Goal: Task Accomplishment & Management: Manage account settings

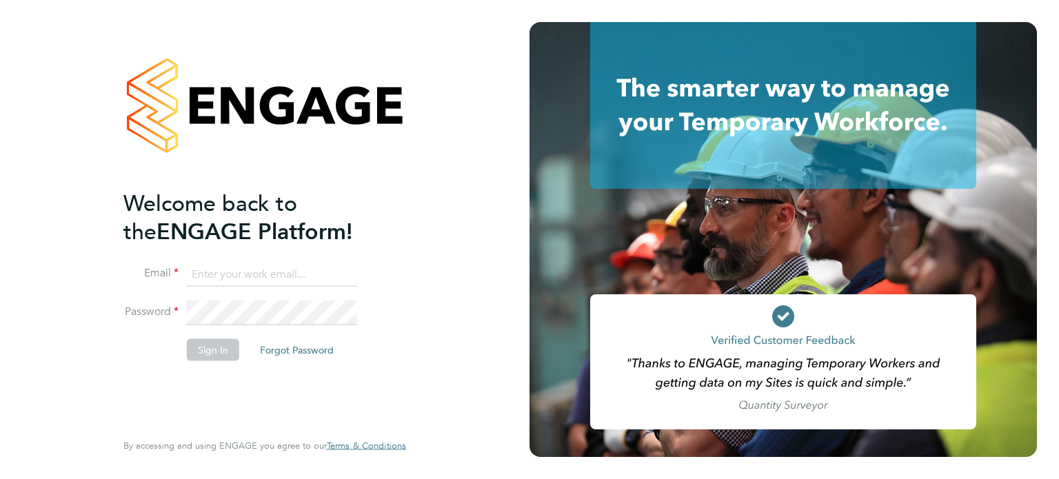
type input "john@falcongreen.co.uk"
click at [190, 355] on button "Sign In" at bounding box center [213, 349] width 52 height 22
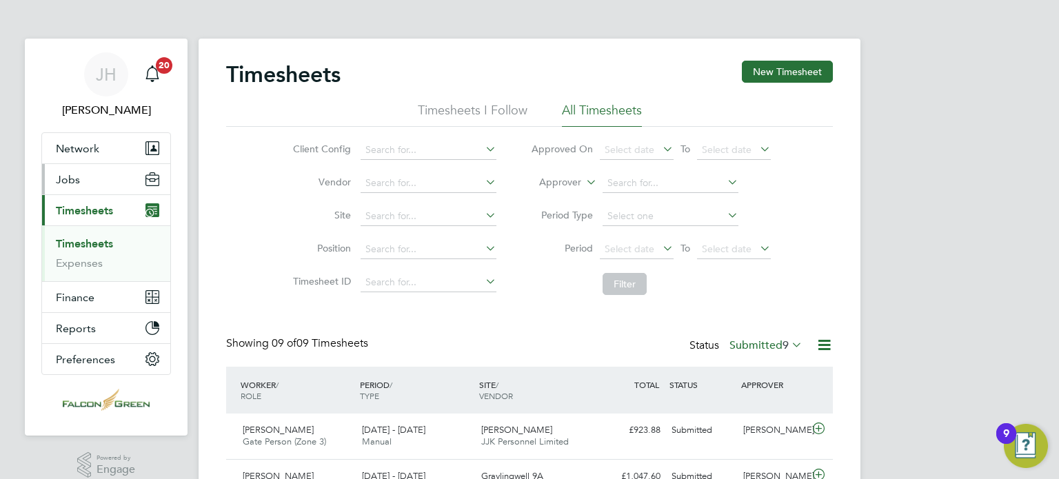
click at [60, 181] on span "Jobs" at bounding box center [68, 179] width 24 height 13
click at [77, 174] on span "Jobs" at bounding box center [68, 179] width 24 height 13
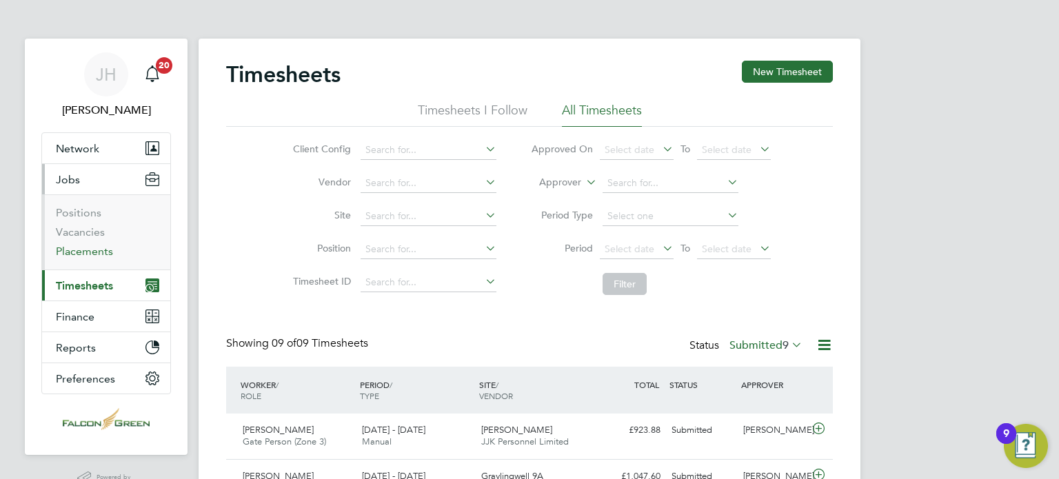
click at [80, 254] on link "Placements" at bounding box center [84, 251] width 57 height 13
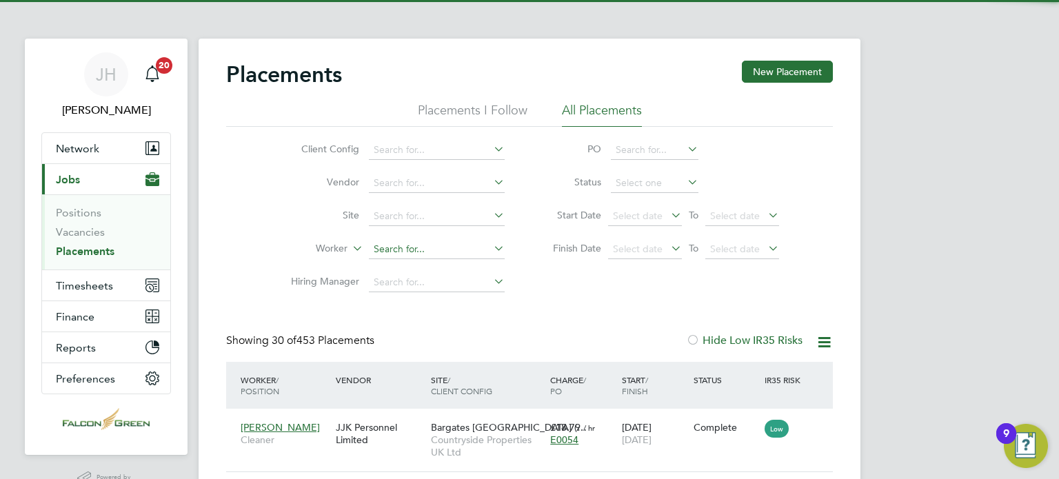
scroll to position [52, 120]
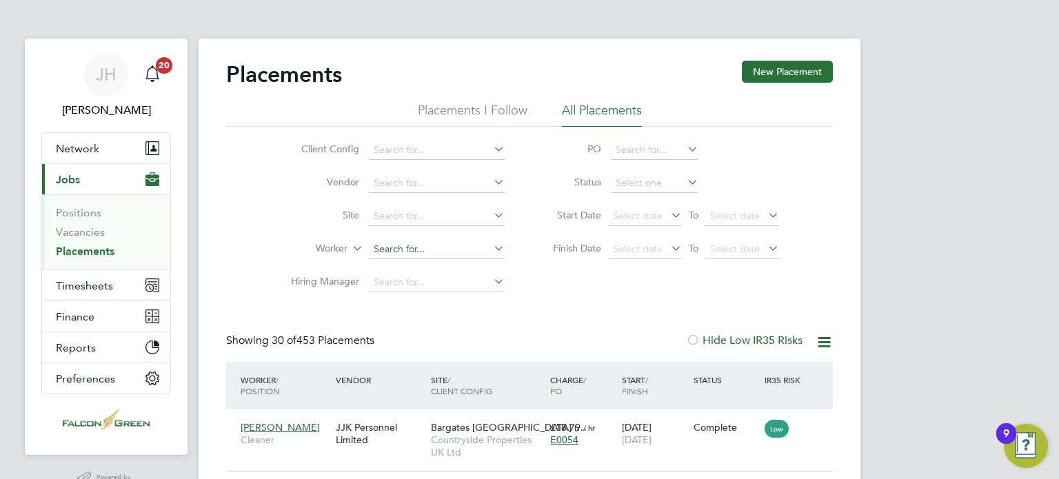
click at [400, 252] on input at bounding box center [437, 249] width 136 height 19
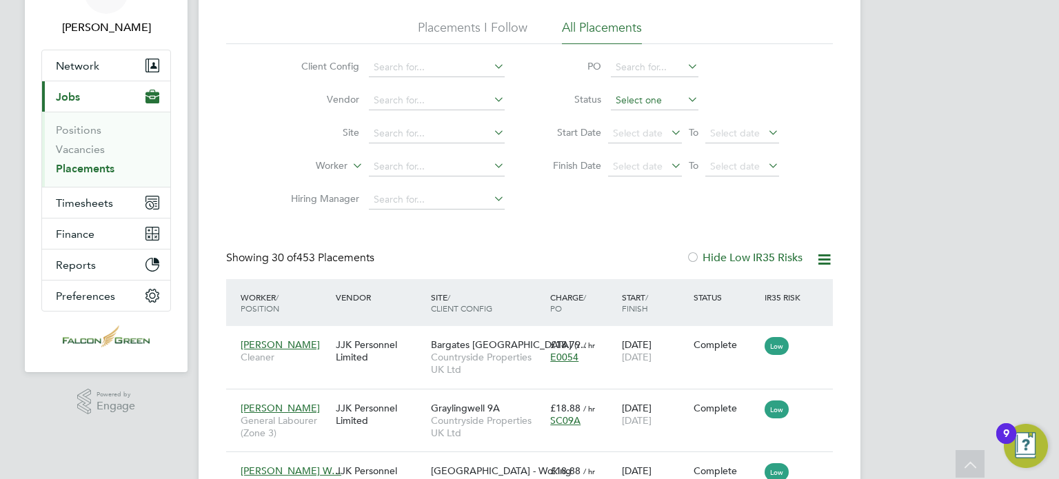
click at [627, 104] on input at bounding box center [655, 100] width 88 height 19
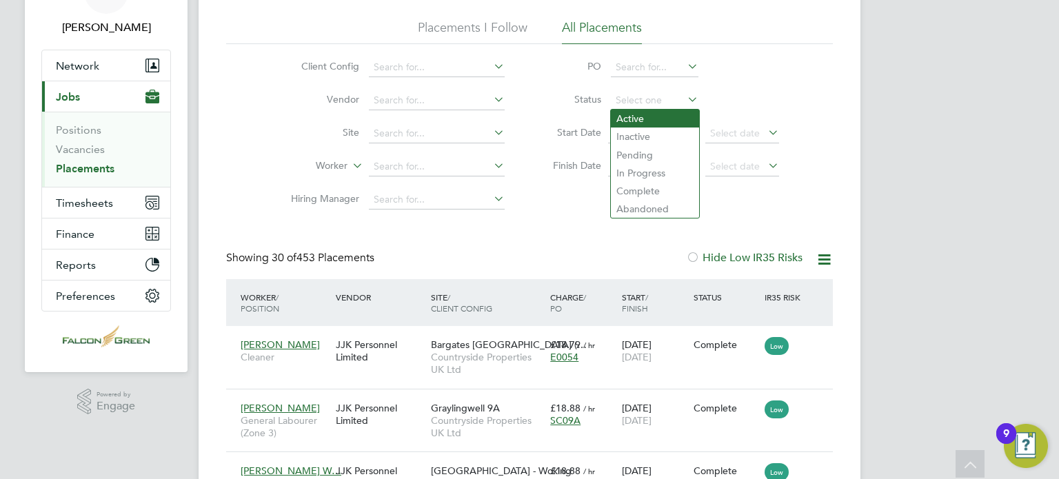
click at [633, 115] on li "Active" at bounding box center [655, 119] width 88 height 18
type input "Active"
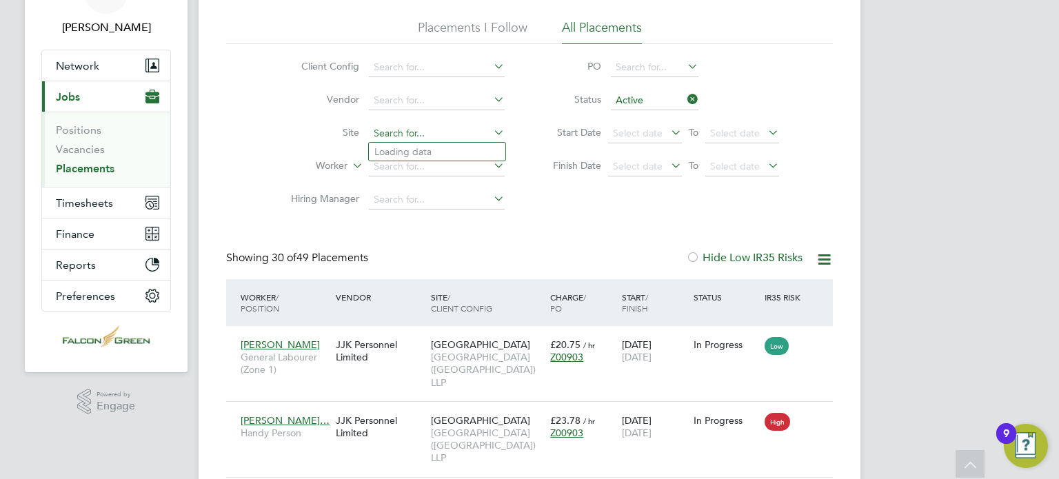
click at [391, 139] on input at bounding box center [437, 133] width 136 height 19
click at [403, 238] on li "Clapham Park C02" at bounding box center [459, 245] width 180 height 19
type input "Clapham Park C02"
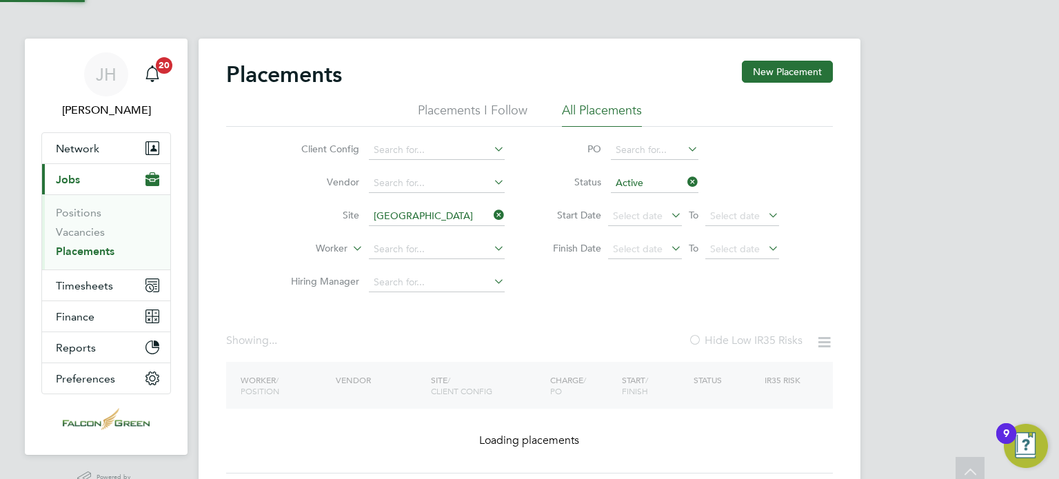
click at [258, 215] on div "Client Config Vendor Site Clapham Park C02 Worker Hiring Manager PO Status Acti…" at bounding box center [529, 213] width 606 height 172
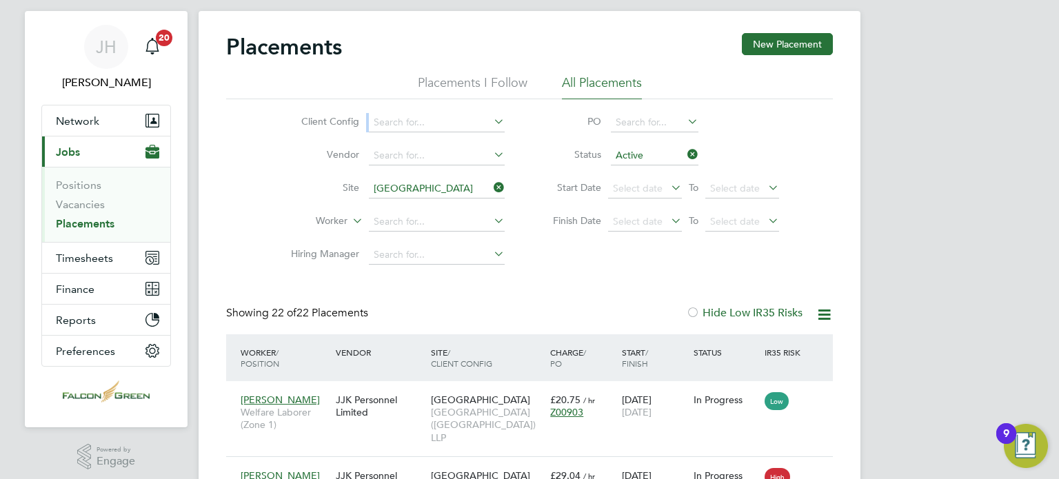
click at [258, 215] on div "Client Config Vendor Site Clapham Park C02 Worker Hiring Manager PO Status Acti…" at bounding box center [529, 185] width 606 height 172
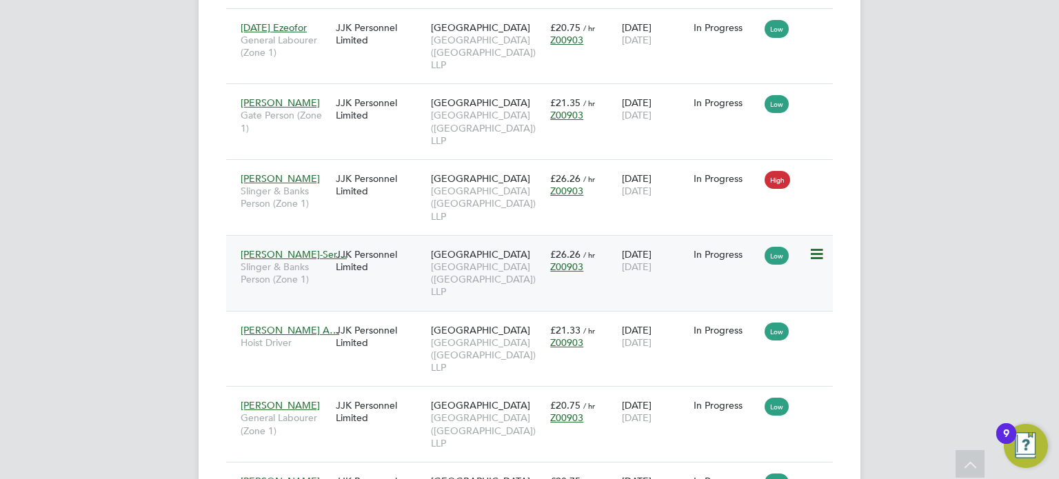
click at [498, 262] on span "[GEOGRAPHIC_DATA] ([GEOGRAPHIC_DATA]) LLP" at bounding box center [487, 279] width 112 height 38
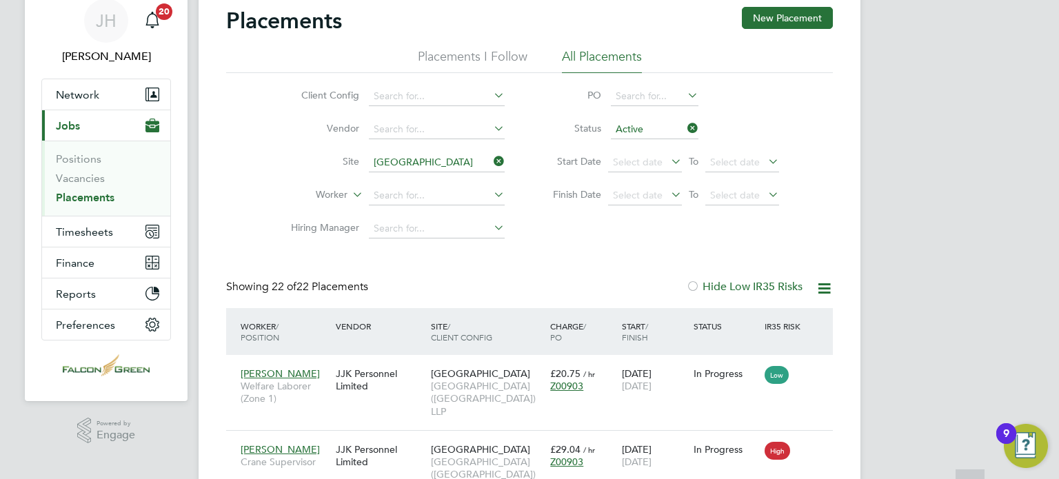
scroll to position [28, 0]
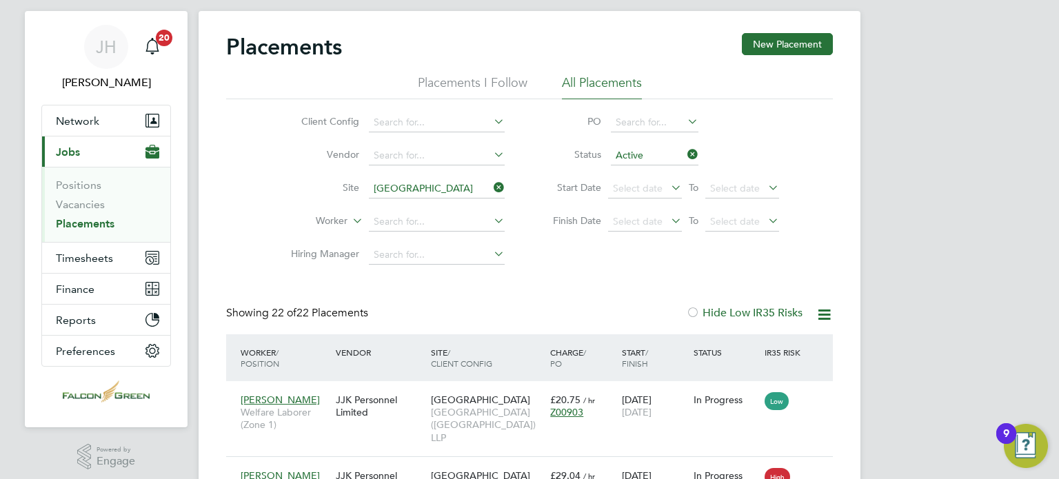
click at [506, 185] on li "Site Clapham Park C02" at bounding box center [392, 188] width 259 height 33
click at [491, 187] on icon at bounding box center [491, 187] width 0 height 19
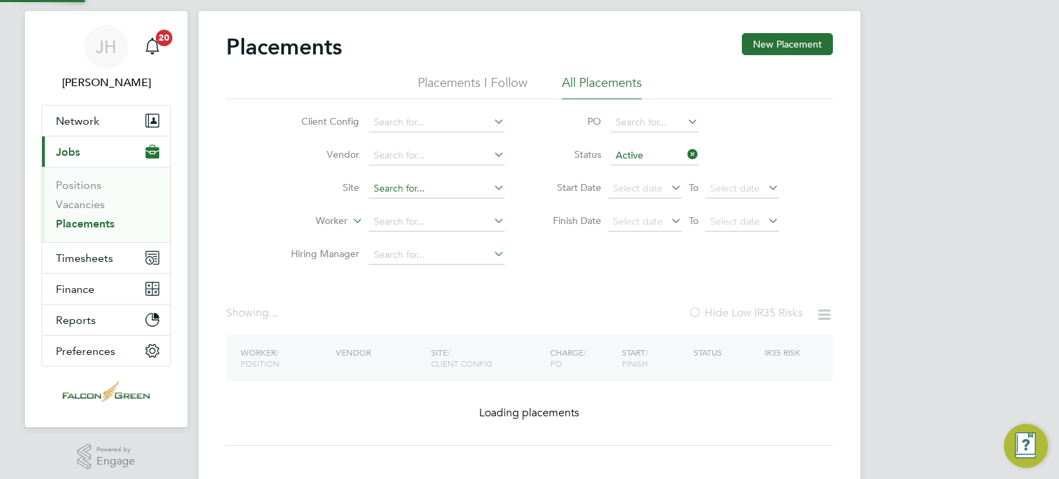
click at [408, 182] on input at bounding box center [437, 188] width 136 height 19
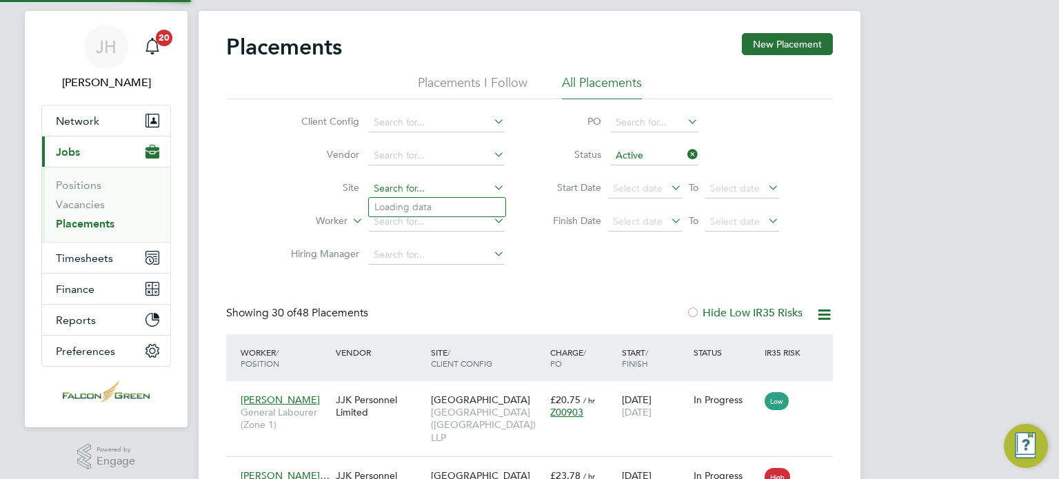
click at [389, 185] on input at bounding box center [437, 188] width 136 height 19
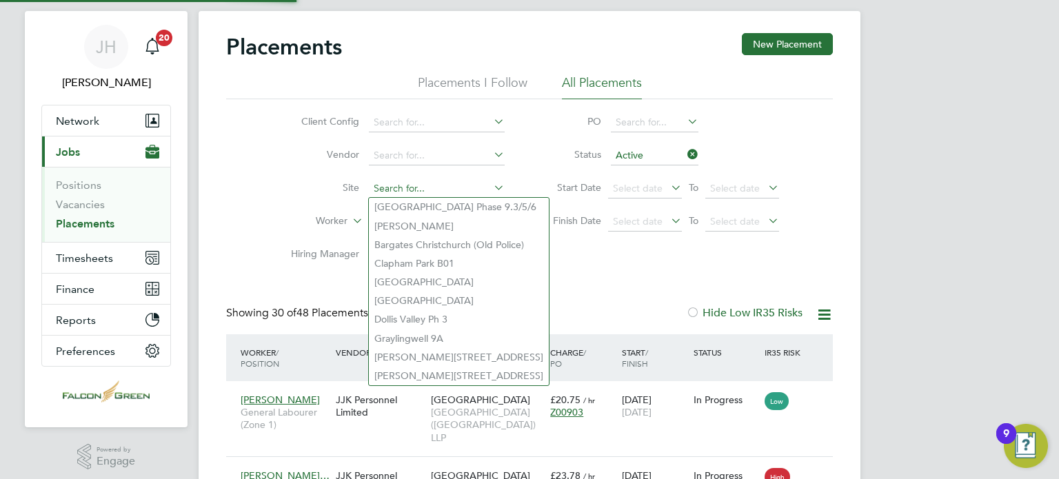
scroll to position [65, 120]
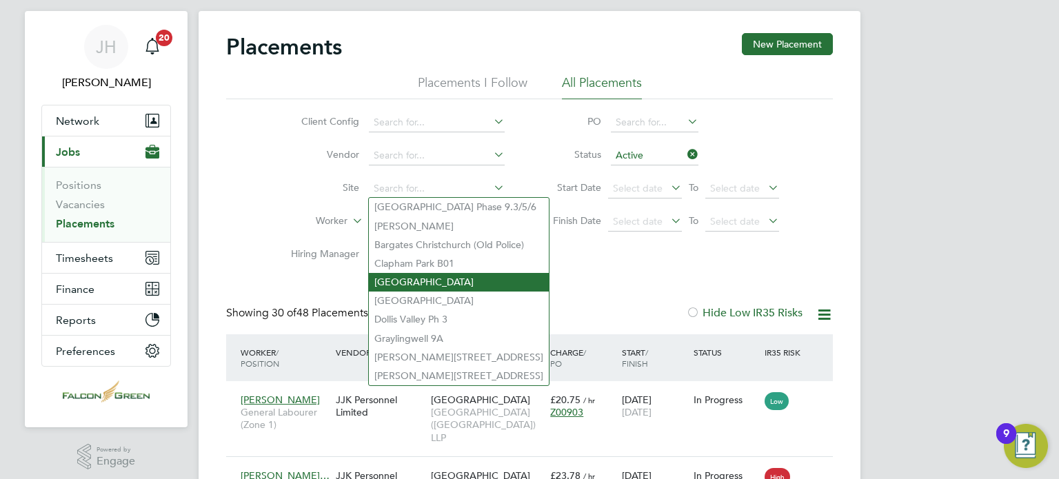
click at [403, 278] on li "Clapham Park C01" at bounding box center [459, 282] width 180 height 19
type input "Clapham Park C01"
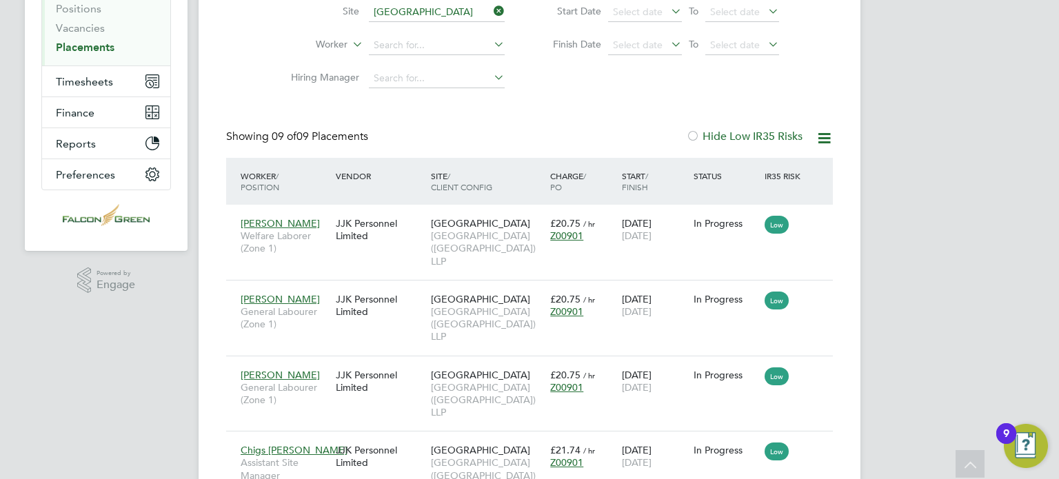
click at [585, 85] on div "Client Config Vendor Site Clapham Park C01 Worker Hiring Manager PO Status Acti…" at bounding box center [529, 9] width 606 height 172
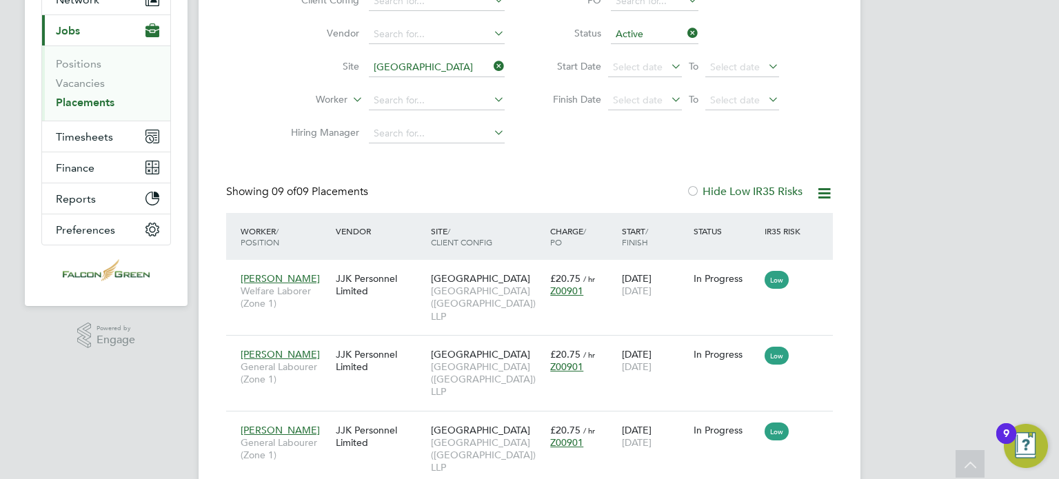
click at [597, 154] on div "Placements New Placement Placements I Follow All Placements Client Config Vendo…" at bounding box center [529, 426] width 606 height 1029
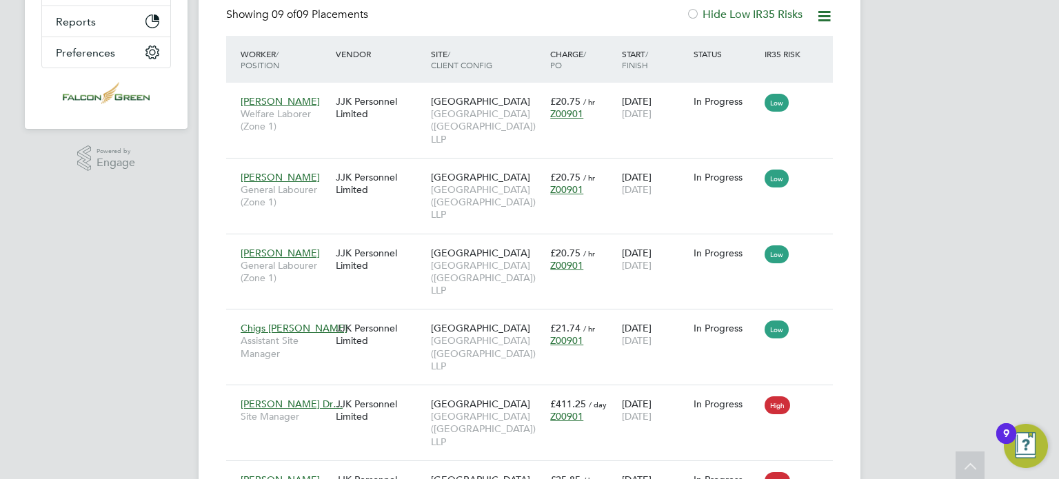
scroll to position [369, 0]
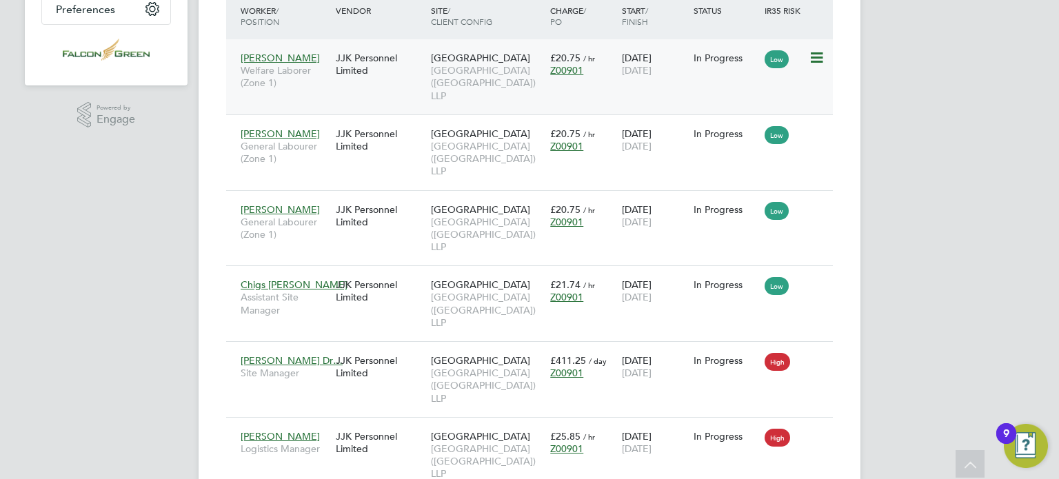
click at [493, 76] on span "[GEOGRAPHIC_DATA] ([GEOGRAPHIC_DATA]) LLP" at bounding box center [487, 83] width 112 height 38
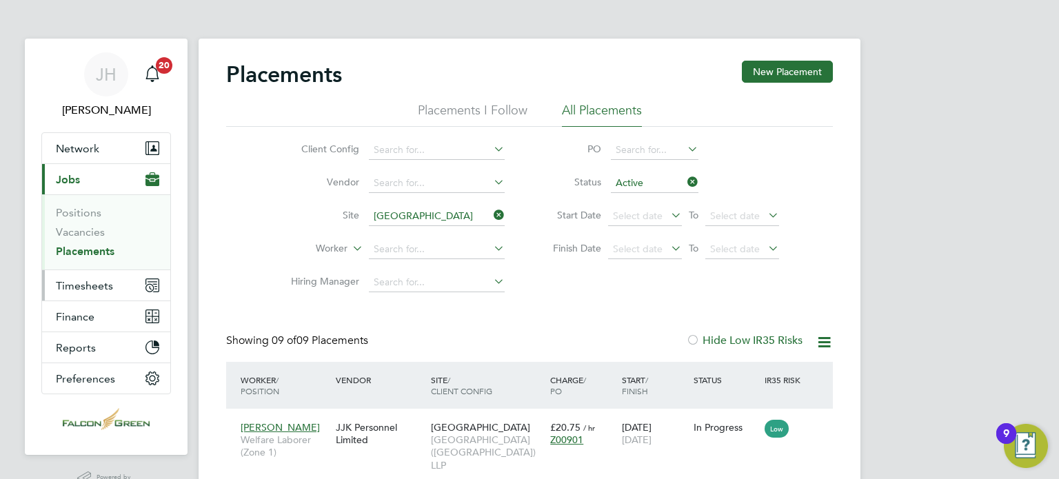
click at [78, 279] on span "Timesheets" at bounding box center [84, 285] width 57 height 13
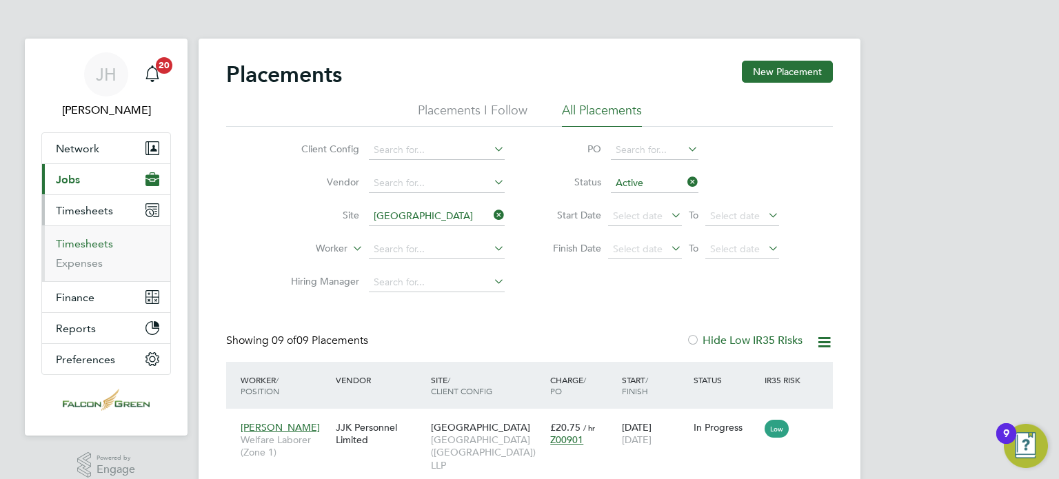
click at [91, 243] on link "Timesheets" at bounding box center [84, 243] width 57 height 13
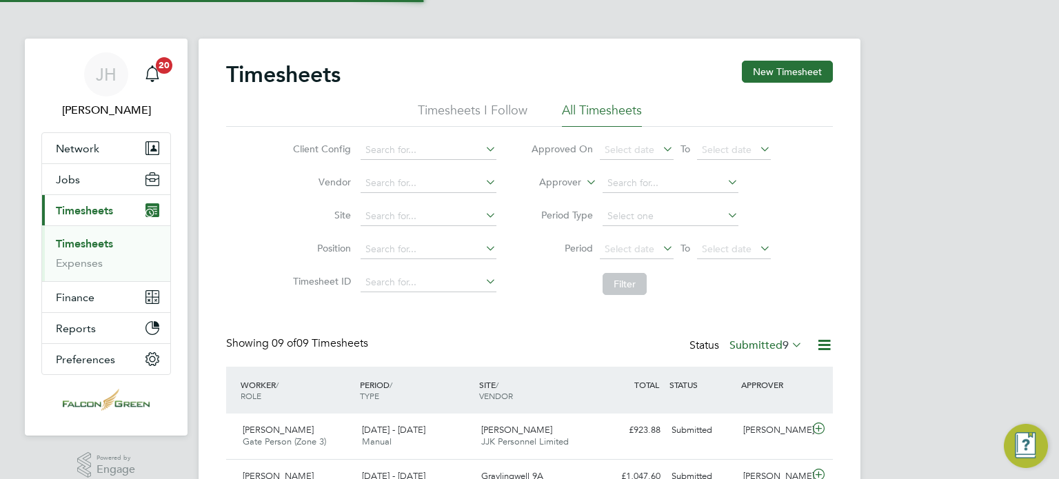
scroll to position [34, 120]
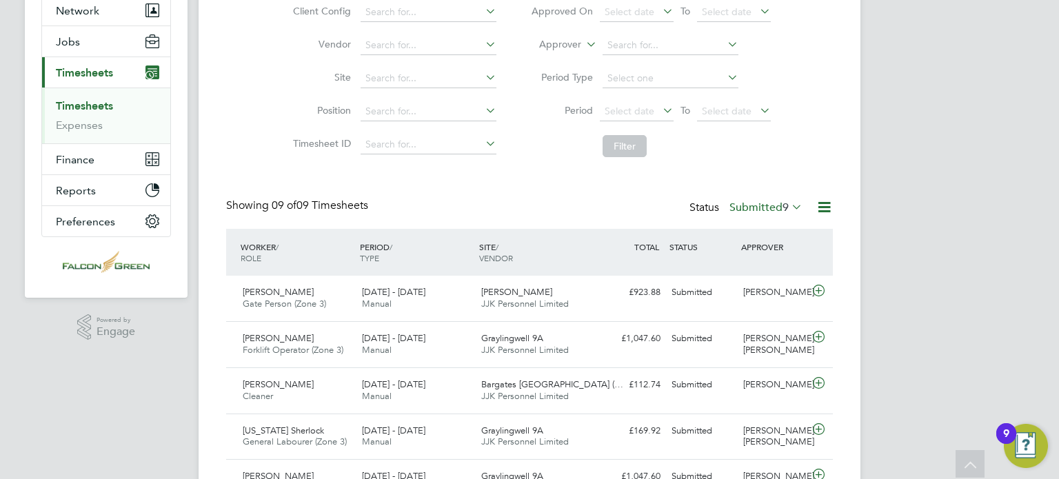
click at [640, 99] on li "Period Select date To Select date" at bounding box center [650, 111] width 274 height 33
click at [639, 112] on span "Select date" at bounding box center [629, 111] width 50 height 12
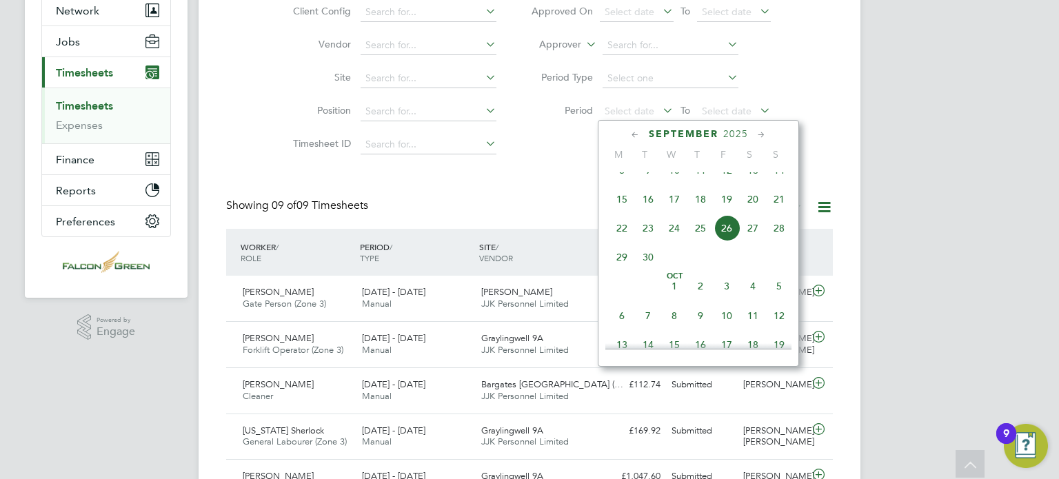
click at [622, 212] on span "15" at bounding box center [622, 199] width 26 height 26
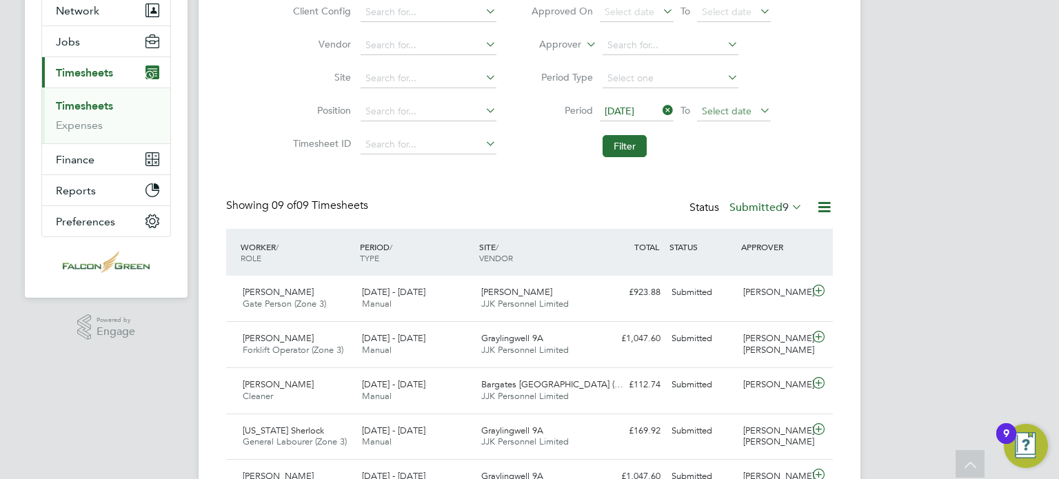
click at [703, 119] on span "Select date" at bounding box center [734, 112] width 74 height 19
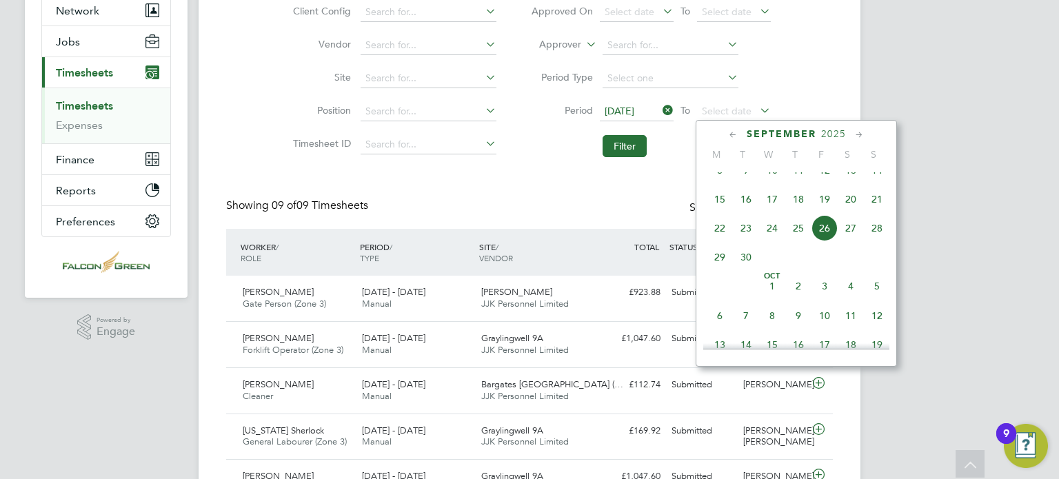
click at [879, 211] on span "21" at bounding box center [876, 199] width 26 height 26
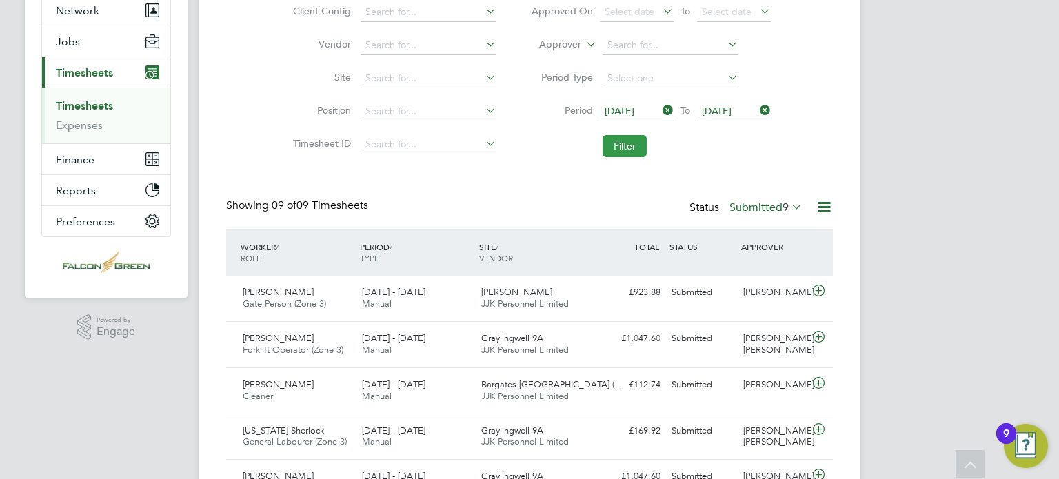
click at [633, 151] on button "Filter" at bounding box center [624, 146] width 44 height 22
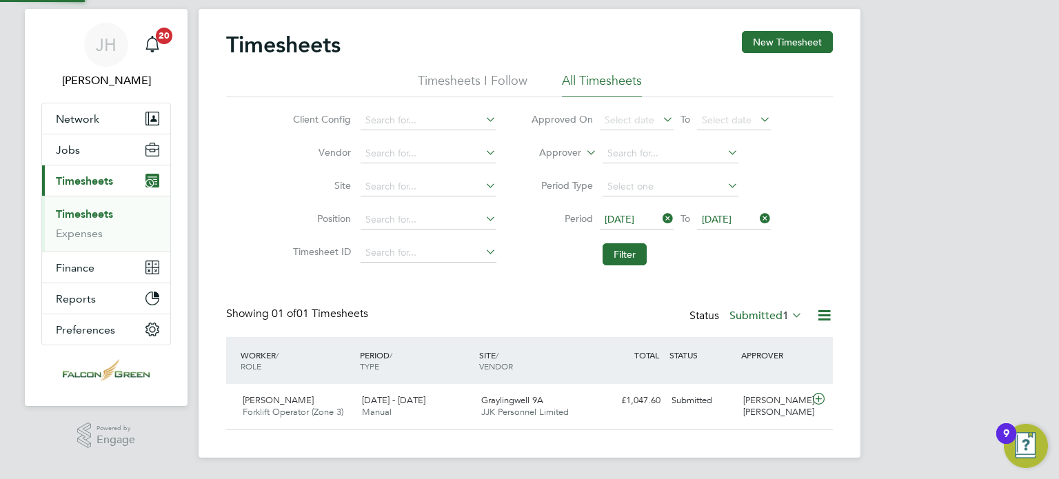
click at [527, 254] on li "Filter" at bounding box center [650, 254] width 274 height 36
click at [76, 147] on span "Jobs" at bounding box center [68, 149] width 24 height 13
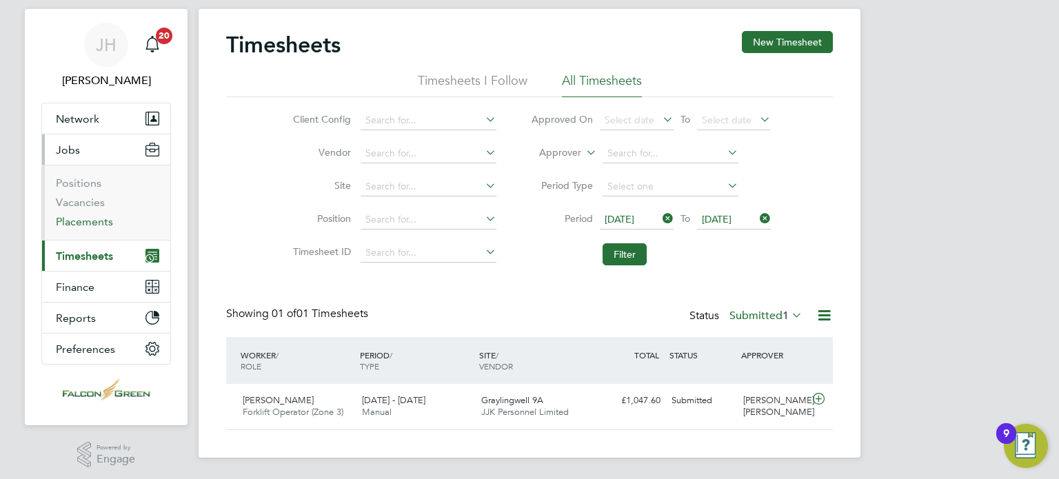
click at [89, 223] on link "Placements" at bounding box center [84, 221] width 57 height 13
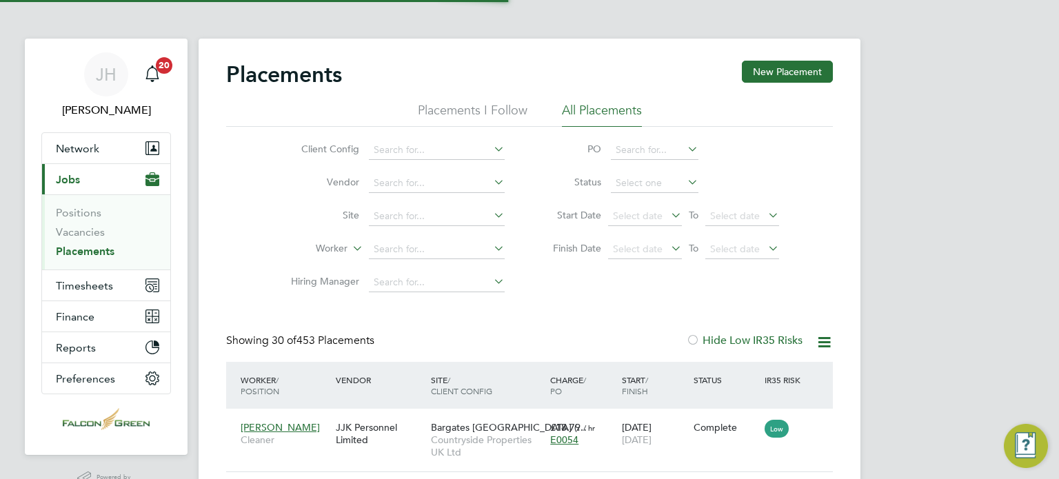
click at [626, 280] on div "Client Config Vendor Site Worker Hiring Manager PO Status Start Date Select dat…" at bounding box center [529, 213] width 606 height 172
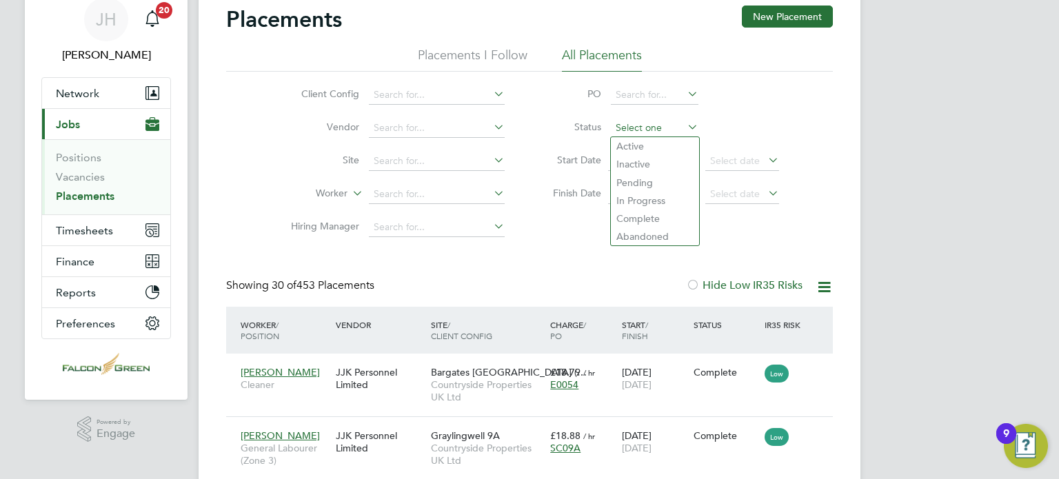
click at [644, 128] on input at bounding box center [655, 128] width 88 height 19
click at [634, 150] on li "Active" at bounding box center [655, 146] width 88 height 18
type input "Active"
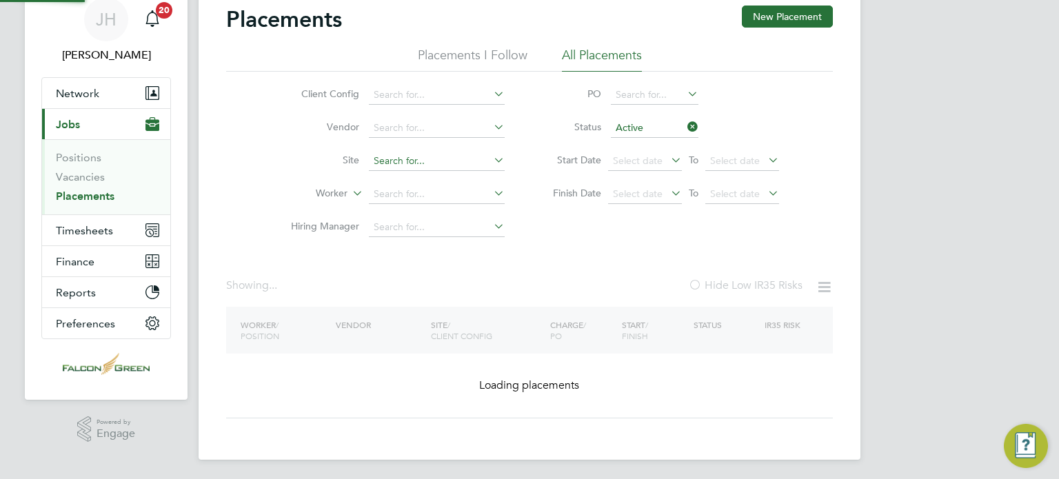
click at [398, 164] on input at bounding box center [437, 161] width 136 height 19
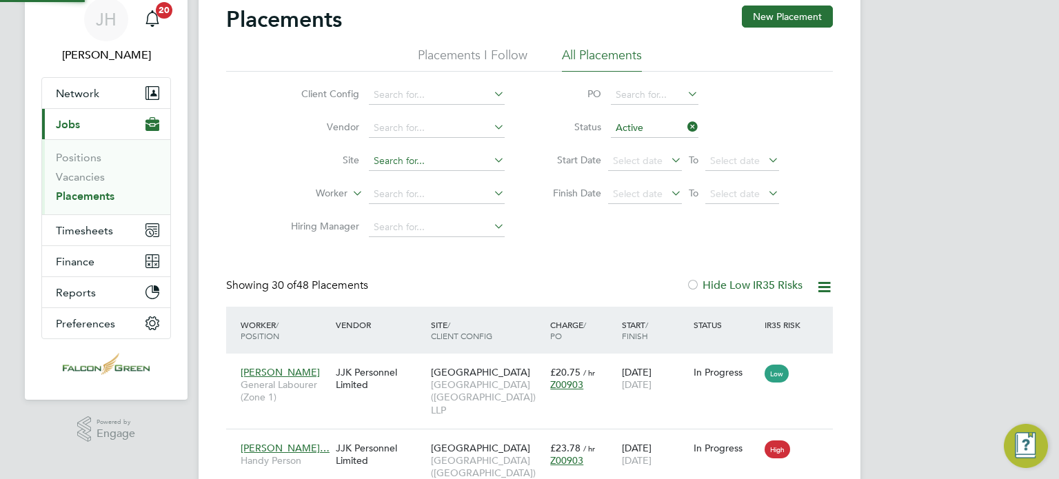
click at [398, 164] on input at bounding box center [437, 161] width 136 height 19
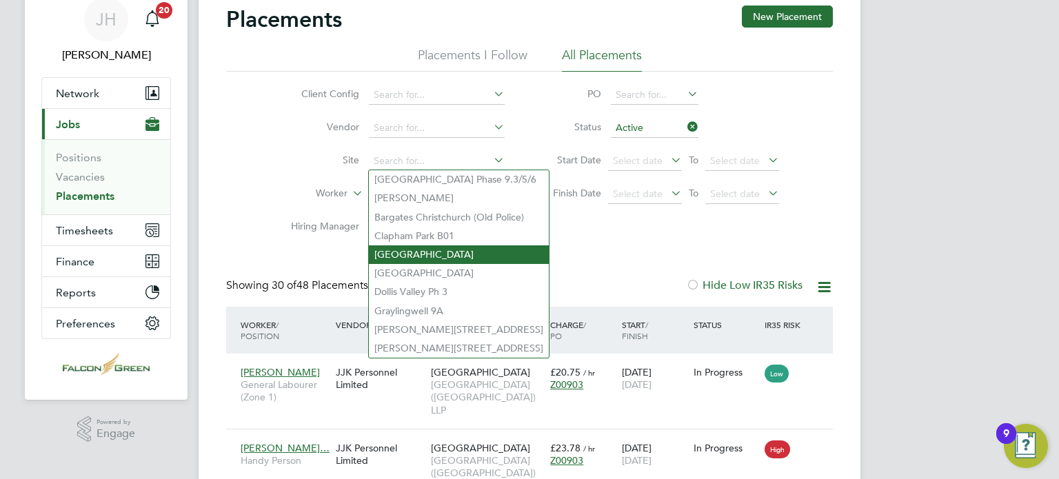
click at [400, 257] on li "Clapham Park C01" at bounding box center [459, 254] width 180 height 19
type input "Clapham Park C01"
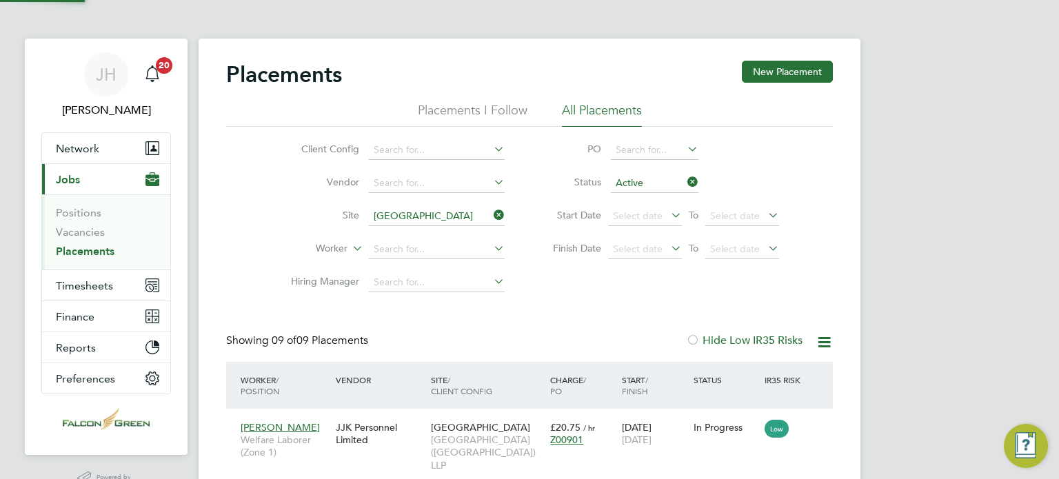
click at [596, 289] on div "Client Config Vendor Site Clapham Park C01 Worker Hiring Manager PO Status Acti…" at bounding box center [529, 213] width 606 height 172
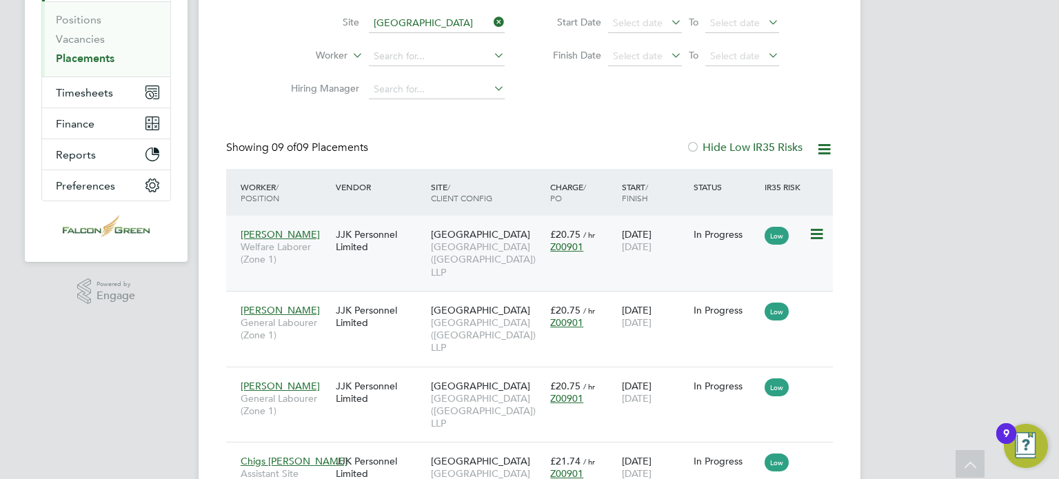
click at [458, 260] on span "[GEOGRAPHIC_DATA] ([GEOGRAPHIC_DATA]) LLP" at bounding box center [487, 260] width 112 height 38
click at [482, 340] on span "[GEOGRAPHIC_DATA] ([GEOGRAPHIC_DATA]) LLP" at bounding box center [487, 335] width 112 height 38
click at [448, 392] on span "[GEOGRAPHIC_DATA] ([GEOGRAPHIC_DATA]) LLP" at bounding box center [487, 411] width 112 height 38
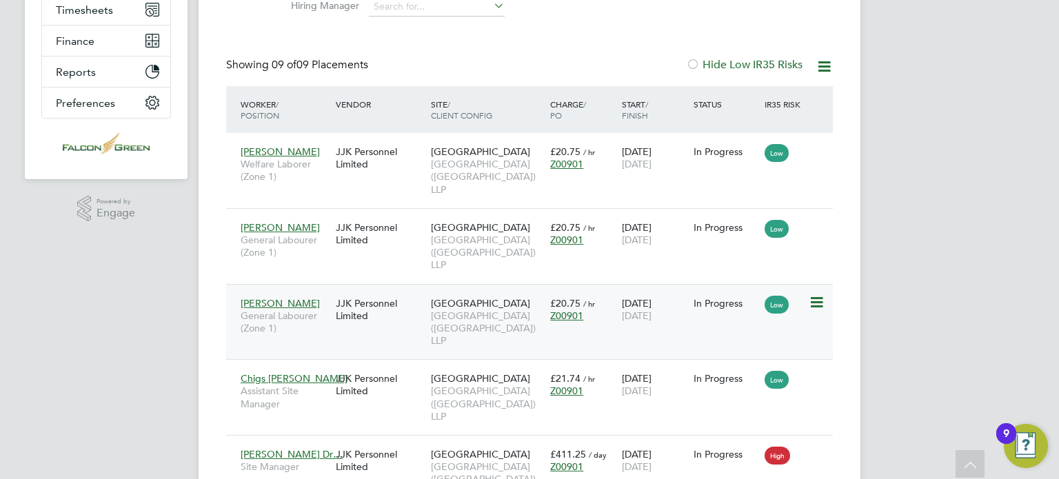
scroll to position [303, 0]
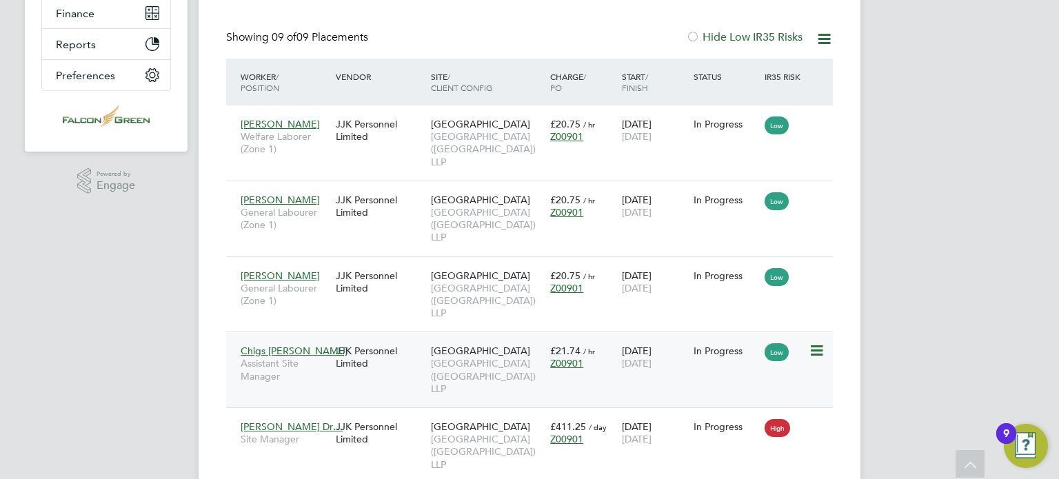
click at [458, 366] on span "[GEOGRAPHIC_DATA] ([GEOGRAPHIC_DATA]) LLP" at bounding box center [487, 376] width 112 height 38
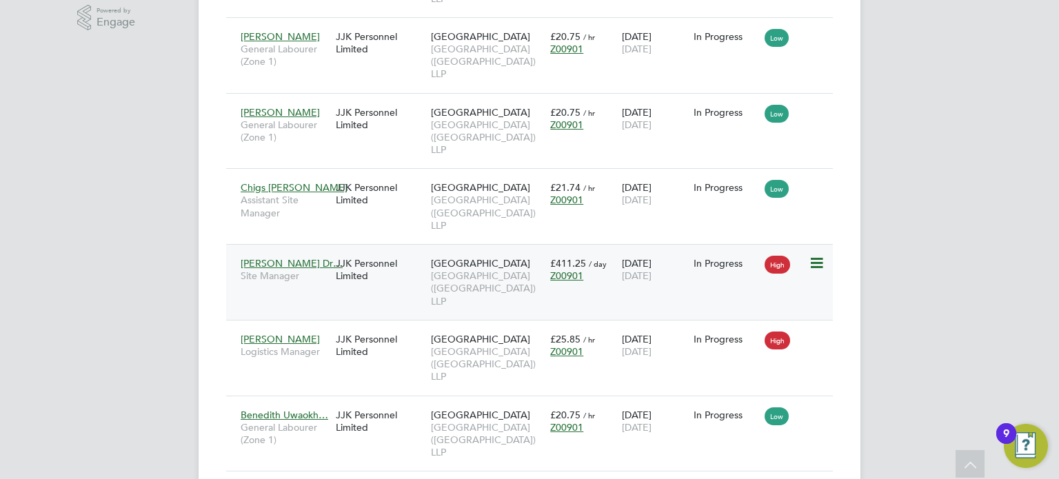
scroll to position [469, 0]
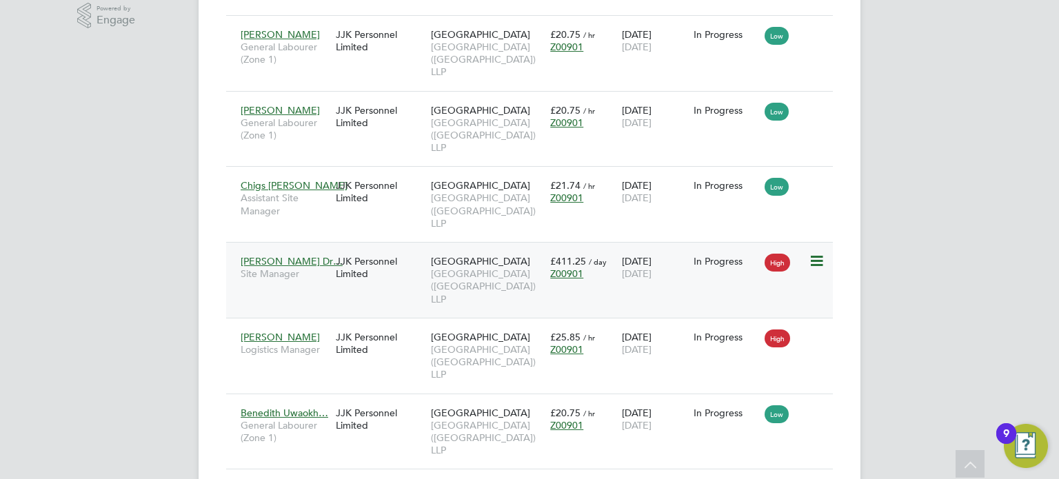
click at [460, 271] on span "[GEOGRAPHIC_DATA] ([GEOGRAPHIC_DATA]) LLP" at bounding box center [487, 286] width 112 height 38
click at [478, 347] on span "[GEOGRAPHIC_DATA] ([GEOGRAPHIC_DATA]) LLP" at bounding box center [487, 362] width 112 height 38
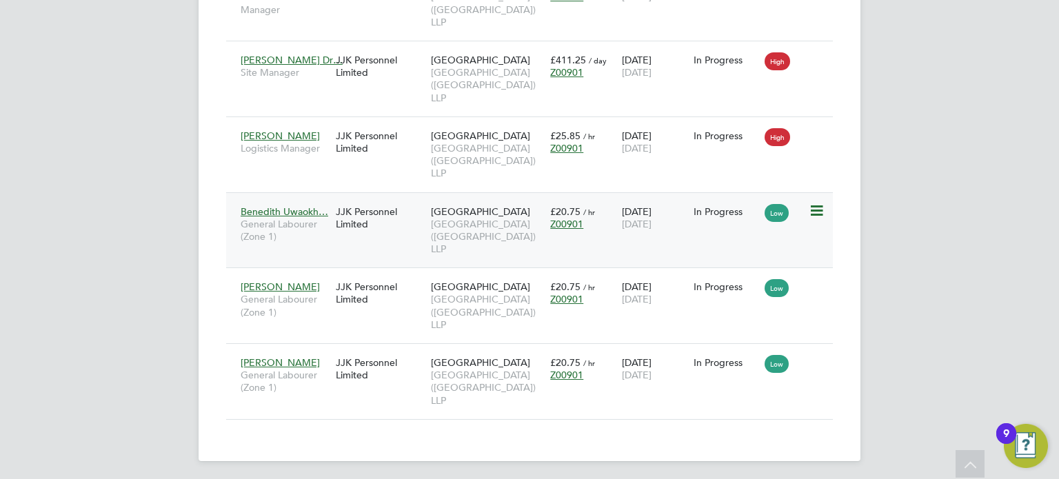
scroll to position [673, 0]
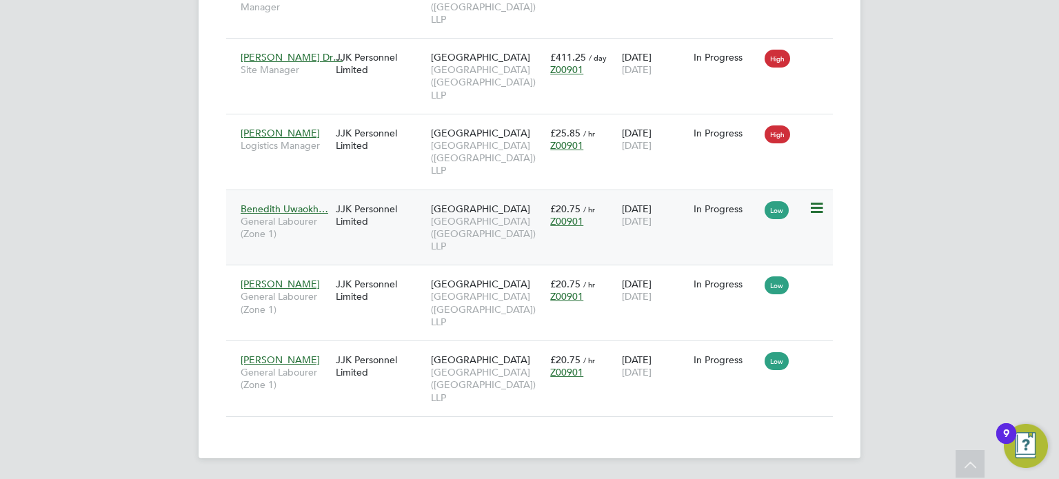
click at [503, 223] on span "[GEOGRAPHIC_DATA] ([GEOGRAPHIC_DATA]) LLP" at bounding box center [487, 234] width 112 height 38
click at [475, 219] on span "[GEOGRAPHIC_DATA] ([GEOGRAPHIC_DATA]) LLP" at bounding box center [487, 234] width 112 height 38
click at [456, 306] on span "[GEOGRAPHIC_DATA] ([GEOGRAPHIC_DATA]) LLP" at bounding box center [487, 309] width 112 height 38
click at [485, 374] on span "[GEOGRAPHIC_DATA] ([GEOGRAPHIC_DATA]) LLP" at bounding box center [487, 385] width 112 height 38
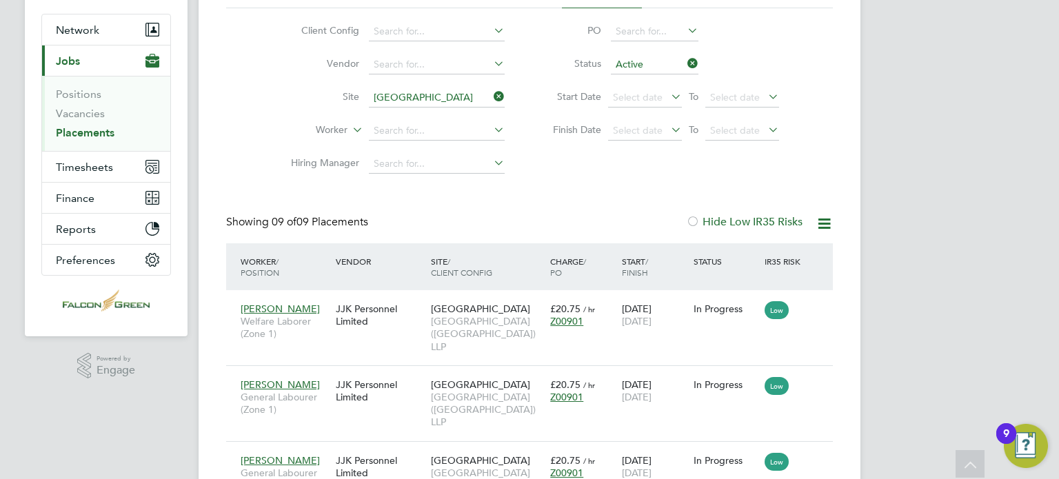
scroll to position [0, 0]
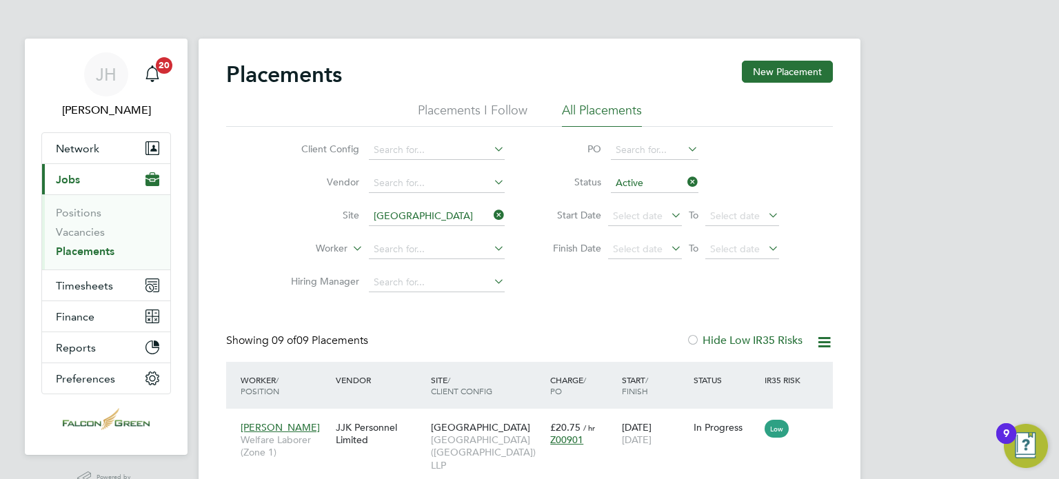
click at [491, 220] on icon at bounding box center [491, 214] width 0 height 19
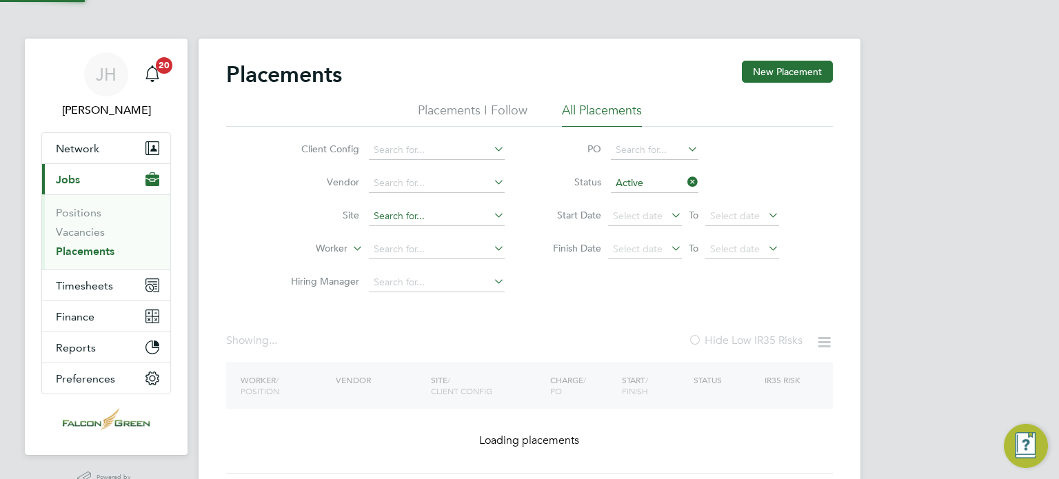
click at [391, 213] on input at bounding box center [437, 216] width 136 height 19
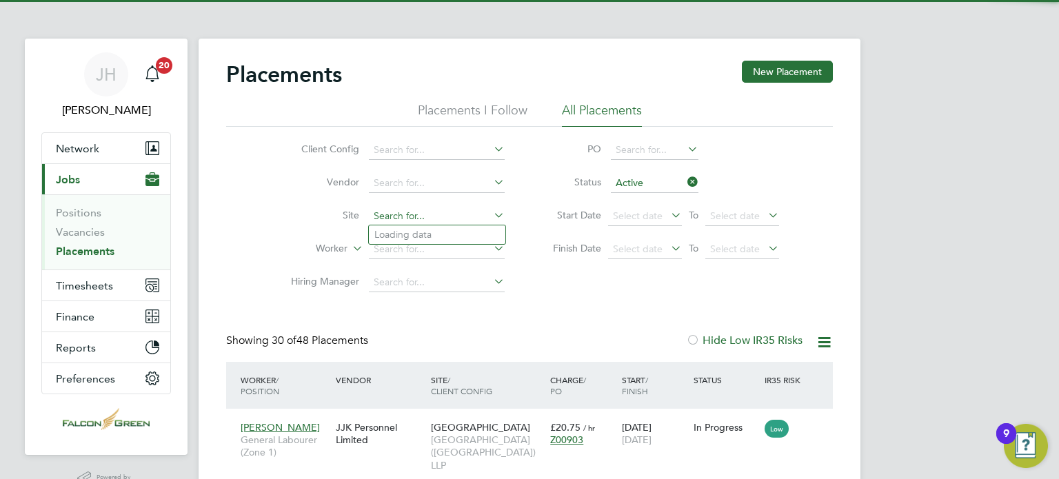
scroll to position [65, 120]
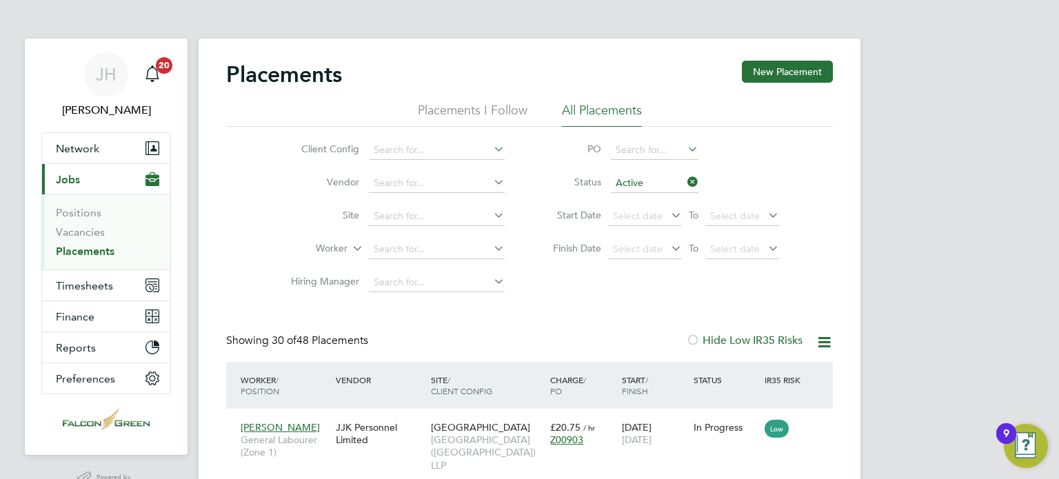
click at [410, 332] on li "[GEOGRAPHIC_DATA]" at bounding box center [459, 328] width 180 height 19
type input "[GEOGRAPHIC_DATA]"
click at [557, 284] on div "Client Config Vendor Site Clapham Park C02 Worker Hiring Manager PO Status Acti…" at bounding box center [529, 213] width 606 height 172
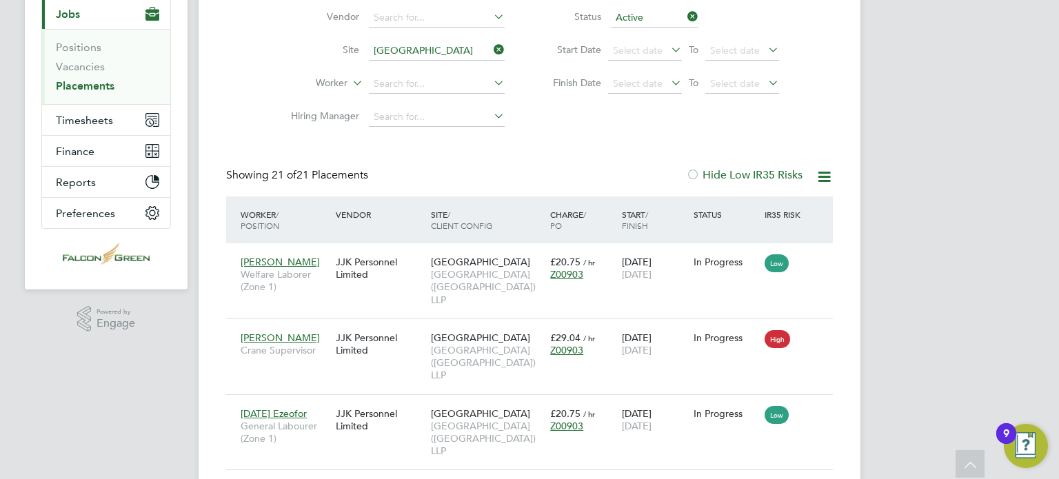
click at [263, 88] on li "Worker" at bounding box center [392, 84] width 259 height 33
click at [259, 129] on div "Client Config Vendor Site Clapham Park C02 Worker Hiring Manager PO Status Acti…" at bounding box center [529, 47] width 606 height 172
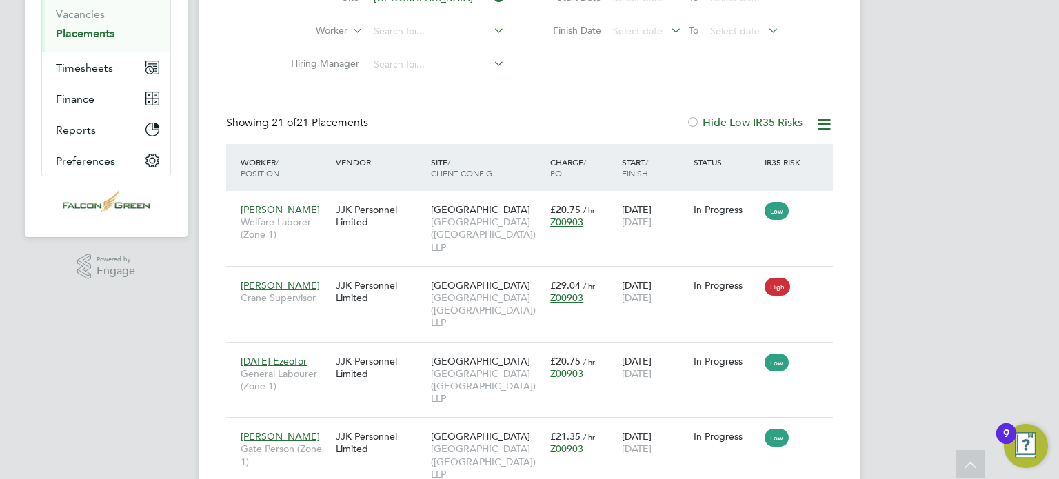
scroll to position [221, 0]
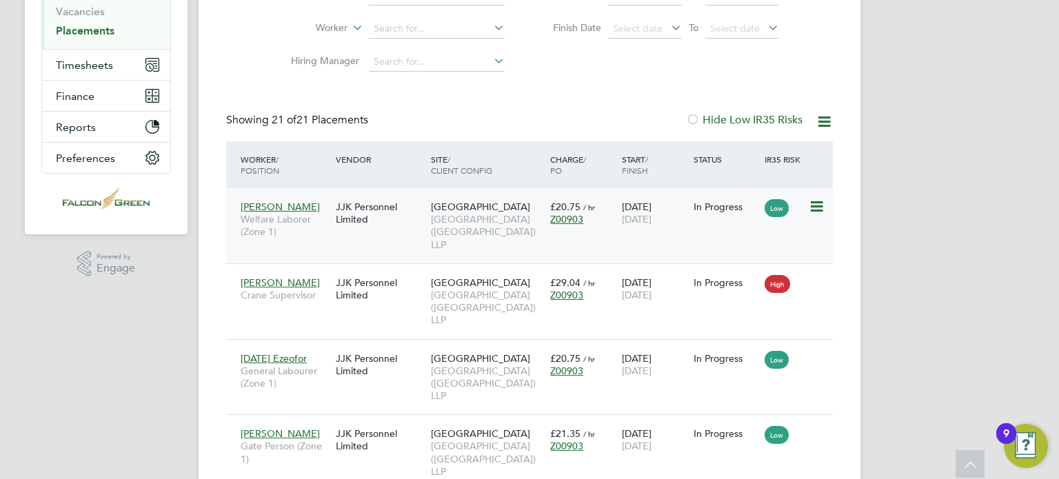
click at [483, 217] on span "[GEOGRAPHIC_DATA] ([GEOGRAPHIC_DATA]) LLP" at bounding box center [487, 232] width 112 height 38
click at [468, 289] on span "[GEOGRAPHIC_DATA] ([GEOGRAPHIC_DATA]) LLP" at bounding box center [487, 308] width 112 height 38
click at [473, 358] on span "[GEOGRAPHIC_DATA]" at bounding box center [480, 358] width 99 height 12
click at [460, 358] on span "[GEOGRAPHIC_DATA]" at bounding box center [480, 358] width 99 height 12
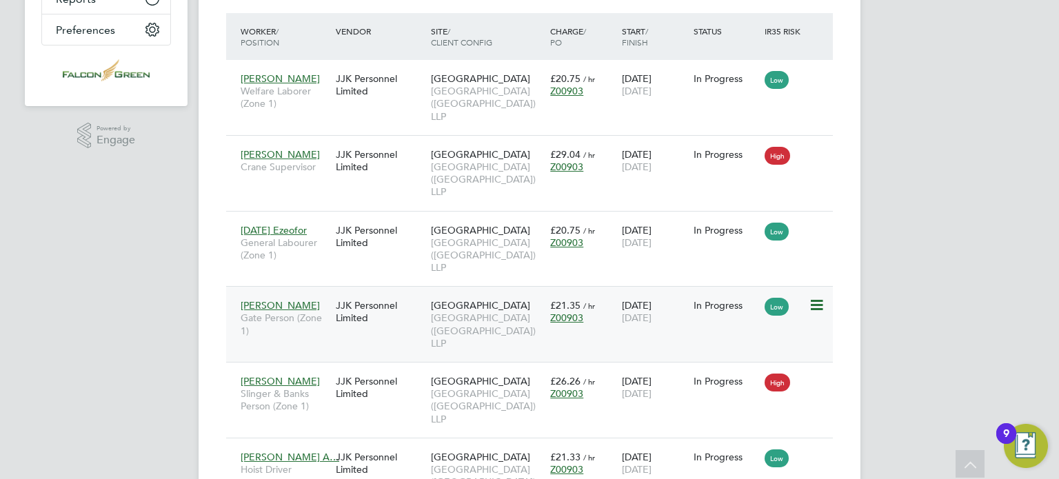
scroll to position [358, 0]
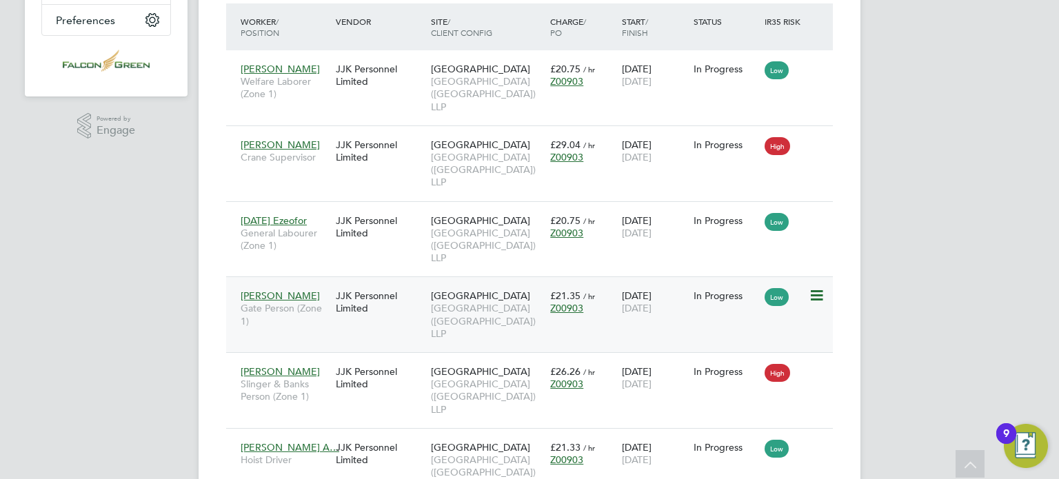
click at [460, 307] on span "[GEOGRAPHIC_DATA] ([GEOGRAPHIC_DATA]) LLP" at bounding box center [487, 321] width 112 height 38
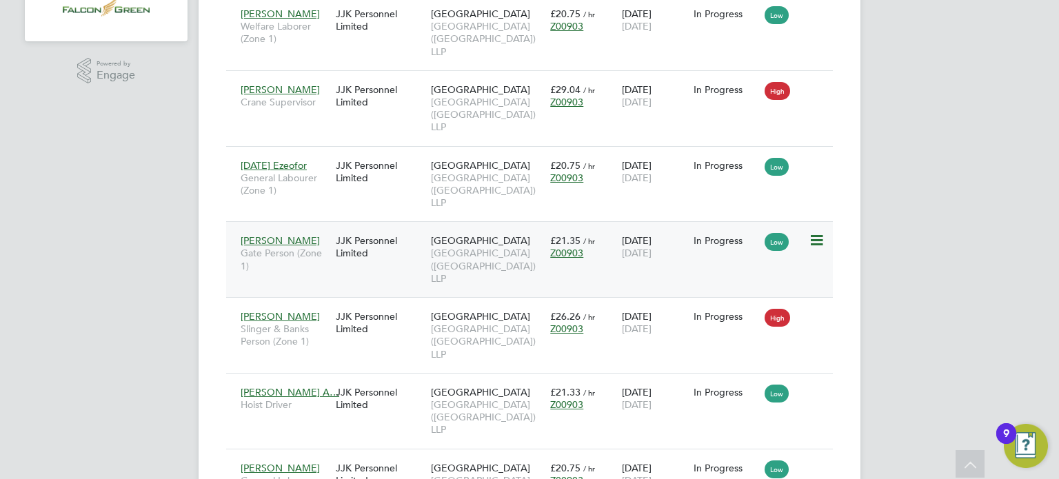
scroll to position [441, 0]
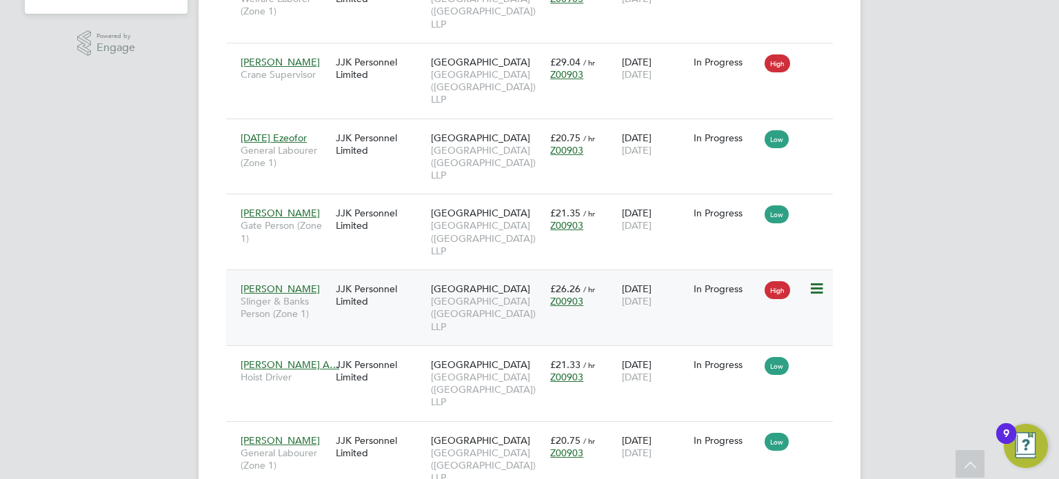
click at [469, 298] on span "[GEOGRAPHIC_DATA] ([GEOGRAPHIC_DATA]) LLP" at bounding box center [487, 314] width 112 height 38
click at [474, 371] on span "[GEOGRAPHIC_DATA] ([GEOGRAPHIC_DATA]) LLP" at bounding box center [487, 390] width 112 height 38
click at [496, 311] on span "[GEOGRAPHIC_DATA] ([GEOGRAPHIC_DATA]) LLP" at bounding box center [487, 314] width 112 height 38
click at [498, 382] on span "[GEOGRAPHIC_DATA] ([GEOGRAPHIC_DATA]) LLP" at bounding box center [487, 390] width 112 height 38
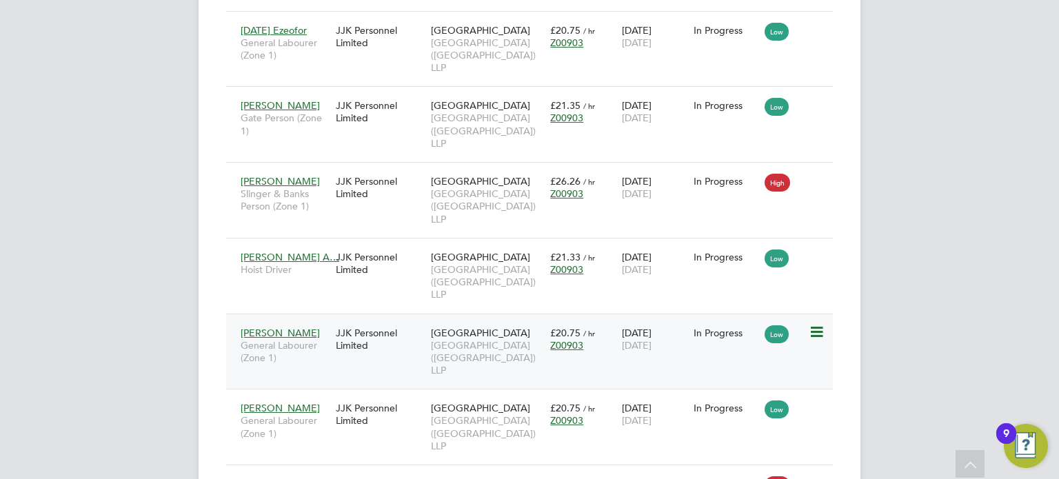
scroll to position [551, 0]
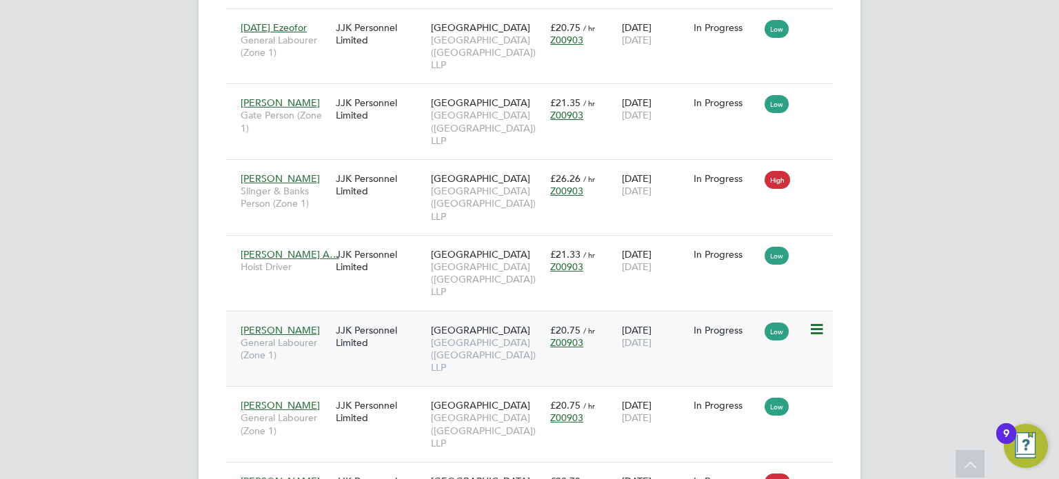
click at [473, 348] on span "[GEOGRAPHIC_DATA] ([GEOGRAPHIC_DATA]) LLP" at bounding box center [487, 355] width 112 height 38
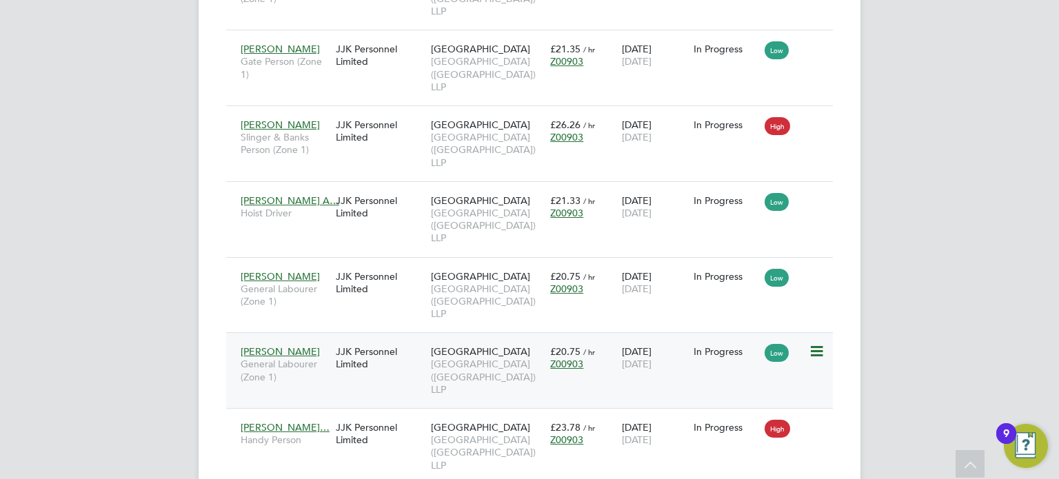
scroll to position [606, 0]
click at [482, 373] on span "[GEOGRAPHIC_DATA] ([GEOGRAPHIC_DATA]) LLP" at bounding box center [487, 375] width 112 height 38
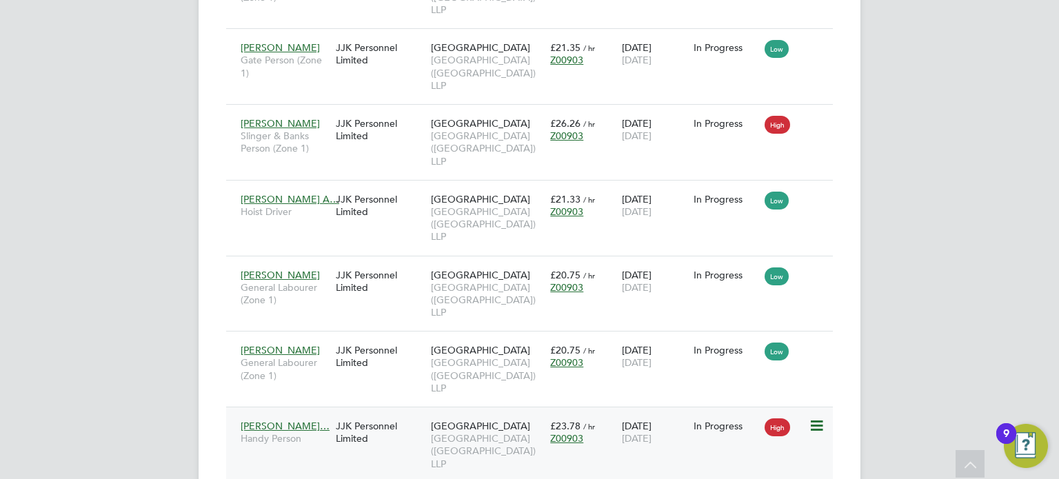
click at [530, 430] on div "Clapham Park C02 Clapham Park (Metropolitan Countryside) LLP" at bounding box center [486, 445] width 119 height 64
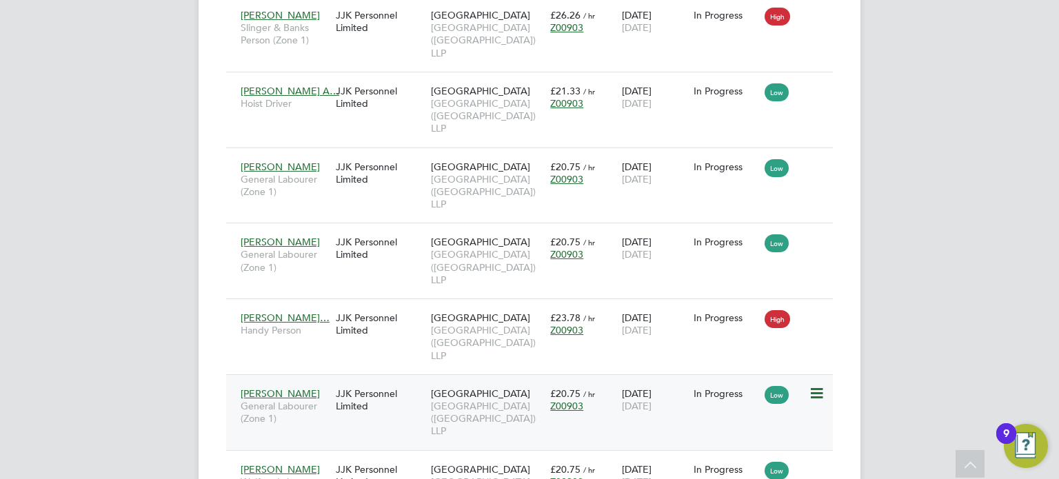
scroll to position [717, 0]
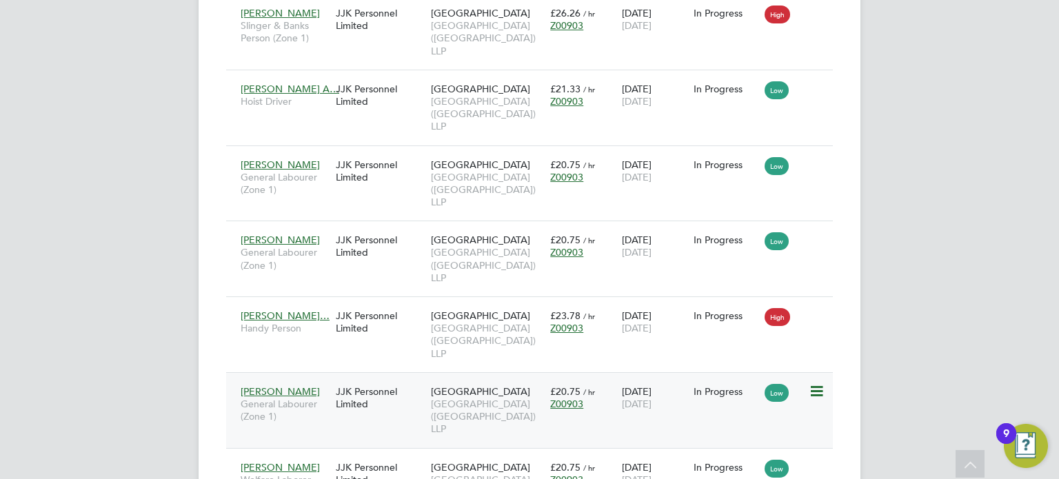
click at [474, 406] on span "[GEOGRAPHIC_DATA] ([GEOGRAPHIC_DATA]) LLP" at bounding box center [487, 417] width 112 height 38
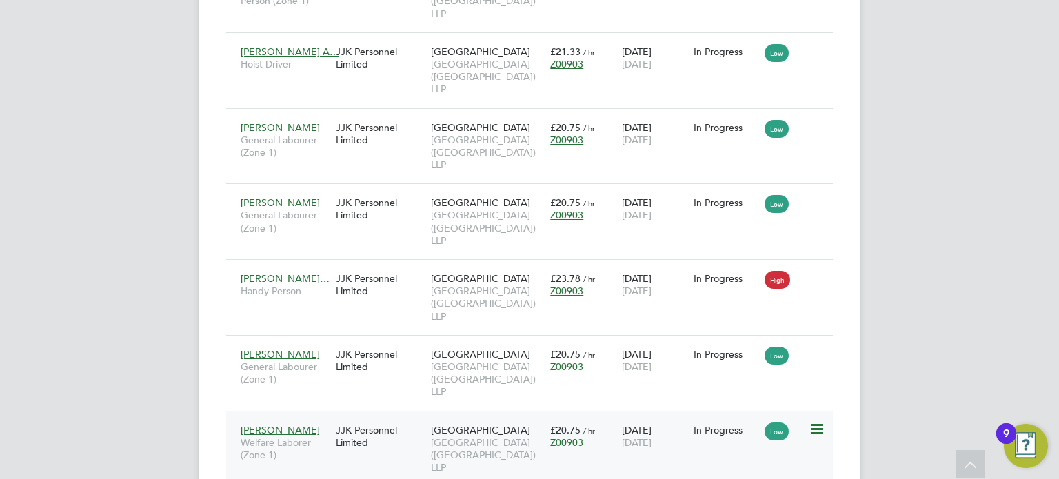
scroll to position [772, 0]
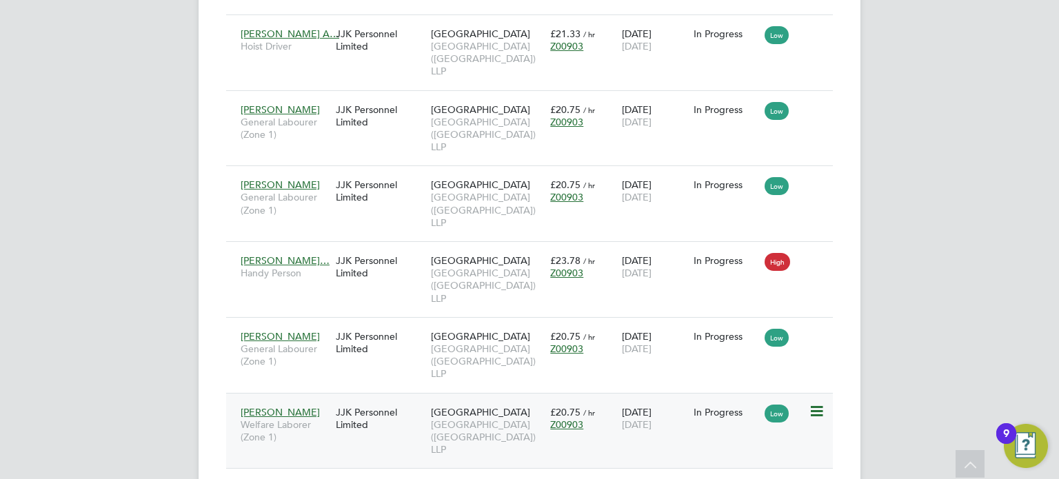
click at [409, 441] on div "Ancuta Achiriloaie Welfare Laborer (Zone 1) JJK Personnel Limited Clapham Park …" at bounding box center [529, 431] width 606 height 76
click at [473, 434] on span "[GEOGRAPHIC_DATA] ([GEOGRAPHIC_DATA]) LLP" at bounding box center [487, 437] width 112 height 38
click at [207, 172] on div "Placements New Placement Placements I Follow All Placements Client Config Vendo…" at bounding box center [529, 273] width 662 height 2012
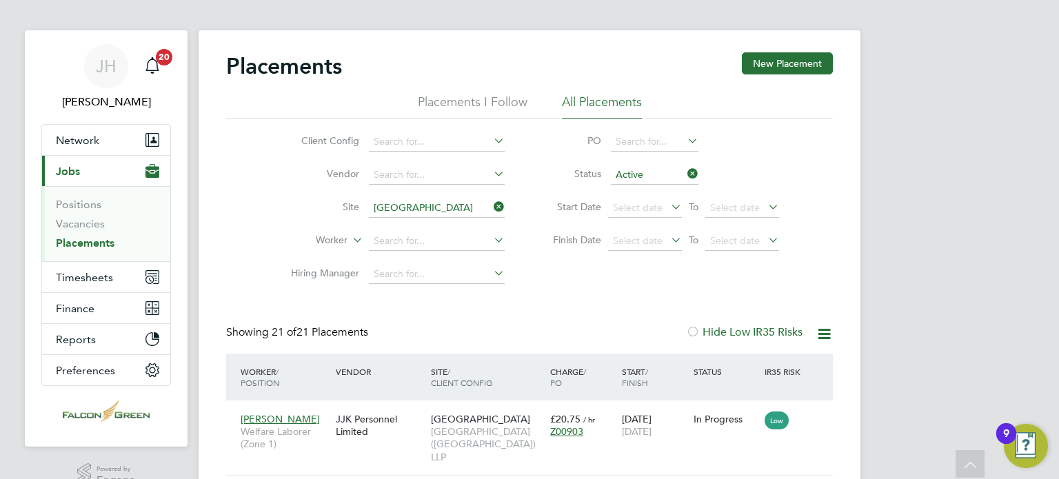
scroll to position [0, 0]
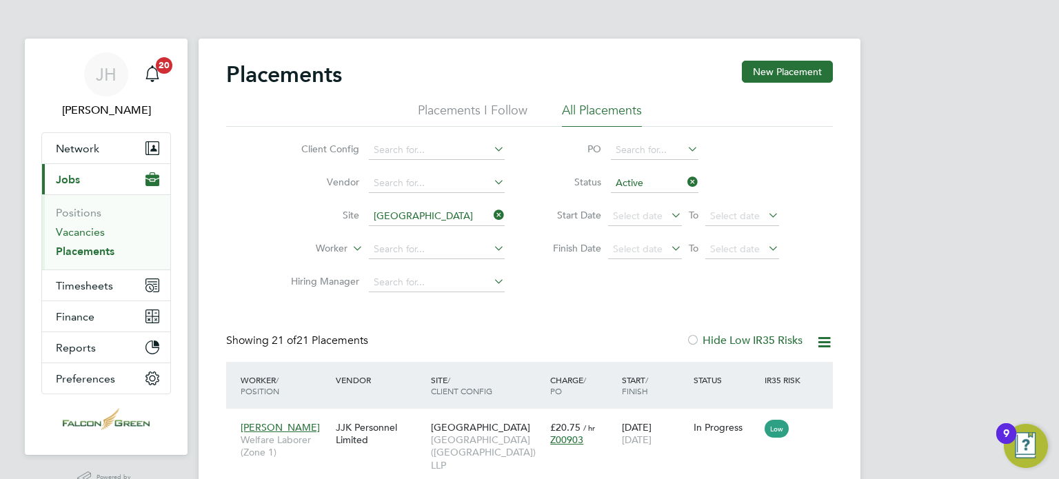
click at [68, 233] on link "Vacancies" at bounding box center [80, 231] width 49 height 13
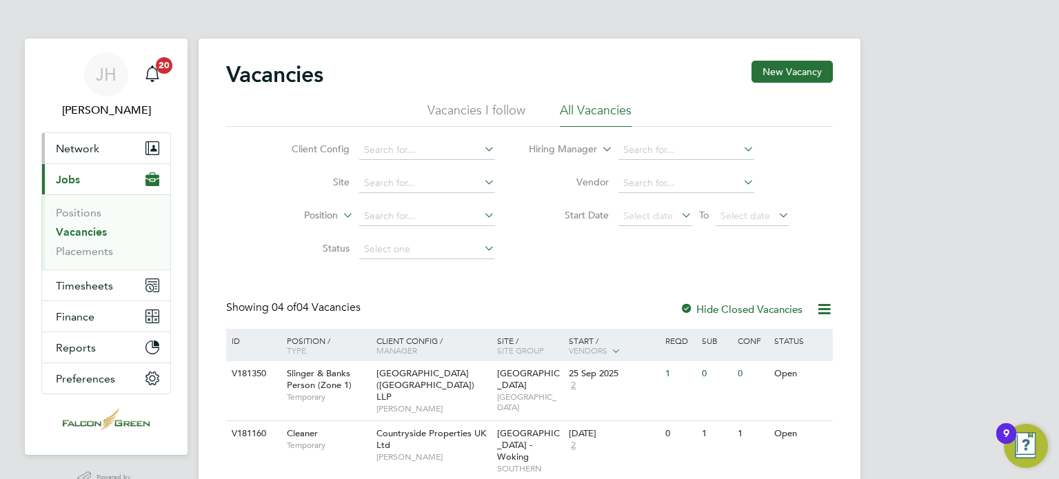
click at [66, 151] on span "Network" at bounding box center [77, 148] width 43 height 13
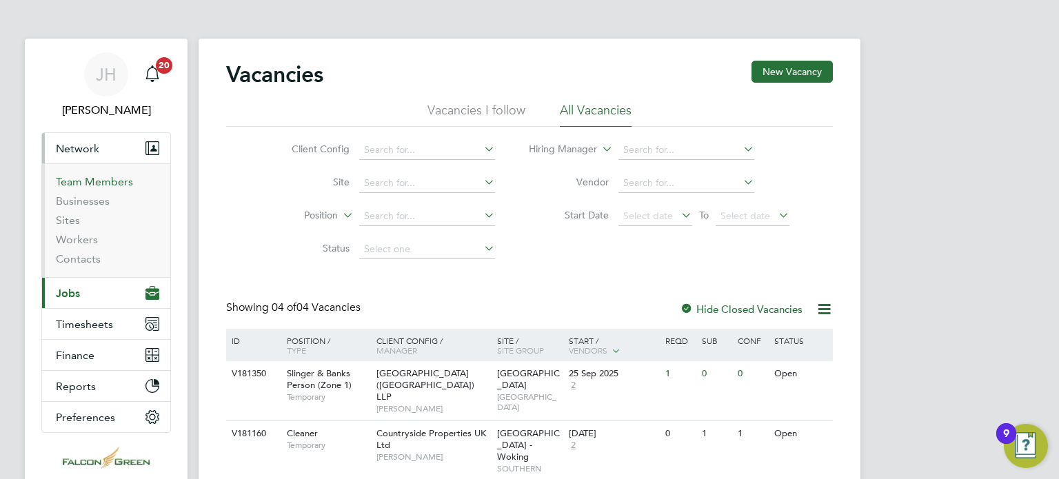
click at [69, 184] on link "Team Members" at bounding box center [94, 181] width 77 height 13
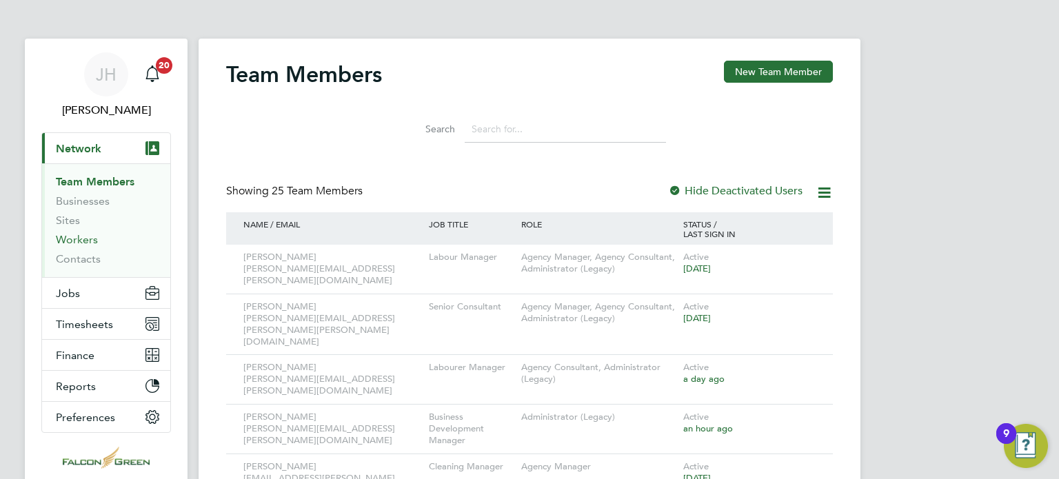
click at [63, 234] on link "Workers" at bounding box center [77, 239] width 42 height 13
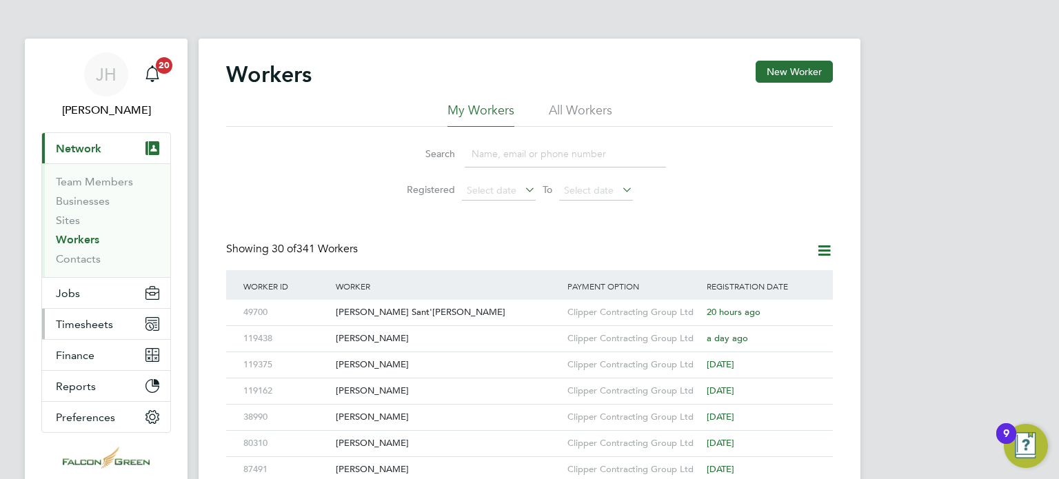
click at [65, 324] on span "Timesheets" at bounding box center [84, 324] width 57 height 13
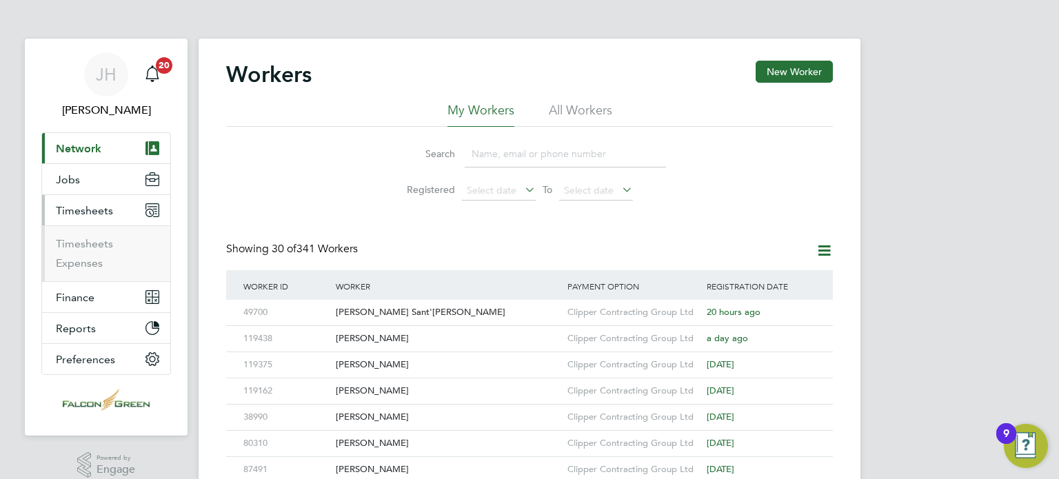
click at [68, 276] on ul "Timesheets Expenses" at bounding box center [106, 253] width 128 height 56
click at [61, 177] on span "Jobs" at bounding box center [68, 179] width 24 height 13
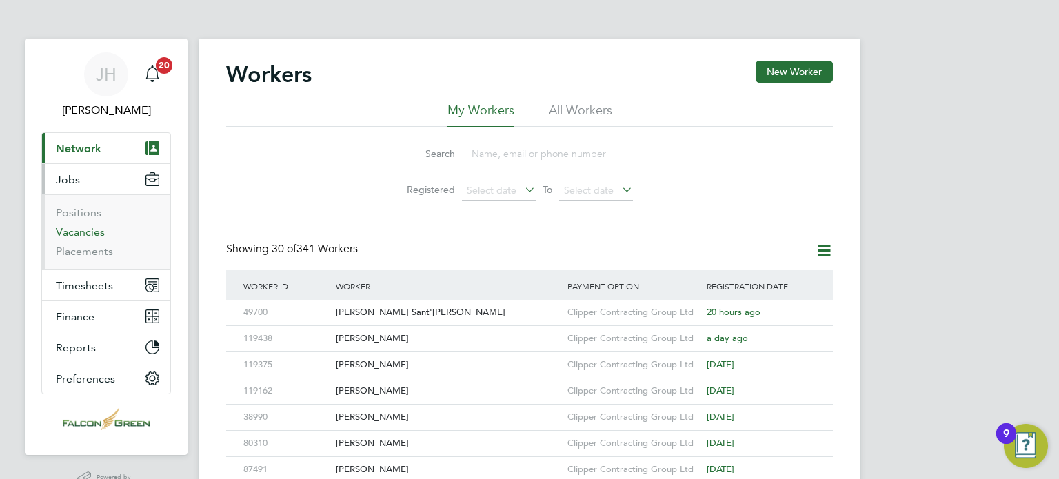
click at [65, 230] on link "Vacancies" at bounding box center [80, 231] width 49 height 13
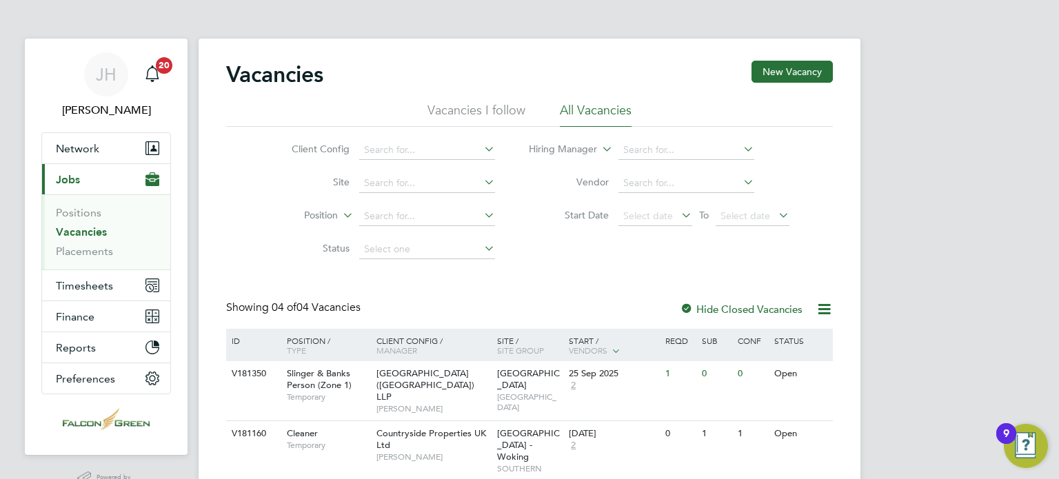
click at [249, 274] on div "Vacancies New Vacancy Vacancies I follow All Vacancies Client Config Site Posit…" at bounding box center [529, 331] width 606 height 541
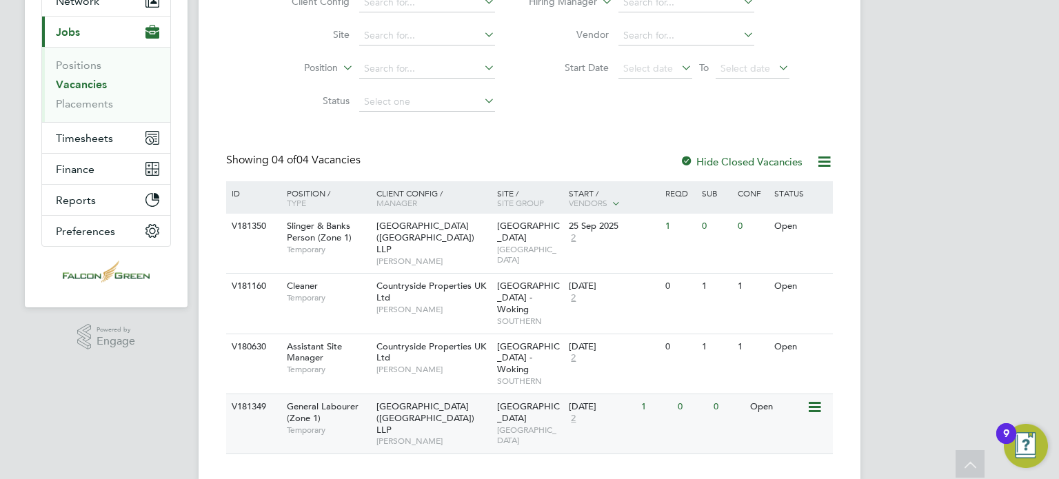
scroll to position [148, 0]
click at [423, 400] on span "Clapham Park (Metropolitan Countryside) LLP" at bounding box center [425, 417] width 98 height 35
click at [565, 129] on div "Vacancies New Vacancy Vacancies I follow All Vacancies Client Config Site Posit…" at bounding box center [529, 182] width 606 height 541
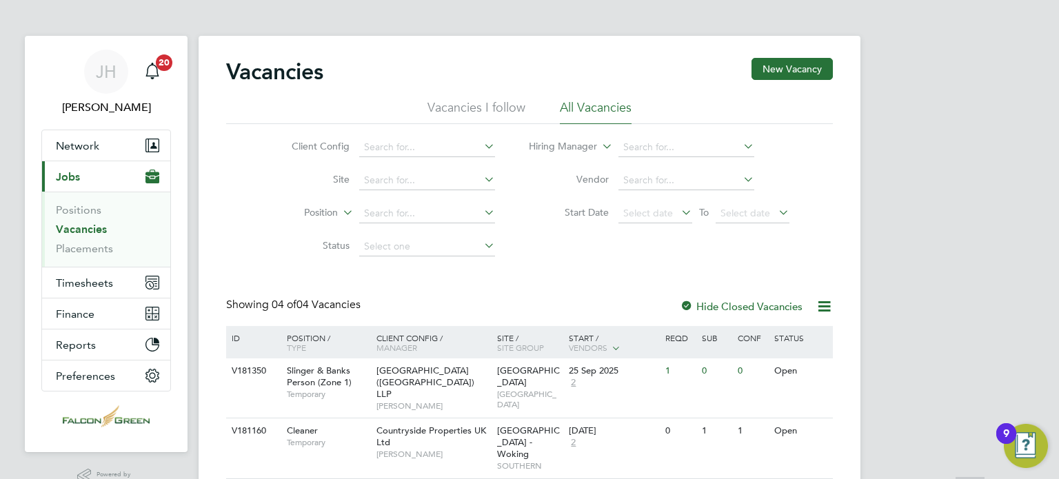
scroll to position [0, 0]
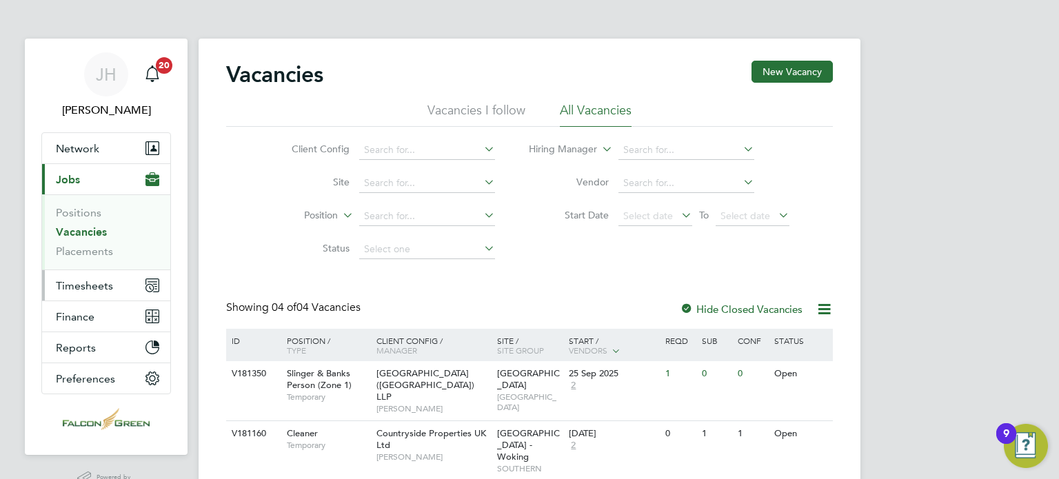
click at [79, 284] on span "Timesheets" at bounding box center [84, 285] width 57 height 13
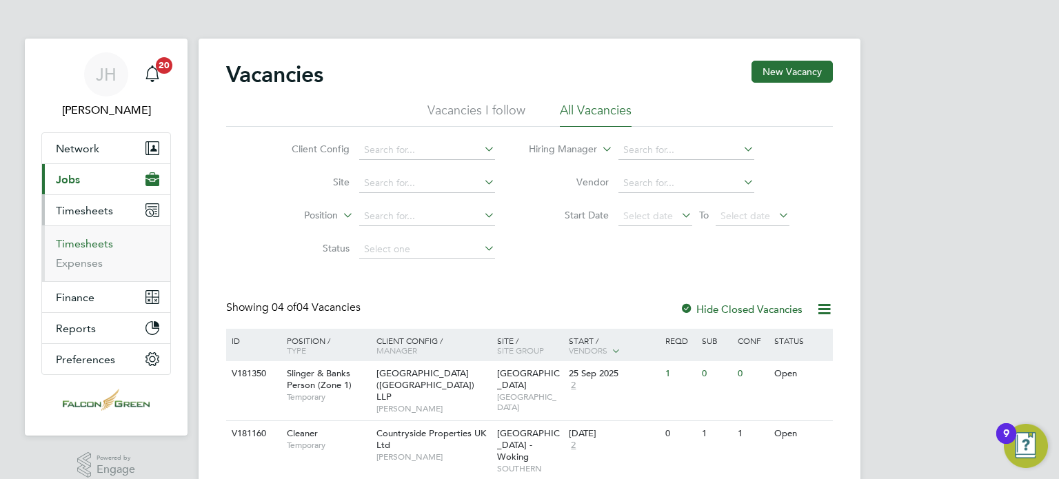
click at [83, 242] on link "Timesheets" at bounding box center [84, 243] width 57 height 13
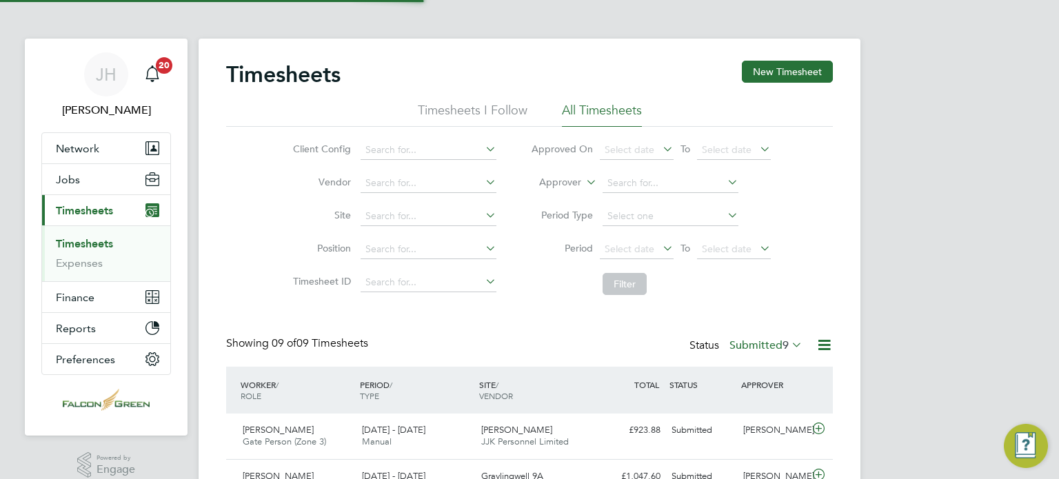
scroll to position [34, 120]
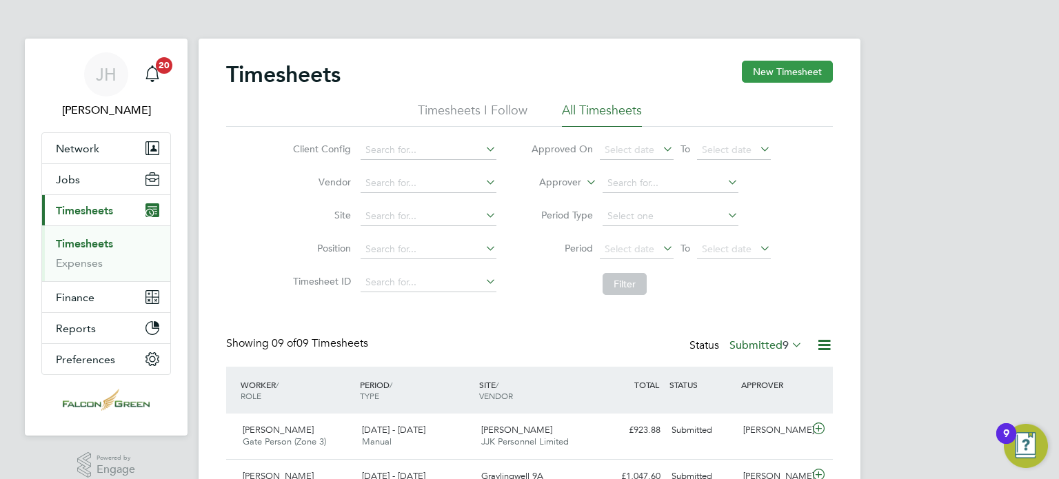
click at [786, 79] on button "New Timesheet" at bounding box center [787, 72] width 91 height 22
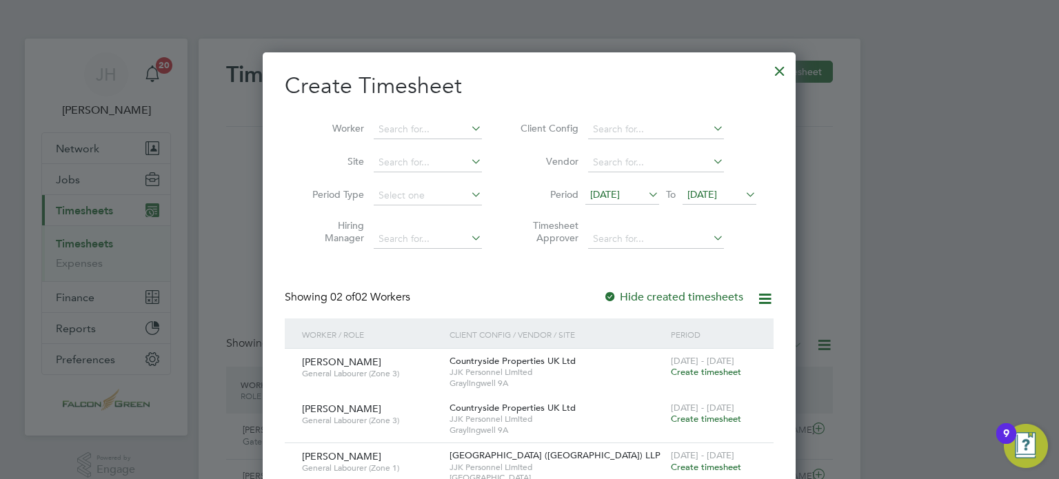
click at [617, 198] on span "12 Sep 2025" at bounding box center [605, 194] width 30 height 12
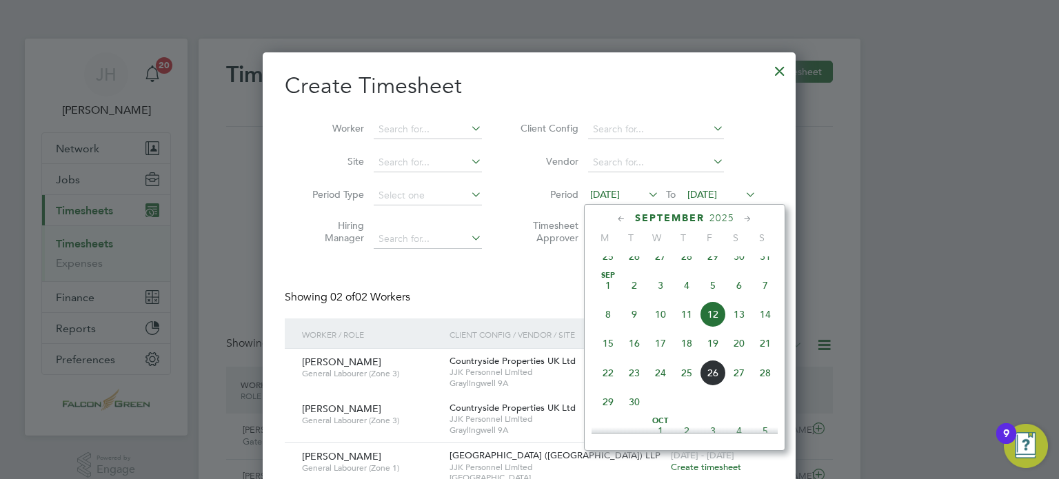
click at [606, 356] on span "15" at bounding box center [608, 343] width 26 height 26
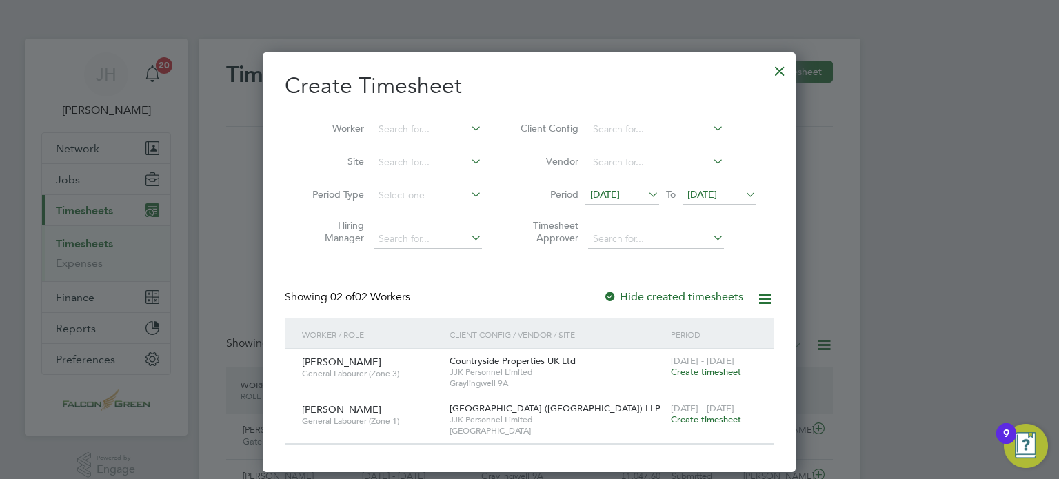
click at [717, 198] on span "19 Sep 2025" at bounding box center [702, 194] width 30 height 12
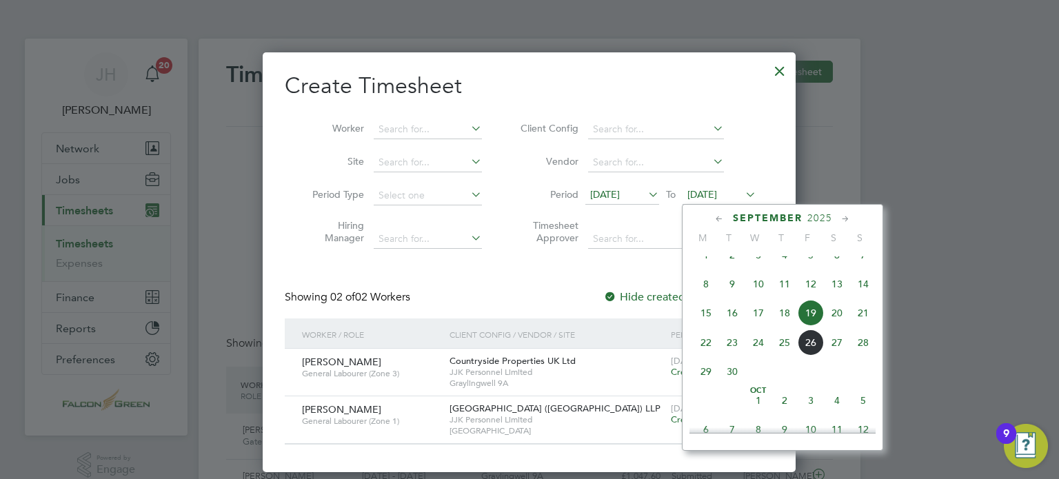
click at [861, 326] on span "21" at bounding box center [863, 313] width 26 height 26
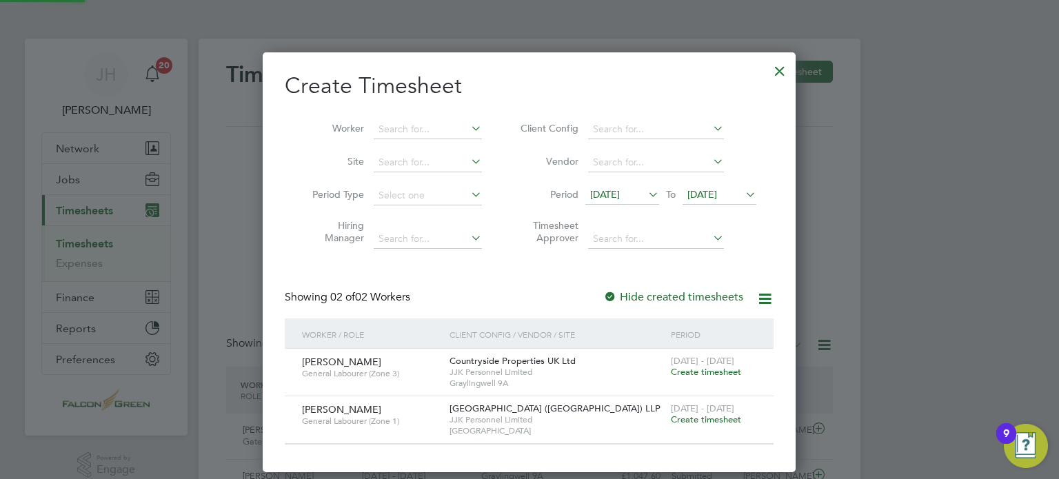
click at [617, 303] on div at bounding box center [610, 298] width 14 height 14
click at [702, 418] on span "Create timesheet" at bounding box center [706, 419] width 70 height 12
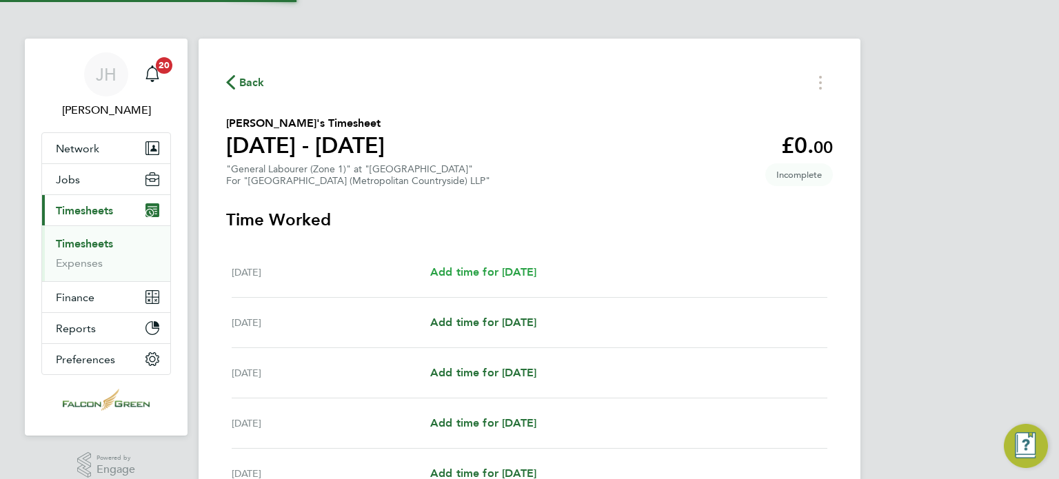
click at [502, 276] on span "Add time for Mon 15 Sep" at bounding box center [483, 271] width 106 height 13
select select "30"
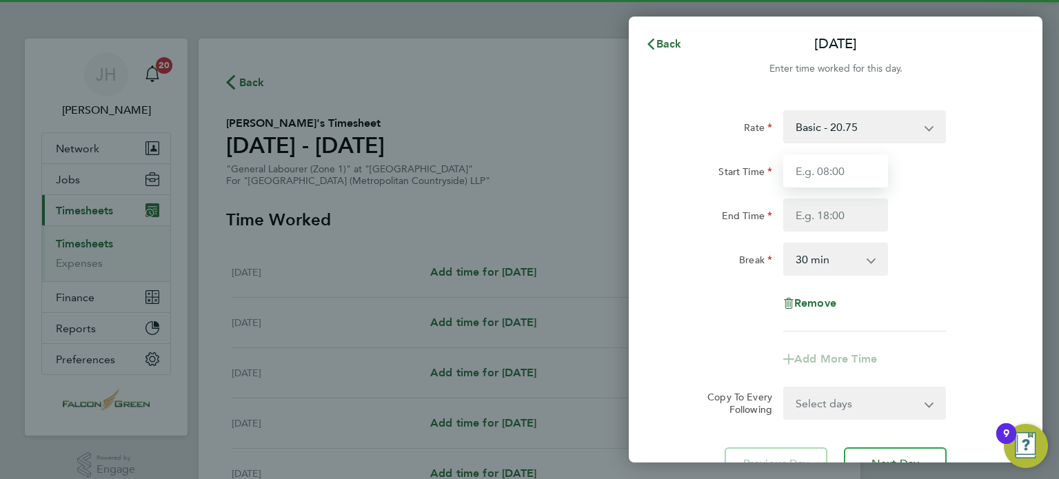
click at [797, 166] on input "Start Time" at bounding box center [835, 170] width 105 height 33
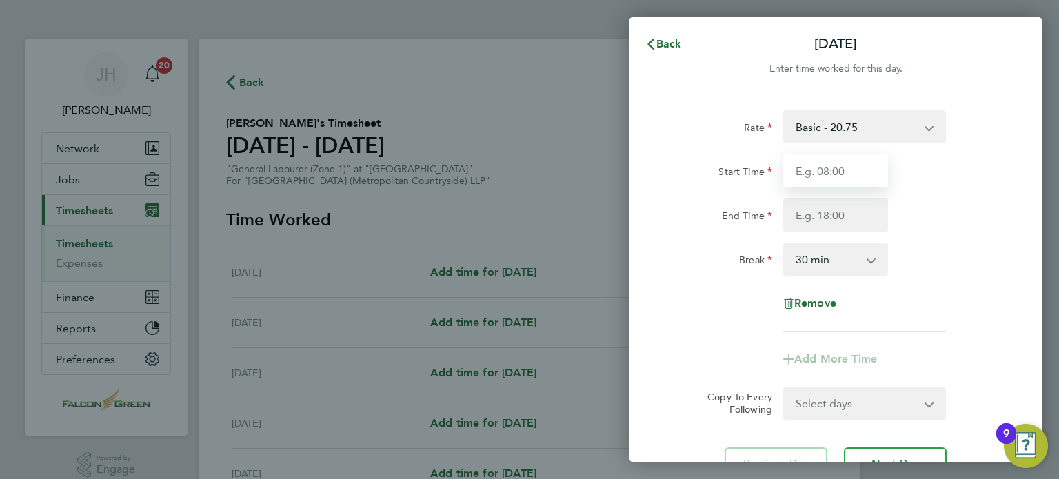
type input "08:00"
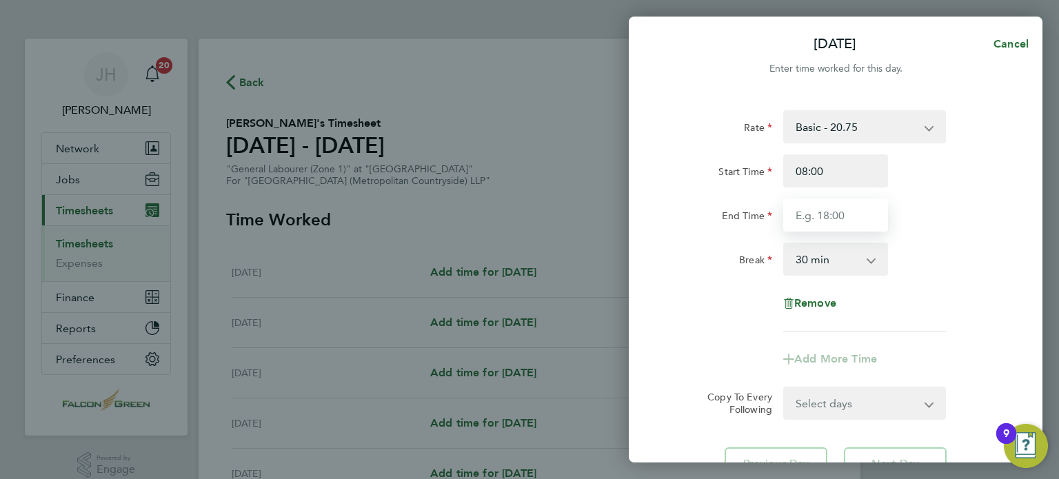
click at [793, 209] on input "End Time" at bounding box center [835, 214] width 105 height 33
type input "13:00"
click at [797, 260] on select "0 min 15 min 30 min 45 min 60 min 75 min 90 min" at bounding box center [826, 259] width 85 height 30
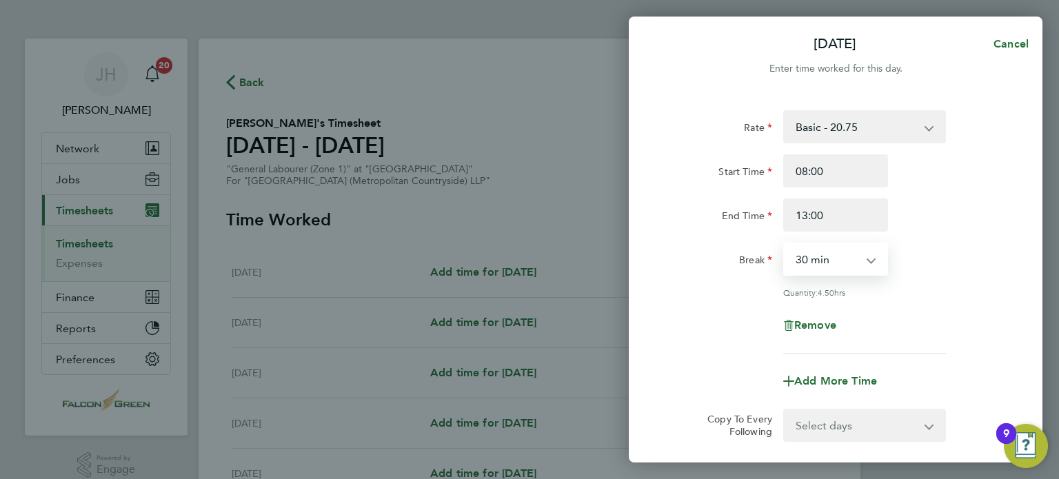
select select "0"
click at [784, 244] on select "0 min 15 min 30 min 45 min 60 min 75 min 90 min" at bounding box center [826, 259] width 85 height 30
click at [684, 294] on div "Quantity: 5.00 hrs" at bounding box center [835, 292] width 347 height 11
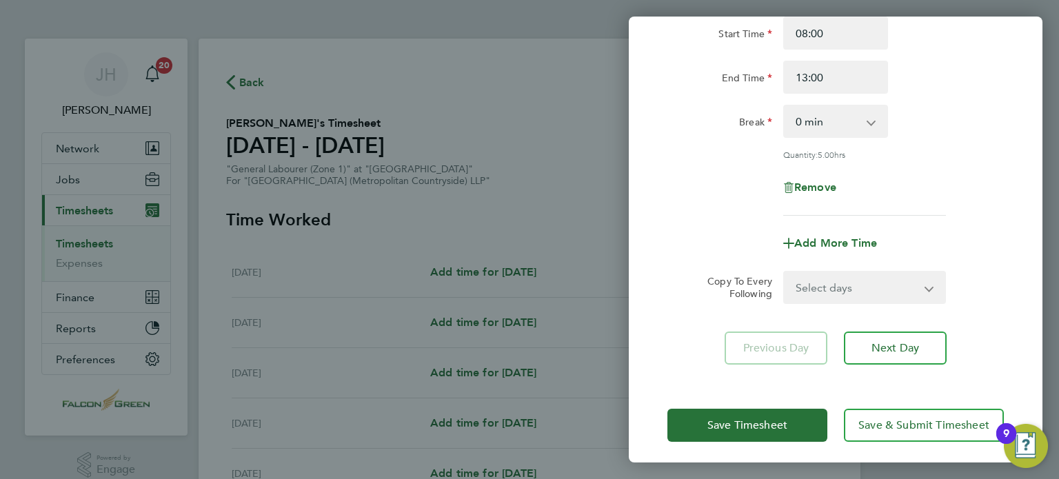
click at [830, 303] on div "Rate Basic - 20.75 Start Time 08:00 End Time 13:00 Break 0 min 15 min 30 min 45…" at bounding box center [834, 168] width 413 height 425
click at [829, 299] on select "Select days Day Weekday (Mon-Fri) Weekend (Sat-Sun) Tuesday Wednesday Thursday …" at bounding box center [856, 287] width 145 height 30
select select "WEEKDAY"
click at [784, 272] on select "Select days Day Weekday (Mon-Fri) Weekend (Sat-Sun) Tuesday Wednesday Thursday …" at bounding box center [856, 287] width 145 height 30
select select "2025-09-21"
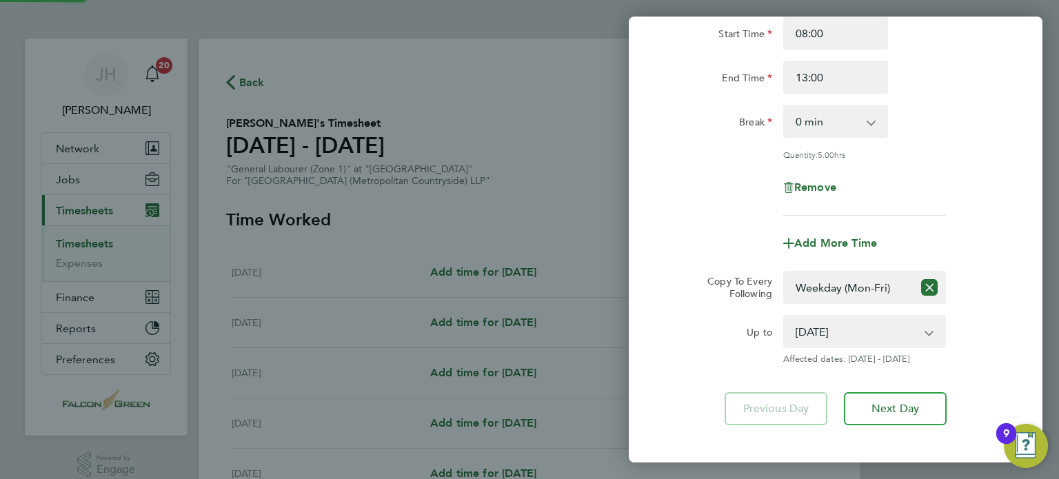
click at [656, 172] on div "Rate Basic - 20.75 Start Time 08:00 End Time 13:00 Break 0 min 15 min 30 min 45…" at bounding box center [834, 199] width 413 height 486
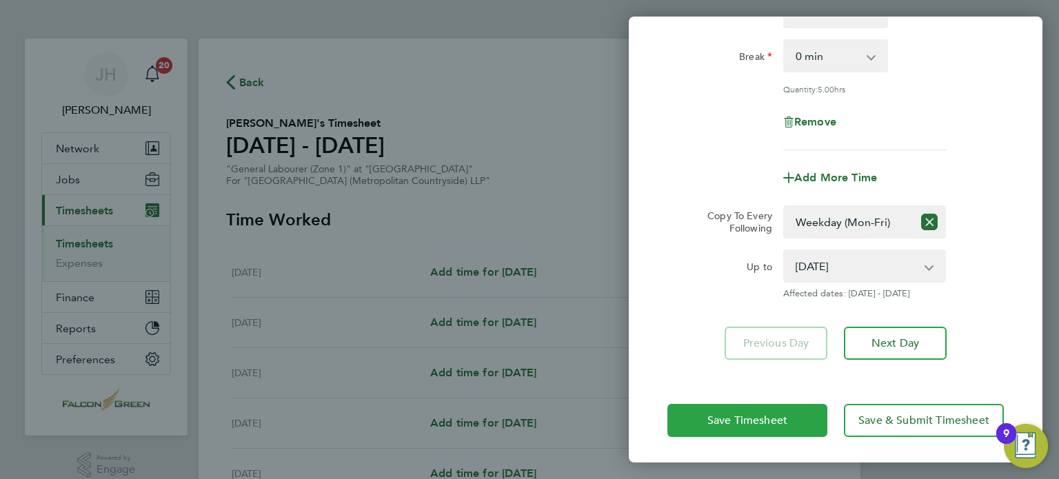
click at [701, 416] on button "Save Timesheet" at bounding box center [747, 420] width 160 height 33
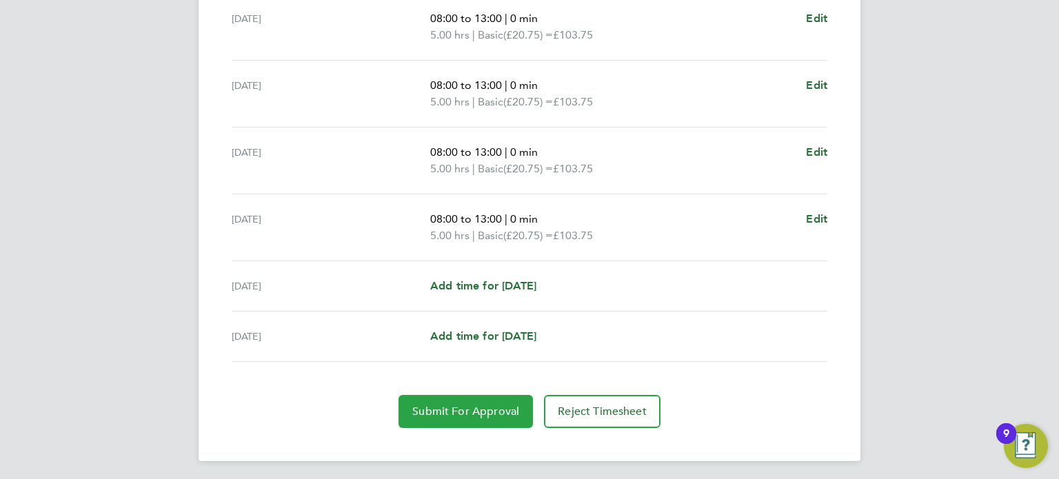
click at [444, 405] on span "Submit For Approval" at bounding box center [465, 412] width 107 height 14
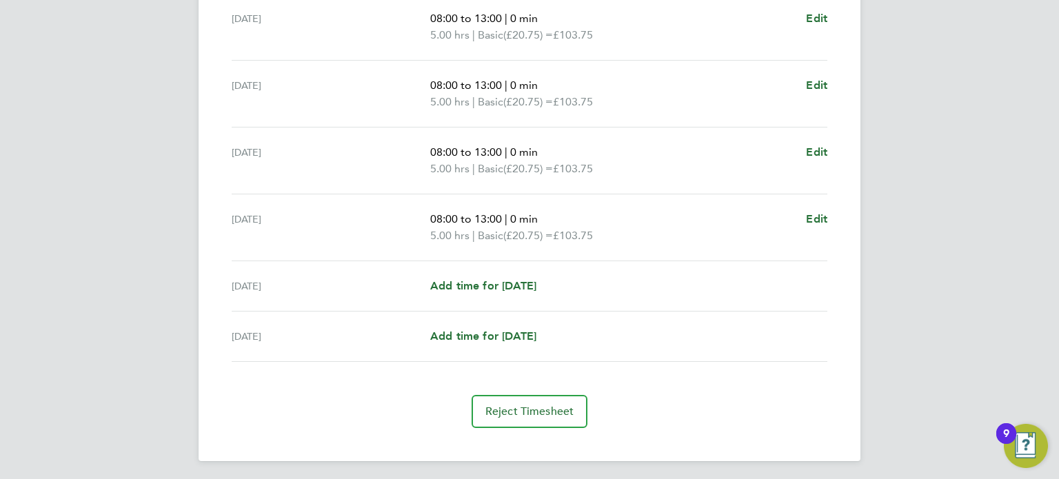
click at [313, 371] on section "Time Worked Mon 15 Sep 08:00 to 13:00 | 0 min 5.00 hrs | Basic (£20.75) = £103.…" at bounding box center [529, 158] width 606 height 540
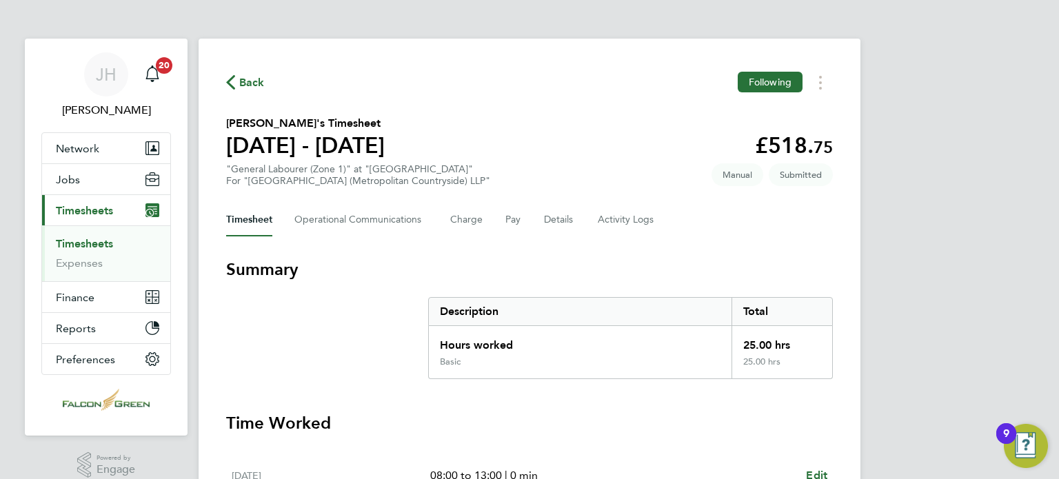
click at [247, 84] on span "Back" at bounding box center [251, 82] width 25 height 17
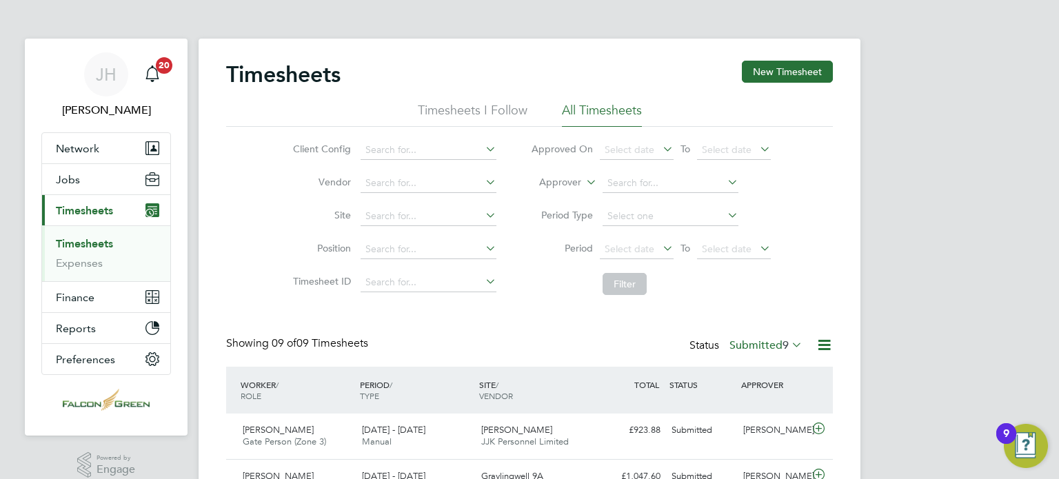
click at [673, 79] on div "Timesheets New Timesheet" at bounding box center [529, 81] width 606 height 41
click at [59, 148] on span "Network" at bounding box center [77, 148] width 43 height 13
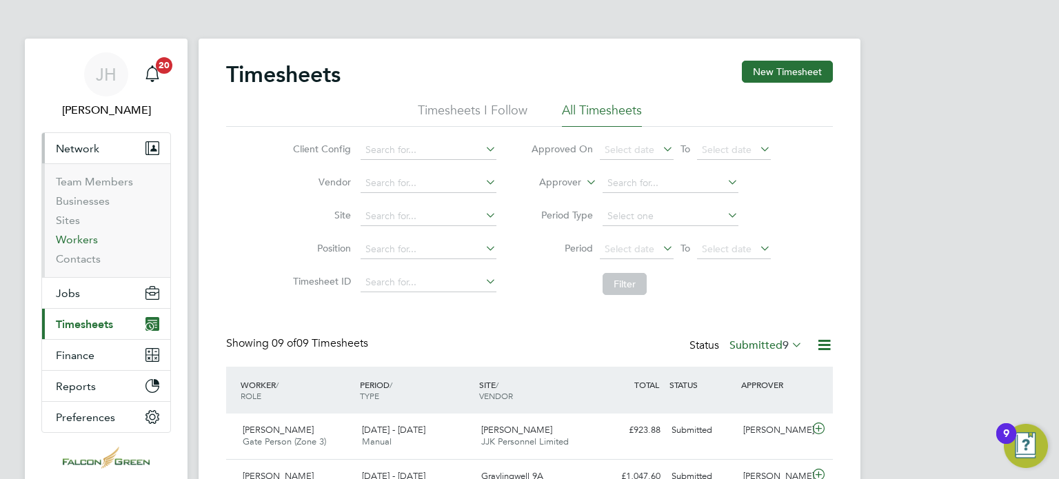
click at [82, 236] on link "Workers" at bounding box center [77, 239] width 42 height 13
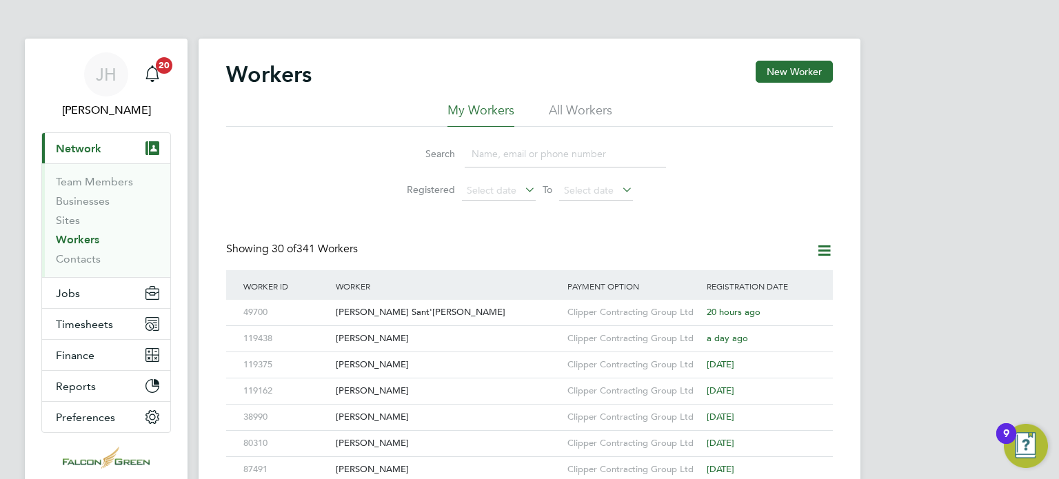
click at [564, 110] on li "All Workers" at bounding box center [580, 114] width 63 height 25
click at [484, 108] on li "My Workers" at bounding box center [480, 114] width 67 height 25
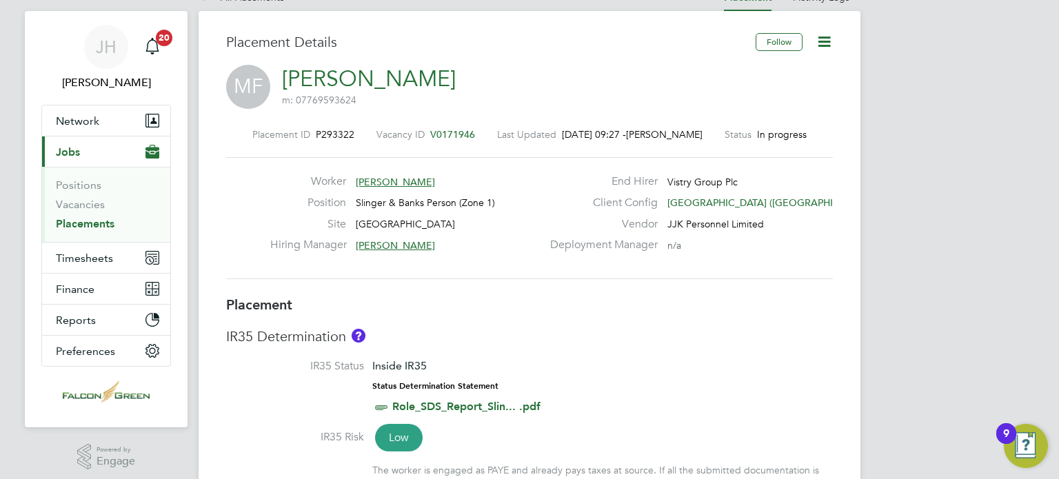
click at [821, 50] on icon at bounding box center [823, 41] width 17 height 17
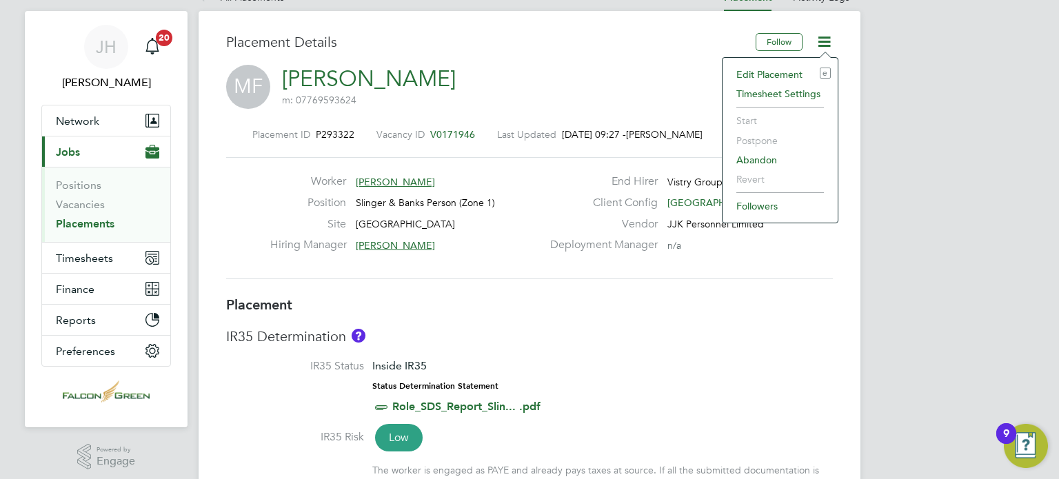
click at [737, 78] on li "Edit Placement e" at bounding box center [779, 74] width 101 height 19
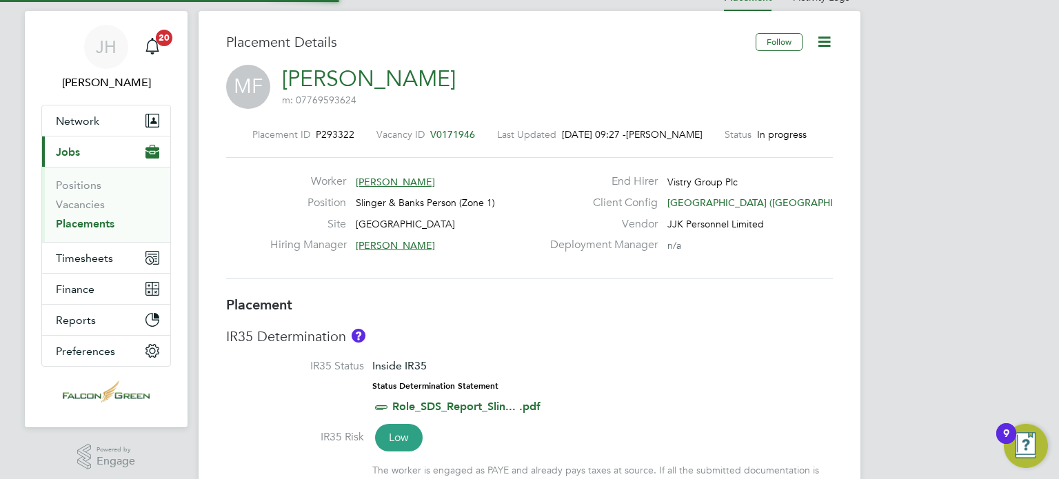
type input "[PERSON_NAME]"
type input "16 Jun 2025"
type input "06 Dec 2025"
type input "08:00"
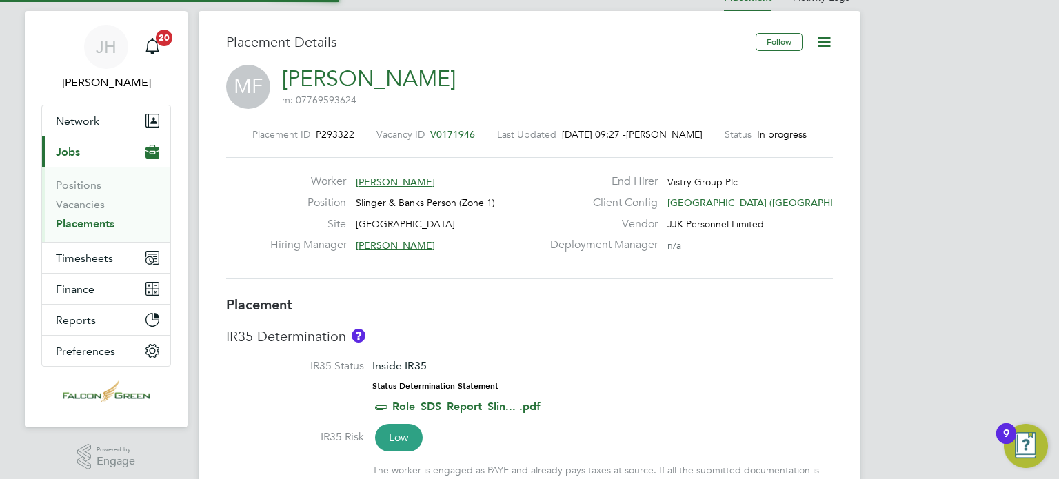
type input "18:00"
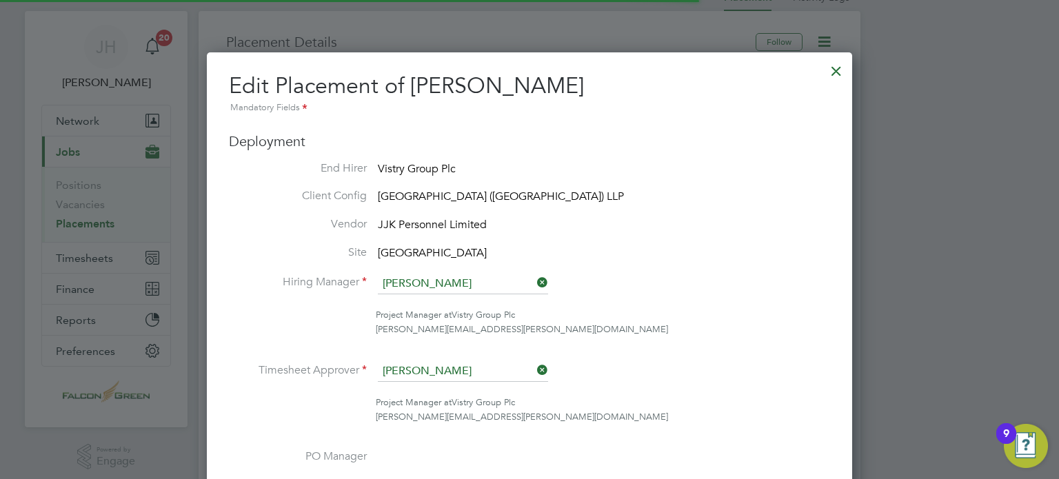
click at [660, 254] on li "Site Clapham Park C02" at bounding box center [529, 253] width 601 height 17
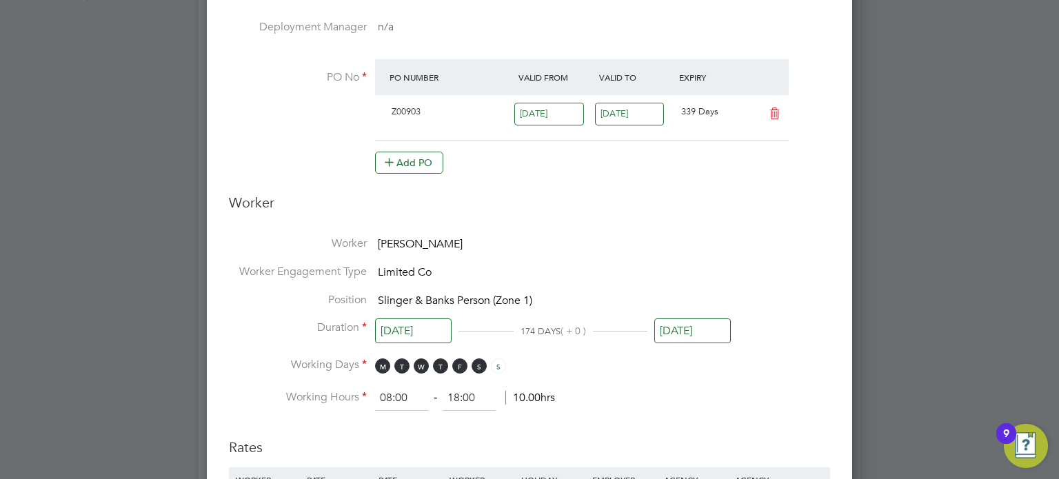
click at [773, 204] on h3 "Worker" at bounding box center [529, 208] width 601 height 29
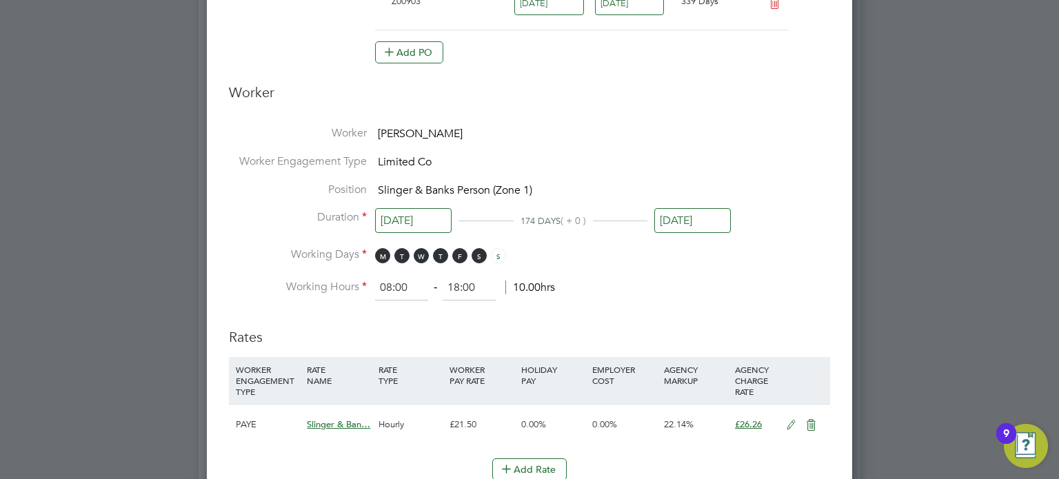
click at [686, 209] on input "06 Dec 2025" at bounding box center [692, 220] width 76 height 25
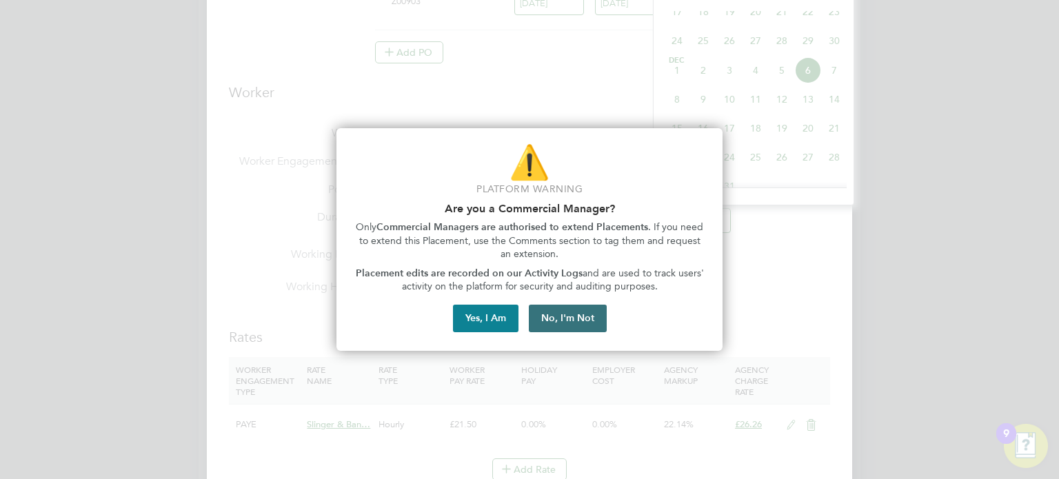
click at [576, 323] on button "No, I'm Not" at bounding box center [568, 319] width 78 height 28
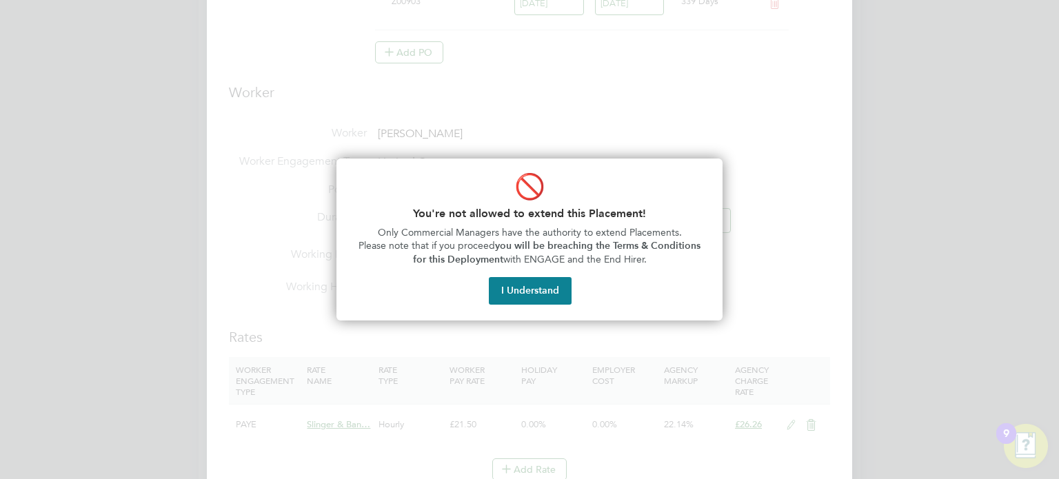
click at [520, 311] on div "🚫 You're not allowed to extend this Placement! Only Commercial Managers have th…" at bounding box center [529, 240] width 386 height 162
click at [515, 307] on div "🚫 You're not allowed to extend this Placement! Only Commercial Managers have th…" at bounding box center [529, 240] width 386 height 162
click at [513, 298] on button "I Understand" at bounding box center [530, 291] width 83 height 28
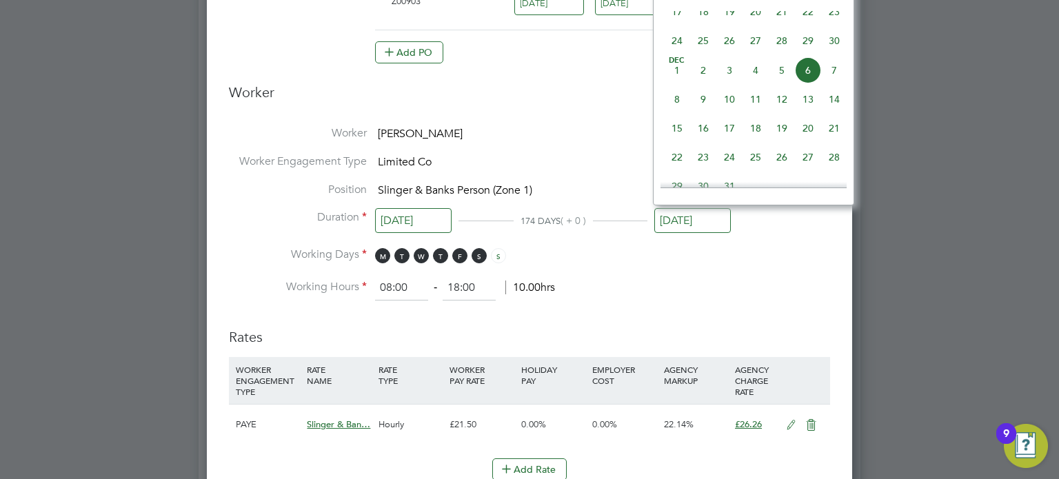
click at [575, 137] on li "Worker Mihai Fartade-Serban" at bounding box center [529, 140] width 601 height 28
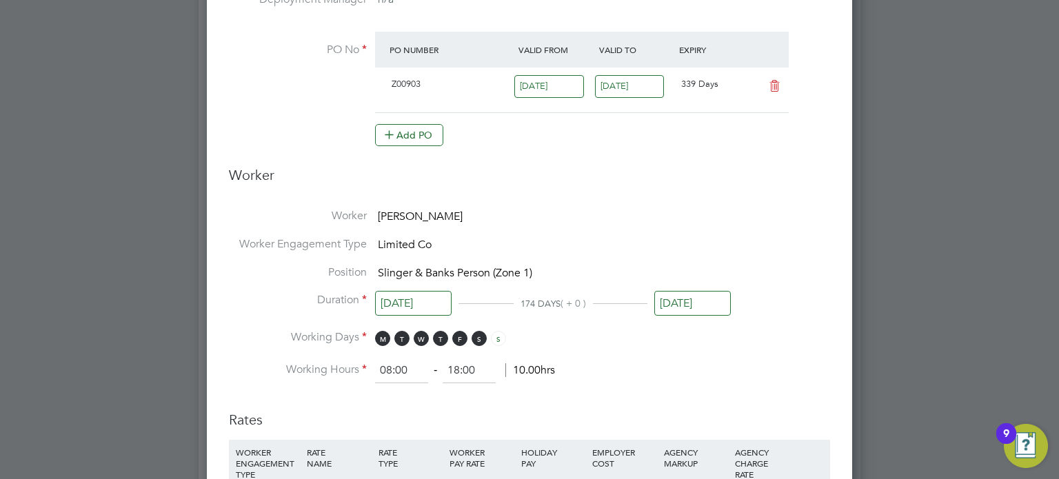
click at [684, 297] on input "06 Dec 2025" at bounding box center [692, 303] width 76 height 25
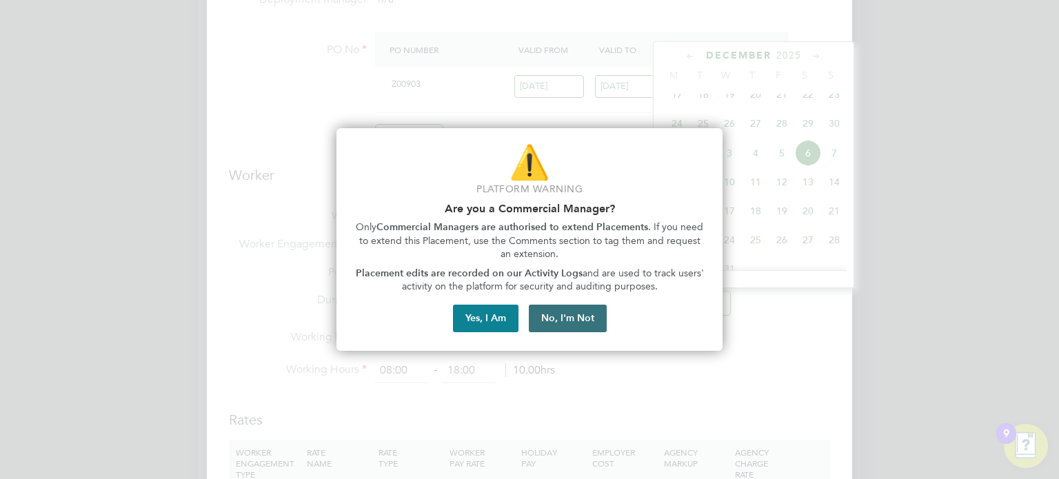
click at [582, 323] on button "No, I'm Not" at bounding box center [568, 319] width 78 height 28
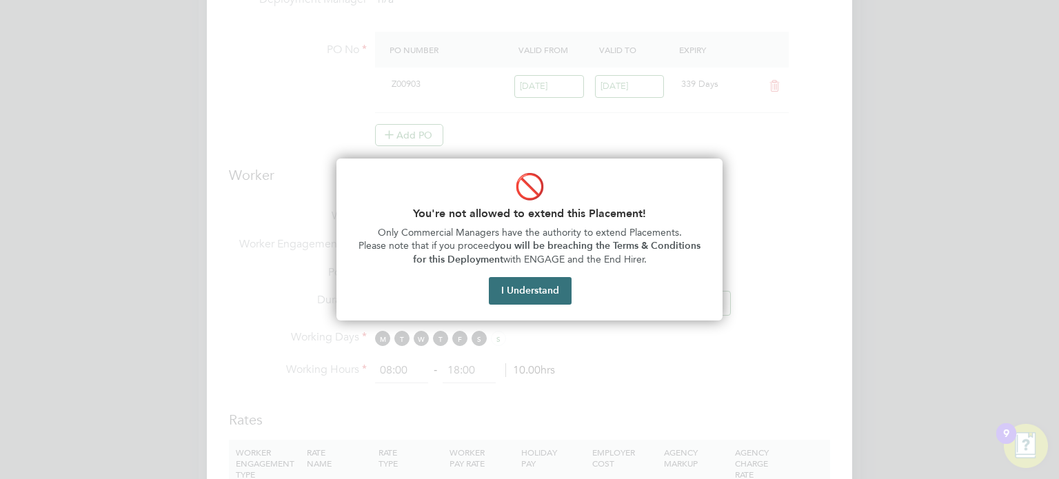
click at [543, 289] on button "I Understand" at bounding box center [530, 291] width 83 height 28
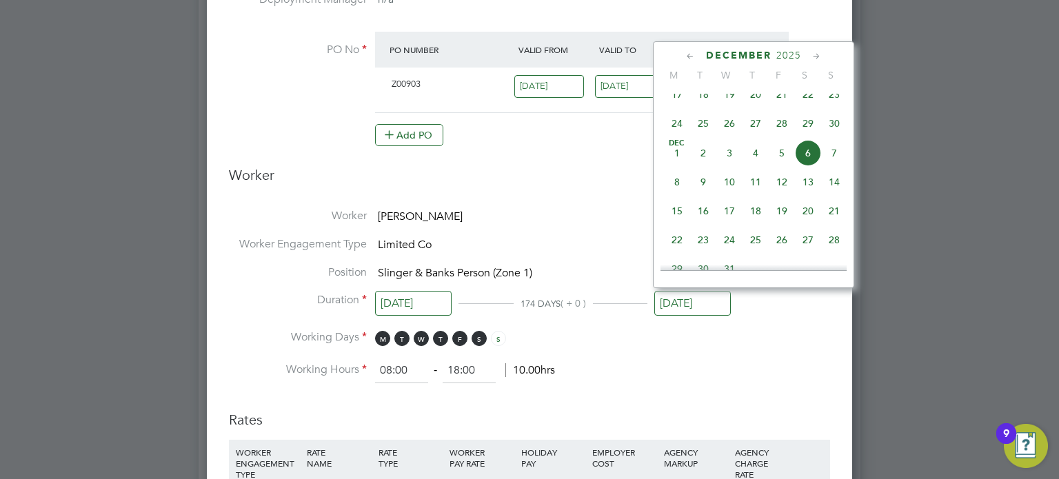
click at [690, 59] on icon at bounding box center [690, 56] width 13 height 15
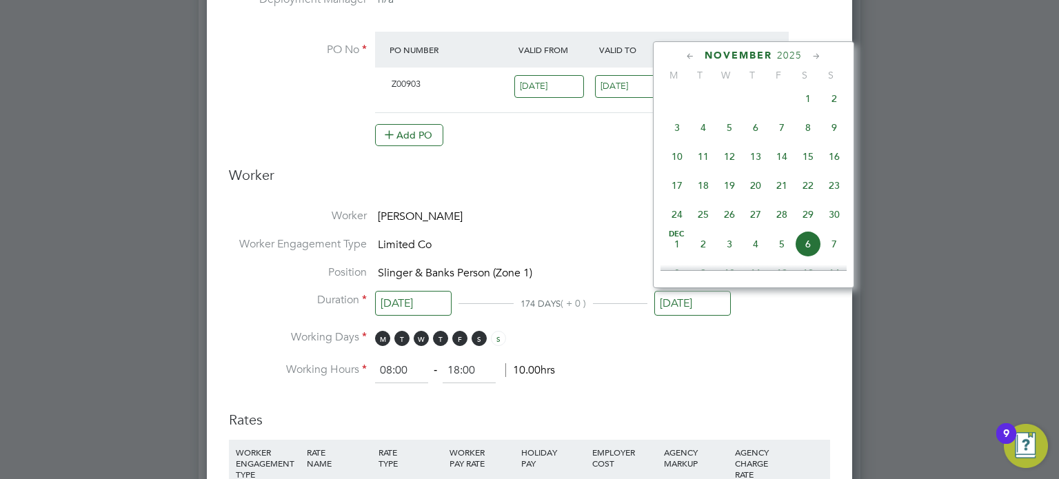
click at [690, 59] on icon at bounding box center [690, 56] width 13 height 15
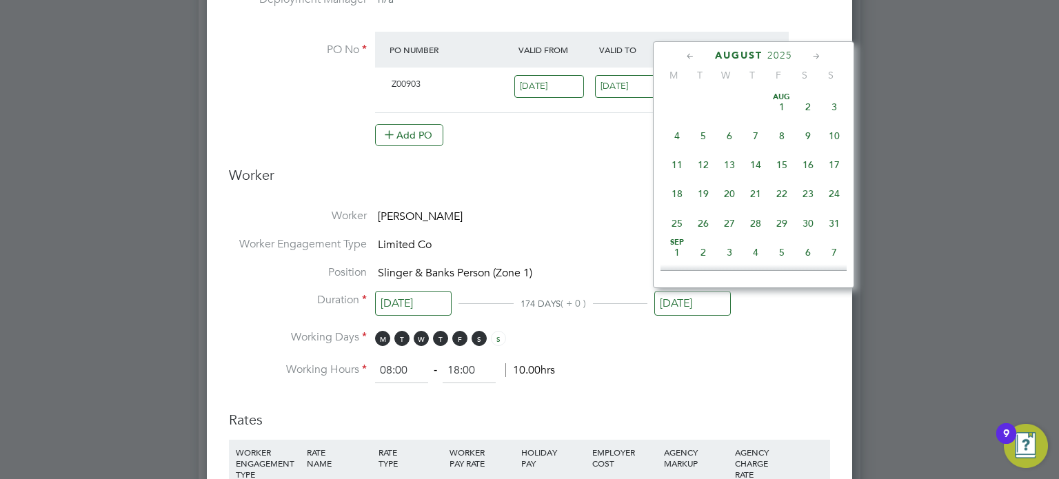
click at [816, 59] on icon at bounding box center [816, 56] width 13 height 15
click at [753, 196] on span "25" at bounding box center [755, 190] width 26 height 26
type input "25 Sep 2025"
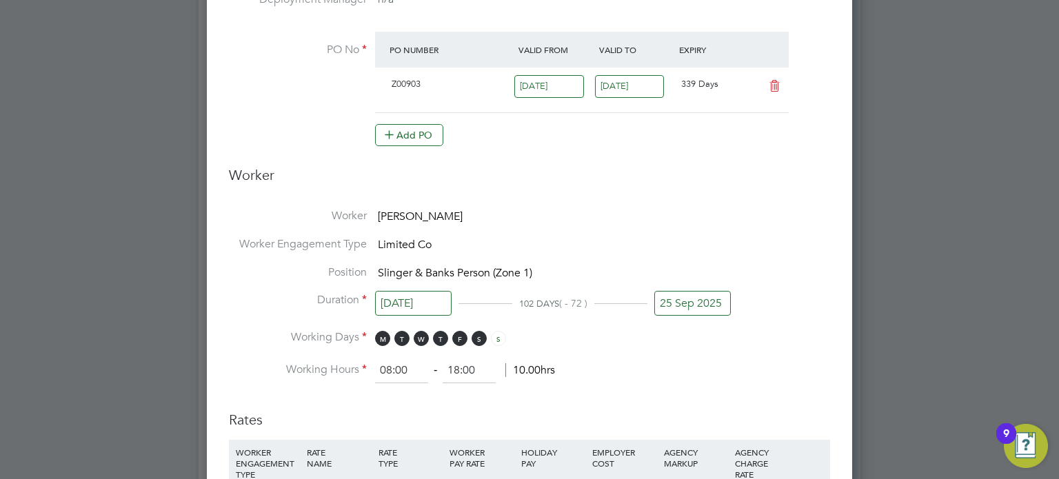
click at [580, 184] on h3 "Worker" at bounding box center [529, 180] width 601 height 29
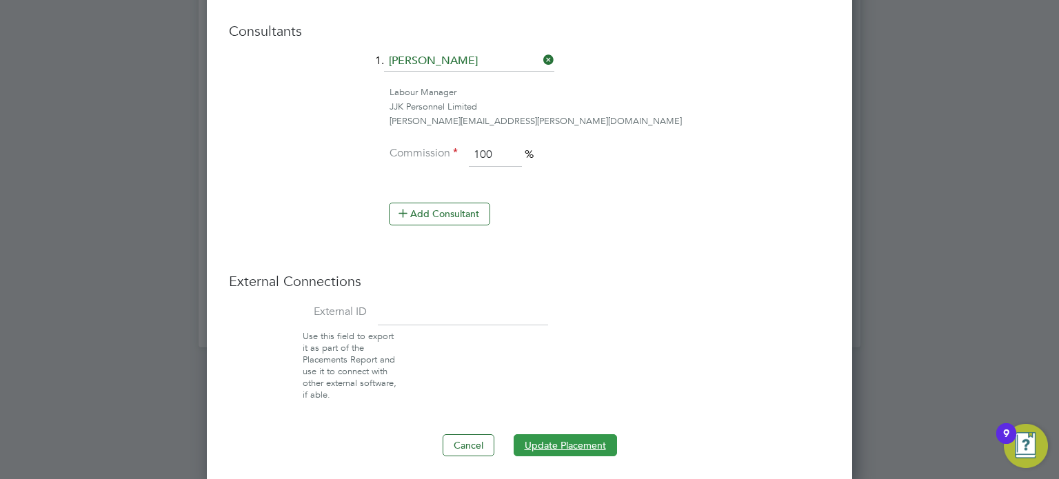
click at [538, 440] on button "Update Placement" at bounding box center [564, 445] width 103 height 22
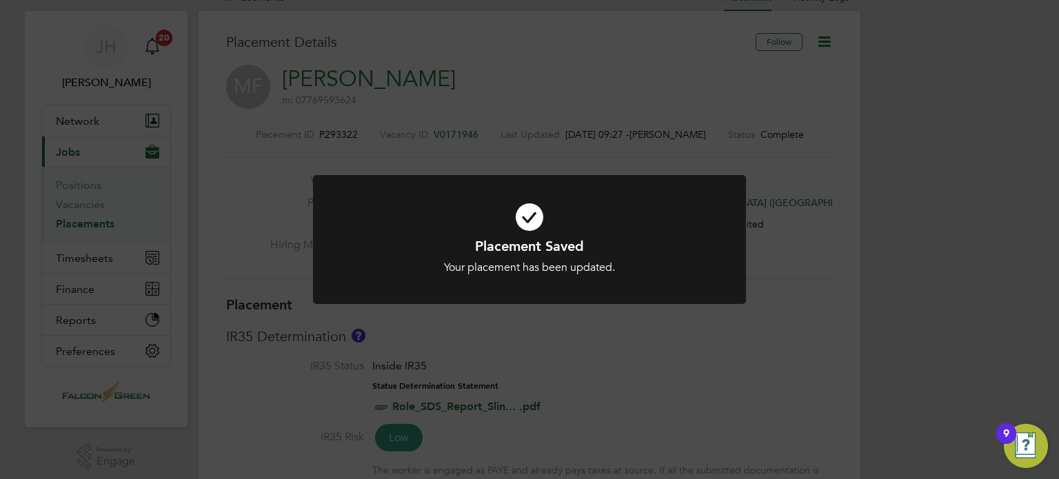
click at [730, 344] on div "Placement Saved Your placement has been updated. Cancel Okay" at bounding box center [529, 239] width 1059 height 479
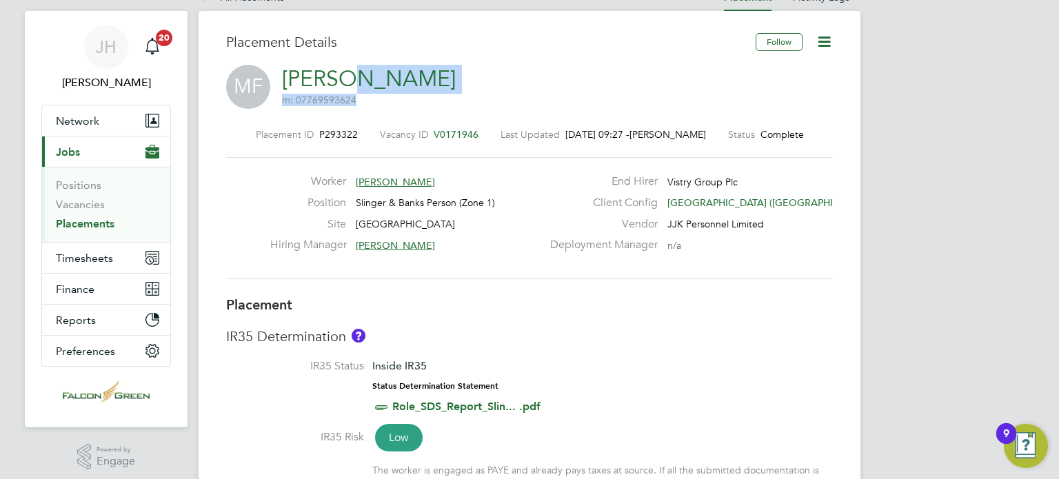
drag, startPoint x: 513, startPoint y: 85, endPoint x: 342, endPoint y: 76, distance: 171.1
click at [342, 76] on div "MF Mihai Fartade-Serban m: 07769593624" at bounding box center [529, 88] width 606 height 47
click at [281, 168] on div "Worker Mihai Fartade-Serban Position Slinger & Banks Person (Zone 1) Site Claph…" at bounding box center [529, 218] width 606 height 122
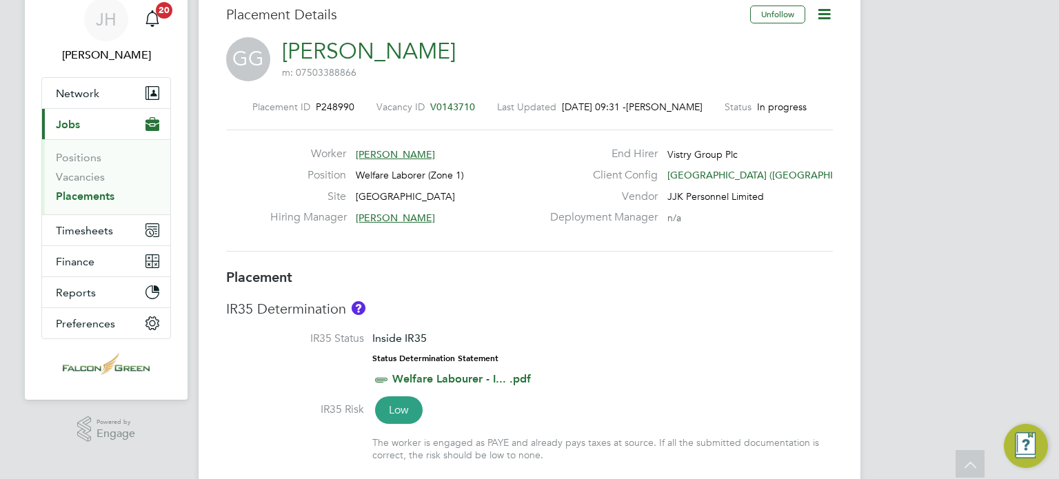
click at [824, 18] on icon at bounding box center [823, 14] width 17 height 17
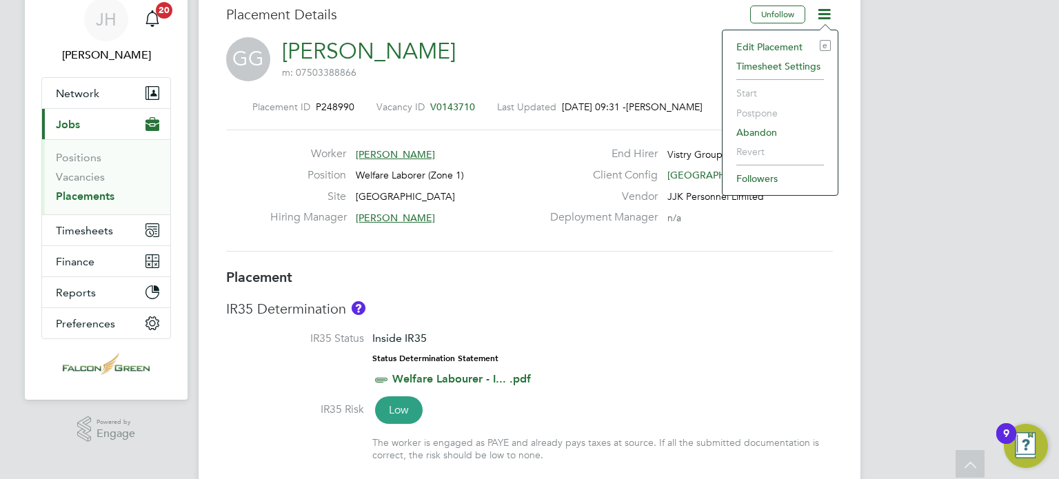
click at [764, 46] on li "Edit Placement e" at bounding box center [779, 46] width 101 height 19
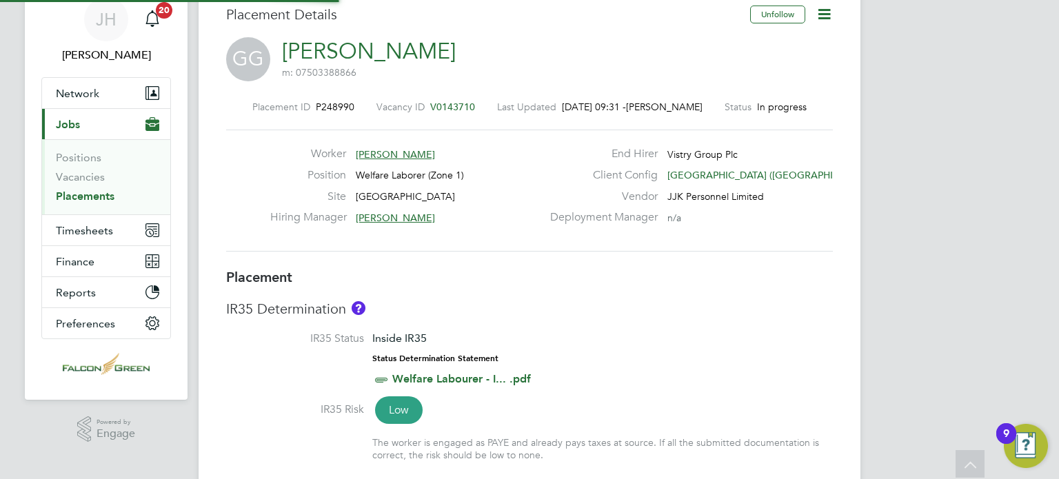
type input "[PERSON_NAME]"
type input "[DATE]"
type input "31 Dec 2025"
type input "08:00"
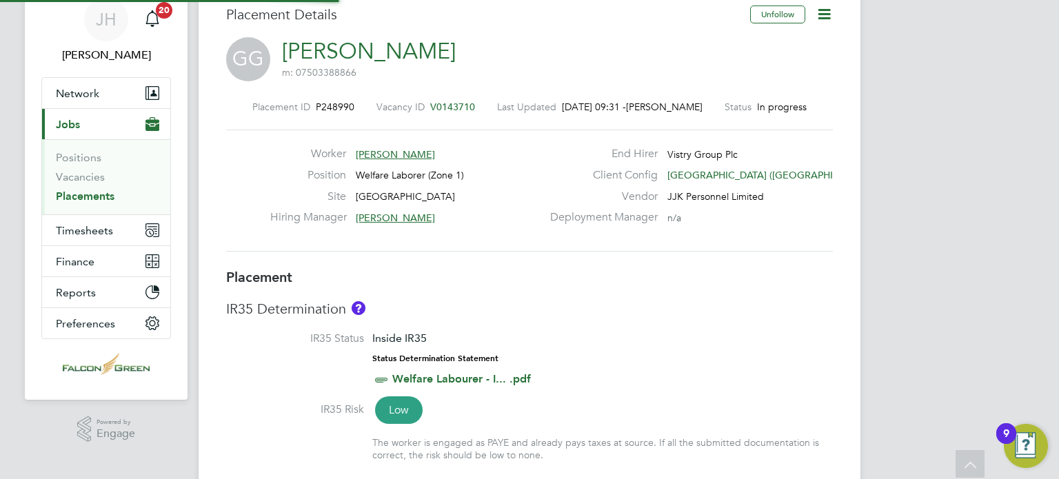
type input "17:00"
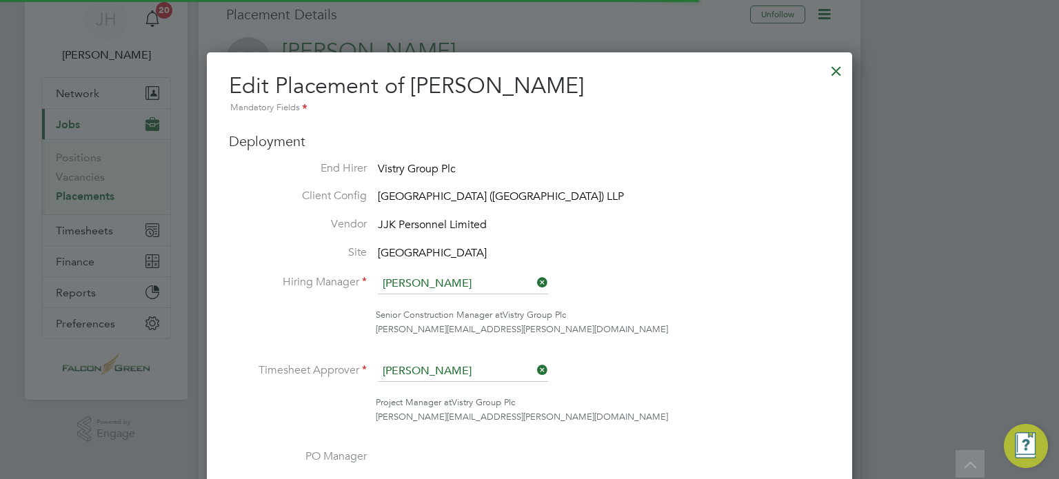
click at [775, 187] on ul "End Hirer Vistry Group Plc Client Config Clapham Park (Metropolitan Countryside…" at bounding box center [529, 408] width 601 height 495
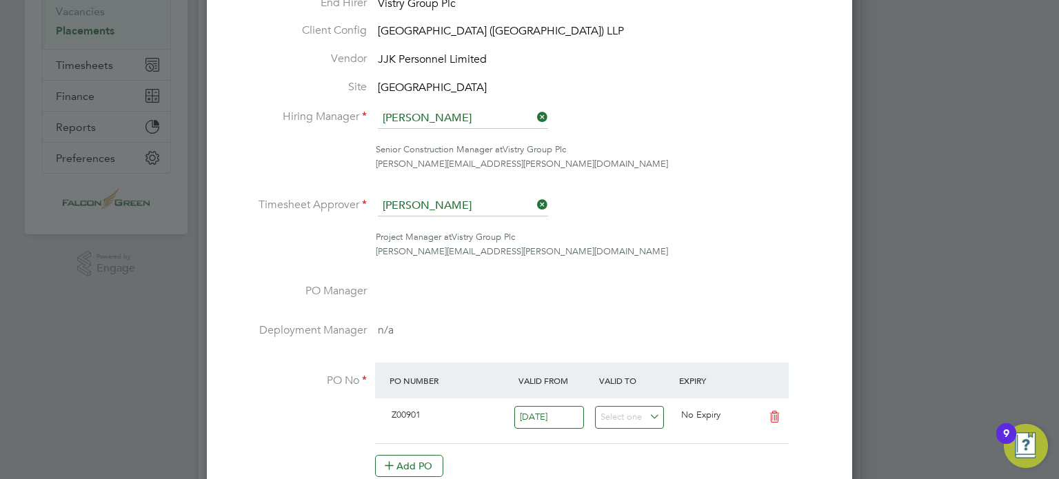
click at [534, 206] on icon at bounding box center [534, 204] width 0 height 19
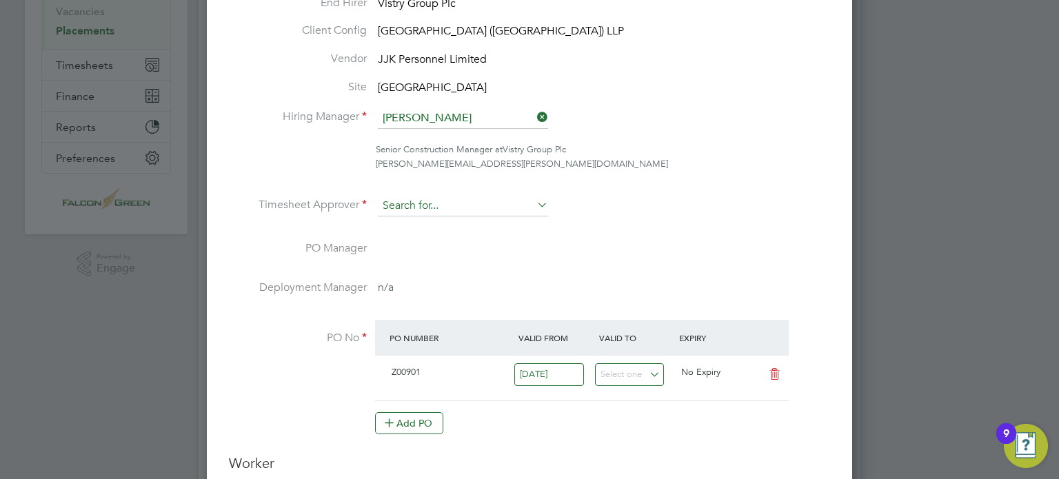
click at [405, 209] on input at bounding box center [463, 206] width 170 height 21
click at [411, 223] on b "Eamon" at bounding box center [399, 225] width 32 height 12
type input "[PERSON_NAME]"
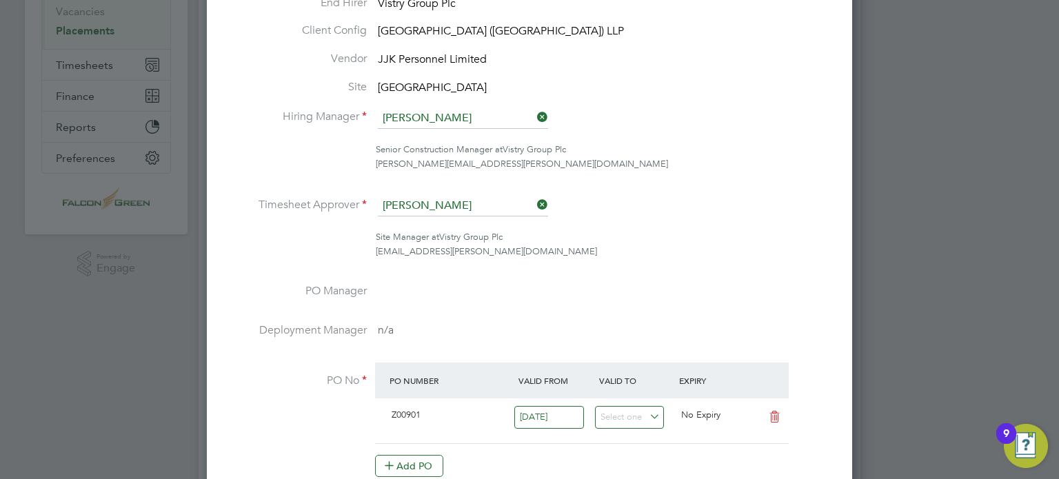
click at [684, 214] on li "Timesheet Approver Eamon Woods" at bounding box center [529, 213] width 601 height 34
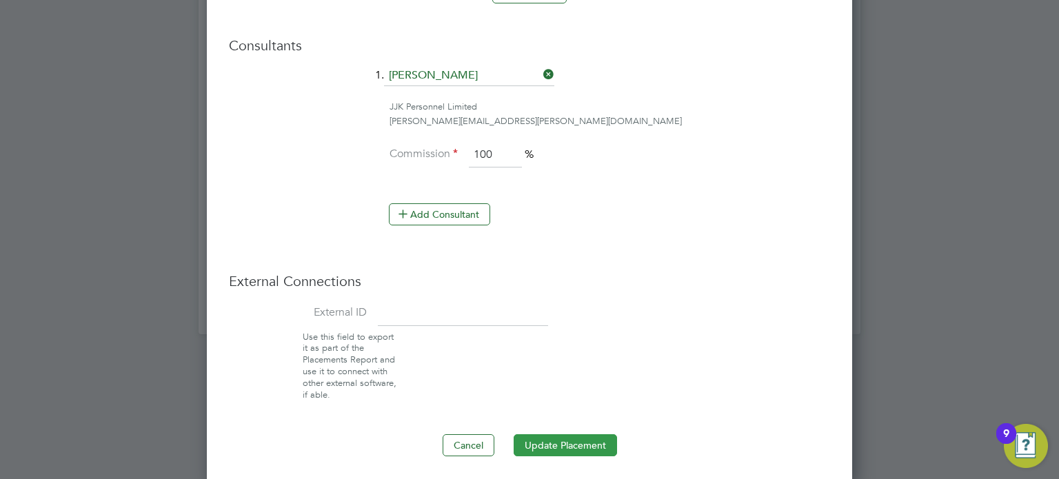
click at [535, 445] on button "Update Placement" at bounding box center [564, 445] width 103 height 22
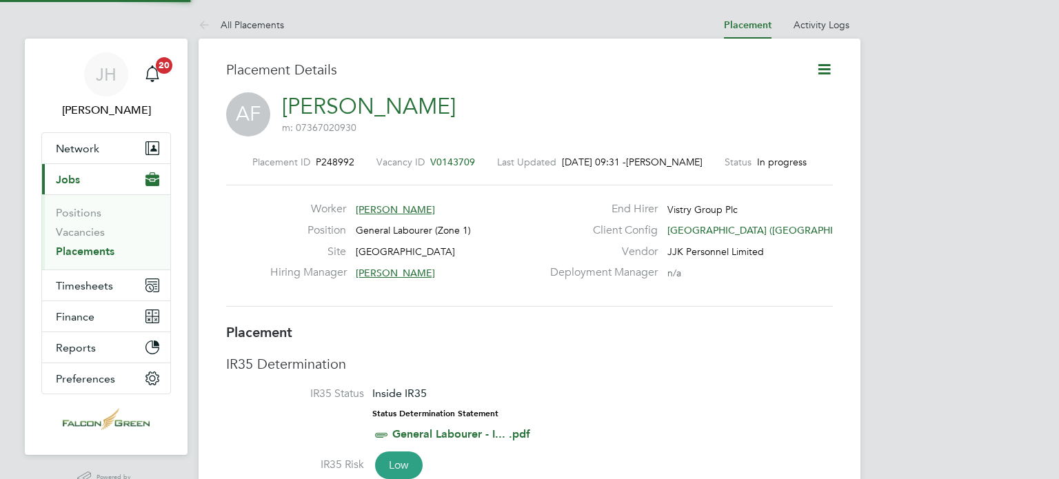
click at [819, 76] on icon at bounding box center [823, 69] width 17 height 17
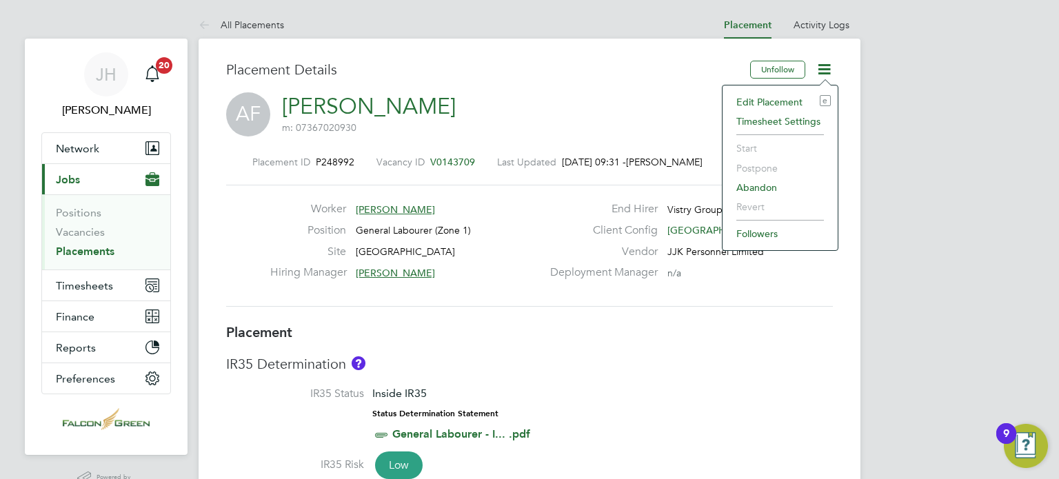
click at [750, 102] on li "Edit Placement e" at bounding box center [779, 101] width 101 height 19
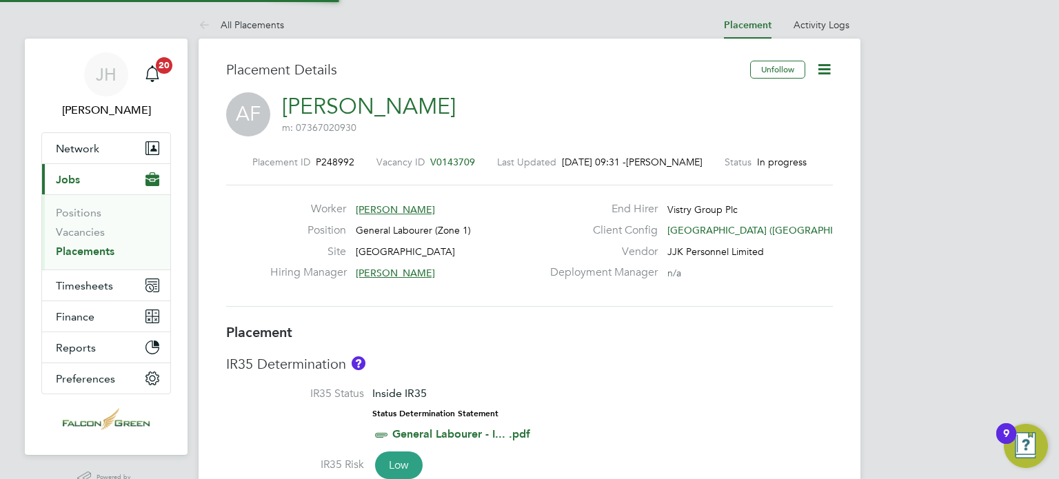
type input "[PERSON_NAME]"
type input "[DATE]"
type input "08:00"
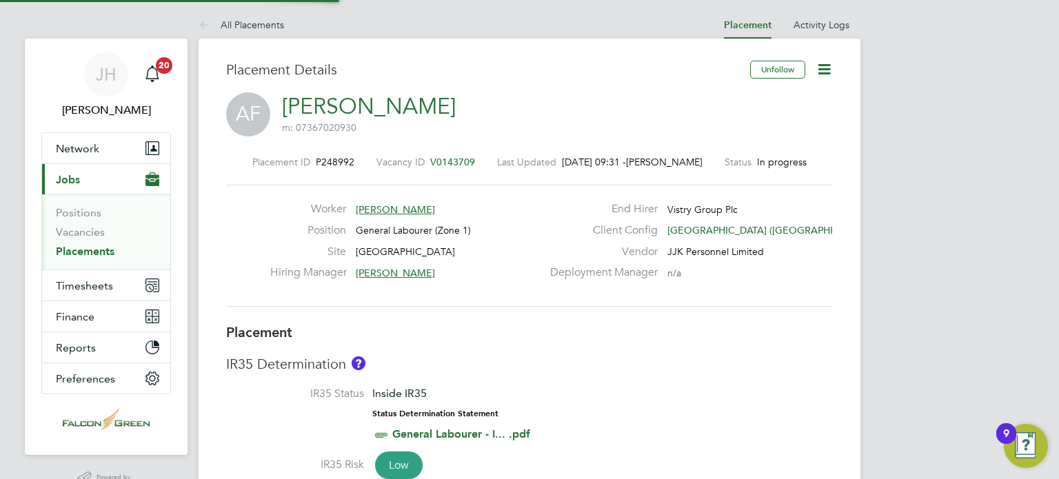
type input "17:00"
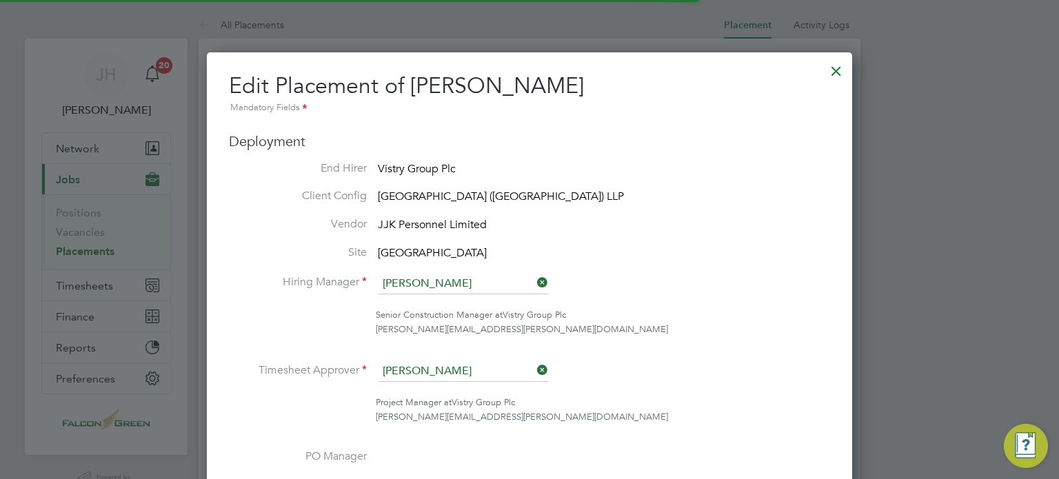
scroll to position [7, 7]
click at [641, 135] on h3 "Deployment" at bounding box center [529, 141] width 601 height 18
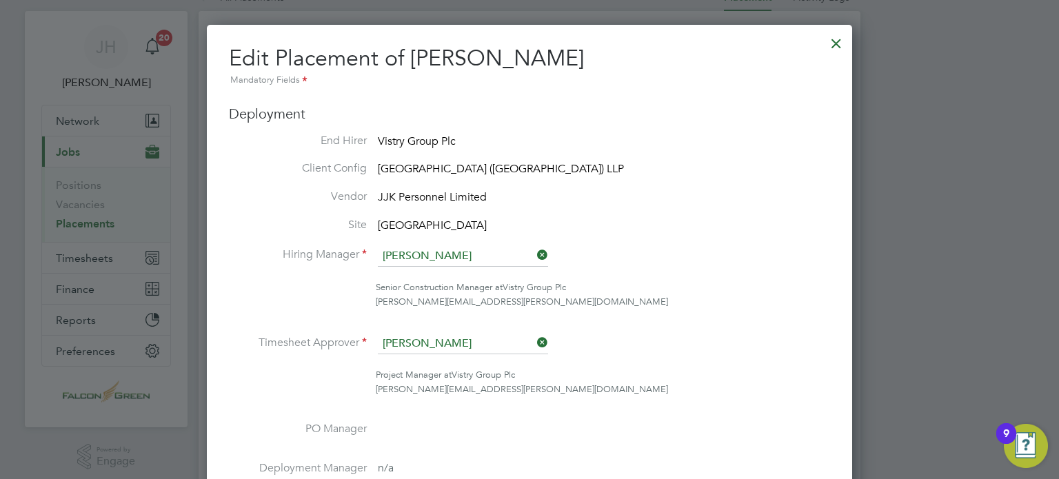
click at [534, 344] on icon at bounding box center [534, 342] width 0 height 19
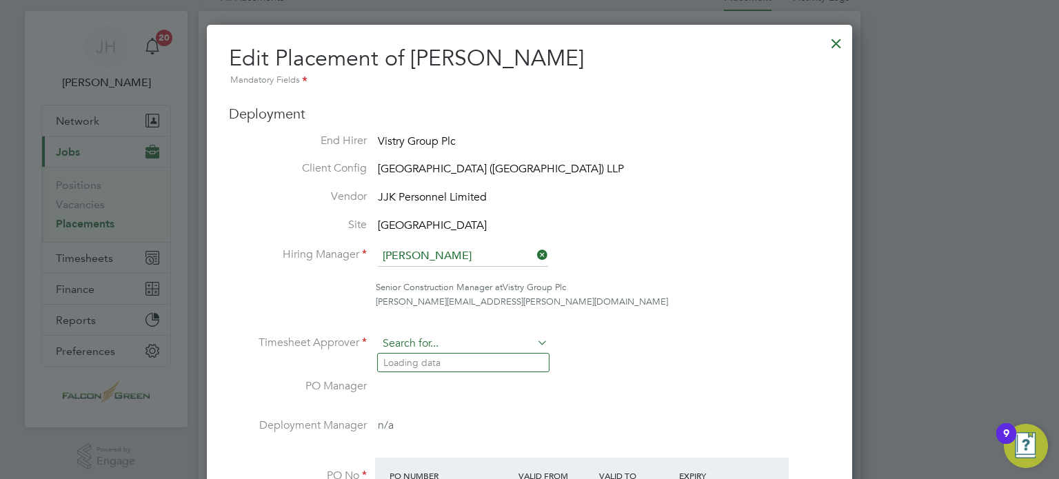
click at [434, 349] on input at bounding box center [463, 344] width 170 height 21
click at [430, 358] on li "[PERSON_NAME]" at bounding box center [463, 363] width 171 height 19
type input "[PERSON_NAME]"
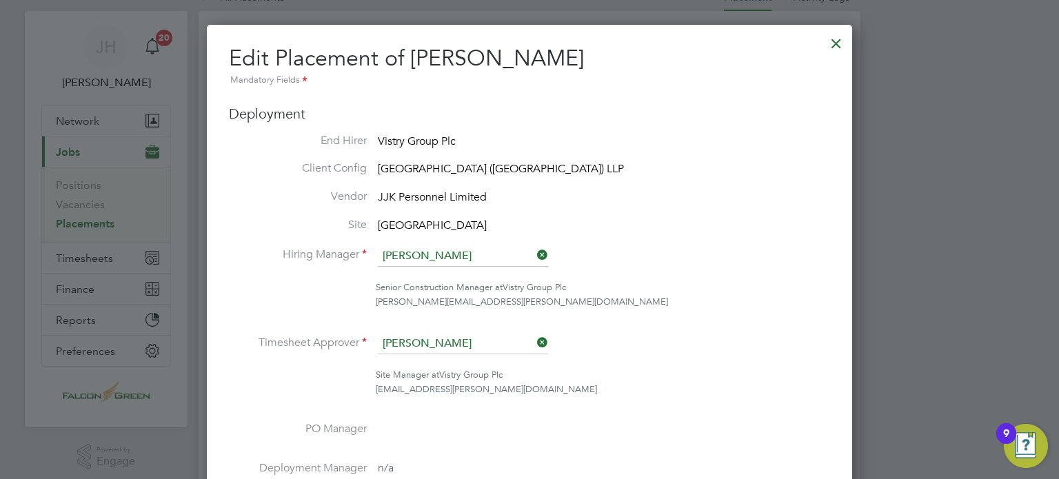
click at [774, 320] on li "Senior Construction Manager at Vistry Group Plc [PERSON_NAME][EMAIL_ADDRESS][PE…" at bounding box center [529, 301] width 601 height 43
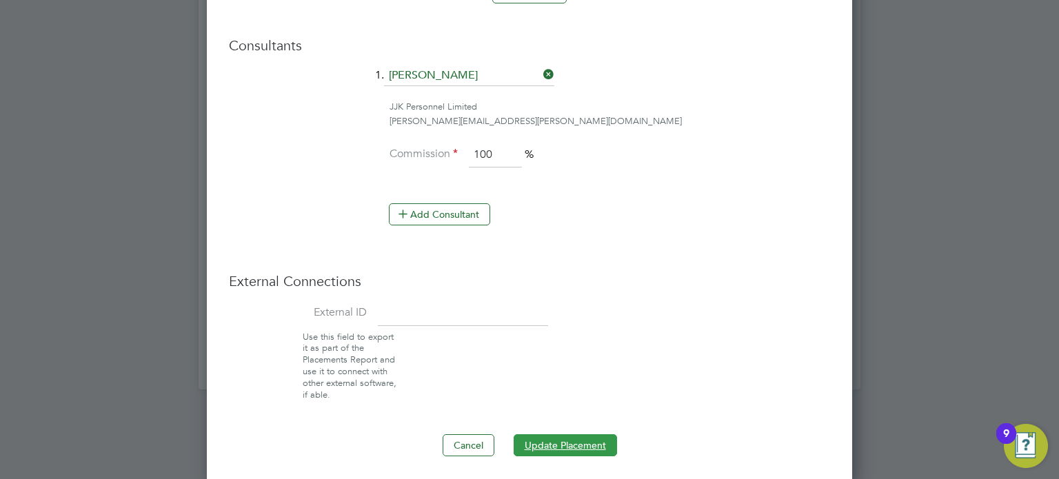
click at [560, 436] on button "Update Placement" at bounding box center [564, 445] width 103 height 22
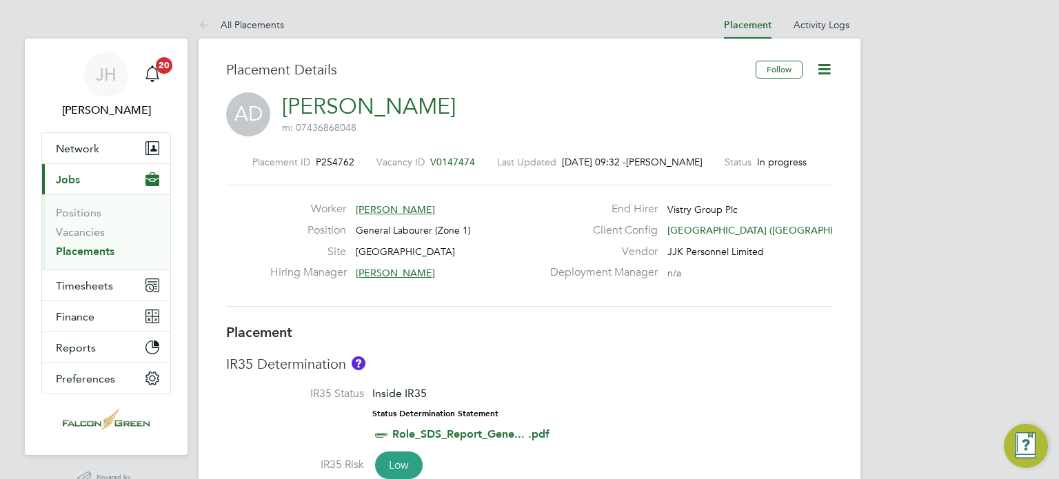
click at [828, 64] on icon at bounding box center [823, 69] width 17 height 17
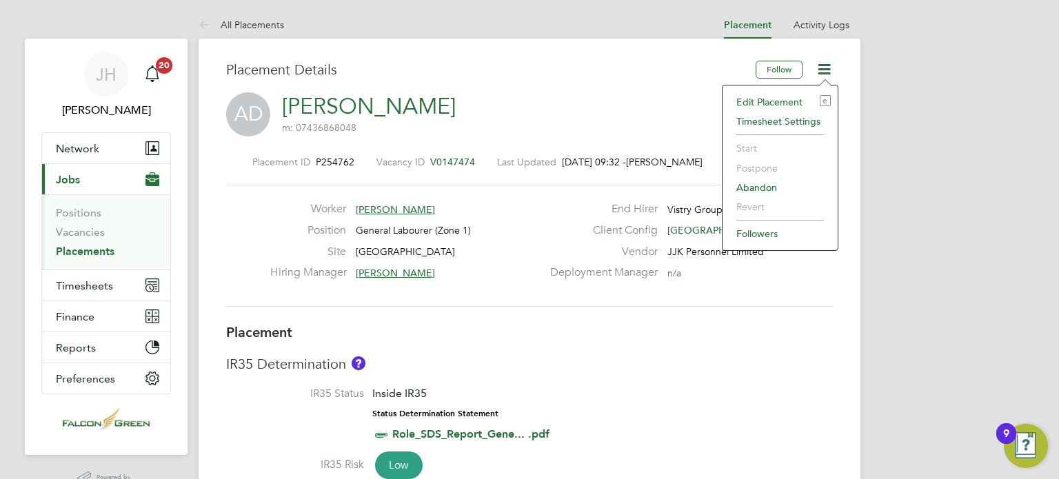
click at [784, 98] on li "Edit Placement e" at bounding box center [779, 101] width 101 height 19
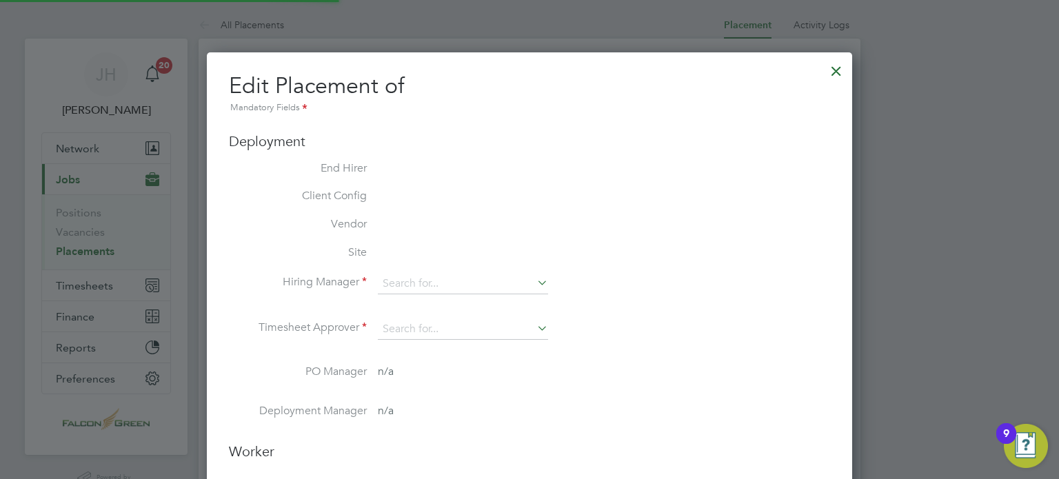
type input "[PERSON_NAME]"
type input "13 Nov 2024"
type input "16 Nov 2025"
type input "08:00"
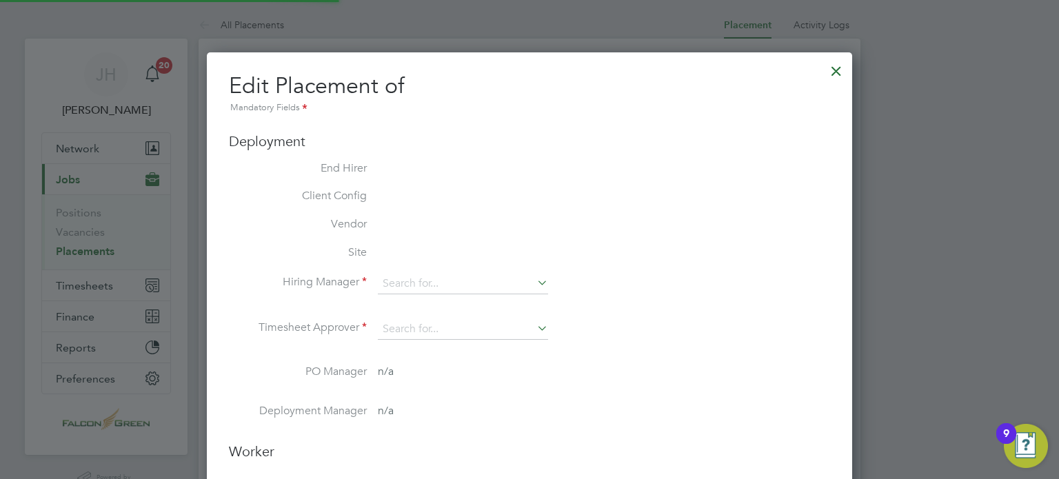
type input "17:00"
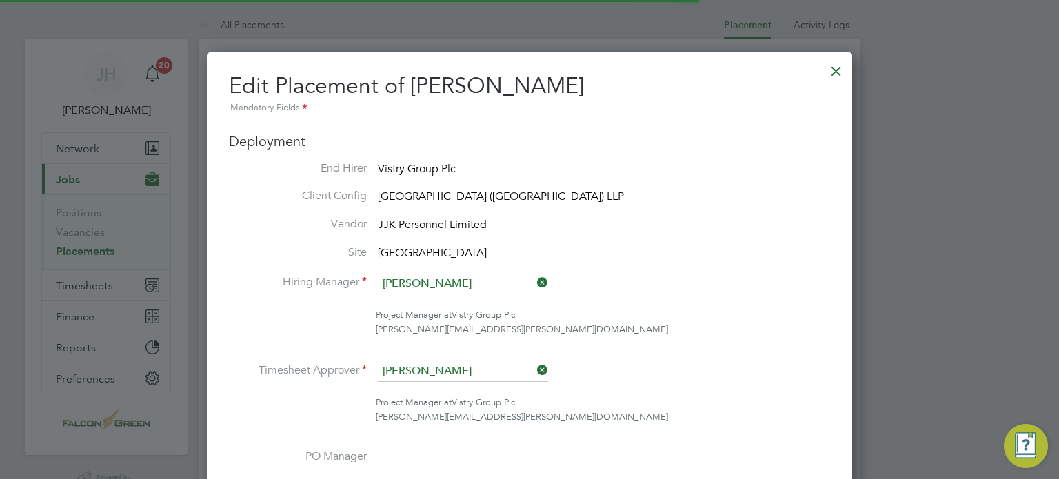
scroll to position [7, 7]
click at [729, 270] on ul "End Hirer Vistry Group Plc Client Config Clapham Park (Metropolitan Countryside…" at bounding box center [529, 408] width 601 height 495
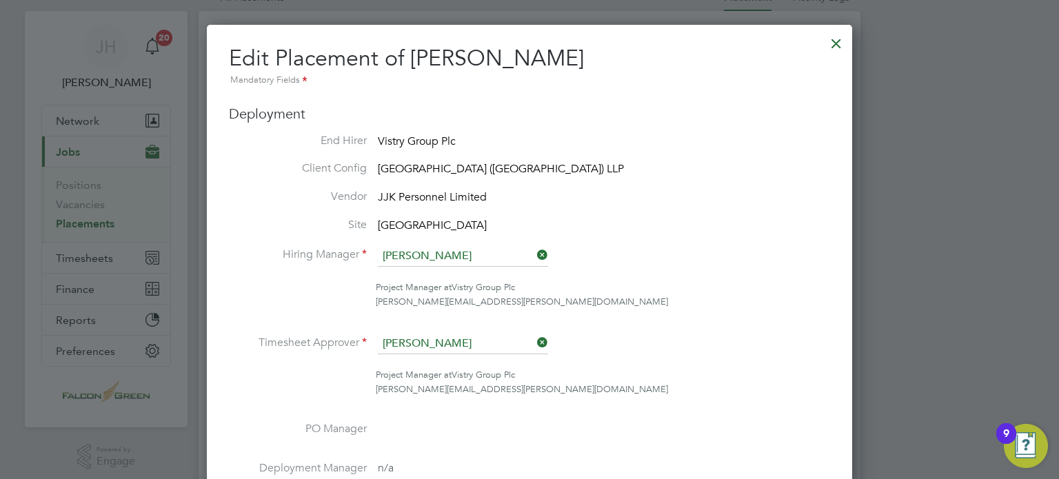
click at [534, 346] on icon at bounding box center [534, 342] width 0 height 19
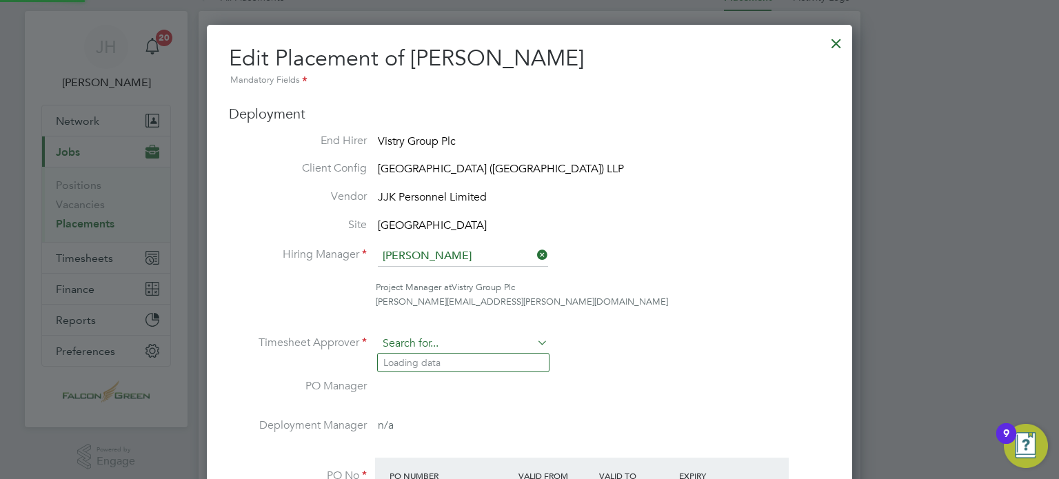
click at [444, 349] on input at bounding box center [463, 344] width 170 height 21
click at [417, 358] on li "[PERSON_NAME]" at bounding box center [463, 363] width 171 height 19
type input "[PERSON_NAME]"
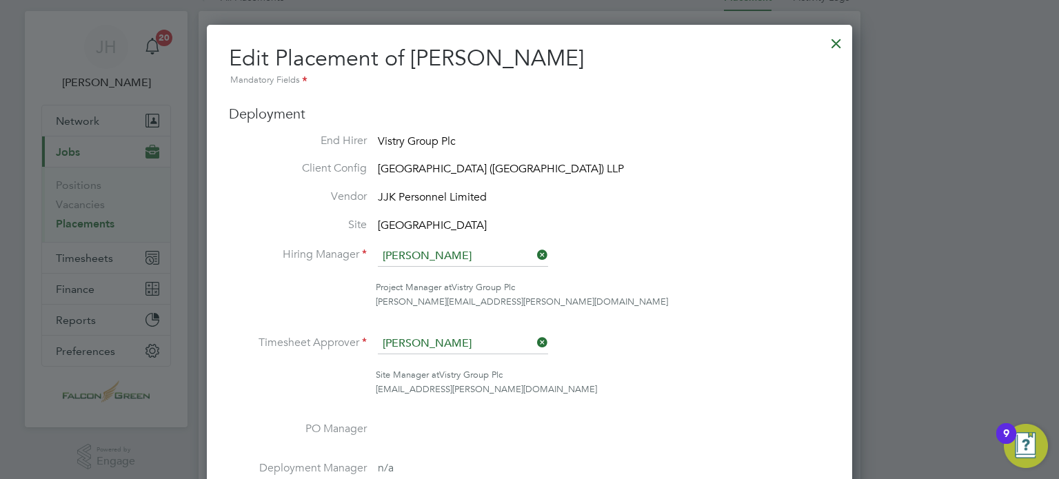
click at [724, 341] on li "Timesheet Approver [PERSON_NAME]" at bounding box center [529, 351] width 601 height 34
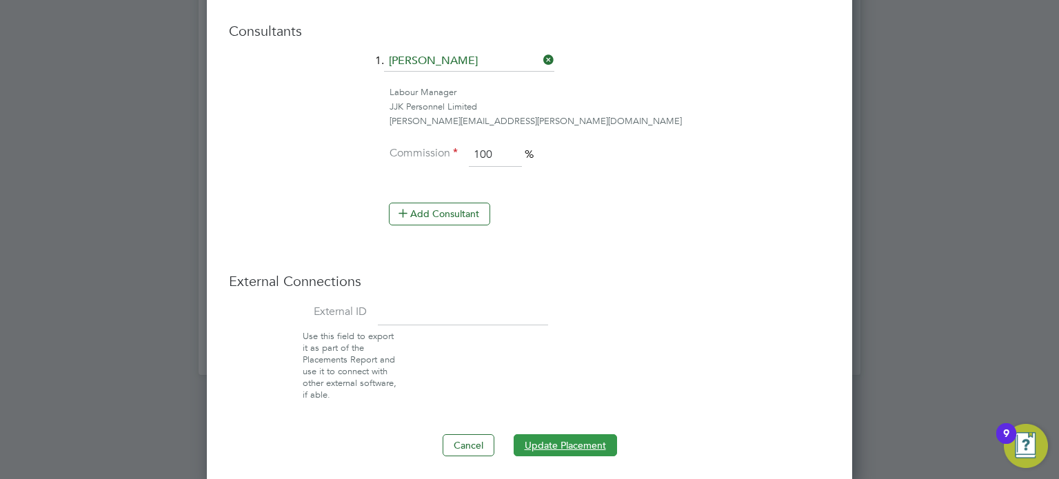
click at [564, 436] on button "Update Placement" at bounding box center [564, 445] width 103 height 22
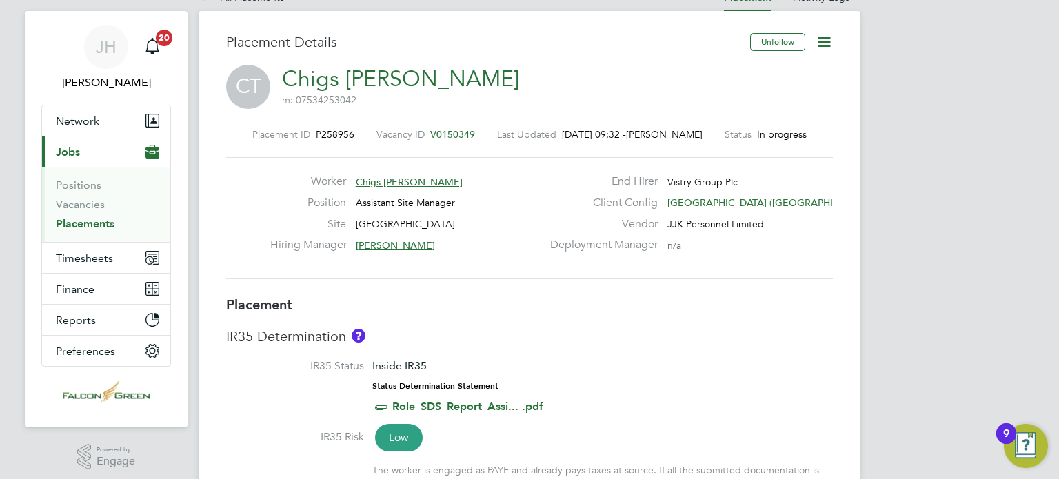
click at [822, 46] on icon at bounding box center [823, 41] width 17 height 17
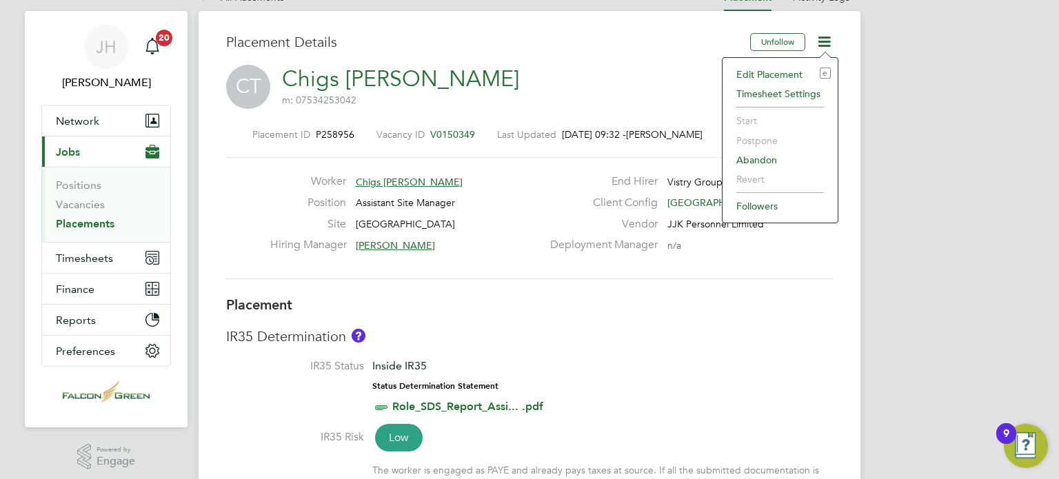
click at [770, 74] on li "Edit Placement e" at bounding box center [779, 74] width 101 height 19
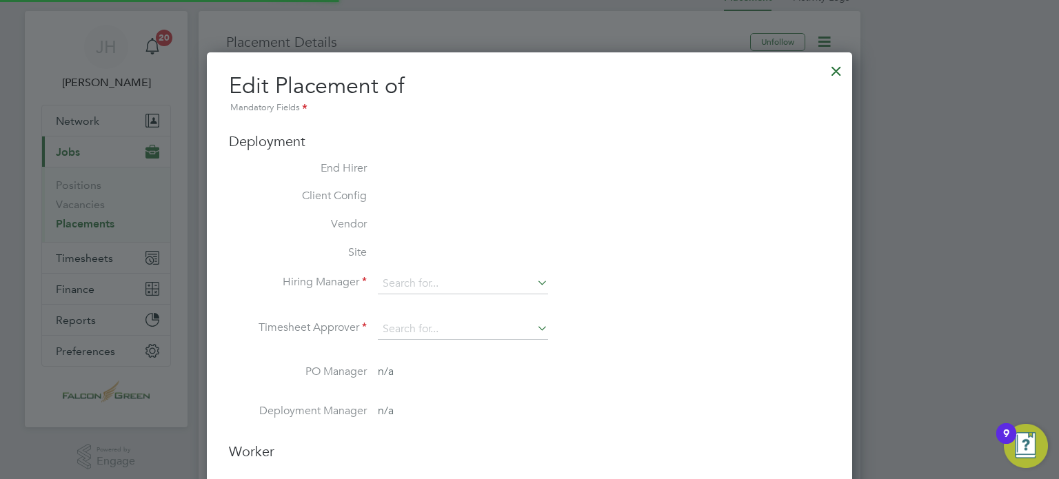
type input "[PERSON_NAME]"
type input "[DATE]"
type input "08:00"
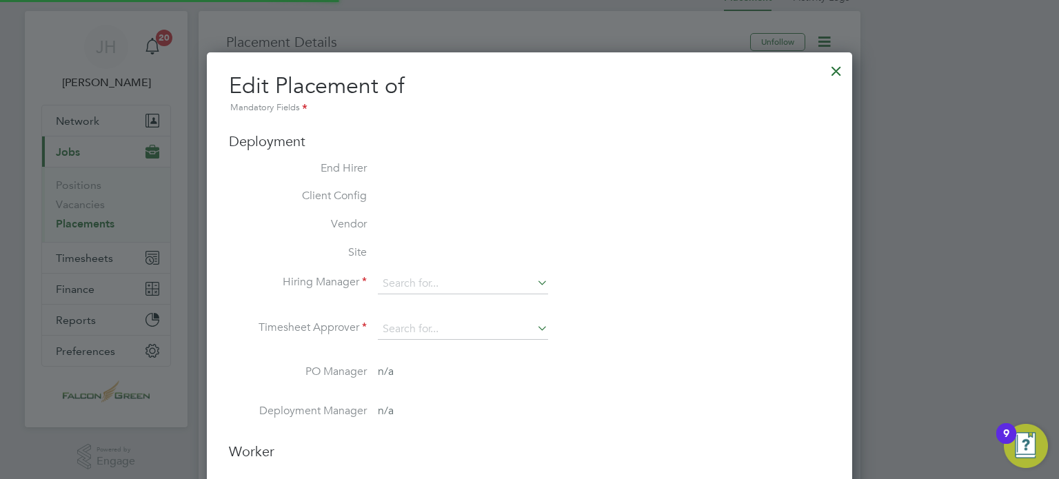
type input "17:00"
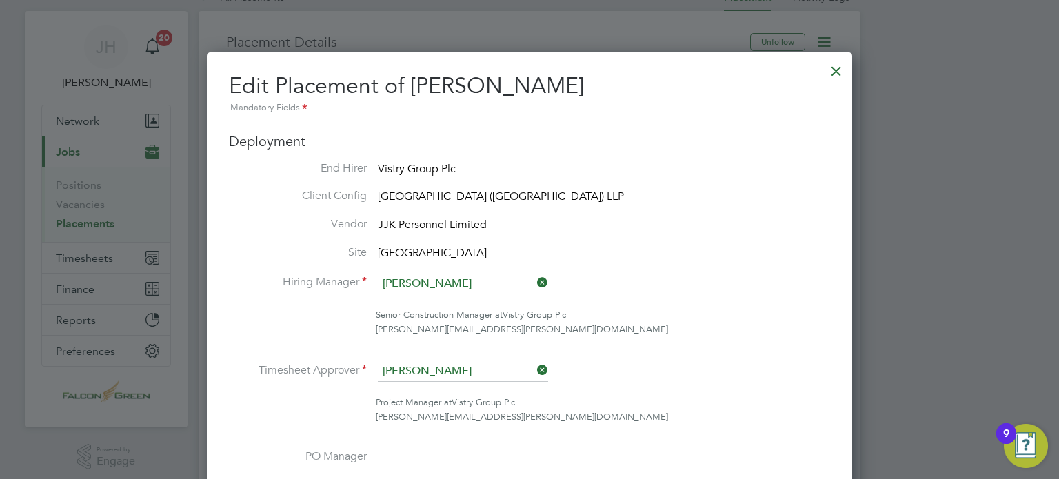
click at [534, 367] on icon at bounding box center [534, 369] width 0 height 19
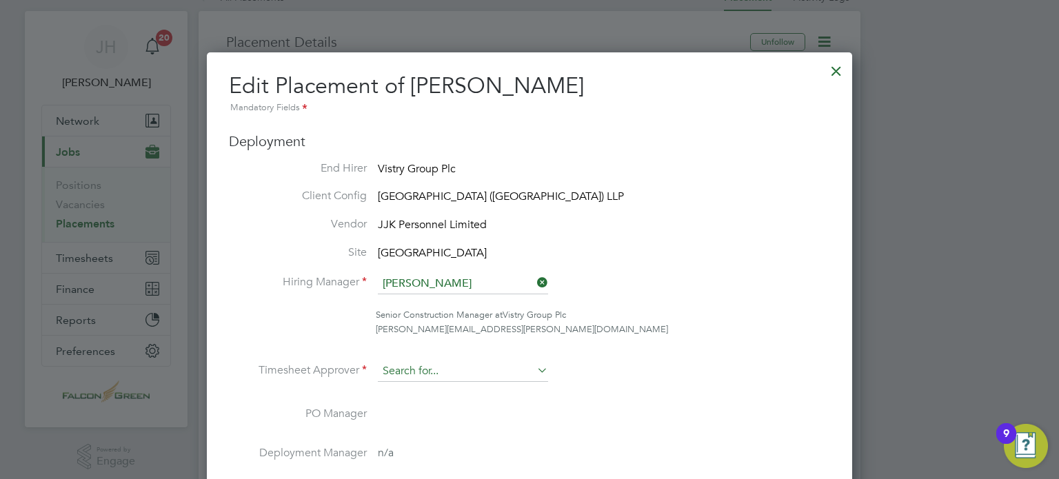
click at [463, 374] on input at bounding box center [463, 371] width 170 height 21
click at [419, 386] on li "[PERSON_NAME]" at bounding box center [463, 390] width 171 height 19
type input "[PERSON_NAME]"
click at [642, 352] on ul "End Hirer Vistry Group Plc Client Config [GEOGRAPHIC_DATA] ([GEOGRAPHIC_DATA]) …" at bounding box center [529, 408] width 601 height 495
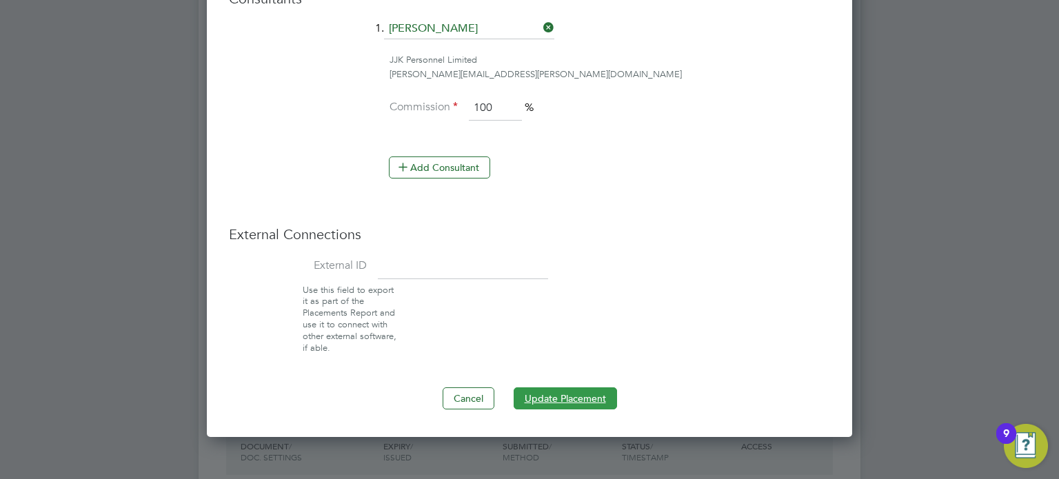
click at [542, 396] on button "Update Placement" at bounding box center [564, 398] width 103 height 22
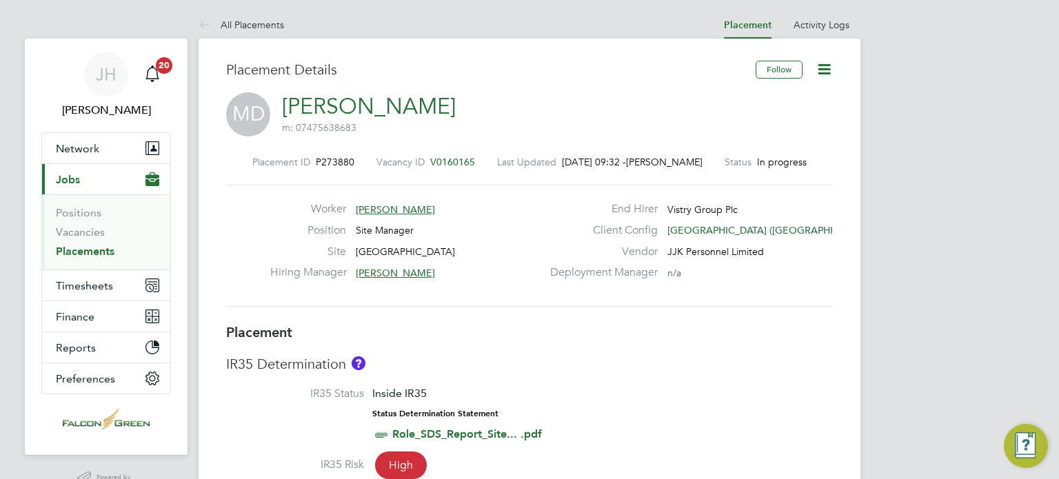
click at [818, 64] on icon at bounding box center [823, 69] width 17 height 17
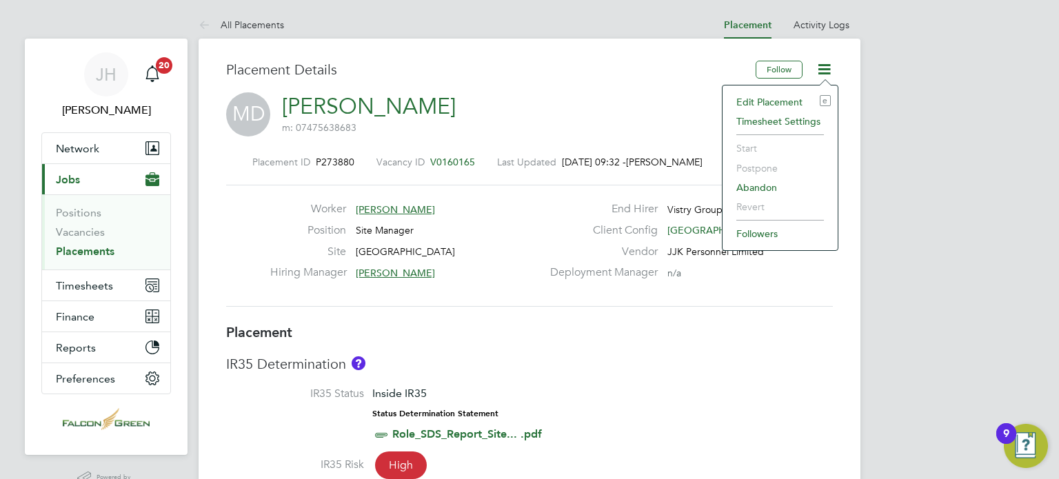
click at [744, 100] on li "Edit Placement e" at bounding box center [779, 101] width 101 height 19
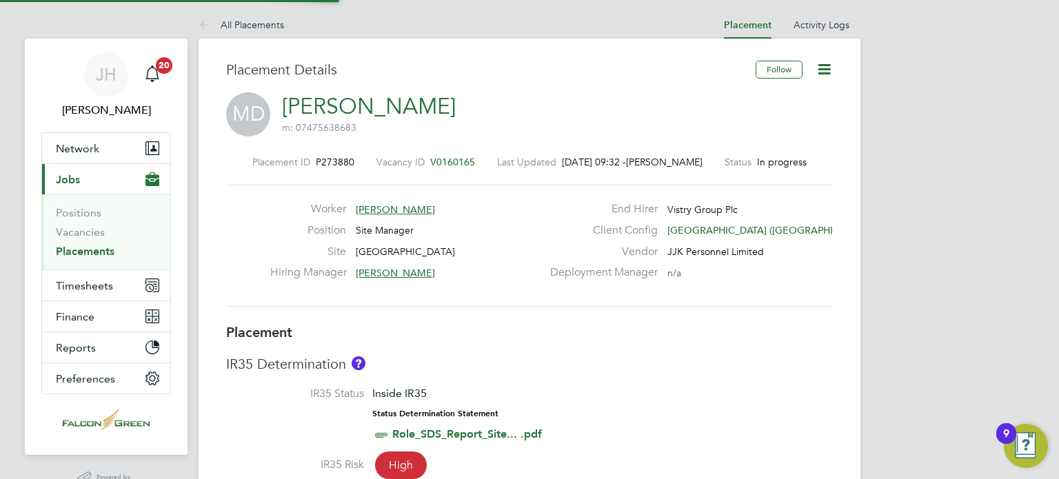
type input "[PERSON_NAME]"
type input "[DATE]"
type input "08:00"
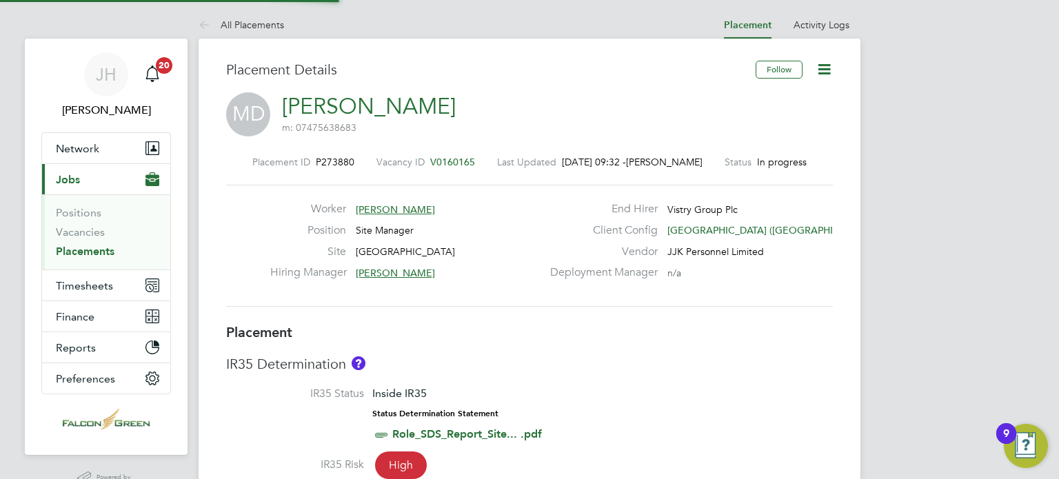
type input "17:00"
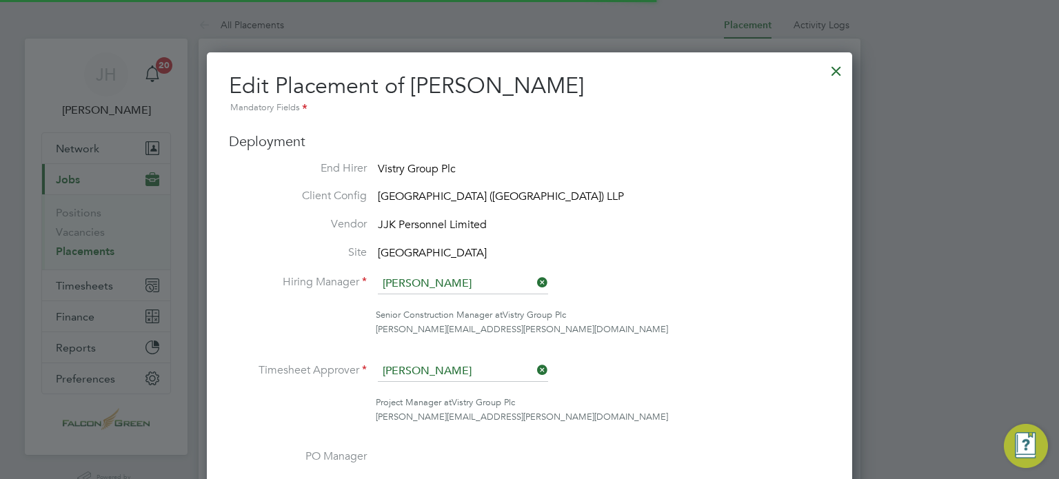
scroll to position [7, 7]
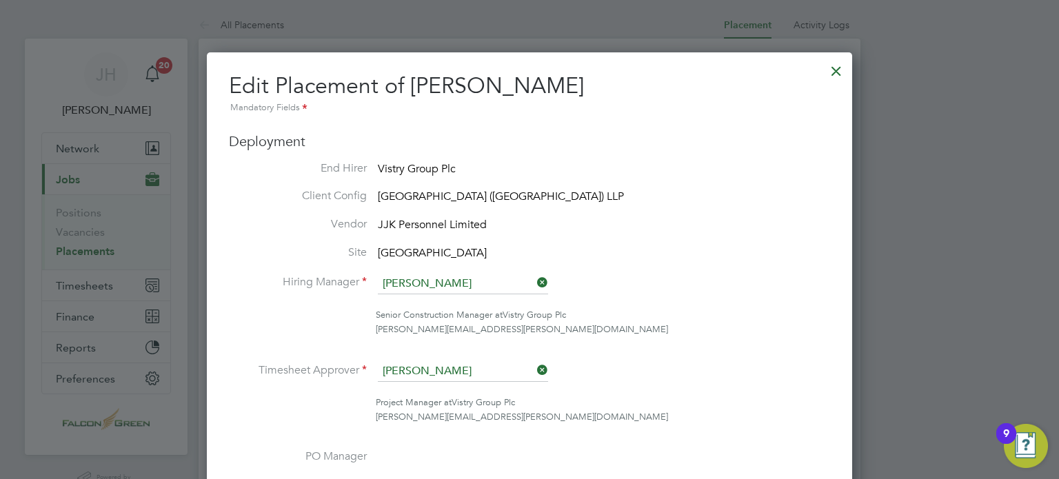
click at [534, 367] on icon at bounding box center [534, 369] width 0 height 19
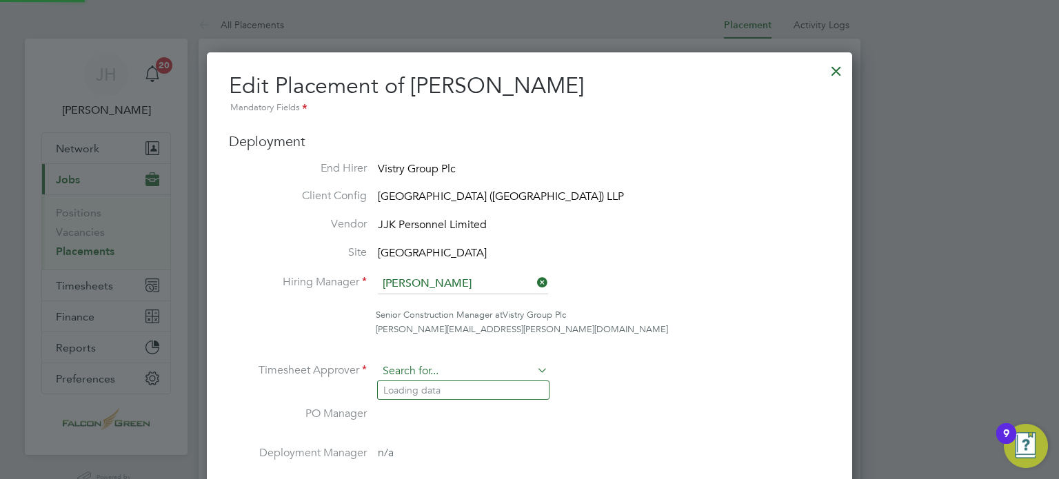
click at [404, 371] on input at bounding box center [463, 371] width 170 height 21
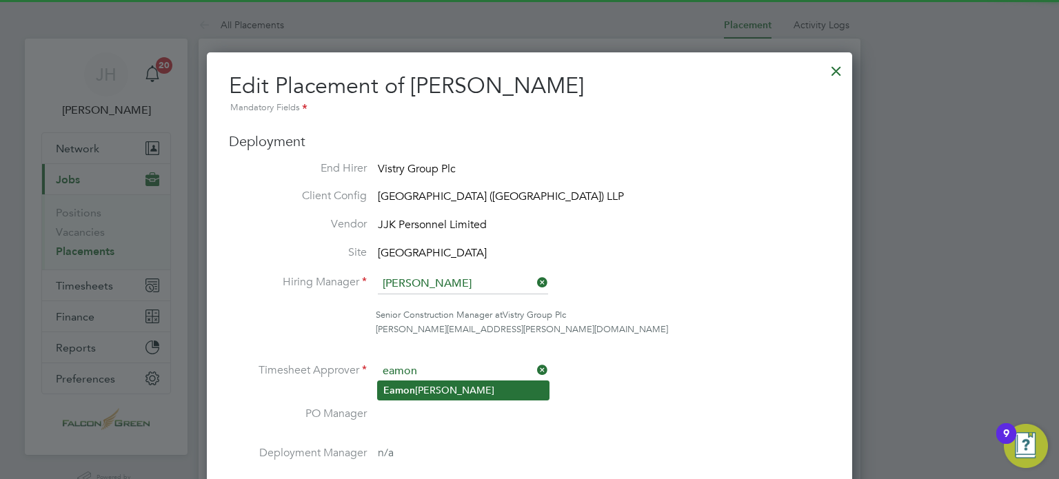
click at [413, 387] on b "Eamon" at bounding box center [399, 391] width 32 height 12
type input "[PERSON_NAME]"
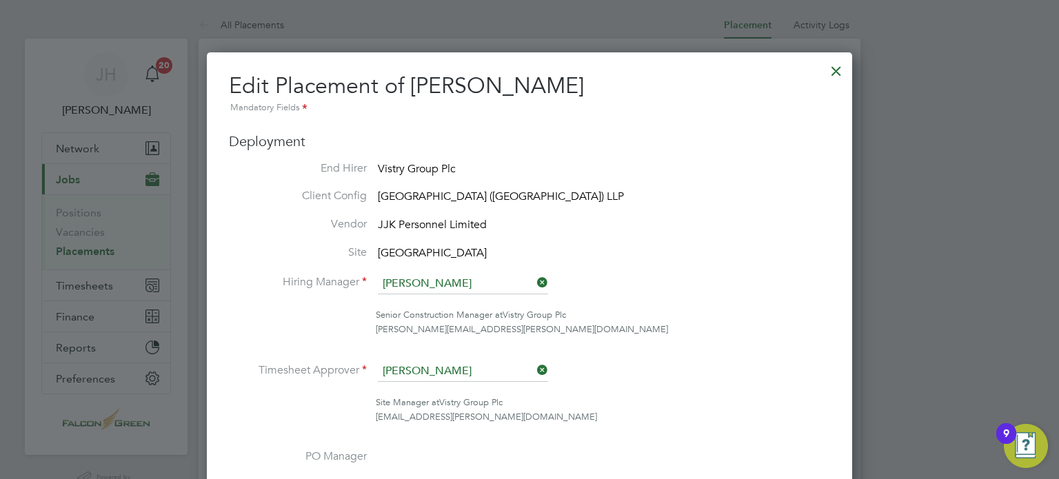
click at [734, 269] on ul "End Hirer Vistry Group Plc Client Config Clapham Park (Metropolitan Countryside…" at bounding box center [529, 408] width 601 height 495
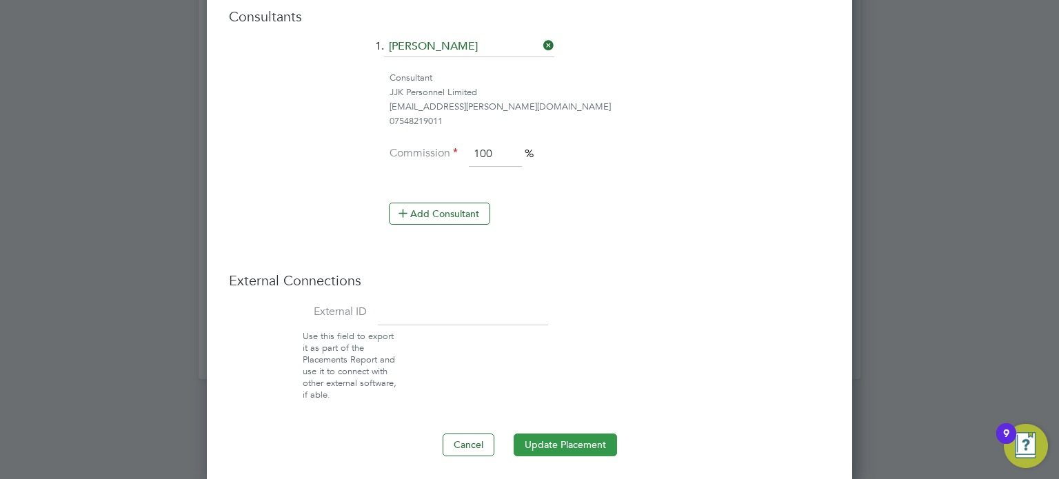
click at [577, 438] on button "Update Placement" at bounding box center [564, 444] width 103 height 22
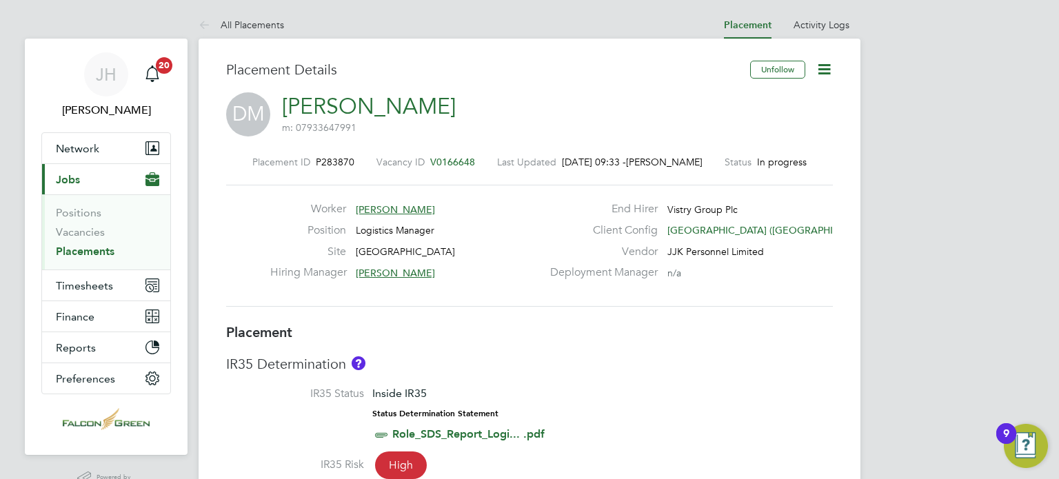
click at [821, 65] on icon at bounding box center [823, 69] width 17 height 17
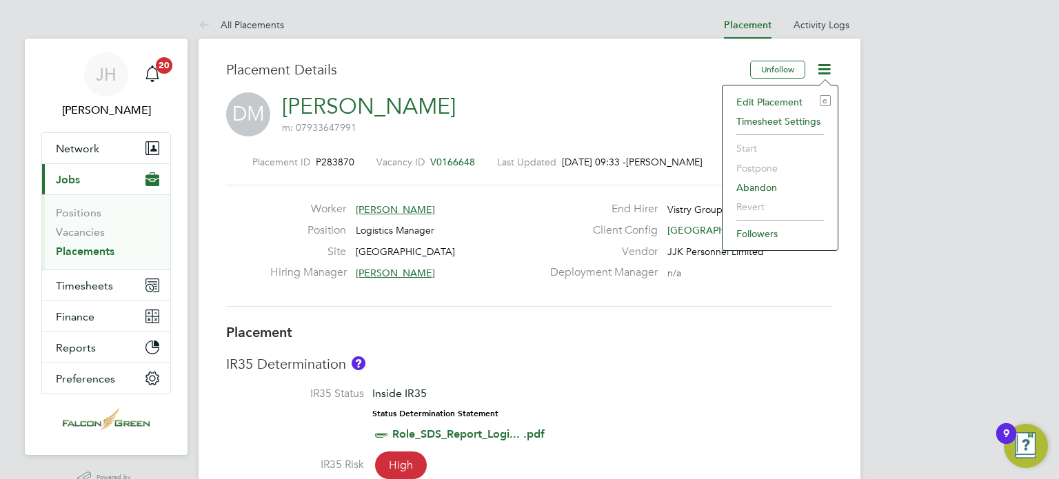
click at [763, 102] on li "Edit Placement e" at bounding box center [779, 101] width 101 height 19
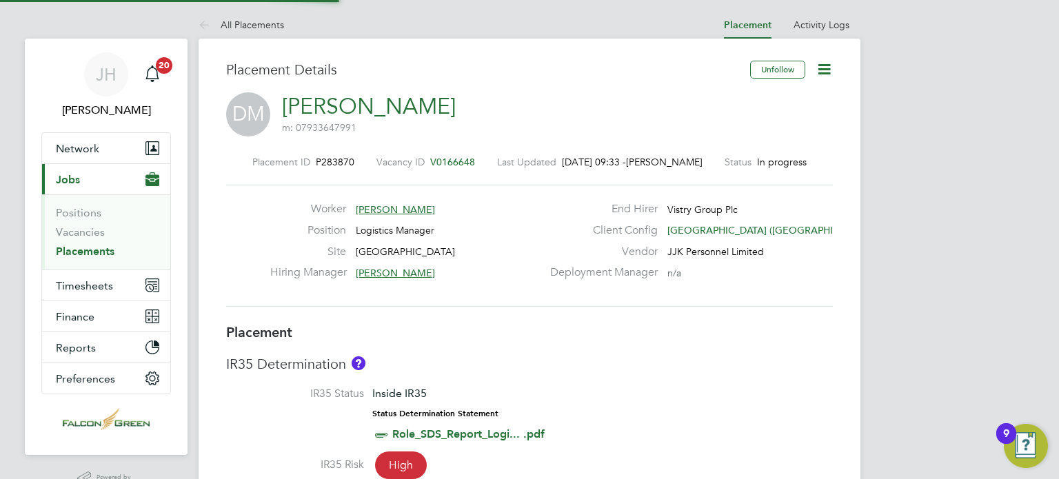
type input "Adrian Iacob"
type input "[PERSON_NAME]"
type input "11 Apr 2025"
type input "[DATE]"
type input "08:00"
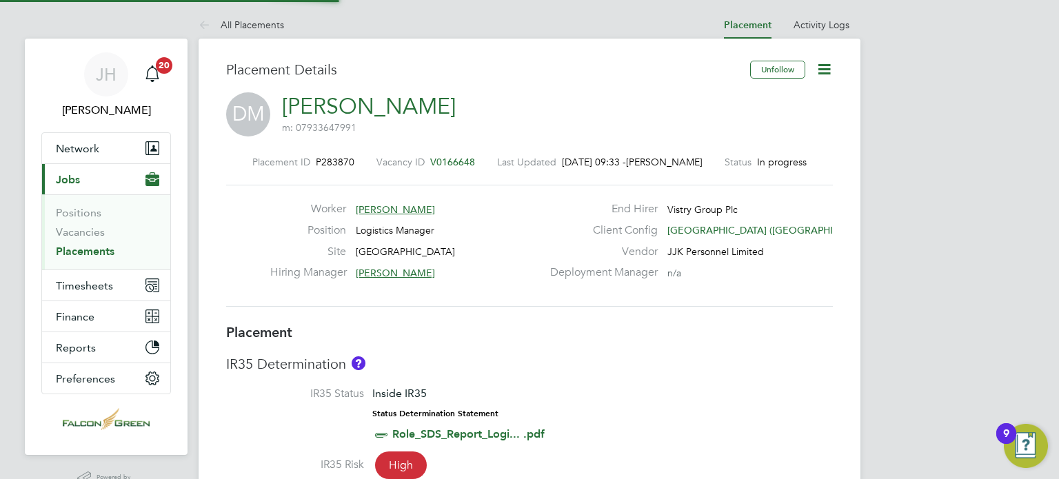
type input "17:00"
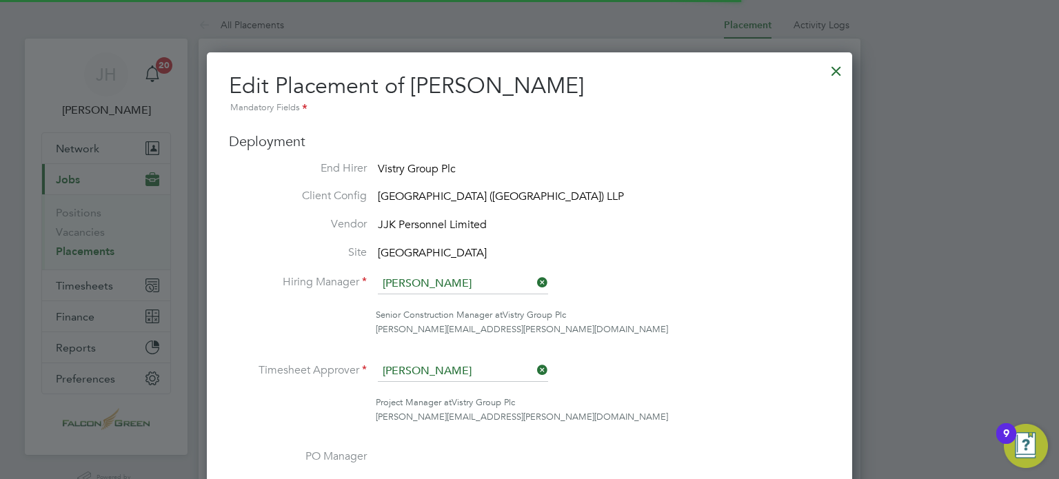
click at [737, 227] on li "Vendor JJK Personnel Limited" at bounding box center [529, 225] width 601 height 17
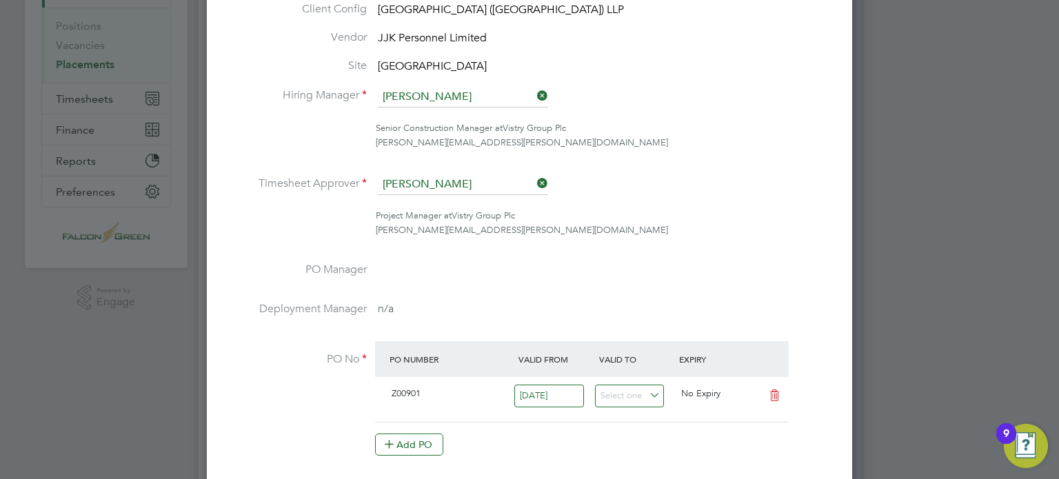
click at [534, 185] on icon at bounding box center [534, 183] width 0 height 19
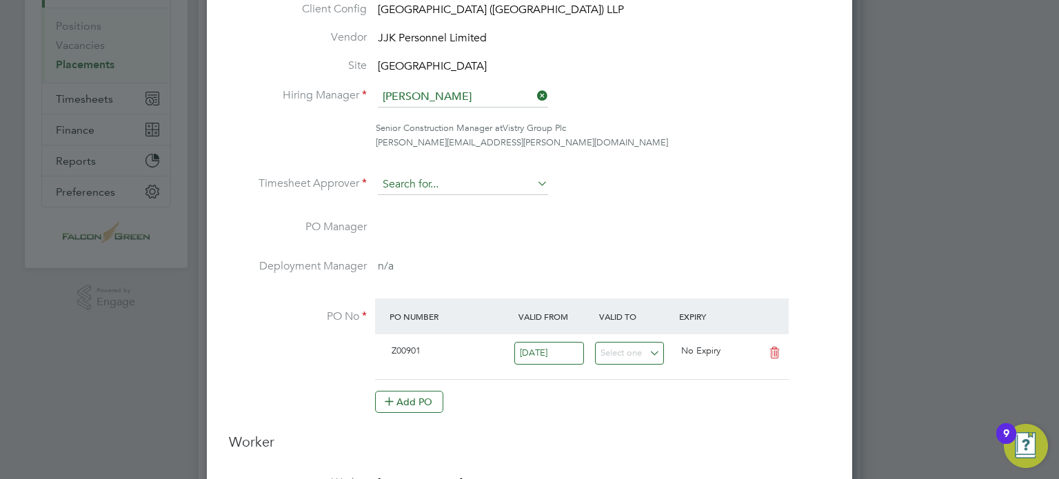
click at [437, 183] on input at bounding box center [463, 184] width 170 height 21
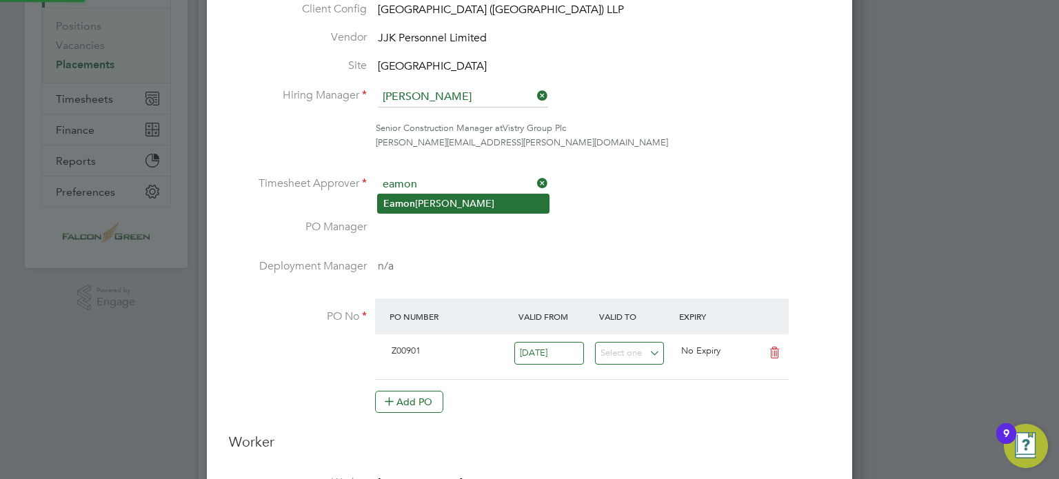
click at [429, 196] on li "Eamon Woods" at bounding box center [463, 203] width 171 height 19
type input "[PERSON_NAME]"
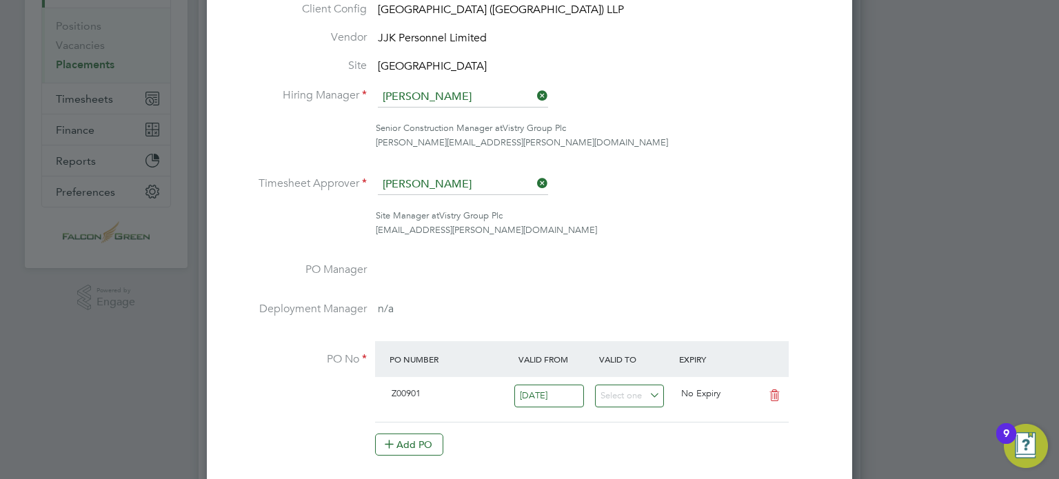
click at [688, 181] on li "Timesheet Approver Eamon Woods" at bounding box center [529, 191] width 601 height 34
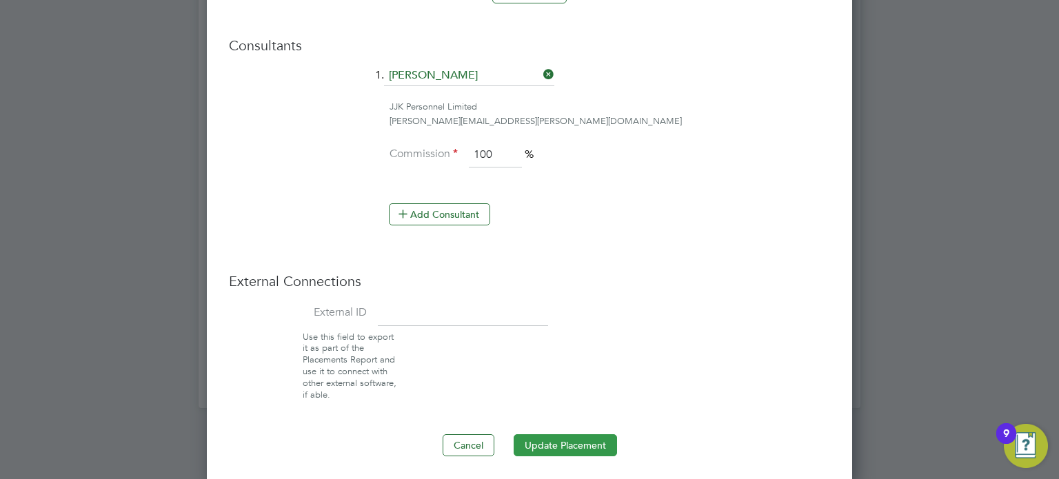
click at [558, 438] on button "Update Placement" at bounding box center [564, 445] width 103 height 22
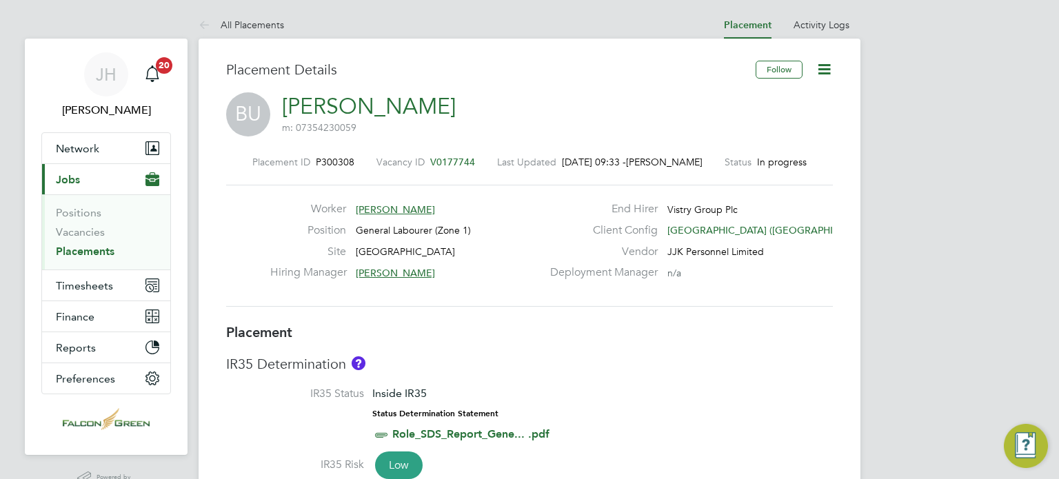
click at [815, 70] on icon at bounding box center [823, 69] width 17 height 17
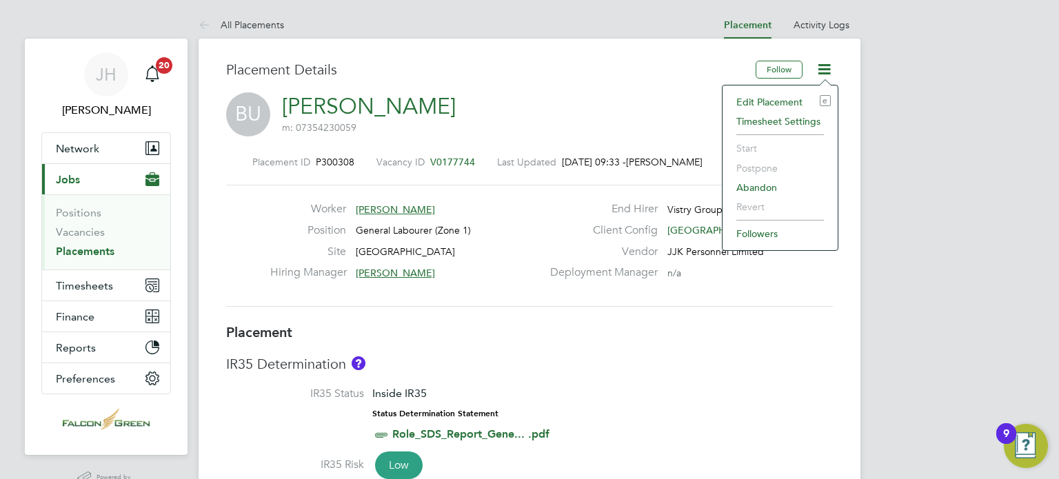
click at [753, 101] on li "Edit Placement e" at bounding box center [779, 101] width 101 height 19
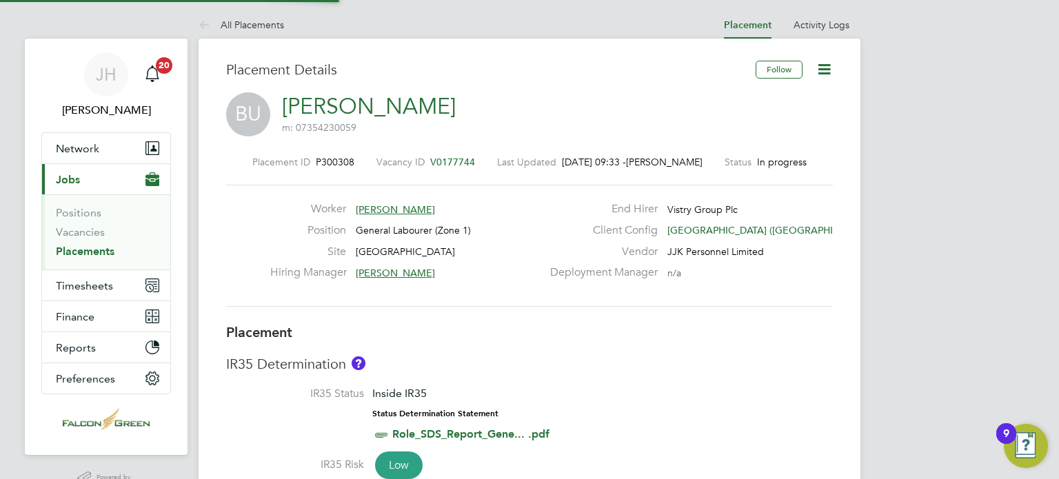
type input "[PERSON_NAME]"
type input "[DATE]"
type input "08:00"
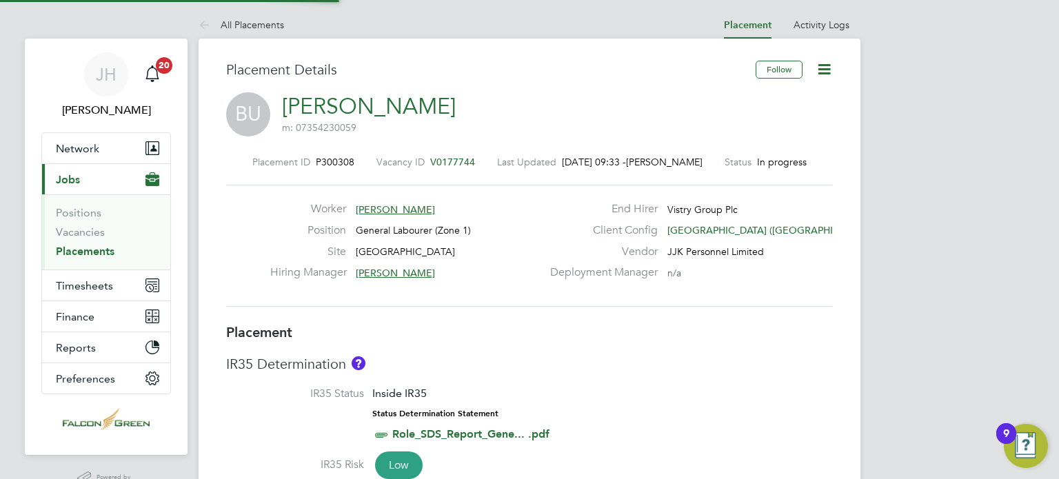
type input "17:00"
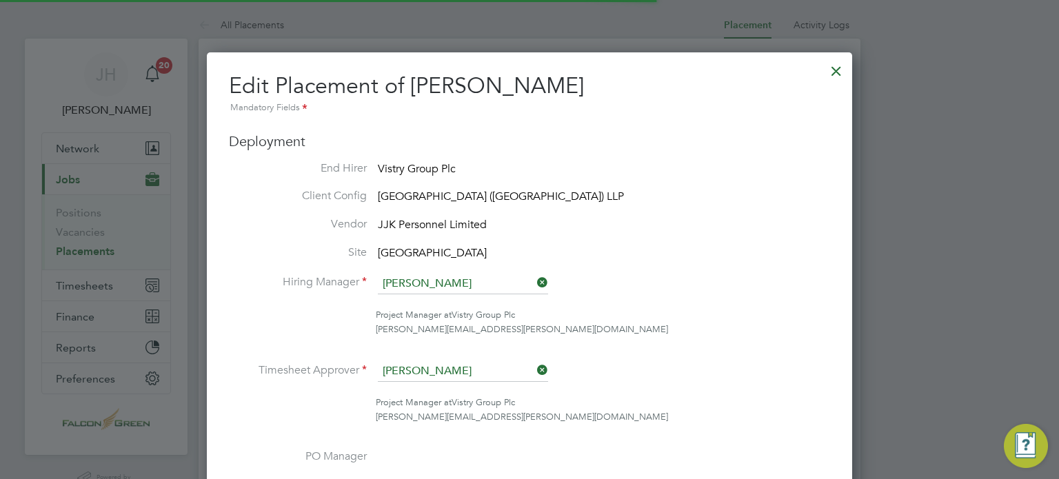
scroll to position [7, 7]
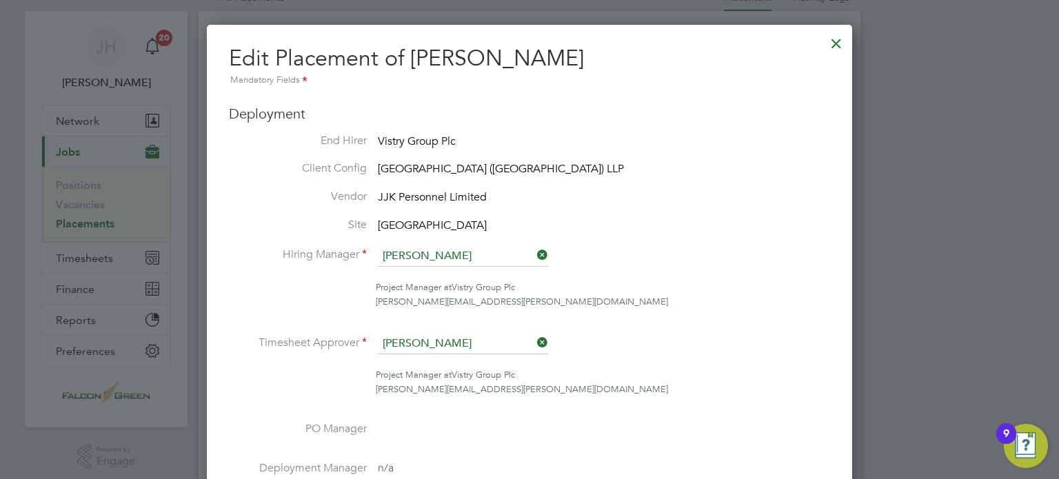
click at [534, 342] on icon at bounding box center [534, 342] width 0 height 19
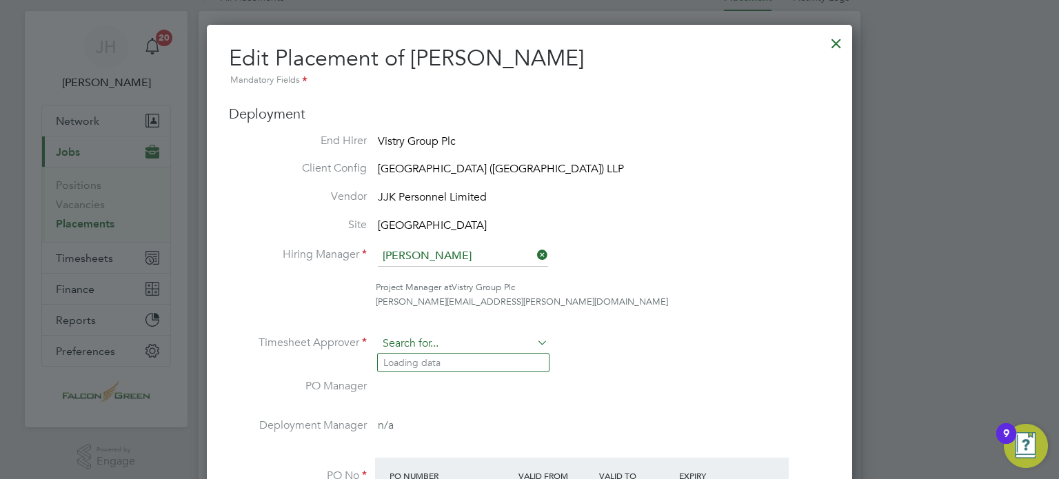
click at [449, 346] on input at bounding box center [463, 344] width 170 height 21
click at [416, 360] on li "[PERSON_NAME]" at bounding box center [463, 363] width 171 height 19
type input "[PERSON_NAME]"
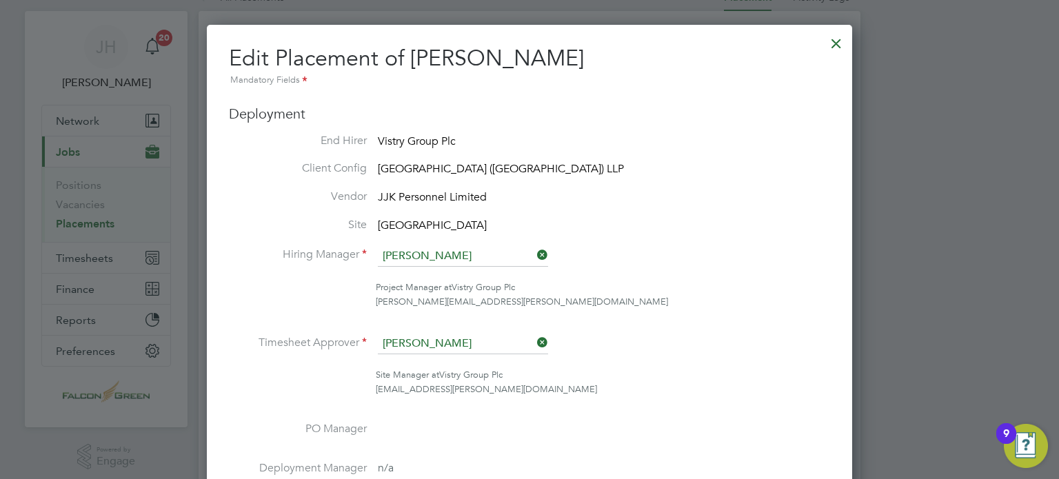
click at [615, 305] on div "[PERSON_NAME][EMAIL_ADDRESS][PERSON_NAME][DOMAIN_NAME]" at bounding box center [603, 302] width 454 height 14
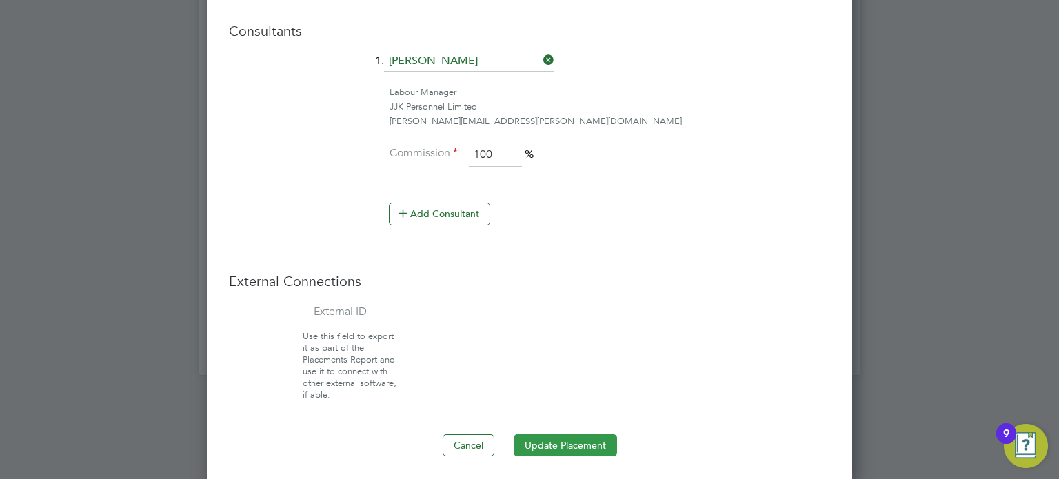
click at [544, 434] on button "Update Placement" at bounding box center [564, 445] width 103 height 22
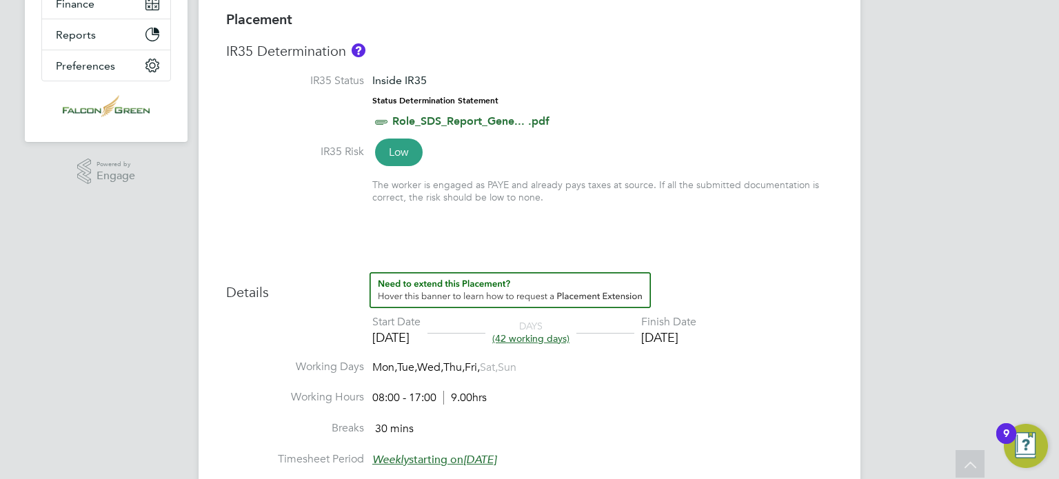
scroll to position [386, 0]
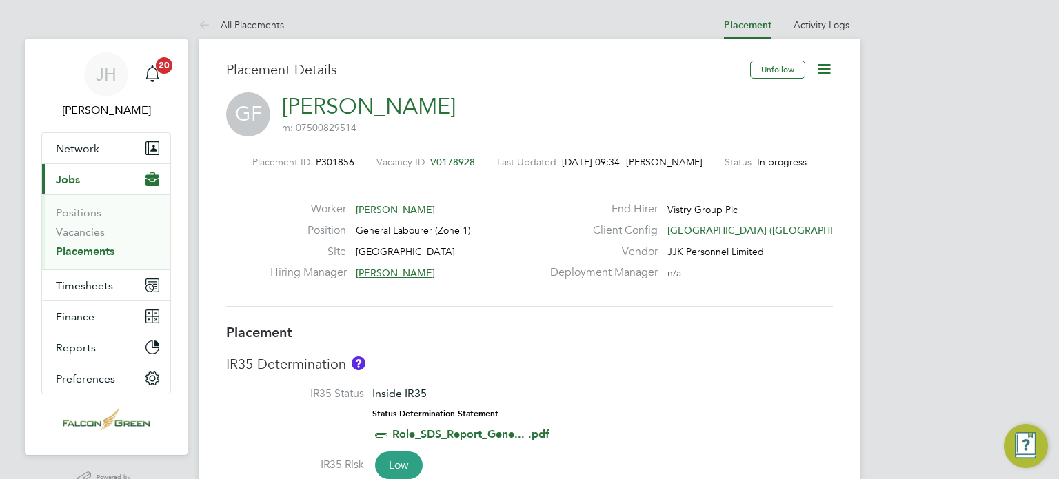
click at [830, 70] on icon at bounding box center [823, 69] width 17 height 17
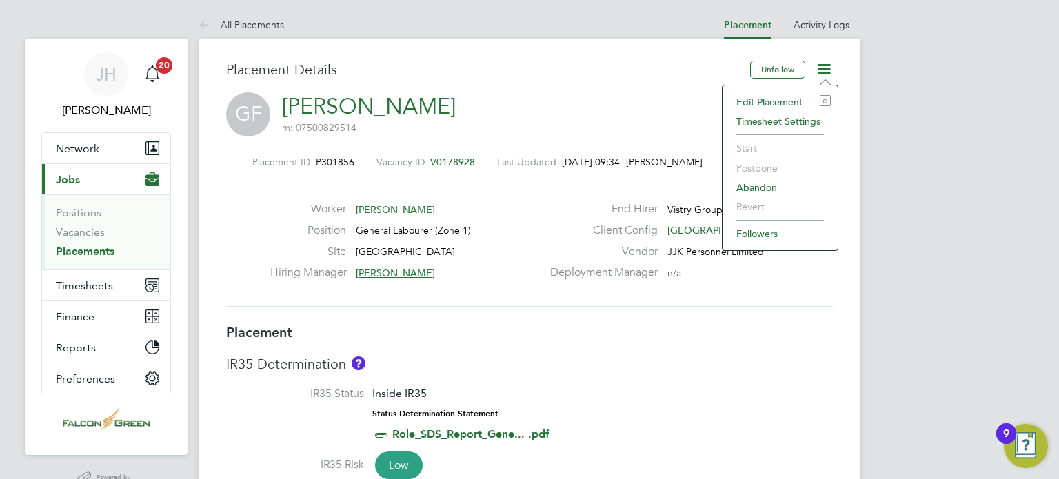
click at [793, 94] on li "Edit Placement e" at bounding box center [779, 101] width 101 height 19
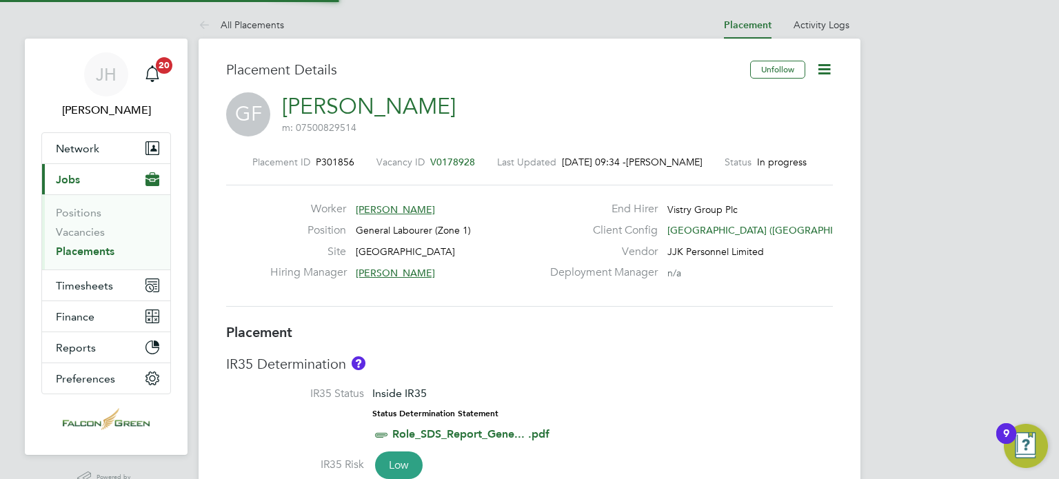
type input "[PERSON_NAME]"
type input "[DATE]"
type input "08:00"
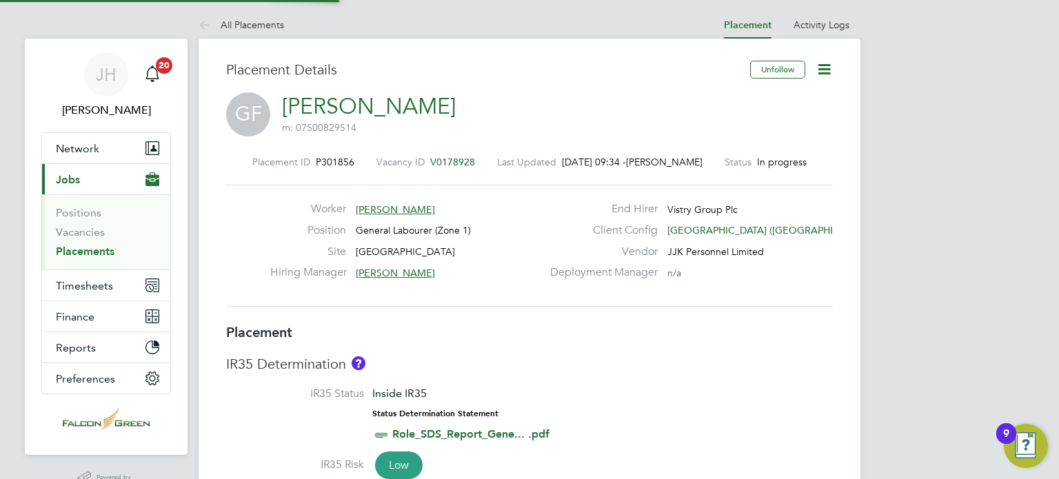
type input "17:00"
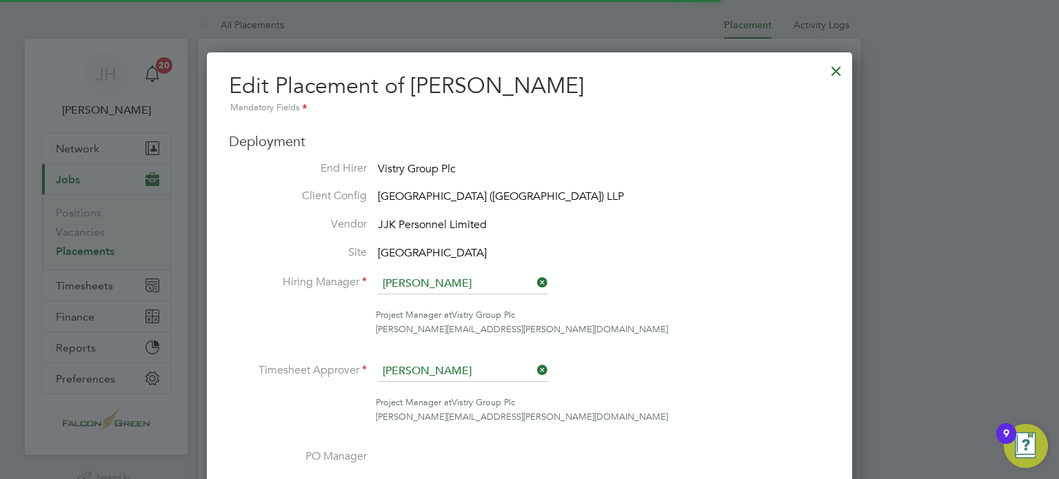
click at [700, 328] on div "[PERSON_NAME][EMAIL_ADDRESS][PERSON_NAME][DOMAIN_NAME]" at bounding box center [603, 330] width 454 height 14
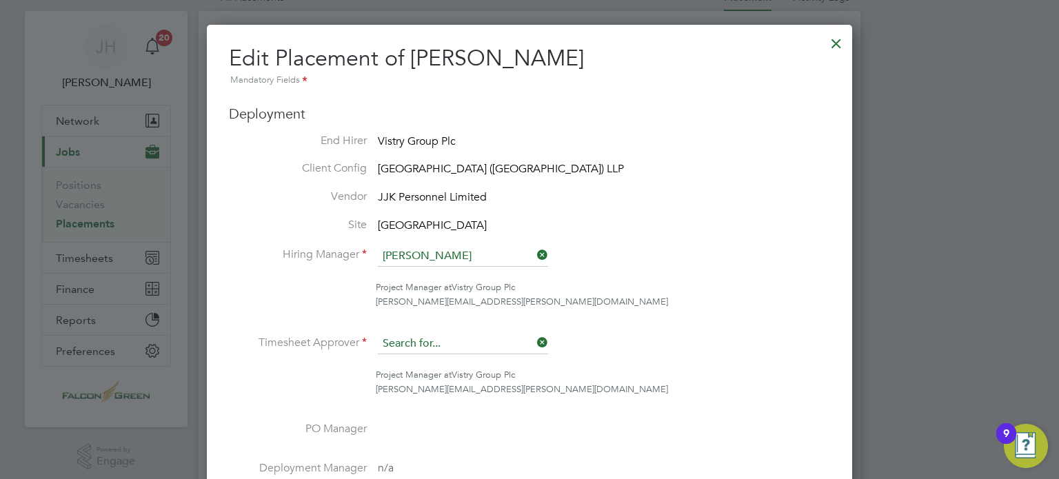
click at [548, 349] on input at bounding box center [463, 344] width 170 height 21
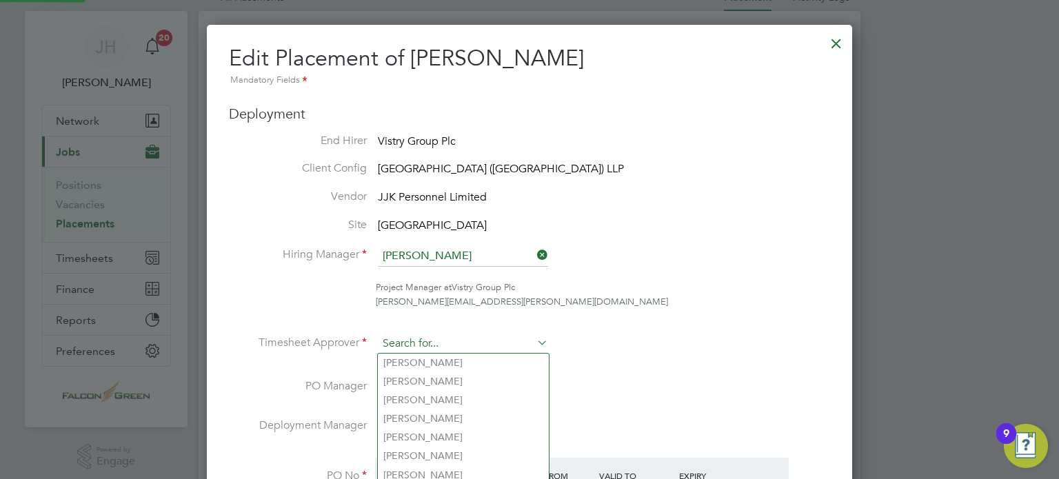
click at [428, 344] on input at bounding box center [463, 344] width 170 height 21
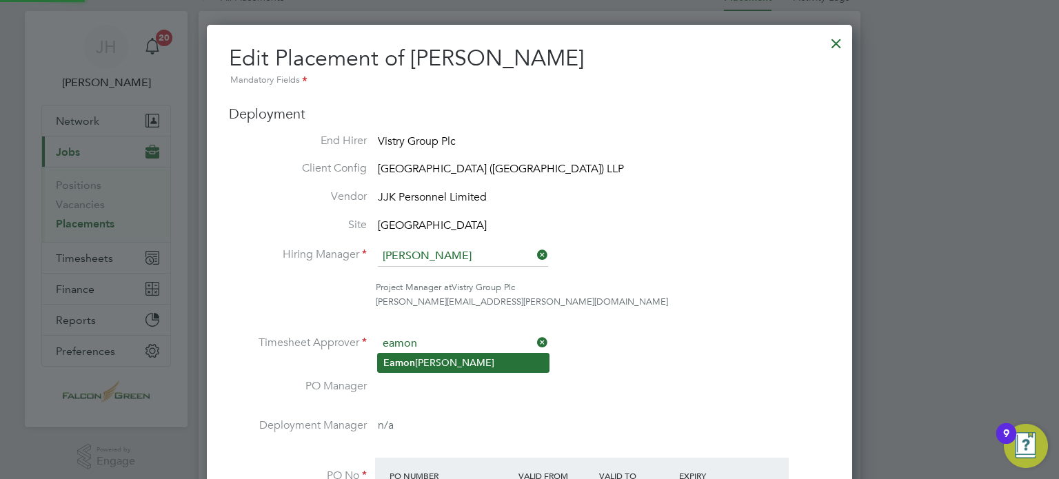
click at [433, 358] on li "[PERSON_NAME]" at bounding box center [463, 363] width 171 height 19
type input "[PERSON_NAME]"
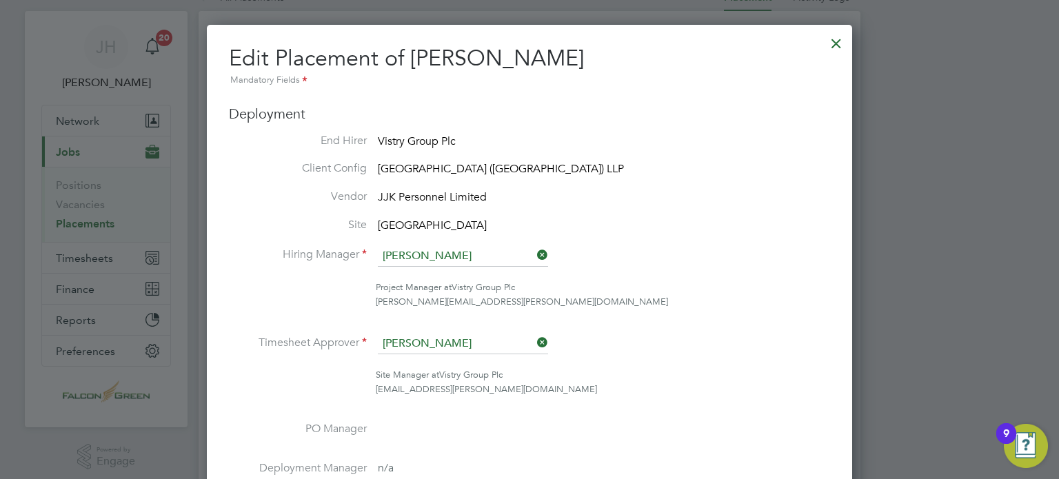
click at [705, 305] on div "[PERSON_NAME][EMAIL_ADDRESS][PERSON_NAME][DOMAIN_NAME]" at bounding box center [603, 302] width 454 height 14
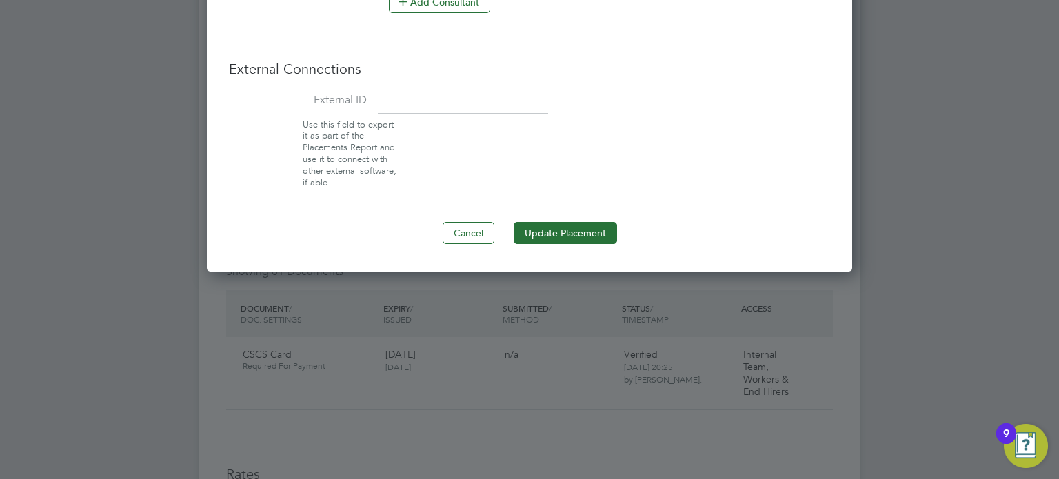
click at [548, 238] on button "Update Placement" at bounding box center [564, 233] width 103 height 22
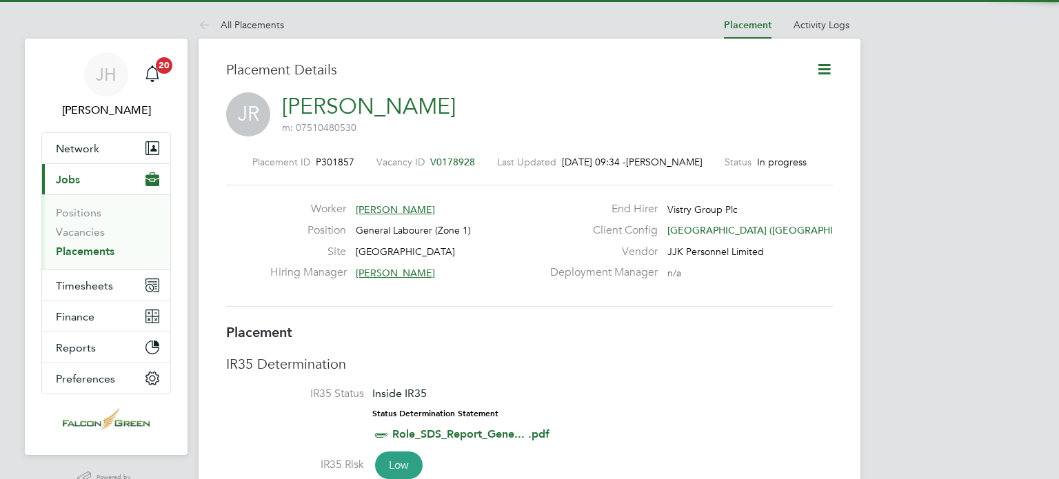
click at [821, 71] on icon at bounding box center [823, 69] width 17 height 17
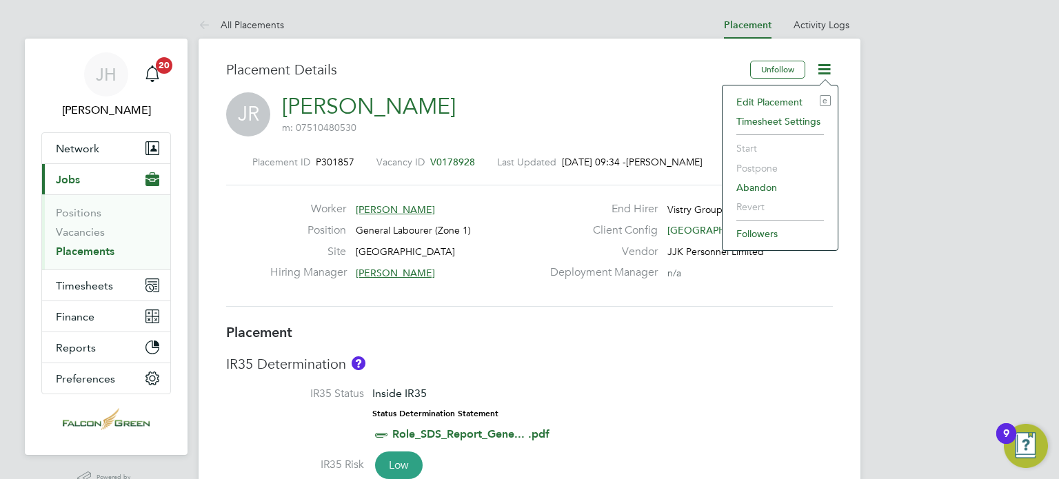
click at [786, 100] on li "Edit Placement e" at bounding box center [779, 101] width 101 height 19
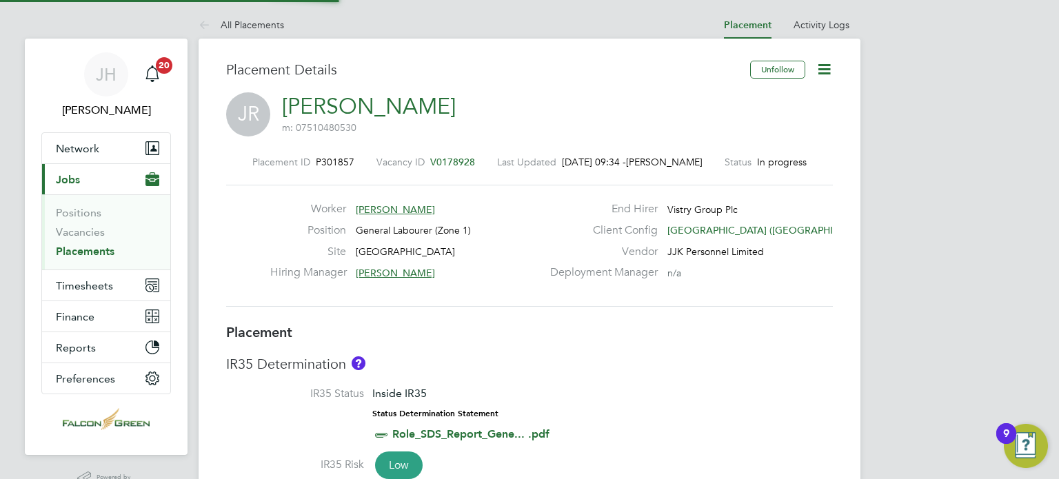
type input "[PERSON_NAME]"
type input "[DATE]"
type input "08:00"
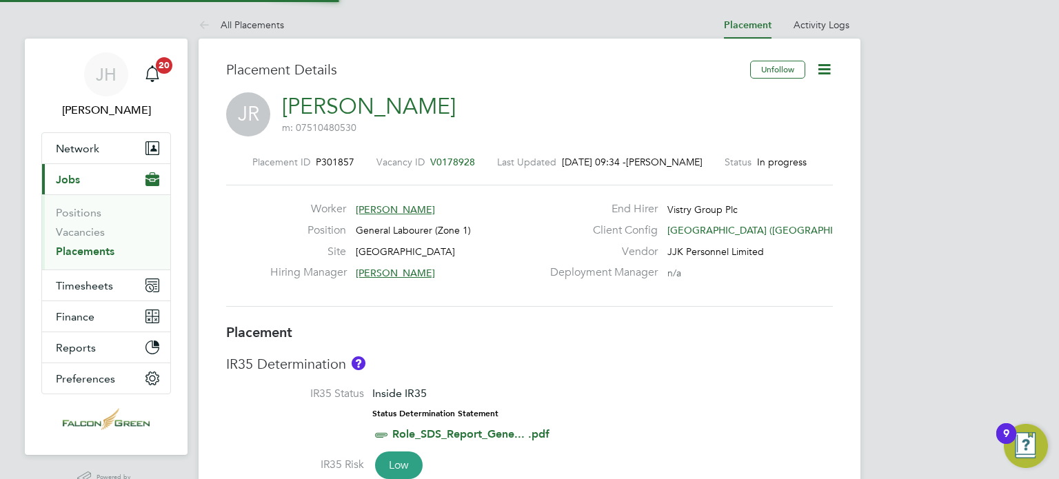
type input "17:00"
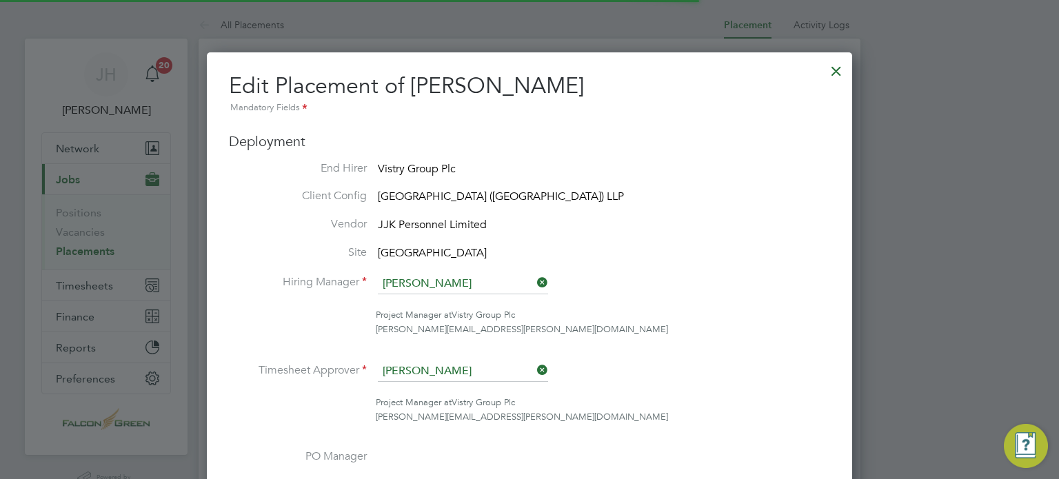
scroll to position [7, 7]
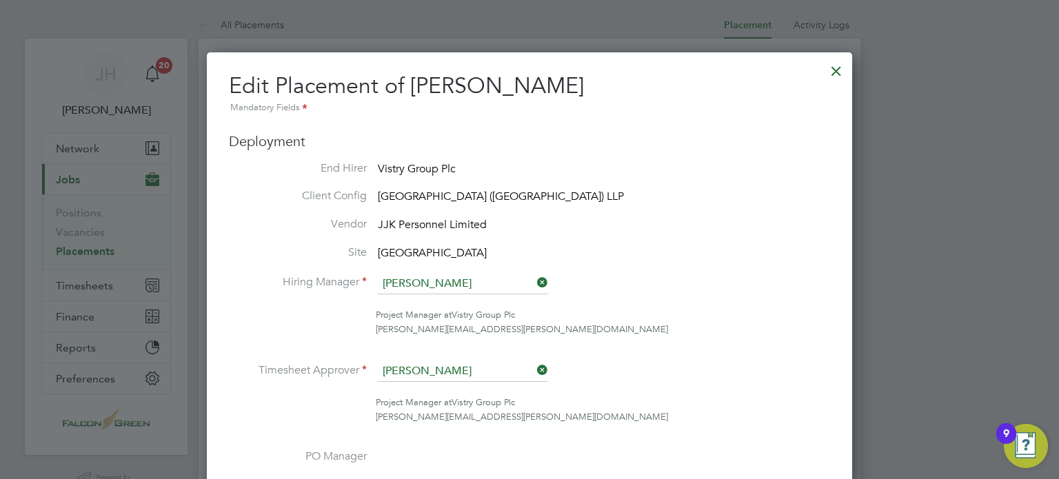
click at [534, 365] on icon at bounding box center [534, 369] width 0 height 19
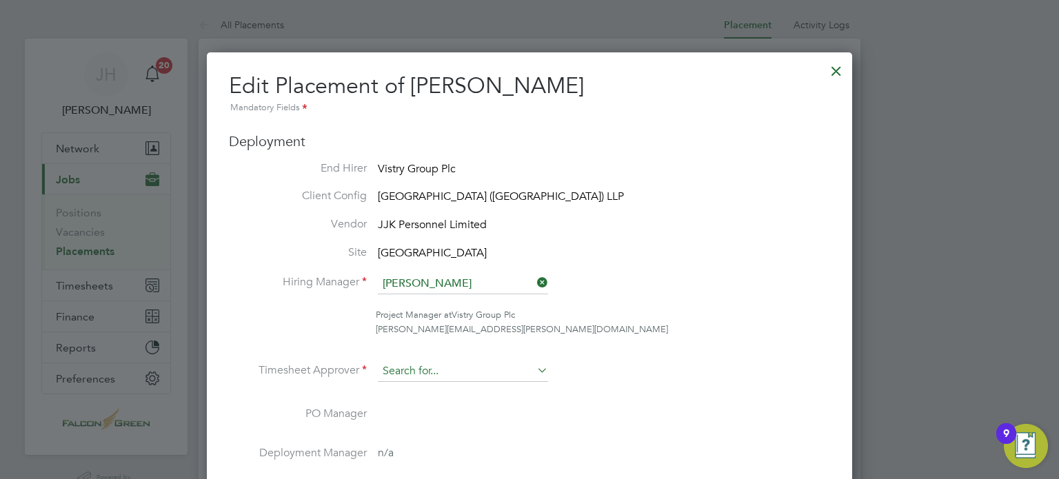
click at [444, 368] on input at bounding box center [463, 371] width 170 height 21
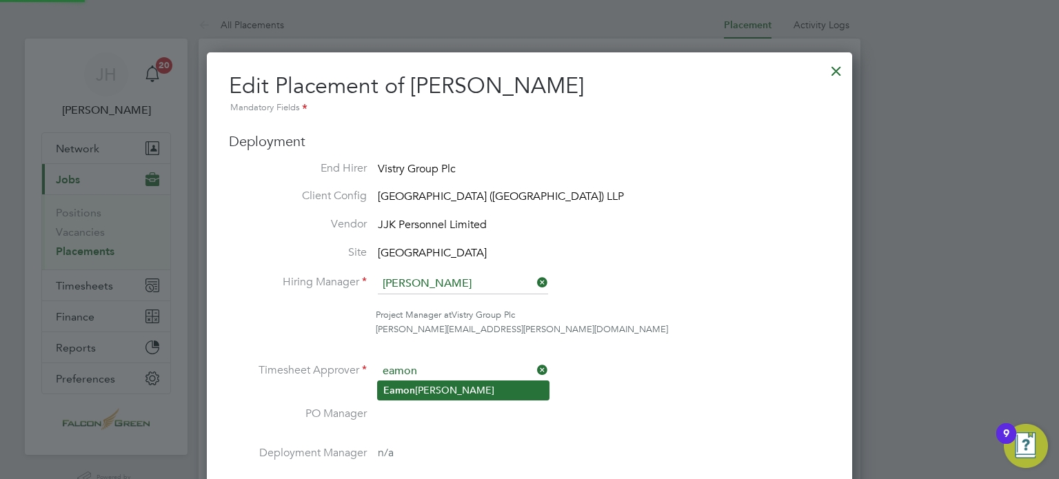
click at [417, 381] on li "Eamon Woods" at bounding box center [463, 390] width 171 height 19
type input "[PERSON_NAME]"
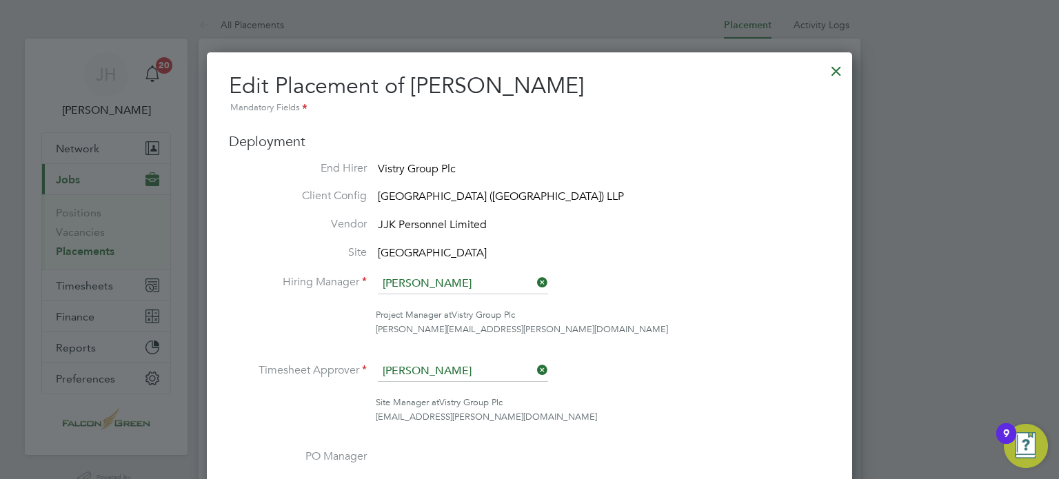
click at [621, 385] on li "Timesheet Approver [PERSON_NAME]" at bounding box center [529, 378] width 601 height 34
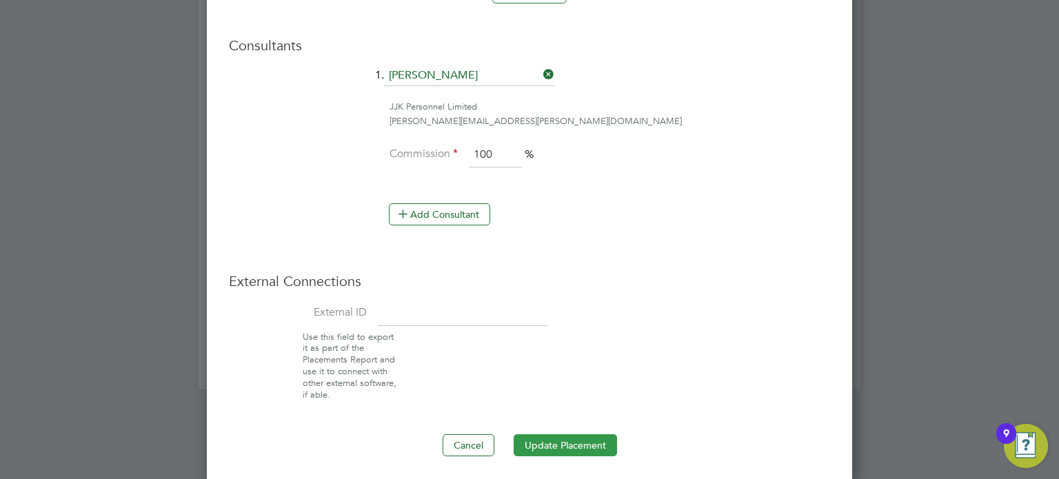
click at [551, 442] on button "Update Placement" at bounding box center [564, 445] width 103 height 22
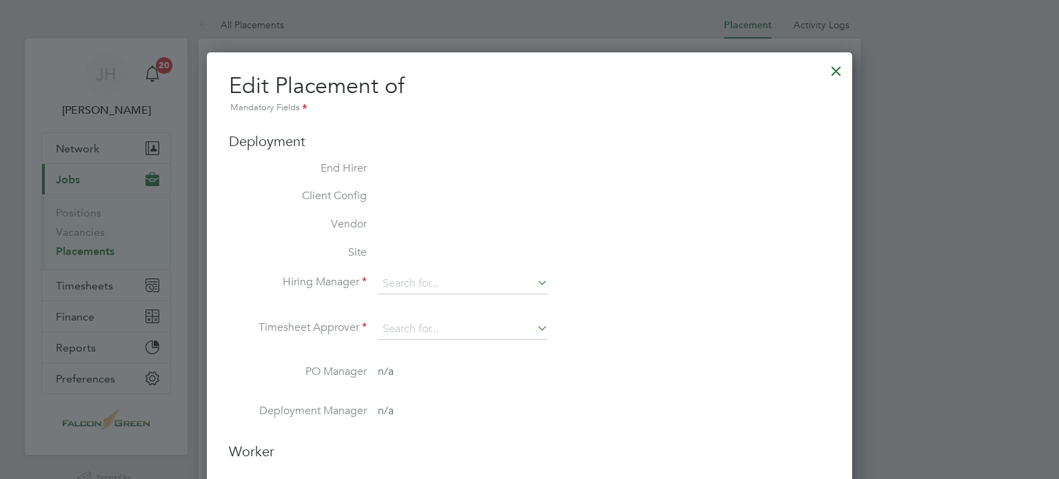
type input "[PERSON_NAME]"
type input "[DATE]"
type input "08:00"
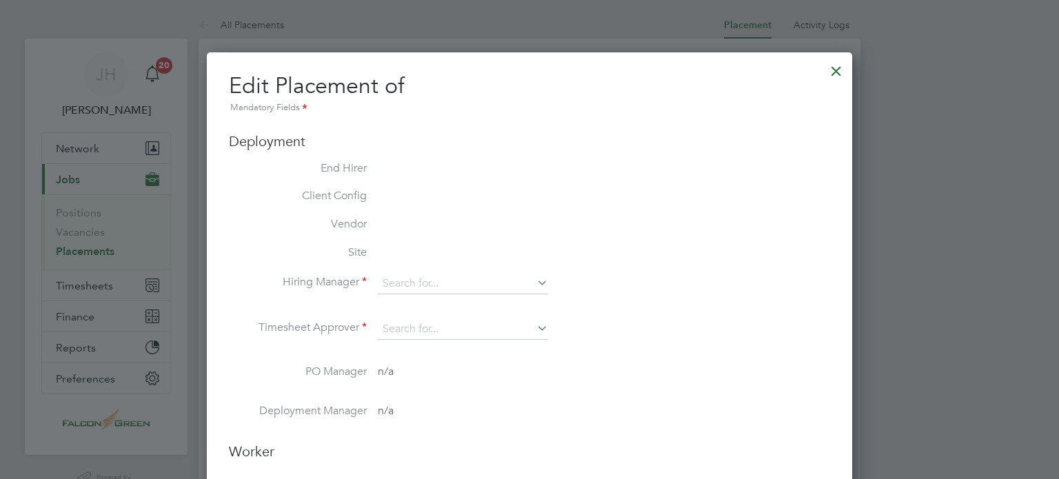
type input "18:00"
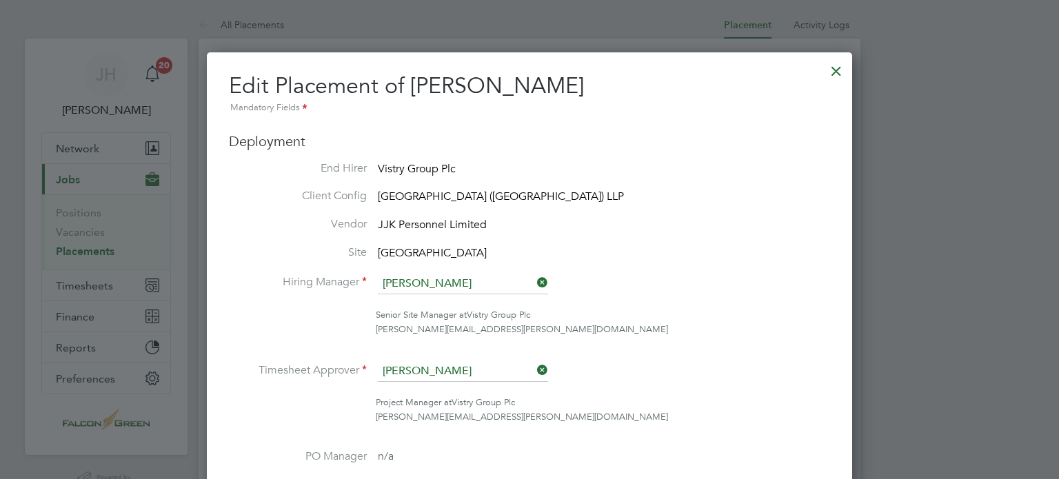
click at [810, 148] on h3 "Deployment" at bounding box center [529, 141] width 601 height 18
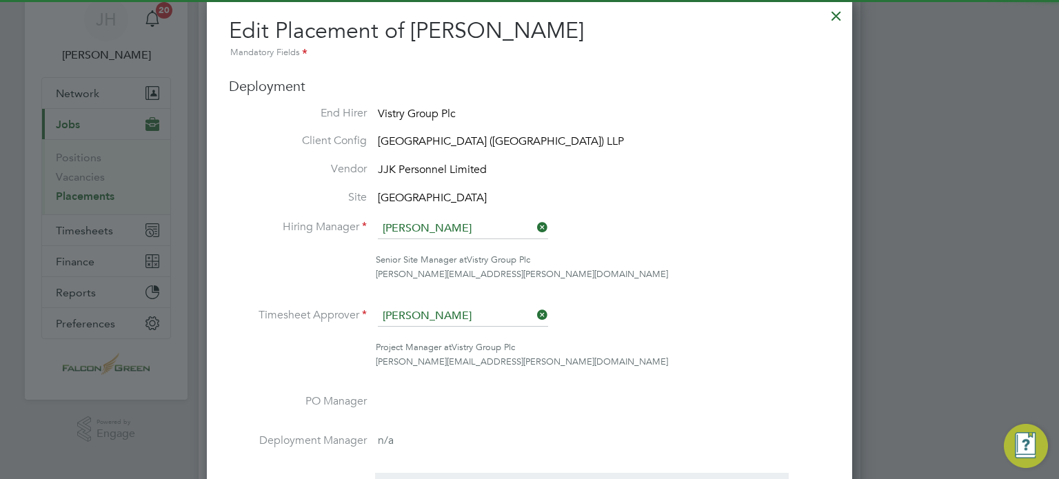
click at [534, 310] on icon at bounding box center [534, 314] width 0 height 19
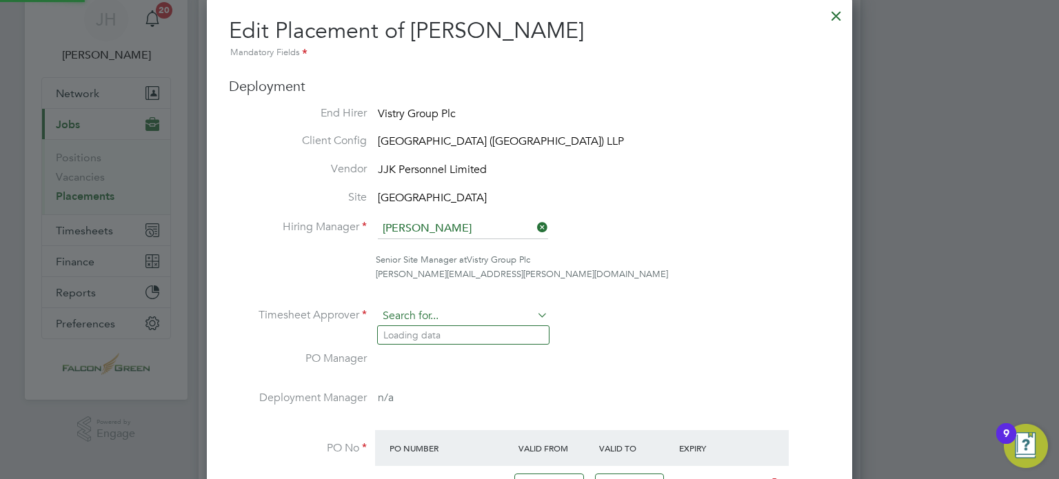
click at [396, 321] on input at bounding box center [463, 316] width 170 height 21
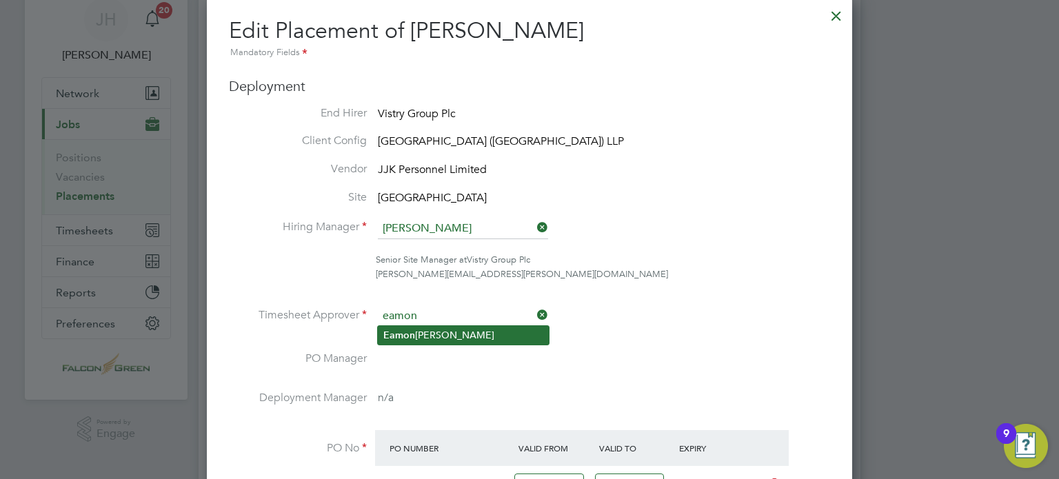
click at [398, 332] on b "Eamon" at bounding box center [399, 335] width 32 height 12
type input "[PERSON_NAME]"
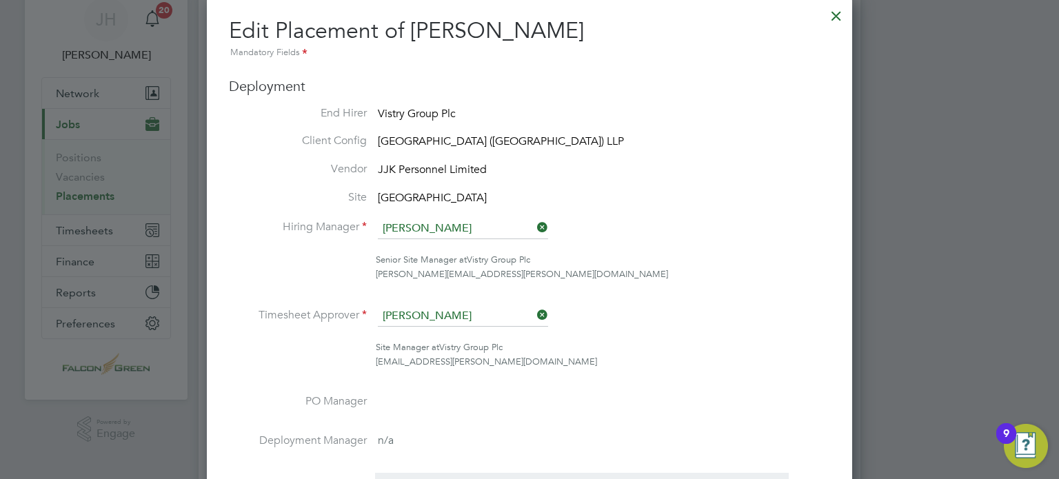
click at [691, 318] on li "Timesheet Approver [PERSON_NAME]" at bounding box center [529, 323] width 601 height 34
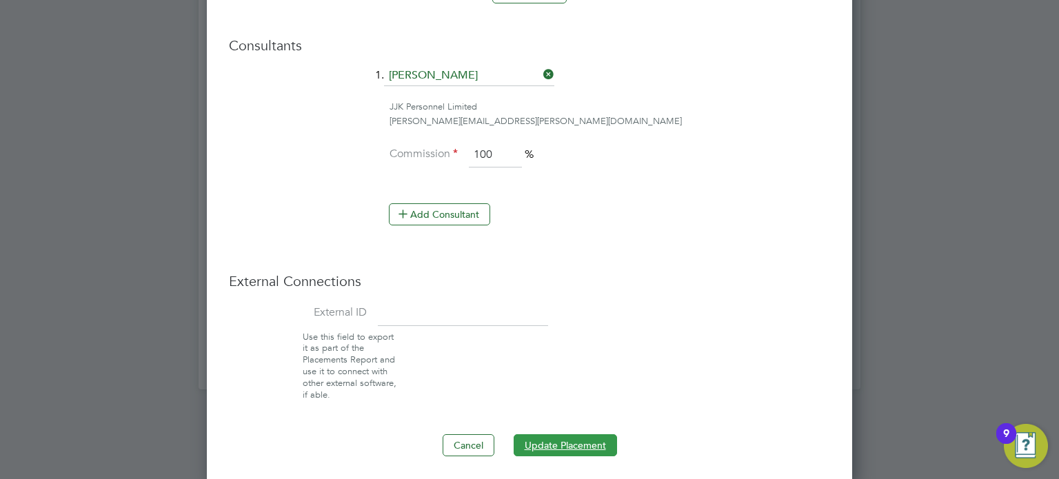
click at [572, 442] on button "Update Placement" at bounding box center [564, 445] width 103 height 22
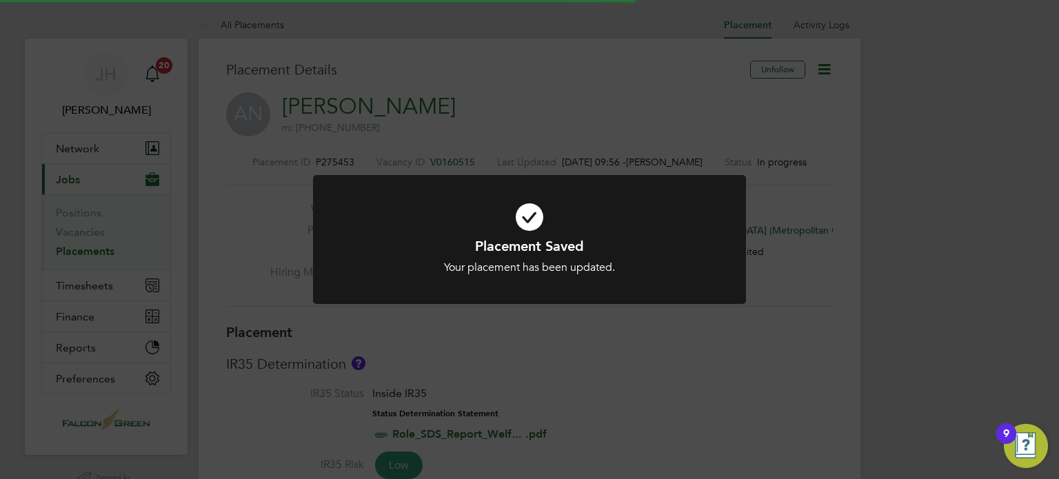
click at [627, 73] on div "Placement Saved Your placement has been updated. Cancel Okay" at bounding box center [529, 239] width 1059 height 479
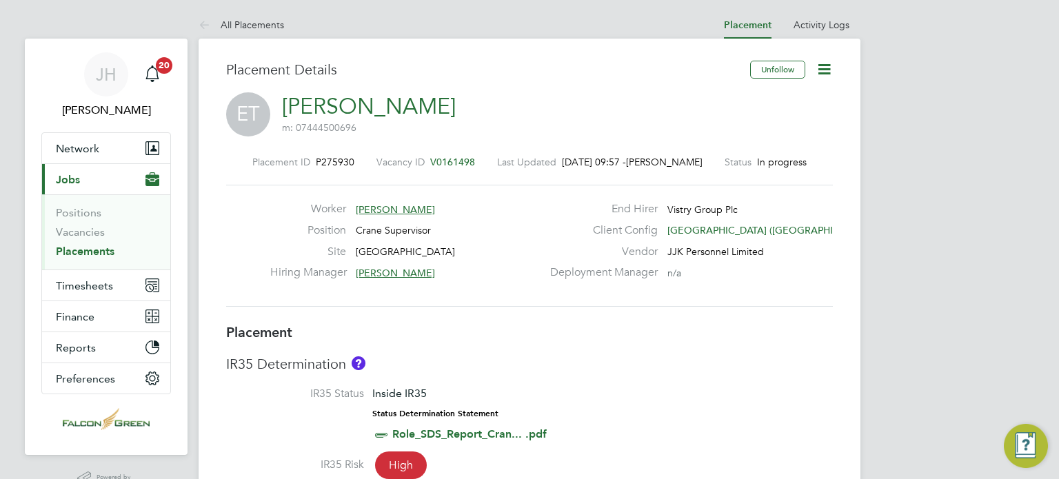
click at [820, 74] on icon at bounding box center [823, 69] width 17 height 17
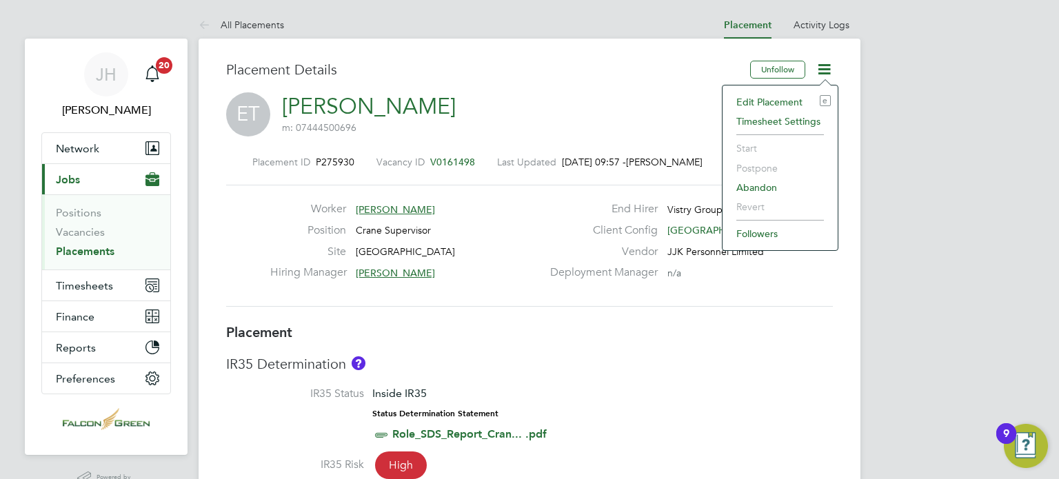
click at [786, 98] on li "Edit Placement e" at bounding box center [779, 101] width 101 height 19
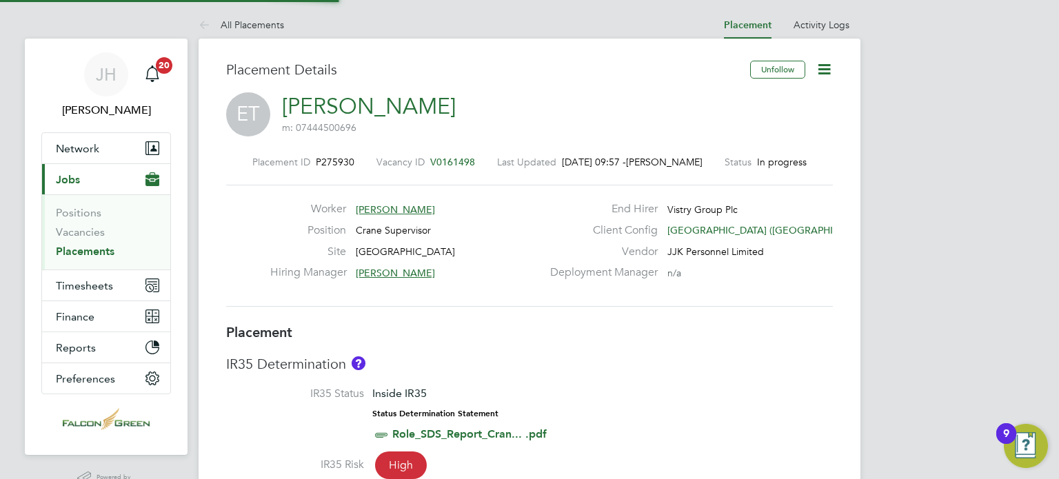
type input "John Boca"
type input "[PERSON_NAME]"
type input "03 Mar 2025"
type input "02 Oct 2025"
type input "08:00"
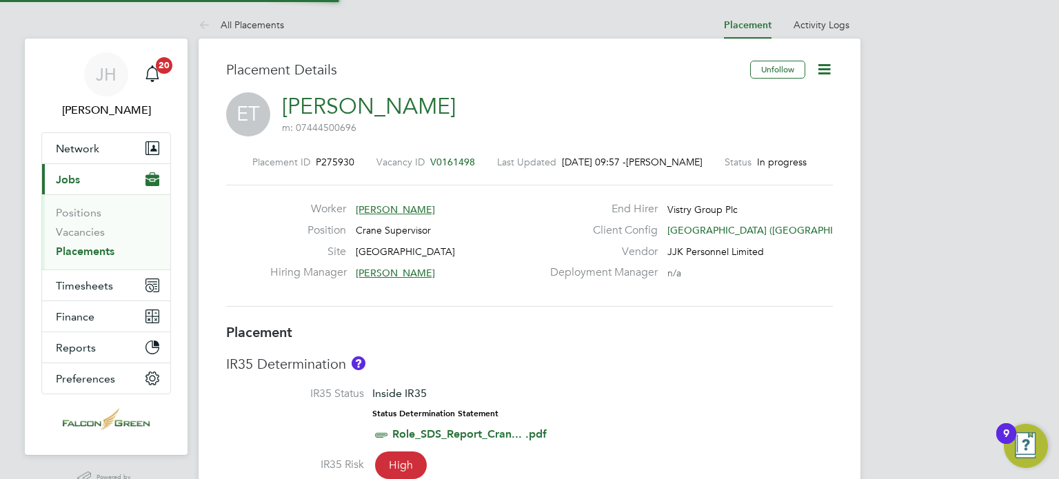
type input "18:00"
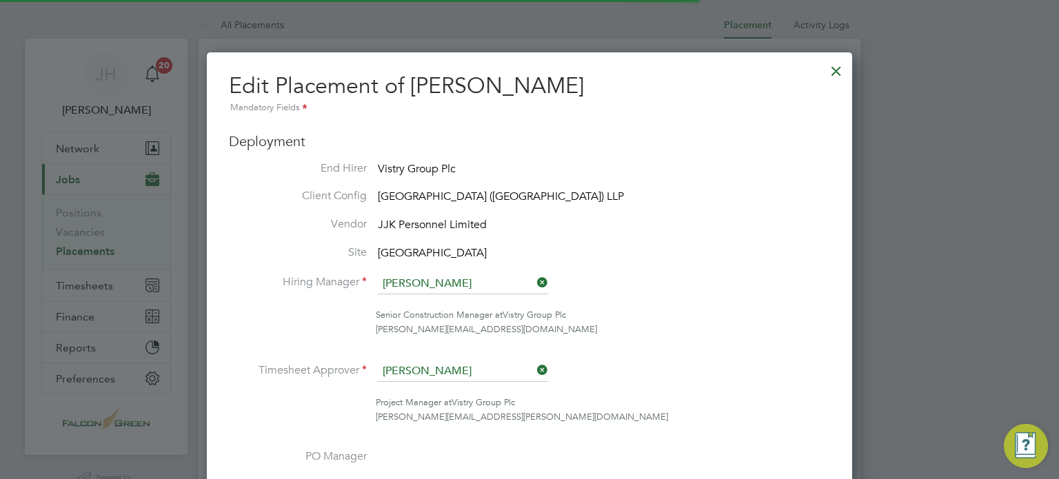
scroll to position [7, 7]
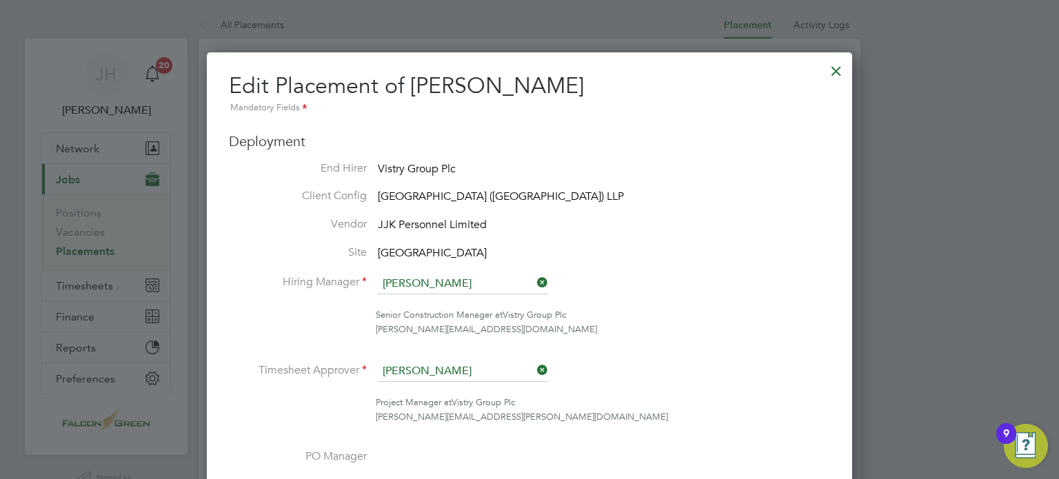
click at [534, 374] on icon at bounding box center [534, 369] width 0 height 19
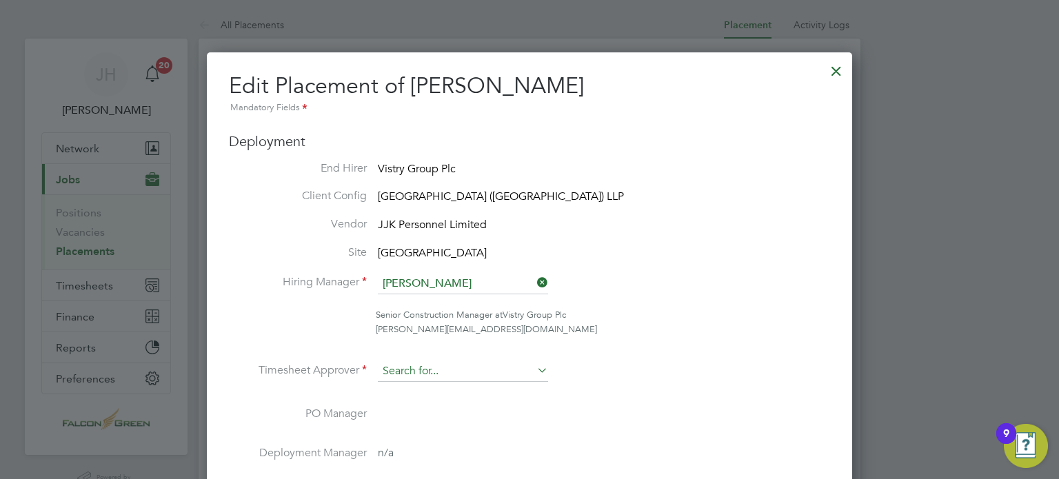
click at [452, 376] on input at bounding box center [463, 371] width 170 height 21
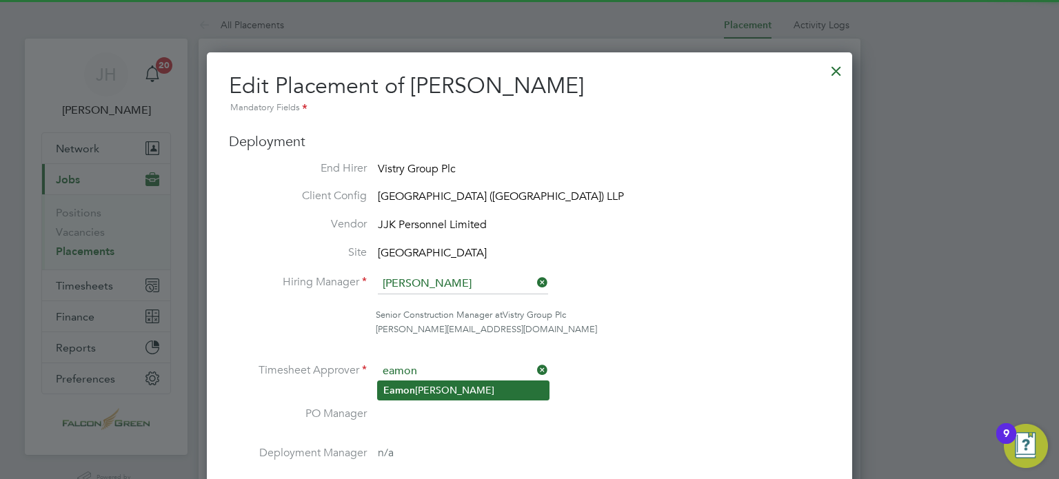
click at [448, 388] on li "Eamon Woods" at bounding box center [463, 390] width 171 height 19
type input "[PERSON_NAME]"
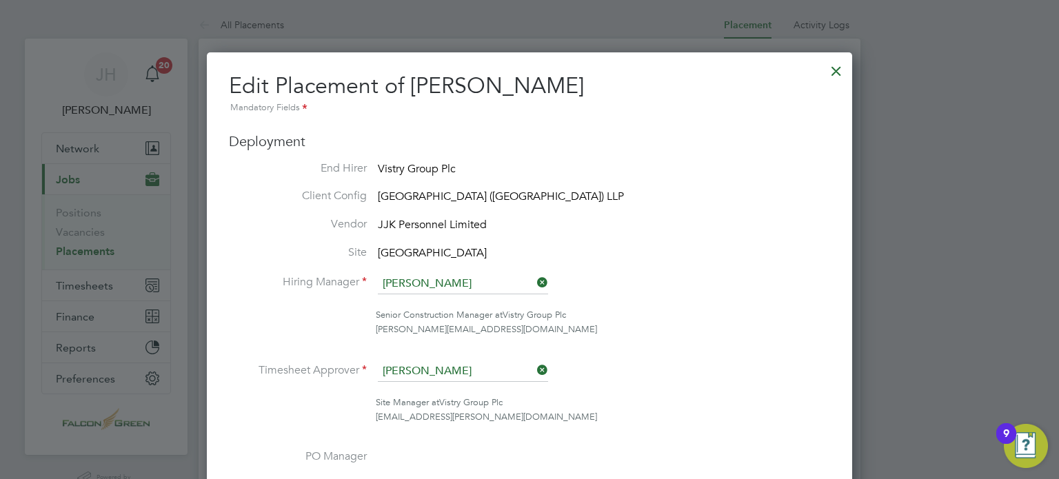
click at [615, 349] on ul "End Hirer Vistry Group Plc Client Config Clapham Park (Metropolitan Countryside…" at bounding box center [529, 408] width 601 height 495
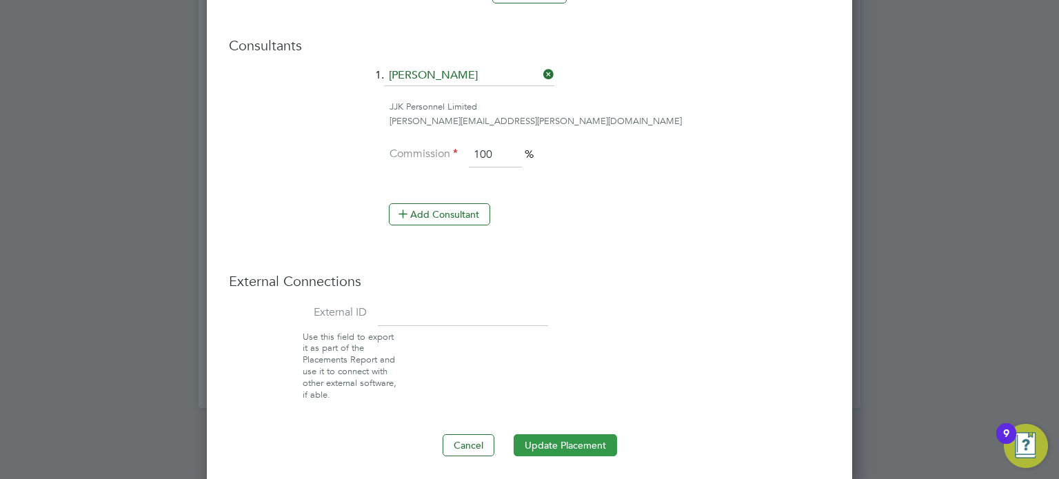
click at [554, 440] on button "Update Placement" at bounding box center [564, 445] width 103 height 22
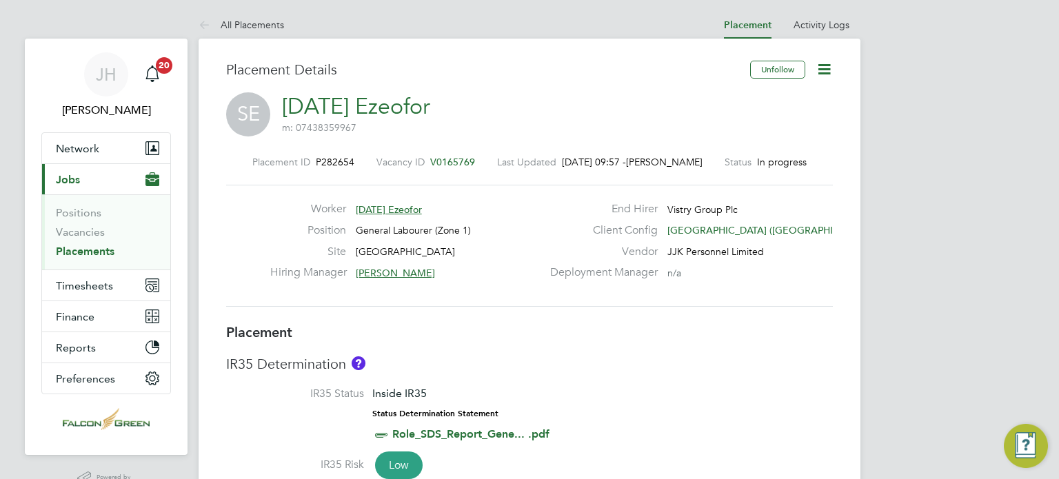
click at [827, 65] on icon at bounding box center [823, 69] width 17 height 17
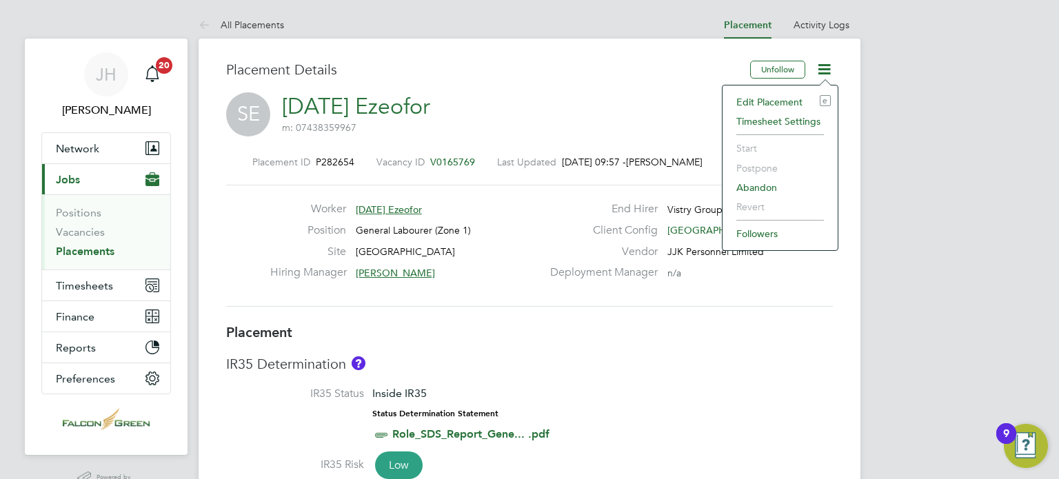
click at [764, 95] on li "Edit Placement e" at bounding box center [779, 101] width 101 height 19
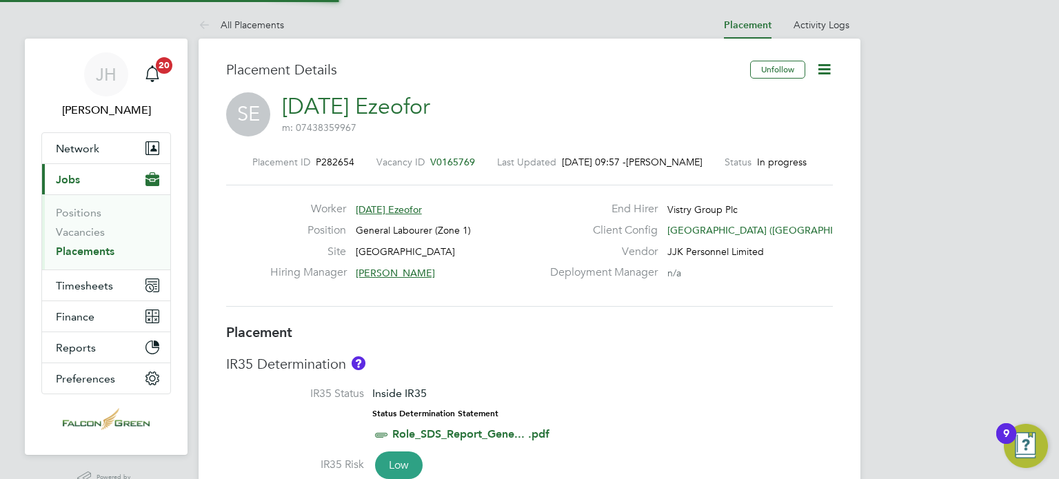
type input "[PERSON_NAME]"
type input "[DATE]"
type input "08:00"
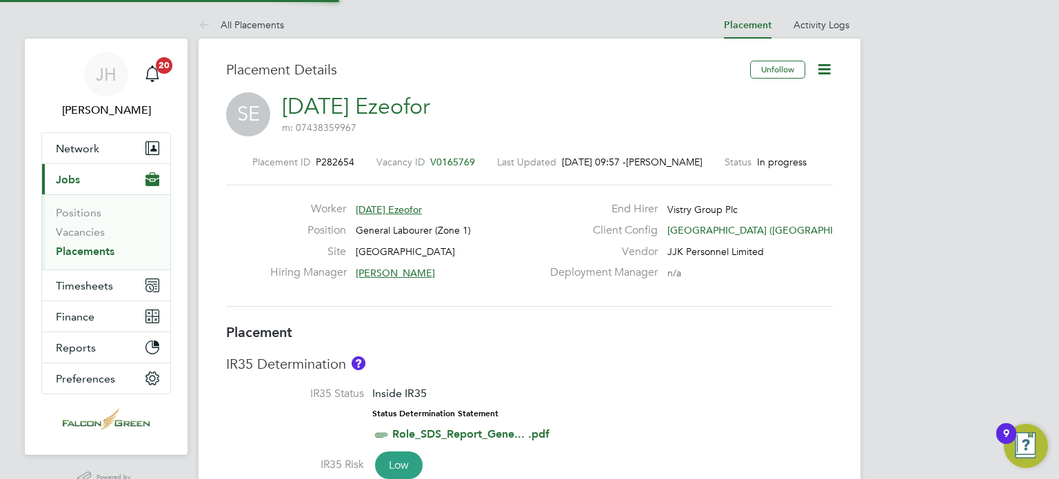
type input "18:00"
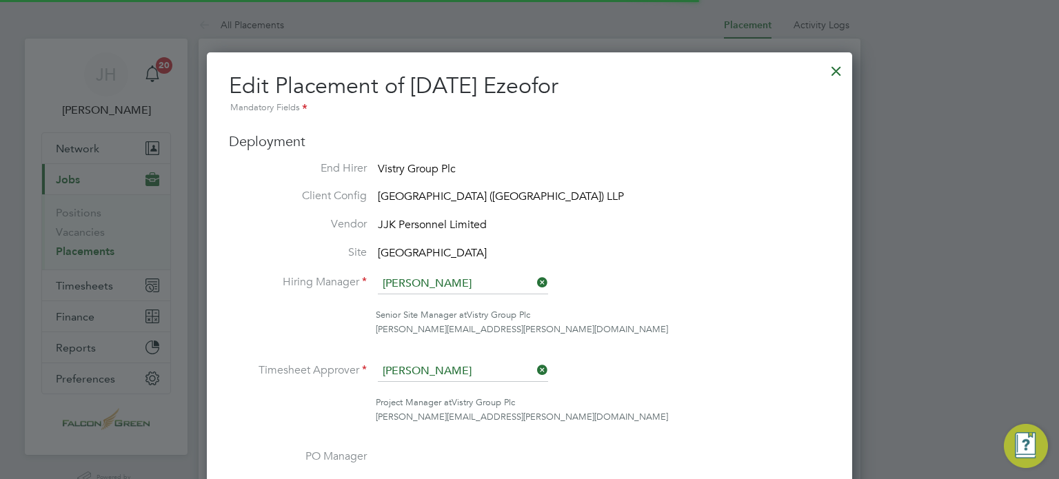
scroll to position [7, 7]
click at [728, 202] on li "Client Config [GEOGRAPHIC_DATA] ([GEOGRAPHIC_DATA]) LLP" at bounding box center [529, 197] width 601 height 17
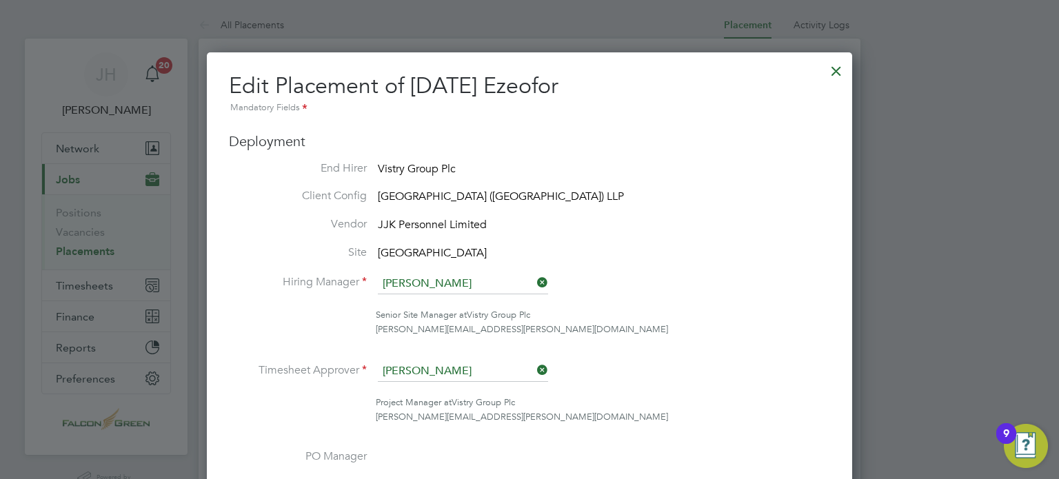
click at [534, 373] on icon at bounding box center [534, 369] width 0 height 19
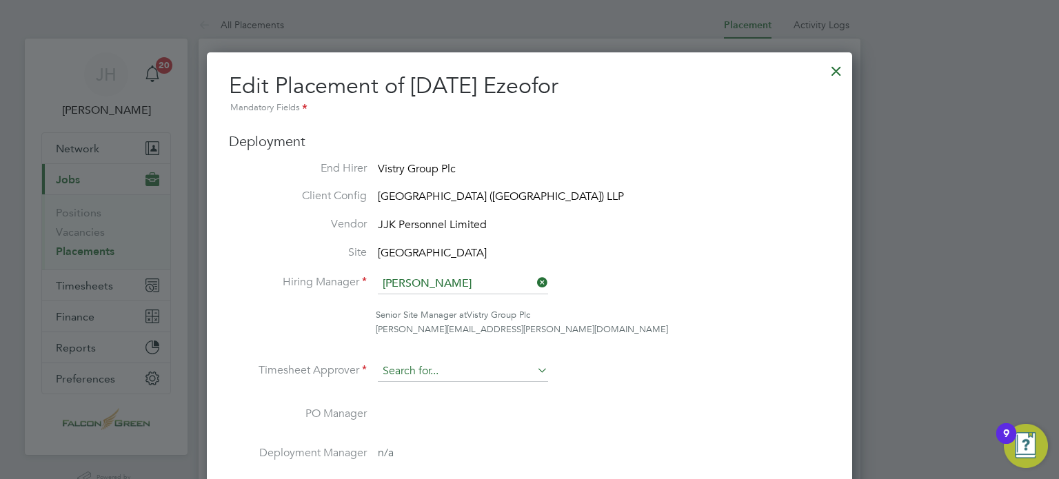
click at [447, 368] on input at bounding box center [463, 371] width 170 height 21
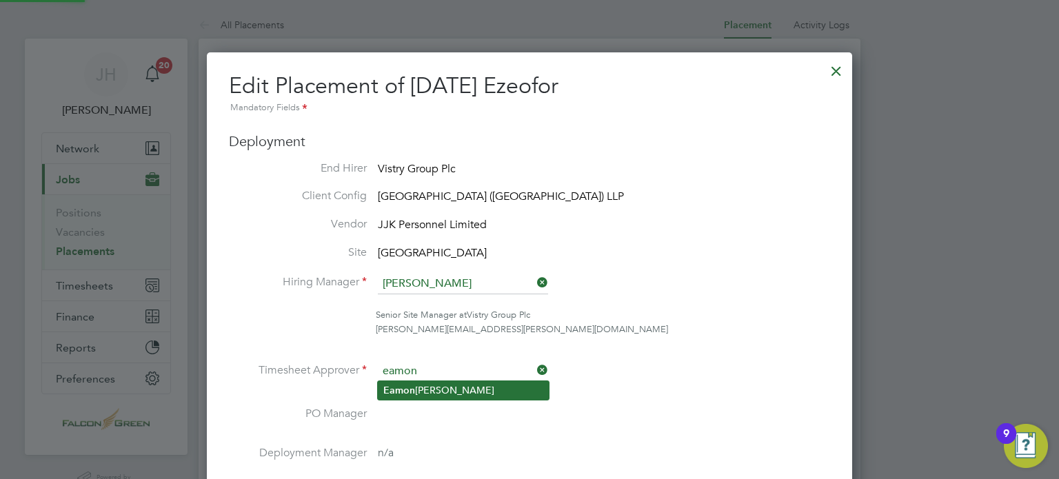
click at [405, 387] on b "Eamon" at bounding box center [399, 391] width 32 height 12
type input "[PERSON_NAME]"
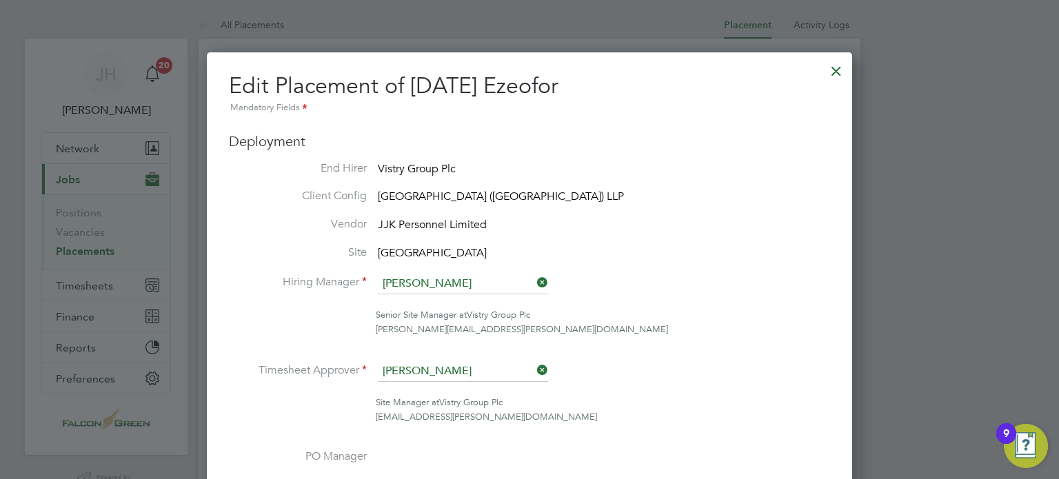
click at [709, 330] on div "lewis.tucker@vistry.co.uk" at bounding box center [603, 330] width 454 height 14
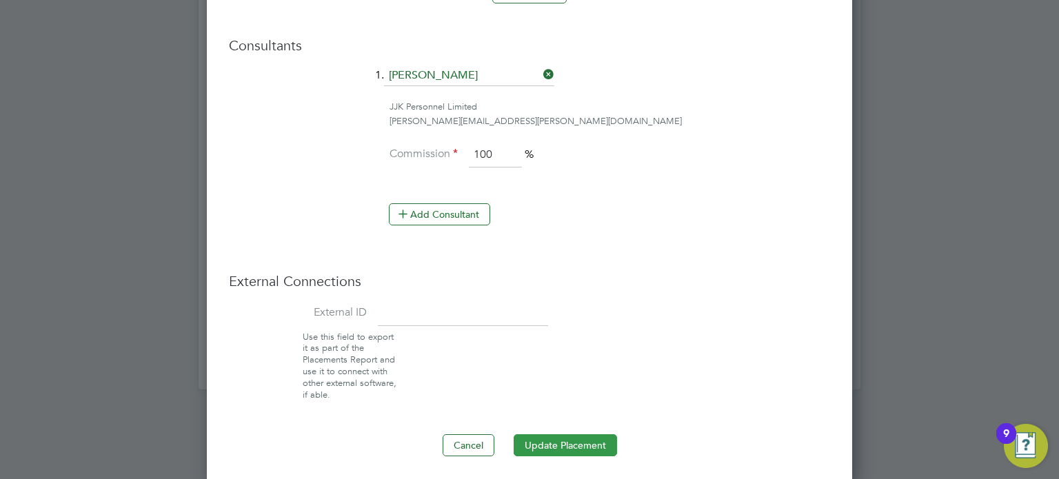
click at [555, 436] on button "Update Placement" at bounding box center [564, 445] width 103 height 22
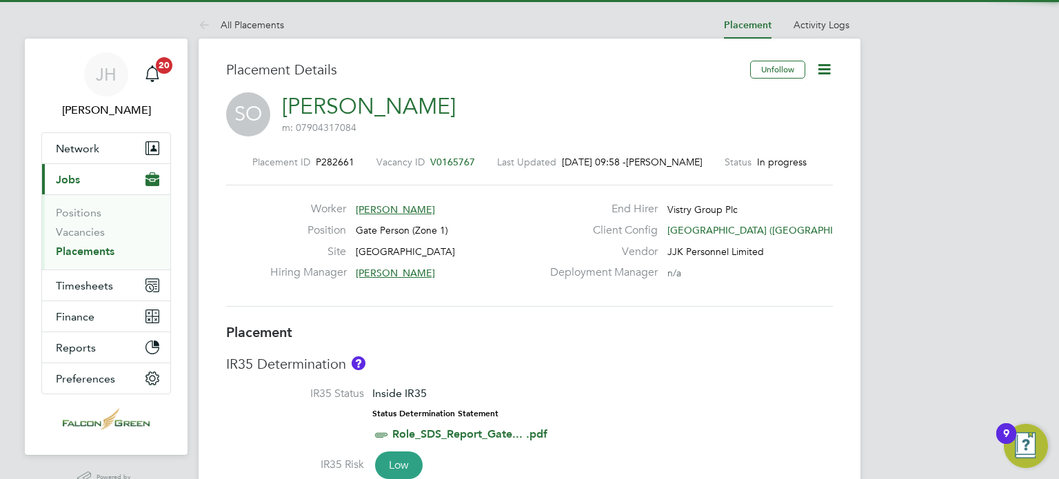
click at [832, 70] on icon at bounding box center [823, 69] width 17 height 17
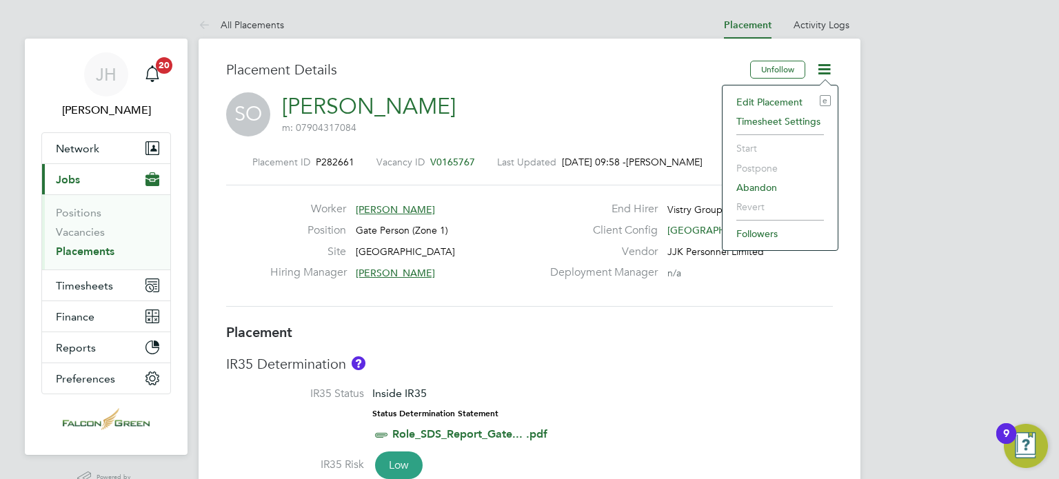
click at [761, 101] on li "Edit Placement e" at bounding box center [779, 101] width 101 height 19
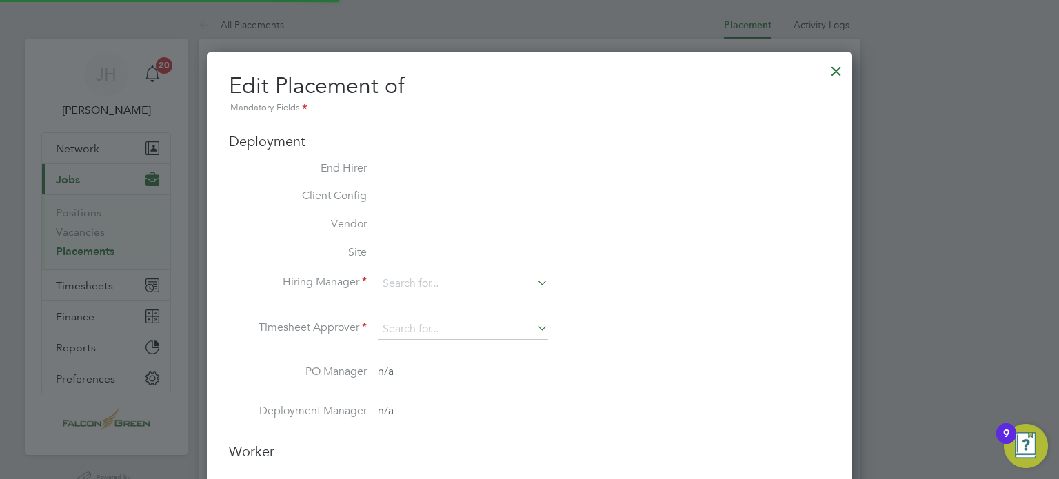
type input "[PERSON_NAME]"
type input "07 Apr 2025"
type input "31 Dec 2025"
type input "08:00"
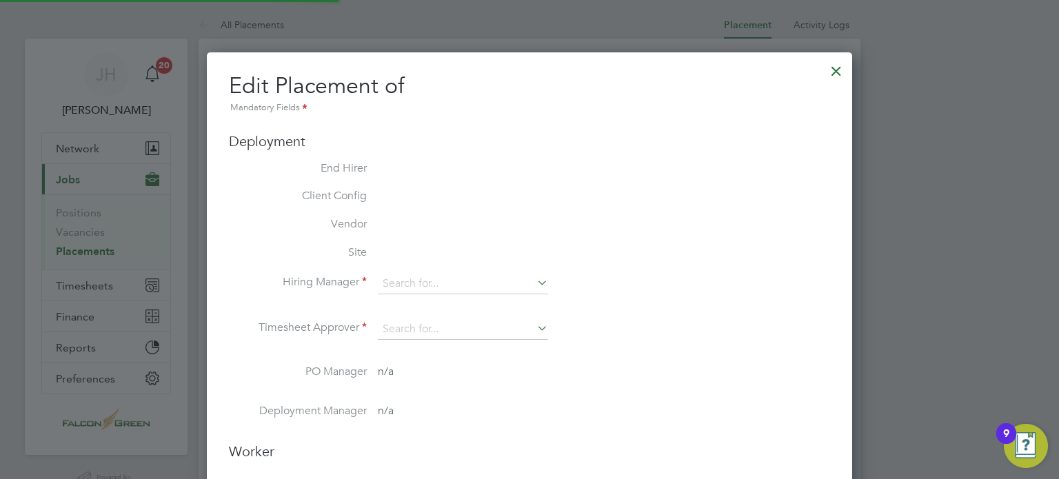
type input "18:00"
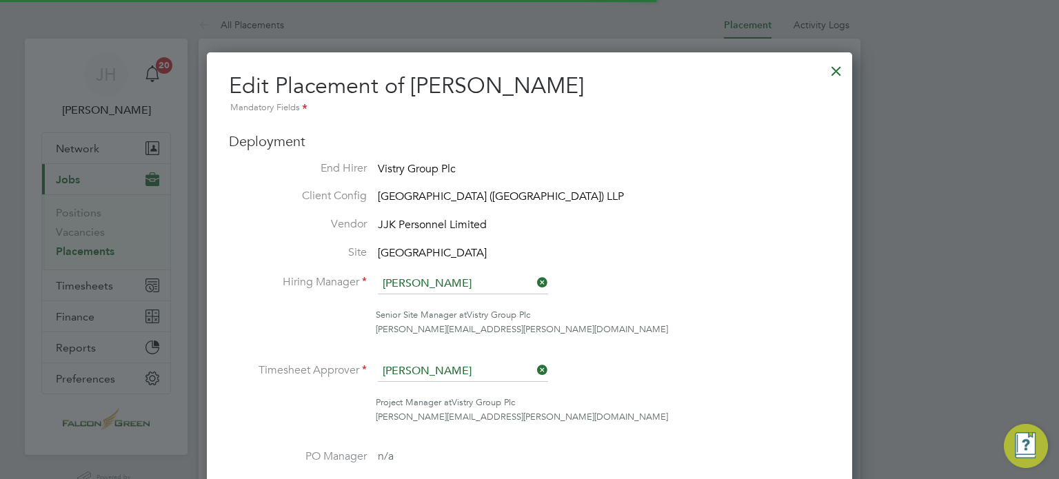
scroll to position [7, 7]
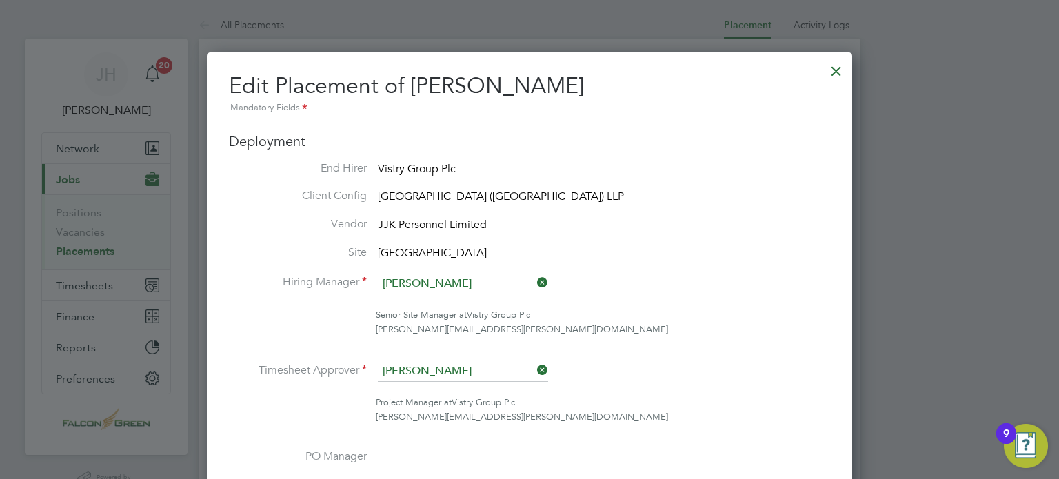
click at [534, 369] on icon at bounding box center [534, 369] width 0 height 19
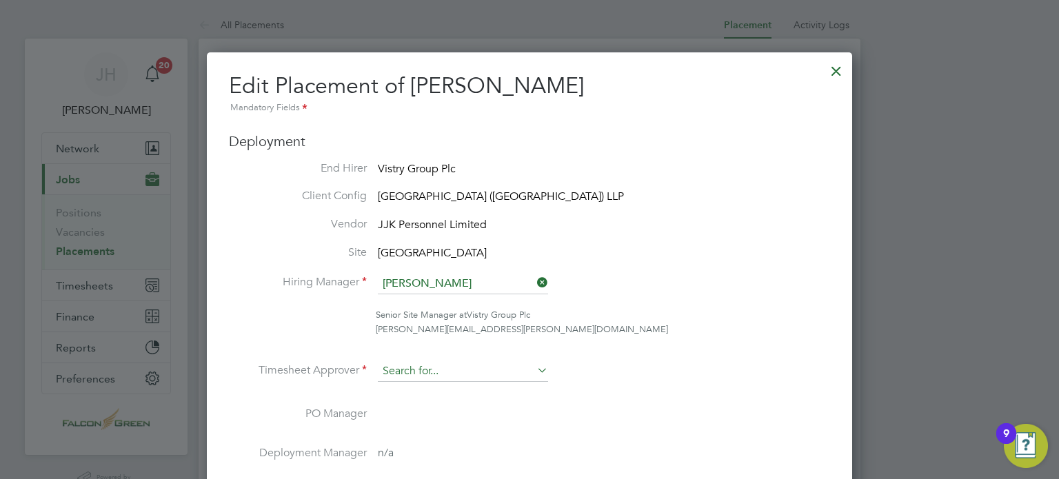
click at [444, 369] on input at bounding box center [463, 371] width 170 height 21
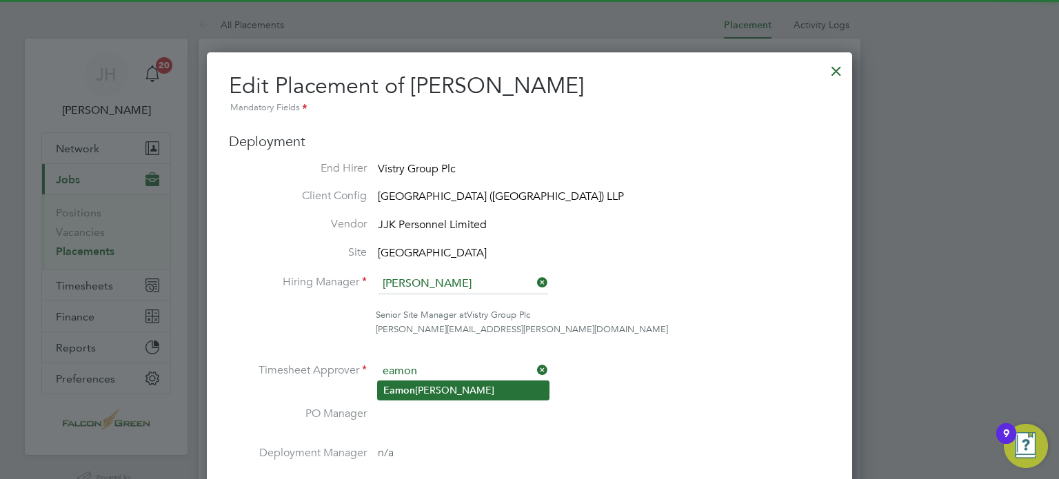
click at [411, 389] on b "Eamon" at bounding box center [399, 391] width 32 height 12
type input "[PERSON_NAME]"
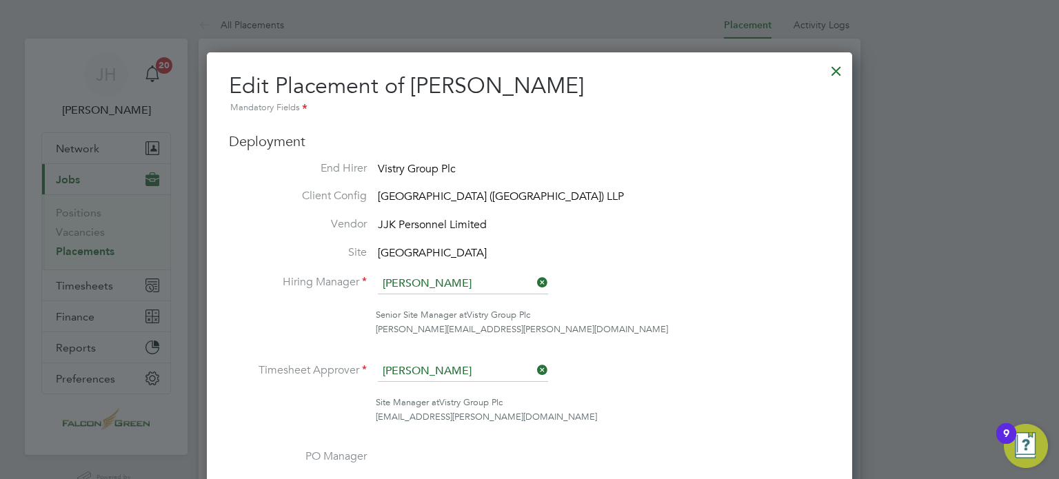
click at [565, 388] on li "Timesheet Approver Eamon Woods" at bounding box center [529, 378] width 601 height 34
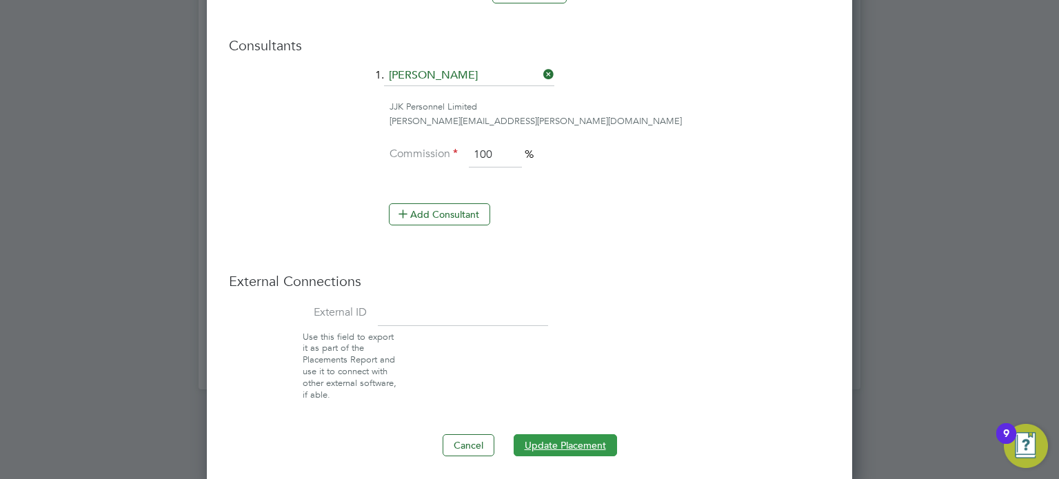
click at [560, 434] on button "Update Placement" at bounding box center [564, 445] width 103 height 22
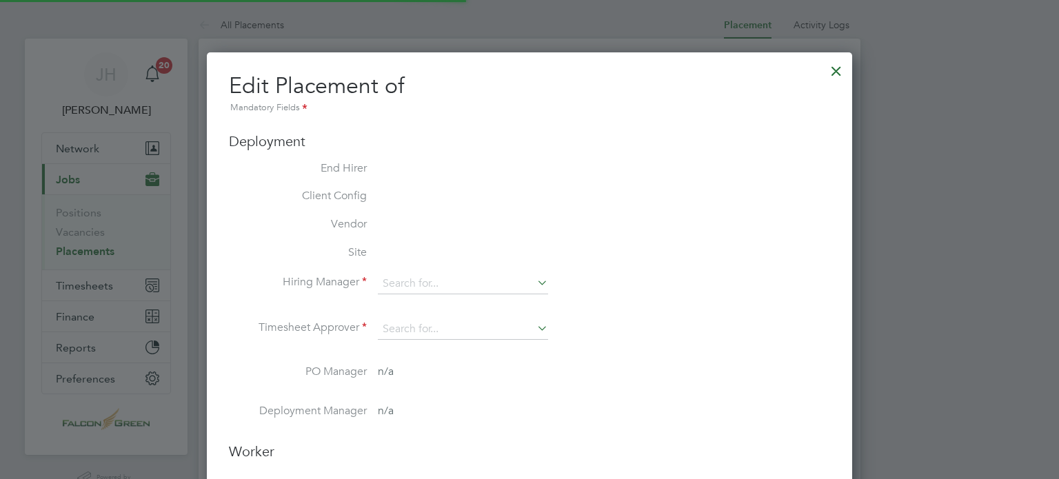
type input "[PERSON_NAME]"
type input "[DATE]"
type input "08:00"
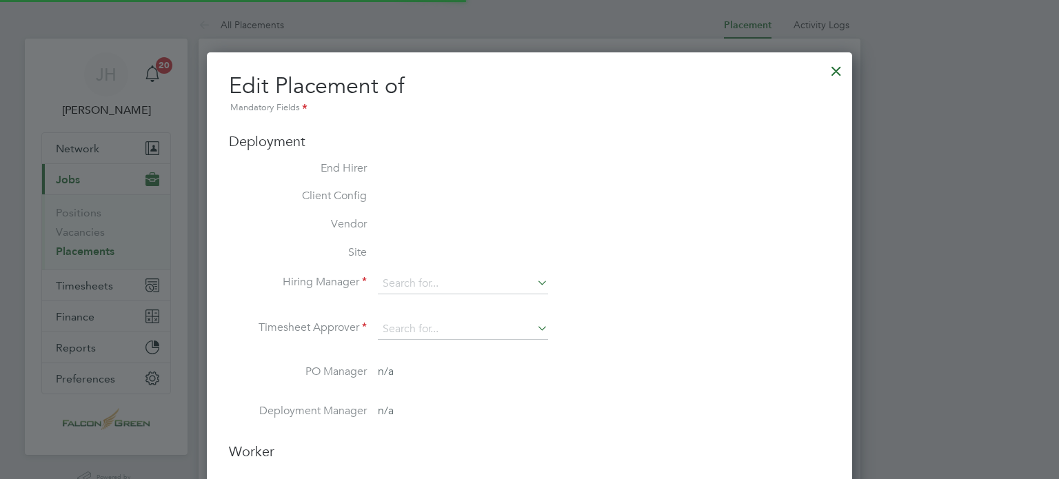
type input "18:00"
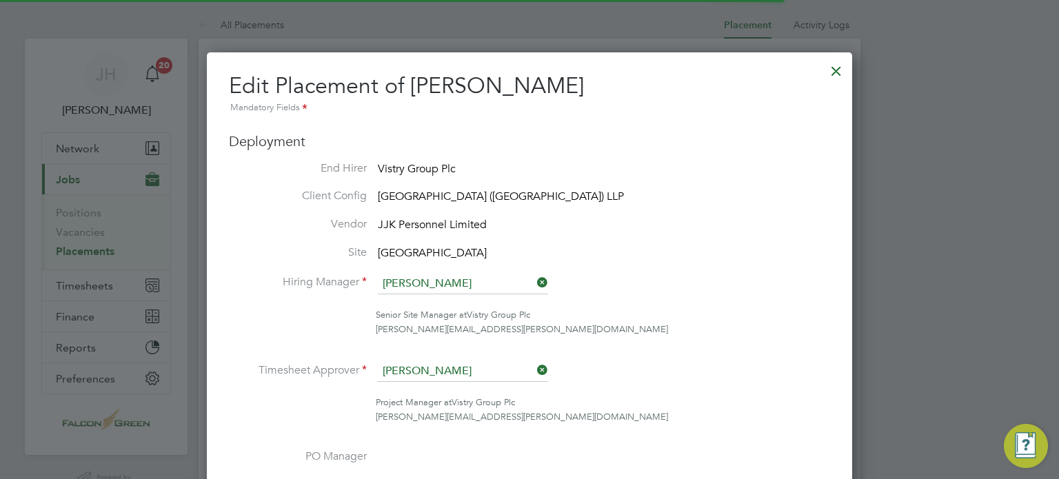
click at [689, 300] on li "Hiring Manager [PERSON_NAME]" at bounding box center [529, 291] width 601 height 34
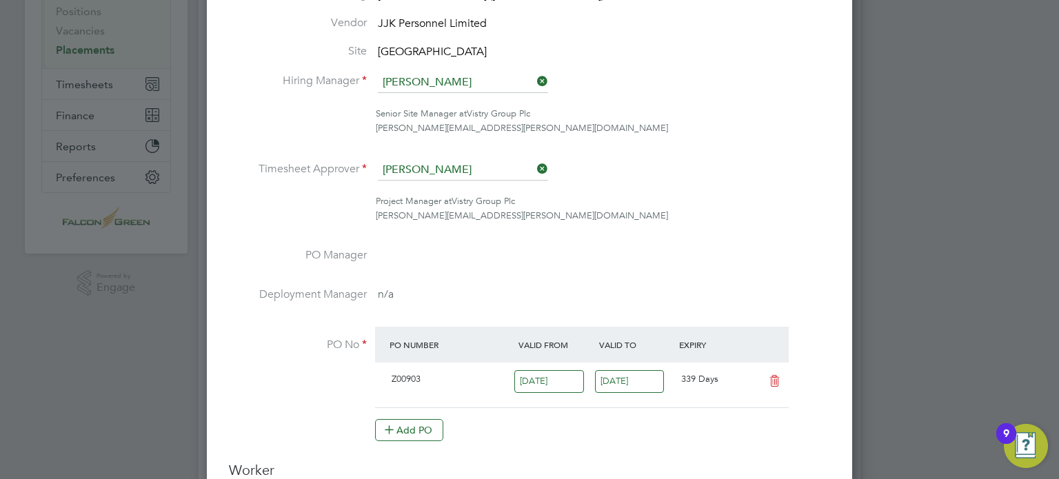
click at [534, 166] on icon at bounding box center [534, 168] width 0 height 19
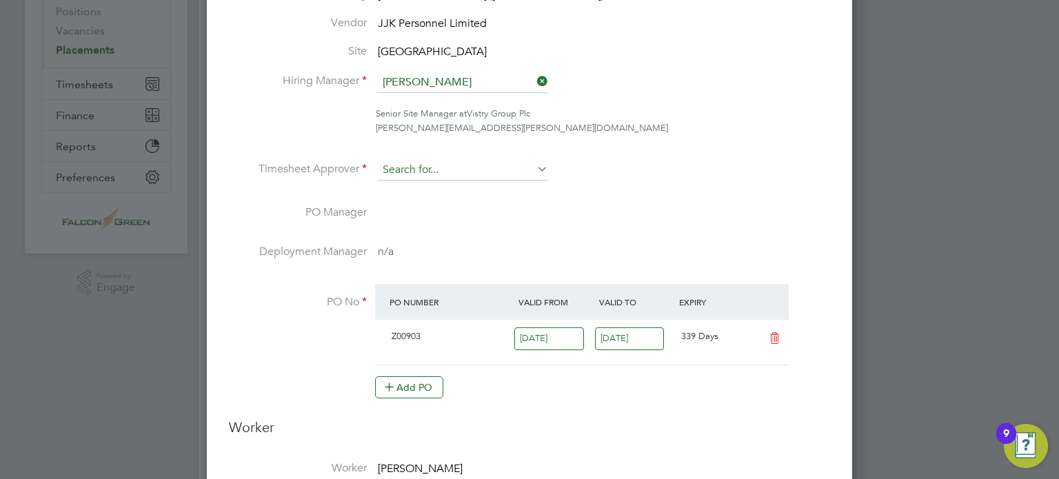
click at [451, 172] on input at bounding box center [463, 170] width 170 height 21
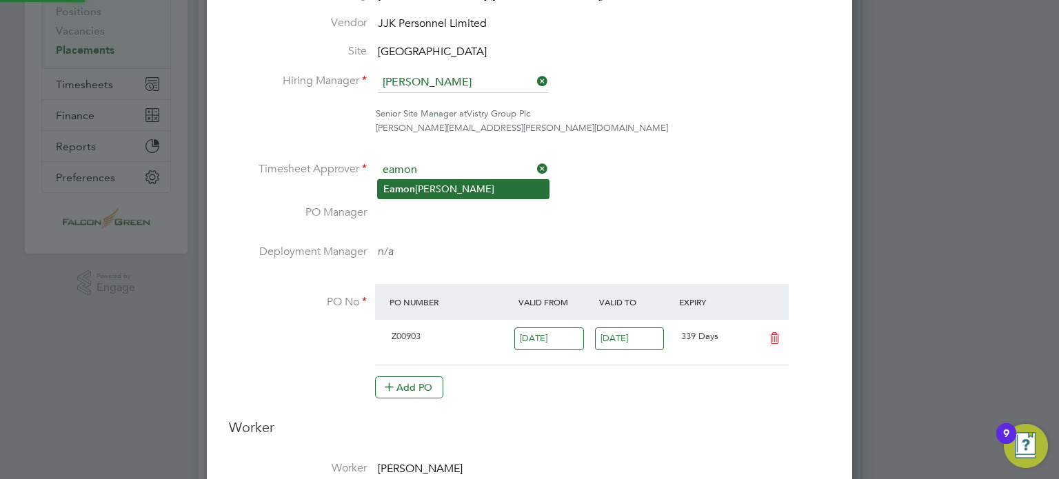
click at [413, 187] on li "[PERSON_NAME]" at bounding box center [463, 189] width 171 height 19
type input "[PERSON_NAME]"
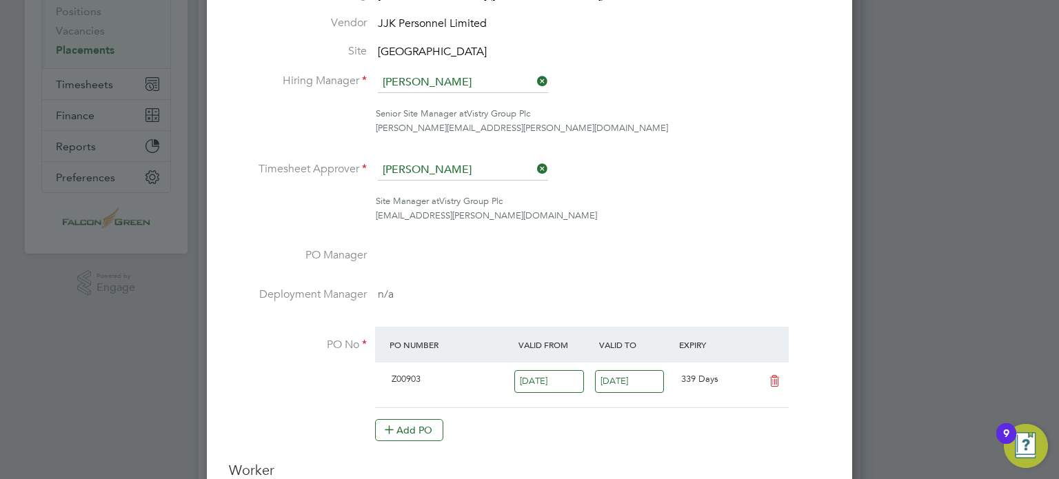
click at [631, 199] on div "Site Manager at Vistry Group Plc [EMAIL_ADDRESS][PERSON_NAME][DOMAIN_NAME]" at bounding box center [603, 208] width 454 height 29
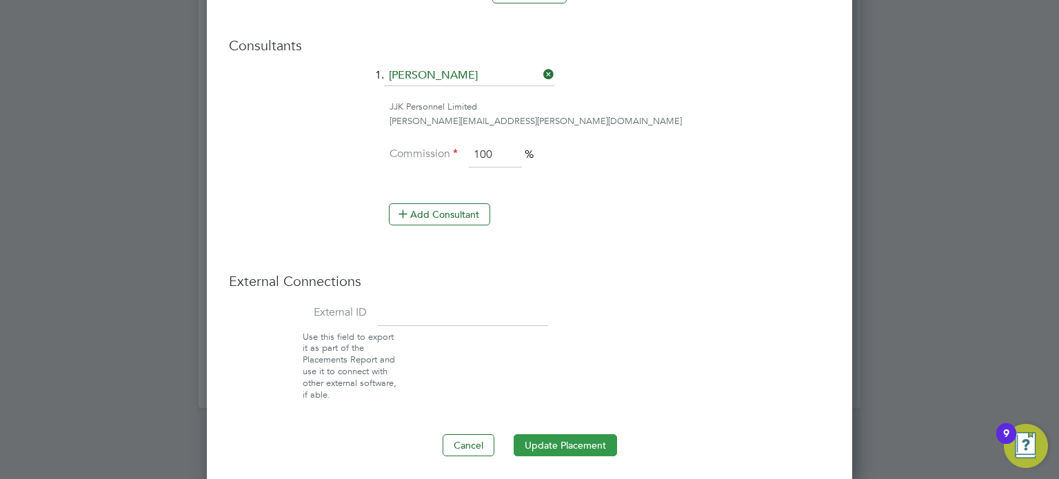
click at [562, 438] on button "Update Placement" at bounding box center [564, 445] width 103 height 22
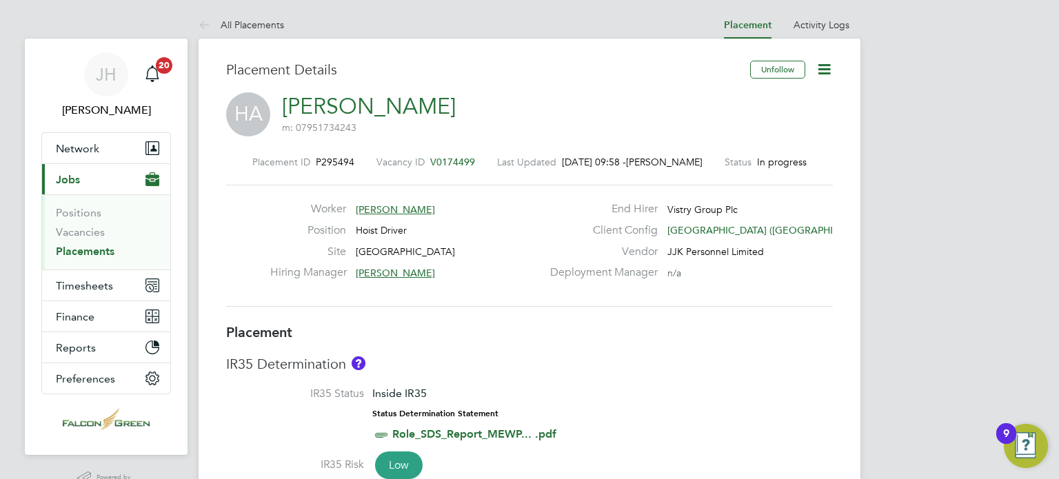
click at [824, 61] on icon at bounding box center [823, 69] width 17 height 17
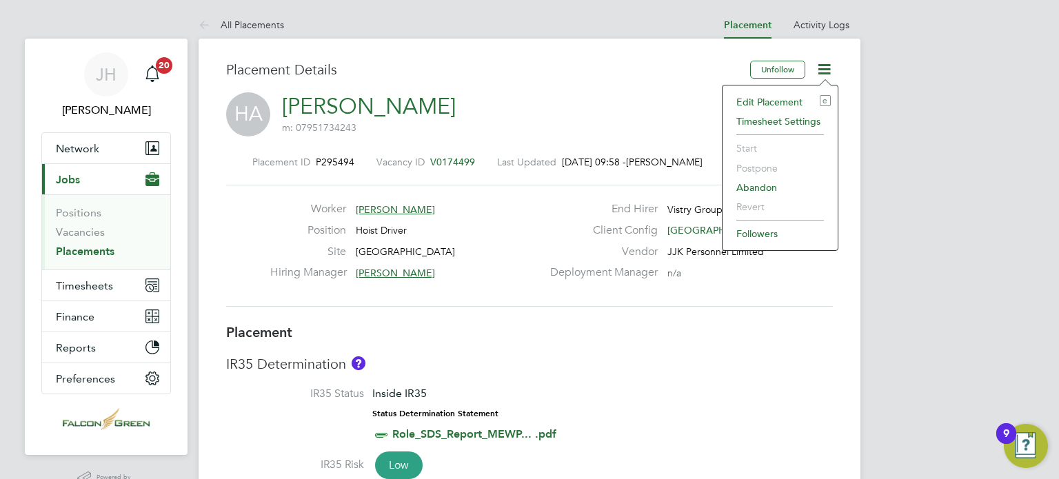
click at [767, 98] on li "Edit Placement e" at bounding box center [779, 101] width 101 height 19
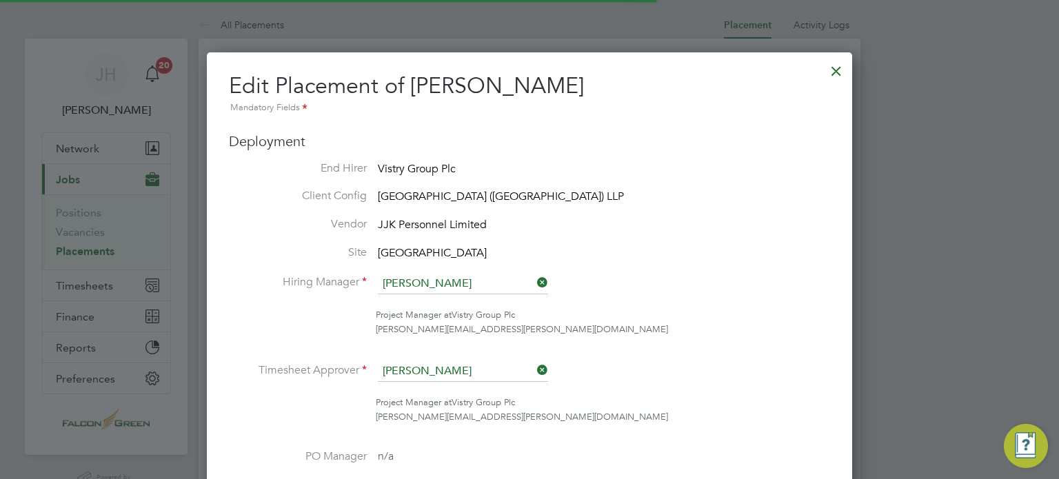
scroll to position [7, 7]
click at [534, 371] on icon at bounding box center [534, 369] width 0 height 19
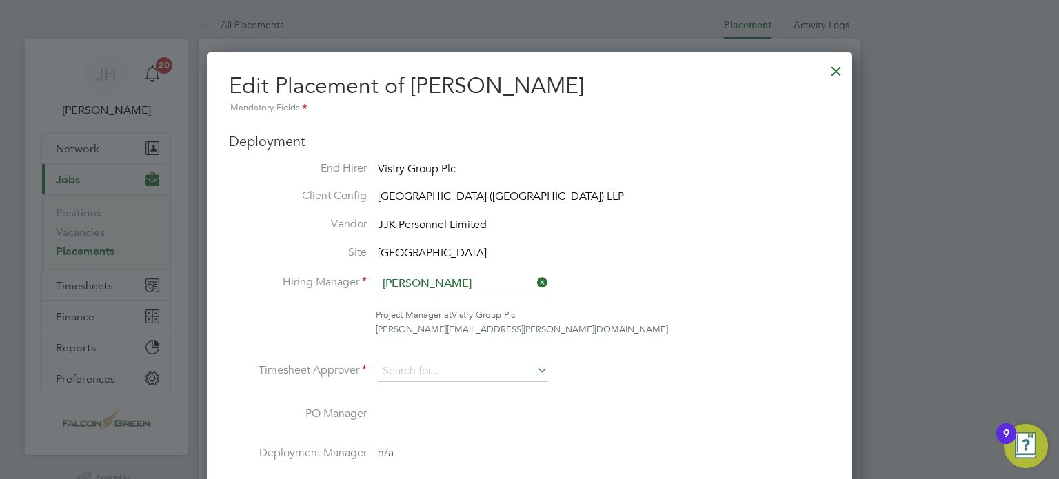
click at [429, 360] on ul "End Hirer Vistry Group Plc Client Config Clapham Park (Metropolitan Countryside…" at bounding box center [529, 387] width 601 height 453
click at [407, 370] on input at bounding box center [463, 371] width 170 height 21
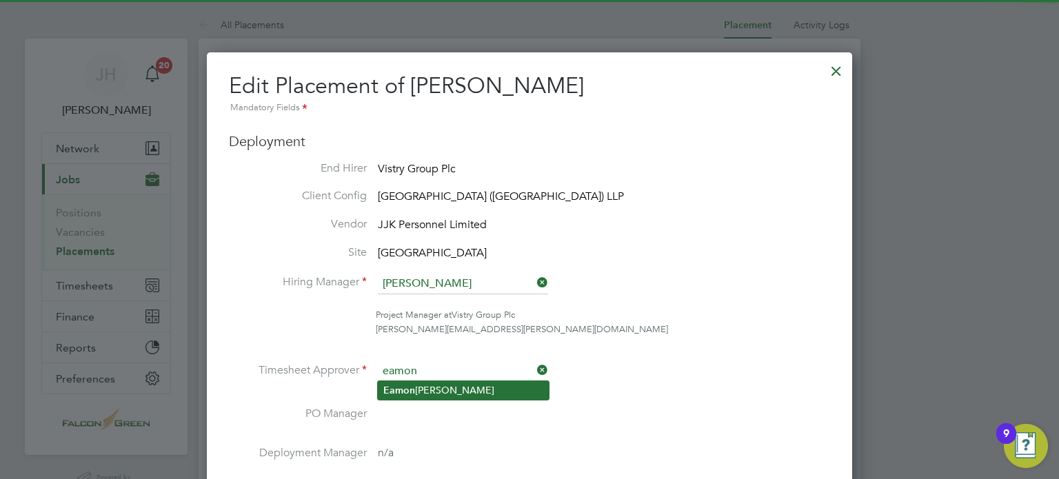
click at [425, 390] on li "[PERSON_NAME]" at bounding box center [463, 390] width 171 height 19
type input "[PERSON_NAME]"
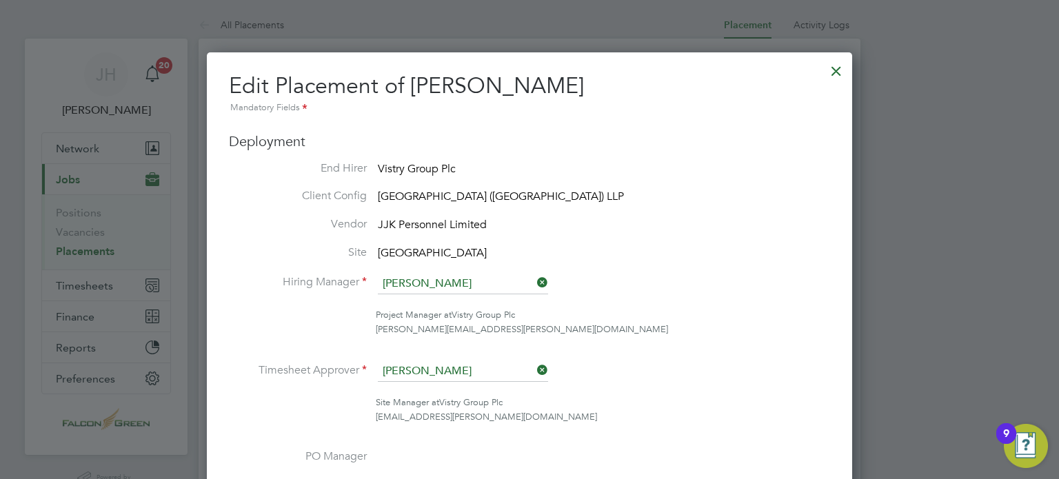
click at [679, 351] on ul "End Hirer Vistry Group Plc Client Config Clapham Park (Metropolitan Countryside…" at bounding box center [529, 408] width 601 height 495
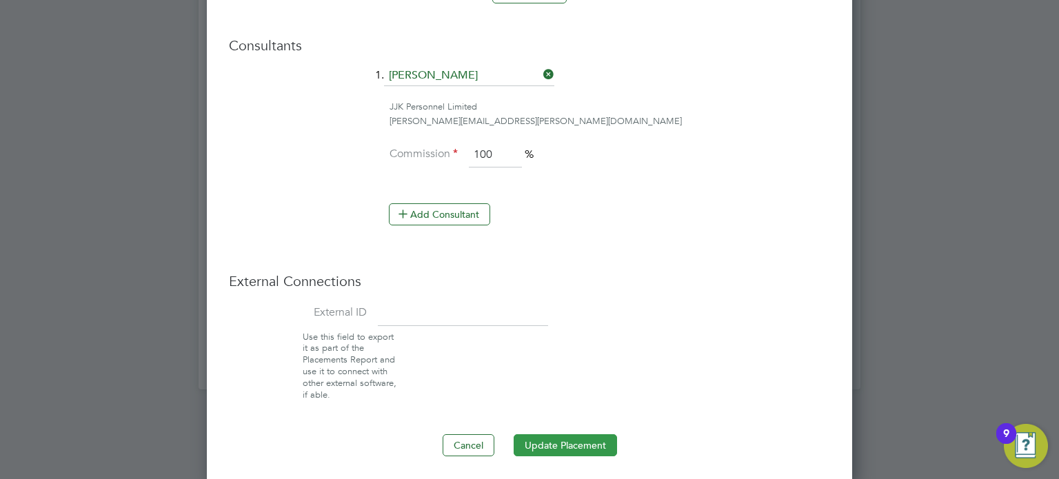
click at [546, 438] on button "Update Placement" at bounding box center [564, 445] width 103 height 22
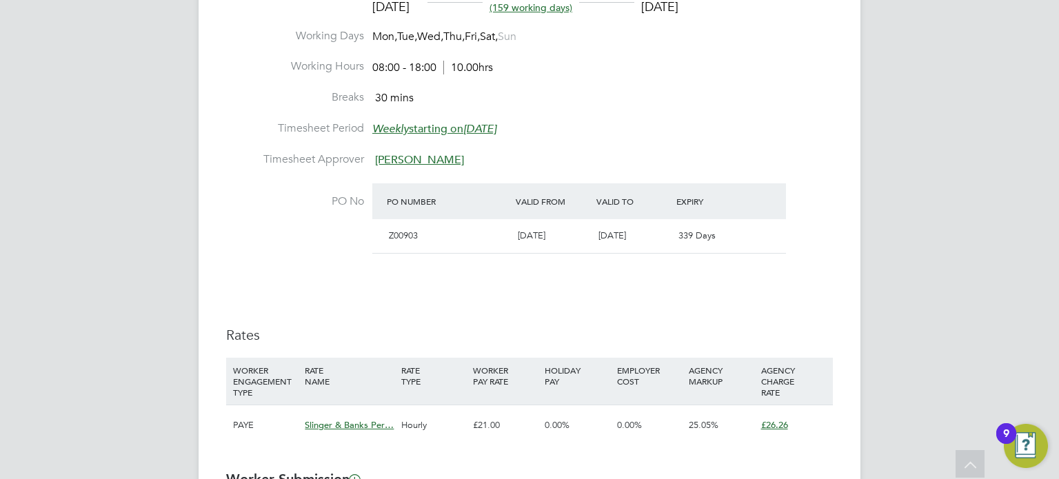
scroll to position [689, 0]
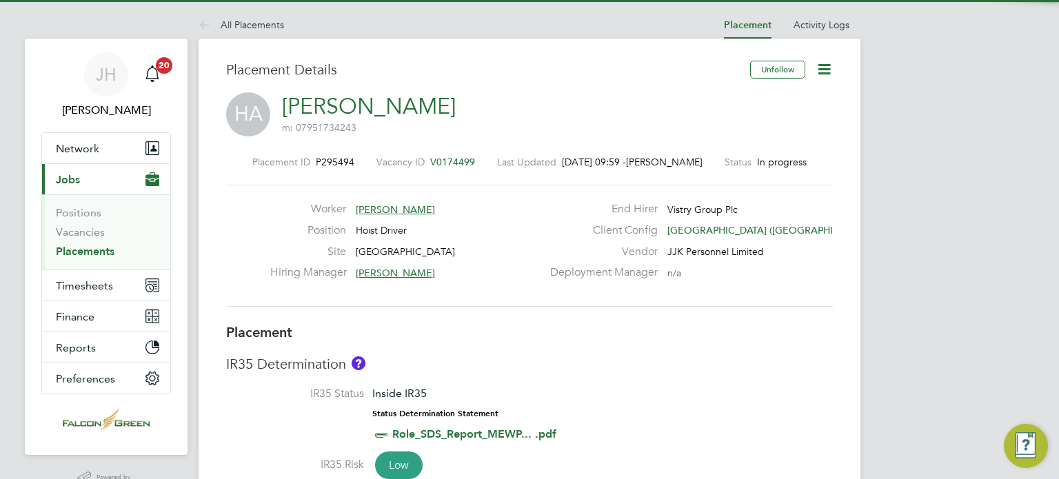
click at [821, 65] on icon at bounding box center [823, 69] width 17 height 17
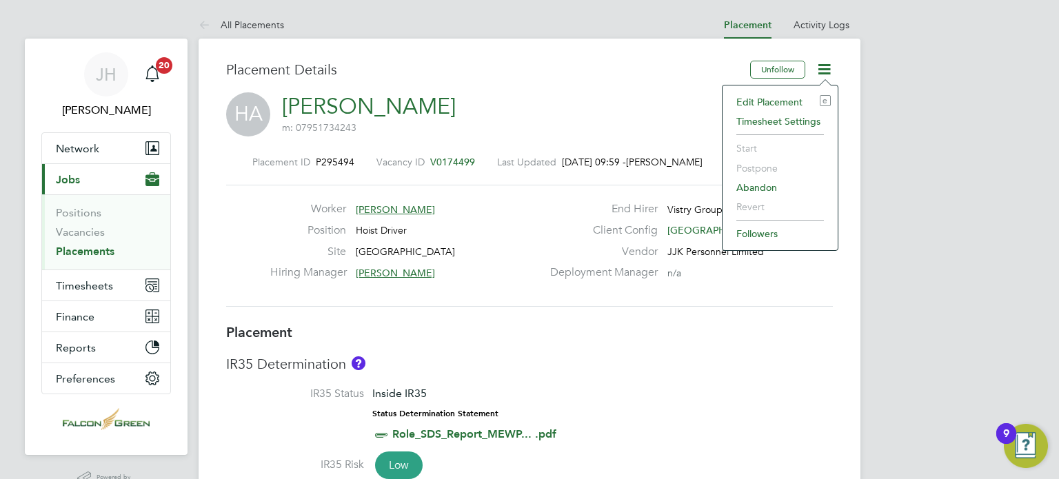
click at [762, 101] on li "Edit Placement e" at bounding box center [779, 101] width 101 height 19
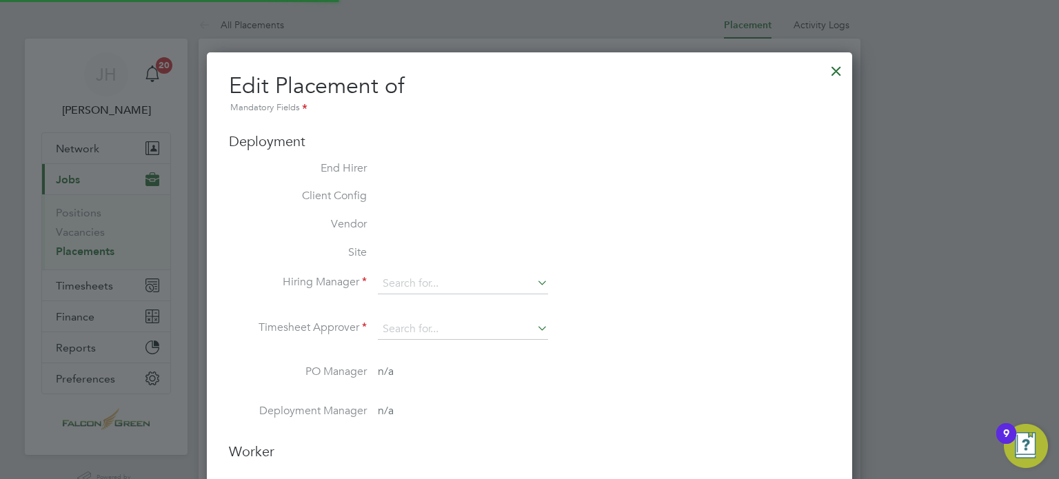
type input "[PERSON_NAME]"
type input "[DATE]"
type input "08:00"
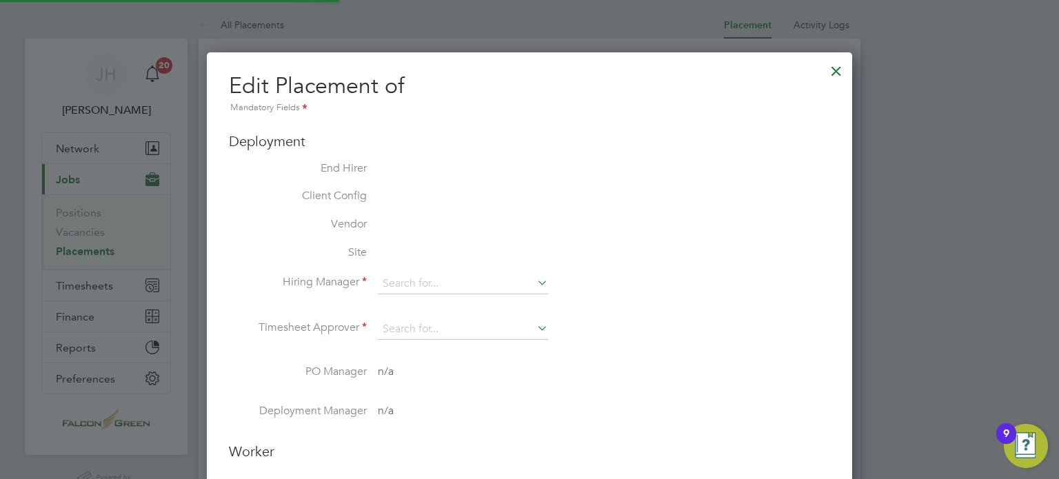
type input "18:00"
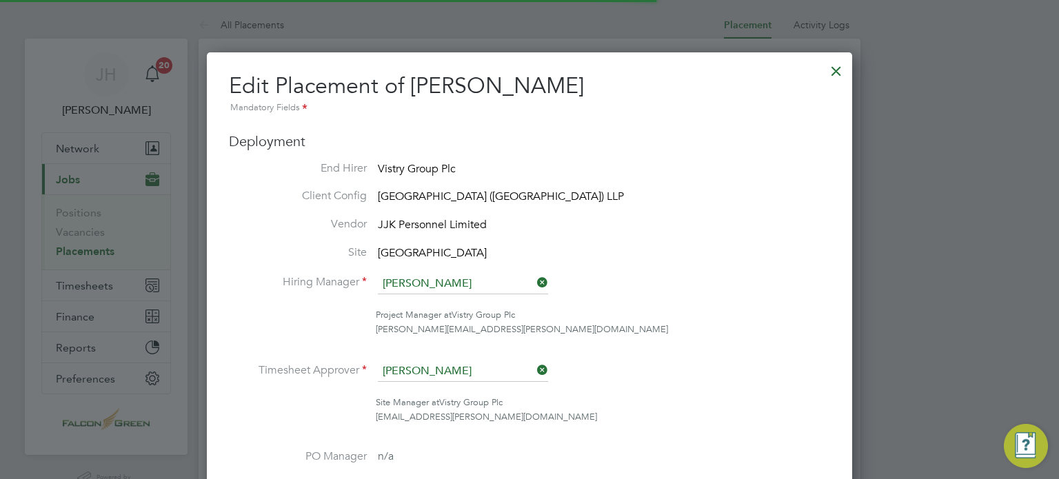
scroll to position [7, 7]
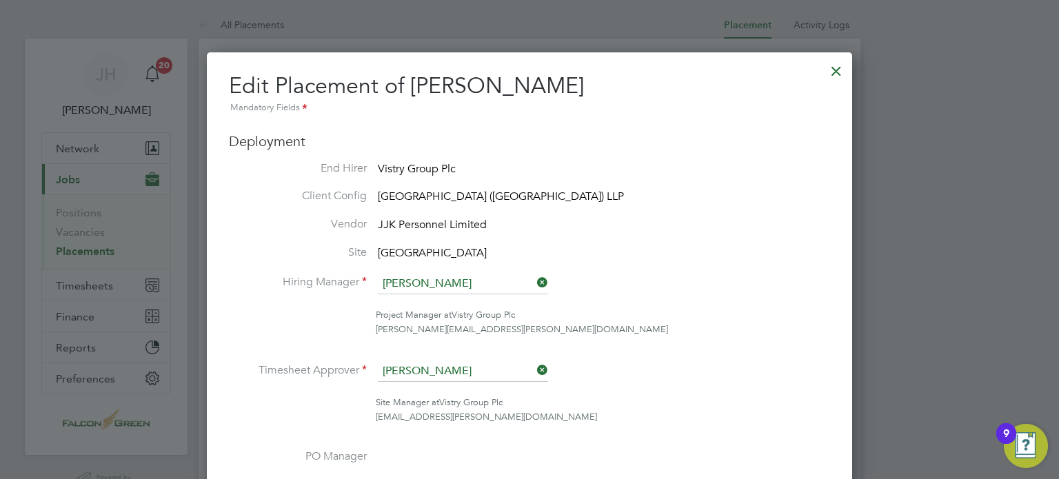
click at [534, 362] on icon at bounding box center [534, 369] width 0 height 19
click at [469, 377] on input at bounding box center [463, 371] width 170 height 21
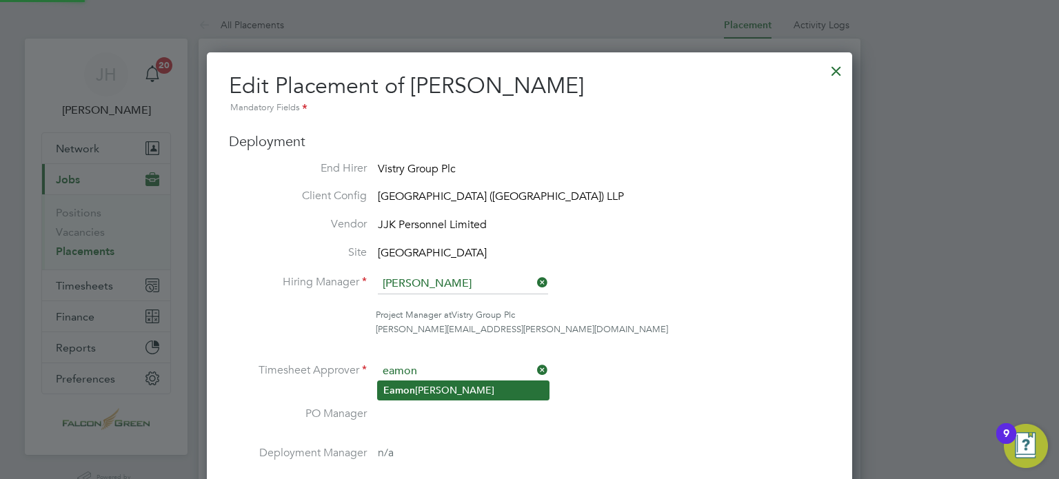
click at [414, 396] on li "[PERSON_NAME]" at bounding box center [463, 390] width 171 height 19
type input "[PERSON_NAME]"
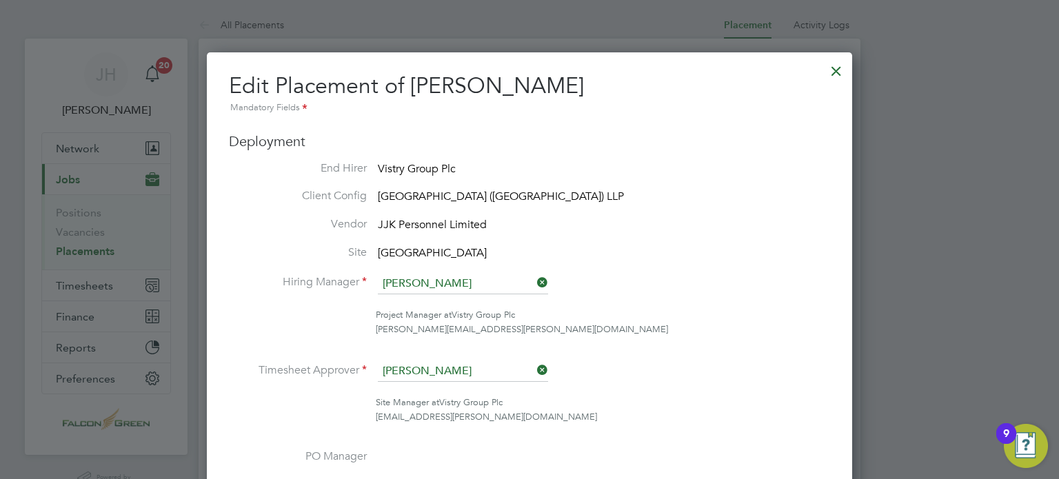
click at [617, 378] on li "Timesheet Approver [PERSON_NAME]" at bounding box center [529, 378] width 601 height 34
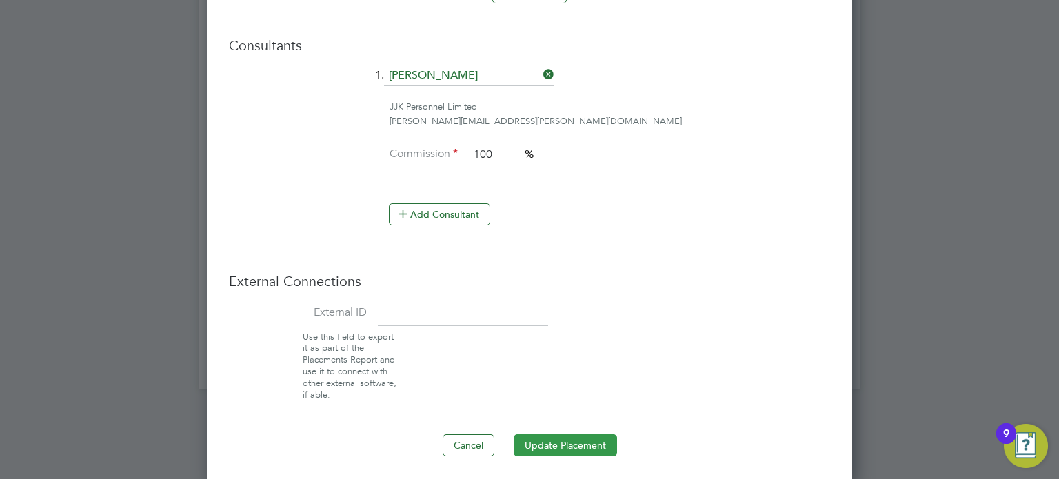
click at [556, 434] on button "Update Placement" at bounding box center [564, 445] width 103 height 22
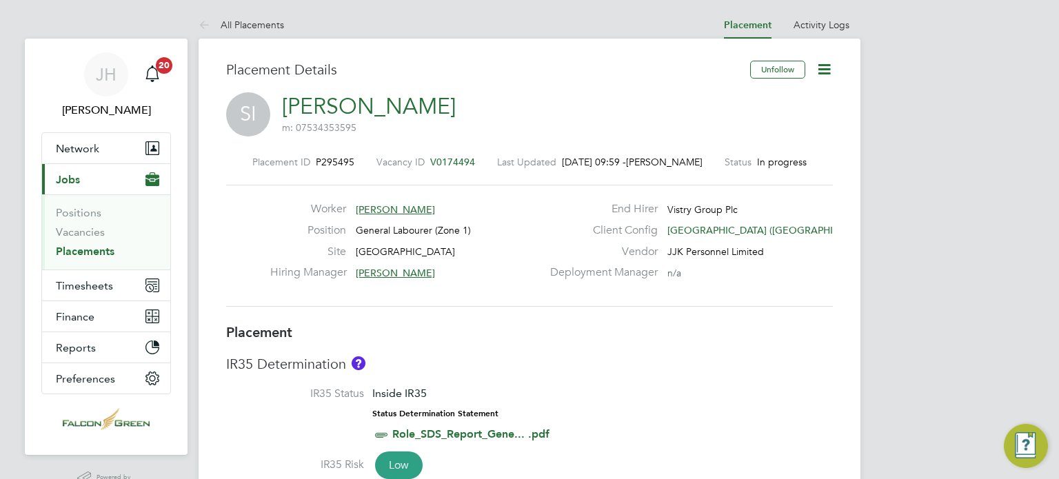
click at [819, 70] on icon at bounding box center [823, 69] width 17 height 17
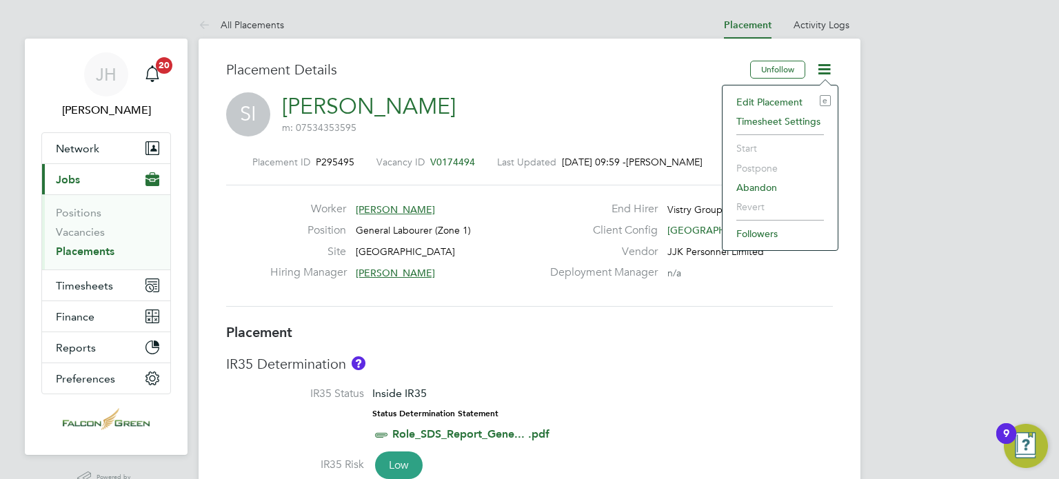
click at [748, 102] on li "Edit Placement e" at bounding box center [779, 101] width 101 height 19
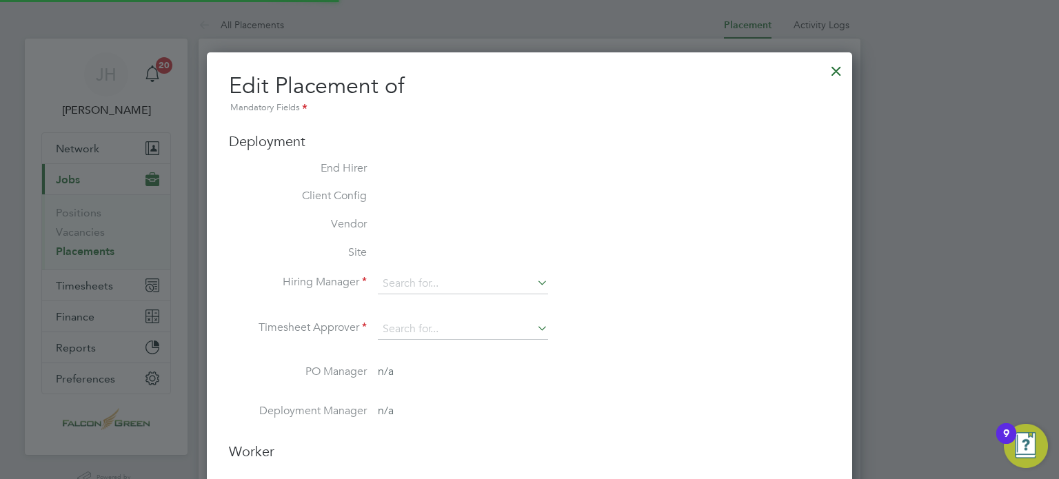
type input "[PERSON_NAME]"
type input "16 Jun 2025"
type input "[DATE]"
type input "08:00"
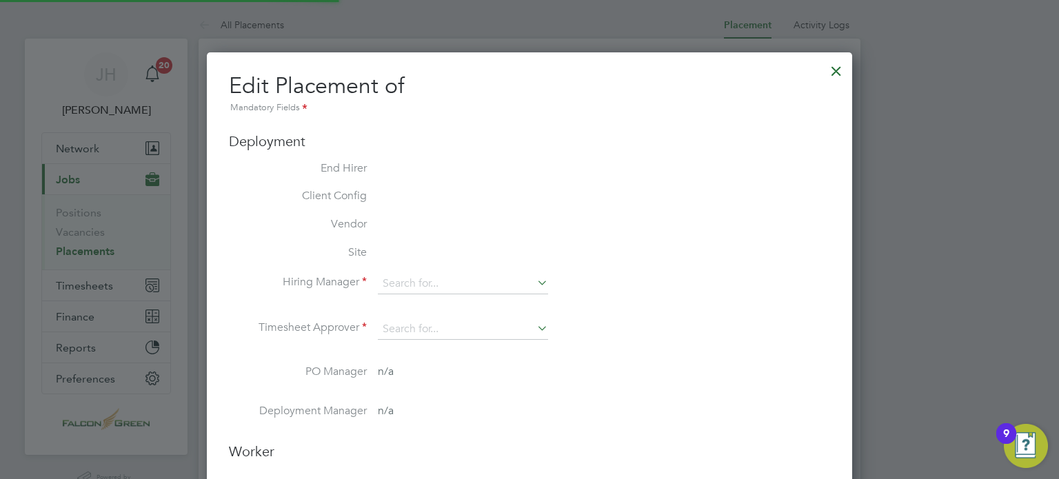
type input "18:00"
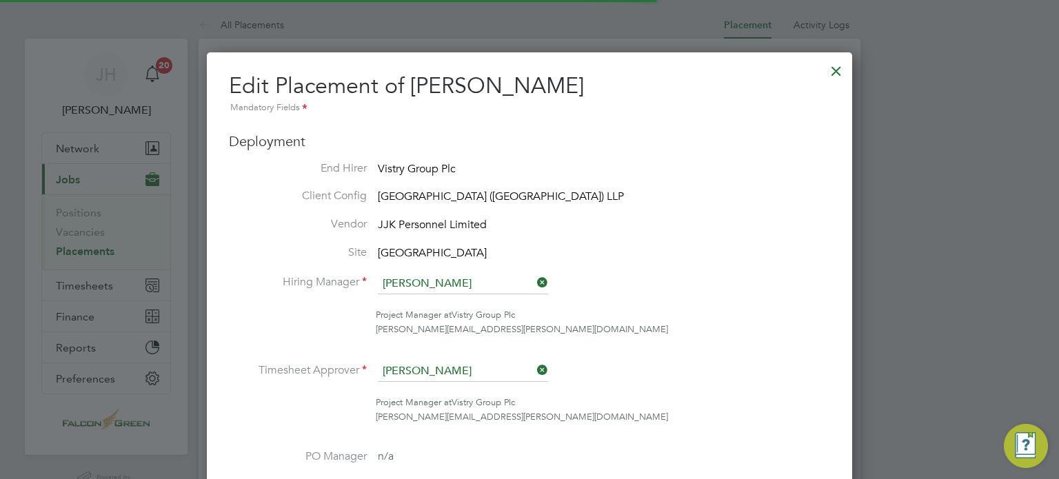
scroll to position [7, 7]
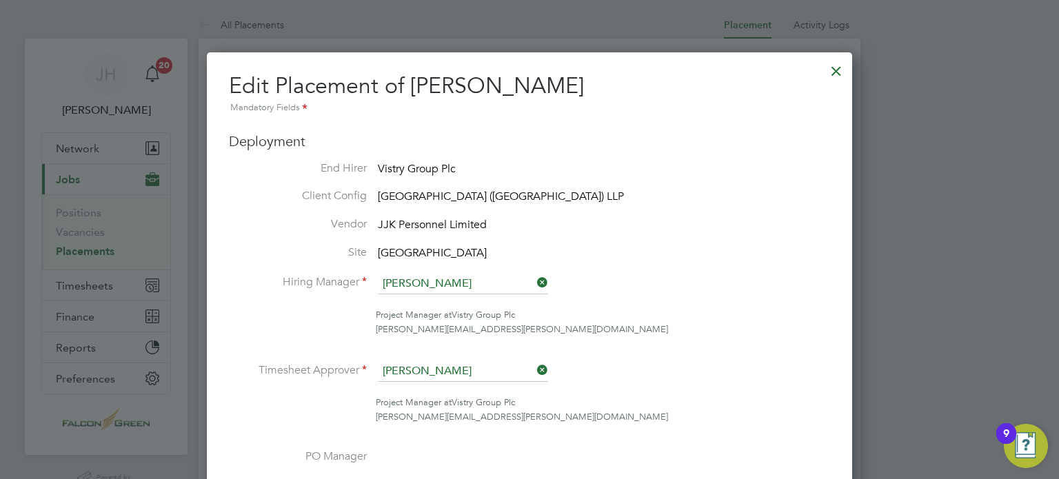
click at [534, 371] on icon at bounding box center [534, 369] width 0 height 19
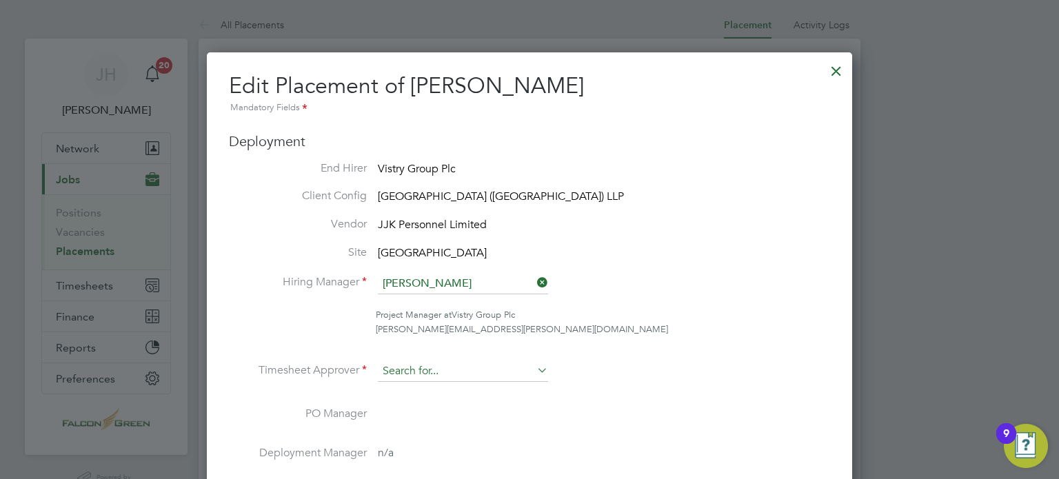
click at [467, 374] on input at bounding box center [463, 371] width 170 height 21
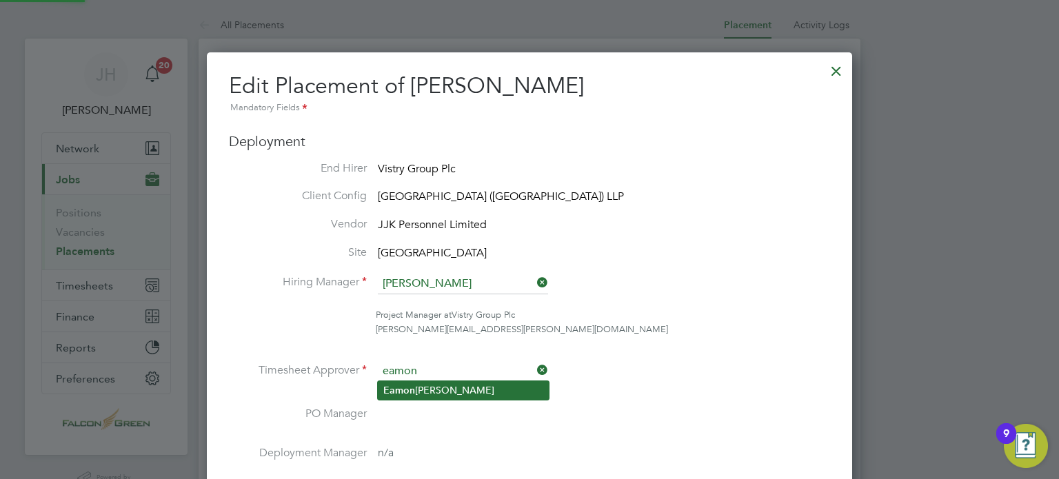
click at [425, 395] on li "Eamon Woods" at bounding box center [463, 390] width 171 height 19
type input "[PERSON_NAME]"
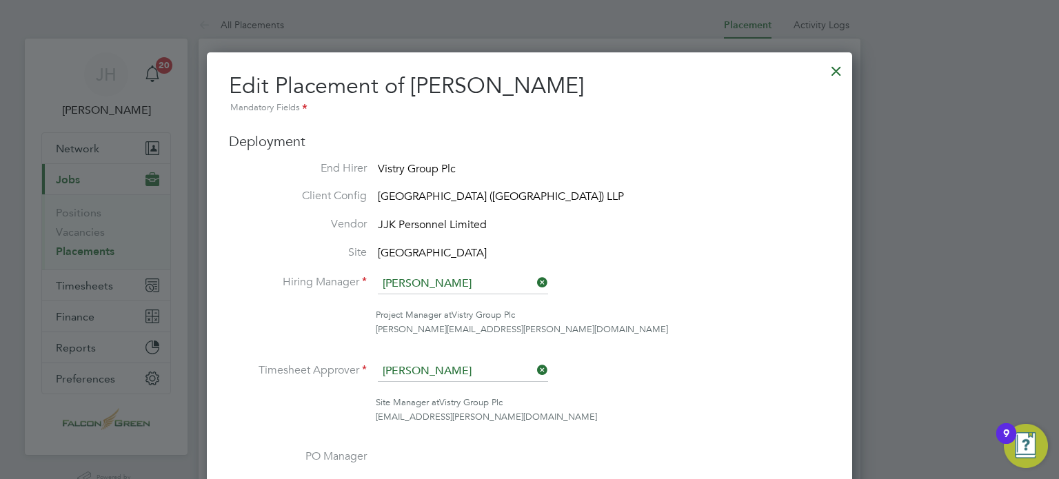
click at [719, 296] on li "Hiring Manager Jonathan Convery" at bounding box center [529, 291] width 601 height 34
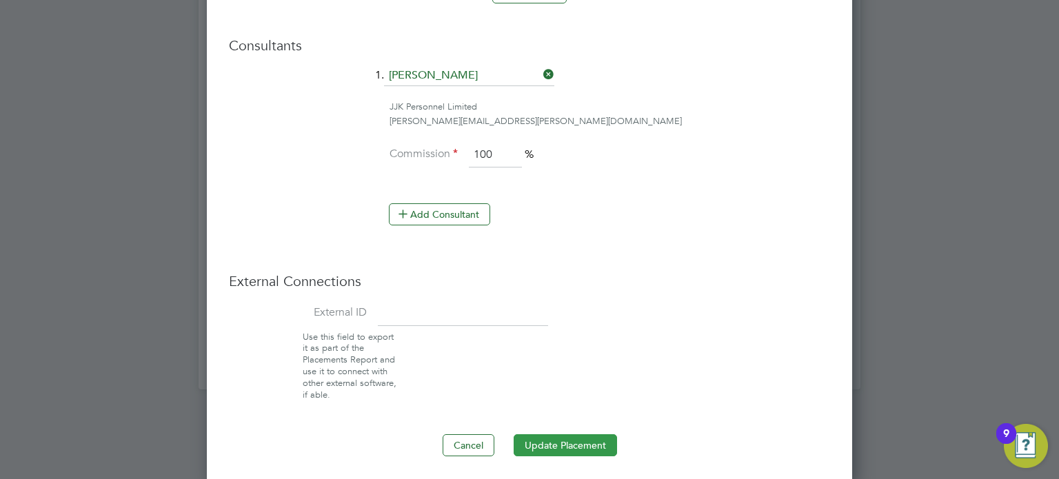
click at [540, 436] on button "Update Placement" at bounding box center [564, 445] width 103 height 22
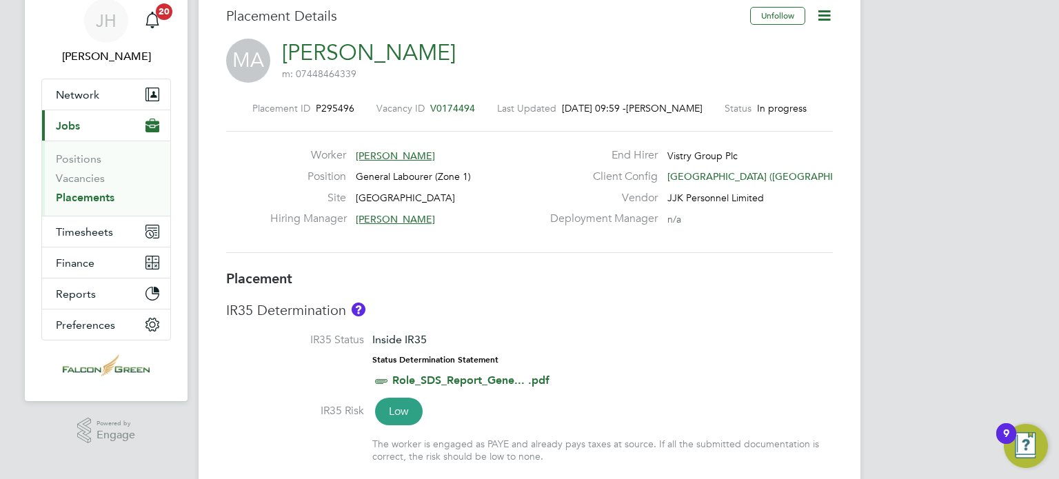
scroll to position [55, 0]
click at [824, 8] on icon at bounding box center [823, 14] width 17 height 17
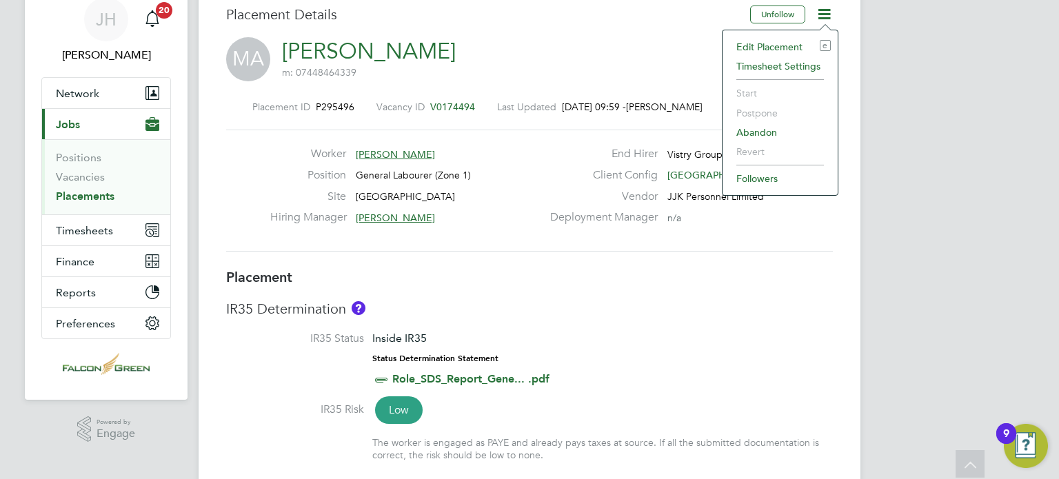
click at [755, 48] on li "Edit Placement e" at bounding box center [779, 46] width 101 height 19
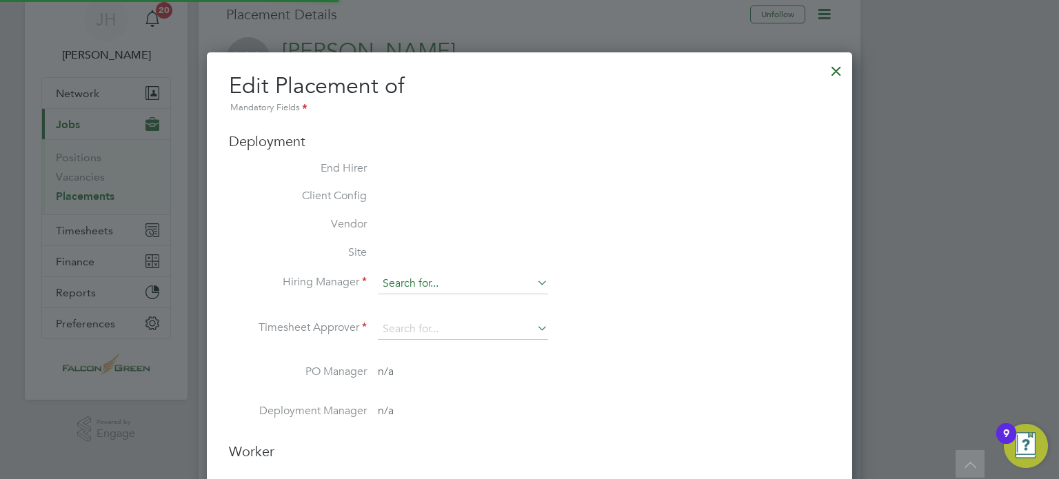
type input "[PERSON_NAME]"
type input "[DATE]"
type input "08:00"
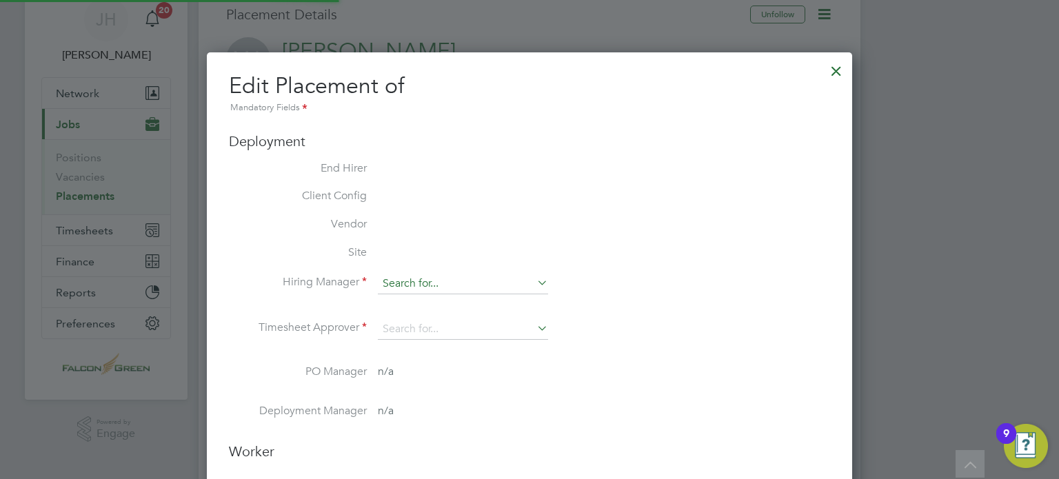
type input "18:00"
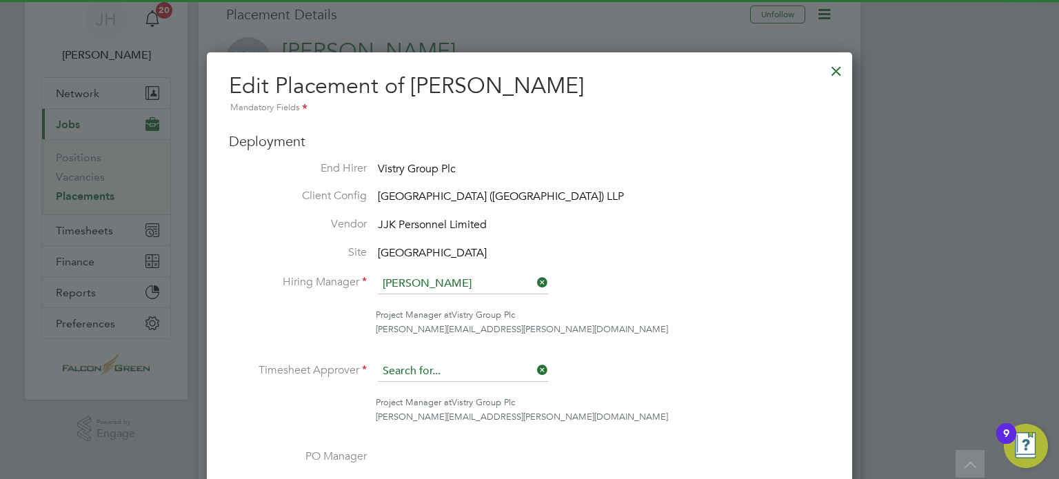
click at [532, 368] on input at bounding box center [463, 371] width 170 height 21
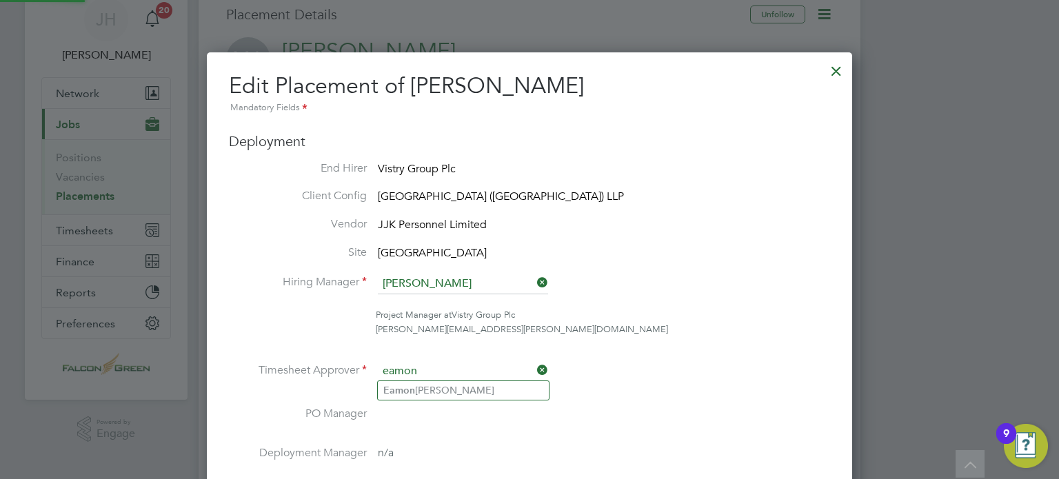
click at [421, 378] on input "eamon" at bounding box center [463, 371] width 170 height 21
click at [442, 398] on li "[PERSON_NAME]" at bounding box center [463, 390] width 171 height 19
type input "[PERSON_NAME]"
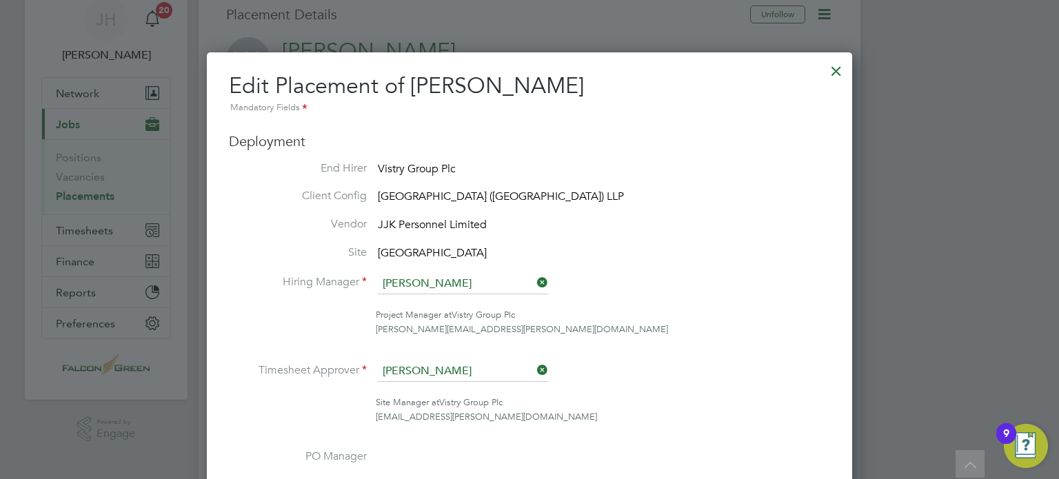
click at [622, 378] on li "Timesheet Approver [PERSON_NAME]" at bounding box center [529, 378] width 601 height 34
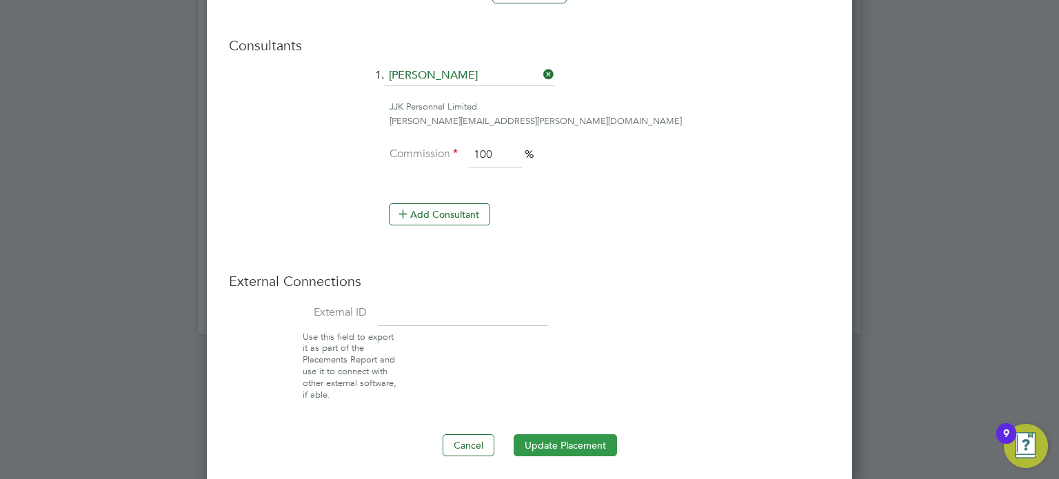
click at [527, 449] on button "Update Placement" at bounding box center [564, 445] width 103 height 22
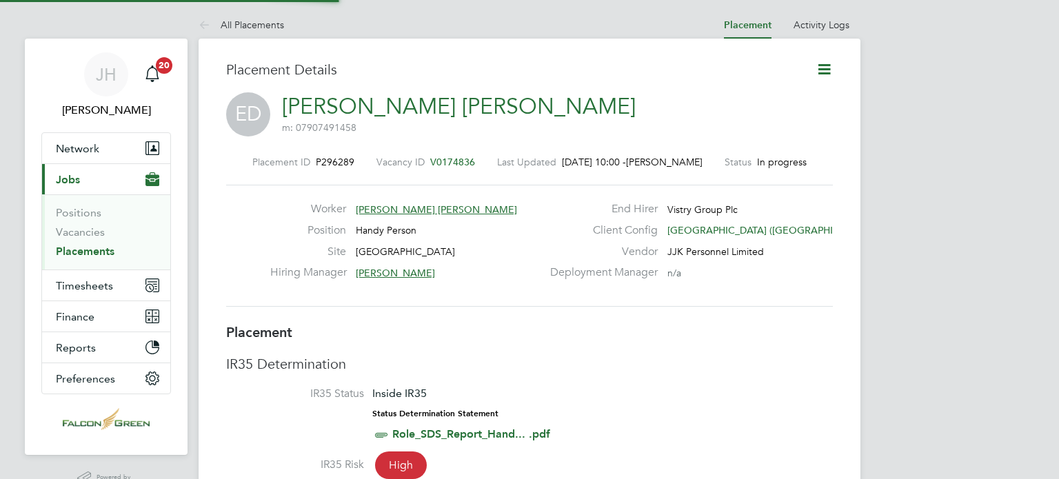
click at [825, 65] on icon at bounding box center [823, 69] width 17 height 17
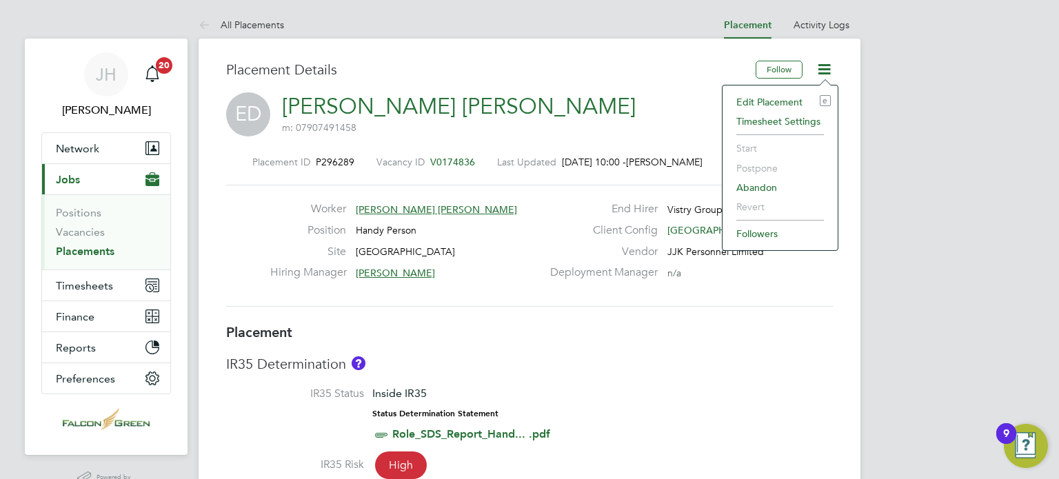
click at [774, 100] on li "Edit Placement e" at bounding box center [779, 101] width 101 height 19
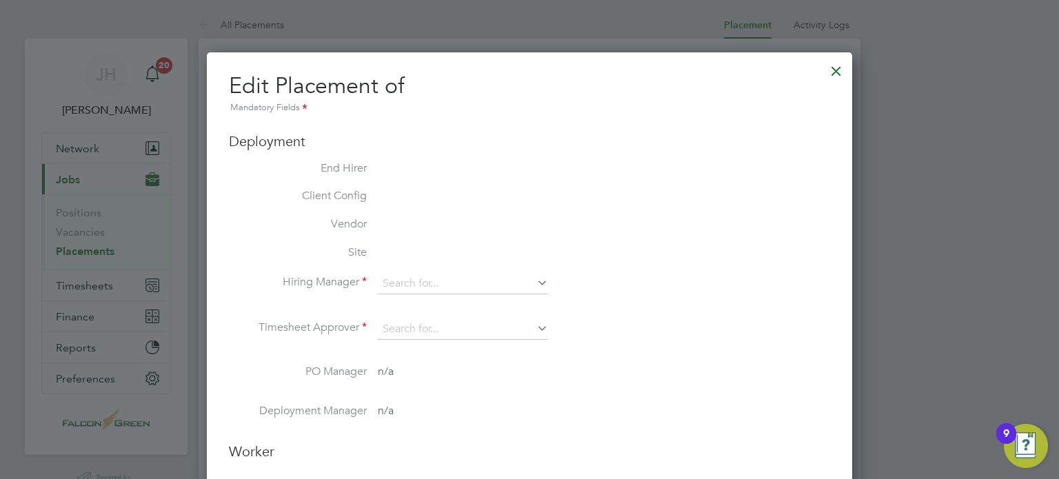
type input "[PERSON_NAME]"
type input "[DATE]"
type input "08:00"
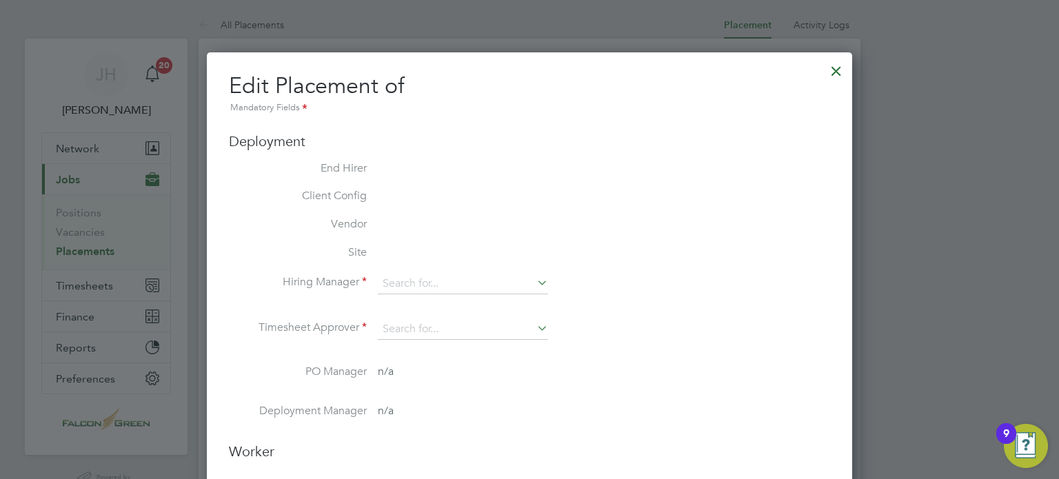
type input "18:00"
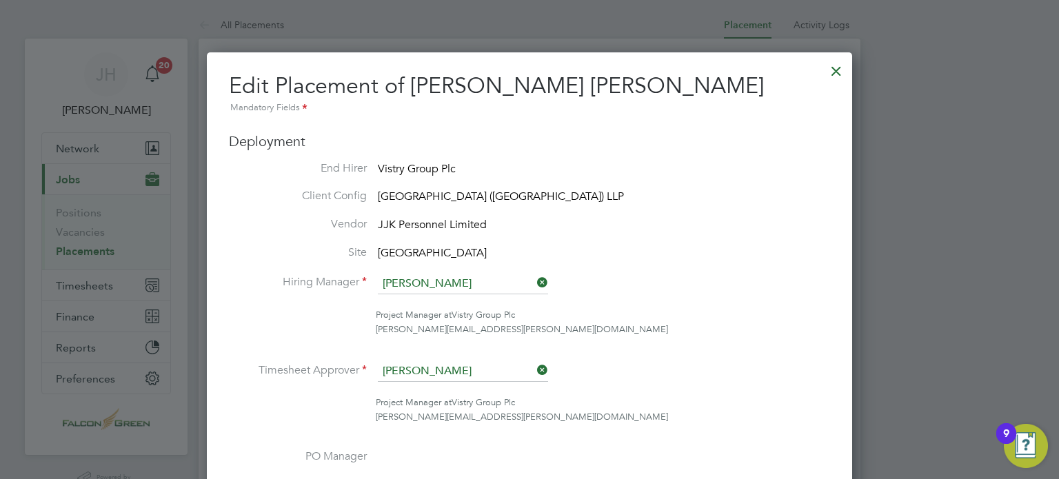
click at [534, 363] on icon at bounding box center [534, 369] width 0 height 19
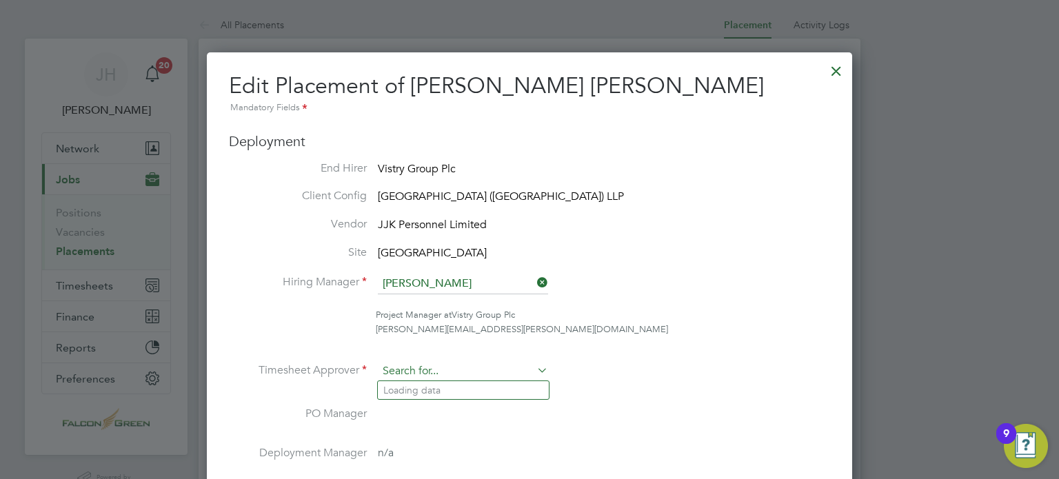
click at [467, 363] on input at bounding box center [463, 371] width 170 height 21
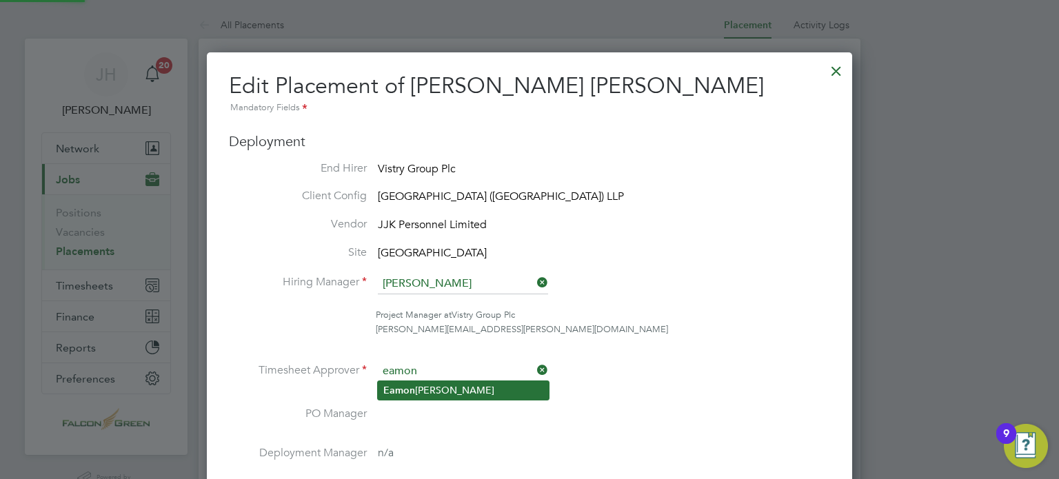
click at [409, 395] on li "[PERSON_NAME]" at bounding box center [463, 390] width 171 height 19
type input "[PERSON_NAME]"
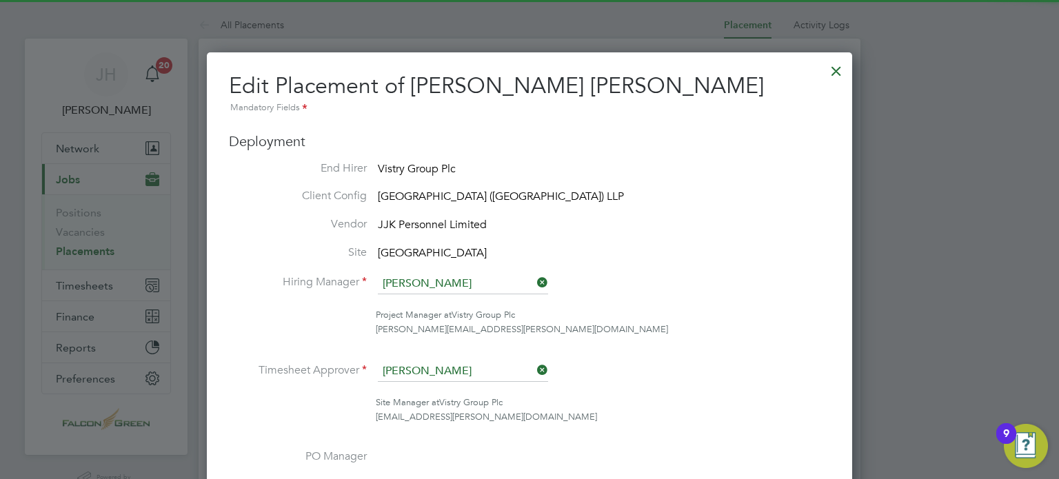
click at [659, 374] on li "Timesheet Approver [PERSON_NAME]" at bounding box center [529, 378] width 601 height 34
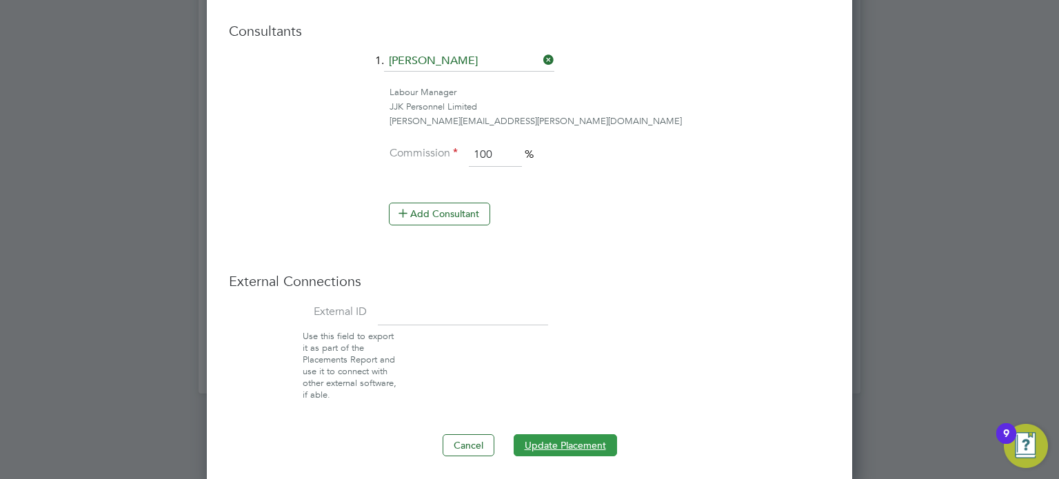
click at [558, 439] on button "Update Placement" at bounding box center [564, 445] width 103 height 22
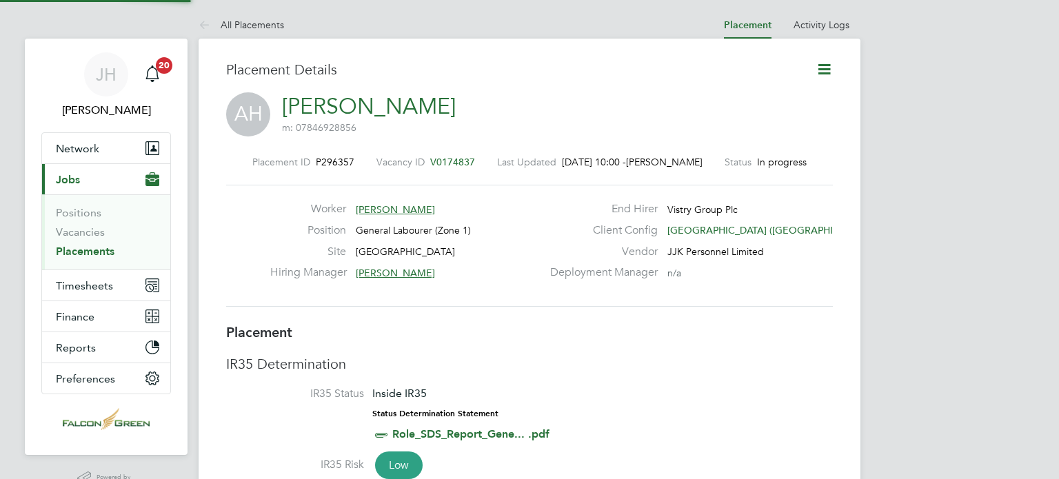
click at [827, 68] on icon at bounding box center [823, 69] width 17 height 17
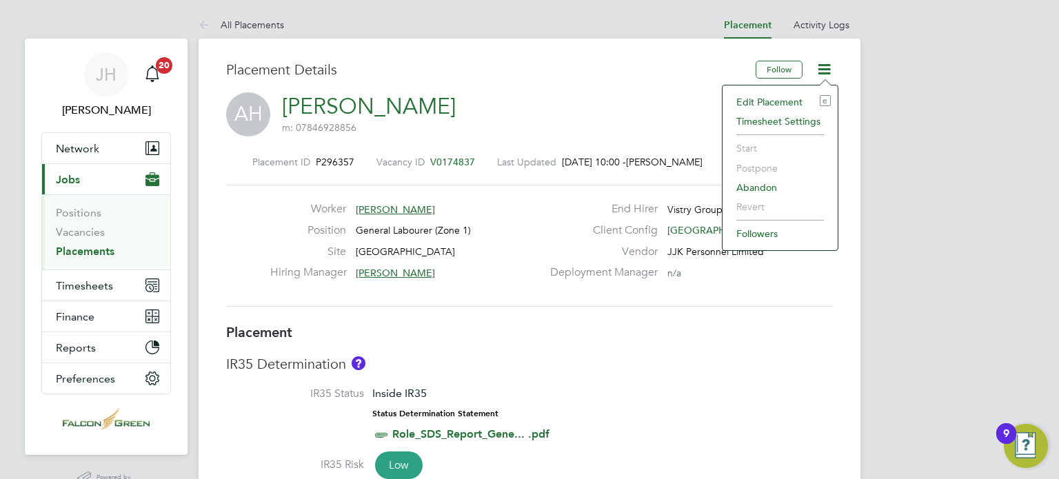
click at [745, 103] on li "Edit Placement e" at bounding box center [779, 101] width 101 height 19
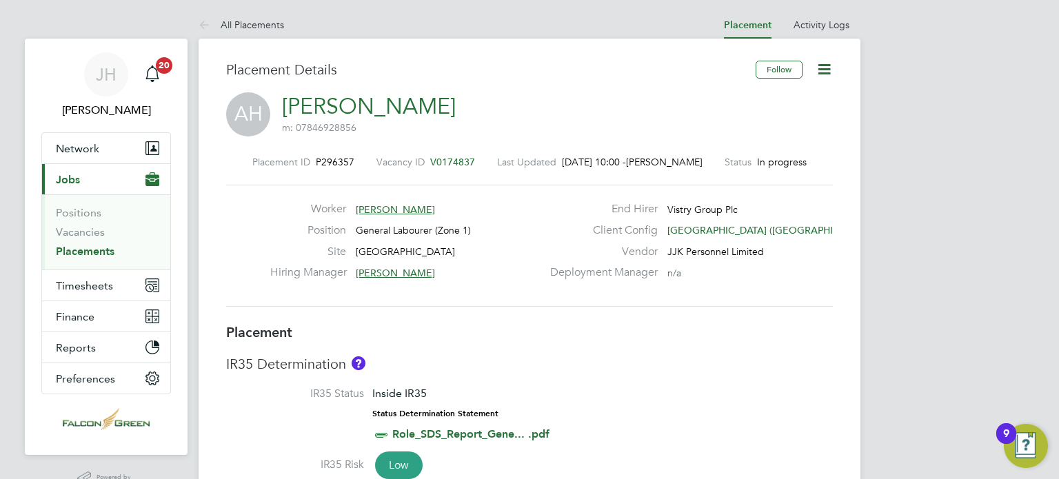
type input "[PERSON_NAME]"
type input "[DATE]"
type input "08:00"
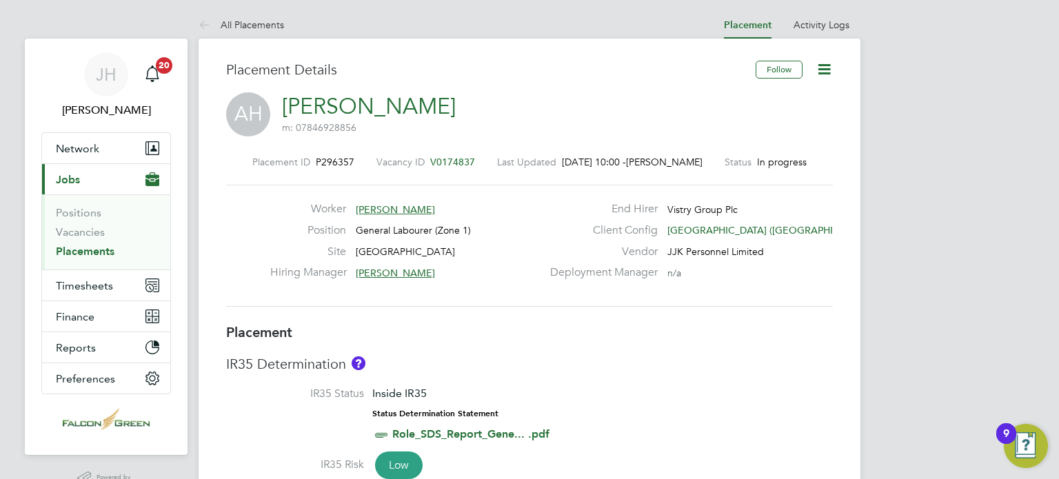
type input "18:00"
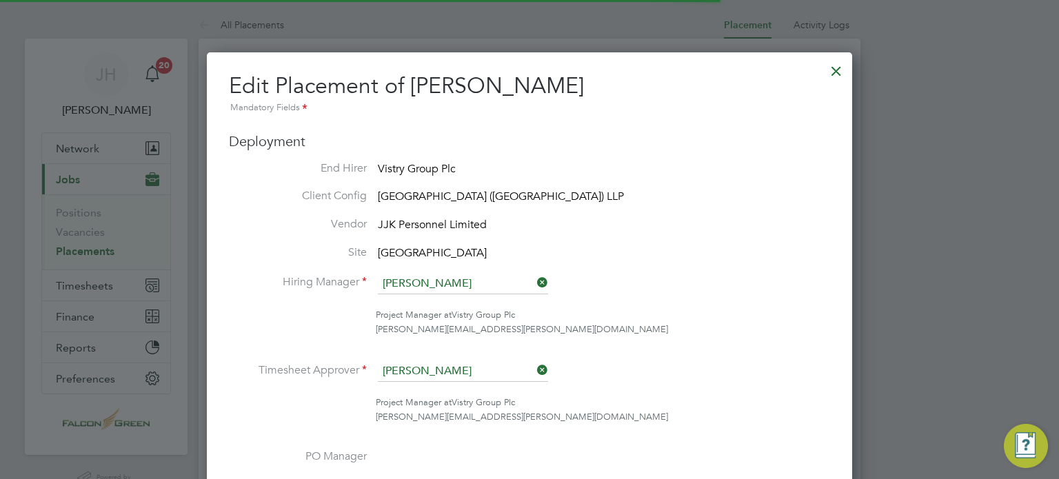
scroll to position [7, 7]
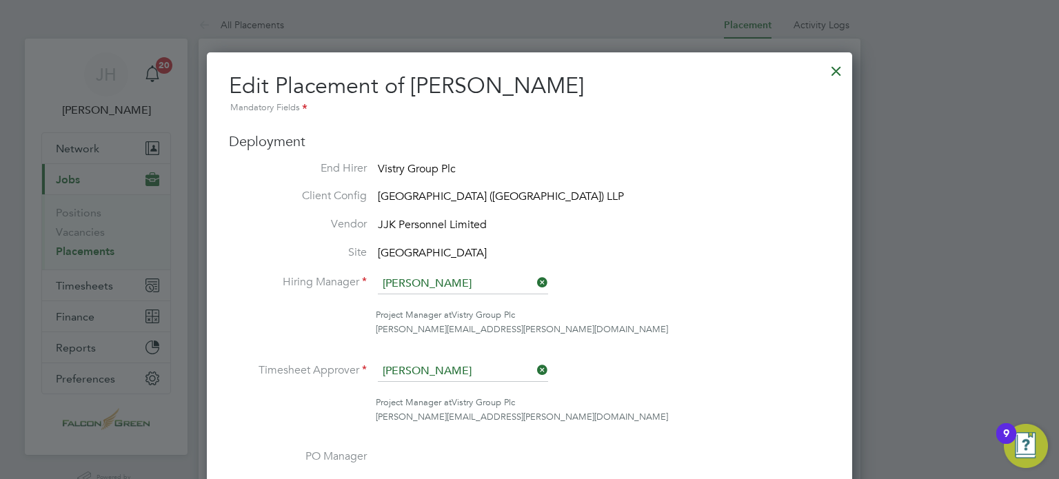
click at [550, 365] on li "Timesheet Approver [PERSON_NAME]" at bounding box center [529, 378] width 601 height 34
click at [534, 371] on icon at bounding box center [534, 369] width 0 height 19
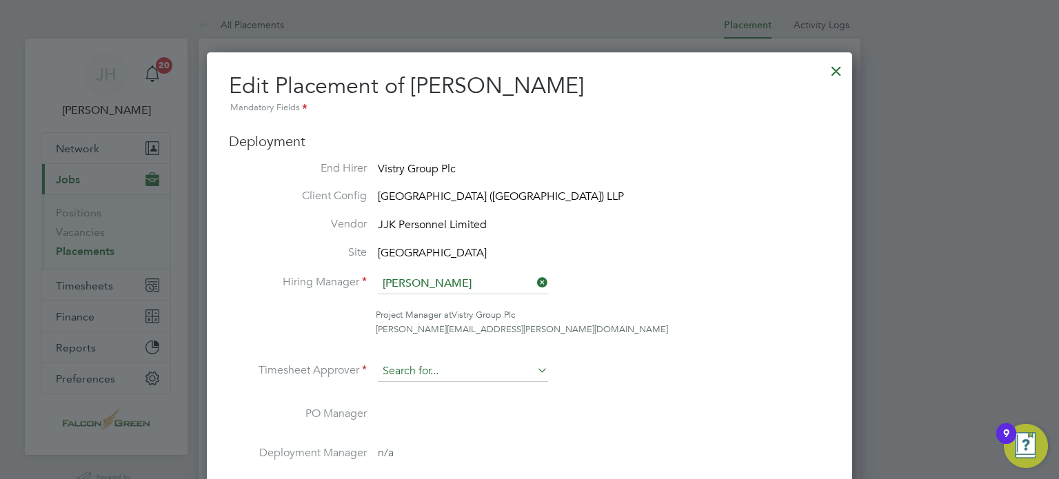
click at [439, 374] on input at bounding box center [463, 371] width 170 height 21
click at [422, 389] on li "[PERSON_NAME]" at bounding box center [463, 390] width 171 height 19
type input "[PERSON_NAME]"
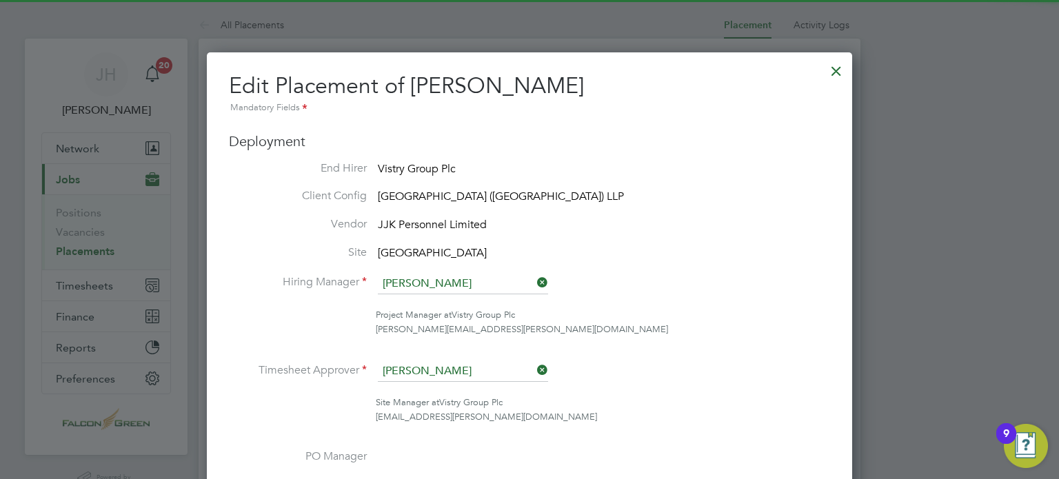
click at [627, 371] on li "Timesheet Approver [PERSON_NAME]" at bounding box center [529, 378] width 601 height 34
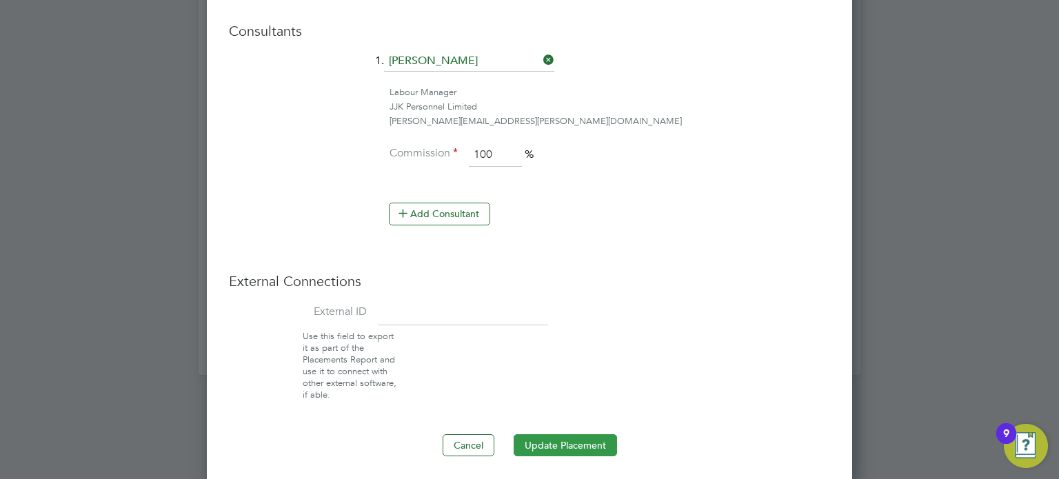
click at [545, 440] on button "Update Placement" at bounding box center [564, 445] width 103 height 22
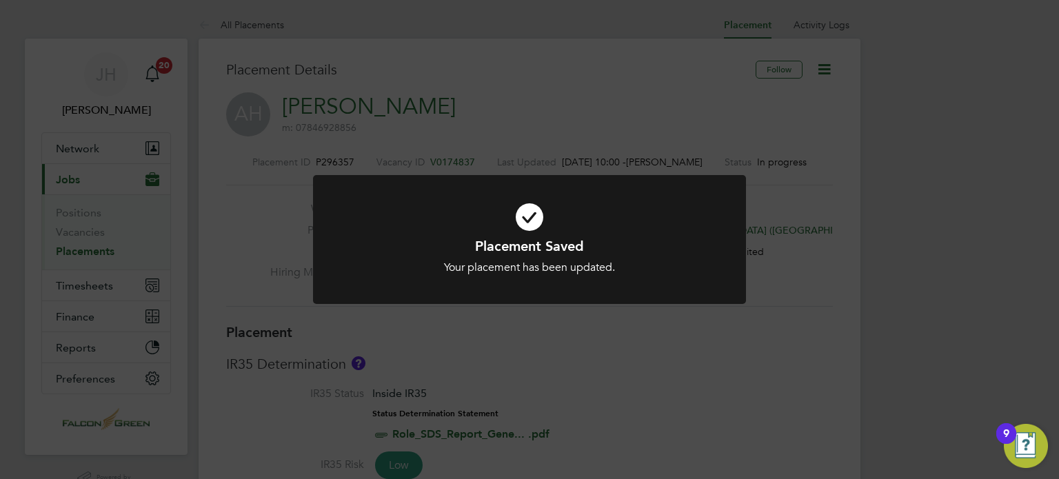
click at [504, 107] on div "Placement Saved Your placement has been updated. Cancel Okay" at bounding box center [529, 239] width 1059 height 479
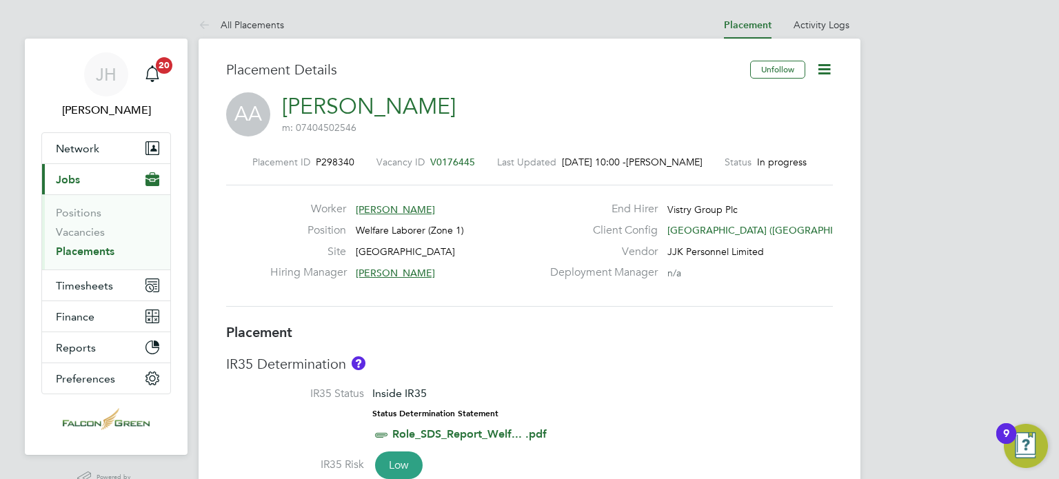
click at [831, 68] on icon at bounding box center [823, 69] width 17 height 17
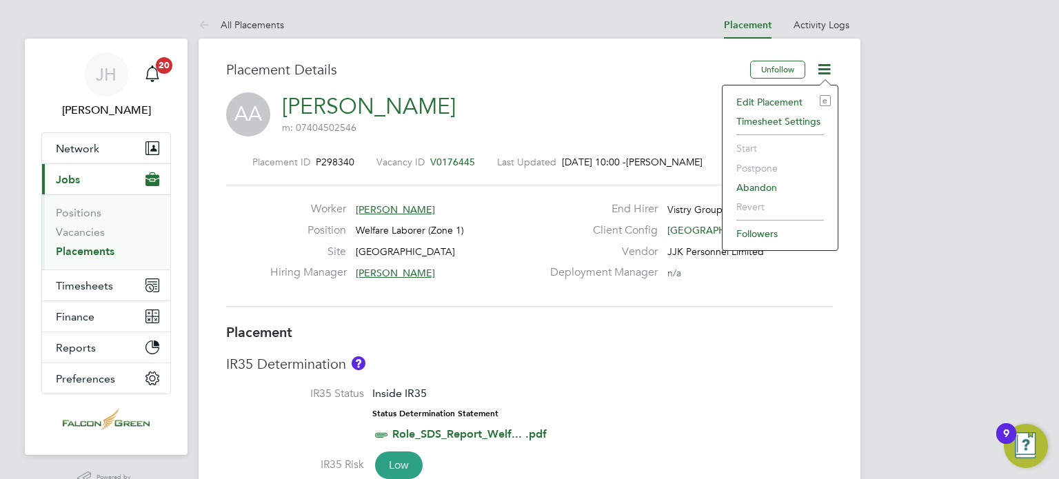
click at [792, 98] on li "Edit Placement e" at bounding box center [779, 101] width 101 height 19
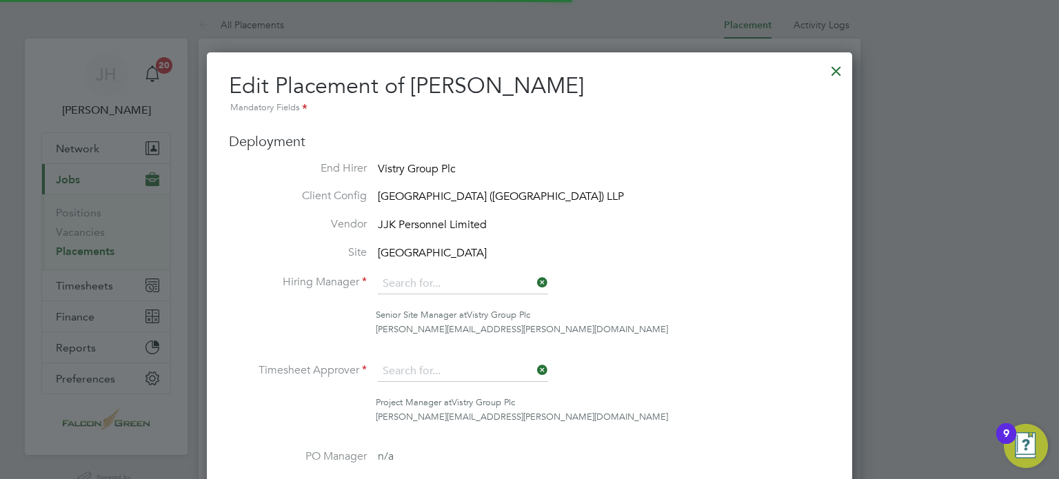
type input "[PERSON_NAME]"
type input "[DATE]"
type input "08:00"
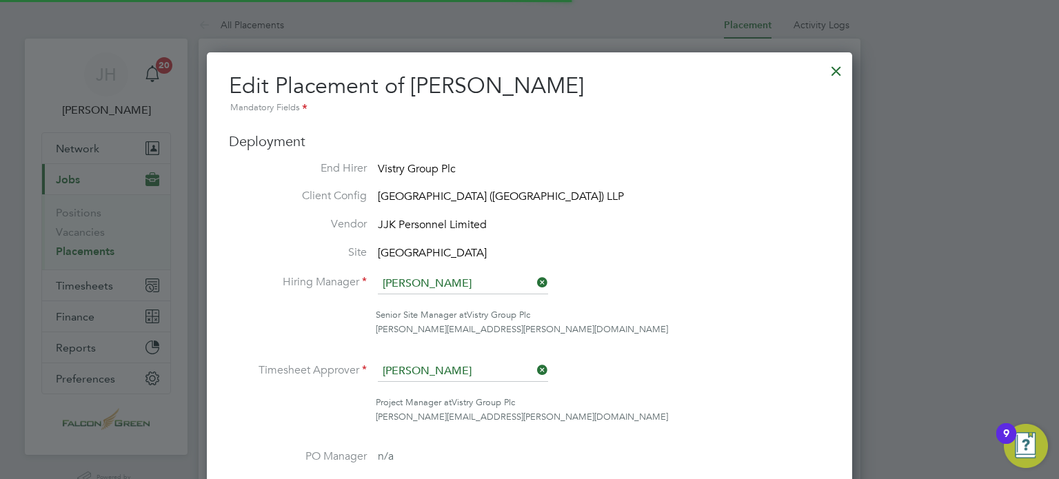
type input "18:00"
click at [534, 374] on icon at bounding box center [534, 369] width 0 height 19
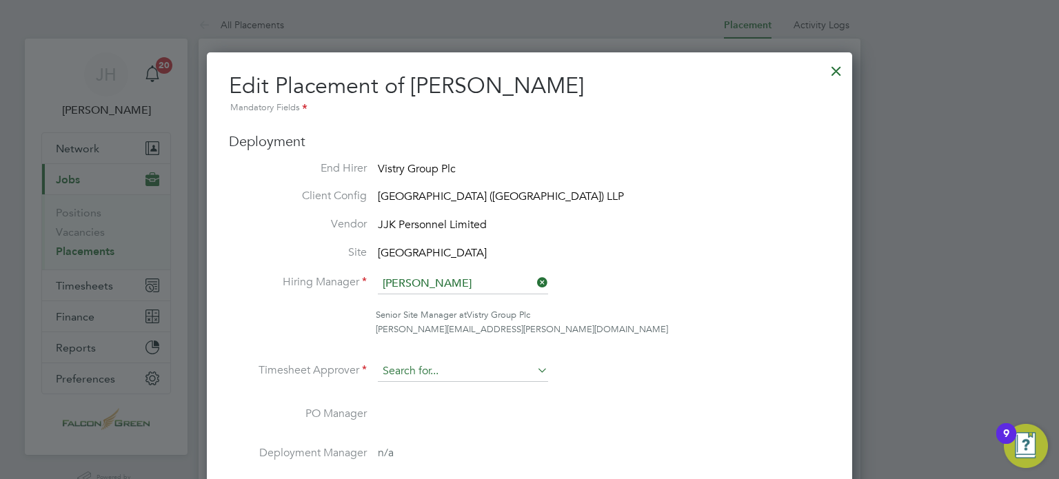
click at [427, 369] on input at bounding box center [463, 371] width 170 height 21
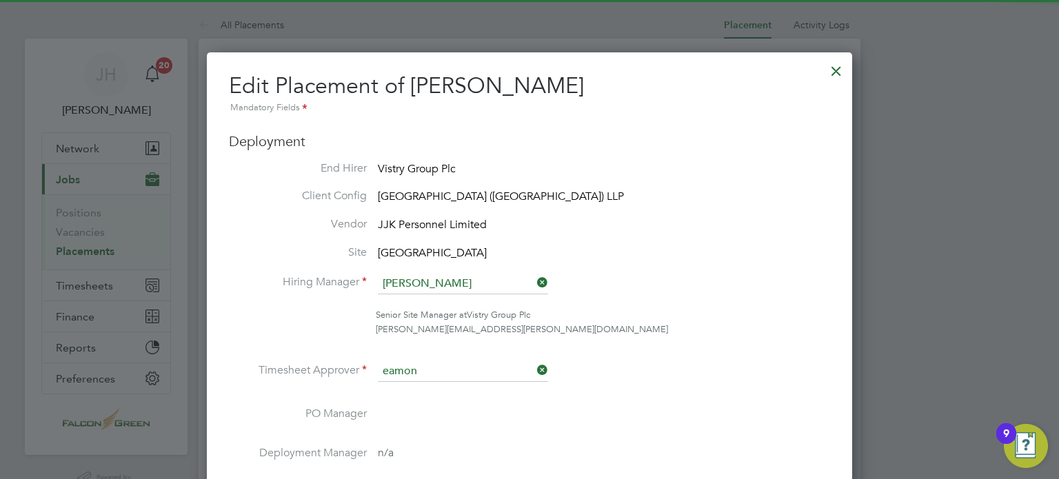
click at [431, 387] on li "[PERSON_NAME]" at bounding box center [463, 390] width 171 height 19
type input "[PERSON_NAME]"
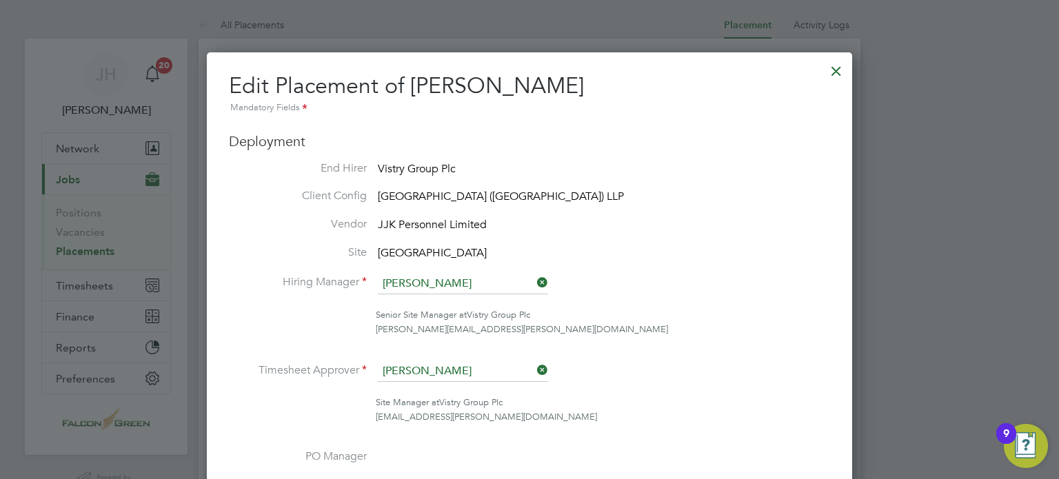
click at [650, 378] on li "Timesheet Approver [PERSON_NAME]" at bounding box center [529, 378] width 601 height 34
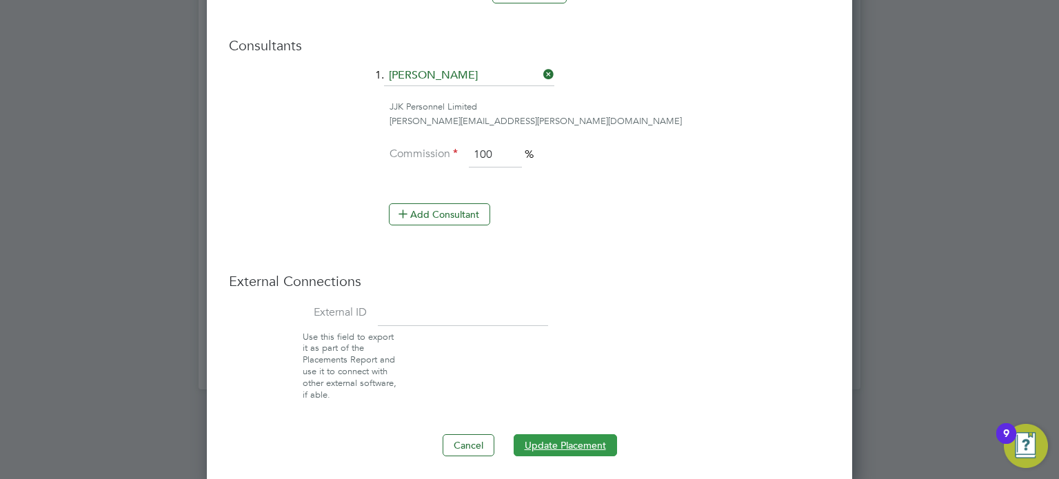
click at [557, 443] on button "Update Placement" at bounding box center [564, 445] width 103 height 22
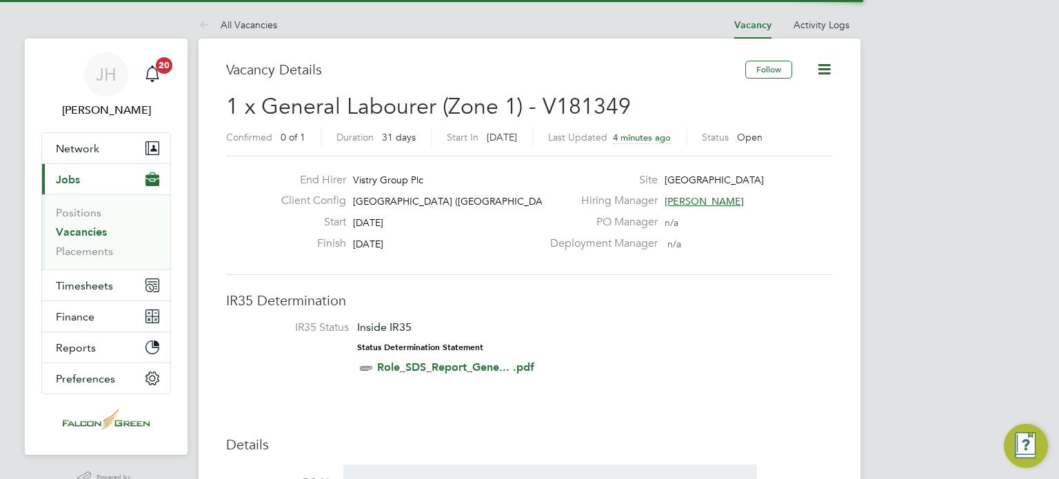
click at [824, 69] on icon at bounding box center [823, 69] width 17 height 17
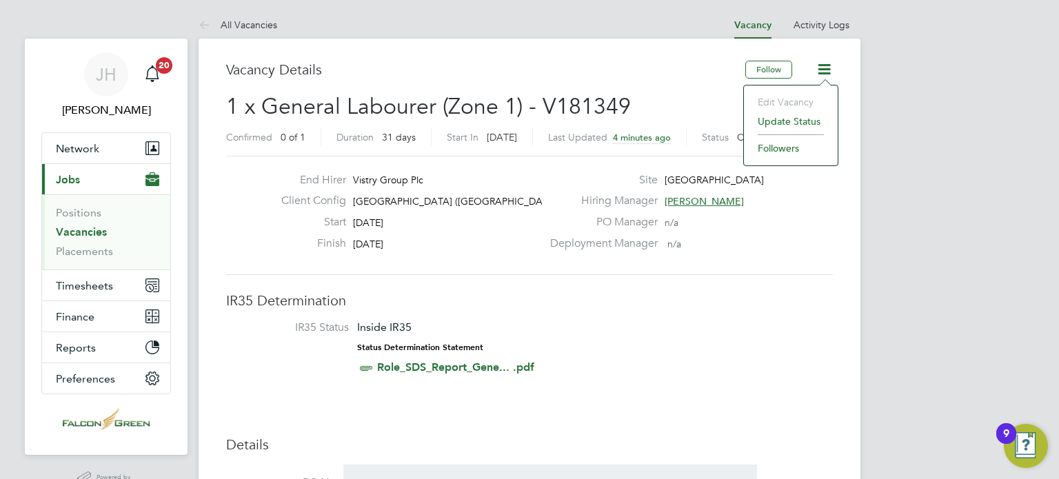
click at [598, 130] on div "Last Updated 4 minutes ago" at bounding box center [617, 136] width 139 height 17
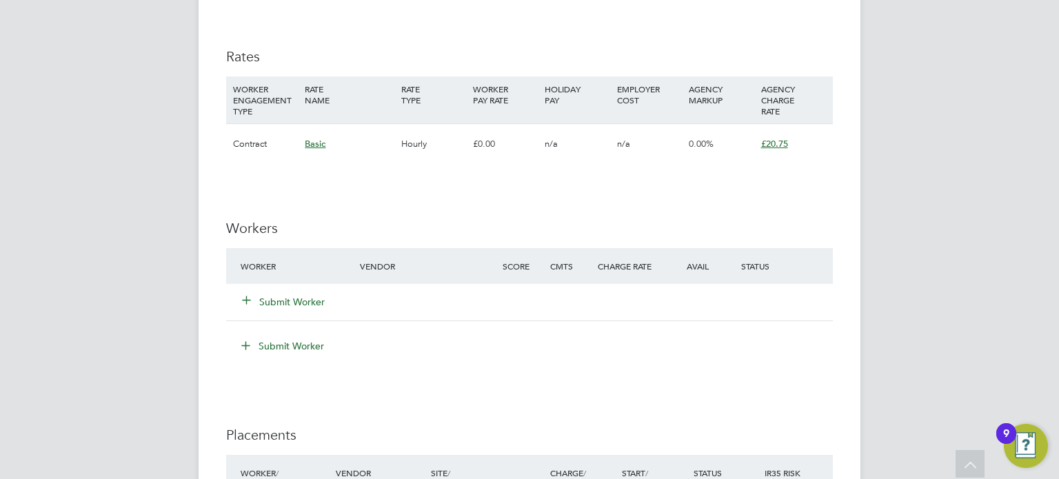
scroll to position [882, 0]
click at [283, 314] on div "Submit Worker" at bounding box center [529, 301] width 606 height 36
click at [265, 305] on button "Submit Worker" at bounding box center [284, 301] width 83 height 14
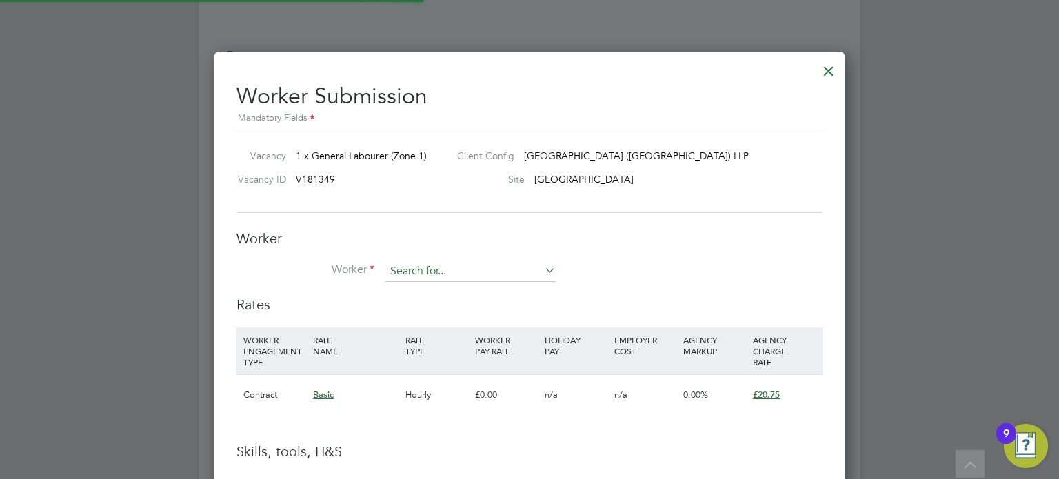
scroll to position [868, 631]
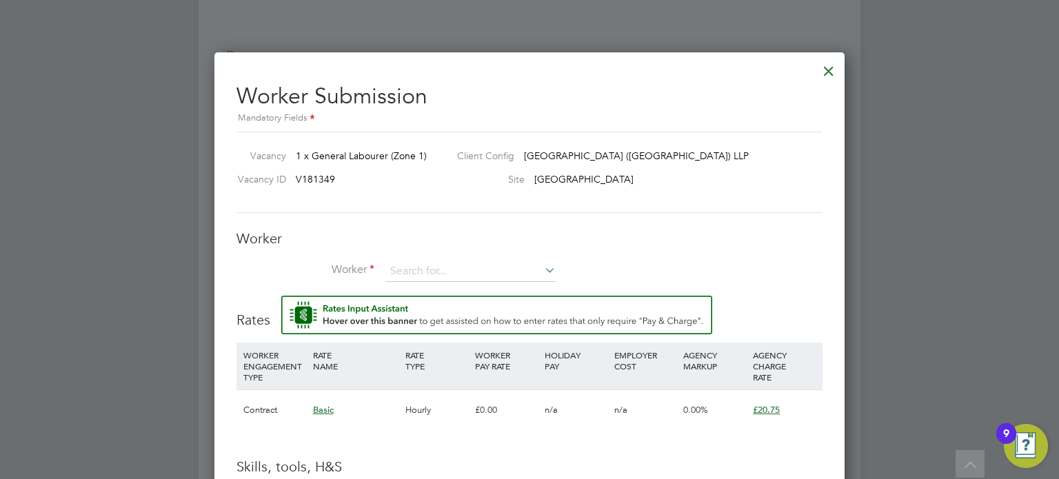
click at [447, 280] on div "All Vacancies Vacancy Activity Logs Vacancy Activity Logs All Vacancies Vacancy…" at bounding box center [529, 16] width 662 height 1775
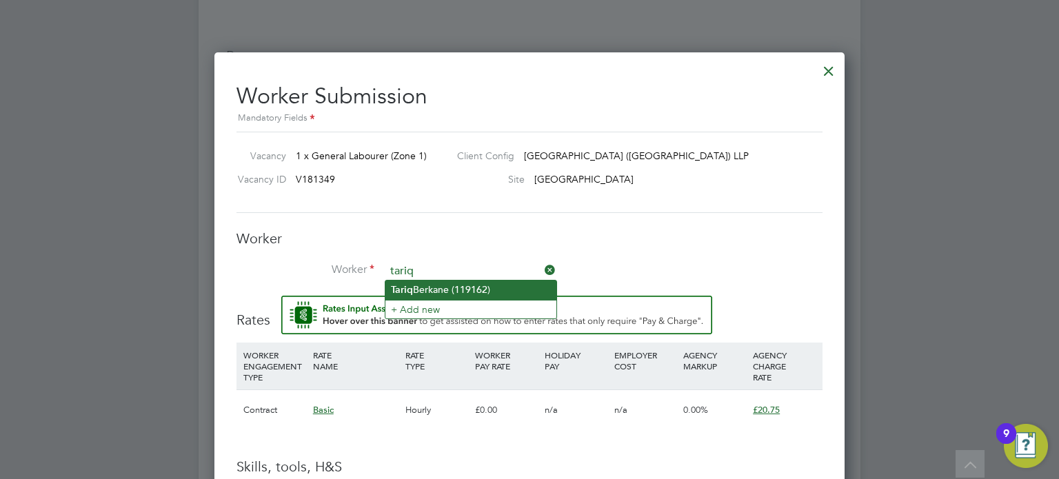
click at [436, 289] on li "[PERSON_NAME] (119162)" at bounding box center [470, 289] width 171 height 19
type input "[PERSON_NAME] (119162)"
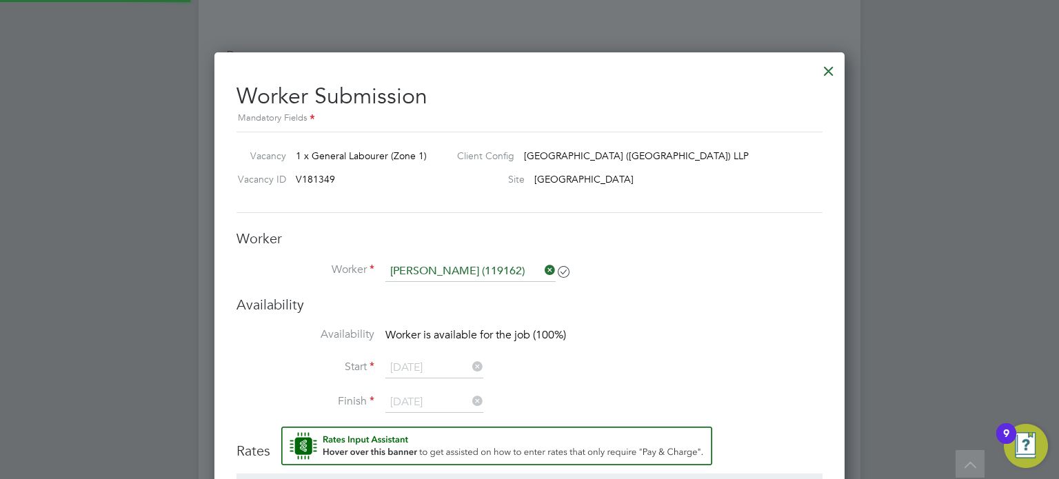
scroll to position [6, 6]
click at [635, 355] on div "Availability Availability Worker is available for the job (100%) Start [DATE] F…" at bounding box center [529, 362] width 586 height 132
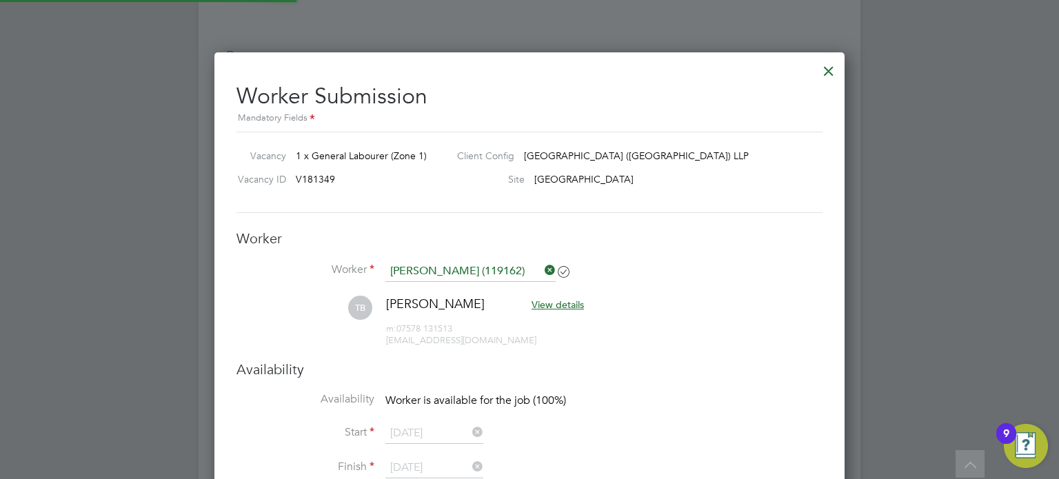
scroll to position [1080, 631]
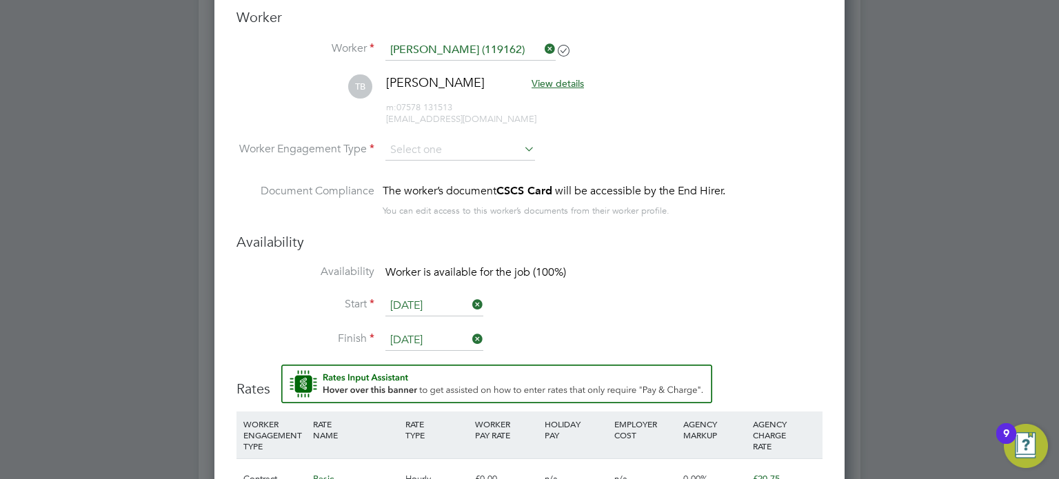
click at [456, 135] on li "[PERSON_NAME] View details m: 07578 131513 [EMAIL_ADDRESS][DOMAIN_NAME]" at bounding box center [529, 106] width 586 height 65
click at [429, 143] on input at bounding box center [460, 150] width 150 height 21
click at [406, 187] on li "PAYE" at bounding box center [460, 185] width 150 height 18
type input "PAYE"
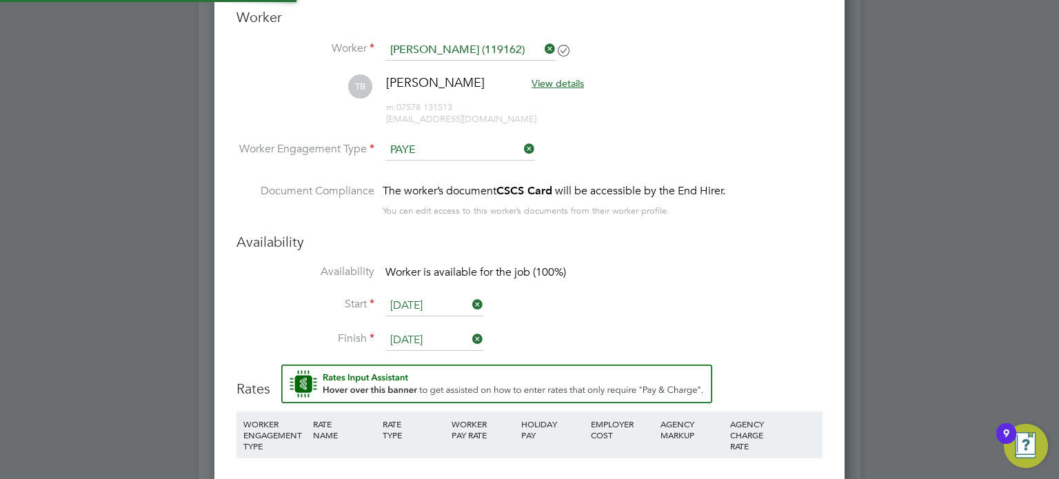
click at [667, 234] on h3 "Availability" at bounding box center [529, 242] width 586 height 18
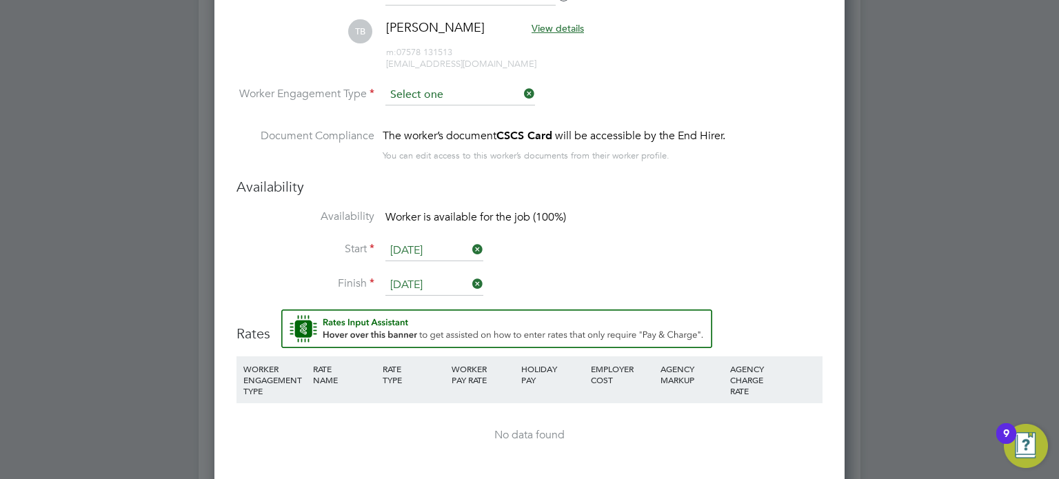
click at [427, 92] on input at bounding box center [460, 95] width 150 height 21
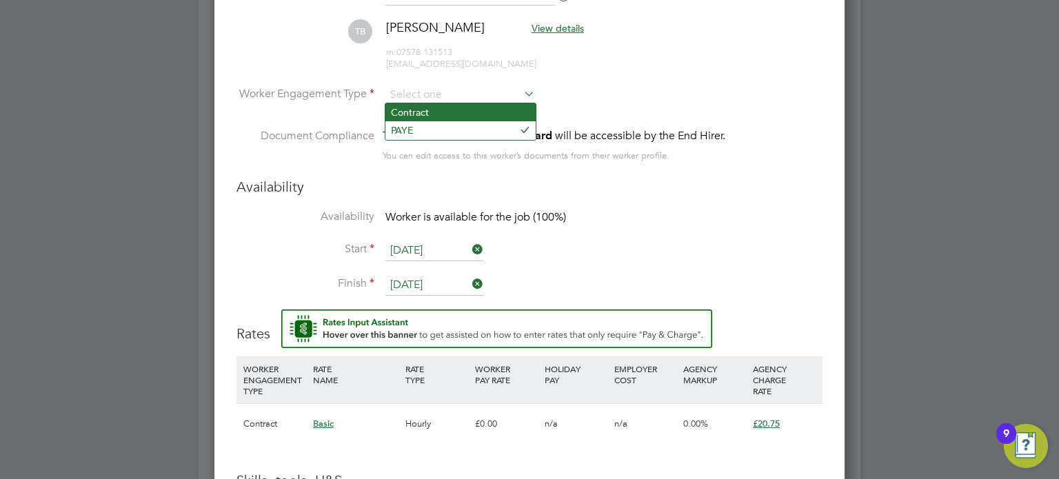
click at [400, 112] on li "Contract" at bounding box center [460, 112] width 150 height 18
type input "Contract"
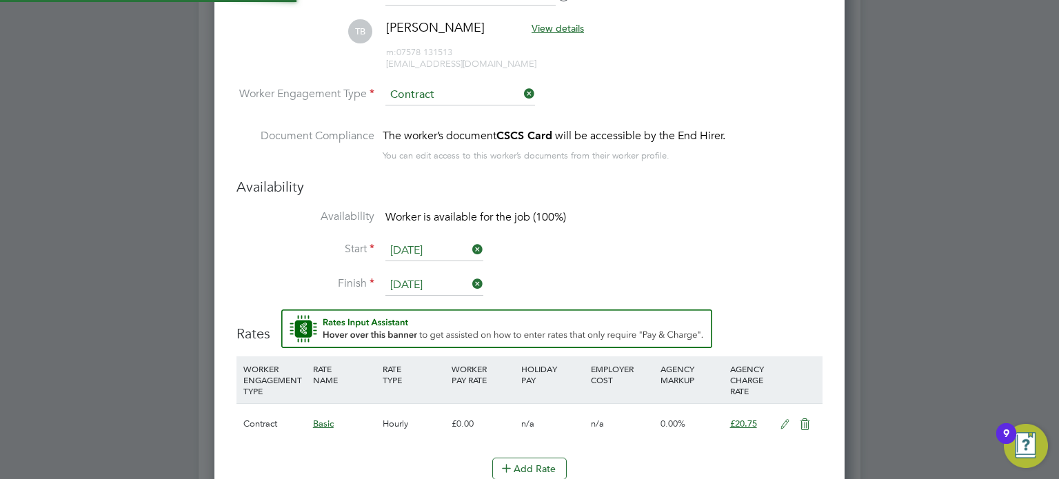
click at [628, 250] on li "Start 15 Sep 2025" at bounding box center [529, 258] width 586 height 34
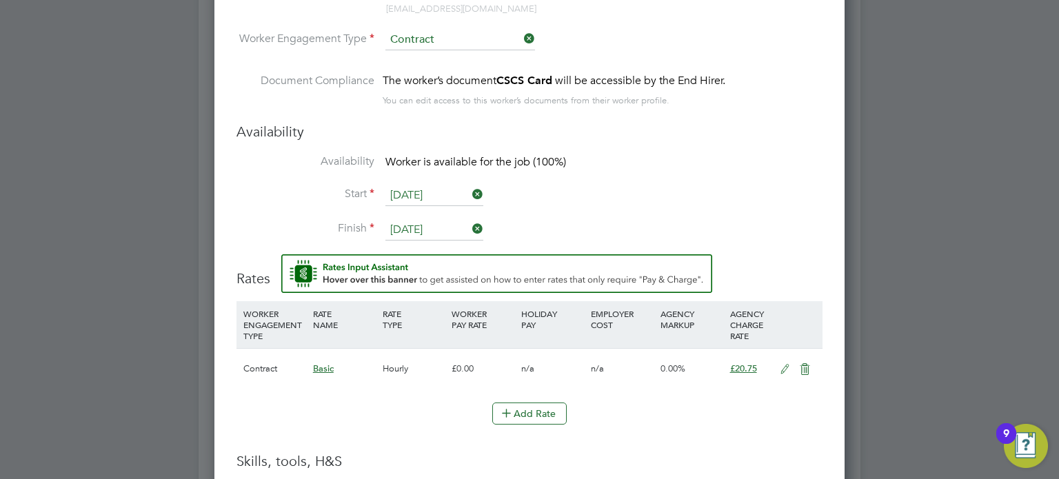
click at [780, 369] on icon at bounding box center [784, 369] width 17 height 11
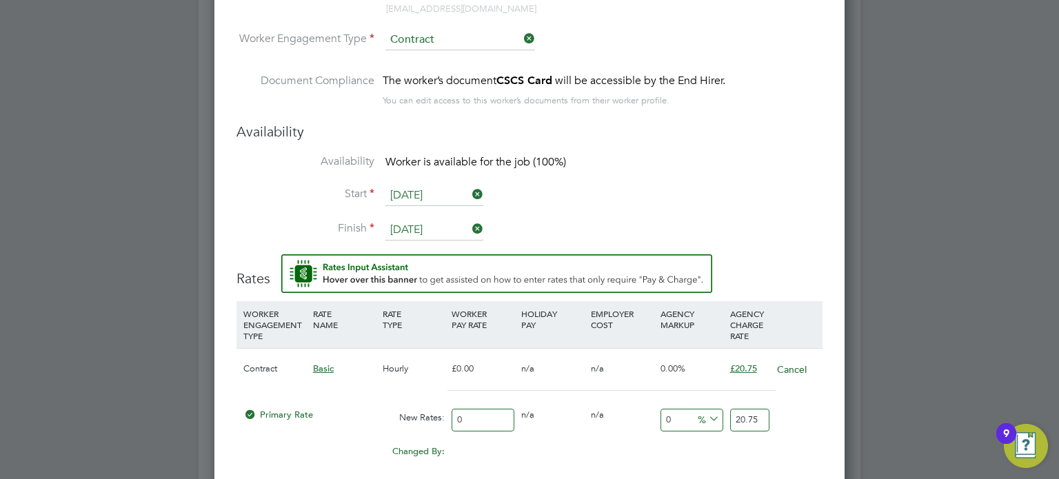
drag, startPoint x: 471, startPoint y: 416, endPoint x: 375, endPoint y: 416, distance: 96.5
click at [375, 416] on div "Primary Rate New Rates: 0 0 n/a 0 n/a 0 0 % 20.75" at bounding box center [529, 420] width 586 height 37
type input "1"
type input "17"
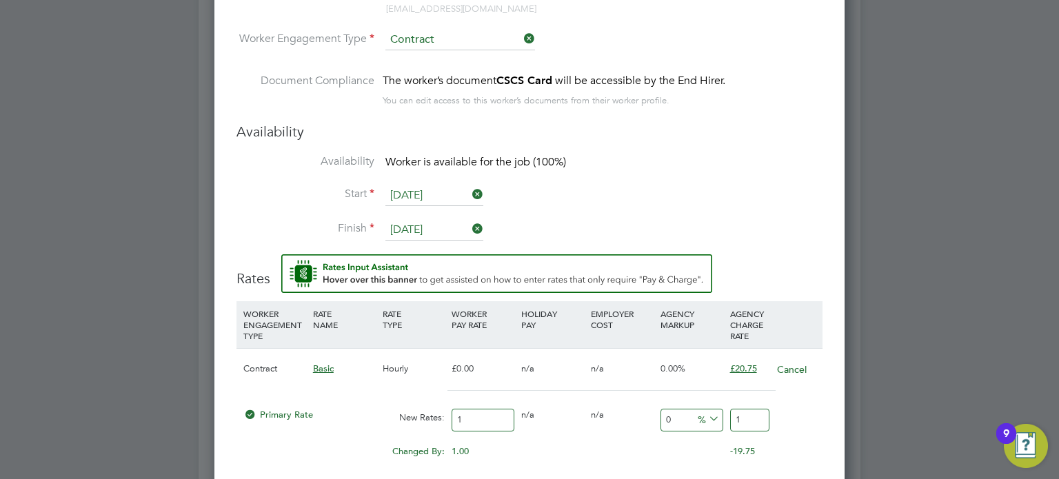
type input "17"
type input "17.9"
type input "17.95"
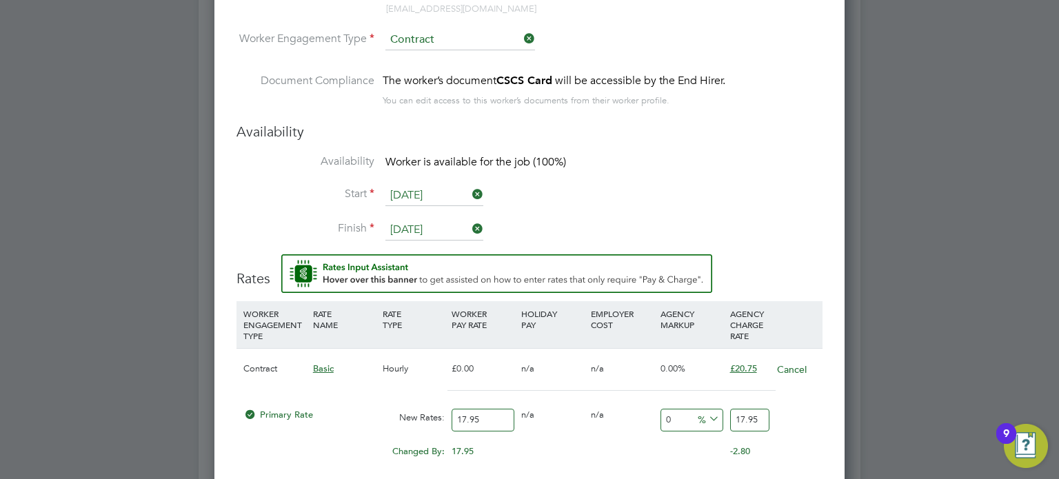
type input "17.95"
drag, startPoint x: 764, startPoint y: 416, endPoint x: 653, endPoint y: 418, distance: 110.3
click at [653, 418] on div "Primary Rate New Rates: 17.95 0 n/a 0 n/a 0 0 % 17.95" at bounding box center [529, 420] width 586 height 37
type input "-88.85793871866295"
type input "2"
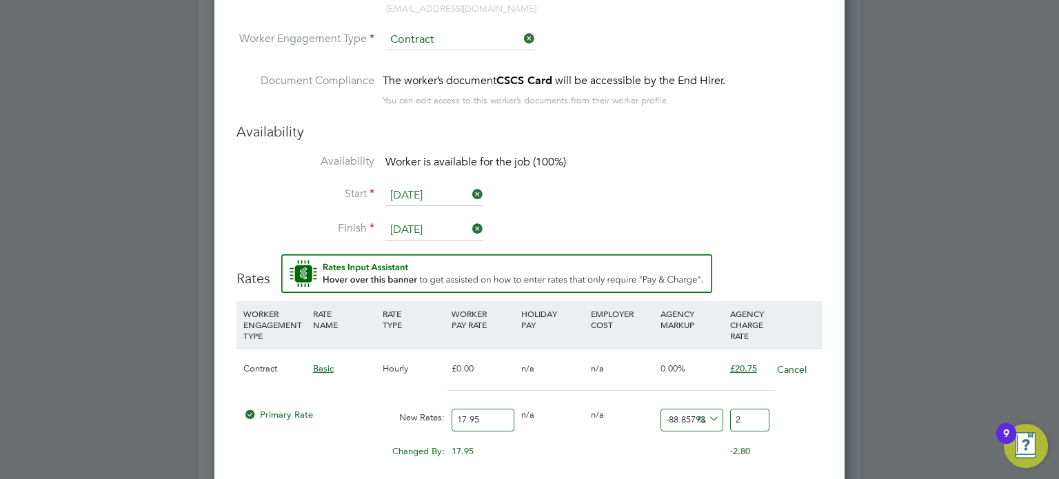
type input "11.420612813370473"
type input "20"
type input "15.32033426183844"
type input "20.7"
type input "15.598885793871867"
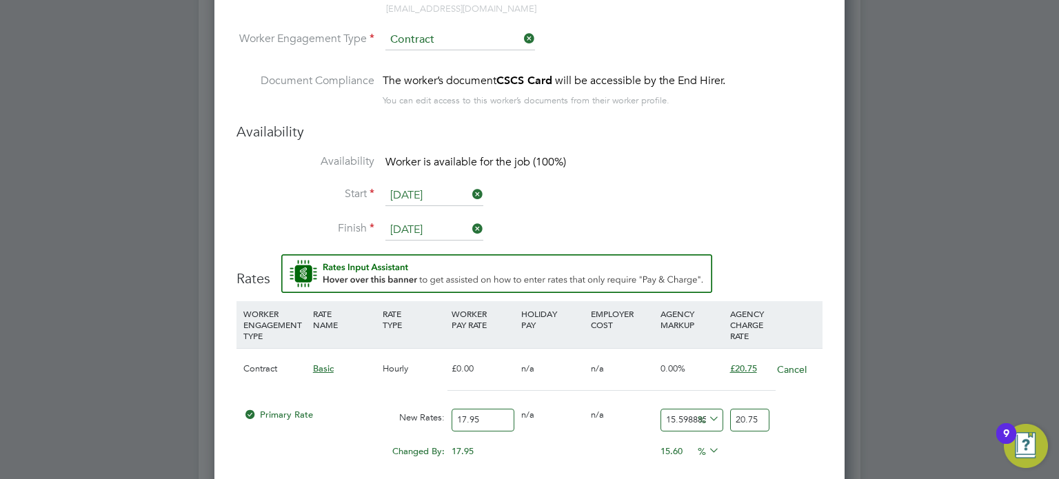
type input "20.75"
click at [807, 402] on div "Primary Rate New Rates: 17.95 0 n/a 0 n/a 15.598885793871867 2.8 % 20.75" at bounding box center [529, 420] width 586 height 37
click at [797, 425] on div "Primary Rate New Rates: 17.95 0 n/a 0 n/a 15.598885793871867 2.8 % 20.75" at bounding box center [529, 420] width 586 height 37
click at [802, 425] on div "Primary Rate New Rates: 17.95 0 n/a 0 n/a 15.598885793871867 2.8 % 20.75" at bounding box center [529, 420] width 586 height 37
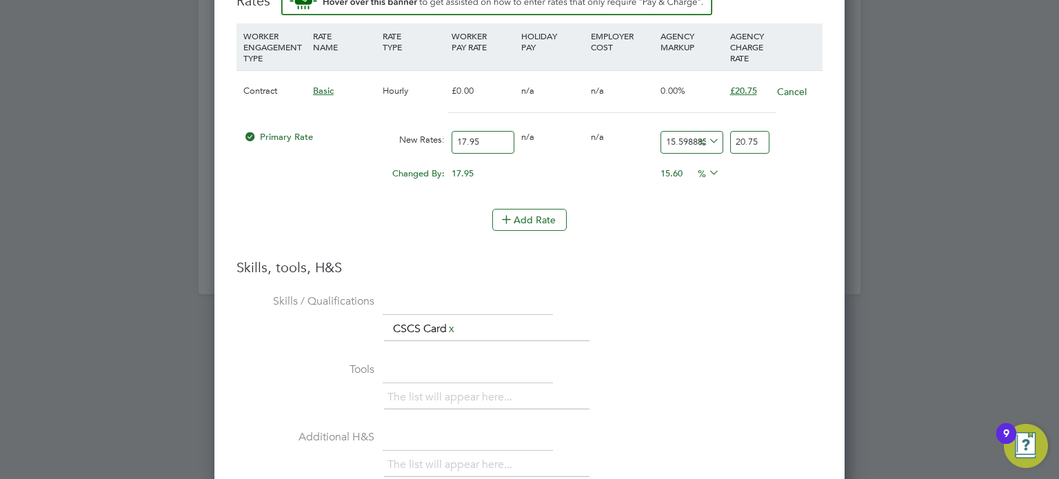
scroll to position [1517, 0]
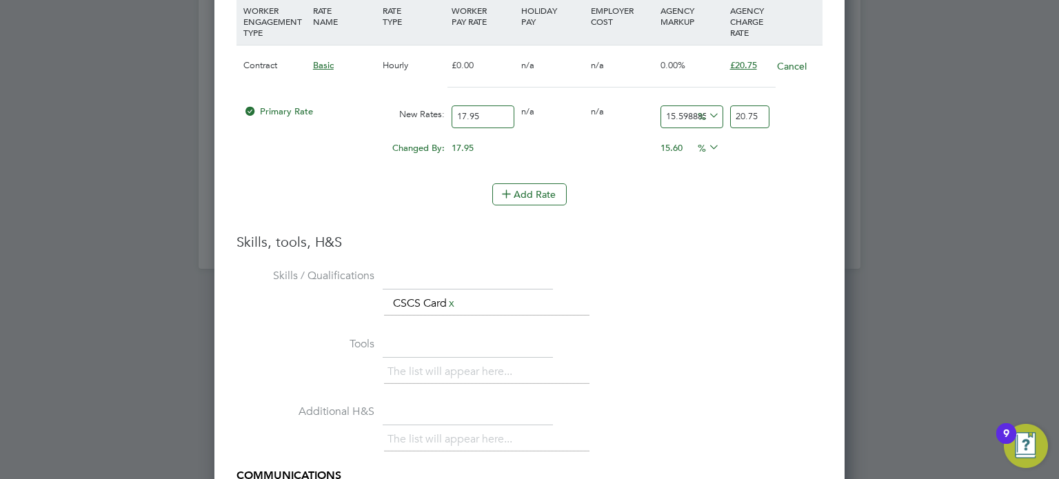
click at [804, 278] on li "Skills / Qualifications The list will appear here... CSCS Card x" at bounding box center [529, 299] width 586 height 68
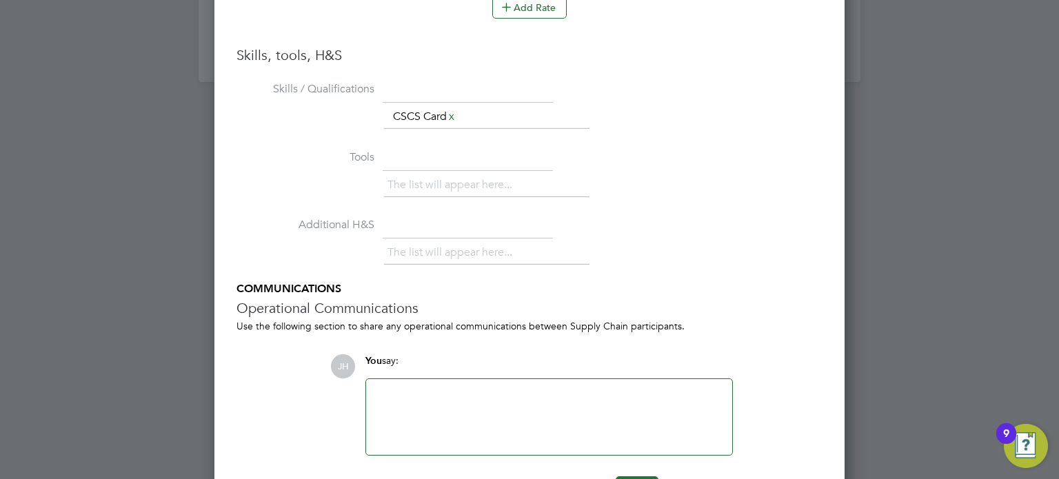
scroll to position [1746, 0]
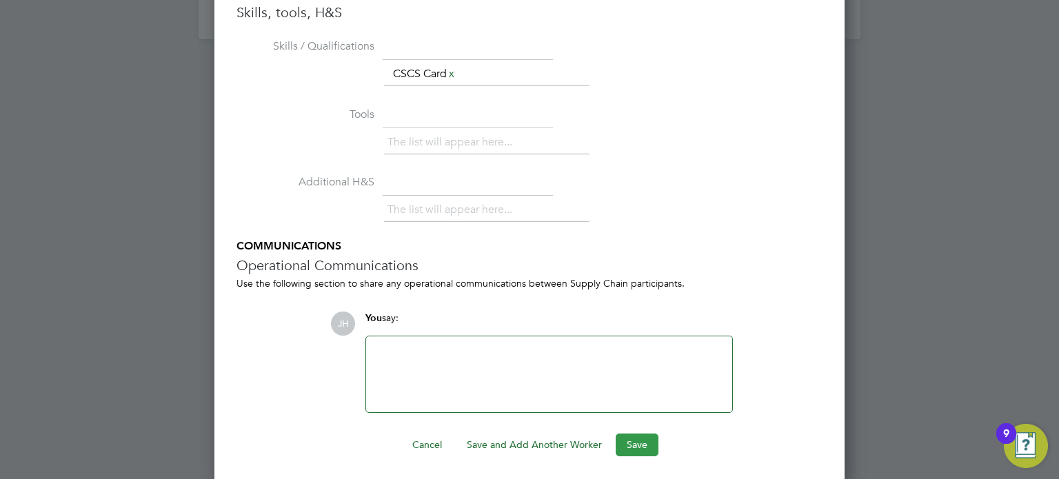
click at [627, 441] on button "Save" at bounding box center [636, 444] width 43 height 22
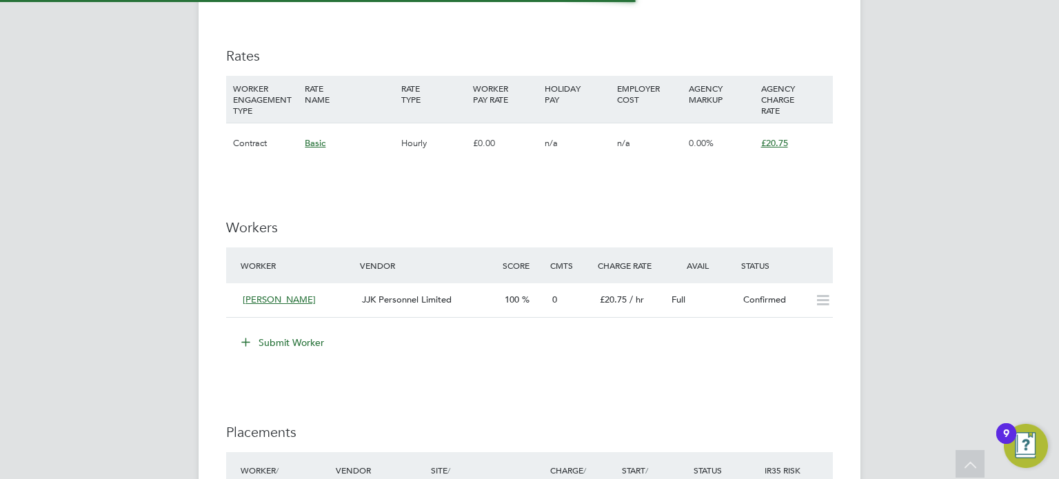
scroll to position [52, 96]
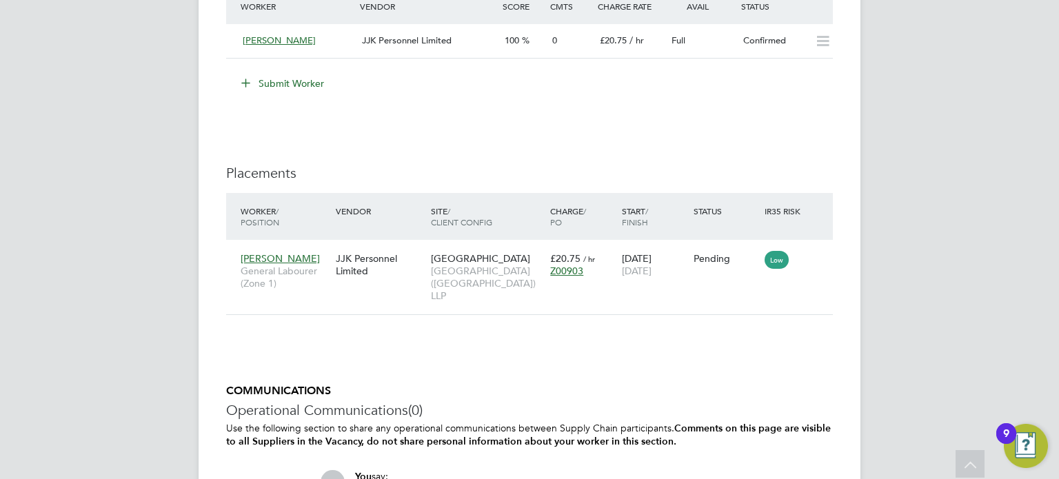
scroll to position [1158, 0]
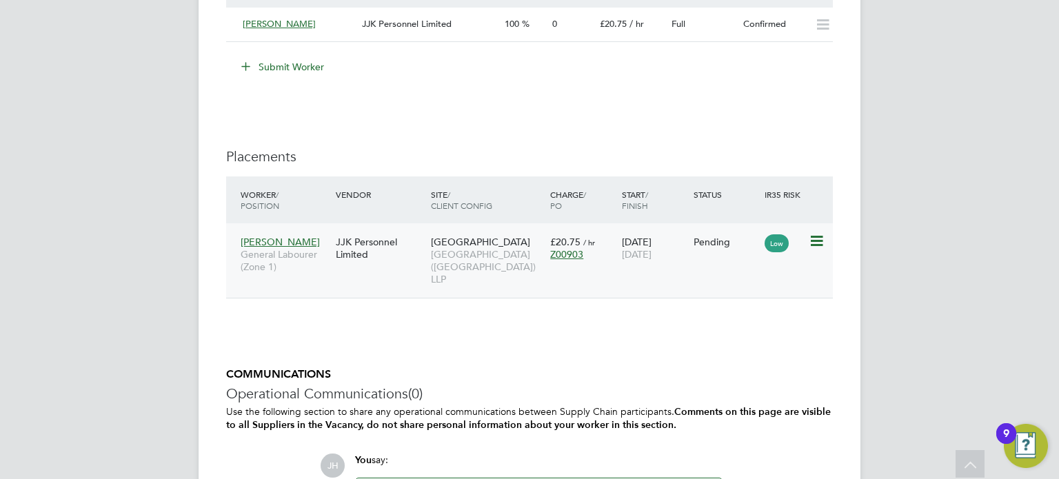
click at [817, 242] on icon at bounding box center [815, 241] width 14 height 17
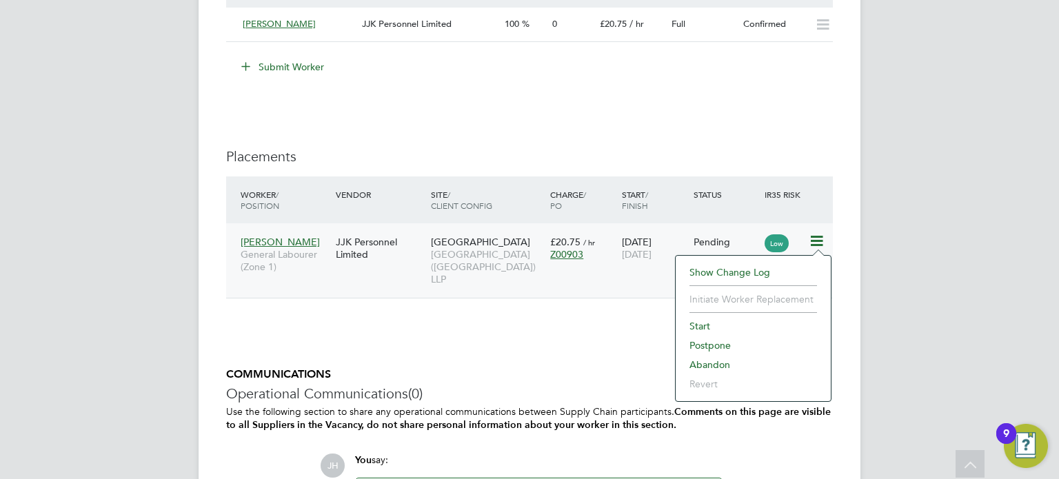
click at [707, 323] on li "Start" at bounding box center [752, 325] width 141 height 19
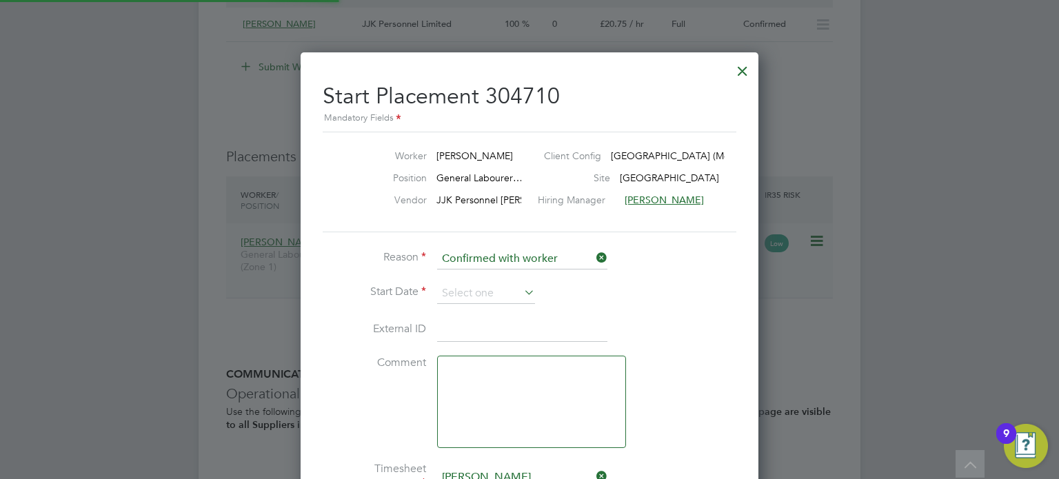
scroll to position [7, 6]
click at [455, 287] on input at bounding box center [486, 293] width 98 height 21
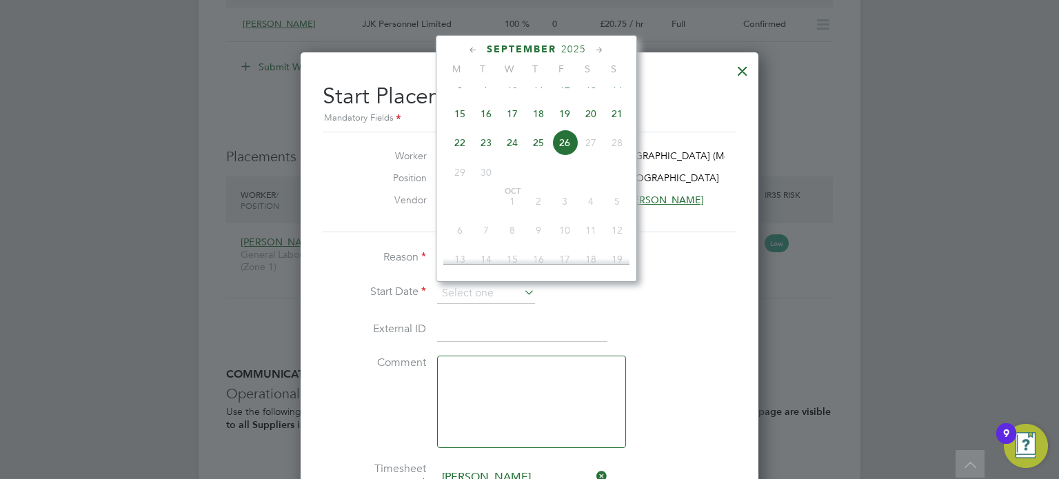
click at [456, 121] on span "15" at bounding box center [460, 114] width 26 height 26
type input "[DATE]"
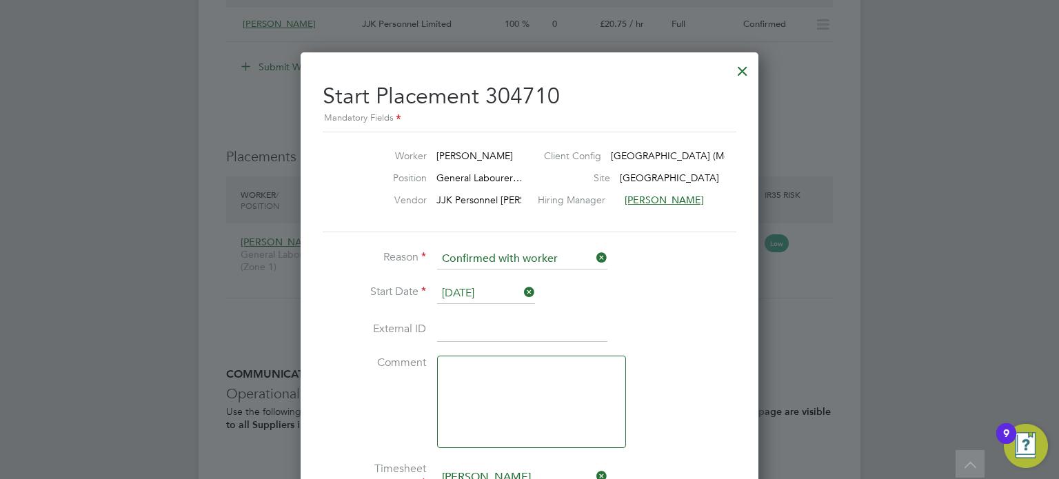
click at [628, 298] on li "Start Date [DATE]" at bounding box center [529, 300] width 413 height 34
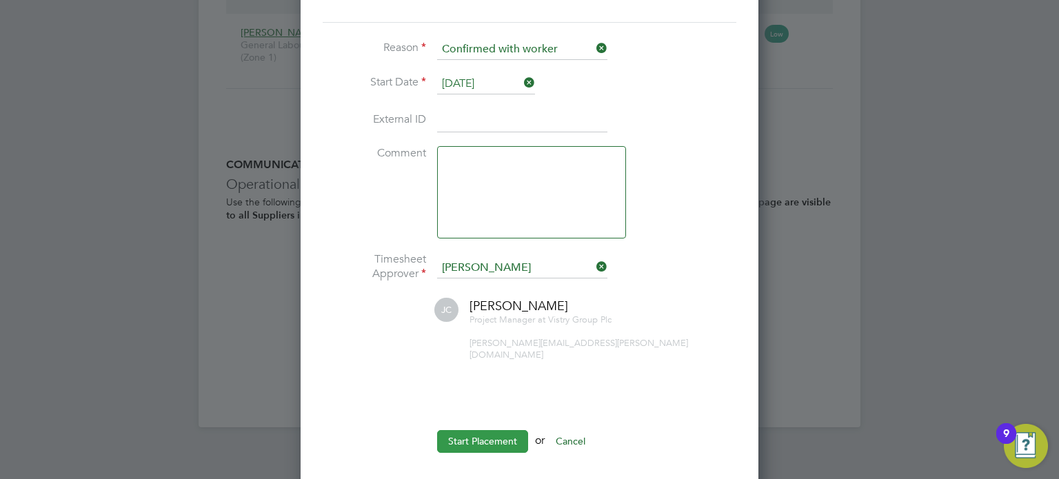
click at [471, 430] on button "Start Placement" at bounding box center [482, 441] width 91 height 22
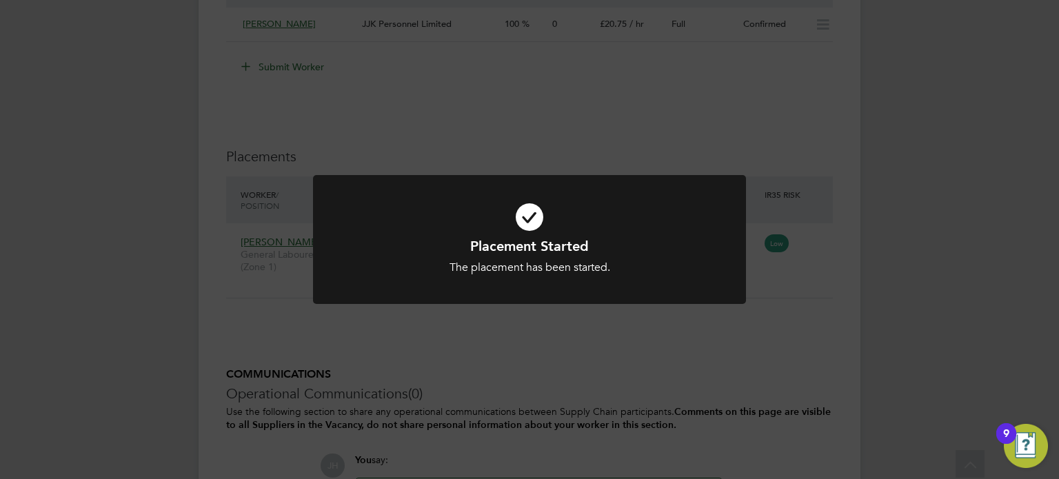
click at [584, 344] on div "Placement Started The placement has been started. Cancel Okay" at bounding box center [529, 239] width 1059 height 479
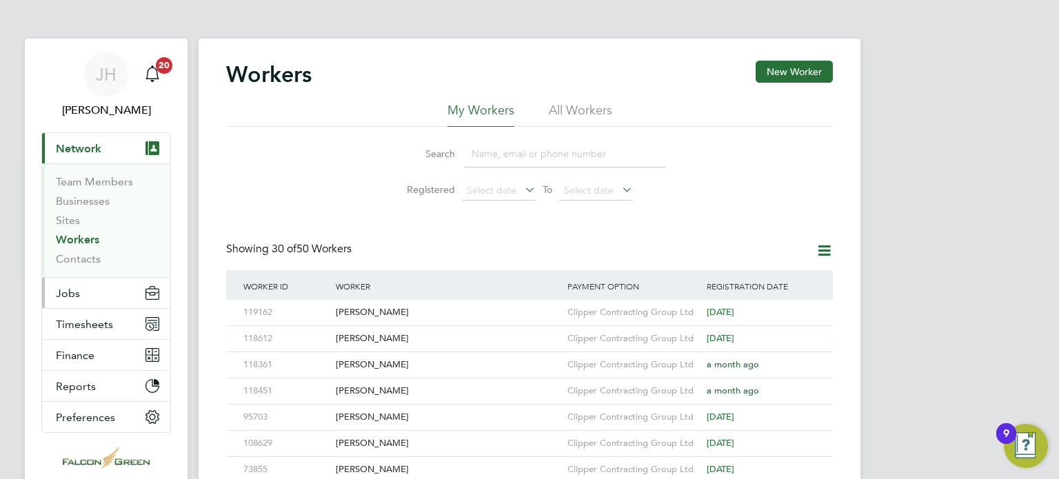
click at [63, 297] on span "Jobs" at bounding box center [68, 293] width 24 height 13
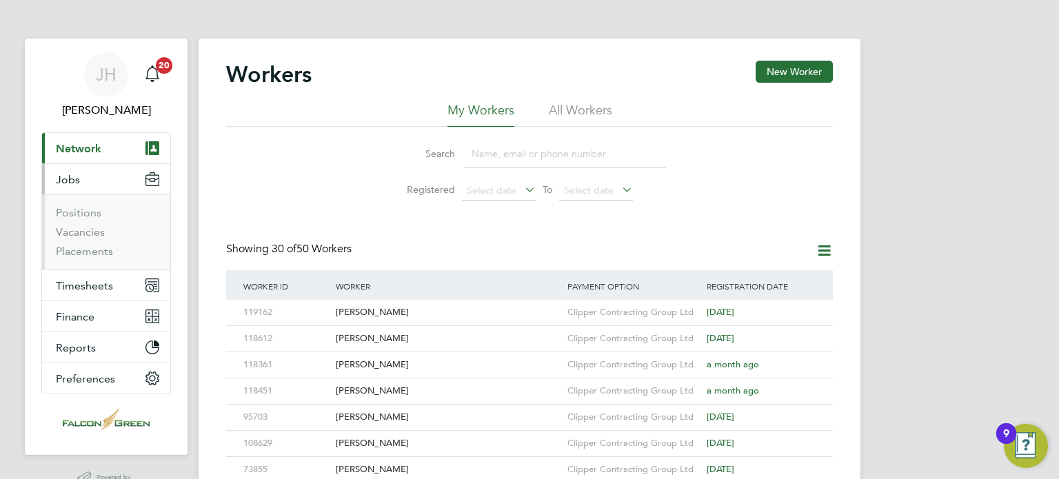
click at [64, 175] on span "Jobs" at bounding box center [68, 179] width 24 height 13
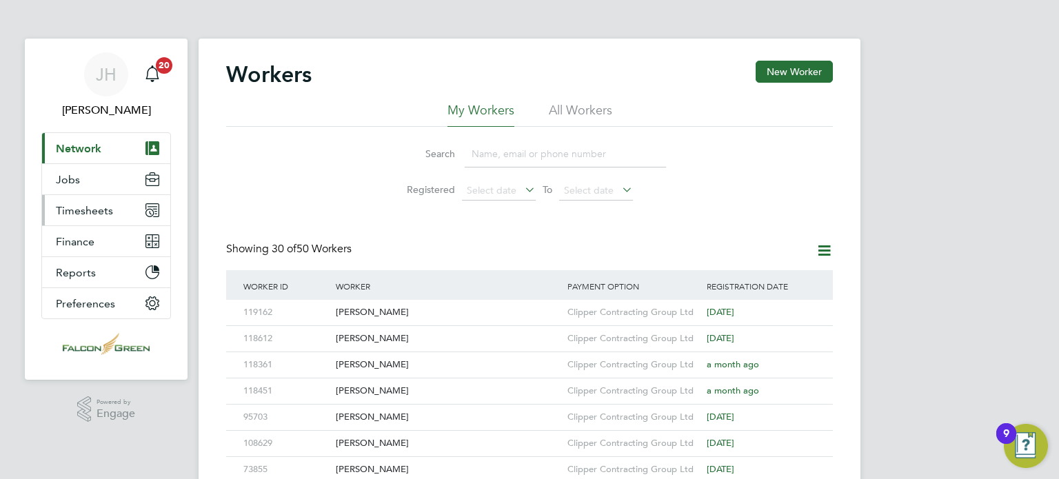
click at [72, 206] on span "Timesheets" at bounding box center [84, 210] width 57 height 13
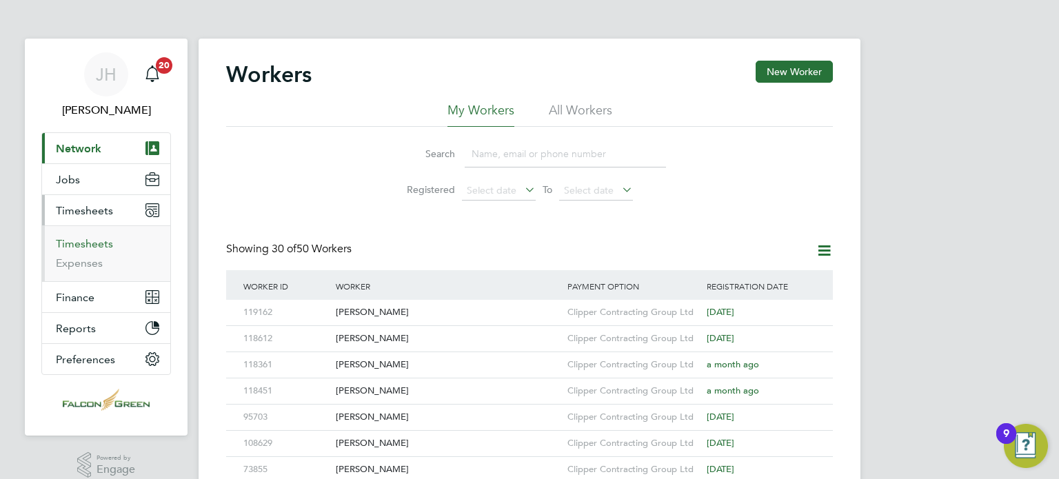
click at [82, 245] on link "Timesheets" at bounding box center [84, 243] width 57 height 13
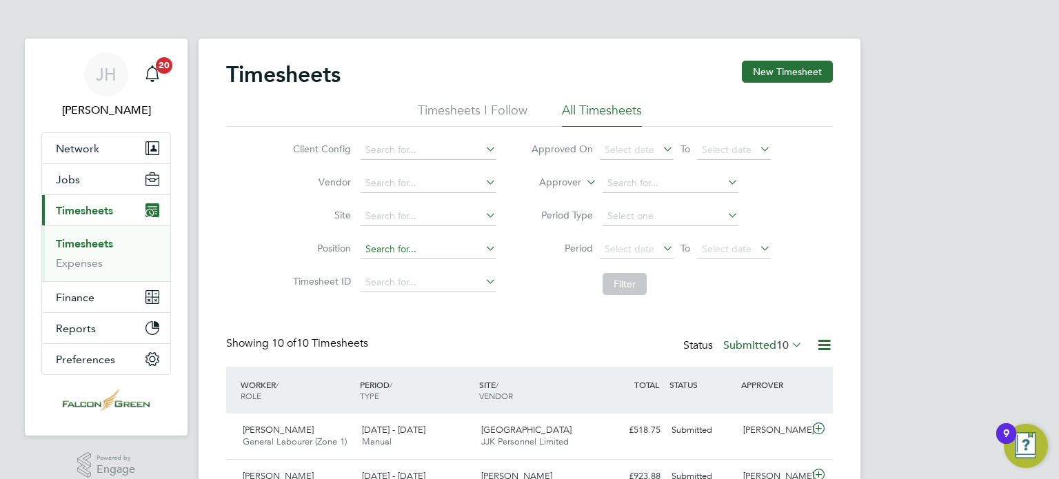
click at [390, 245] on input at bounding box center [428, 249] width 136 height 19
type input "hois"
click at [482, 242] on icon at bounding box center [482, 247] width 0 height 19
click at [632, 240] on div "Select date To Select date" at bounding box center [685, 249] width 171 height 19
click at [632, 250] on span "Select date" at bounding box center [629, 249] width 50 height 12
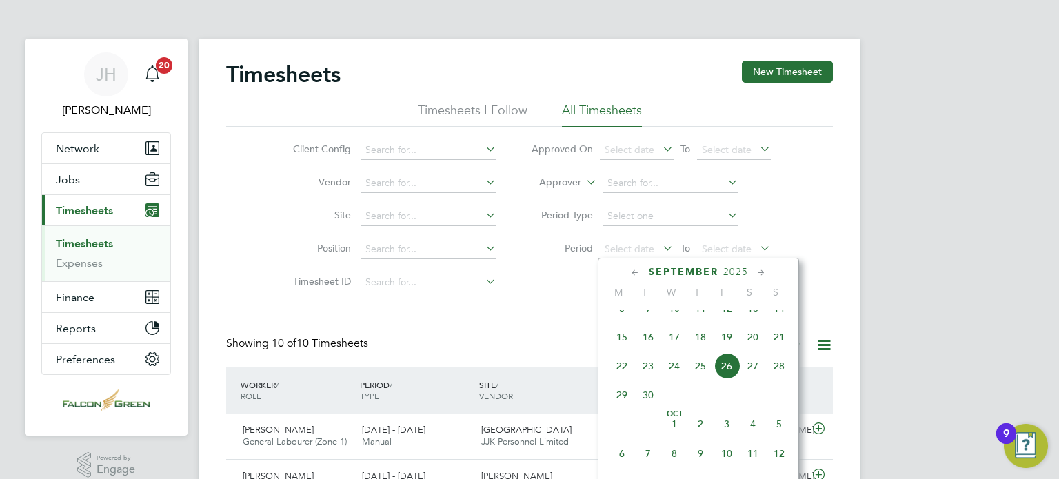
click at [625, 350] on span "15" at bounding box center [622, 337] width 26 height 26
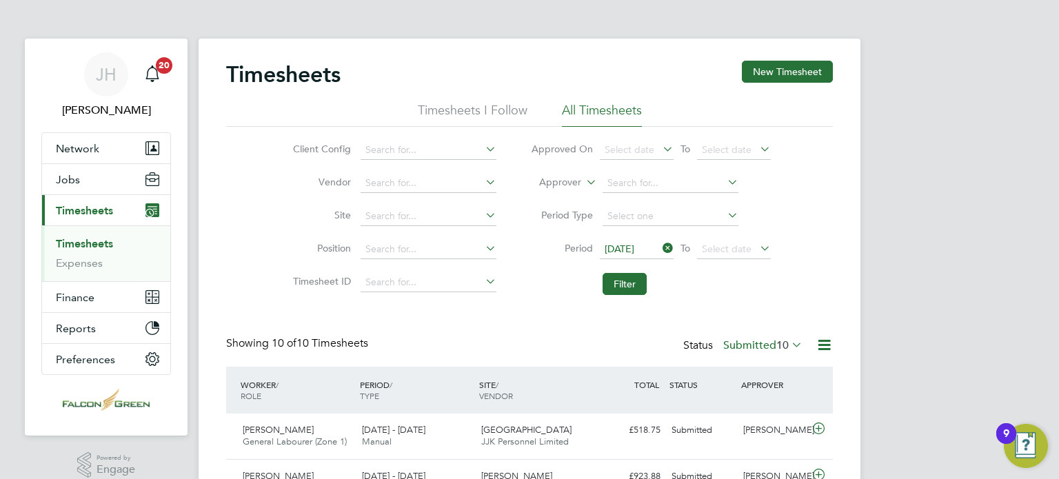
click at [740, 233] on li "Period 15 Sep 2025 To Select date" at bounding box center [650, 249] width 274 height 33
click at [742, 243] on span "Select date" at bounding box center [727, 249] width 50 height 12
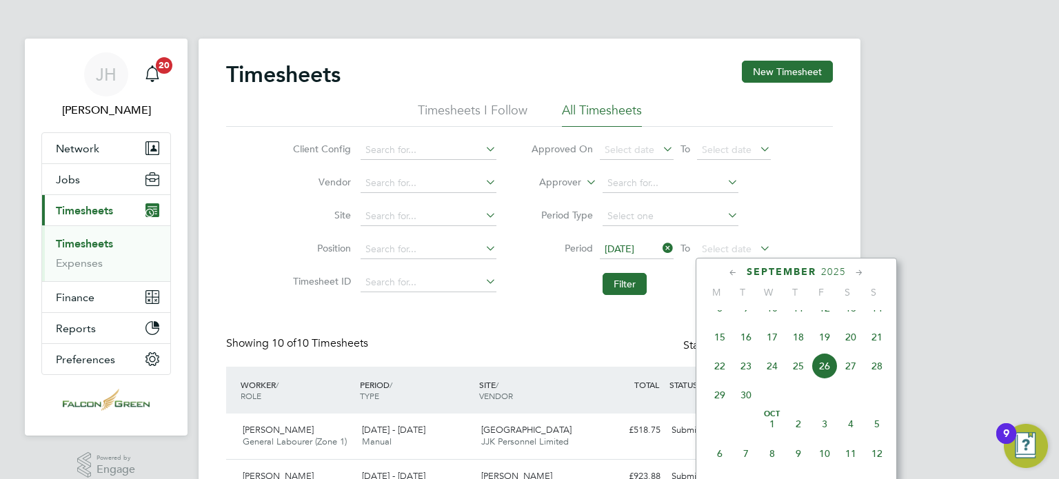
click at [875, 349] on span "21" at bounding box center [876, 337] width 26 height 26
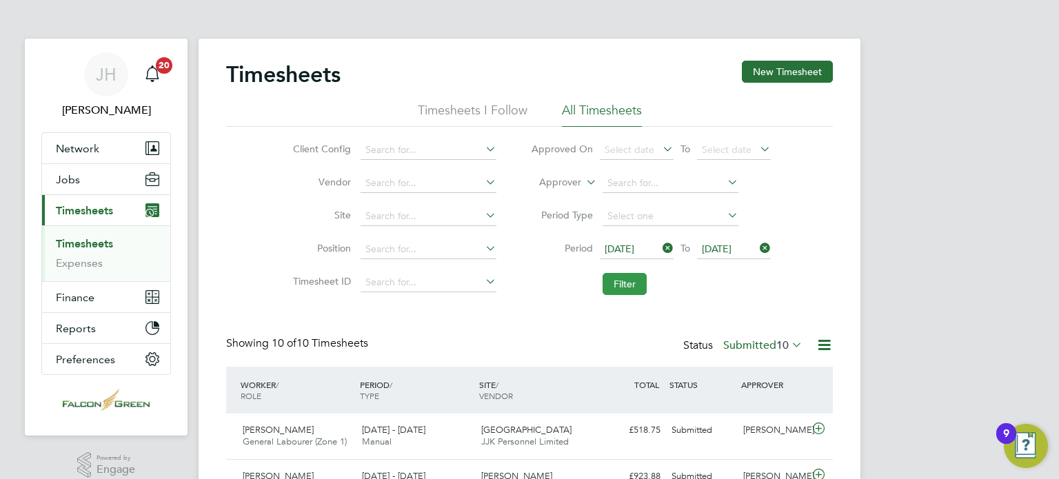
click at [623, 283] on button "Filter" at bounding box center [624, 284] width 44 height 22
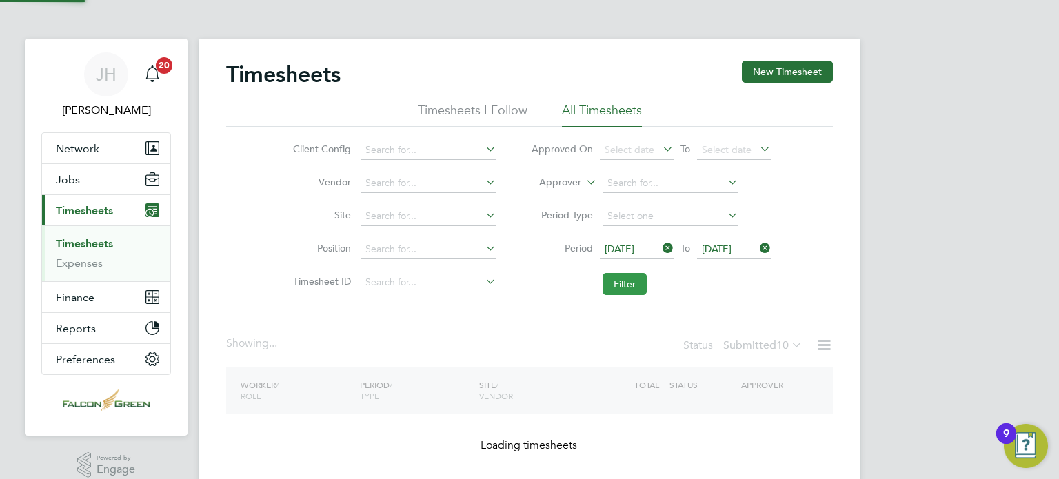
click at [623, 283] on button "Filter" at bounding box center [624, 284] width 44 height 22
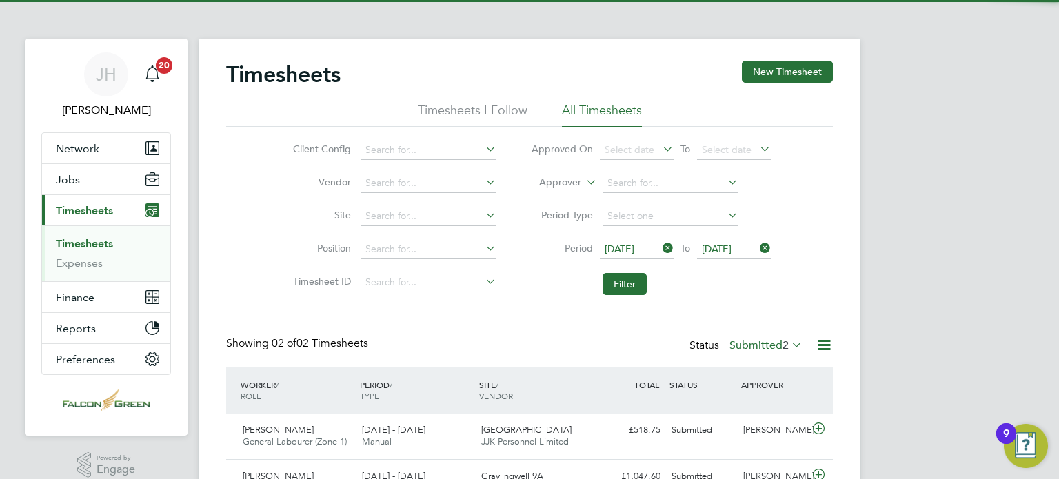
click at [761, 346] on label "Submitted 2" at bounding box center [765, 345] width 73 height 14
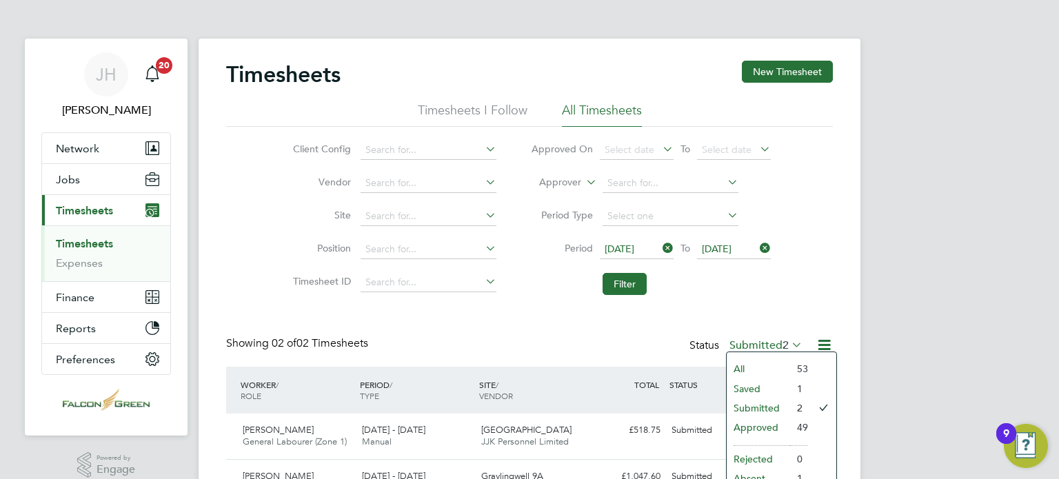
click at [546, 325] on div "Timesheets New Timesheet Timesheets I Follow All Timesheets Client Config Vendo…" at bounding box center [529, 283] width 606 height 445
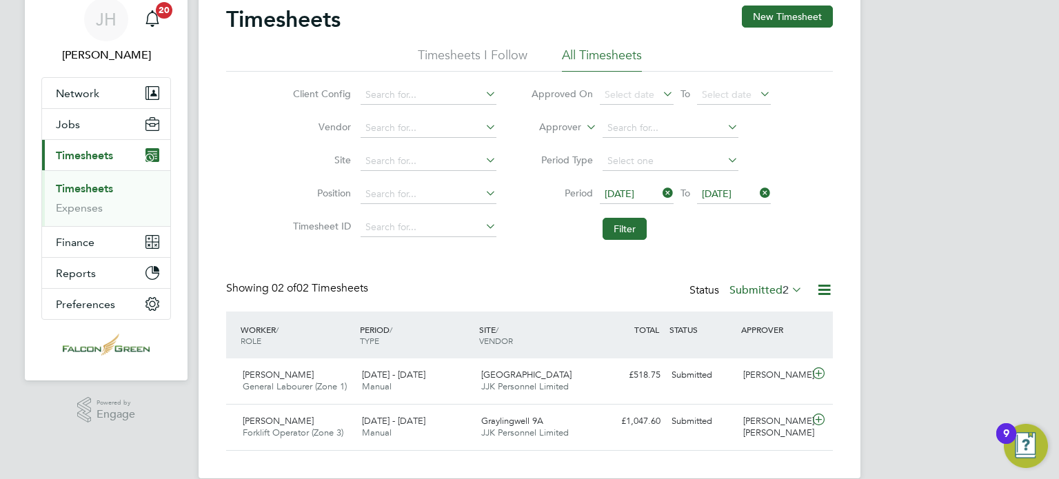
click at [761, 287] on label "Submitted 2" at bounding box center [765, 290] width 73 height 14
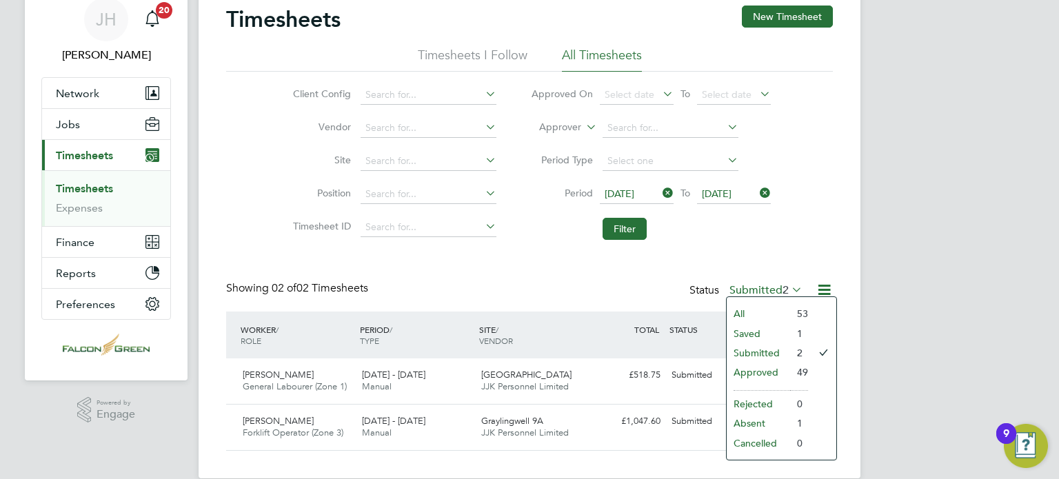
click at [742, 331] on li "Saved" at bounding box center [757, 333] width 63 height 19
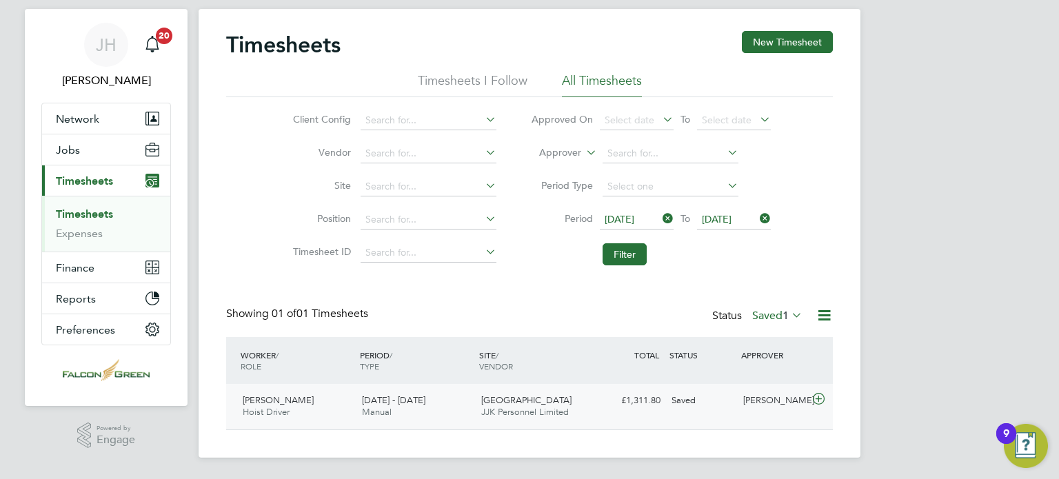
click at [487, 416] on span "JJK Personnel Limited" at bounding box center [525, 412] width 88 height 12
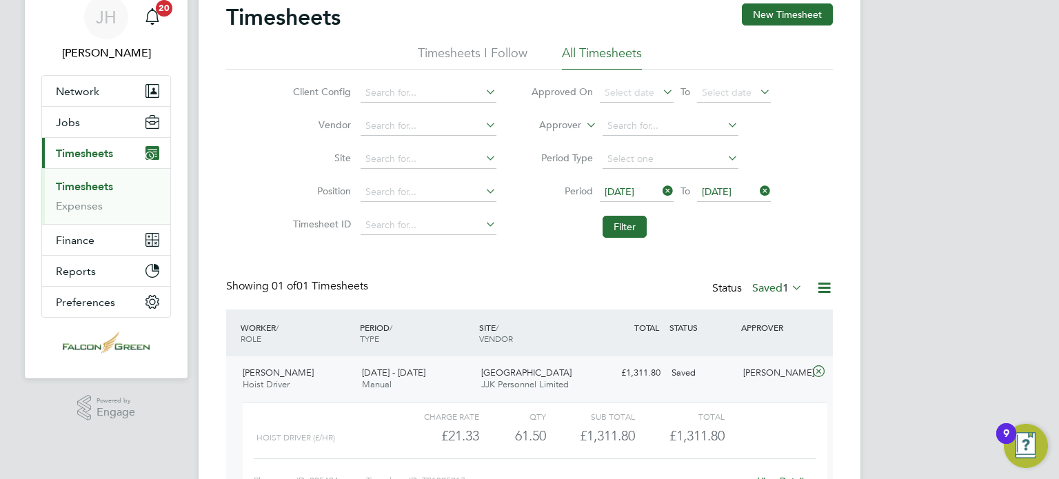
drag, startPoint x: 487, startPoint y: 416, endPoint x: 524, endPoint y: 341, distance: 83.5
click at [524, 341] on div "WORKER / ROLE WORKER / PERIOD PERIOD / TYPE SITE / VENDOR TOTAL TOTAL / STATUS …" at bounding box center [529, 419] width 606 height 220
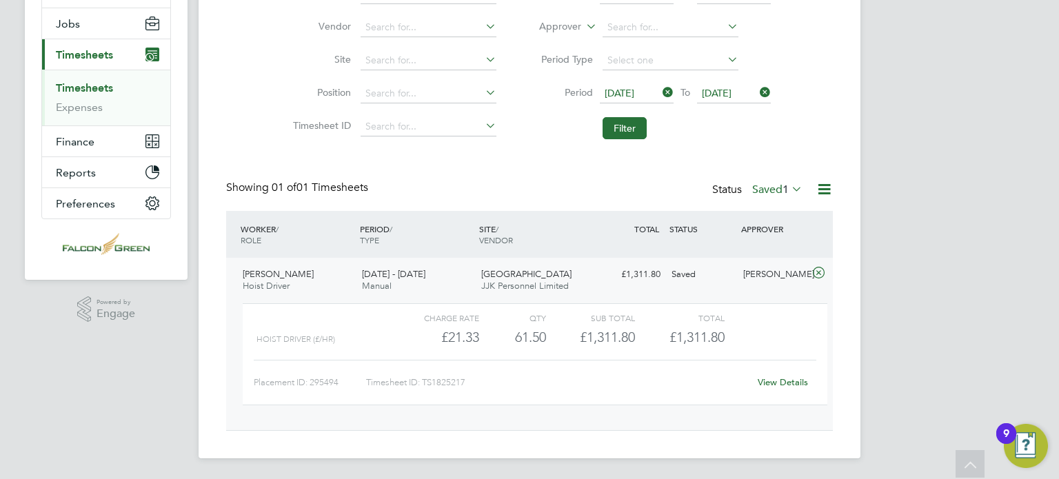
click at [784, 383] on link "View Details" at bounding box center [782, 382] width 50 height 12
click at [283, 272] on span "[PERSON_NAME]" at bounding box center [278, 274] width 71 height 12
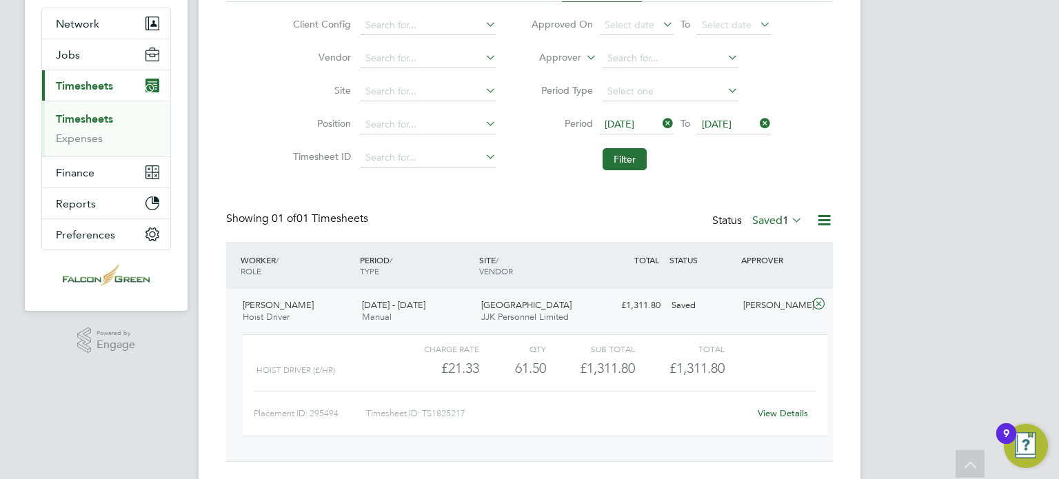
click at [283, 272] on div "WORKER / ROLE WORKER / PERIOD PERIOD / TYPE SITE / VENDOR TOTAL TOTAL / STATUS …" at bounding box center [529, 352] width 606 height 220
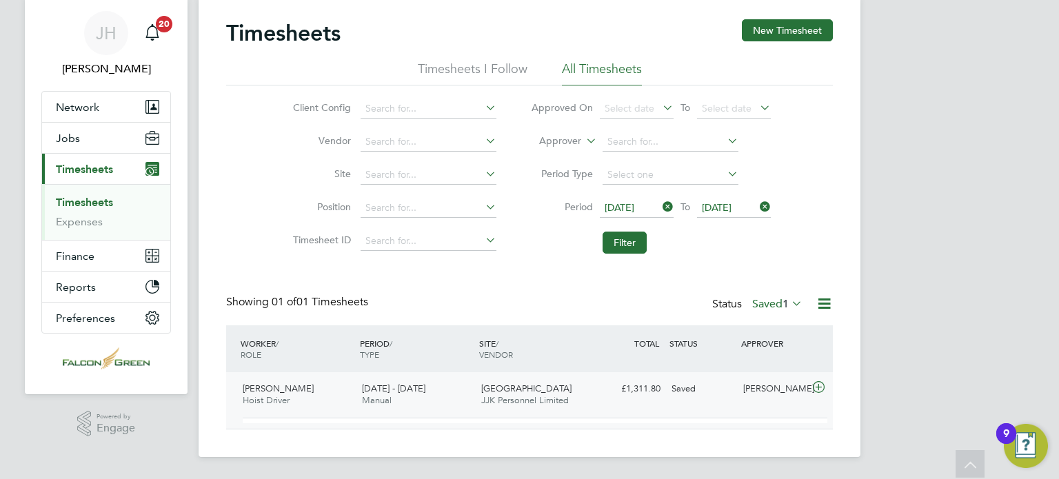
scroll to position [30, 0]
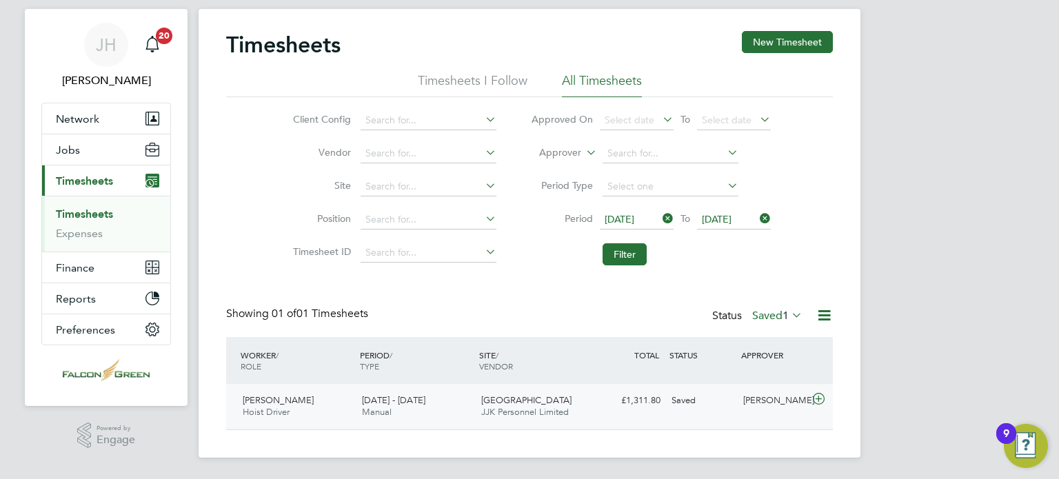
click at [314, 401] on span "[PERSON_NAME]" at bounding box center [278, 400] width 71 height 12
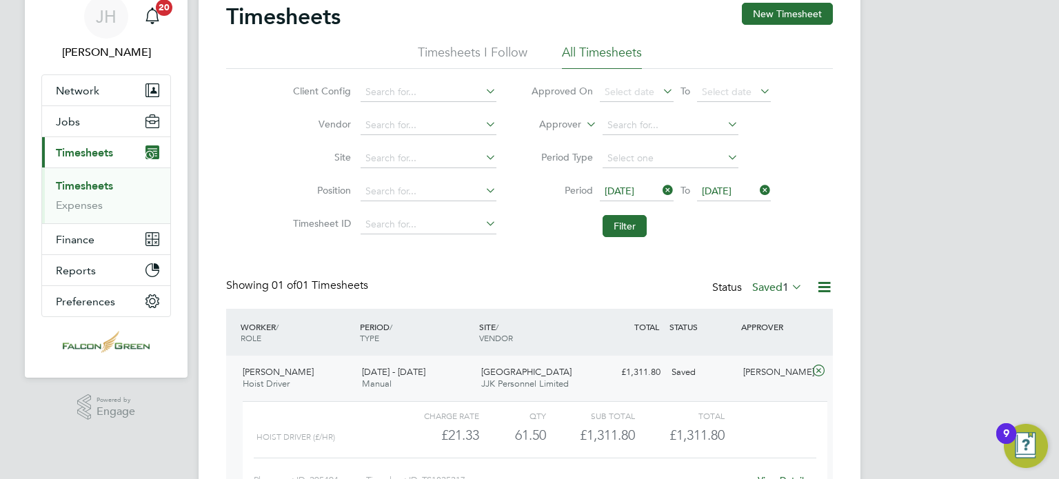
scroll to position [68, 0]
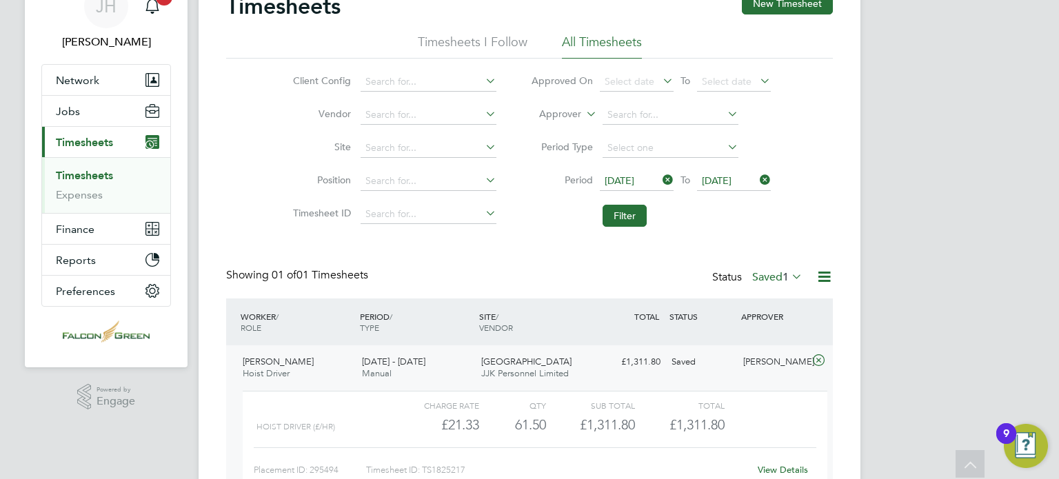
click at [785, 462] on div "View Details" at bounding box center [782, 470] width 68 height 22
click at [788, 465] on link "View Details" at bounding box center [782, 470] width 50 height 12
click at [62, 105] on span "Jobs" at bounding box center [68, 111] width 24 height 13
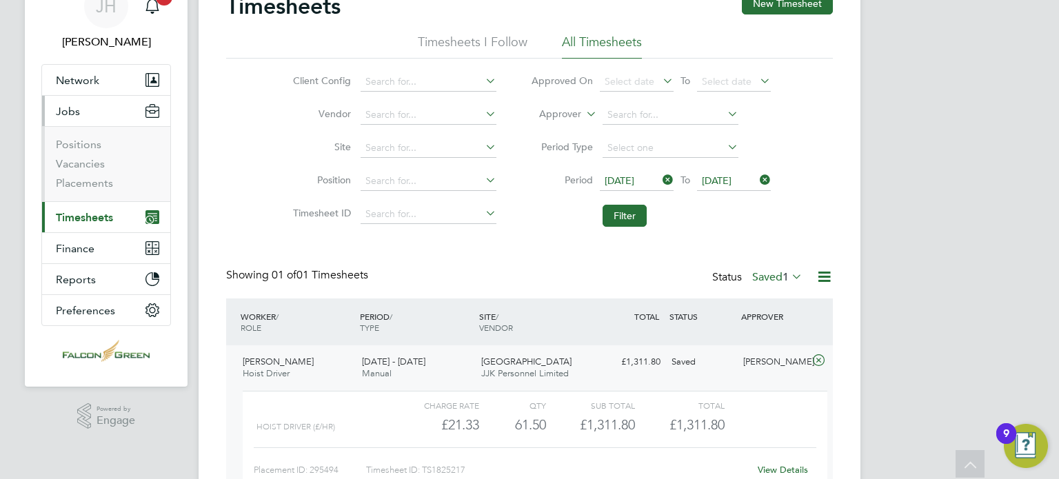
click at [76, 172] on li "Vacancies" at bounding box center [107, 166] width 103 height 19
click at [80, 181] on link "Placements" at bounding box center [84, 182] width 57 height 13
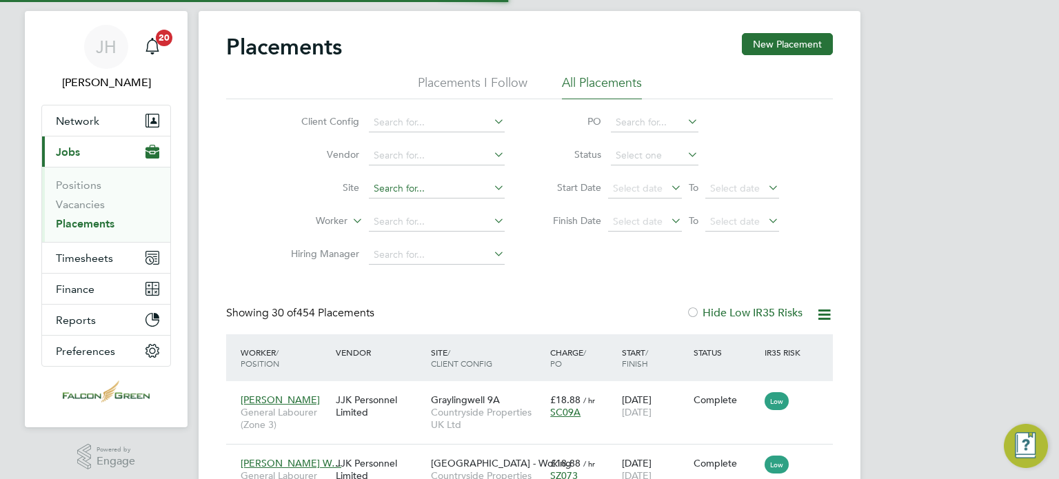
scroll to position [7, 7]
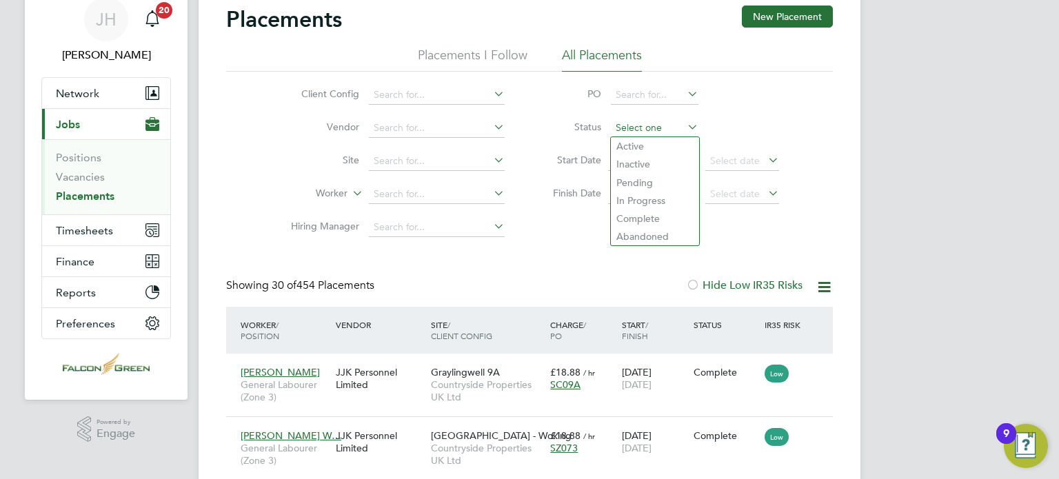
click at [664, 132] on input at bounding box center [655, 128] width 88 height 19
click at [640, 136] on ul "Active Inactive Pending In Progress Complete Abandoned" at bounding box center [655, 191] width 90 height 110
click at [638, 132] on input at bounding box center [655, 128] width 88 height 19
click at [628, 148] on li "Active" at bounding box center [655, 146] width 88 height 18
type input "Active"
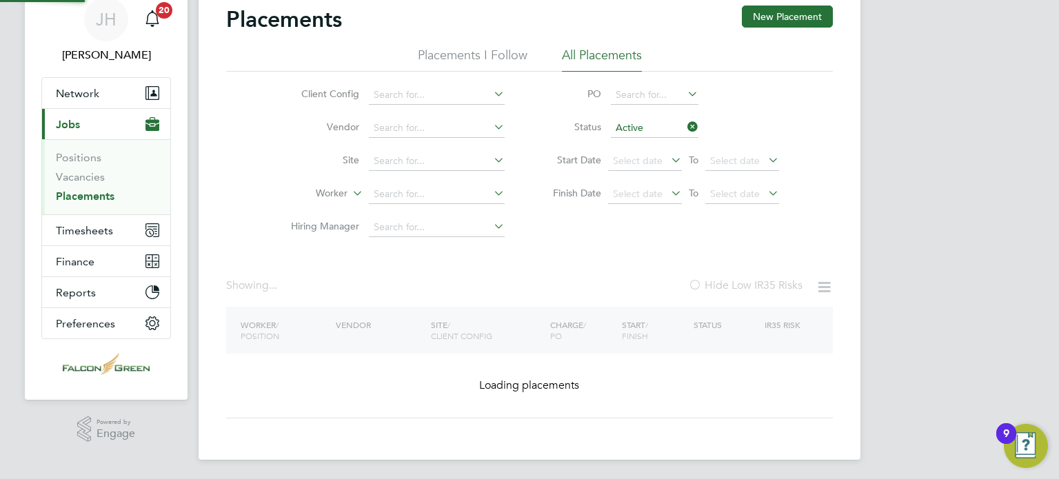
click at [560, 273] on div "Placements New Placement Placements I Follow All Placements Client Config Vendo…" at bounding box center [529, 212] width 606 height 413
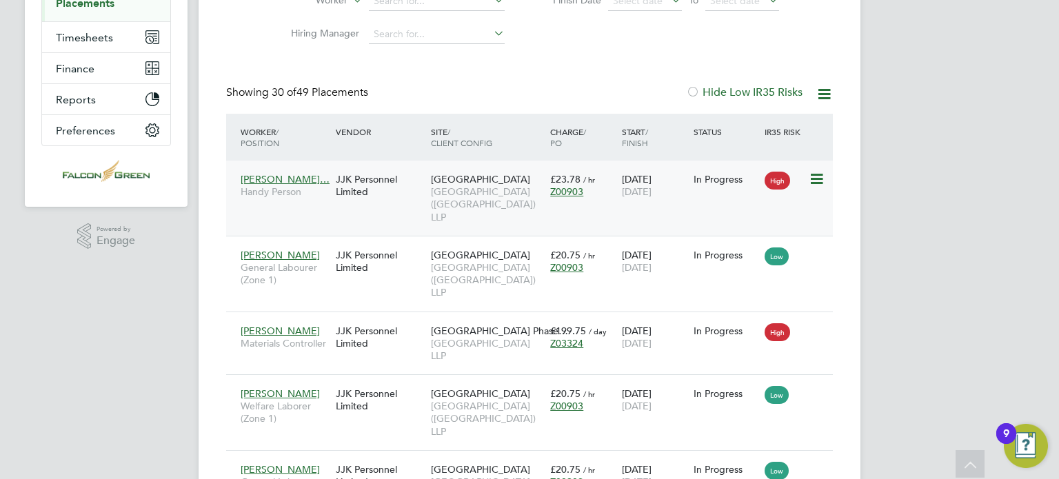
click at [452, 210] on span "Clapham Park (Metropolitan Countryside) LLP" at bounding box center [487, 204] width 112 height 38
click at [464, 280] on span "Clapham Park (Metropolitan Countryside) LLP" at bounding box center [487, 280] width 112 height 38
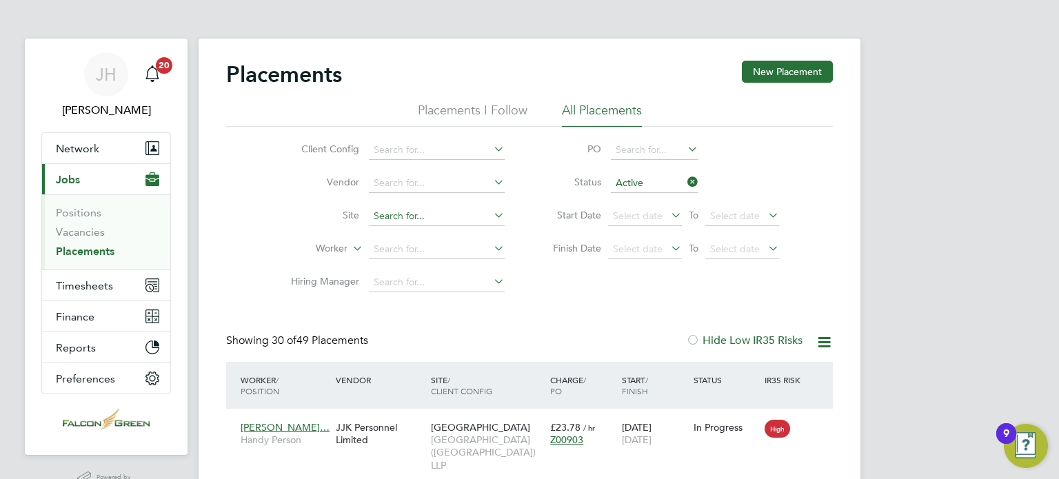
click at [413, 221] on input at bounding box center [437, 216] width 136 height 19
click at [413, 326] on li "[GEOGRAPHIC_DATA]" at bounding box center [459, 328] width 180 height 19
type input "[GEOGRAPHIC_DATA]"
click at [594, 297] on div "Client Config Vendor Site Clapham Park C02 Worker Hiring Manager PO Status Acti…" at bounding box center [529, 213] width 606 height 172
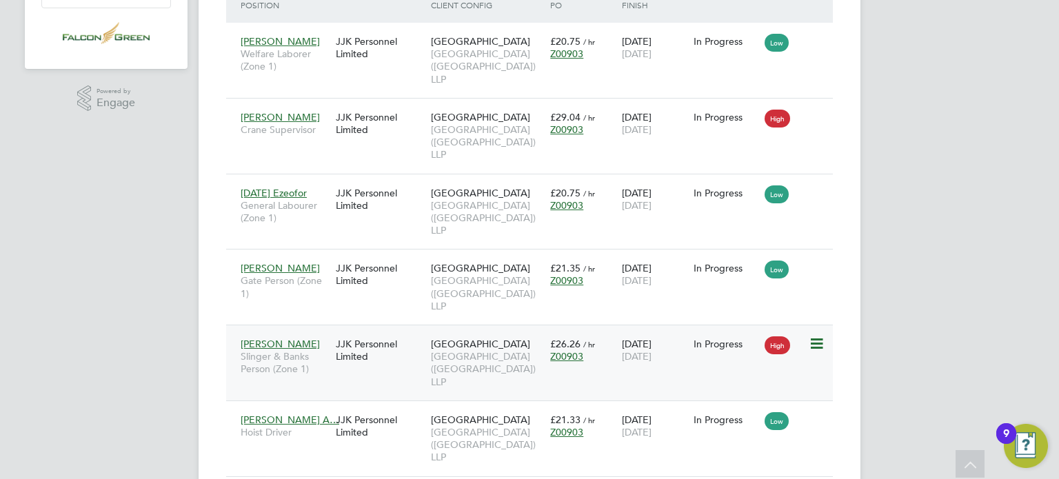
click at [462, 369] on span "Clapham Park (Metropolitan Countryside) LLP" at bounding box center [487, 369] width 112 height 38
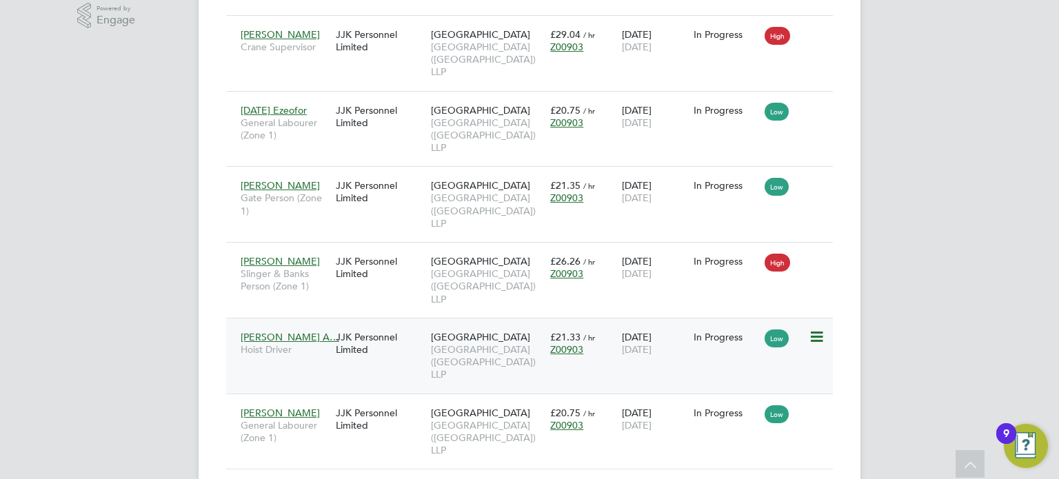
click at [471, 358] on span "Clapham Park (Metropolitan Countryside) LLP" at bounding box center [487, 362] width 112 height 38
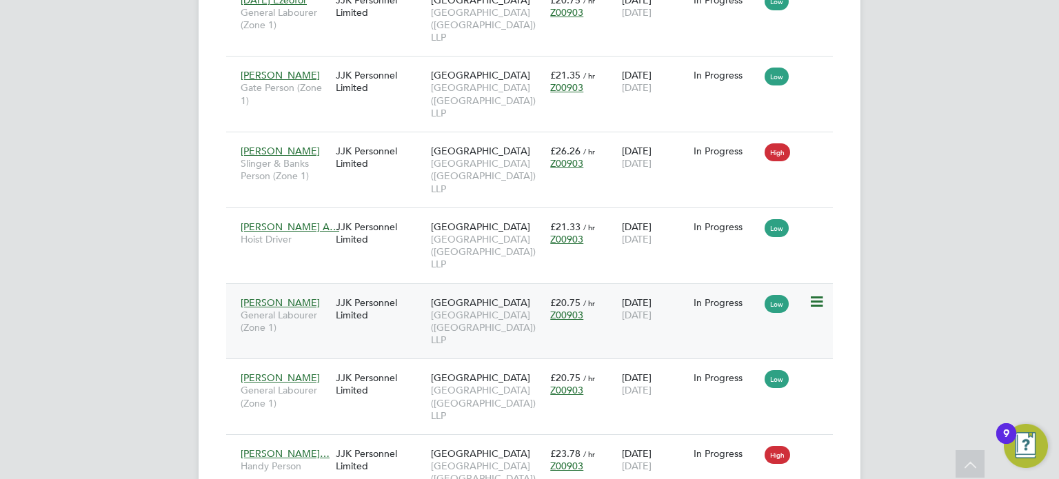
click at [482, 319] on span "Clapham Park (Metropolitan Countryside) LLP" at bounding box center [487, 328] width 112 height 38
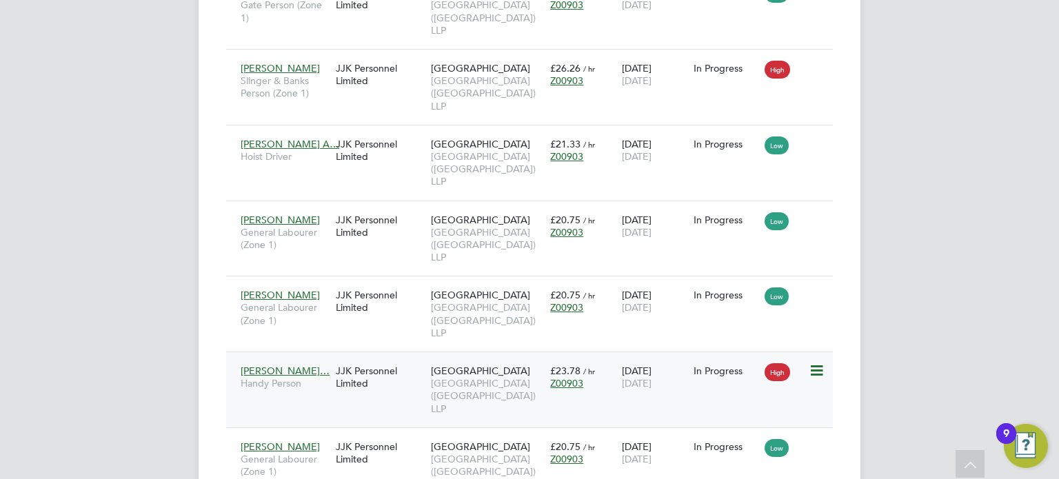
click at [470, 387] on span "Clapham Park (Metropolitan Countryside) LLP" at bounding box center [487, 396] width 112 height 38
click at [478, 314] on span "Clapham Park (Metropolitan Countryside) LLP" at bounding box center [487, 320] width 112 height 38
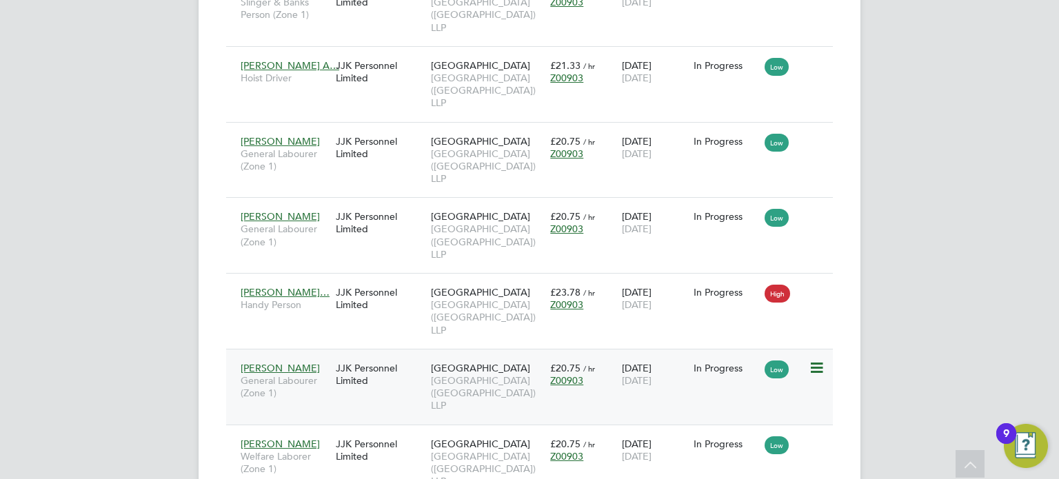
scroll to position [744, 0]
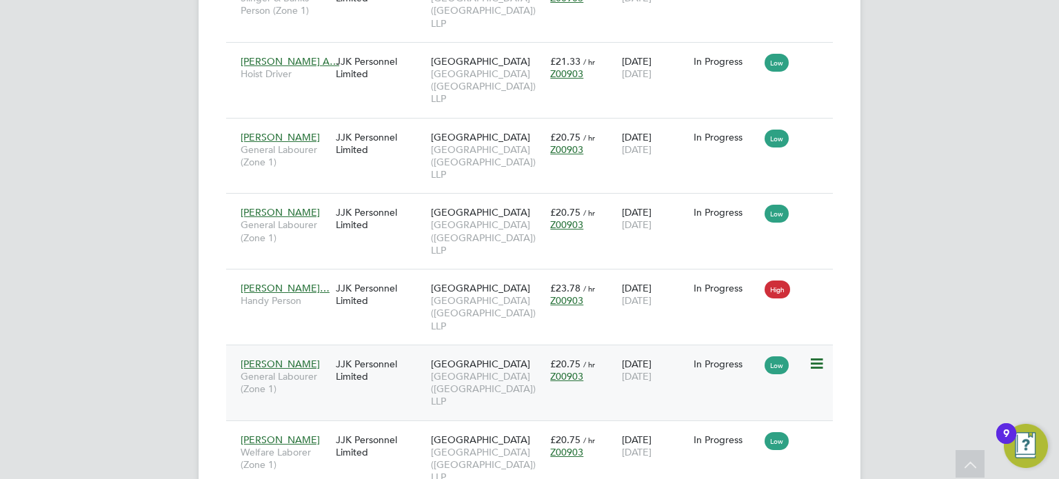
click at [480, 389] on span "Clapham Park (Metropolitan Countryside) LLP" at bounding box center [487, 389] width 112 height 38
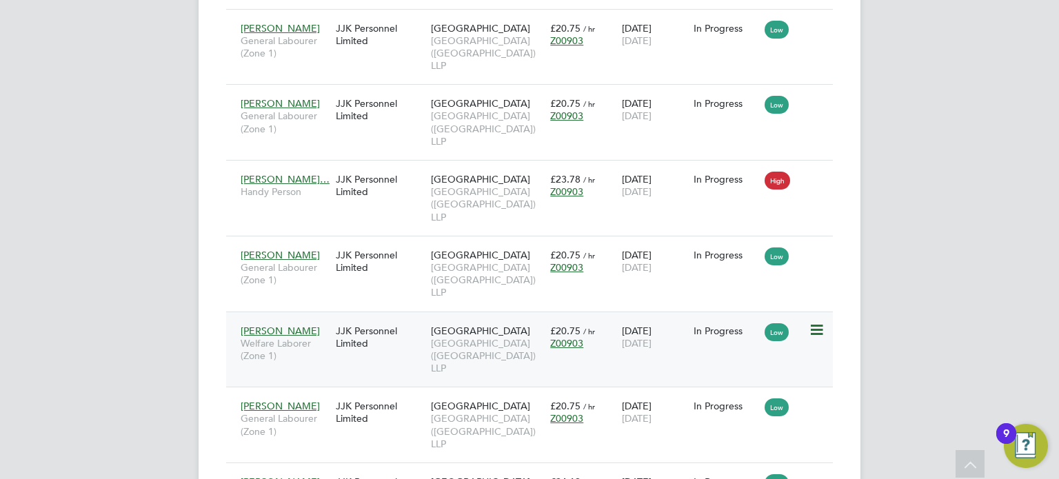
scroll to position [855, 0]
click at [477, 369] on span "Clapham Park (Metropolitan Countryside) LLP" at bounding box center [487, 355] width 112 height 38
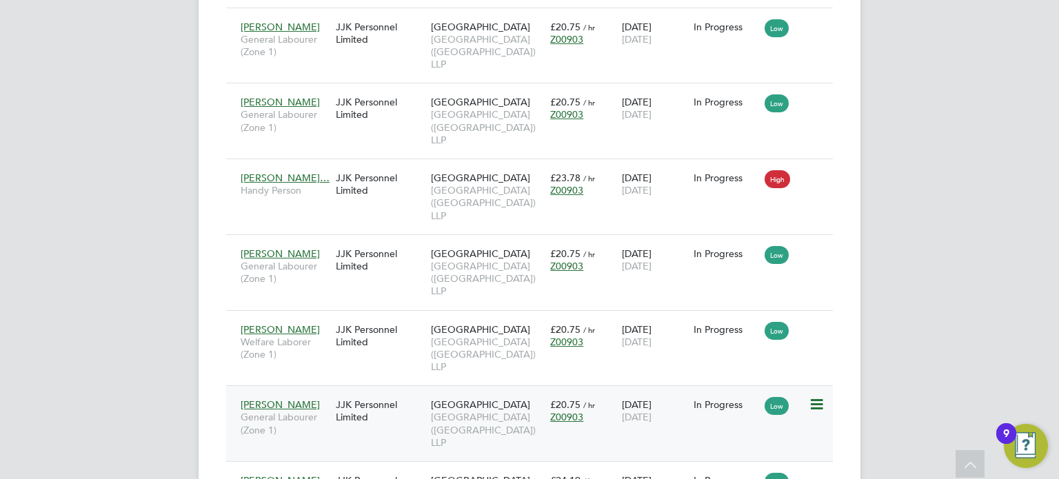
click at [491, 418] on span "Clapham Park (Metropolitan Countryside) LLP" at bounding box center [487, 430] width 112 height 38
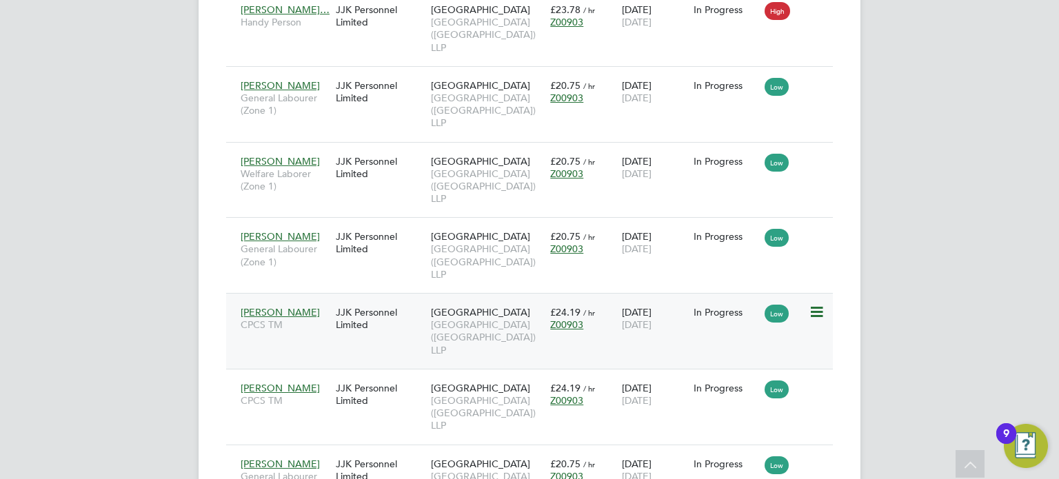
scroll to position [1047, 0]
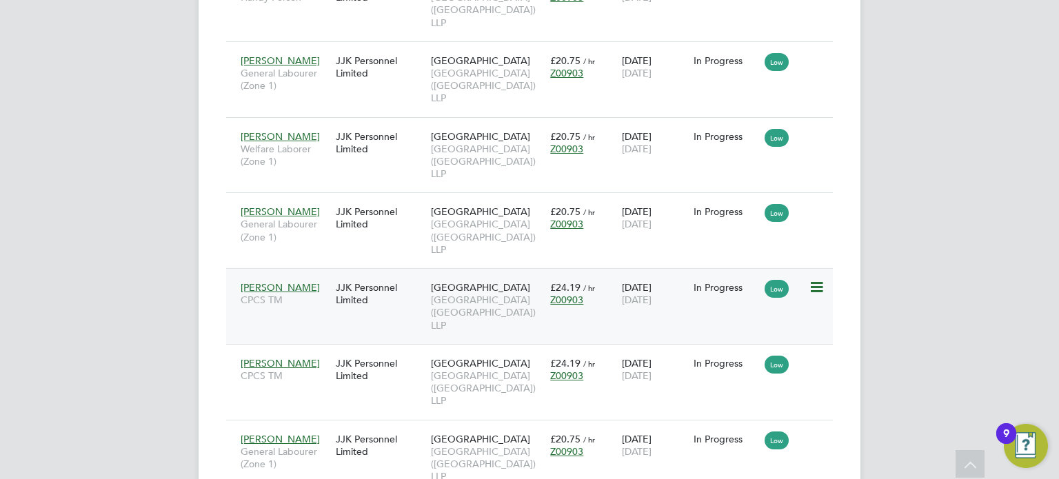
click at [458, 314] on span "Clapham Park (Metropolitan Countryside) LLP" at bounding box center [487, 313] width 112 height 38
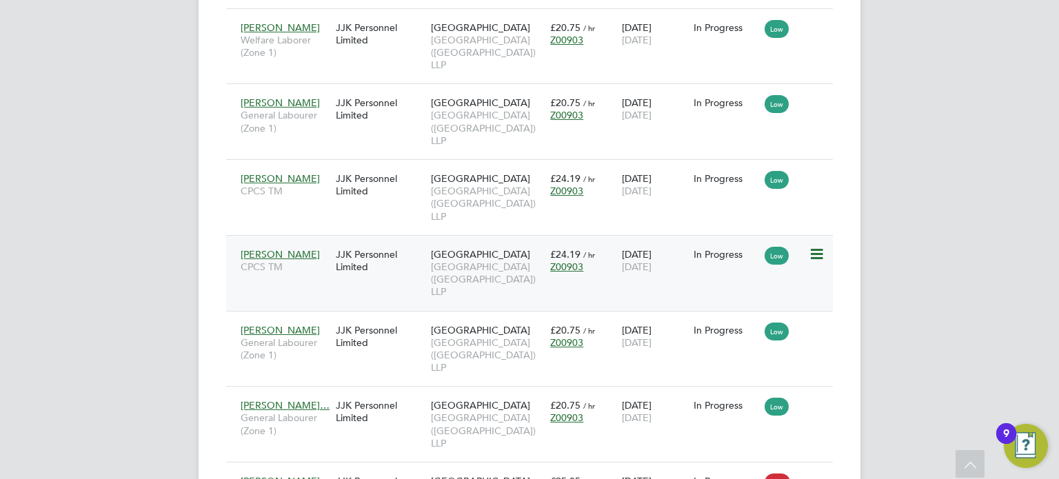
scroll to position [1158, 0]
click at [491, 253] on span "[GEOGRAPHIC_DATA]" at bounding box center [480, 253] width 99 height 12
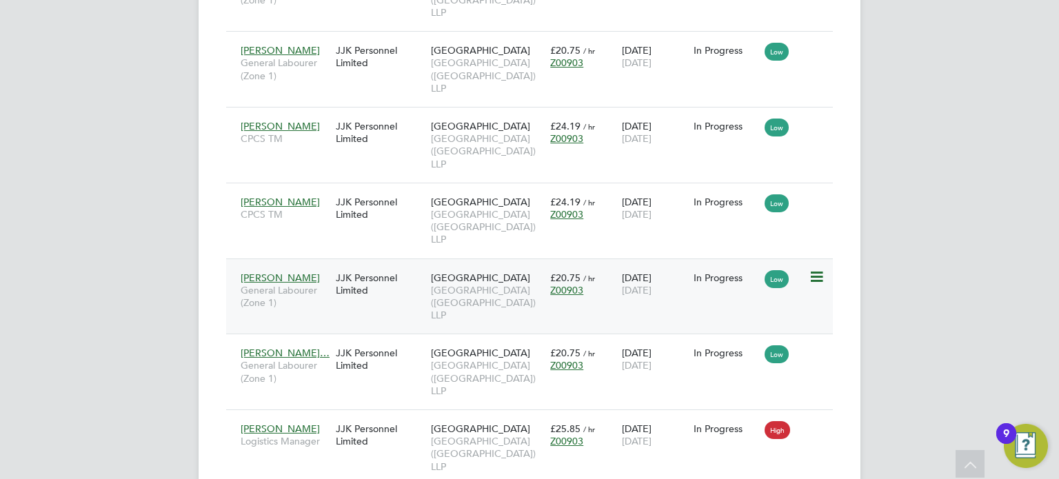
scroll to position [1213, 0]
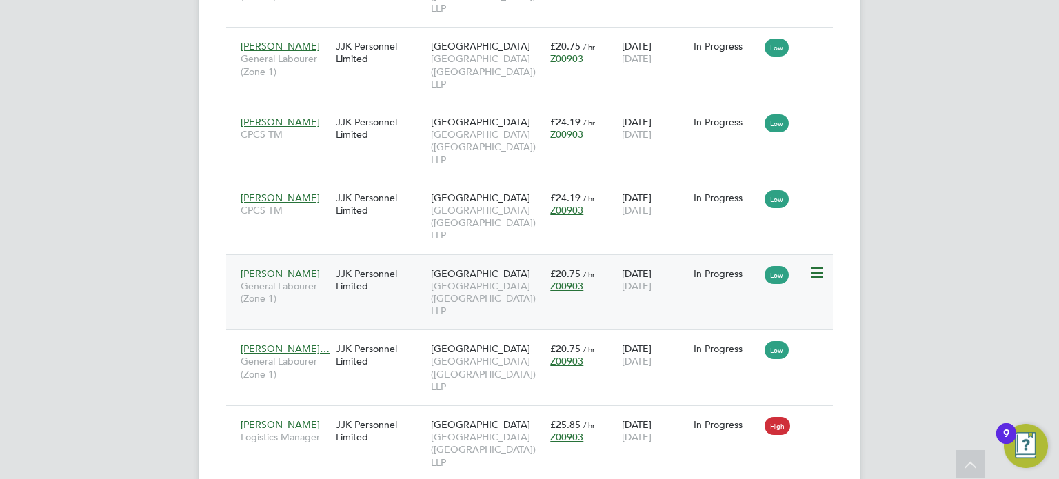
click at [488, 283] on span "Clapham Park (Metropolitan Countryside) LLP" at bounding box center [487, 299] width 112 height 38
click at [460, 371] on span "Clapham Park (Metropolitan Countryside) LLP" at bounding box center [487, 374] width 112 height 38
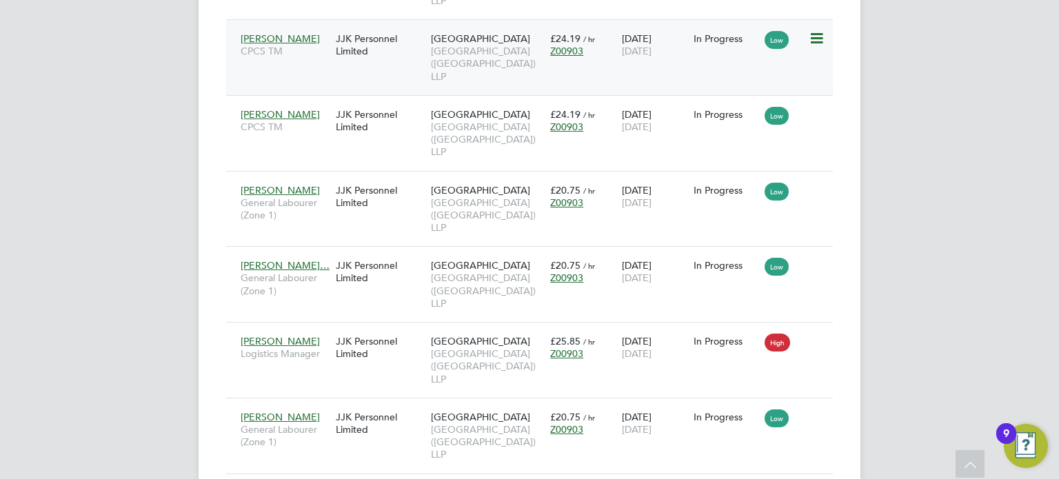
scroll to position [1323, 0]
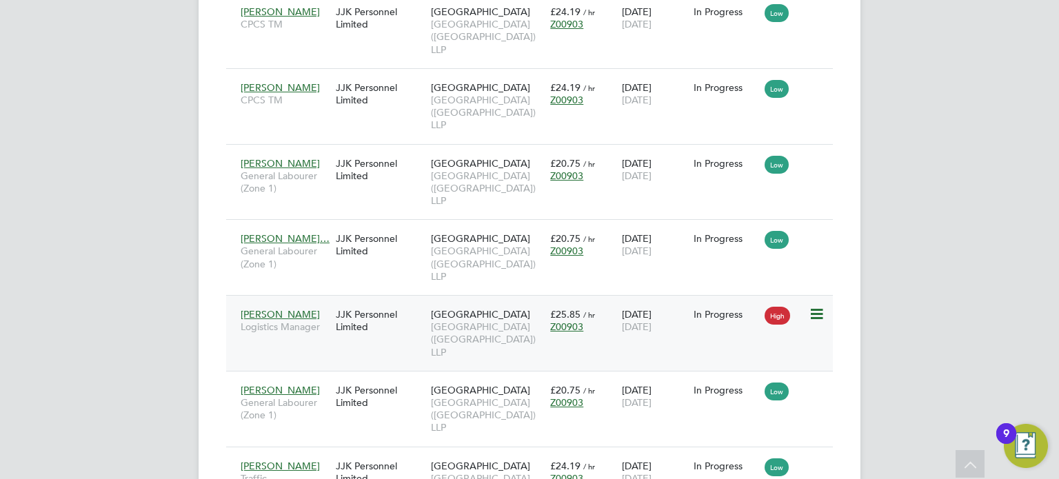
click at [477, 325] on span "Clapham Park (Metropolitan Countryside) LLP" at bounding box center [487, 339] width 112 height 38
click at [463, 327] on span "Clapham Park (Metropolitan Countryside) LLP" at bounding box center [487, 339] width 112 height 38
click at [457, 404] on span "Clapham Park (Metropolitan Countryside) LLP" at bounding box center [487, 415] width 112 height 38
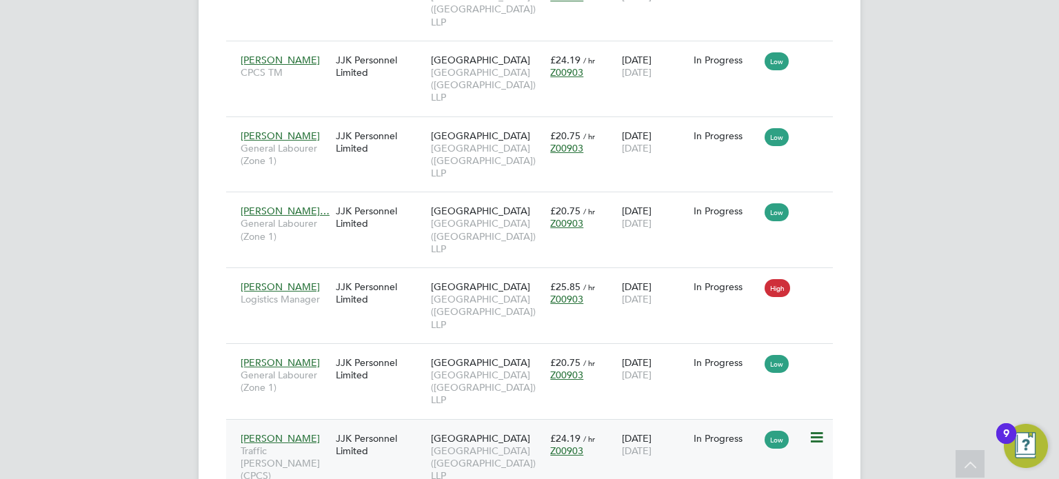
scroll to position [1378, 0]
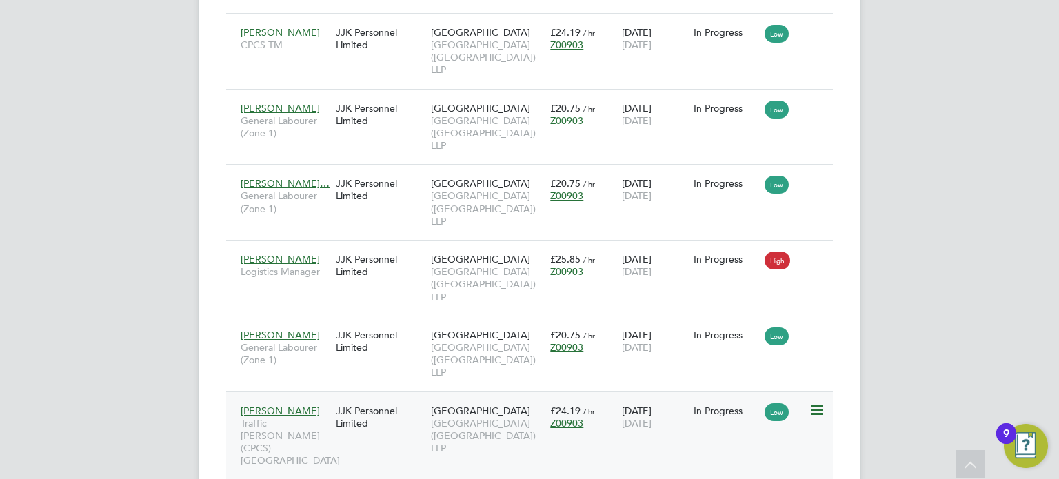
click at [463, 417] on span "Clapham Park (Metropolitan Countryside) LLP" at bounding box center [487, 436] width 112 height 38
click at [491, 352] on span "Clapham Park (Metropolitan Countryside) LLP" at bounding box center [487, 360] width 112 height 38
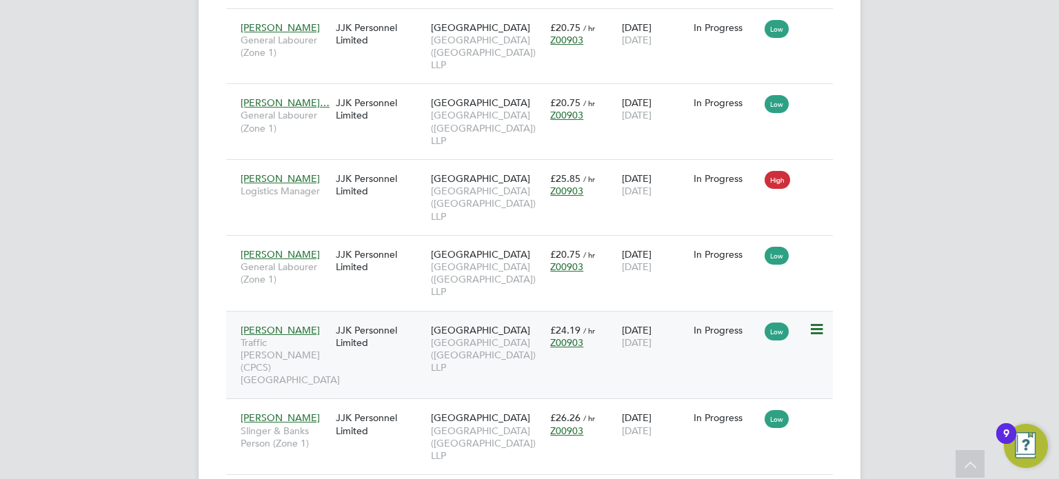
scroll to position [1461, 0]
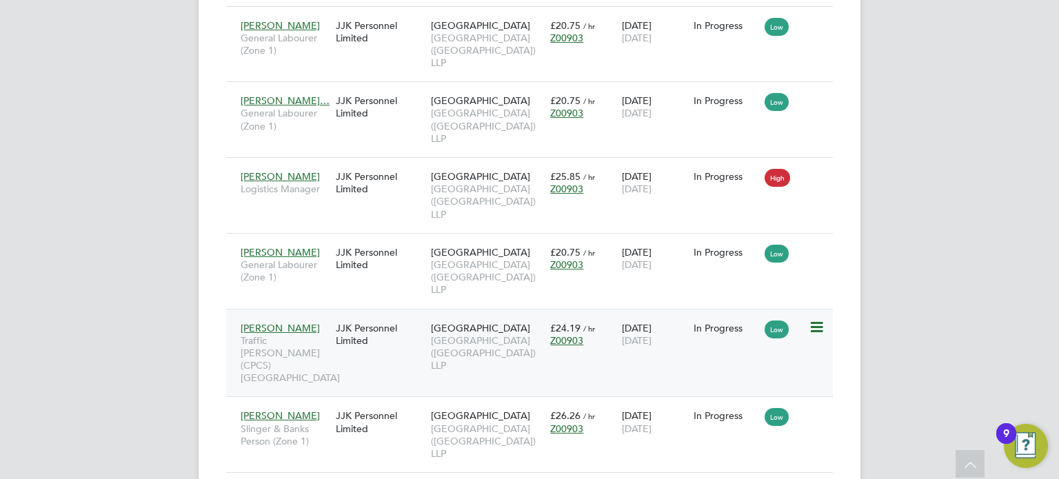
click at [468, 350] on span "Clapham Park (Metropolitan Countryside) LLP" at bounding box center [487, 353] width 112 height 38
click at [455, 422] on span "Clapham Park (Metropolitan Countryside) LLP" at bounding box center [487, 441] width 112 height 38
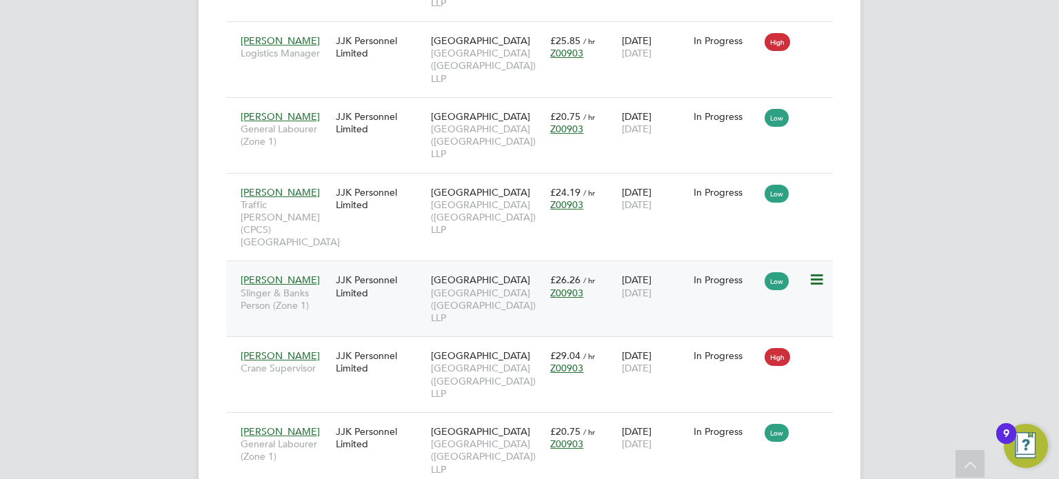
scroll to position [1599, 0]
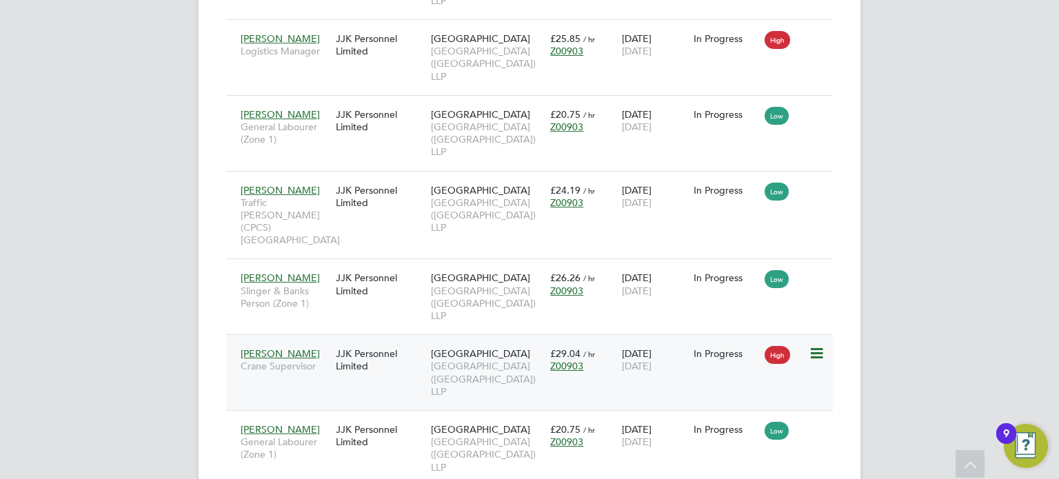
click at [471, 361] on span "Clapham Park (Metropolitan Countryside) LLP" at bounding box center [487, 379] width 112 height 38
click at [480, 436] on span "Clapham Park (Metropolitan Countryside) LLP" at bounding box center [487, 455] width 112 height 38
click at [454, 436] on span "Clapham Park (Metropolitan Countryside) LLP" at bounding box center [487, 455] width 112 height 38
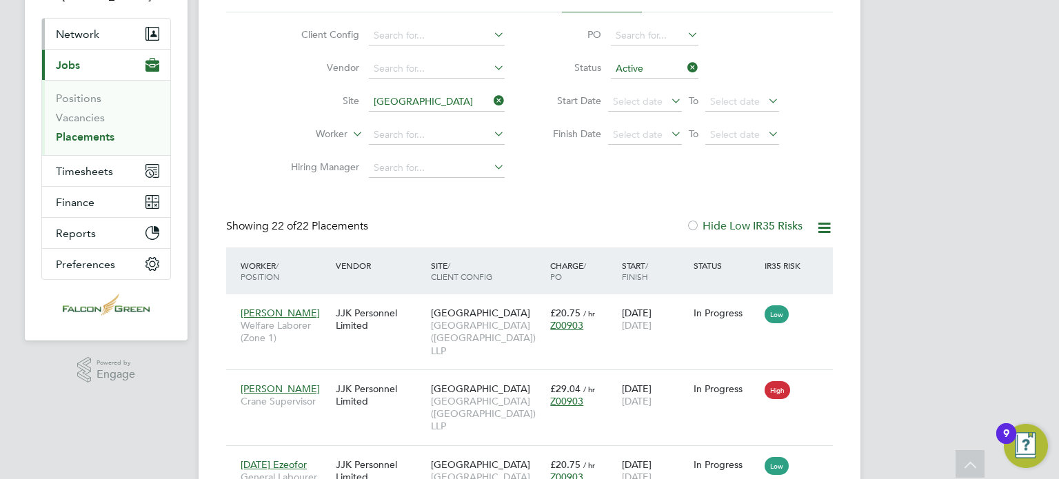
scroll to position [0, 0]
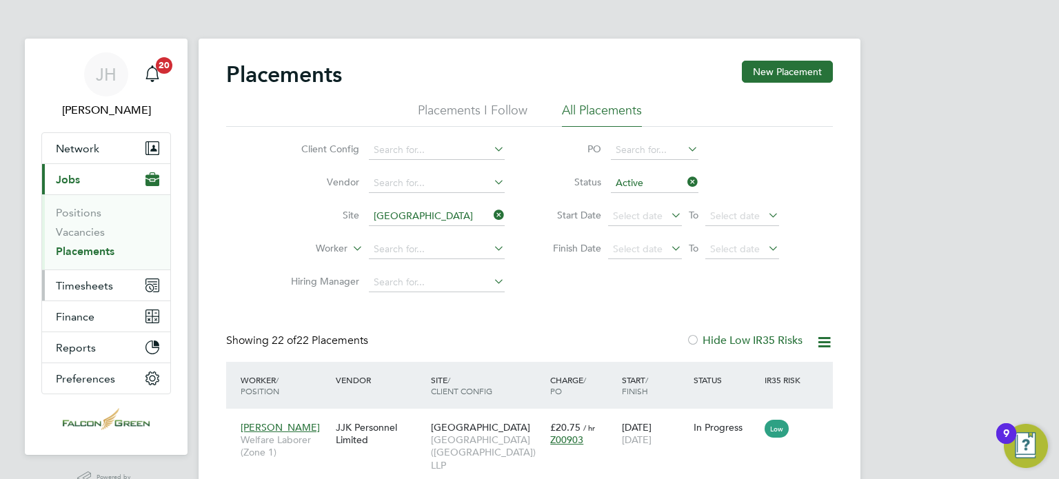
click at [92, 283] on span "Timesheets" at bounding box center [84, 285] width 57 height 13
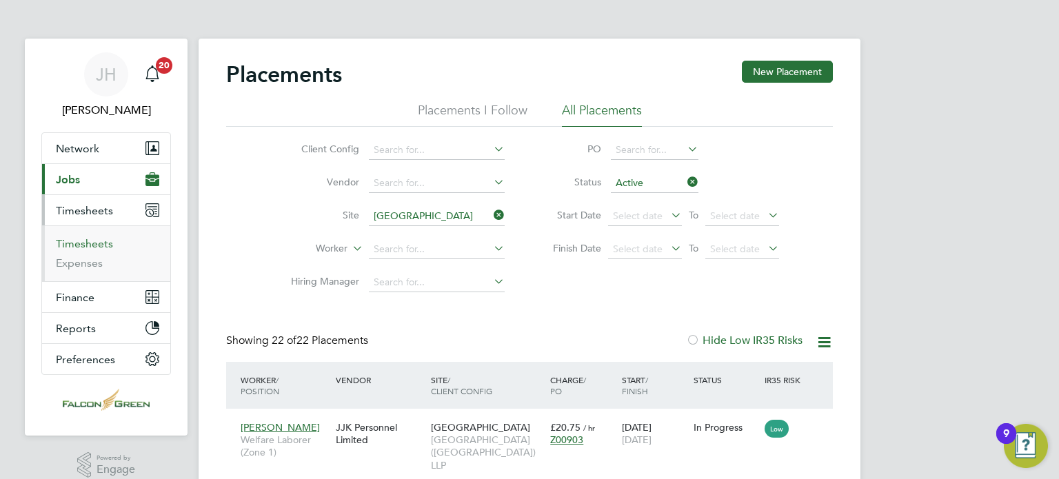
click at [88, 245] on link "Timesheets" at bounding box center [84, 243] width 57 height 13
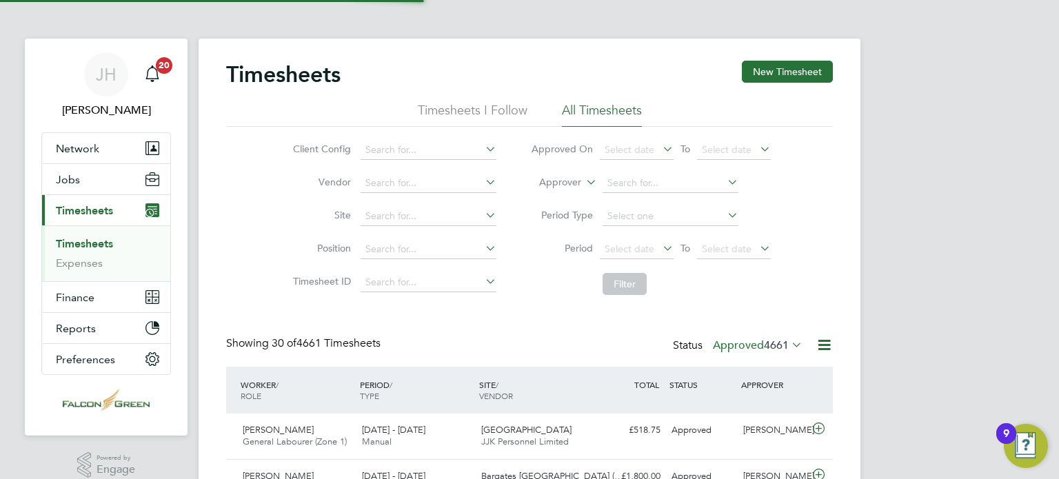
scroll to position [34, 120]
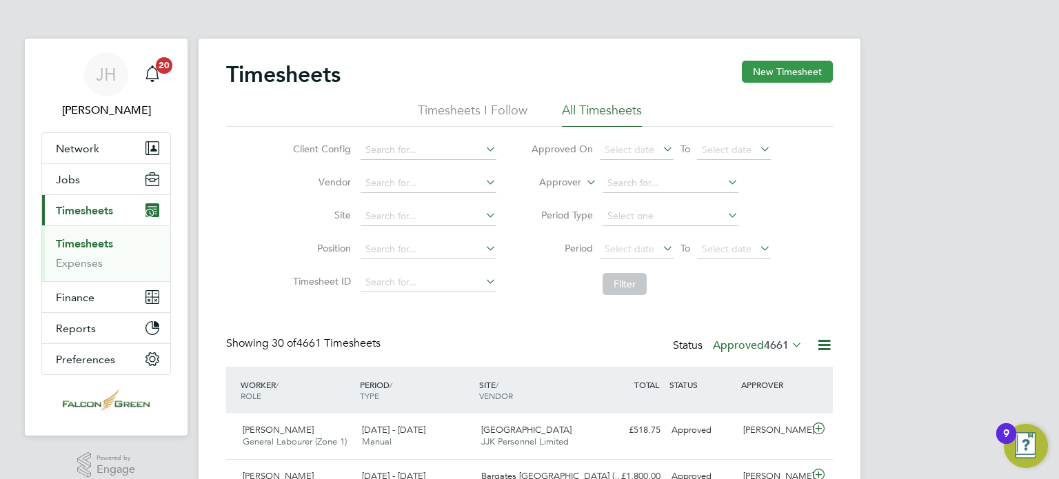
click at [776, 71] on button "New Timesheet" at bounding box center [787, 72] width 91 height 22
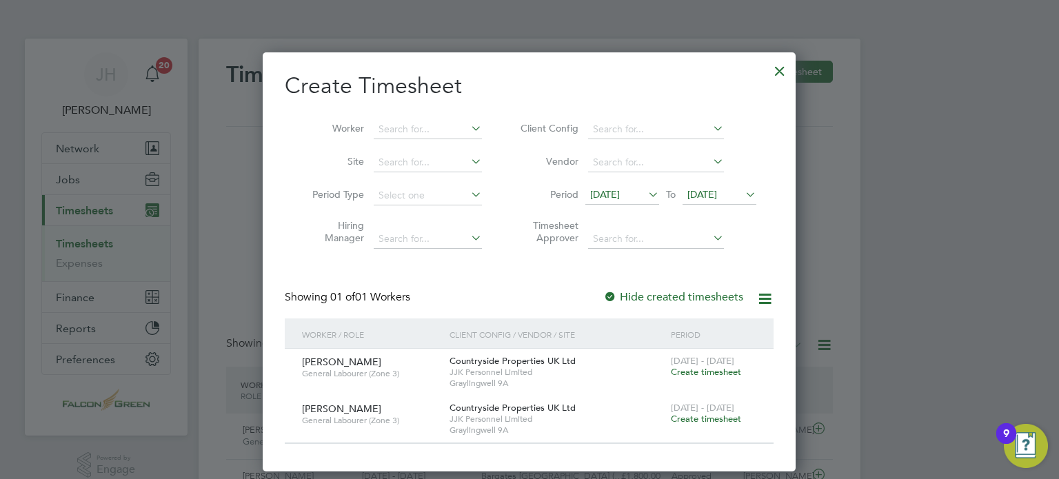
click at [602, 194] on span "12 Sep 2025" at bounding box center [605, 194] width 30 height 12
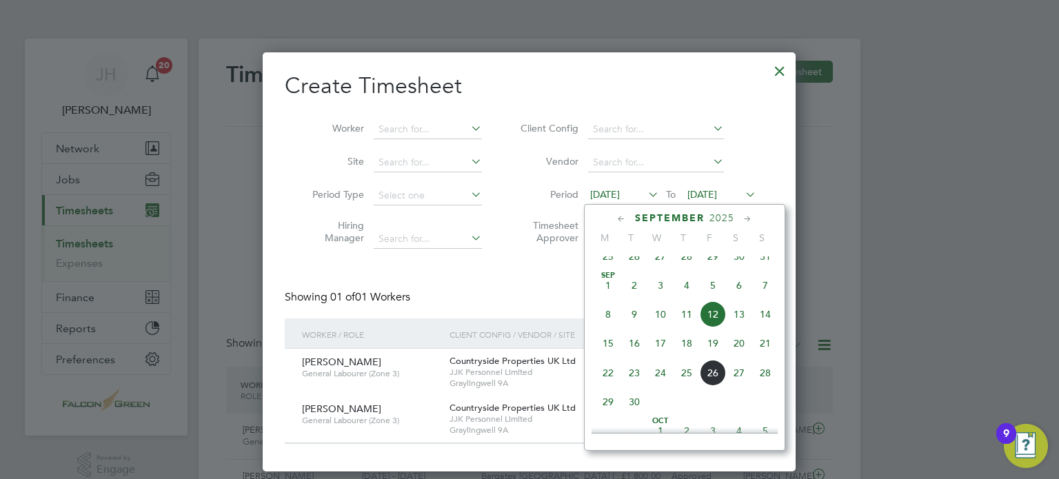
click at [608, 386] on span "22" at bounding box center [608, 373] width 26 height 26
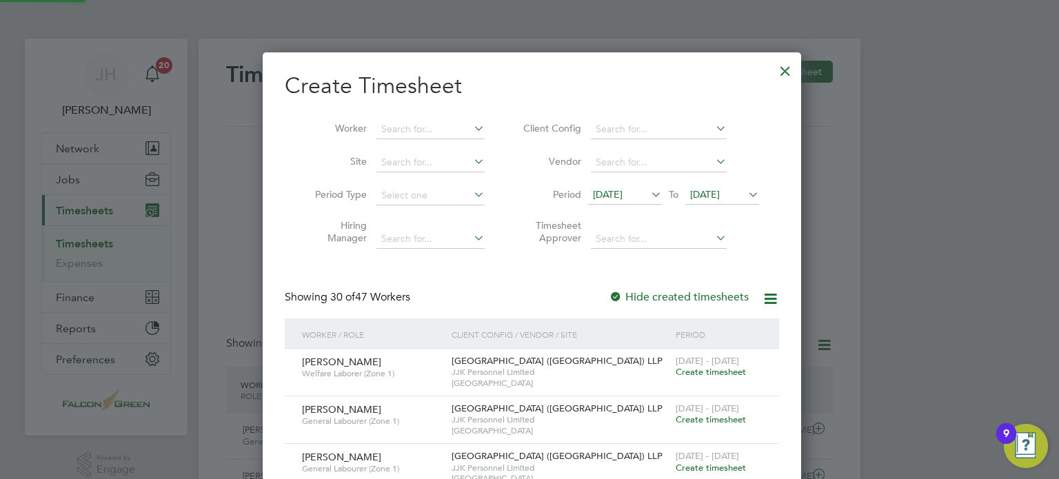
click at [692, 193] on span "22 Sep 2025" at bounding box center [705, 194] width 30 height 12
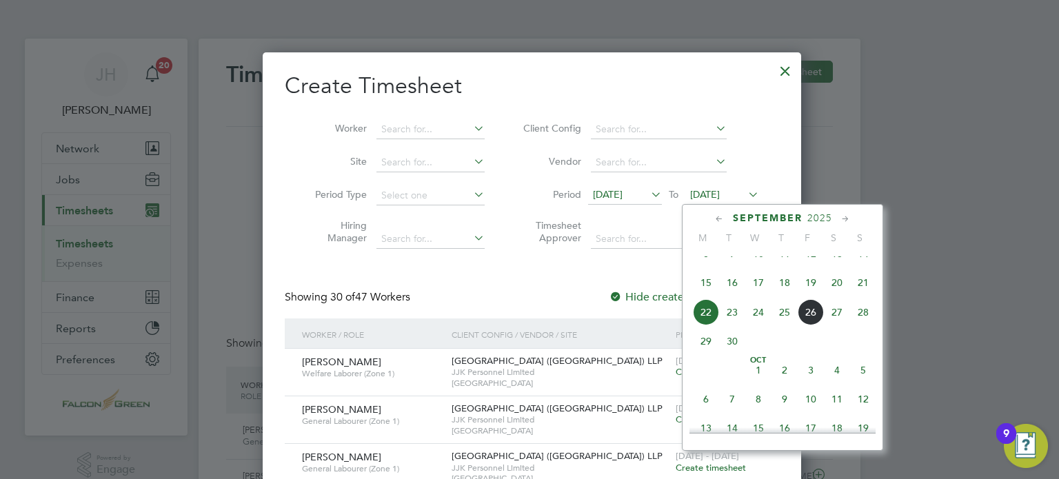
click at [853, 325] on span "28" at bounding box center [863, 312] width 26 height 26
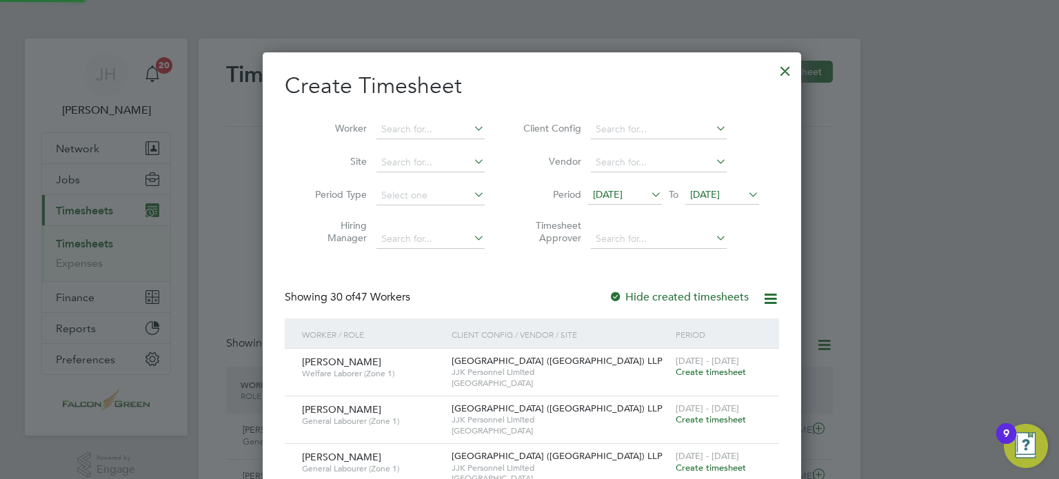
click at [510, 290] on div "Showing 30 of 47 Workers Hide created timesheets" at bounding box center [532, 304] width 494 height 28
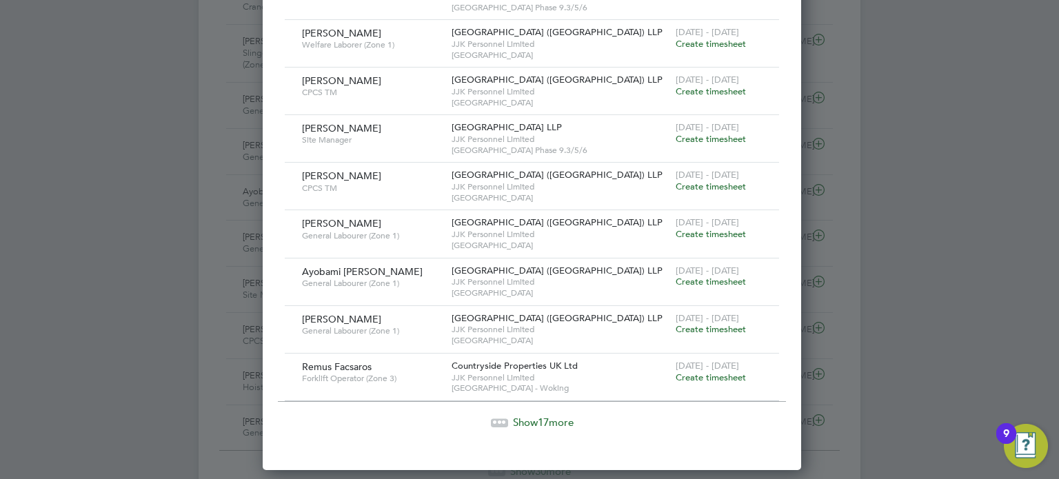
click at [538, 421] on div "Show 17 more" at bounding box center [532, 423] width 508 height 14
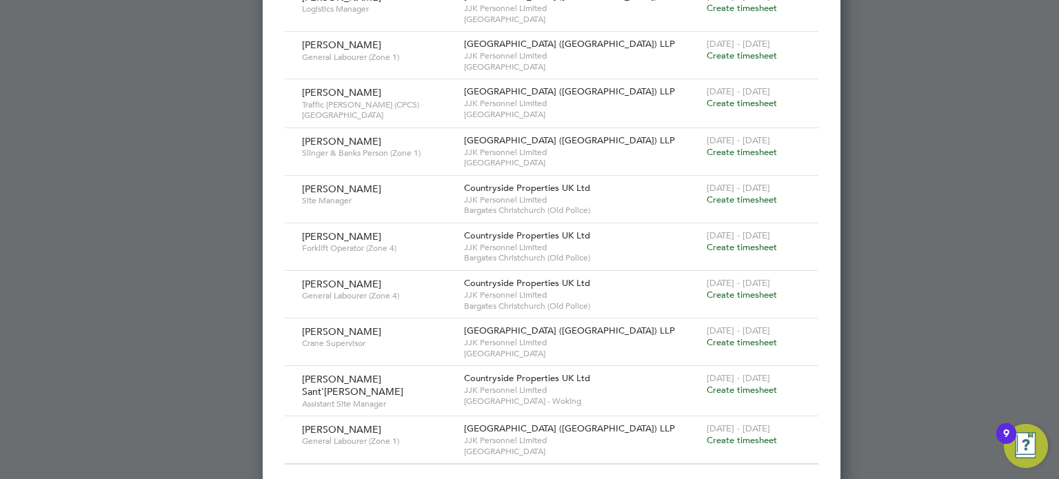
click at [703, 435] on div "22 - 28 Sep 2025 Create timesheet" at bounding box center [753, 434] width 101 height 37
click at [703, 434] on div "22 - 28 Sep 2025 Create timesheet" at bounding box center [753, 434] width 101 height 37
click at [706, 434] on span "Create timesheet" at bounding box center [741, 440] width 70 height 12
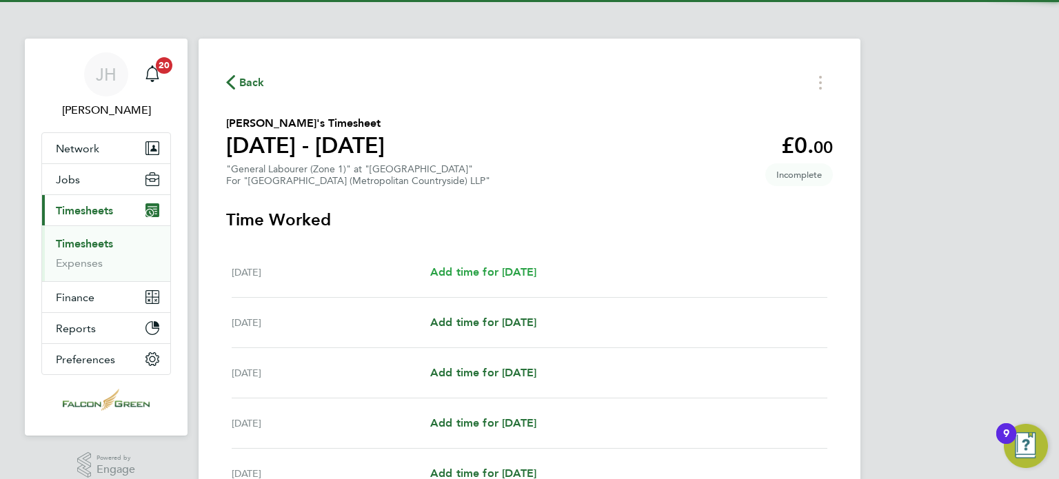
click at [473, 274] on span "Add time for Mon 22 Sep" at bounding box center [483, 271] width 106 height 13
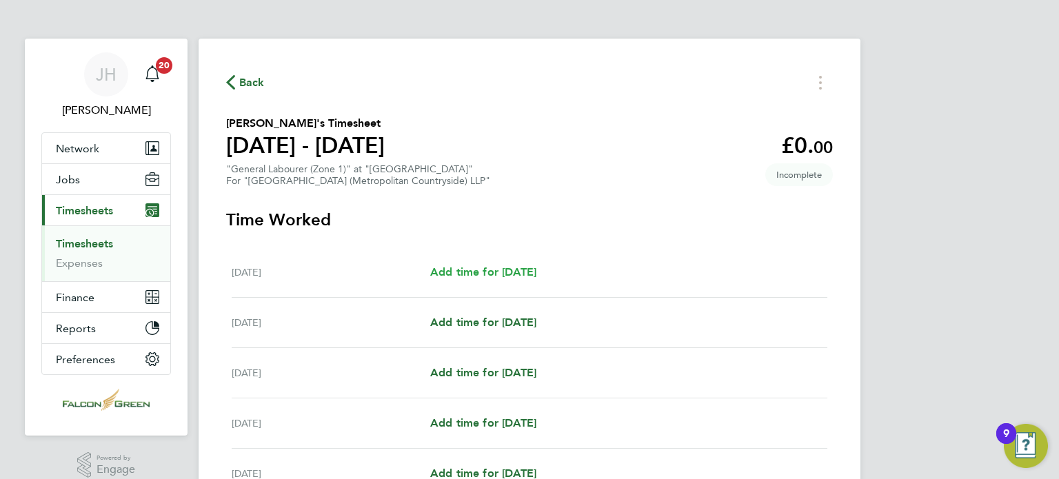
select select "30"
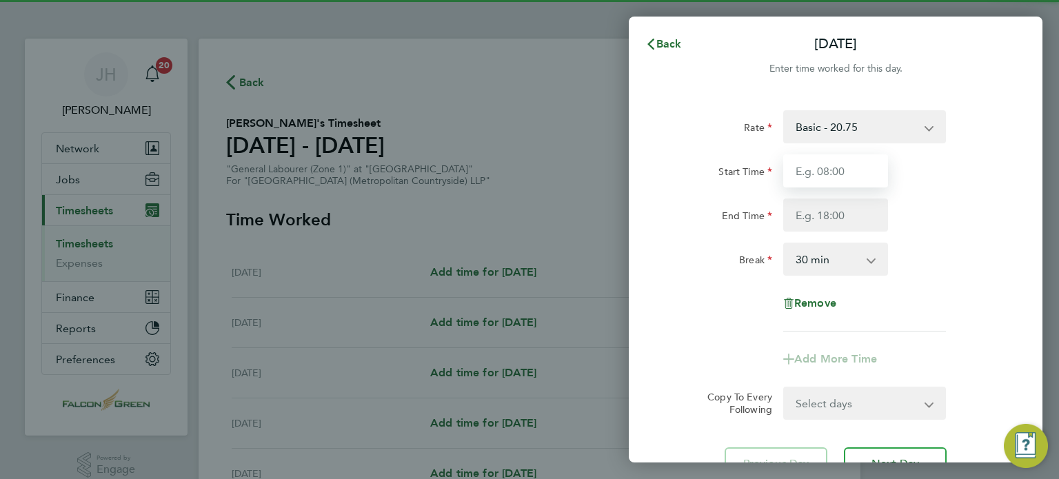
click at [813, 163] on input "Start Time" at bounding box center [835, 170] width 105 height 33
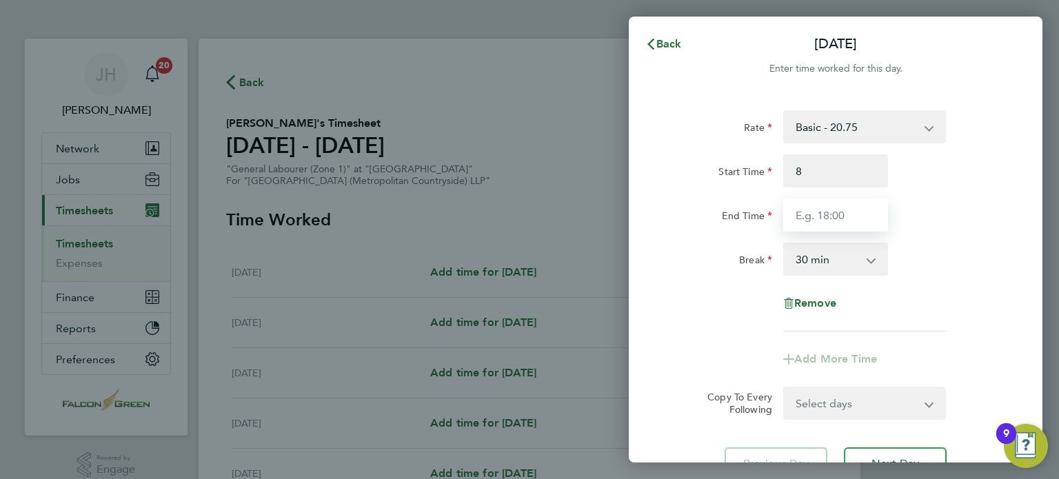
type input "08:00"
click at [797, 198] on input "End Time" at bounding box center [835, 214] width 105 height 33
click at [803, 212] on input "End Time" at bounding box center [835, 214] width 105 height 33
type input "13:00"
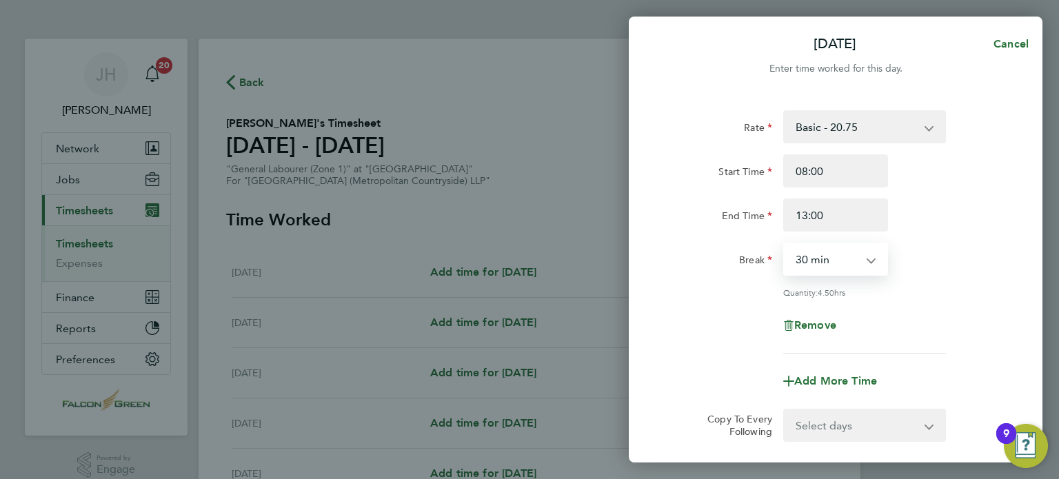
click at [808, 257] on select "0 min 15 min 30 min 45 min 60 min 75 min 90 min" at bounding box center [826, 259] width 85 height 30
select select "0"
click at [784, 244] on select "0 min 15 min 30 min 45 min 60 min 75 min 90 min" at bounding box center [826, 259] width 85 height 30
click at [689, 278] on div "Rate Basic - 20.75 Start Time 08:00 End Time 13:00 Break 0 min 15 min 30 min 45…" at bounding box center [835, 231] width 336 height 243
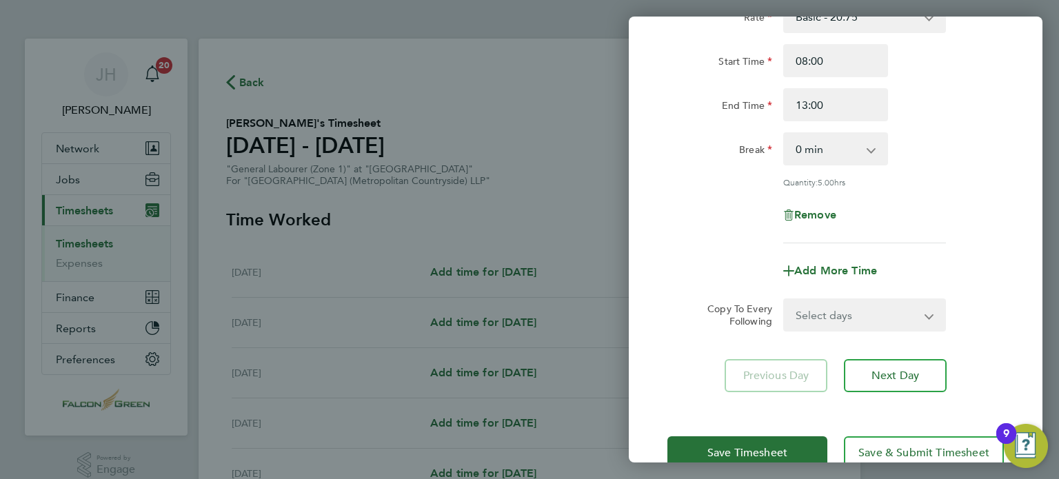
click at [817, 313] on select "Select days Day Weekday (Mon-Fri) Weekend (Sat-Sun) Tuesday Wednesday Thursday …" at bounding box center [856, 315] width 145 height 30
select select "WEEKDAY"
click at [784, 300] on select "Select days Day Weekday (Mon-Fri) Weekend (Sat-Sun) Tuesday Wednesday Thursday …" at bounding box center [856, 315] width 145 height 30
select select "2025-09-28"
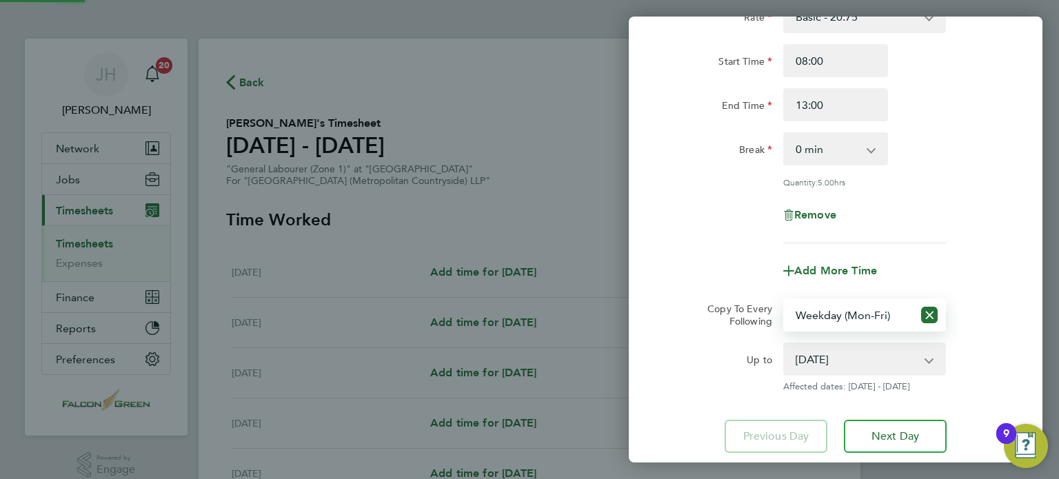
click at [648, 212] on div "Rate Basic - 20.75 Start Time 08:00 End Time 13:00 Break 0 min 15 min 30 min 45…" at bounding box center [834, 226] width 413 height 486
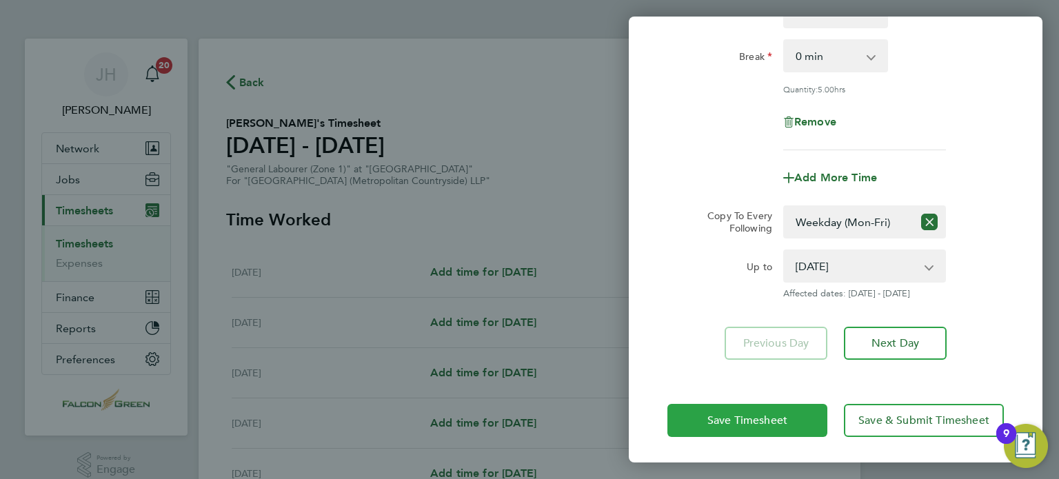
click at [714, 405] on button "Save Timesheet" at bounding box center [747, 420] width 160 height 33
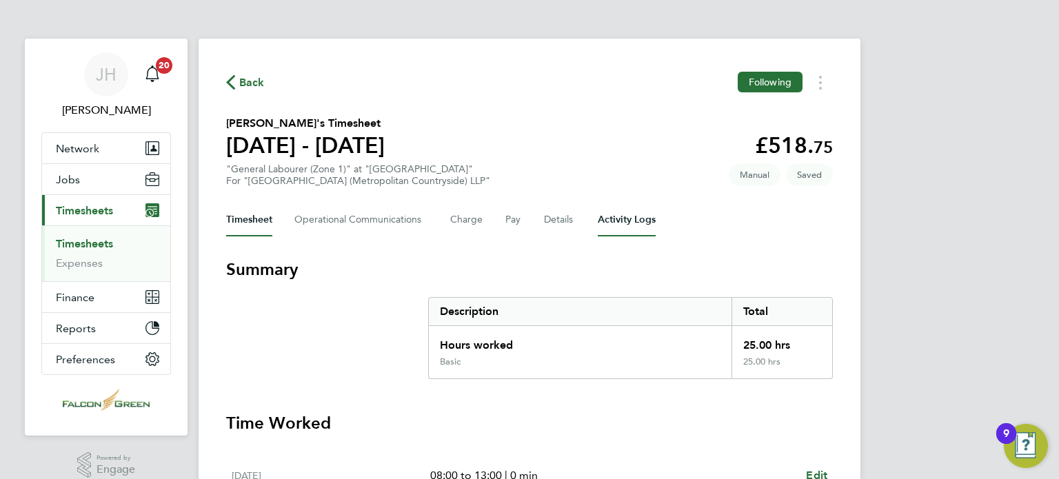
click at [620, 227] on Logs-tab "Activity Logs" at bounding box center [626, 219] width 58 height 33
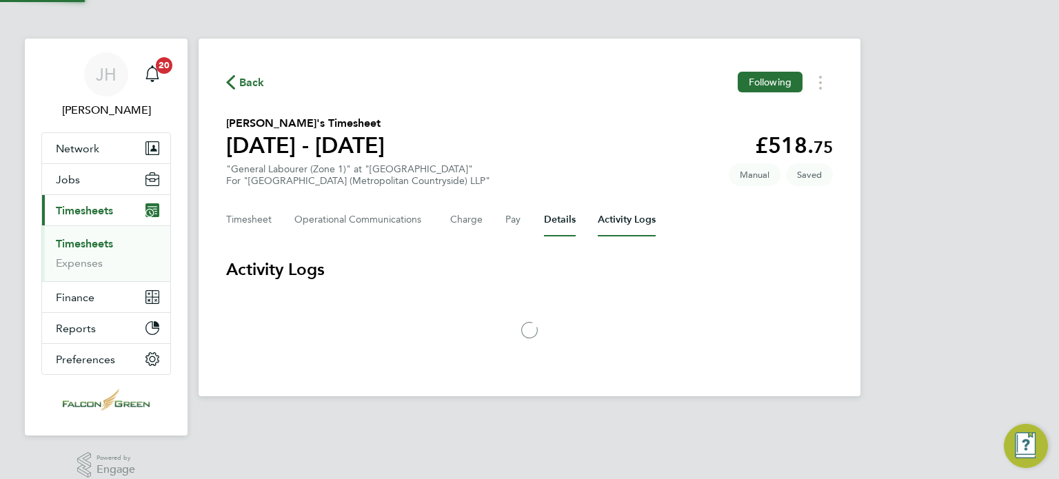
click at [561, 225] on button "Details" at bounding box center [560, 219] width 32 height 33
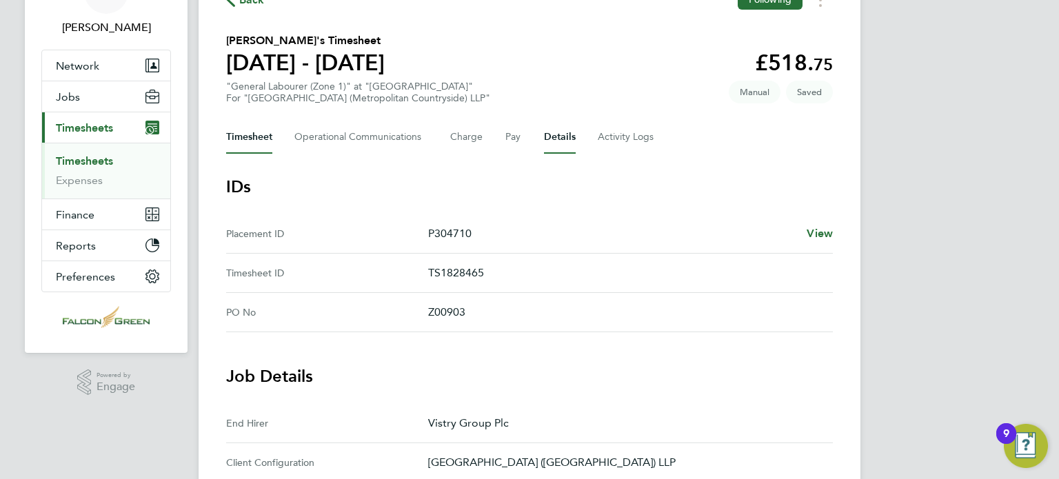
click at [254, 135] on button "Timesheet" at bounding box center [249, 137] width 46 height 33
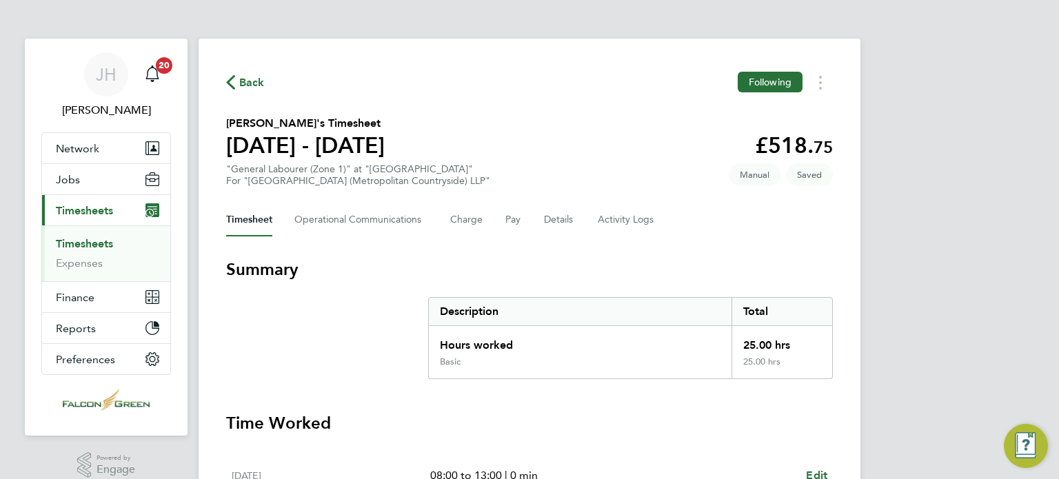
click at [606, 125] on section "Tariq Berkane's Timesheet 22 - 28 Sept 2025 £518. 75 "General Labourer (Zone 1)…" at bounding box center [529, 151] width 606 height 72
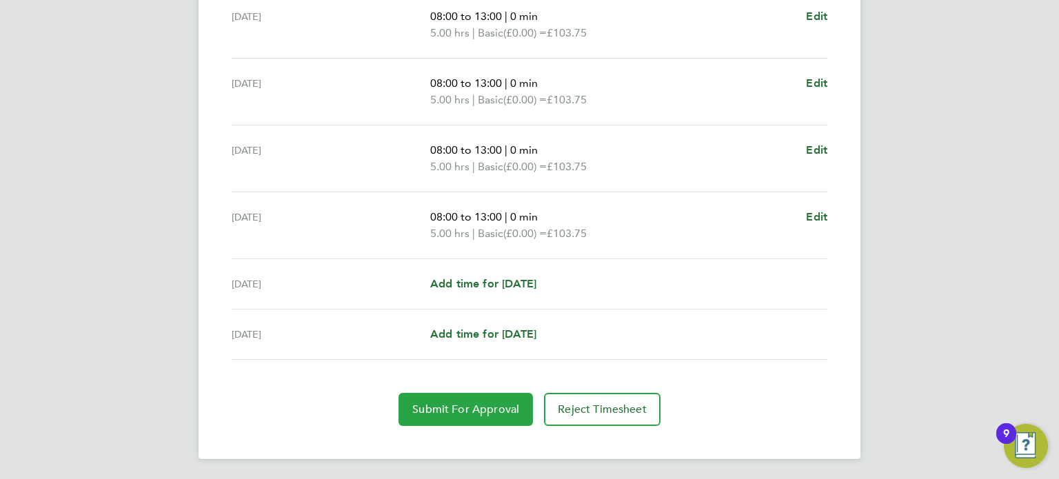
click at [463, 403] on span "Submit For Approval" at bounding box center [465, 409] width 107 height 14
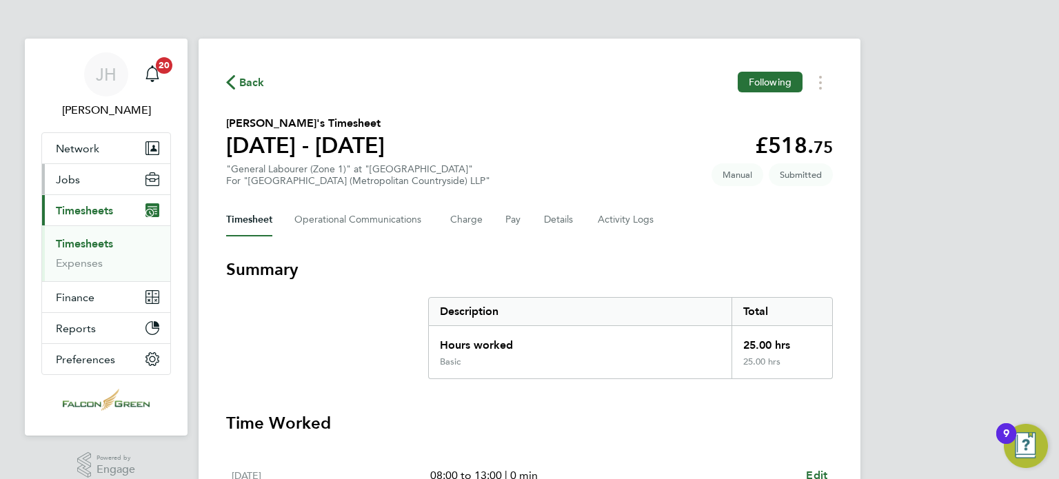
click at [66, 174] on span "Jobs" at bounding box center [68, 179] width 24 height 13
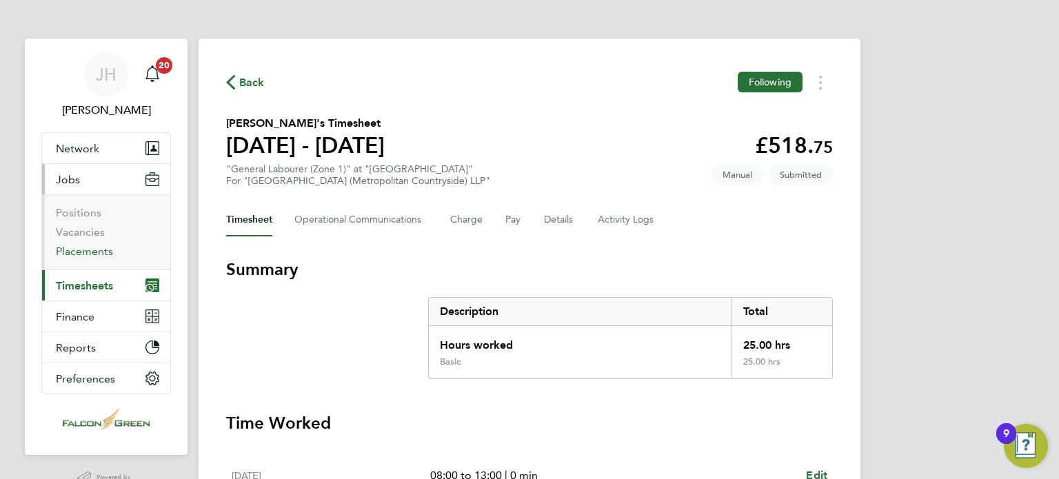
click at [99, 246] on link "Placements" at bounding box center [84, 251] width 57 height 13
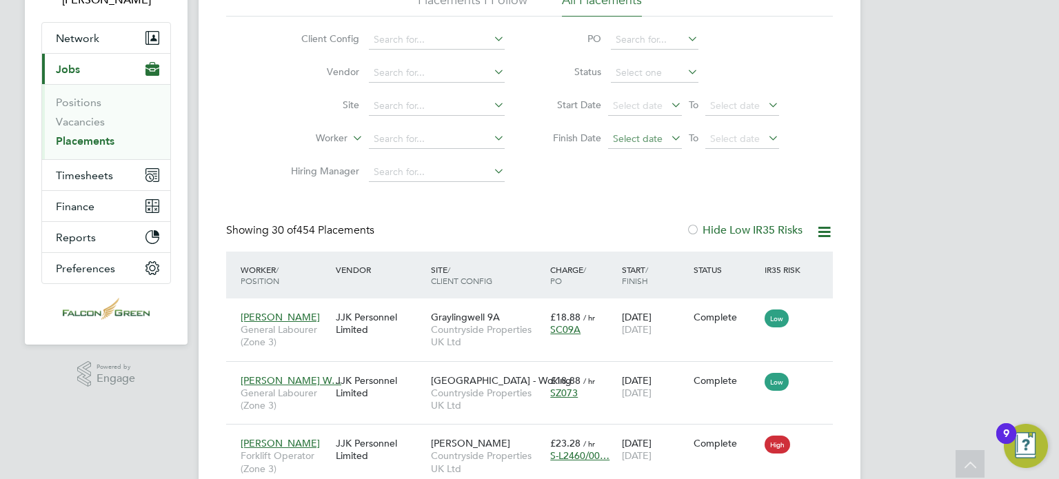
click at [653, 139] on span "Select date" at bounding box center [638, 138] width 50 height 12
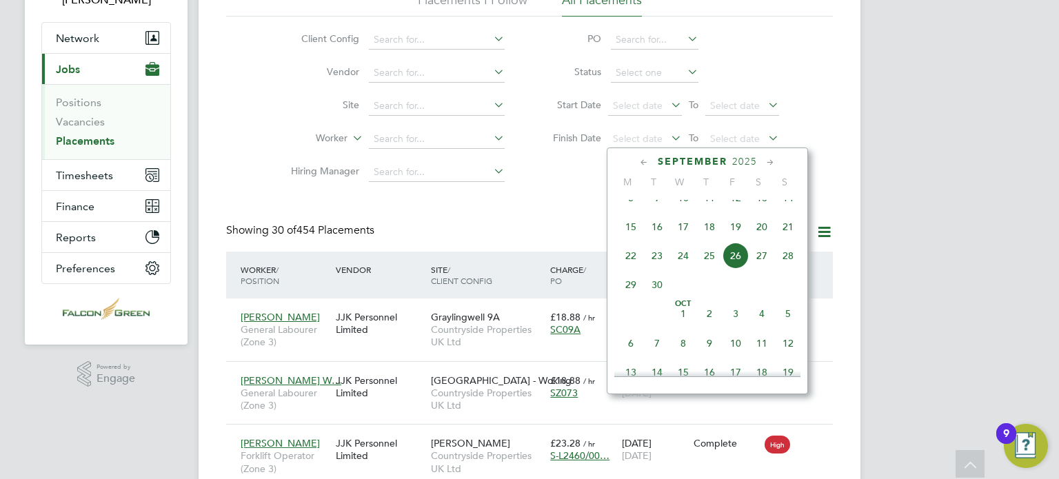
click at [631, 240] on span "15" at bounding box center [630, 227] width 26 height 26
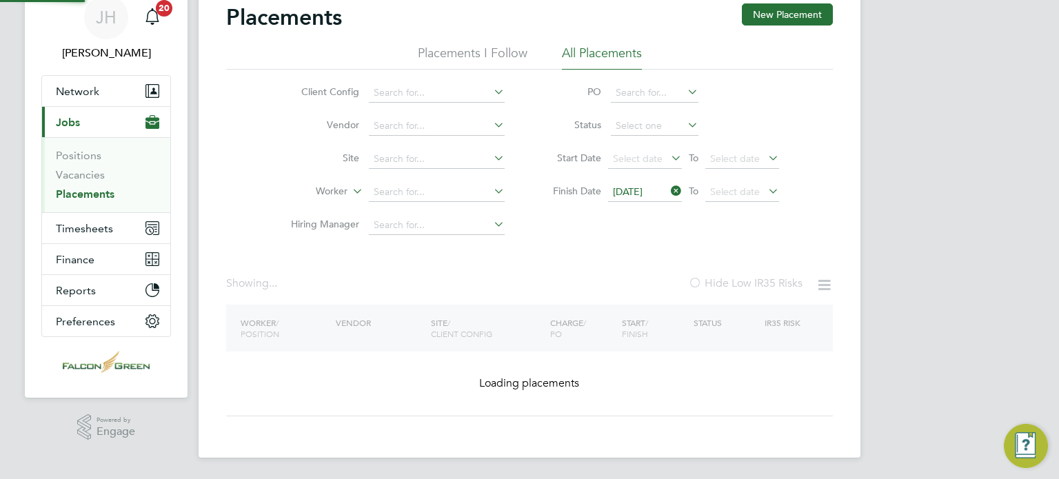
click at [746, 179] on div "Client Config Vendor Site Worker Hiring Manager PO Status Start Date Select dat…" at bounding box center [529, 156] width 606 height 172
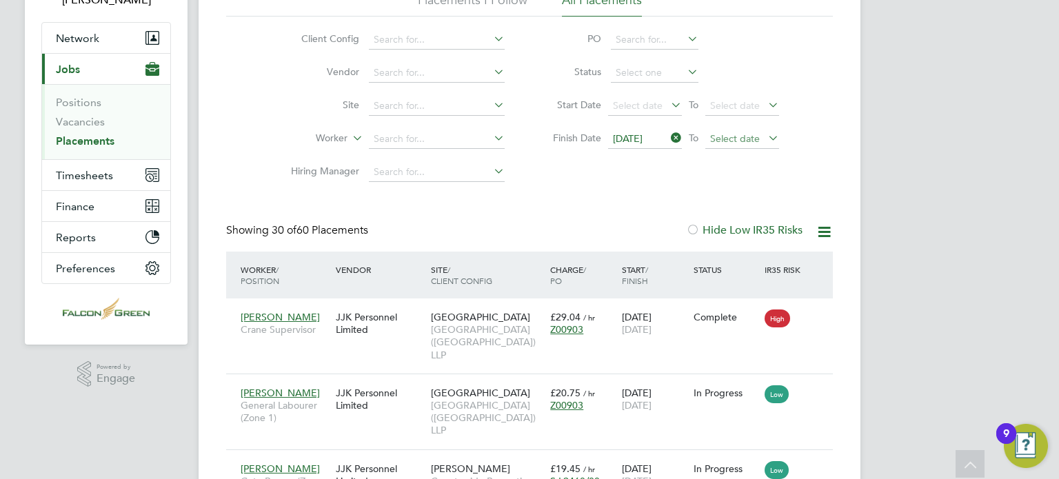
click at [745, 145] on span "Select date" at bounding box center [742, 139] width 74 height 19
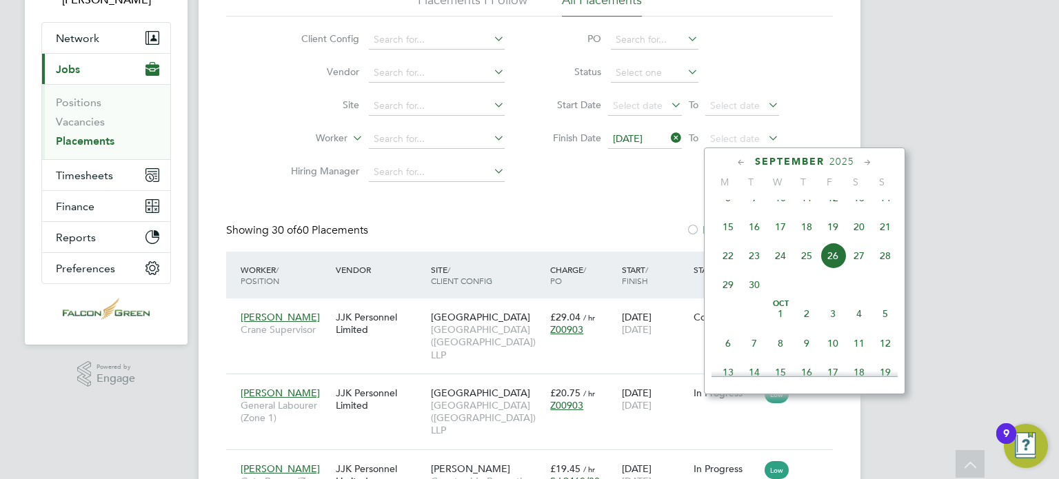
click at [888, 327] on span "5" at bounding box center [885, 313] width 26 height 26
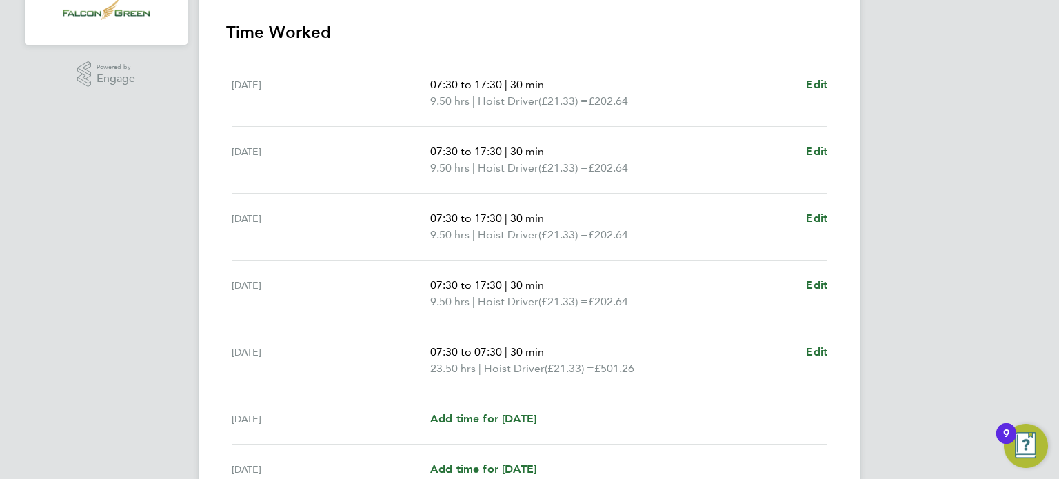
scroll to position [386, 0]
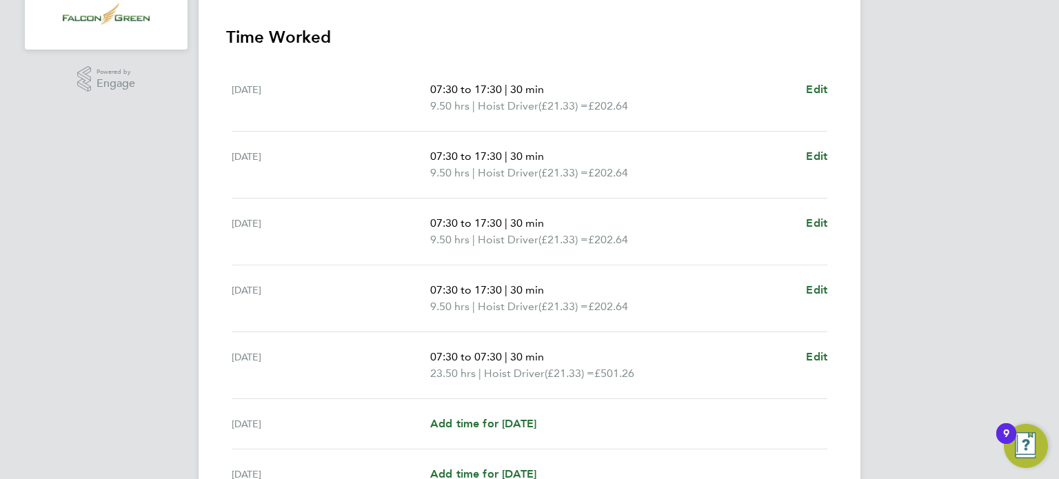
click at [801, 354] on div "07:30 to 07:30 | 30 min 23.50 hrs | Hoist Driver (£21.33) = £501.26 Edit" at bounding box center [628, 365] width 397 height 33
click at [805, 355] on div "07:30 to 07:30 | 30 min 23.50 hrs | Hoist Driver (£21.33) = £501.26 Edit" at bounding box center [628, 365] width 397 height 33
click at [810, 356] on span "Edit" at bounding box center [816, 356] width 21 height 13
select select "30"
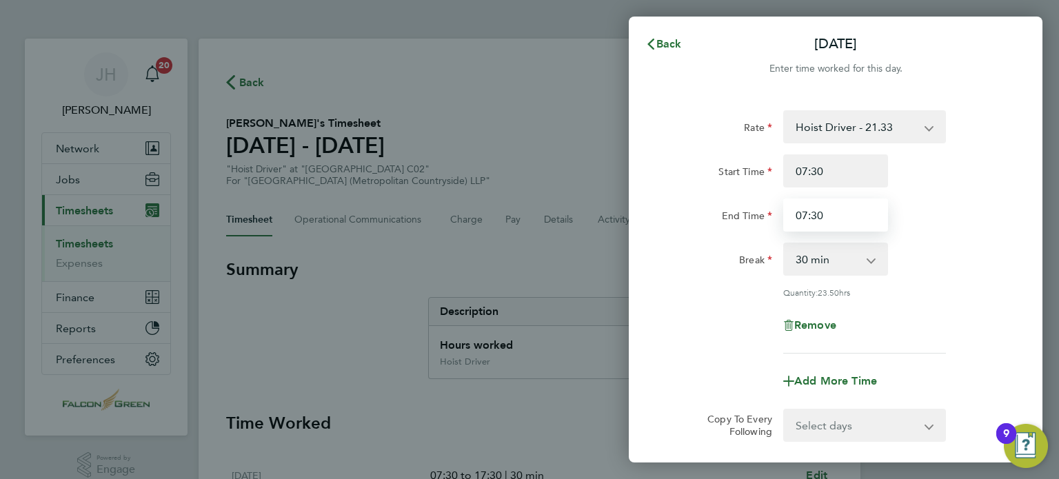
drag, startPoint x: 830, startPoint y: 216, endPoint x: 713, endPoint y: 225, distance: 118.2
click at [713, 225] on div "End Time 07:30" at bounding box center [835, 214] width 347 height 33
type input "17:30"
click at [704, 227] on div "End Time" at bounding box center [720, 214] width 116 height 33
click at [684, 322] on div "Remove" at bounding box center [835, 325] width 347 height 33
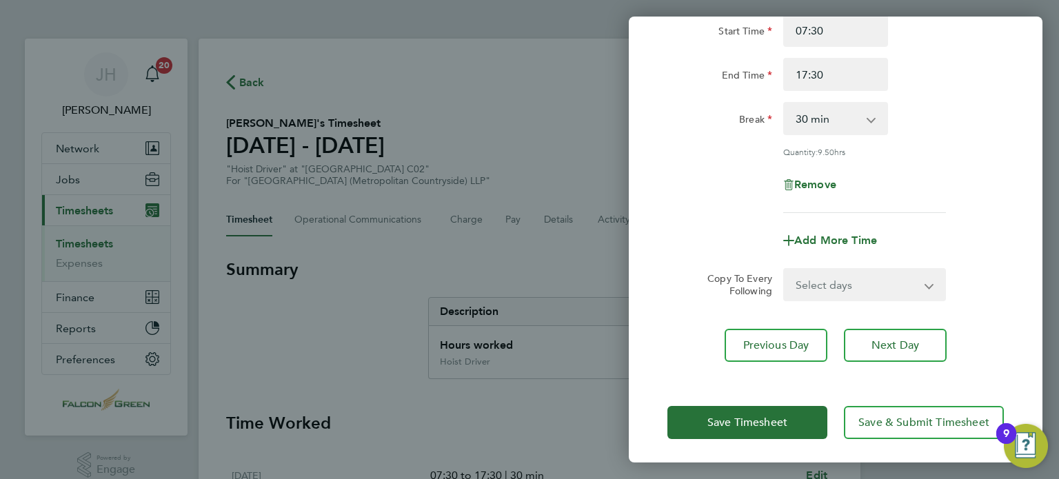
scroll to position [143, 0]
click at [724, 439] on div "Save Timesheet Save & Submit Timesheet" at bounding box center [834, 420] width 413 height 88
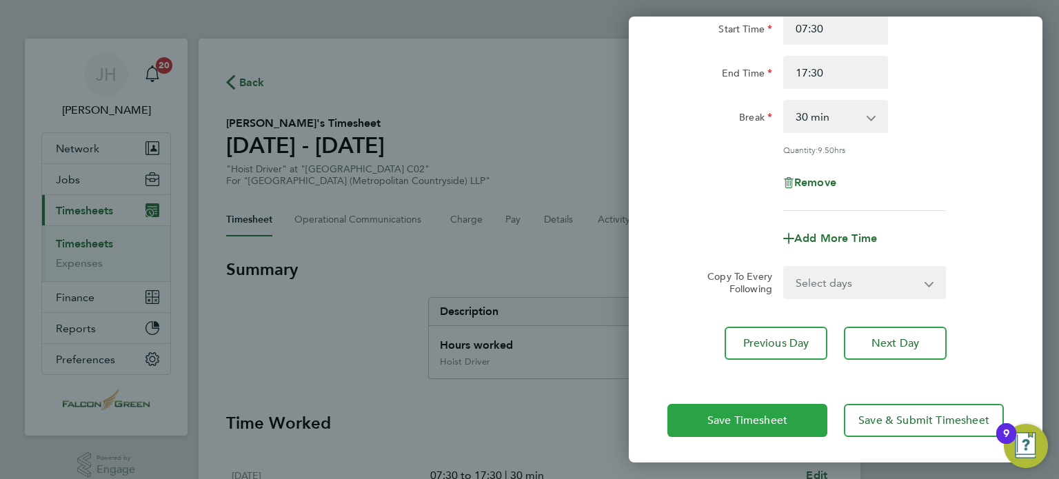
click at [722, 418] on span "Save Timesheet" at bounding box center [747, 420] width 80 height 14
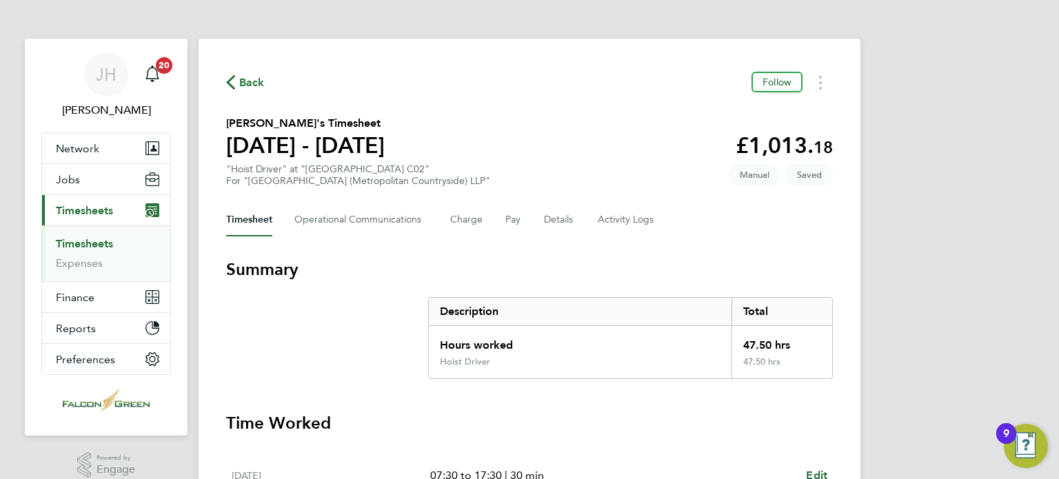
click at [538, 275] on h3 "Summary" at bounding box center [529, 269] width 606 height 22
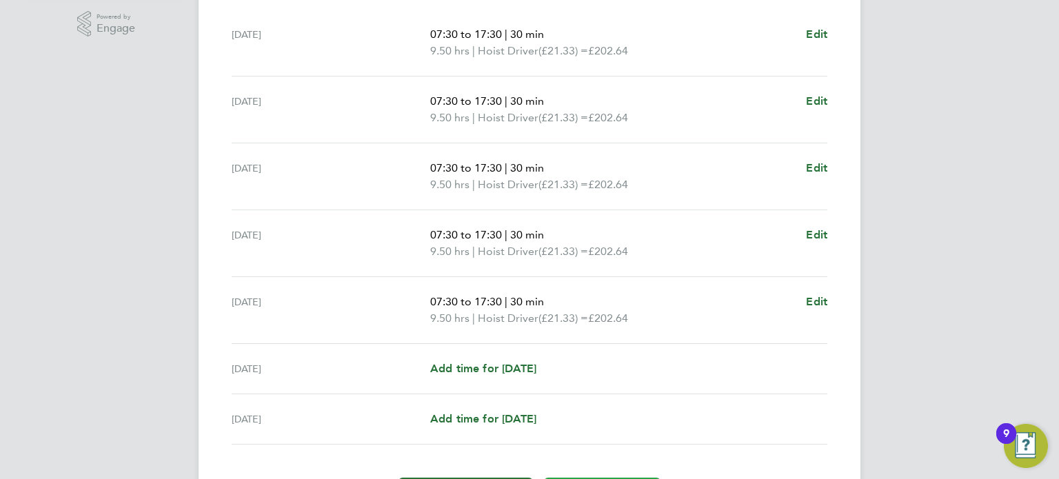
scroll to position [469, 0]
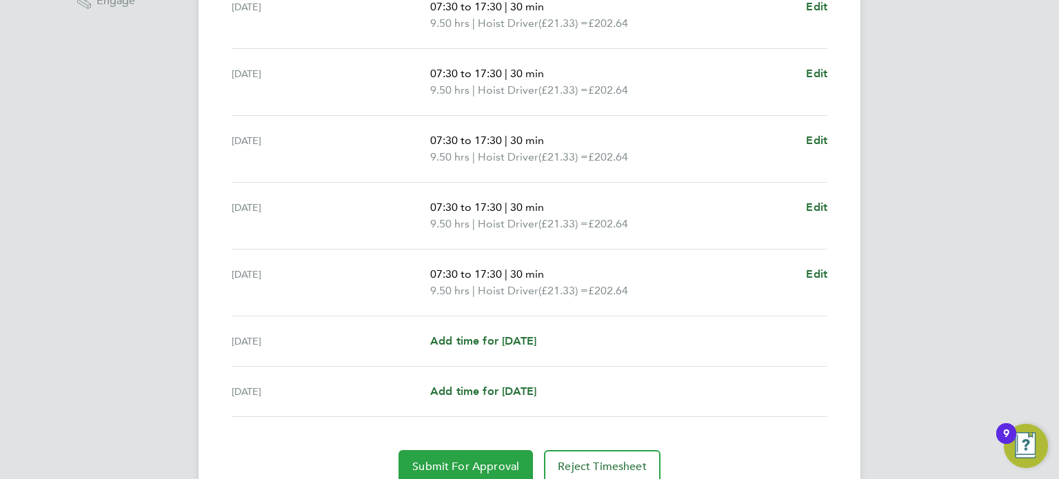
click at [455, 457] on button "Submit For Approval" at bounding box center [465, 466] width 134 height 33
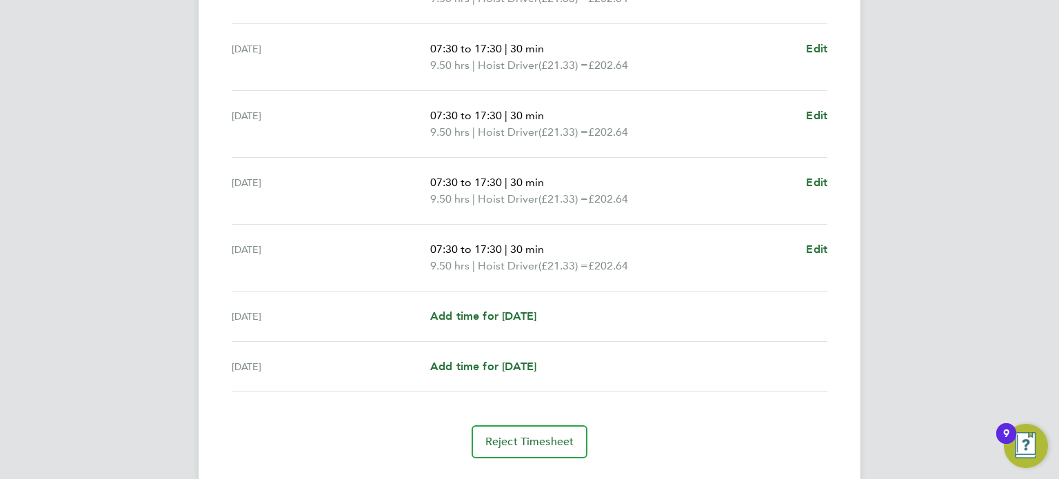
scroll to position [496, 0]
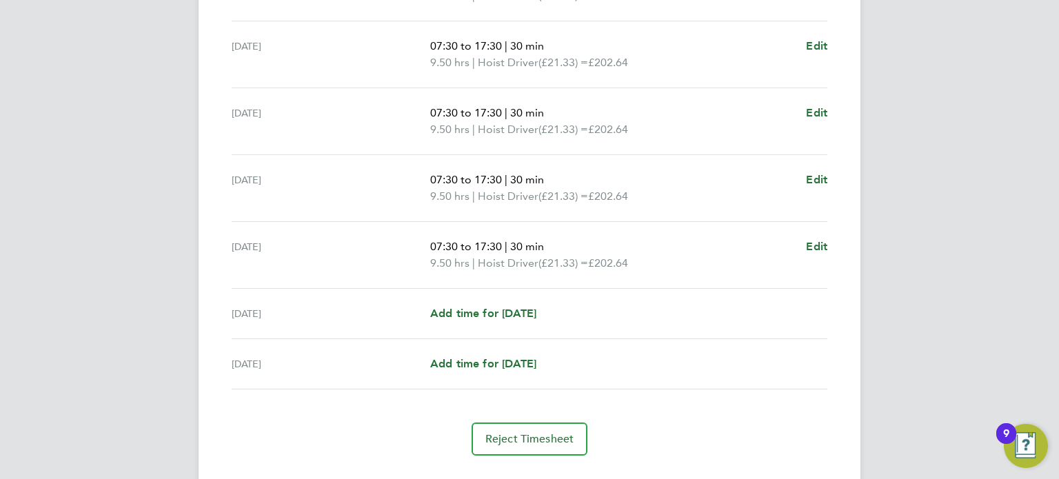
click at [714, 396] on section "Time Worked [DATE] 07:30 to 17:30 | 30 min 9.50 hrs | Hoist Driver (£21.33) = £…" at bounding box center [529, 186] width 606 height 540
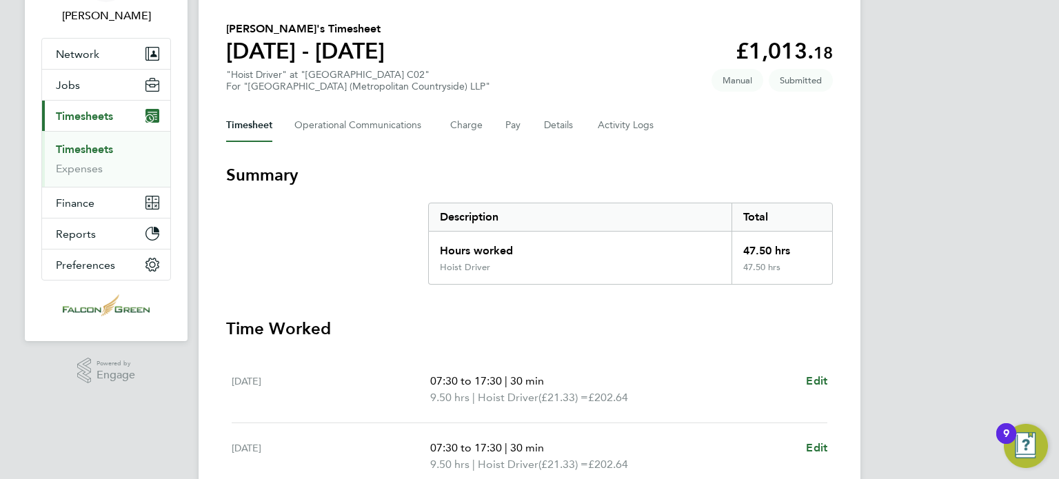
scroll to position [0, 0]
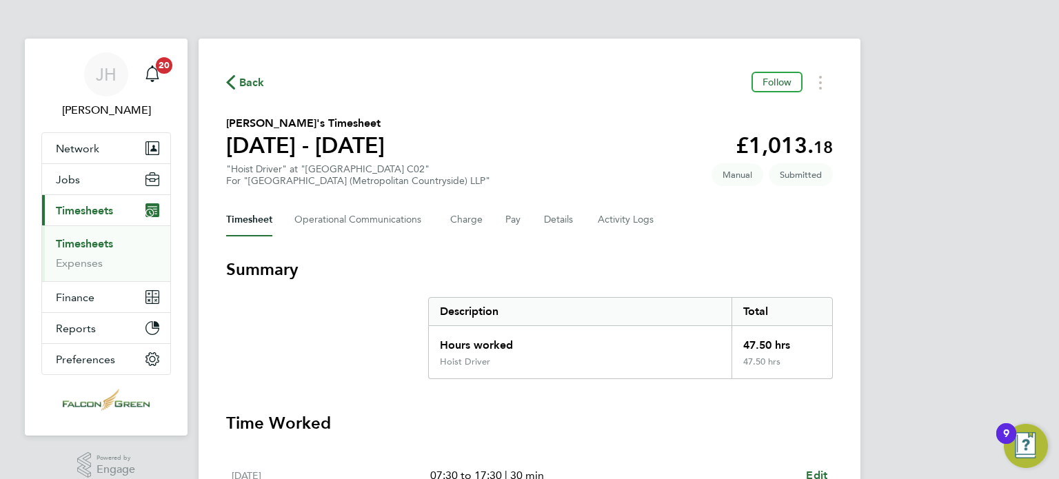
click at [245, 74] on button "Back" at bounding box center [245, 82] width 39 height 17
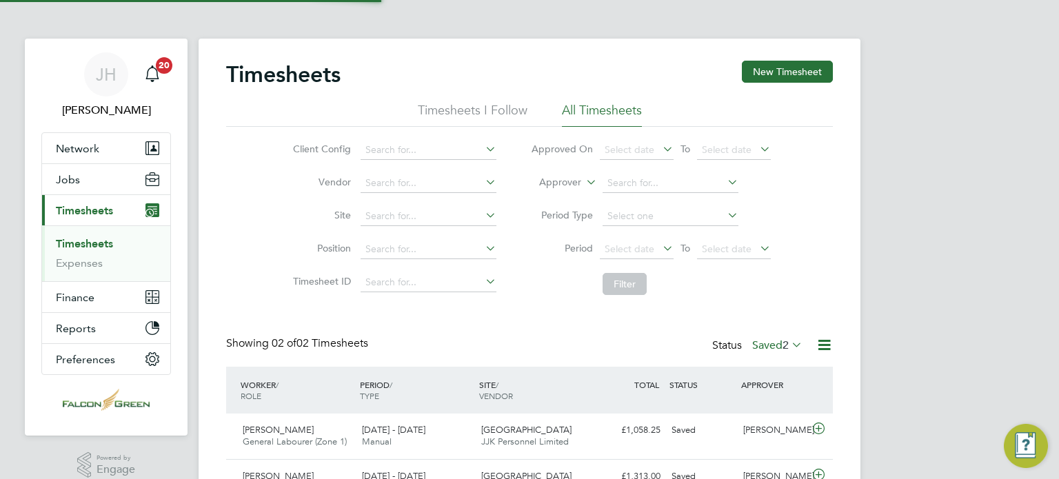
scroll to position [34, 120]
click at [764, 349] on label "Saved 2" at bounding box center [777, 345] width 50 height 14
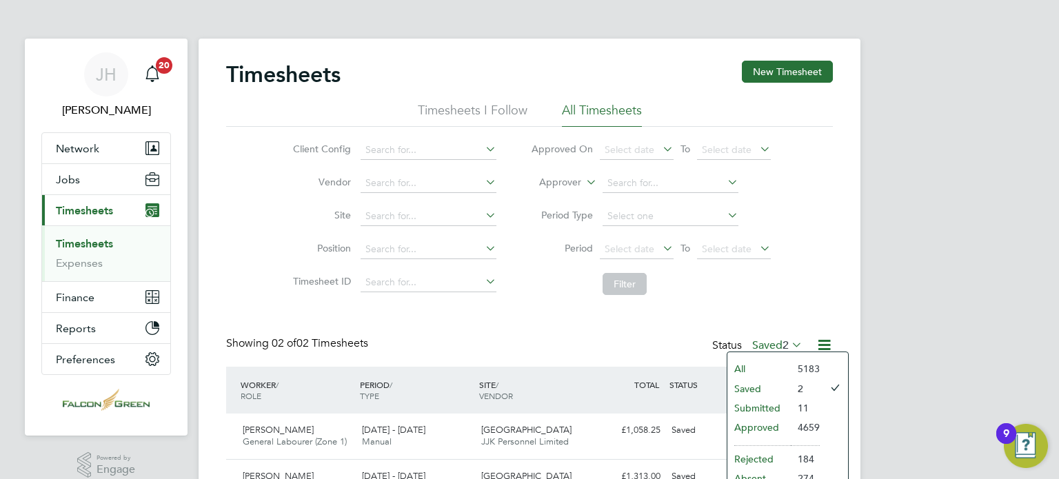
click at [753, 407] on li "Submitted" at bounding box center [758, 407] width 63 height 19
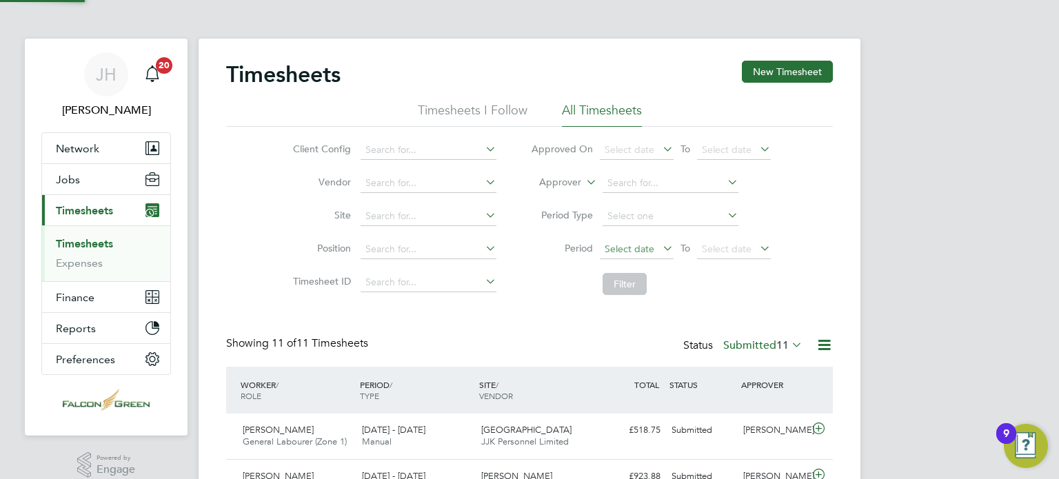
scroll to position [0, 0]
click at [733, 246] on span "Select date" at bounding box center [727, 249] width 50 height 12
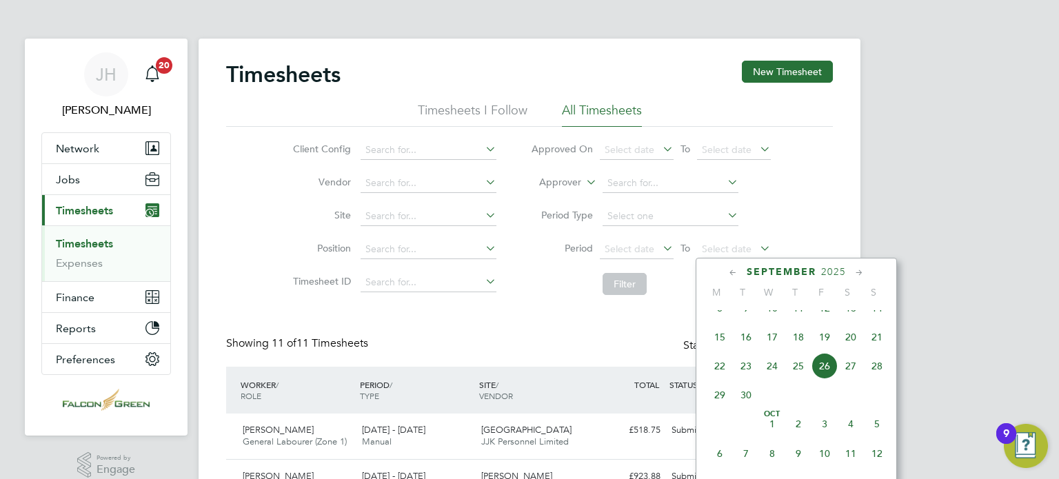
click at [866, 350] on span "21" at bounding box center [876, 337] width 26 height 26
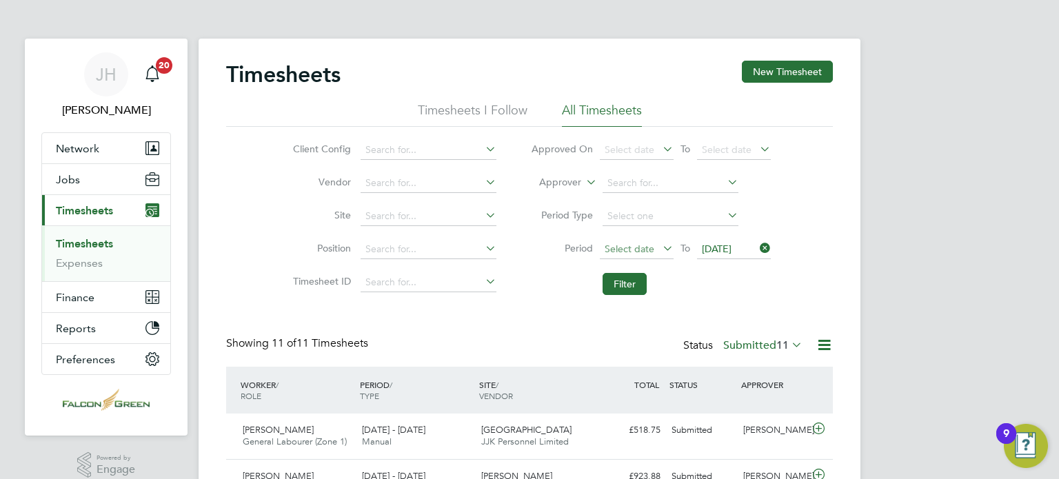
click at [652, 253] on span "Select date" at bounding box center [629, 249] width 50 height 12
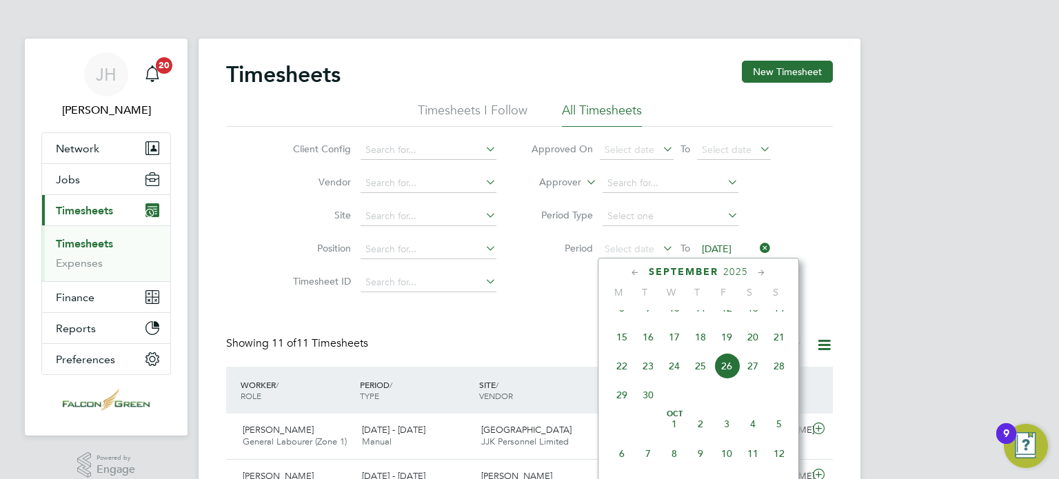
click at [618, 350] on span "15" at bounding box center [622, 337] width 26 height 26
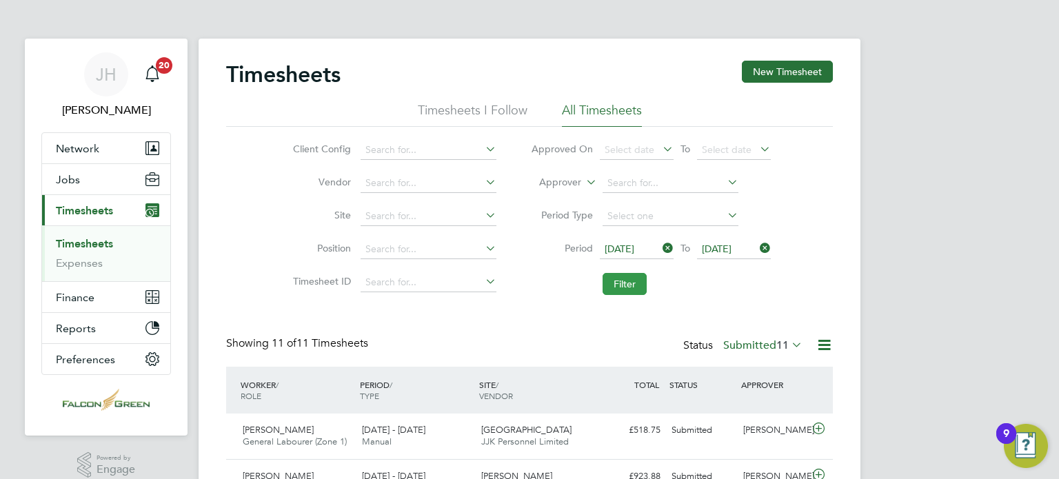
click at [622, 278] on button "Filter" at bounding box center [624, 284] width 44 height 22
click at [532, 314] on div "Timesheets New Timesheet Timesheets I Follow All Timesheets Client Config Vendo…" at bounding box center [529, 306] width 606 height 491
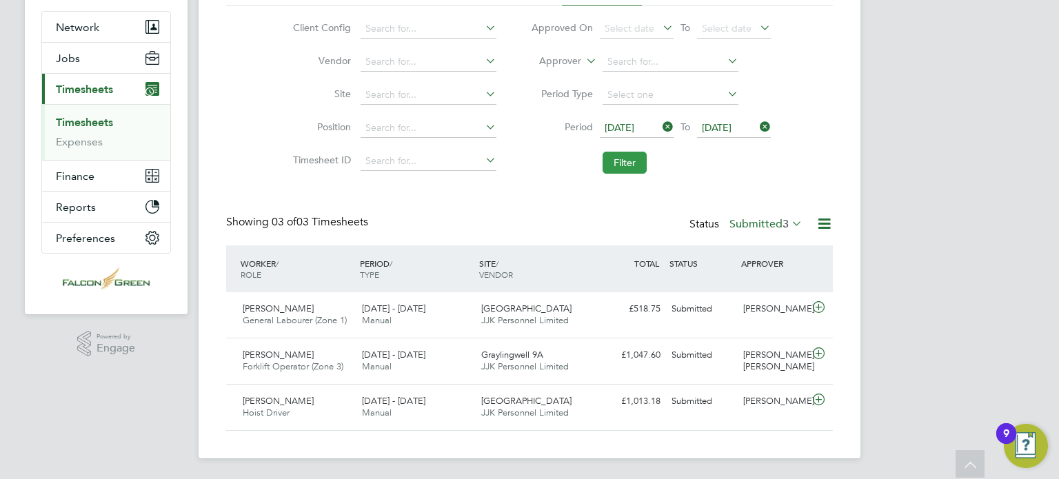
click at [620, 160] on button "Filter" at bounding box center [624, 163] width 44 height 22
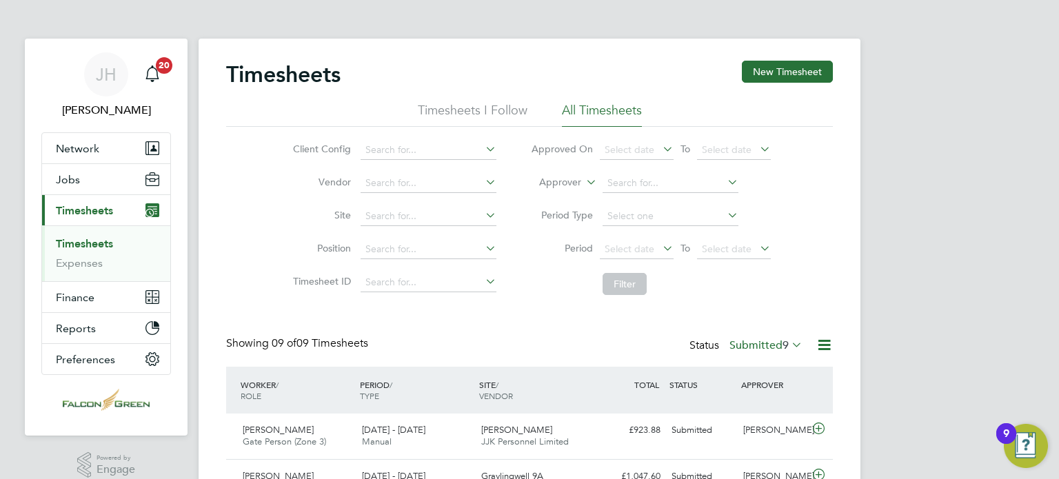
click at [544, 289] on li "Filter" at bounding box center [650, 284] width 274 height 36
click at [603, 246] on span "Select date" at bounding box center [637, 250] width 74 height 19
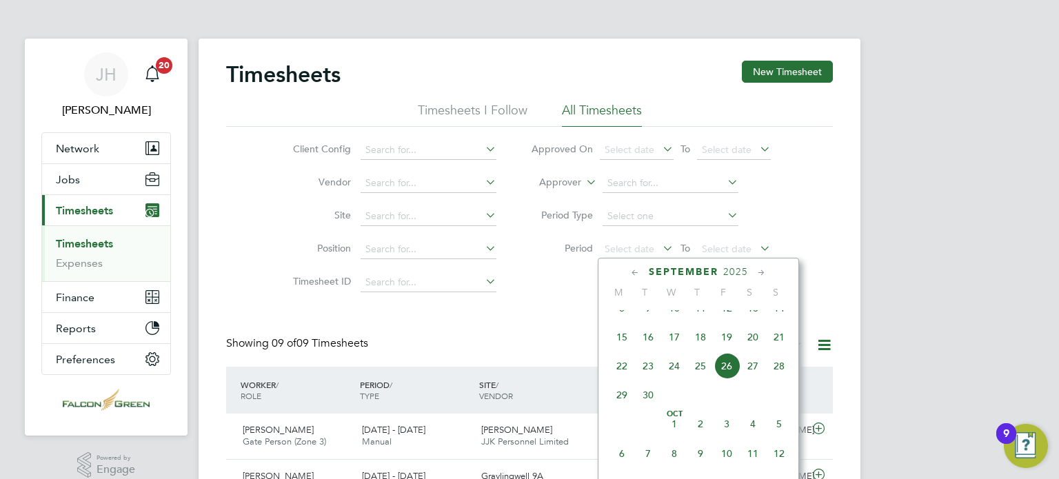
click at [623, 349] on span "15" at bounding box center [622, 337] width 26 height 26
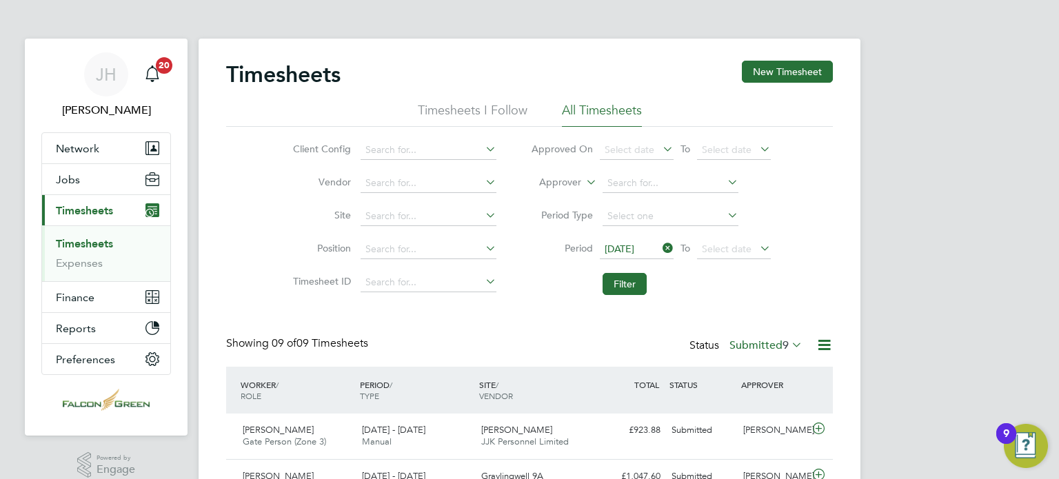
click at [722, 238] on li "Period [DATE] To Select date" at bounding box center [650, 249] width 274 height 33
click at [729, 249] on span "Select date" at bounding box center [727, 249] width 50 height 12
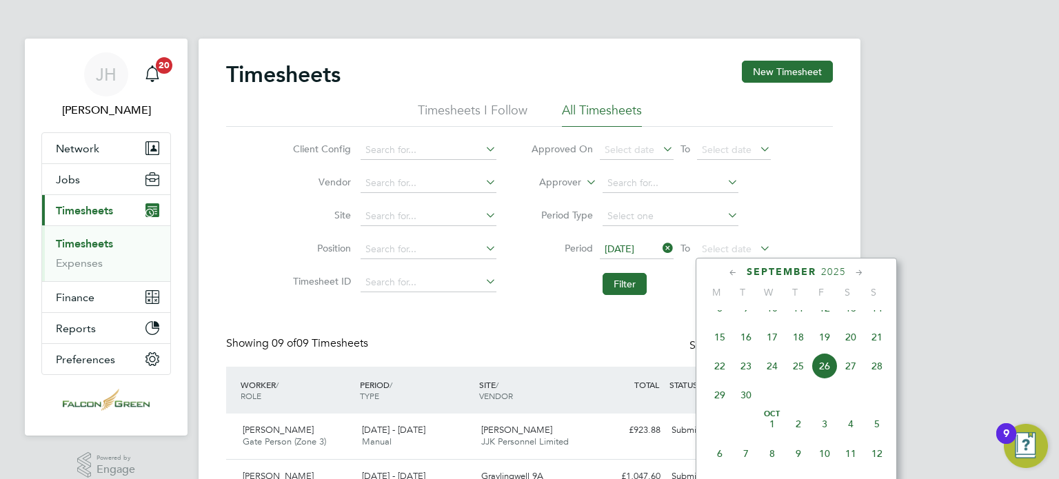
click at [870, 350] on span "21" at bounding box center [876, 337] width 26 height 26
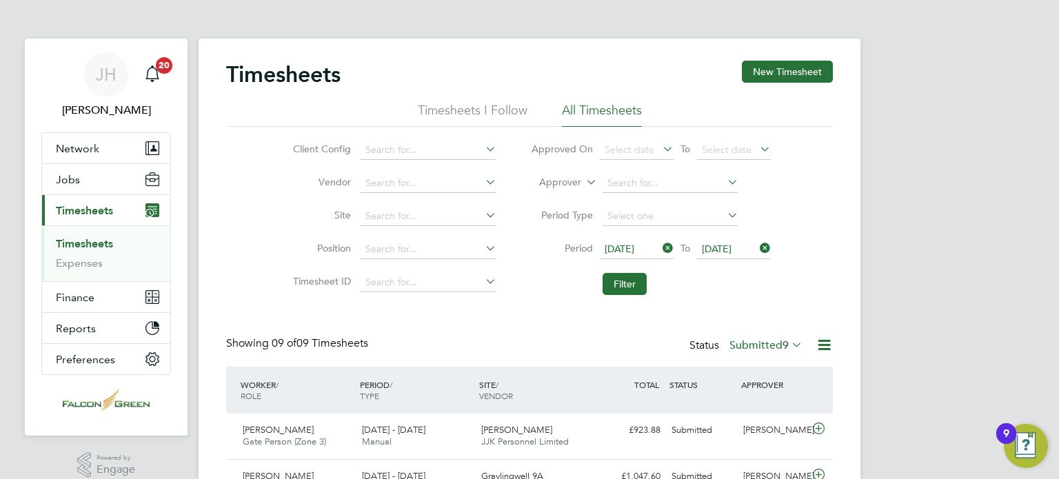
click at [626, 307] on div "Timesheets New Timesheet Timesheets I Follow All Timesheets Client Config Vendo…" at bounding box center [529, 444] width 606 height 767
click at [620, 289] on button "Filter" at bounding box center [624, 284] width 44 height 22
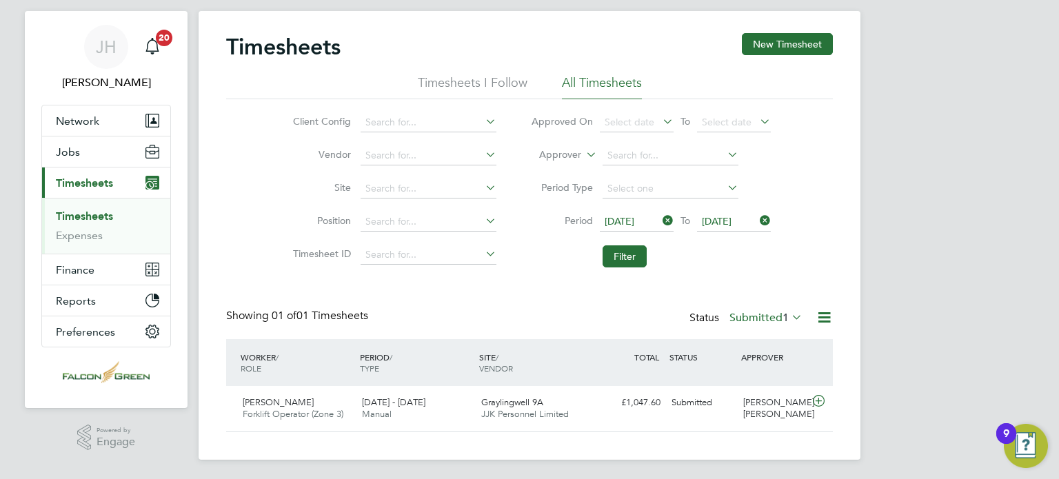
click at [753, 306] on div "Timesheets New Timesheet Timesheets I Follow All Timesheets Client Config Vendo…" at bounding box center [529, 232] width 606 height 399
click at [759, 316] on label "Submitted 1" at bounding box center [765, 318] width 73 height 14
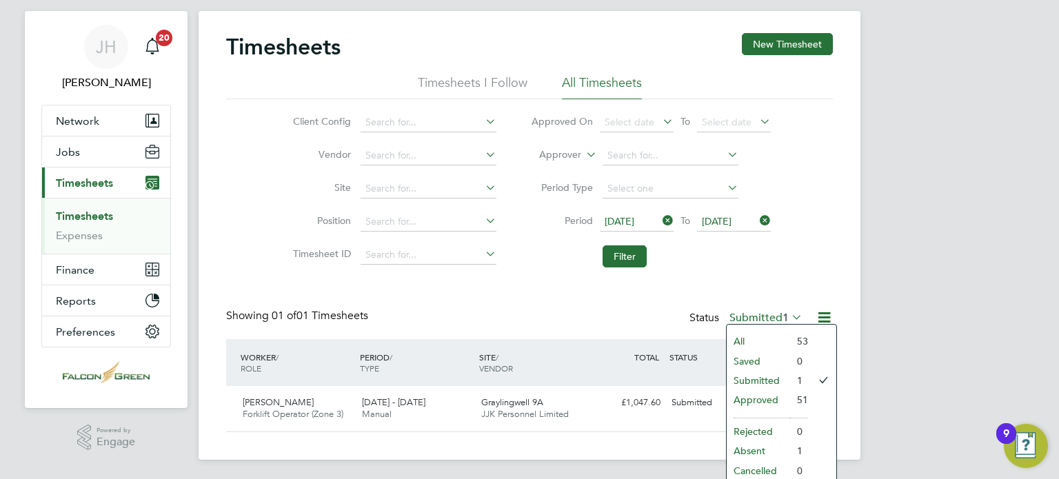
click at [746, 396] on li "Approved" at bounding box center [757, 399] width 63 height 19
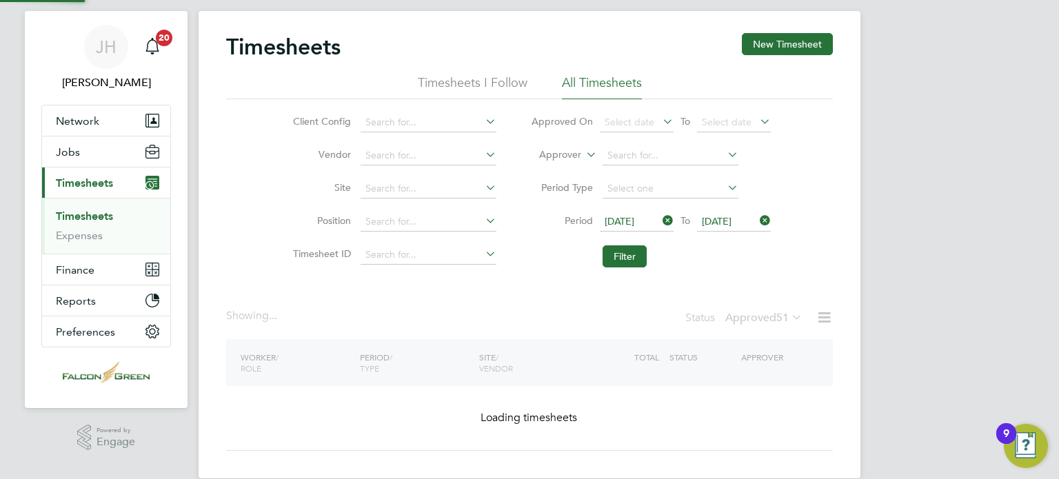
click at [478, 301] on div "Timesheets New Timesheet Timesheets I Follow All Timesheets Client Config Vendo…" at bounding box center [529, 242] width 606 height 418
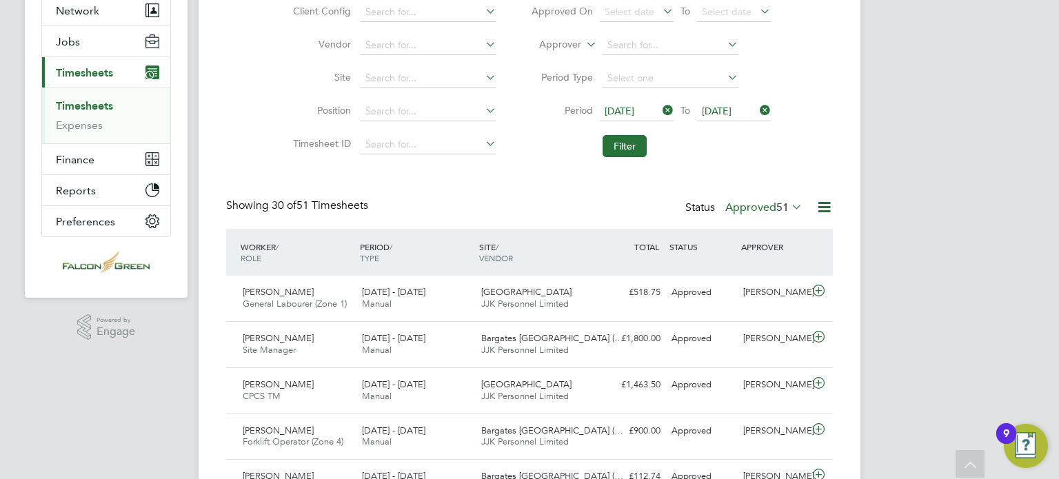
click at [619, 57] on li "Approver" at bounding box center [650, 45] width 274 height 33
click at [620, 53] on input at bounding box center [670, 45] width 136 height 19
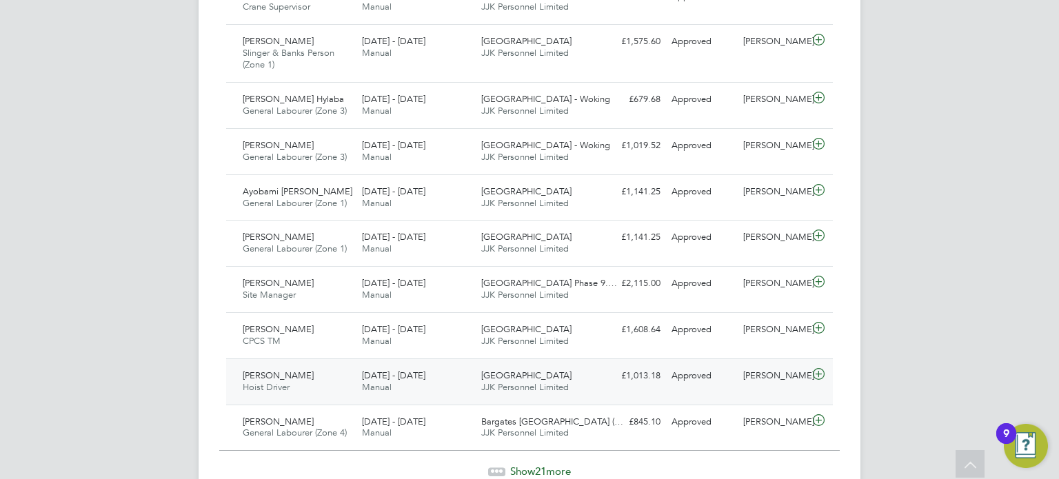
click at [511, 381] on span "JJK Personnel Limited" at bounding box center [525, 387] width 88 height 12
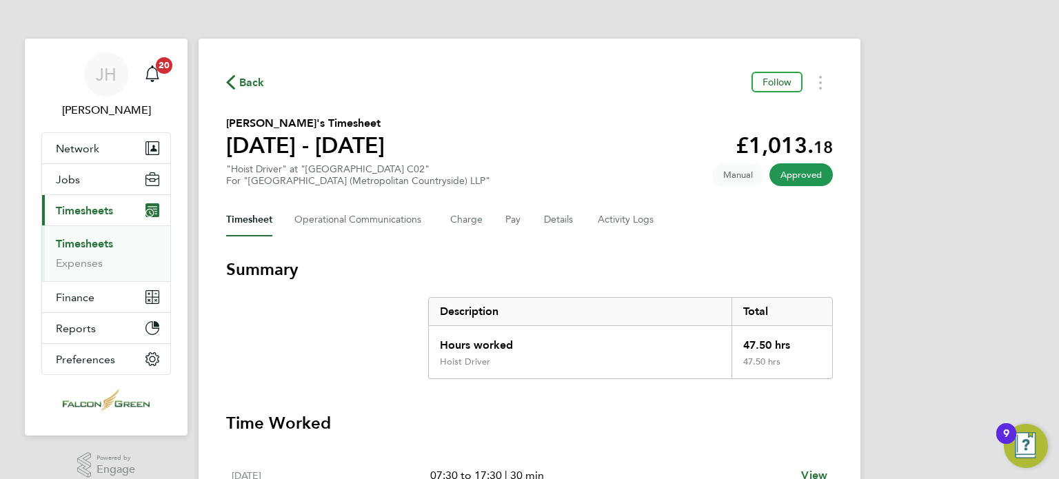
click at [339, 120] on h2 "[PERSON_NAME]'s Timesheet" at bounding box center [305, 123] width 159 height 17
copy h2 "[PERSON_NAME]'s"
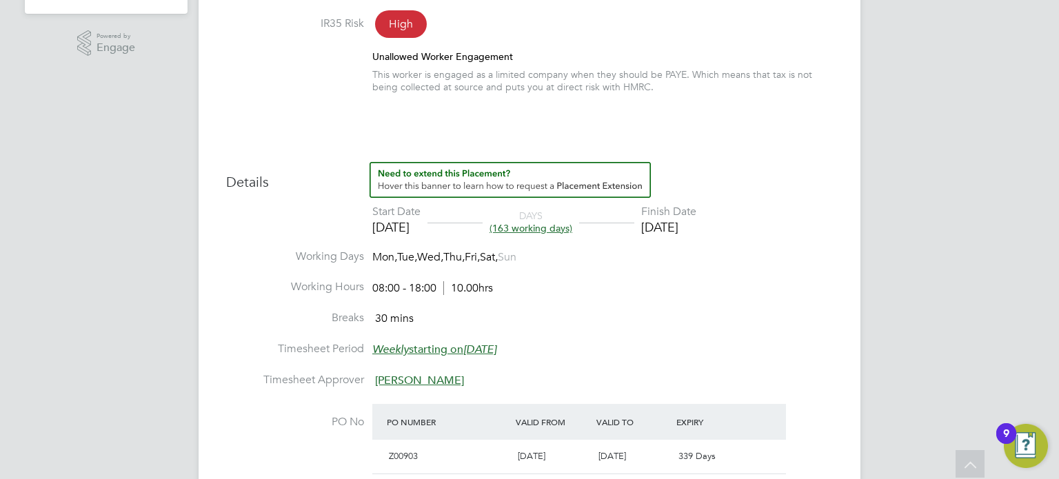
scroll to position [469, 0]
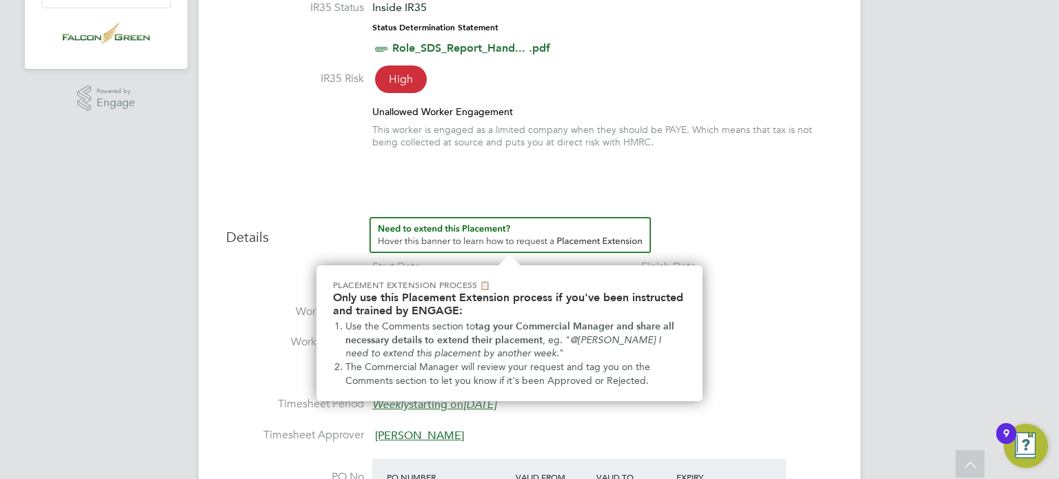
scroll to position [529, 0]
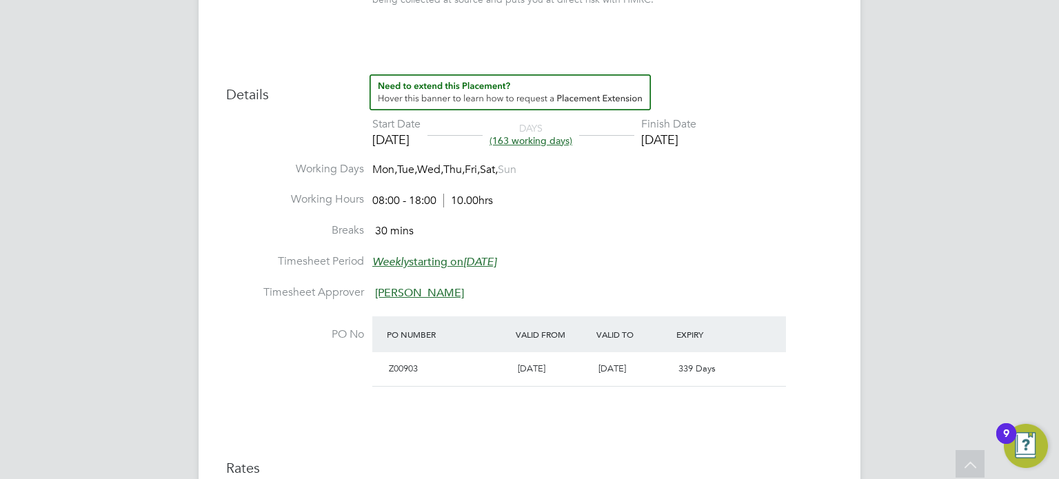
click at [296, 77] on h3 "Details" at bounding box center [529, 88] width 606 height 29
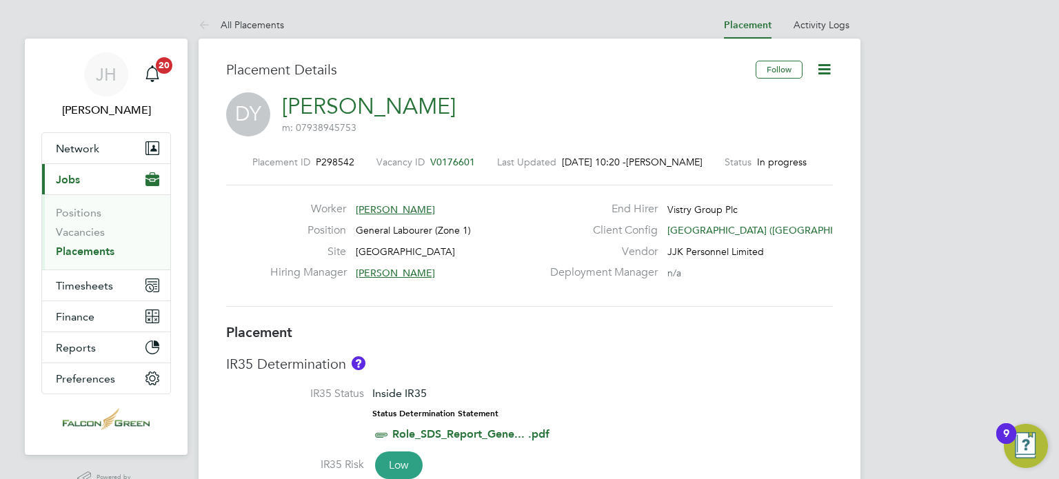
click at [818, 68] on icon at bounding box center [823, 69] width 17 height 17
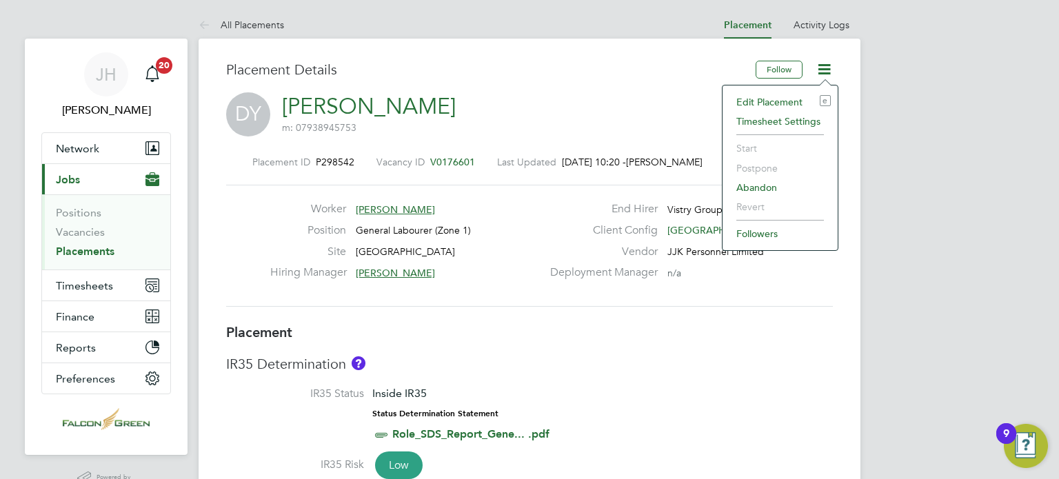
click at [777, 96] on li "Edit Placement e" at bounding box center [779, 101] width 101 height 19
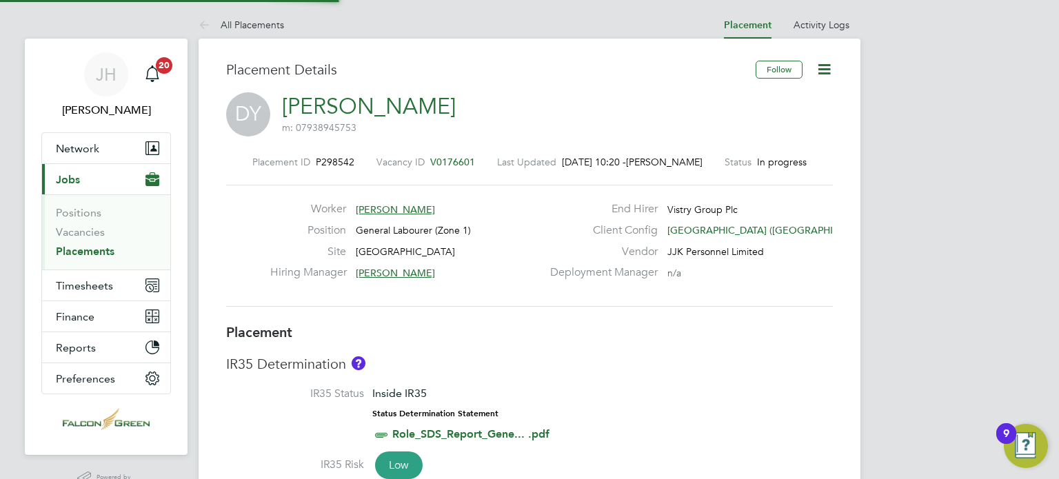
type input "[PERSON_NAME]"
type input "07 Jul 2025"
type input "07 Jan 2026"
type input "08:00"
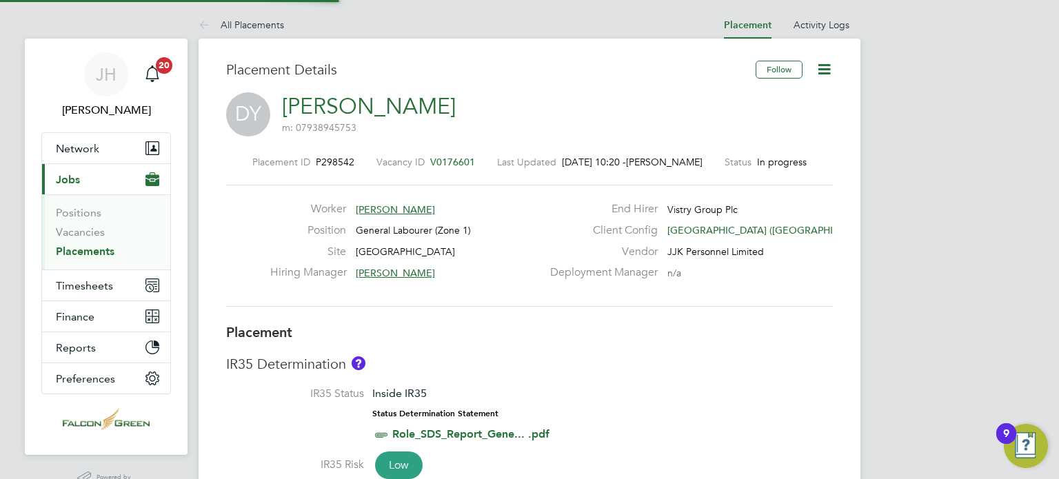
type input "18:00"
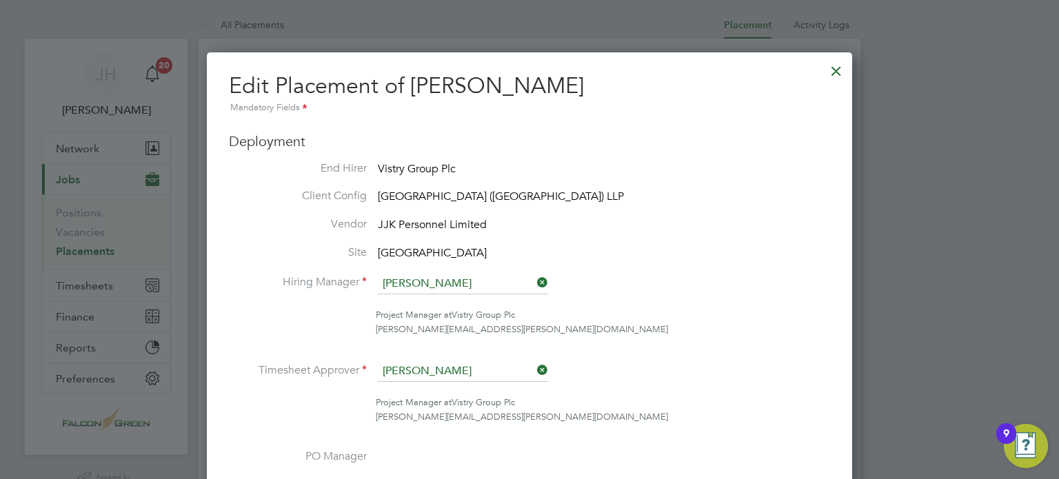
click at [534, 366] on icon at bounding box center [534, 369] width 0 height 19
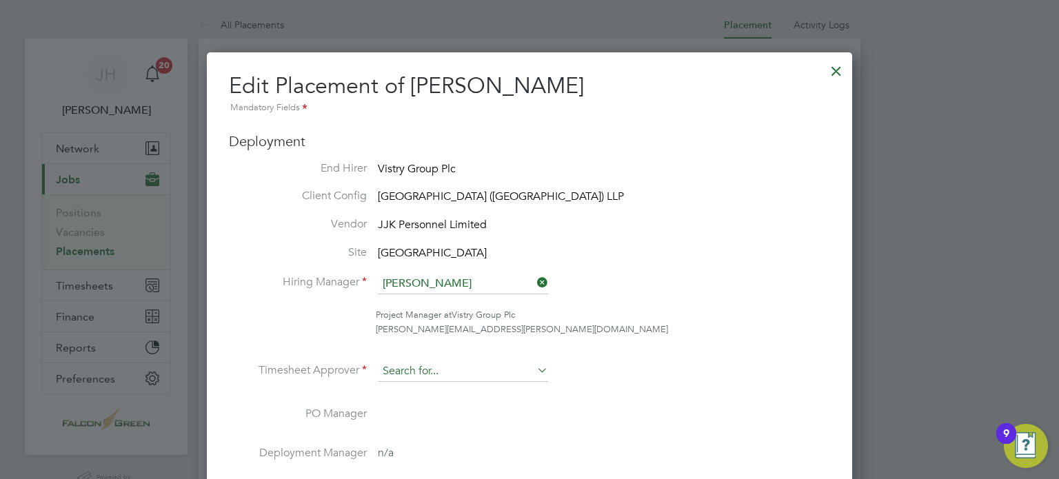
click at [423, 366] on input at bounding box center [463, 371] width 170 height 21
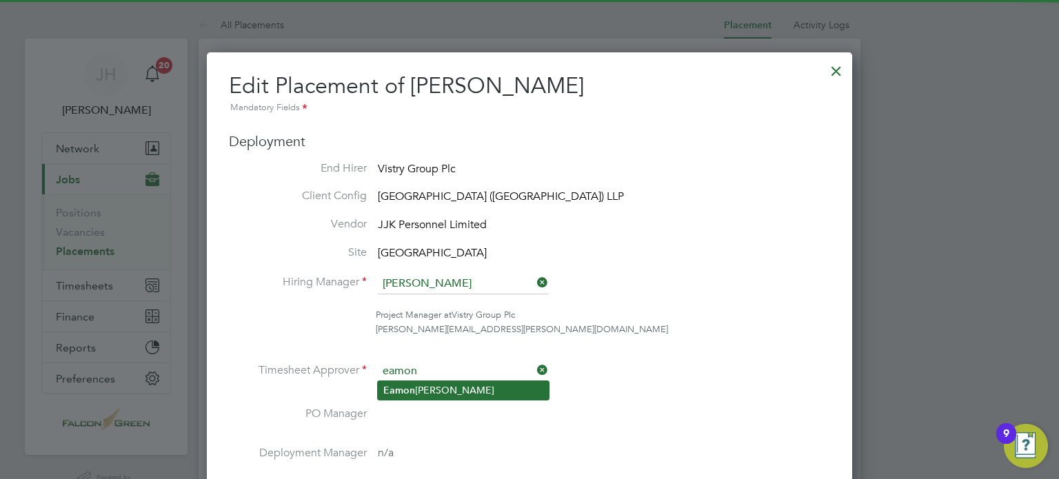
click at [407, 385] on b "Eamon" at bounding box center [399, 391] width 32 height 12
type input "[PERSON_NAME]"
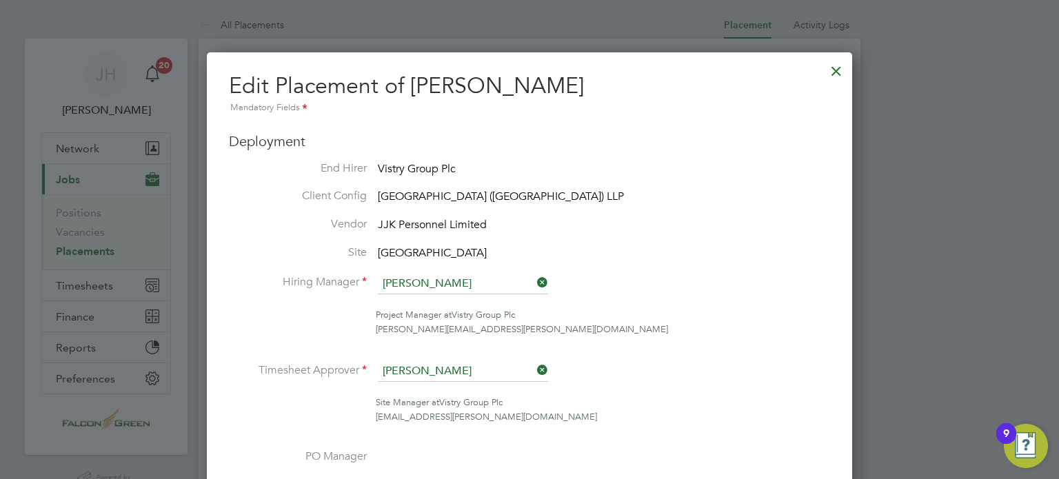
click at [615, 372] on li "Timesheet Approver Eamon Woods" at bounding box center [529, 378] width 601 height 34
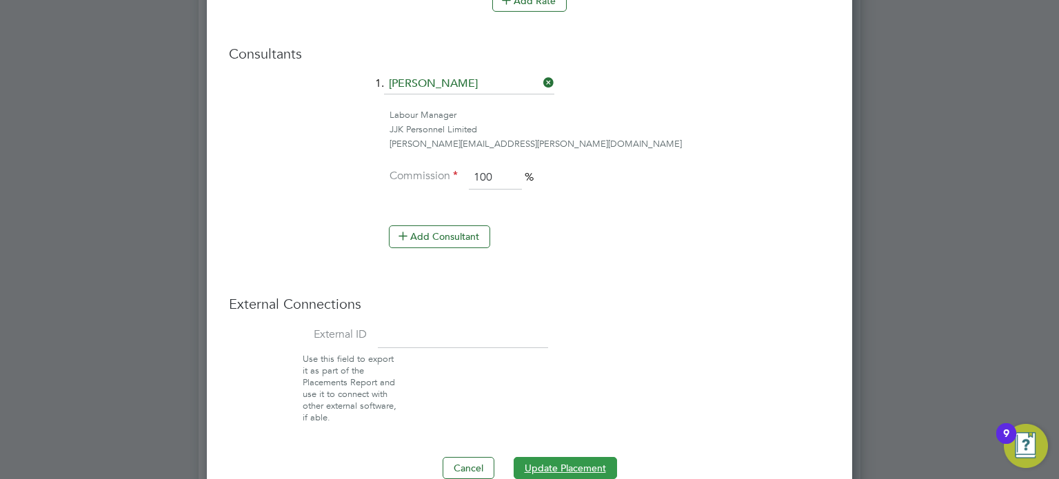
click at [529, 468] on button "Update Placement" at bounding box center [564, 468] width 103 height 22
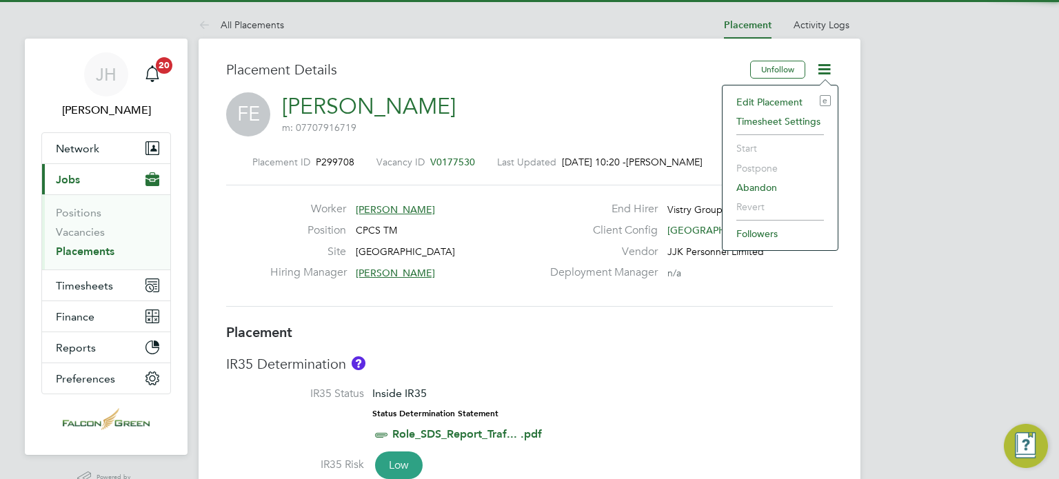
click at [753, 102] on li "Edit Placement e" at bounding box center [779, 101] width 101 height 19
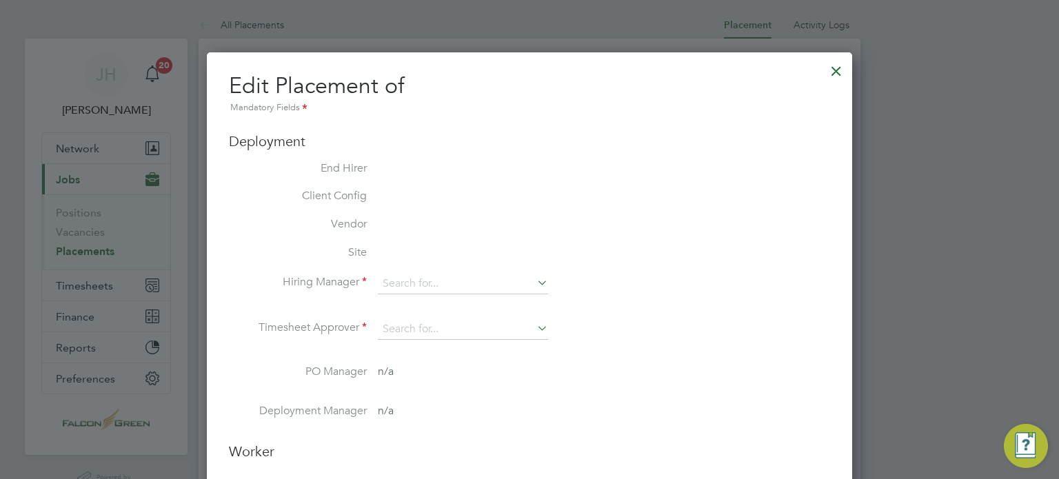
type input "[PERSON_NAME]"
type input "[DATE]"
type input "08:00"
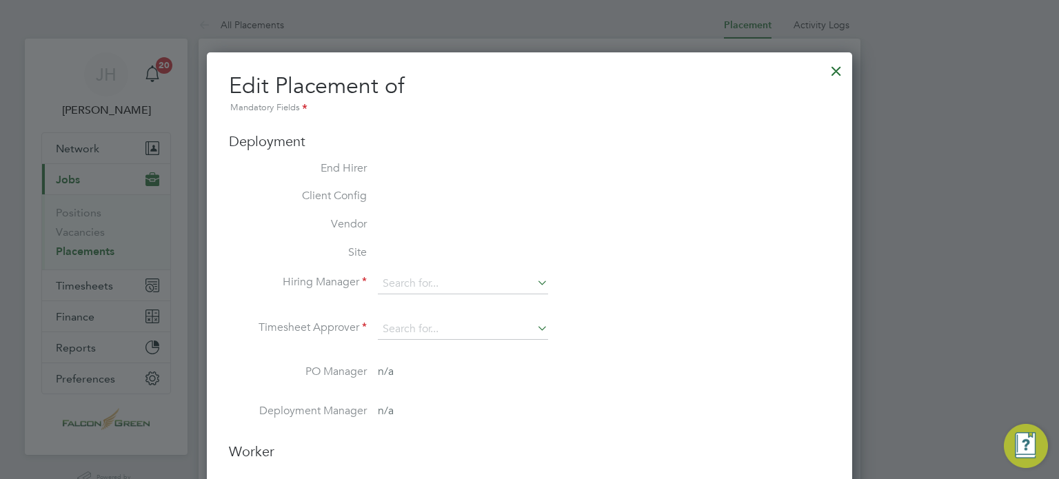
type input "18:00"
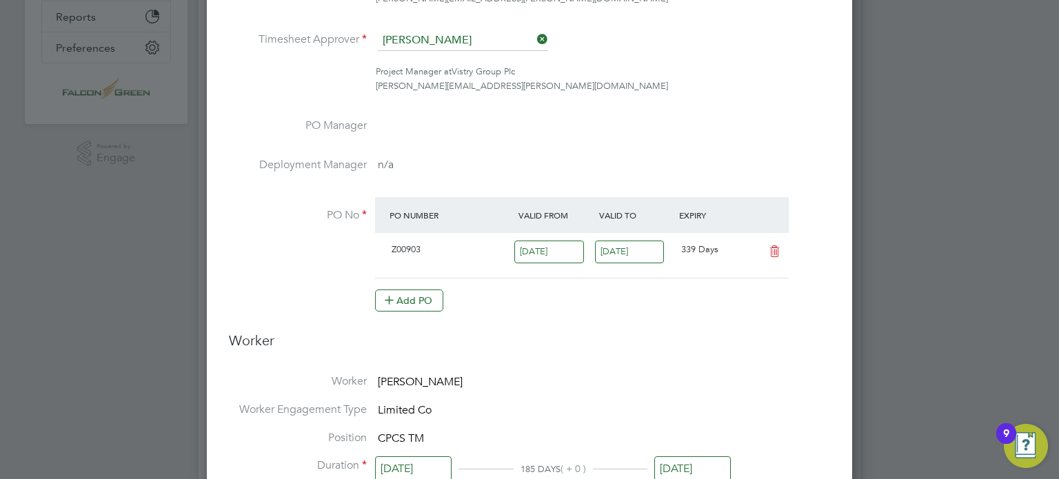
click at [534, 35] on icon at bounding box center [534, 39] width 0 height 19
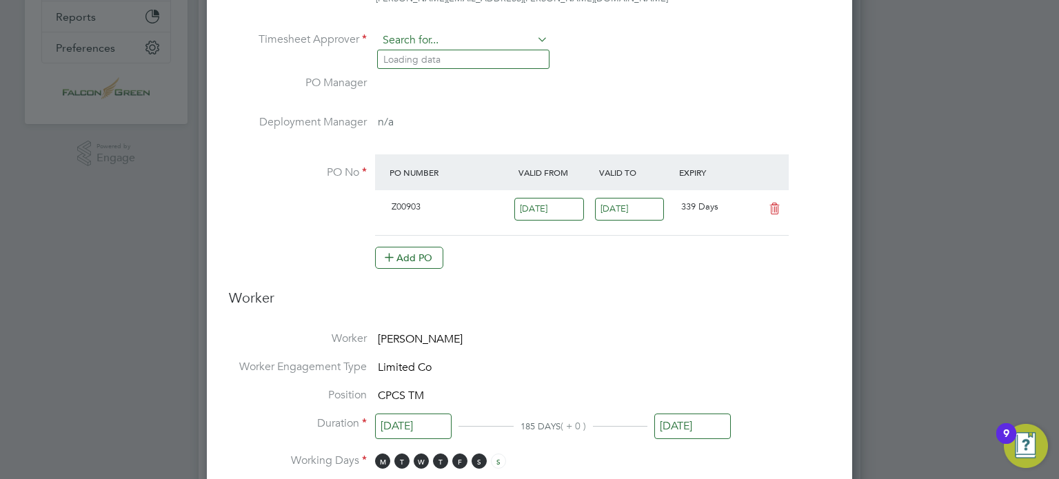
click at [393, 31] on input at bounding box center [463, 40] width 170 height 21
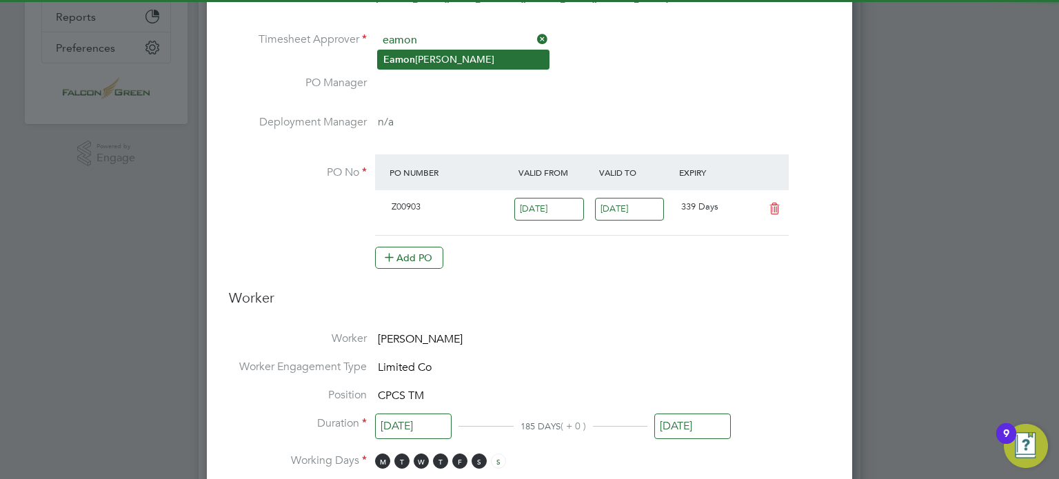
click at [419, 57] on li "[PERSON_NAME]" at bounding box center [463, 59] width 171 height 19
type input "[PERSON_NAME]"
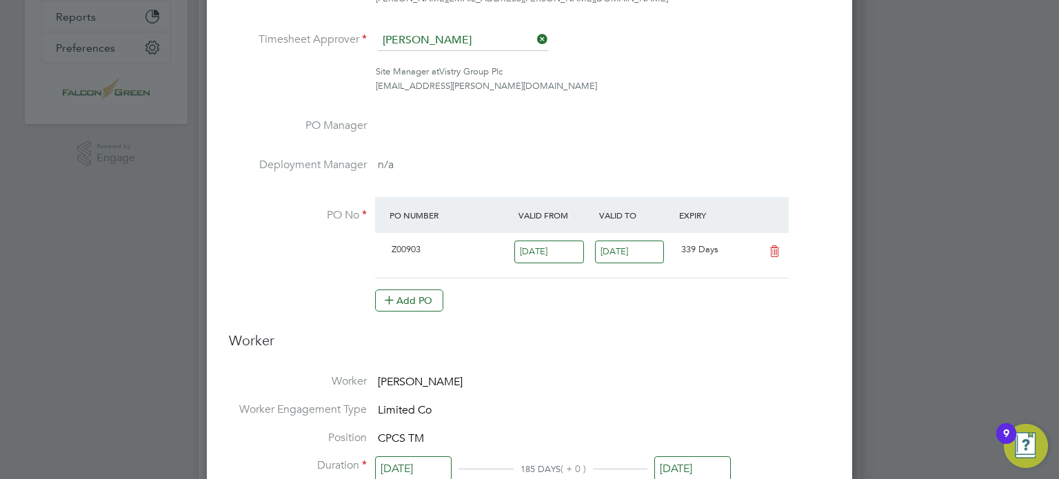
click at [698, 94] on li "Site Manager at Vistry Group Plc [EMAIL_ADDRESS][PERSON_NAME][DOMAIN_NAME]" at bounding box center [529, 86] width 601 height 43
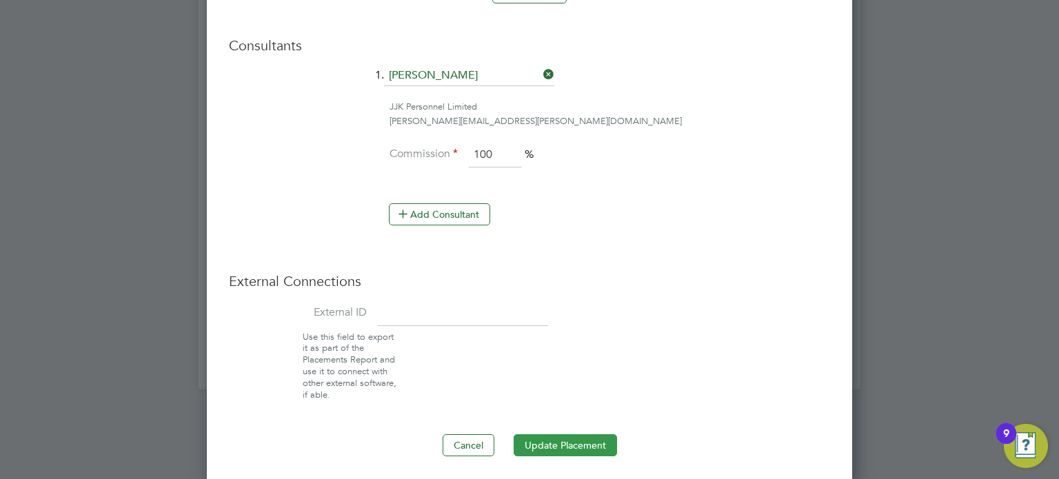
click at [562, 434] on button "Update Placement" at bounding box center [564, 445] width 103 height 22
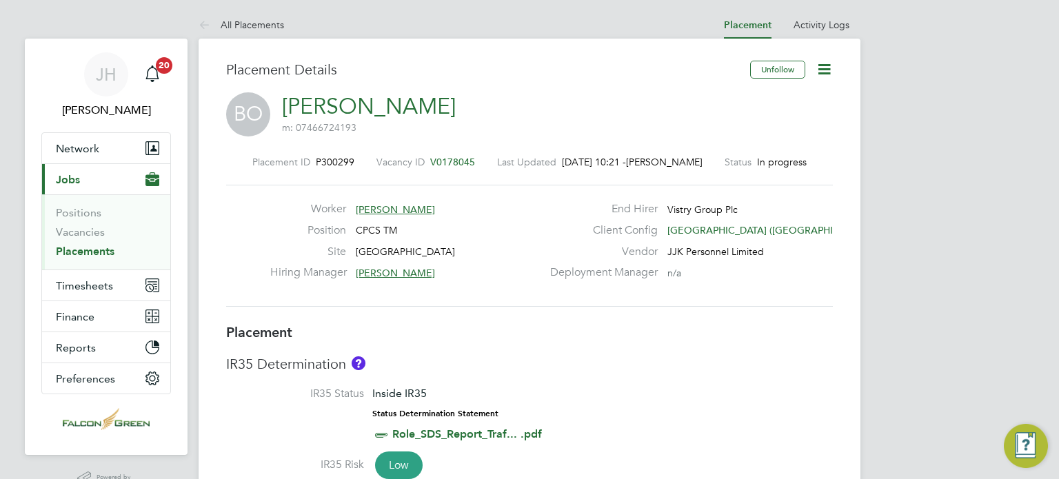
click at [820, 70] on icon at bounding box center [823, 69] width 17 height 17
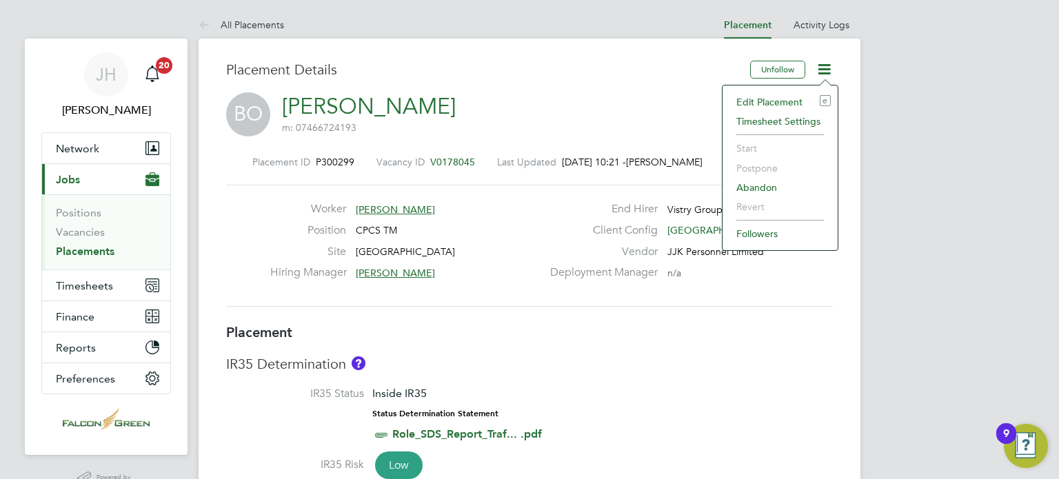
click at [755, 100] on li "Edit Placement e" at bounding box center [779, 101] width 101 height 19
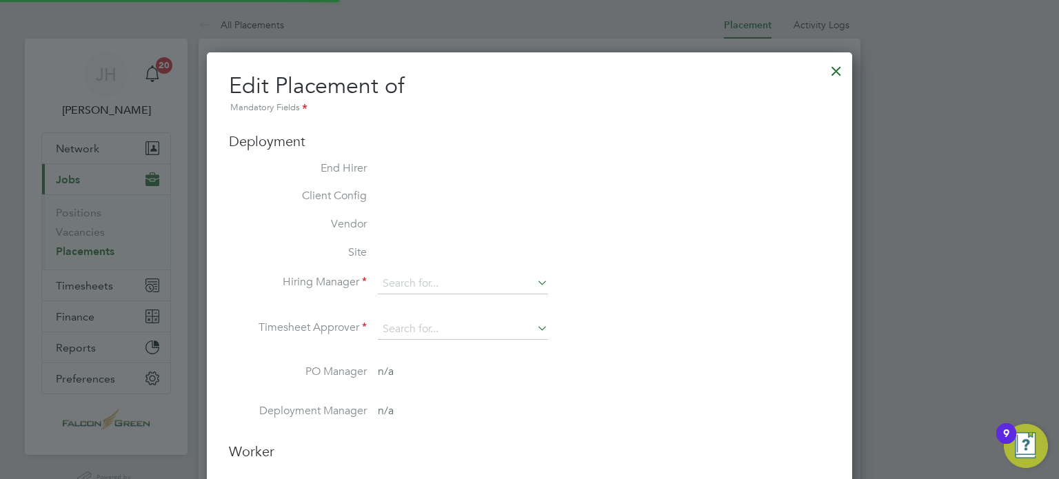
type input "[PERSON_NAME]"
type input "[DATE]"
type input "08:00"
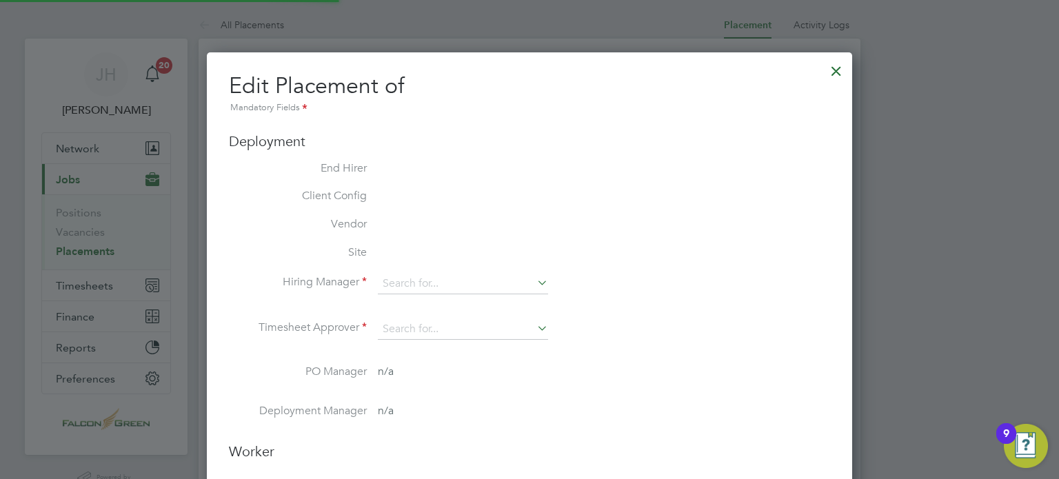
type input "18:00"
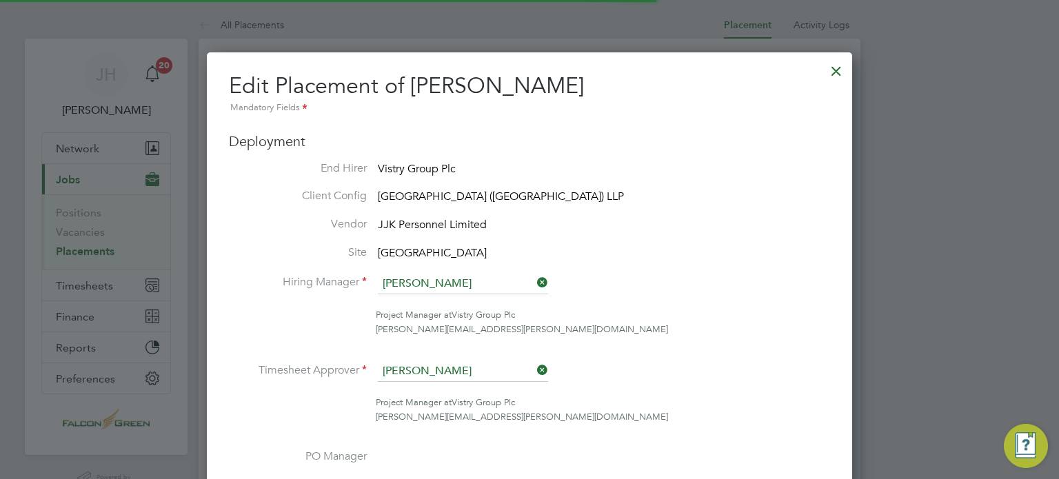
scroll to position [21, 0]
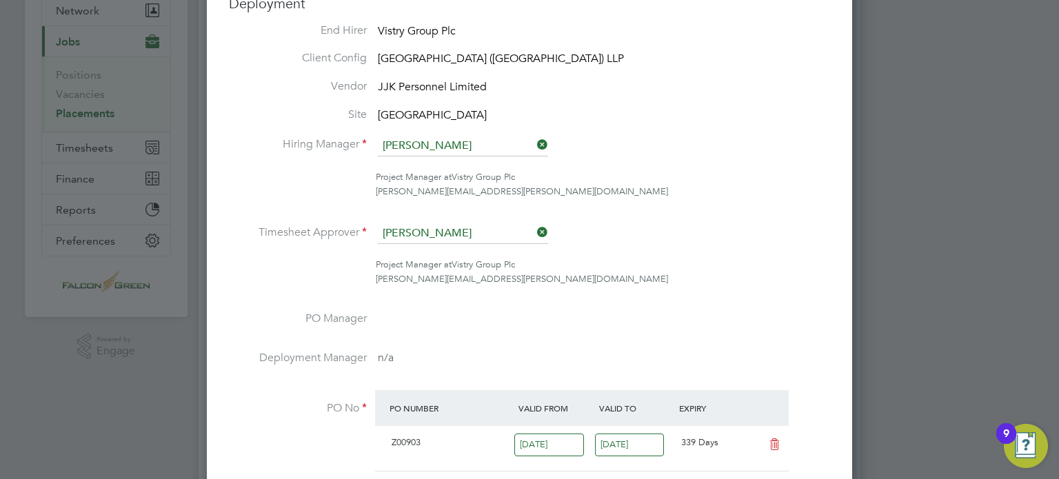
click at [534, 229] on icon at bounding box center [534, 232] width 0 height 19
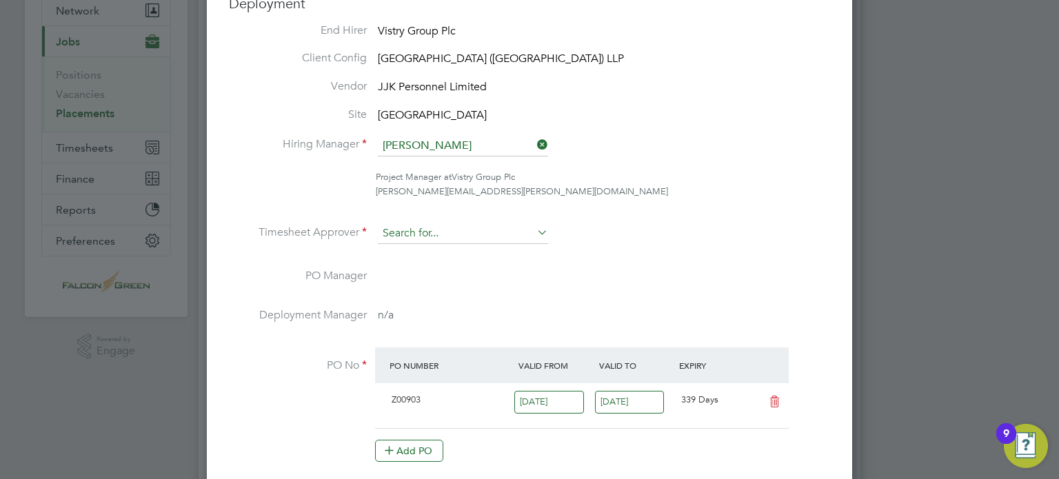
click at [437, 237] on input at bounding box center [463, 233] width 170 height 21
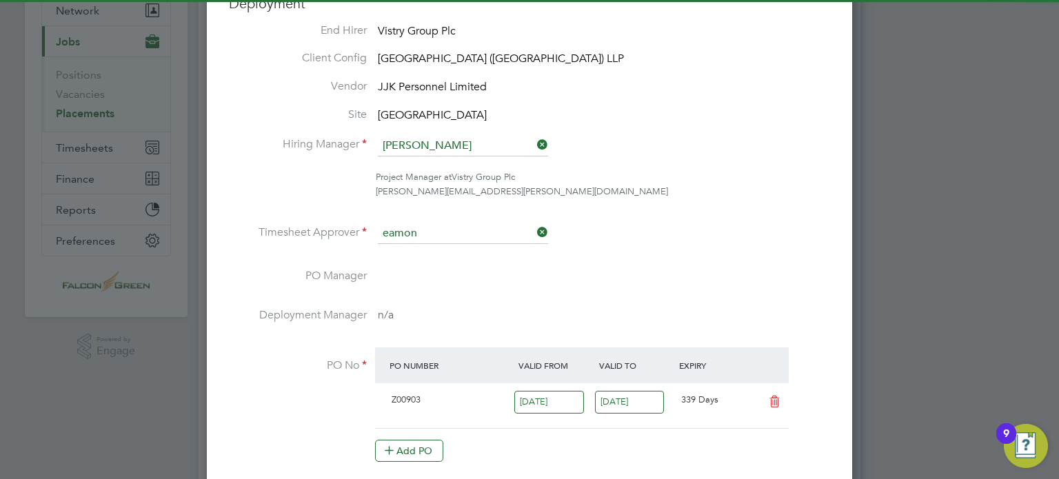
click at [422, 250] on li "[PERSON_NAME]" at bounding box center [463, 252] width 171 height 19
type input "[PERSON_NAME]"
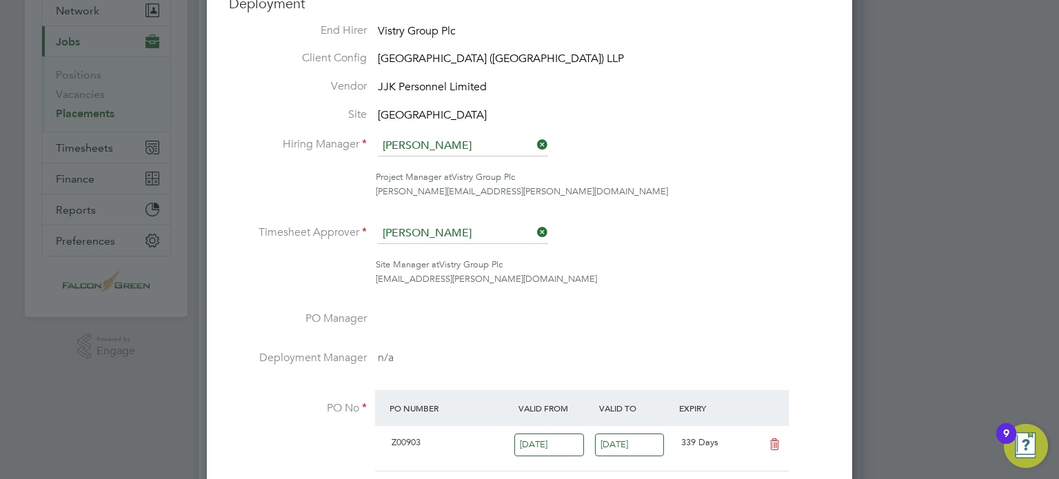
click at [653, 249] on li "Timesheet Approver [PERSON_NAME]" at bounding box center [529, 240] width 601 height 34
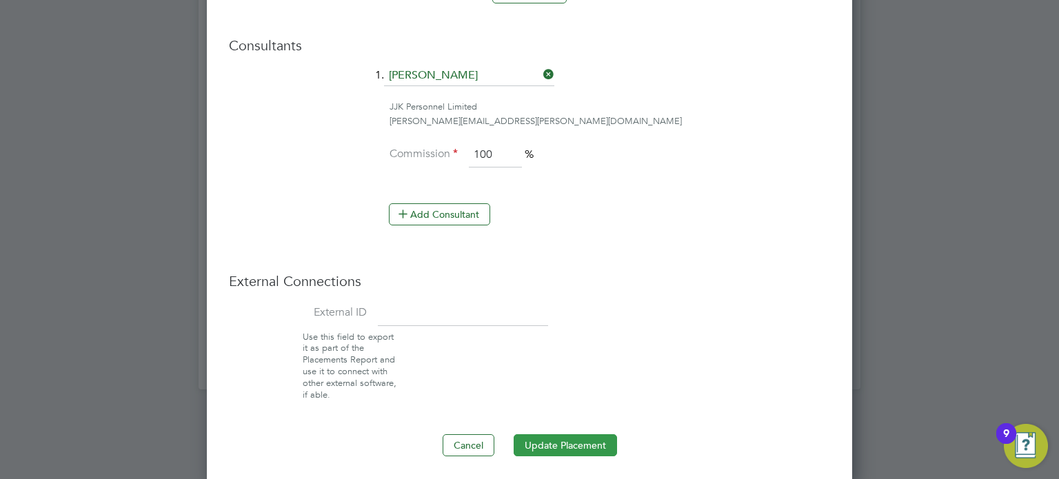
click at [538, 434] on button "Update Placement" at bounding box center [564, 445] width 103 height 22
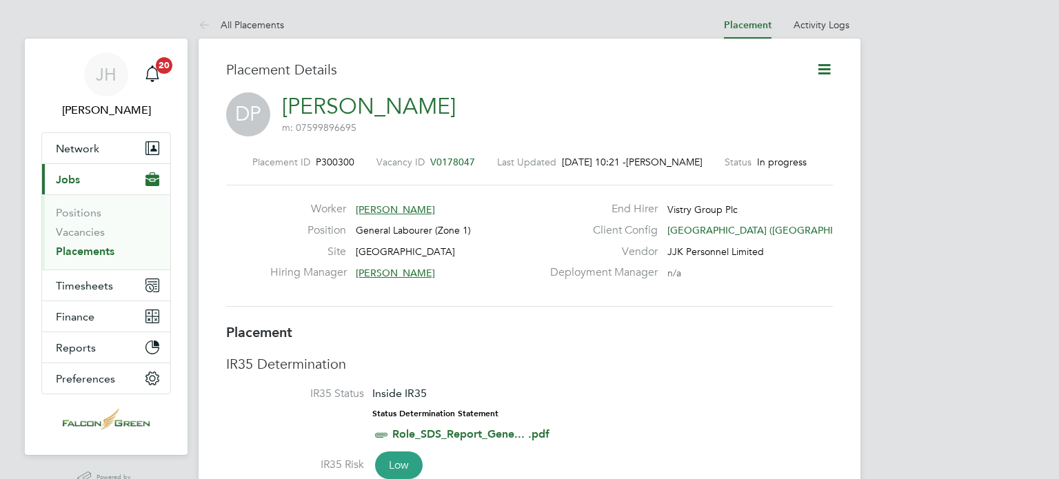
click at [820, 68] on icon at bounding box center [823, 69] width 17 height 17
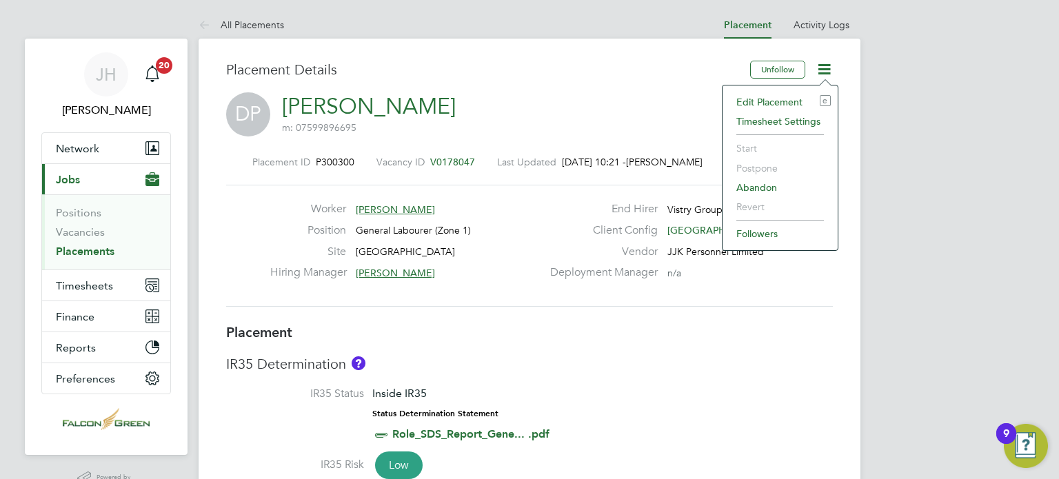
click at [791, 93] on li "Edit Placement e" at bounding box center [779, 101] width 101 height 19
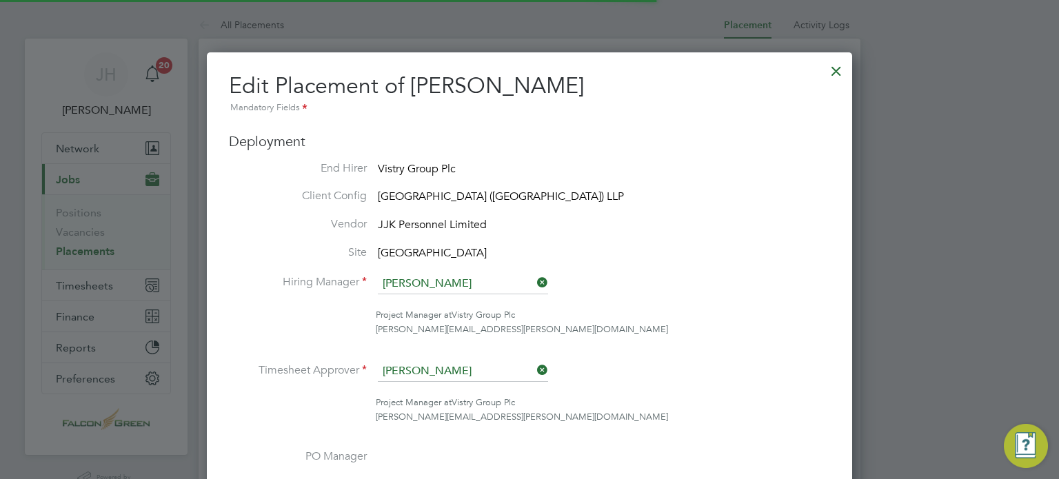
scroll to position [7, 7]
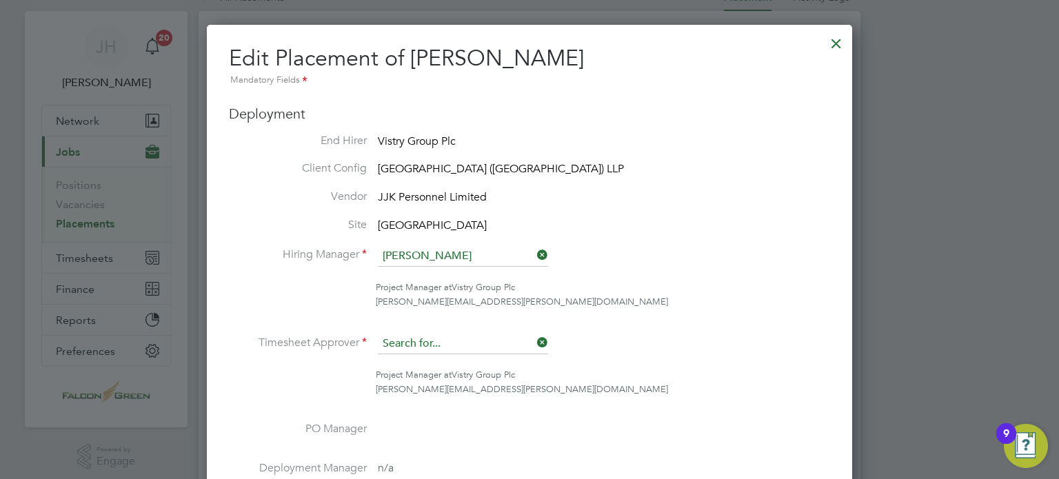
click at [543, 334] on input at bounding box center [463, 344] width 170 height 21
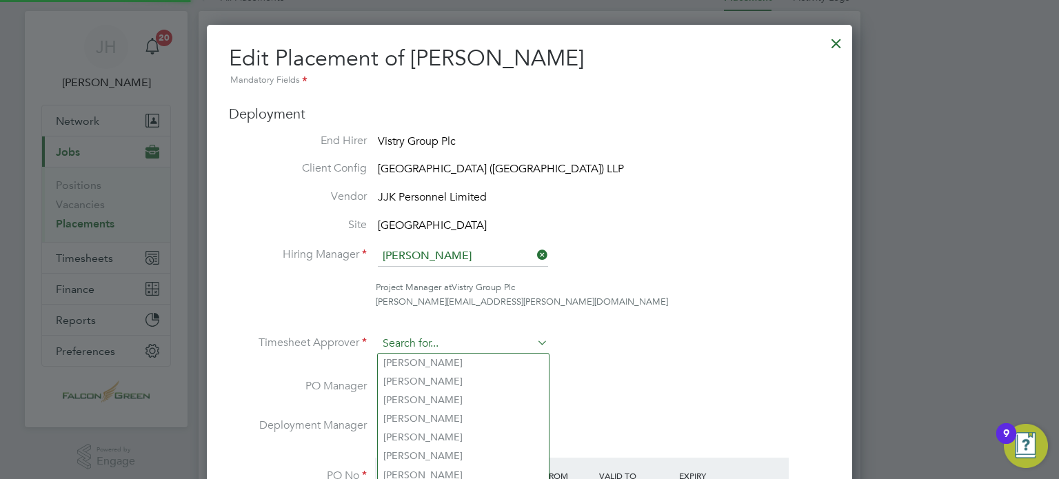
click at [449, 344] on input at bounding box center [463, 344] width 170 height 21
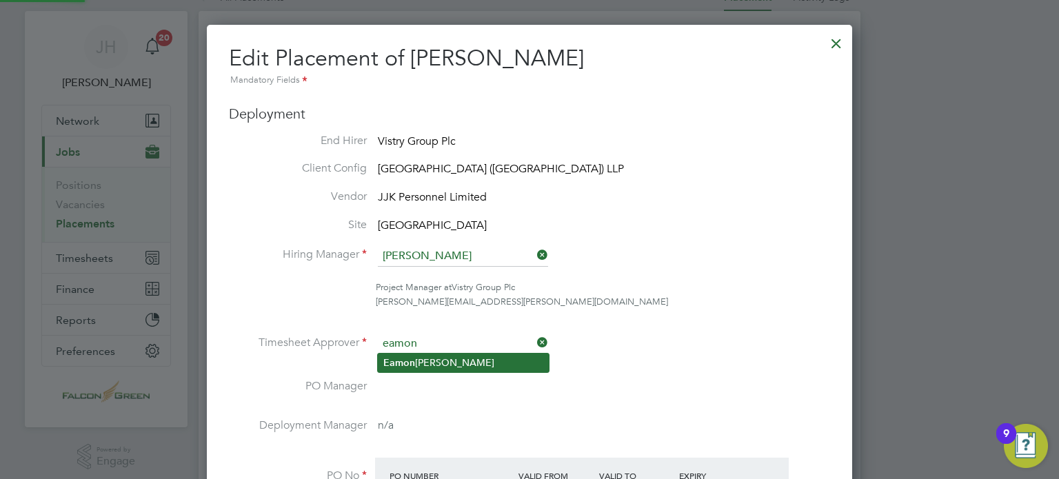
click at [417, 364] on li "[PERSON_NAME]" at bounding box center [463, 363] width 171 height 19
type input "[PERSON_NAME]"
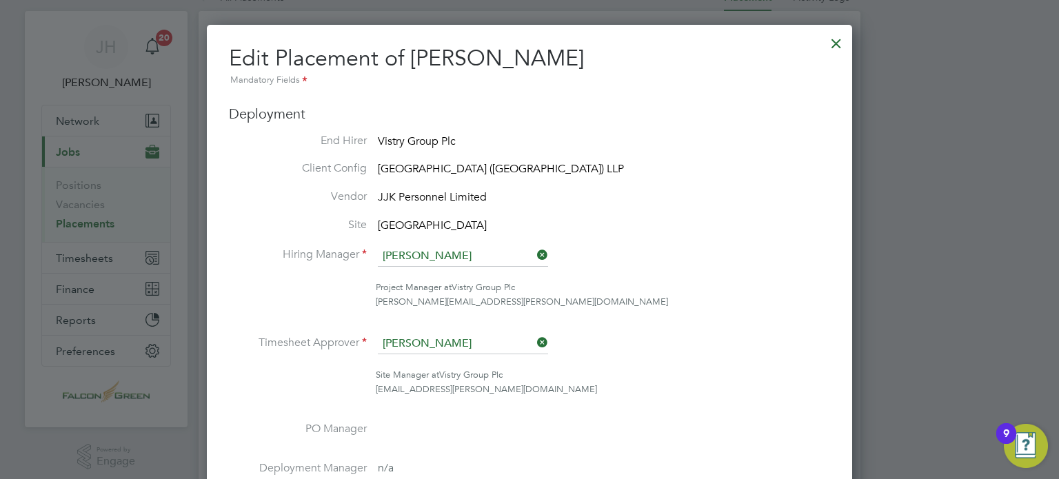
click at [635, 355] on li "Timesheet Approver [PERSON_NAME]" at bounding box center [529, 351] width 601 height 34
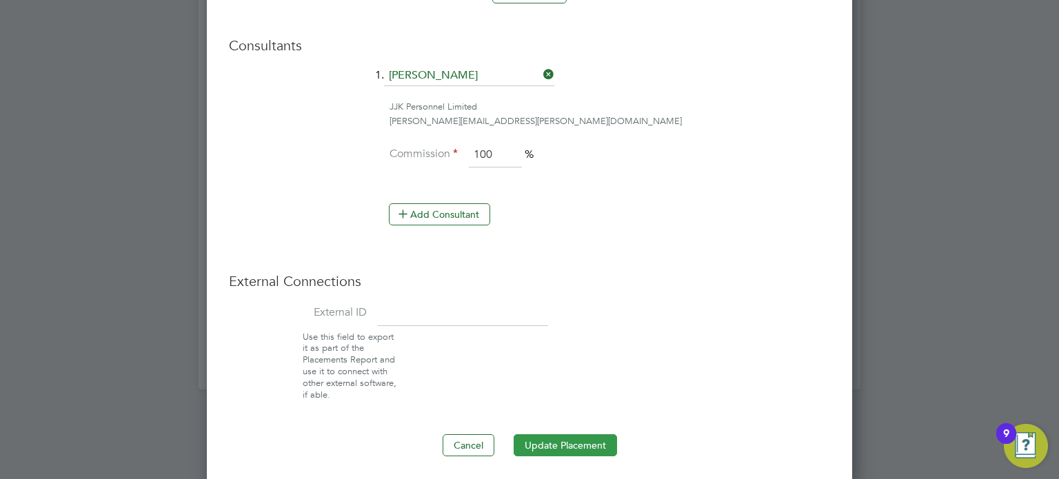
click at [558, 436] on button "Update Placement" at bounding box center [564, 445] width 103 height 22
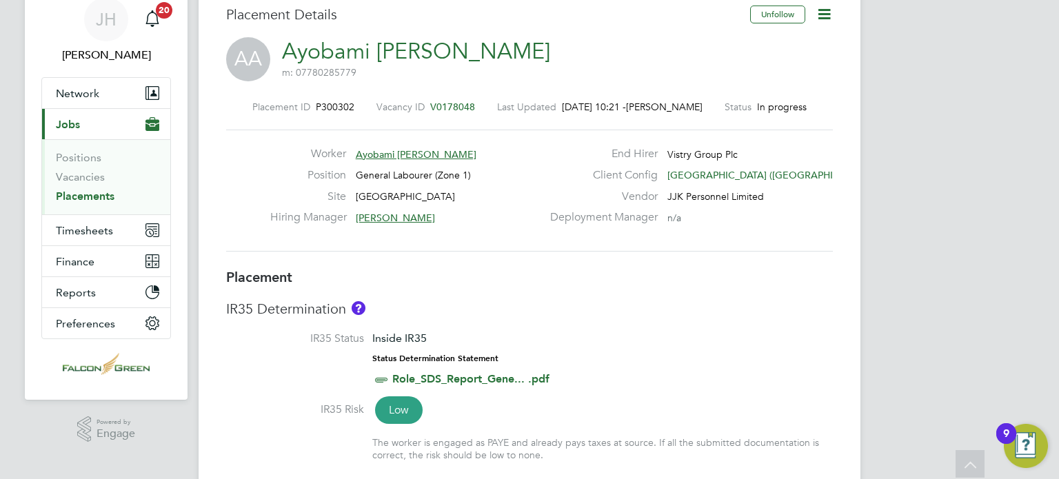
scroll to position [28, 0]
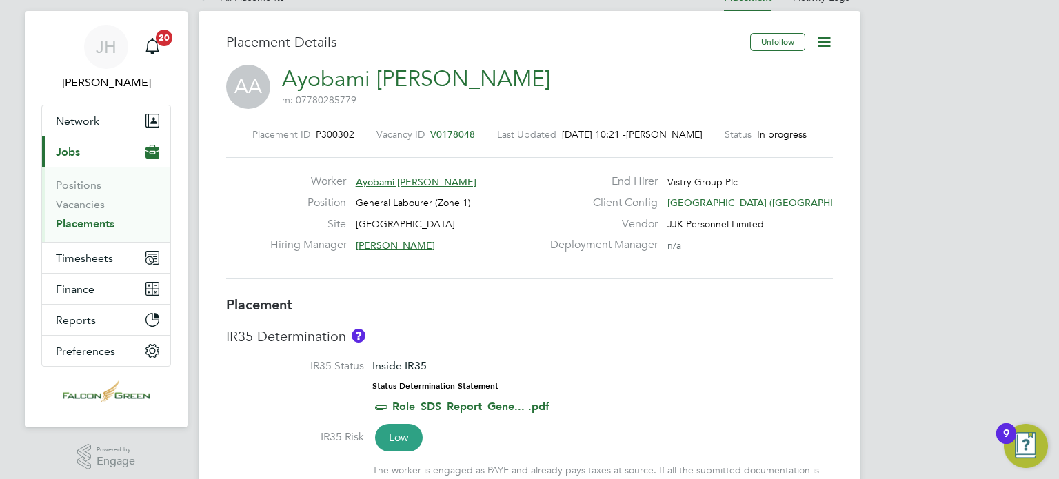
click at [820, 47] on icon at bounding box center [823, 41] width 17 height 17
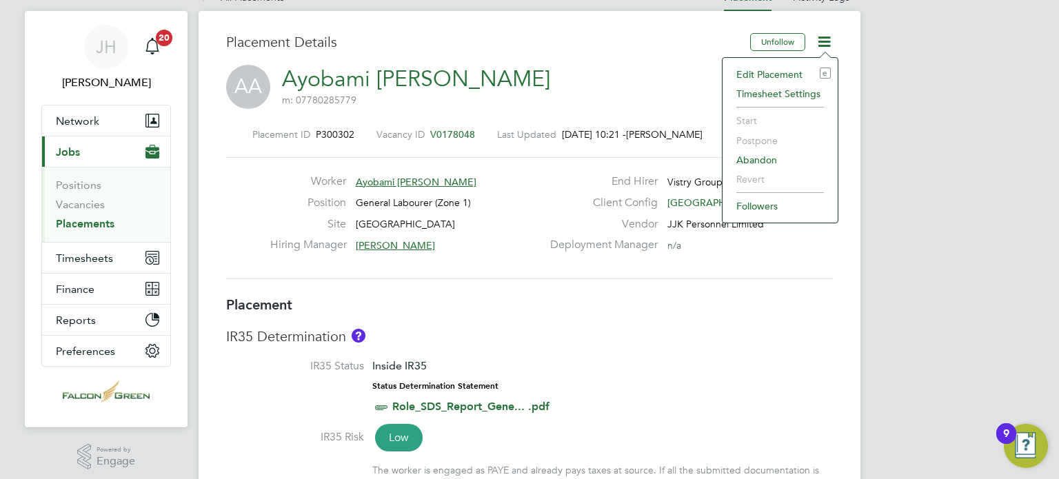
click at [759, 70] on li "Edit Placement e" at bounding box center [779, 74] width 101 height 19
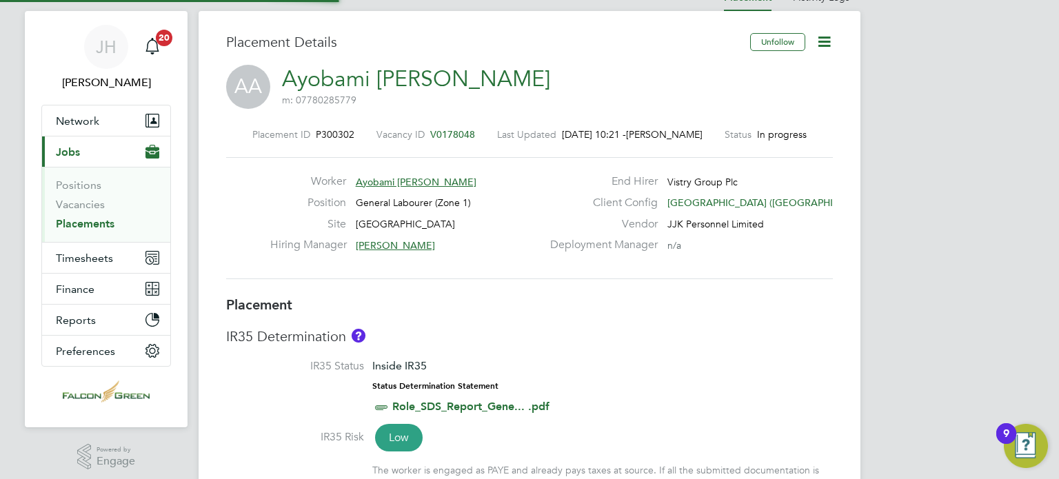
type input "[PERSON_NAME]"
type input "[DATE]"
type input "08:00"
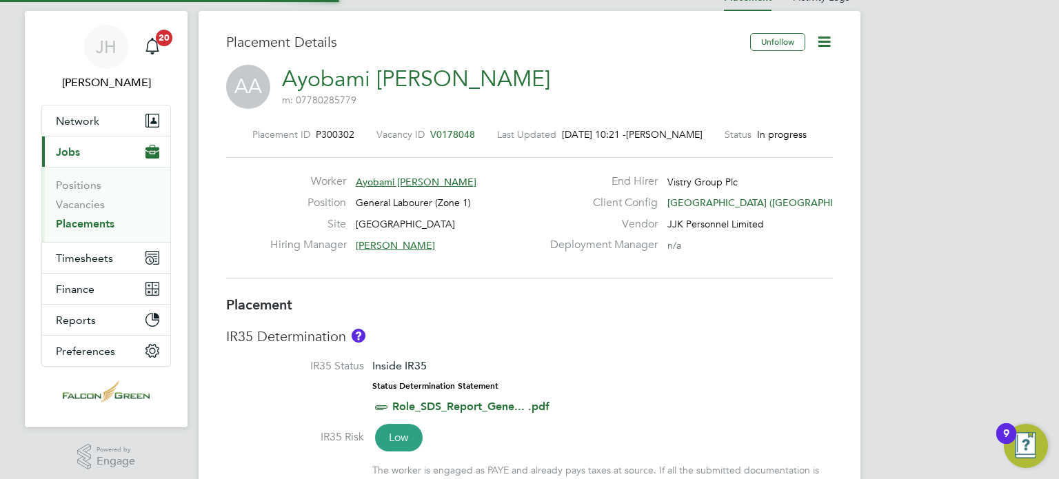
type input "18:00"
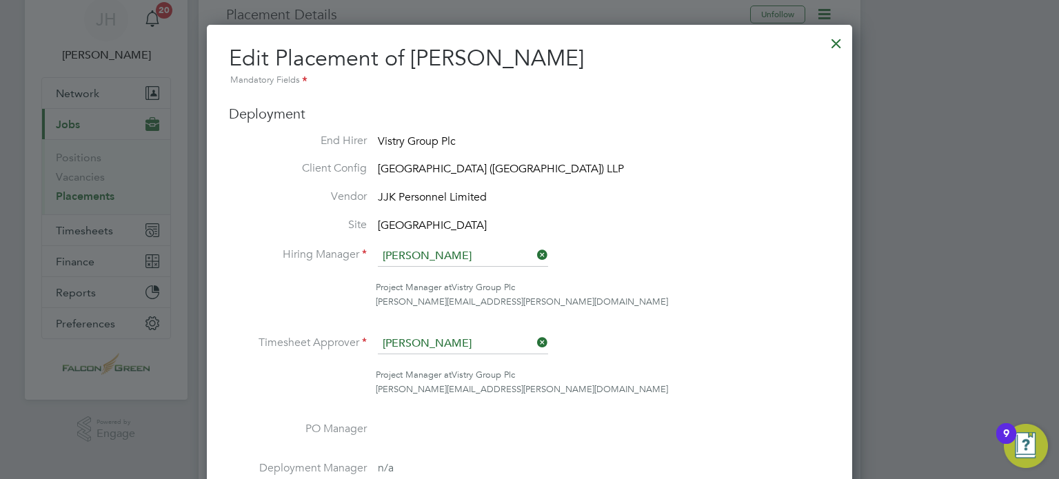
click at [534, 339] on icon at bounding box center [534, 342] width 0 height 19
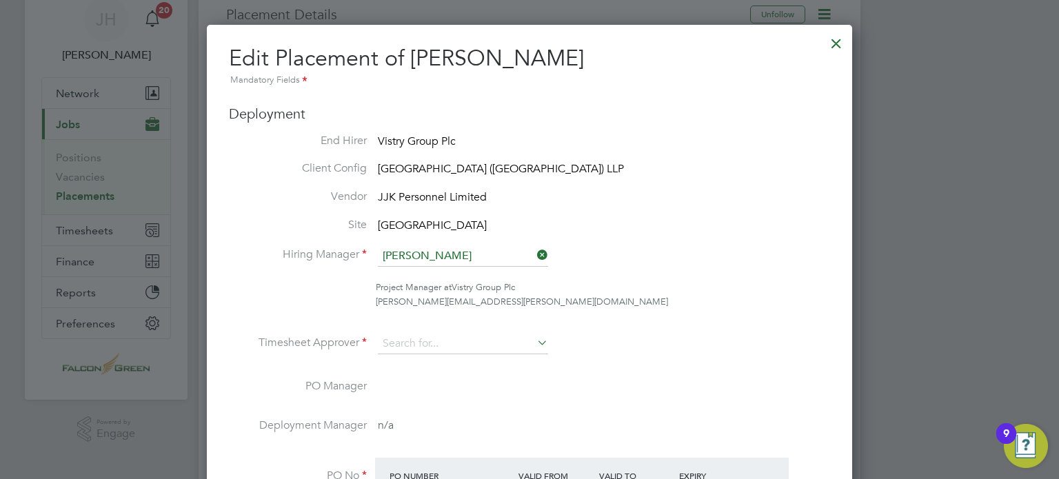
click at [441, 356] on li "Timesheet Approver" at bounding box center [529, 351] width 601 height 34
click at [402, 343] on input at bounding box center [463, 344] width 170 height 21
click at [413, 369] on li "[PERSON_NAME]" at bounding box center [463, 363] width 171 height 19
type input "[PERSON_NAME]"
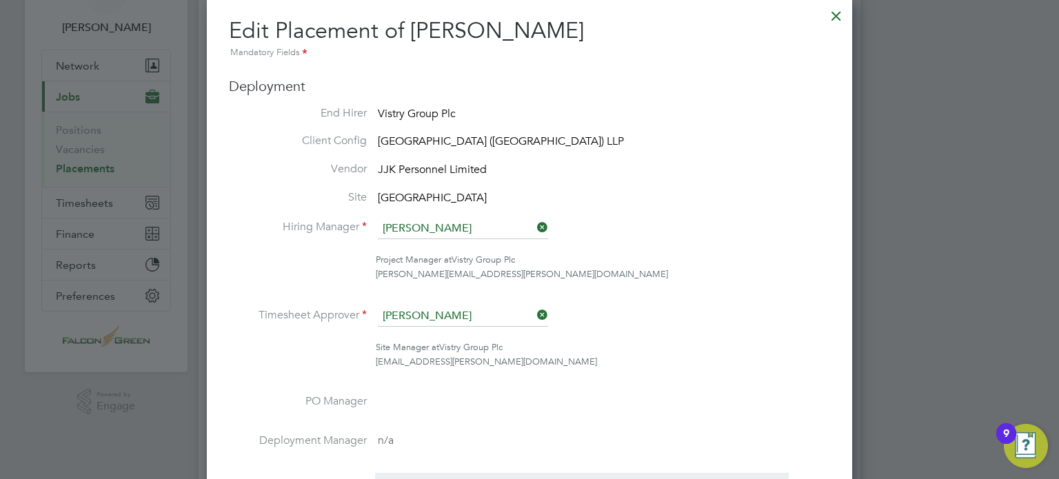
click at [708, 203] on ul "End Hirer Vistry Group Plc Client Config Clapham Park (Metropolitan Countryside…" at bounding box center [529, 353] width 601 height 495
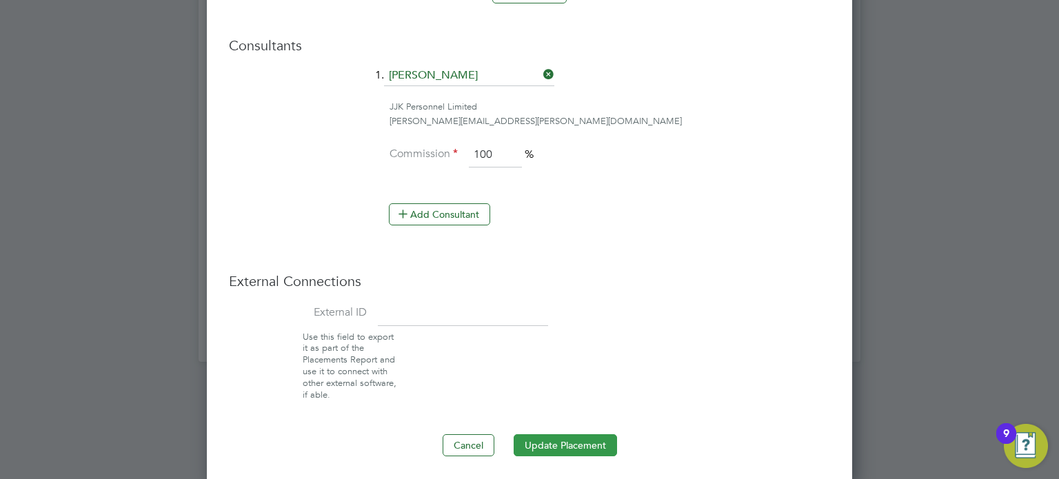
click at [545, 434] on button "Update Placement" at bounding box center [564, 445] width 103 height 22
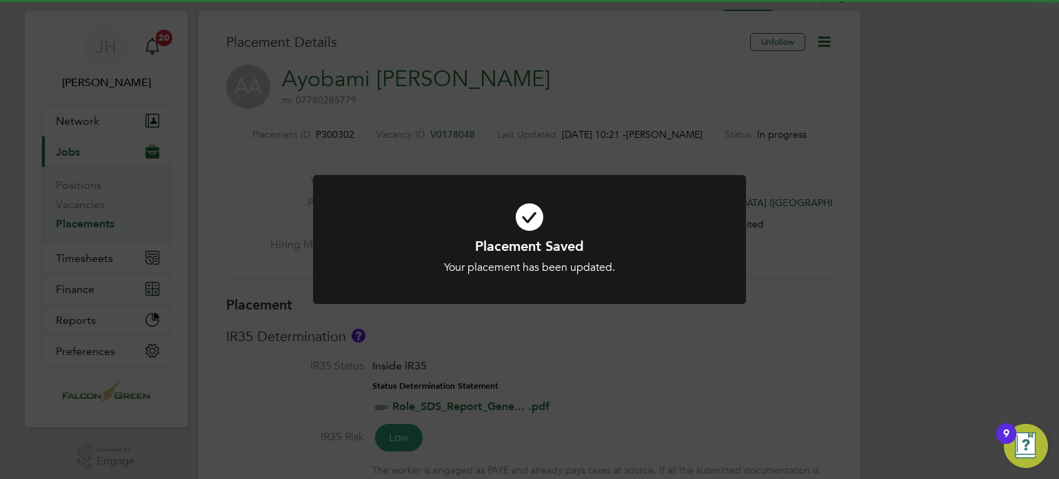
click at [626, 91] on div "Placement Saved Your placement has been updated. Cancel Okay" at bounding box center [529, 239] width 1059 height 479
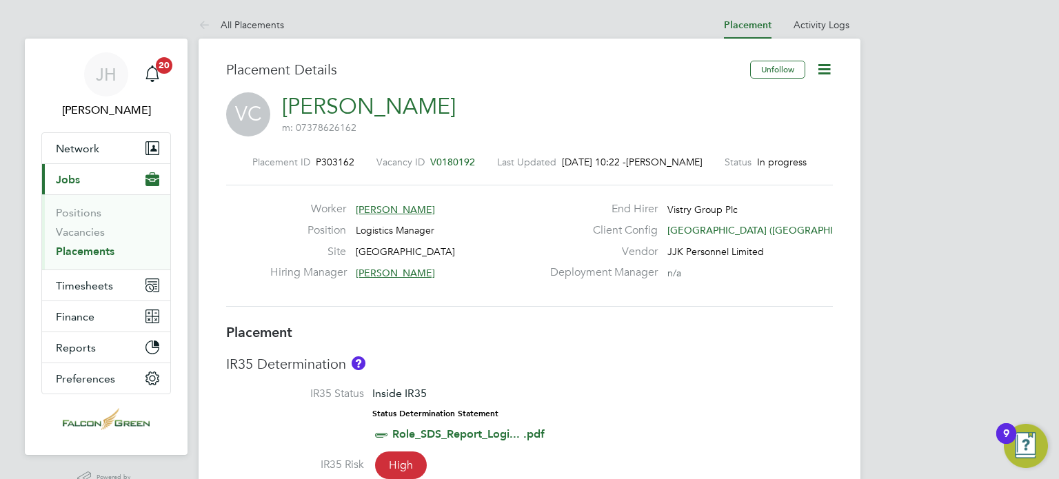
click at [825, 69] on icon at bounding box center [823, 69] width 17 height 17
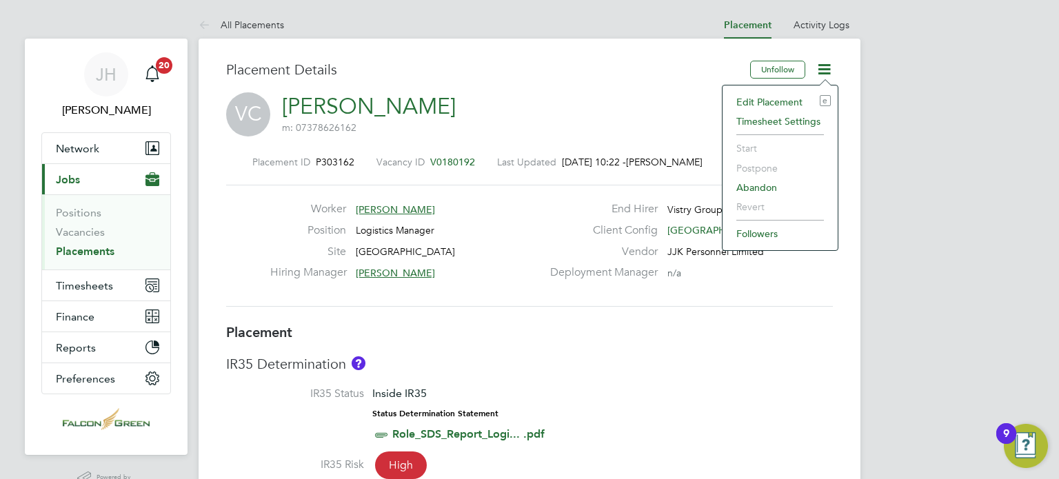
click at [759, 99] on li "Edit Placement e" at bounding box center [779, 101] width 101 height 19
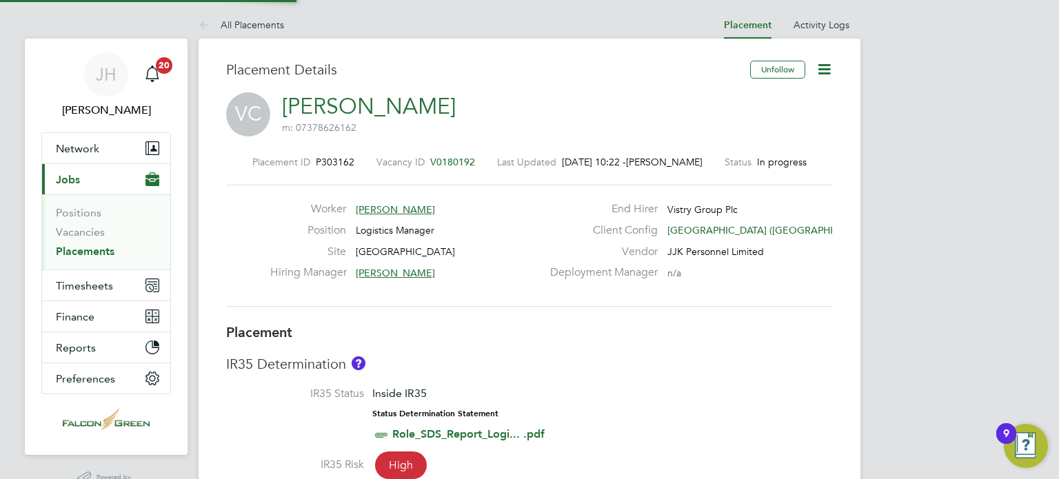
type input "[PERSON_NAME]"
type input "26 Aug 2025"
type input "26 Feb 2026"
type input "08:00"
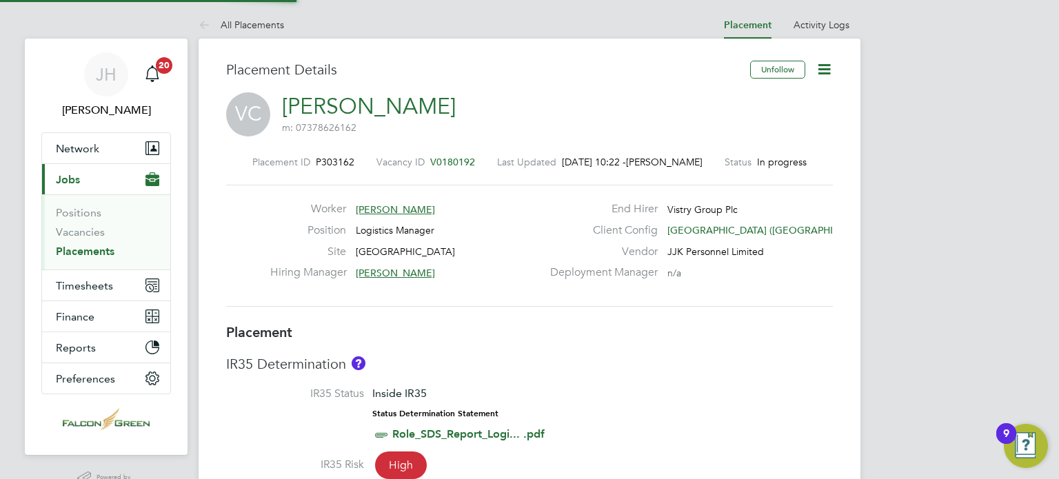
type input "18:00"
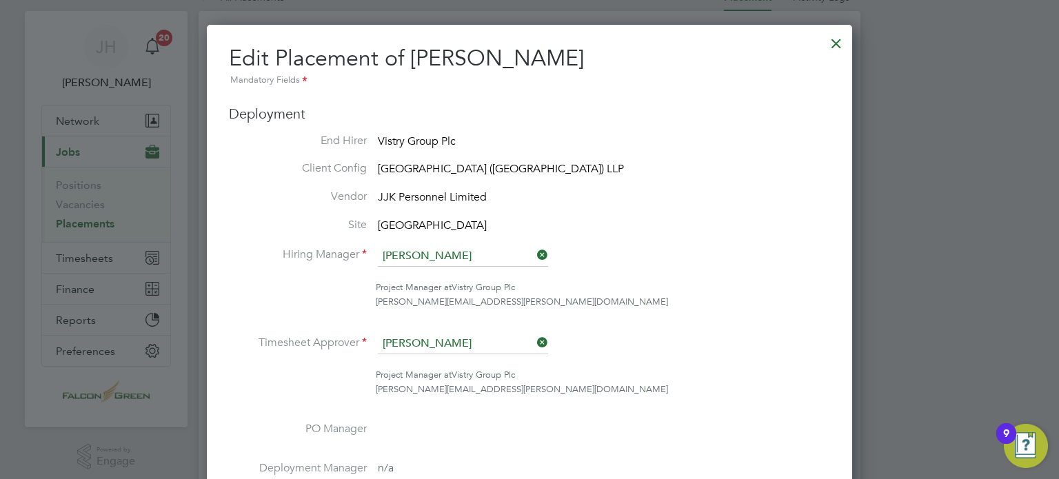
click at [534, 338] on icon at bounding box center [534, 342] width 0 height 19
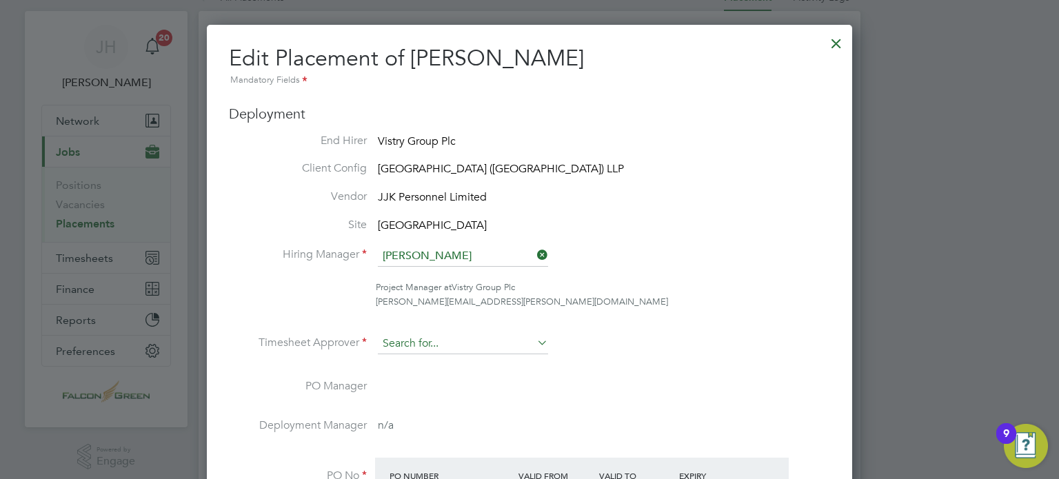
click at [482, 336] on input at bounding box center [463, 344] width 170 height 21
click at [434, 361] on li "Eamon Woods" at bounding box center [463, 363] width 171 height 19
type input "[PERSON_NAME]"
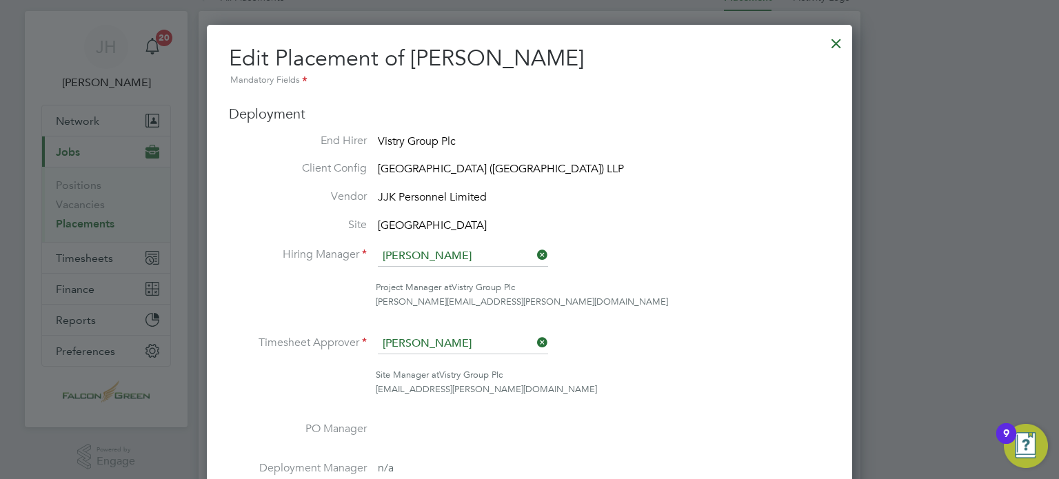
click at [660, 312] on li "Project Manager at Vistry Group Plc jonathan.convery@countrysidepartnerships.com" at bounding box center [529, 301] width 601 height 43
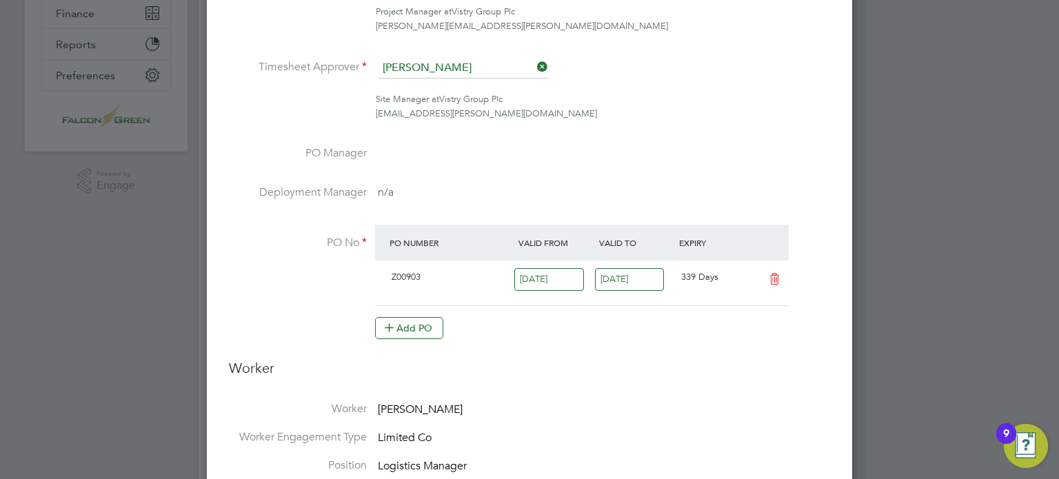
click at [645, 326] on div "Add PO" at bounding box center [581, 328] width 413 height 22
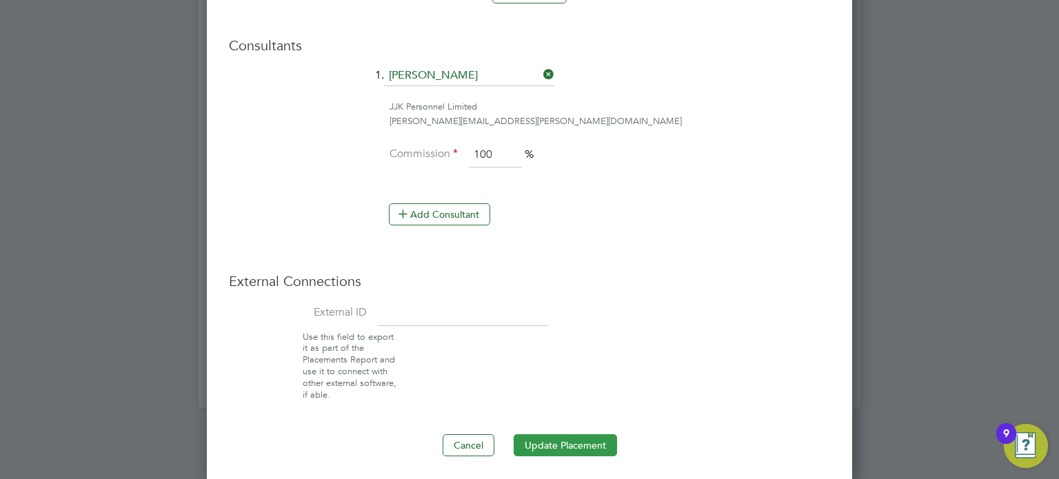
click at [558, 449] on button "Update Placement" at bounding box center [564, 445] width 103 height 22
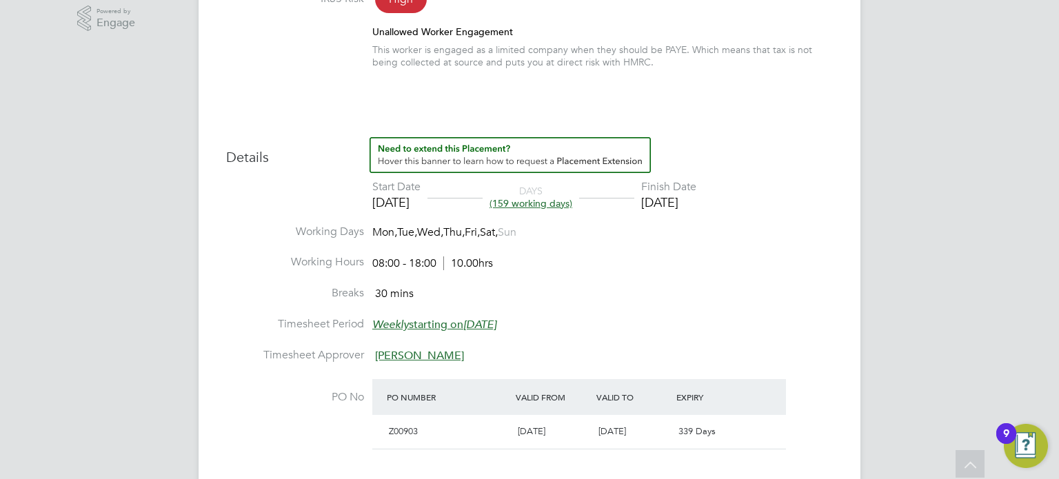
scroll to position [469, 0]
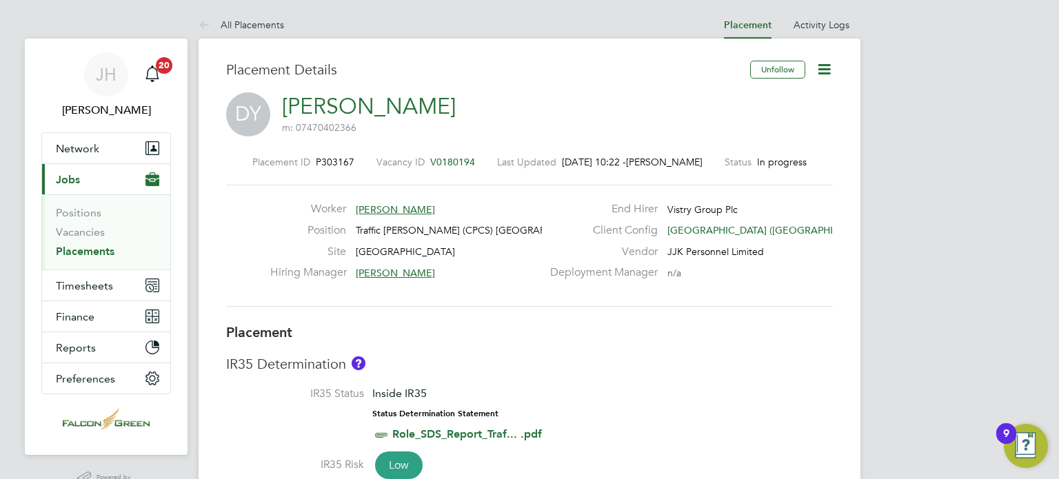
click at [832, 70] on icon at bounding box center [823, 69] width 17 height 17
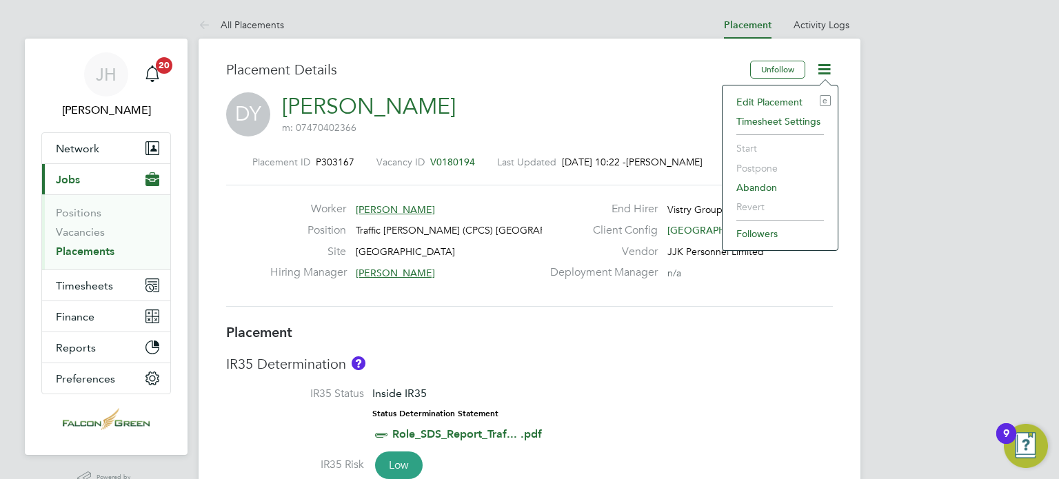
click at [766, 99] on li "Edit Placement e" at bounding box center [779, 101] width 101 height 19
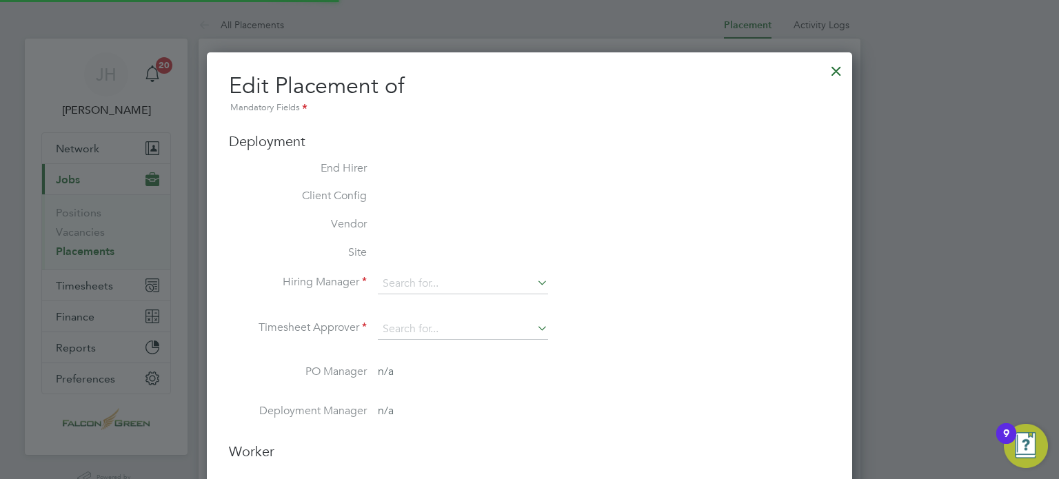
type input "[PERSON_NAME]"
type input "[DATE]"
type input "08:00"
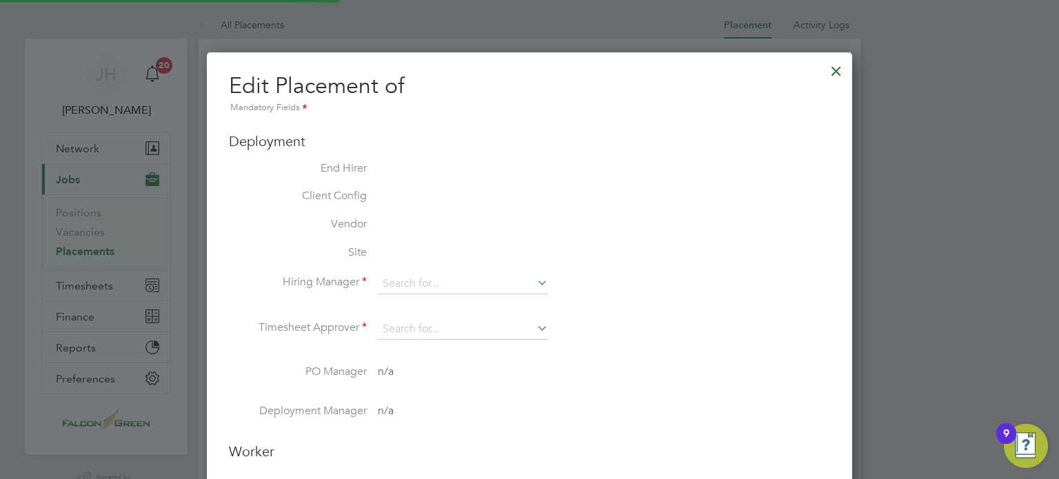
type input "18:00"
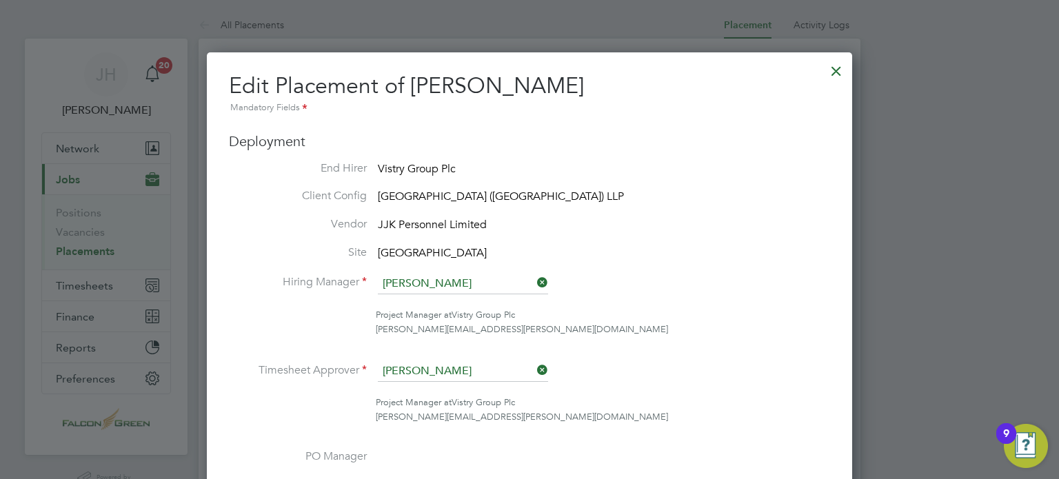
click at [534, 371] on icon at bounding box center [534, 369] width 0 height 19
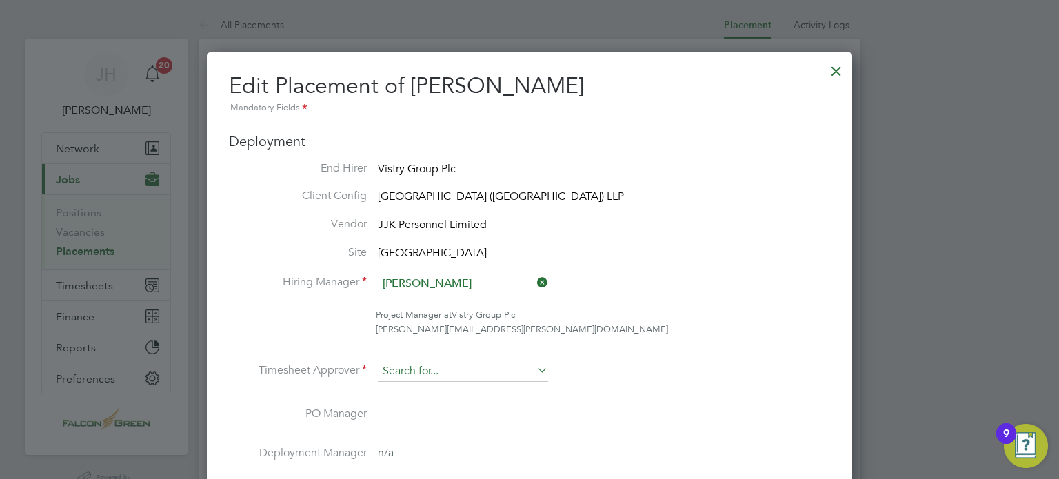
click at [423, 379] on input at bounding box center [463, 371] width 170 height 21
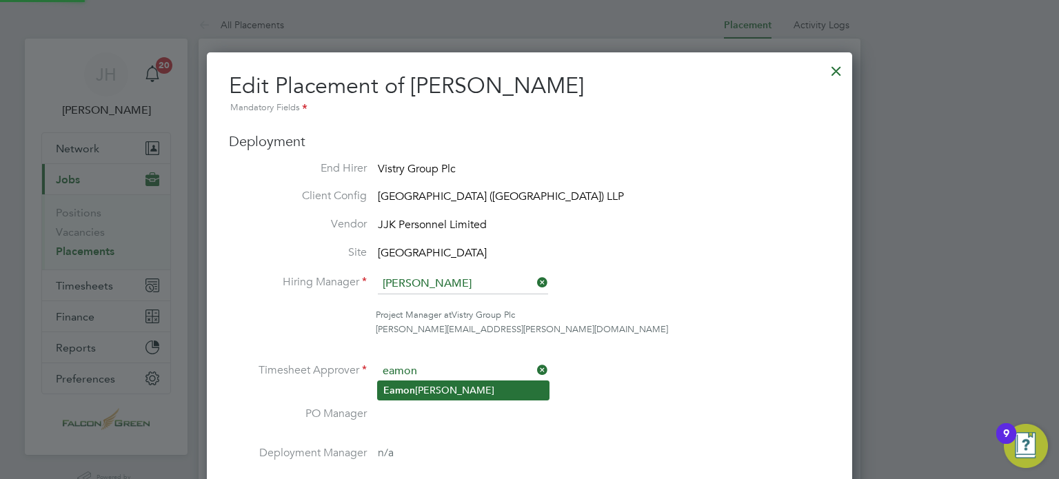
click at [420, 381] on li "[PERSON_NAME]" at bounding box center [463, 390] width 171 height 19
type input "[PERSON_NAME]"
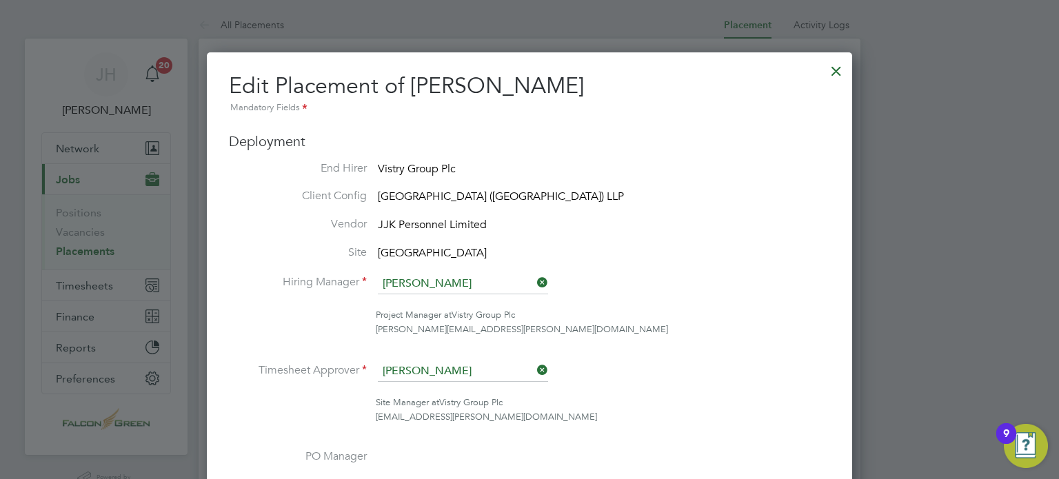
click at [700, 343] on li "Project Manager at Vistry Group Plc [PERSON_NAME][EMAIL_ADDRESS][PERSON_NAME][D…" at bounding box center [529, 329] width 601 height 43
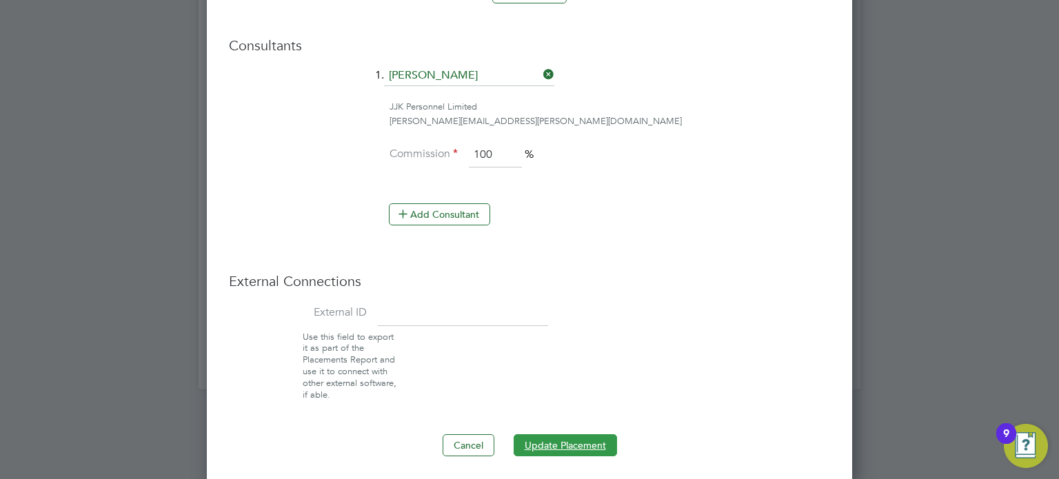
click at [543, 447] on button "Update Placement" at bounding box center [564, 445] width 103 height 22
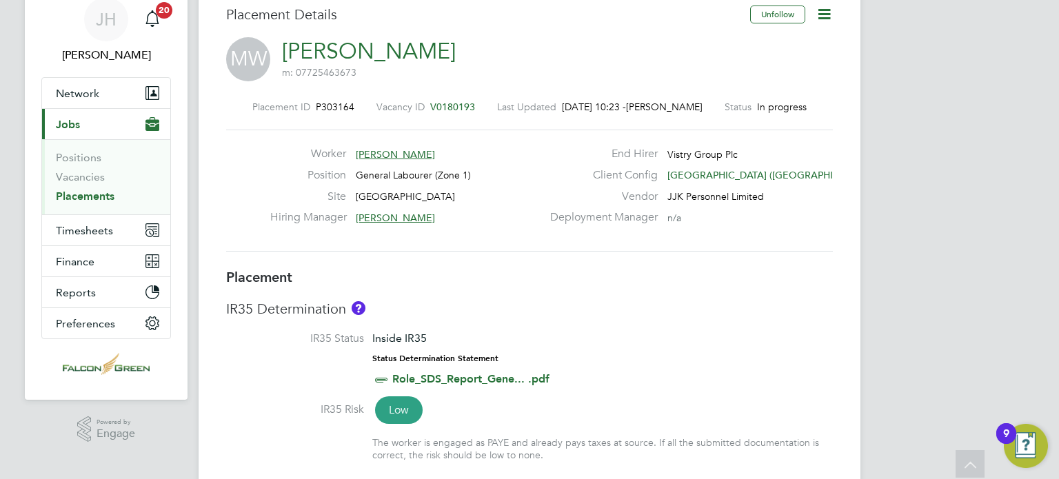
click at [816, 12] on icon at bounding box center [823, 14] width 17 height 17
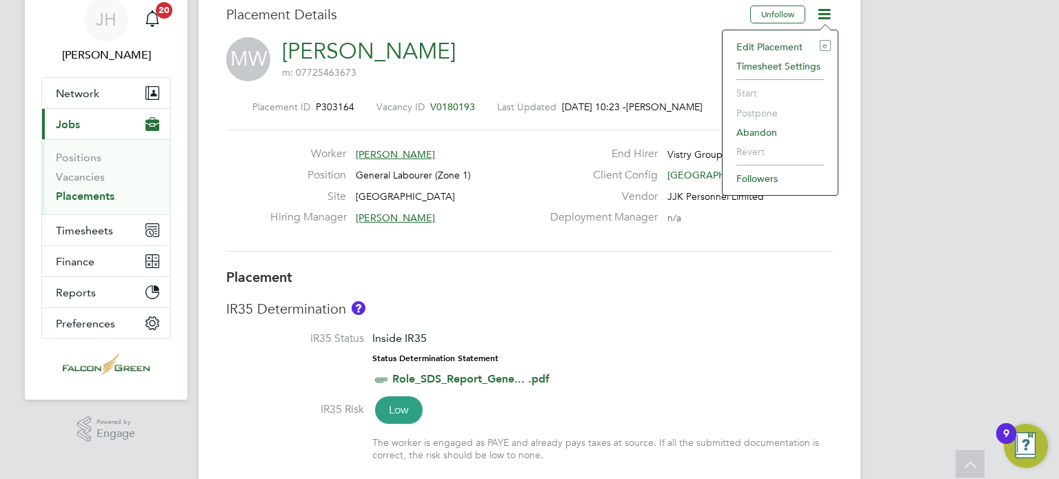
click at [771, 32] on div "Edit Placement e Timesheet Settings Start Postpone Abandon Revert Followers" at bounding box center [780, 113] width 116 height 166
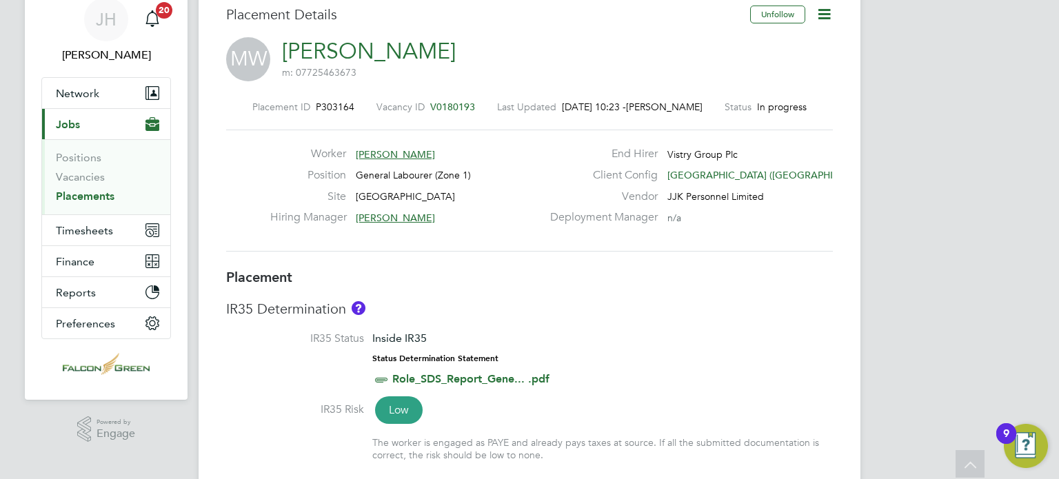
click at [828, 13] on icon at bounding box center [823, 14] width 17 height 17
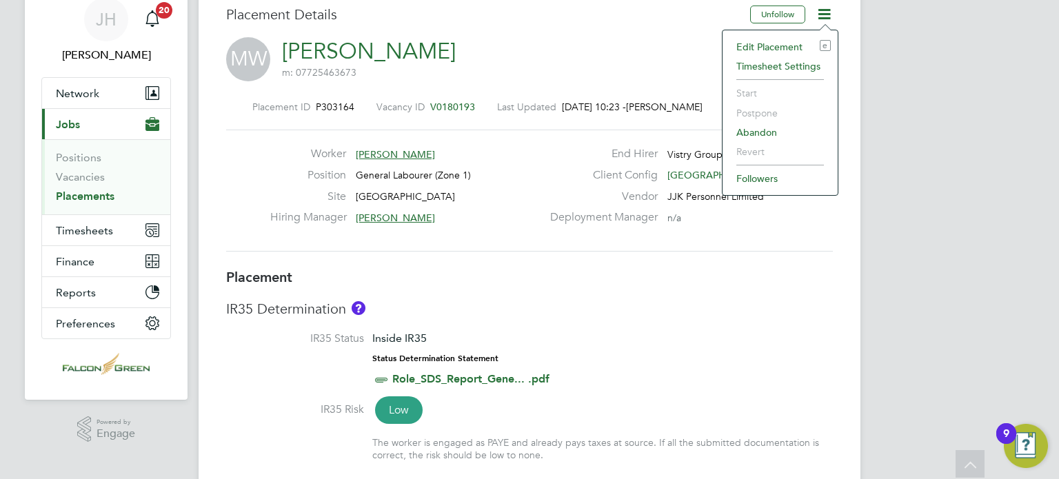
click at [783, 45] on li "Edit Placement e" at bounding box center [779, 46] width 101 height 19
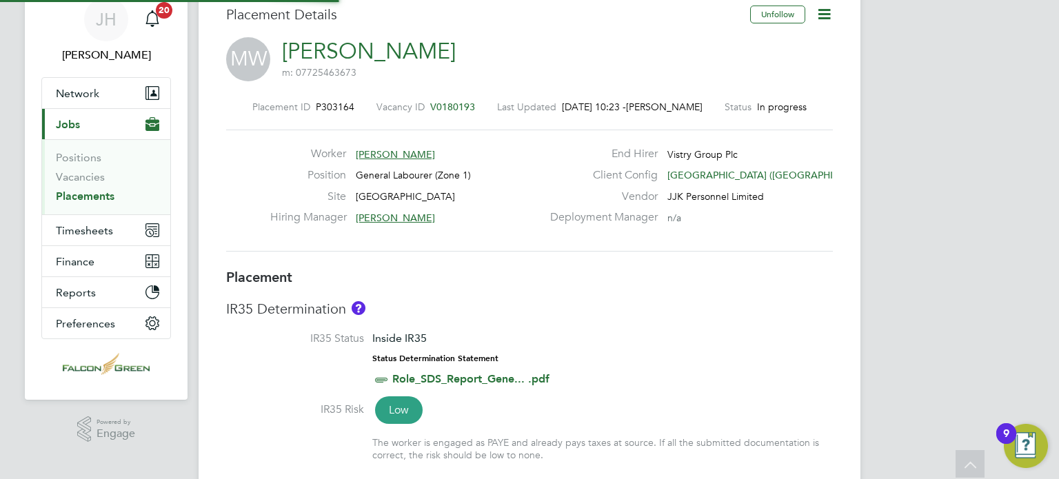
type input "[PERSON_NAME]"
type input "01 Sep 2025"
type input "30 Nov 2025"
type input "08:00"
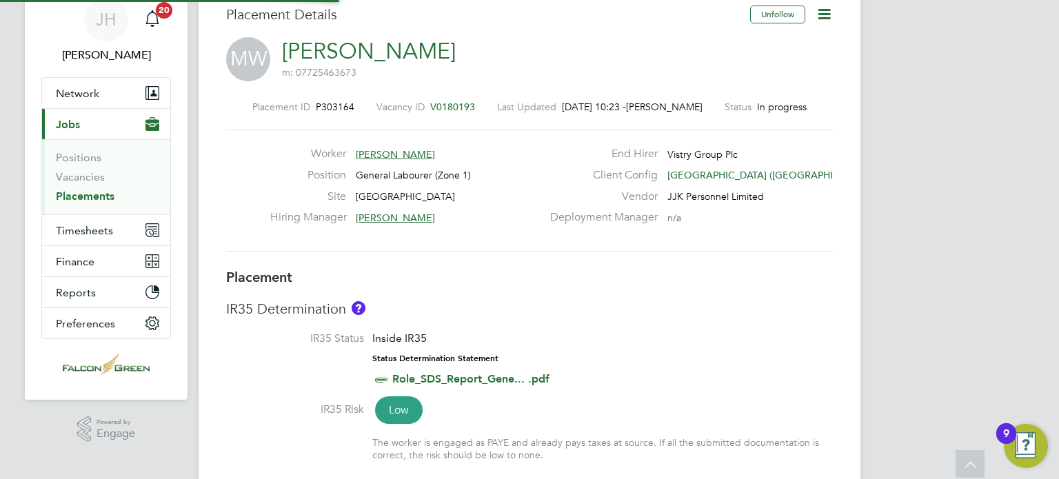
type input "18:00"
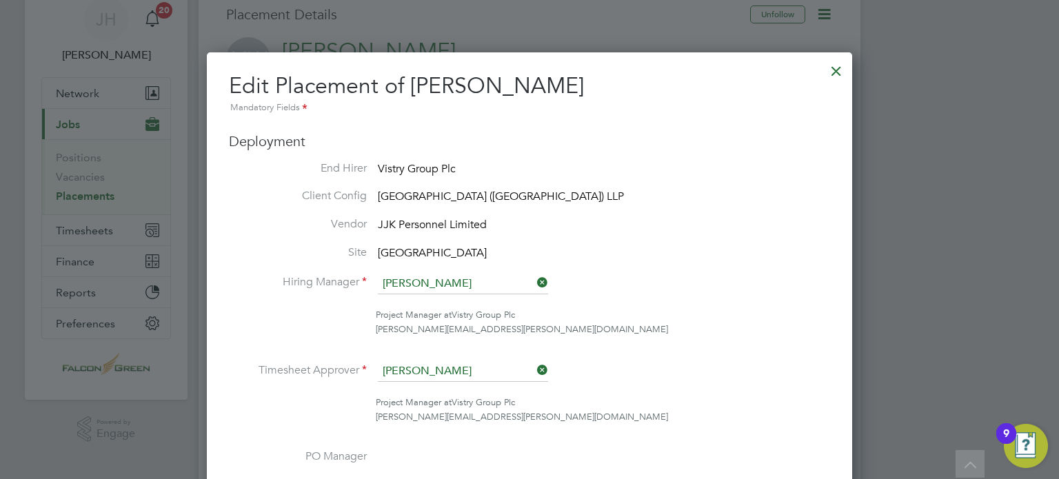
click at [554, 369] on li "Timesheet Approver Jonathan Convery" at bounding box center [529, 378] width 601 height 34
click at [534, 365] on icon at bounding box center [534, 369] width 0 height 19
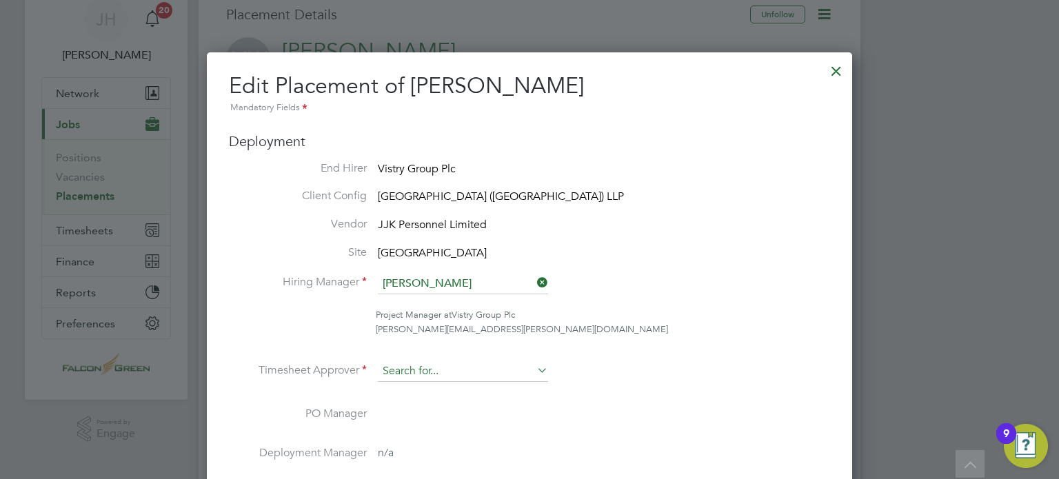
click at [405, 373] on input at bounding box center [463, 371] width 170 height 21
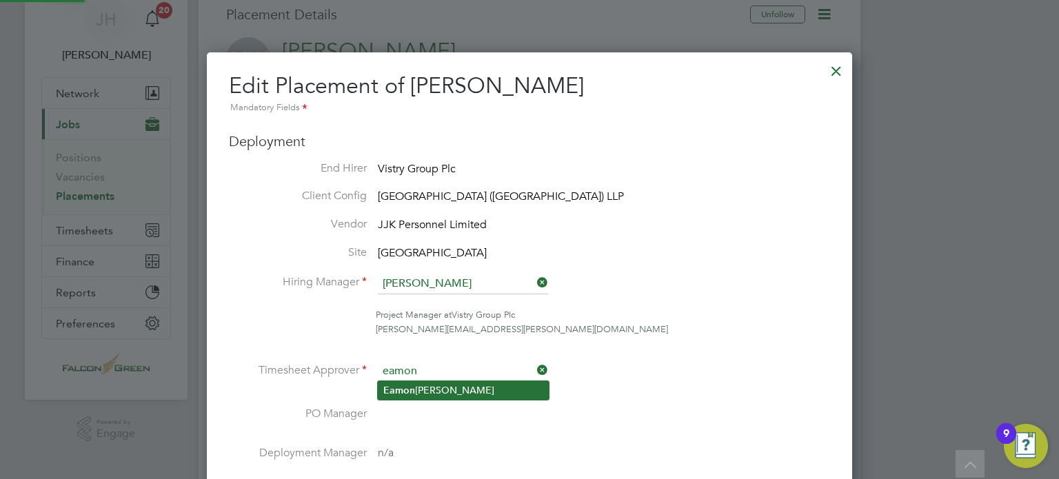
click at [429, 387] on li "[PERSON_NAME]" at bounding box center [463, 390] width 171 height 19
type input "[PERSON_NAME]"
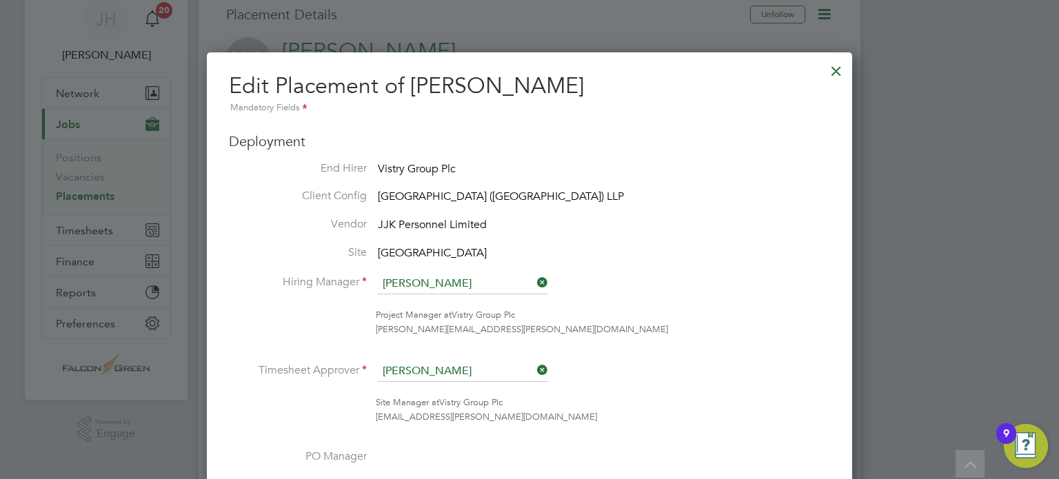
click at [626, 371] on li "Timesheet Approver [PERSON_NAME]" at bounding box center [529, 378] width 601 height 34
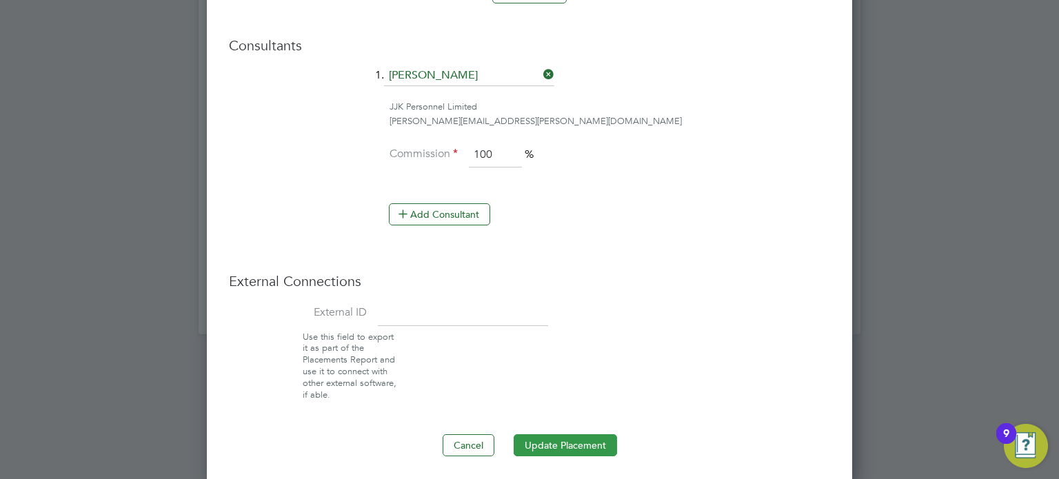
click at [554, 442] on button "Update Placement" at bounding box center [564, 445] width 103 height 22
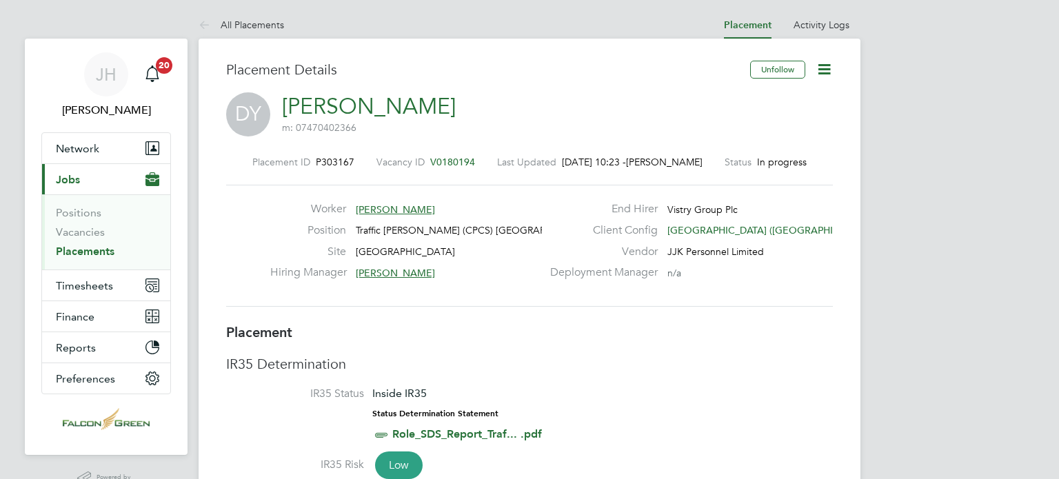
click at [823, 70] on icon at bounding box center [823, 69] width 17 height 17
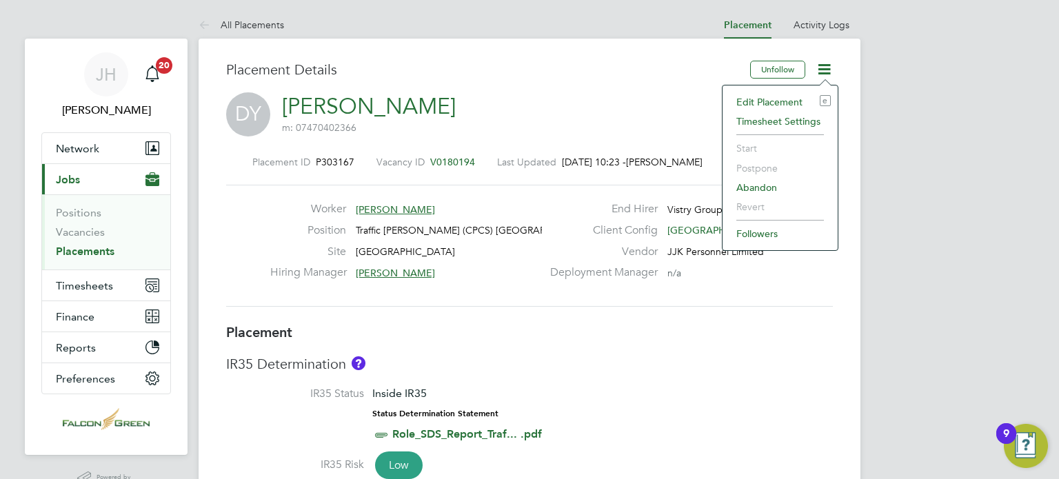
click at [786, 94] on li "Edit Placement e" at bounding box center [779, 101] width 101 height 19
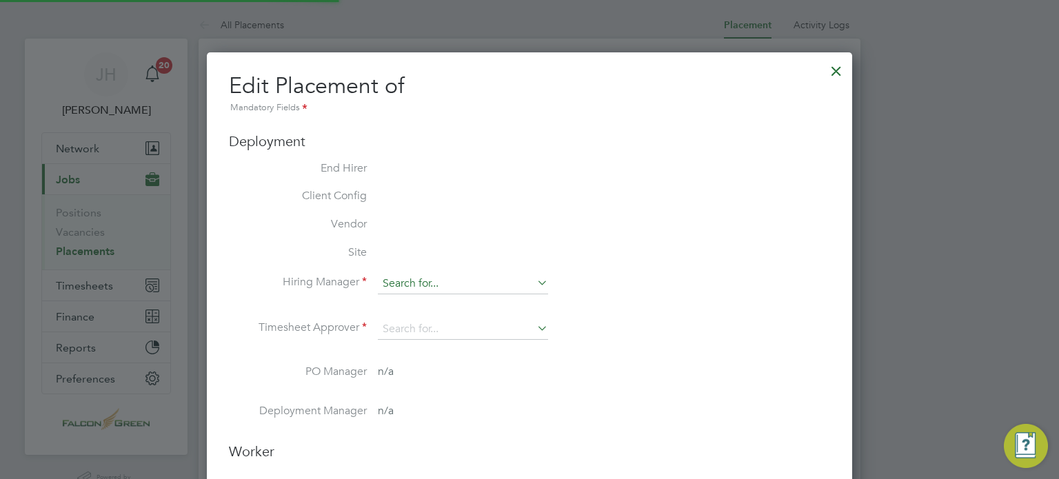
type input "[PERSON_NAME]"
type input "[DATE]"
type input "08:00"
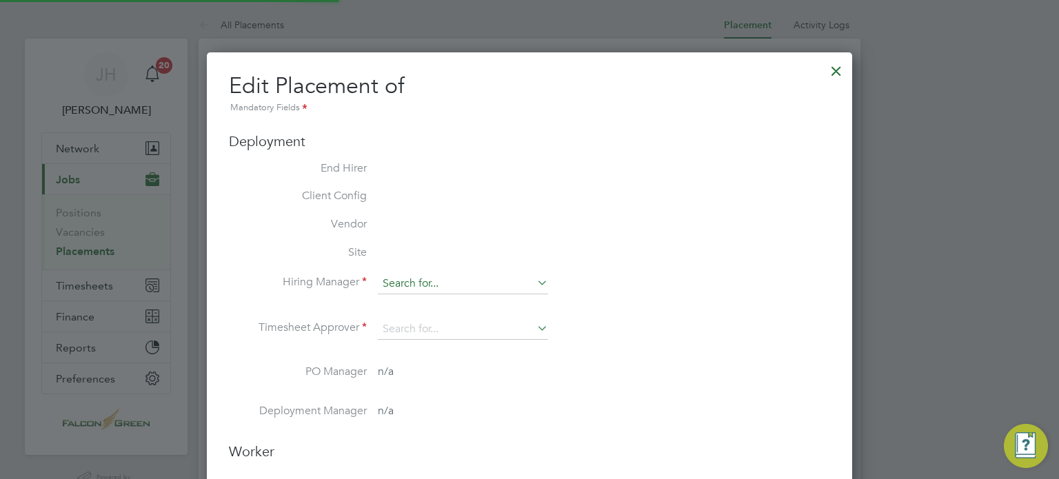
type input "18:00"
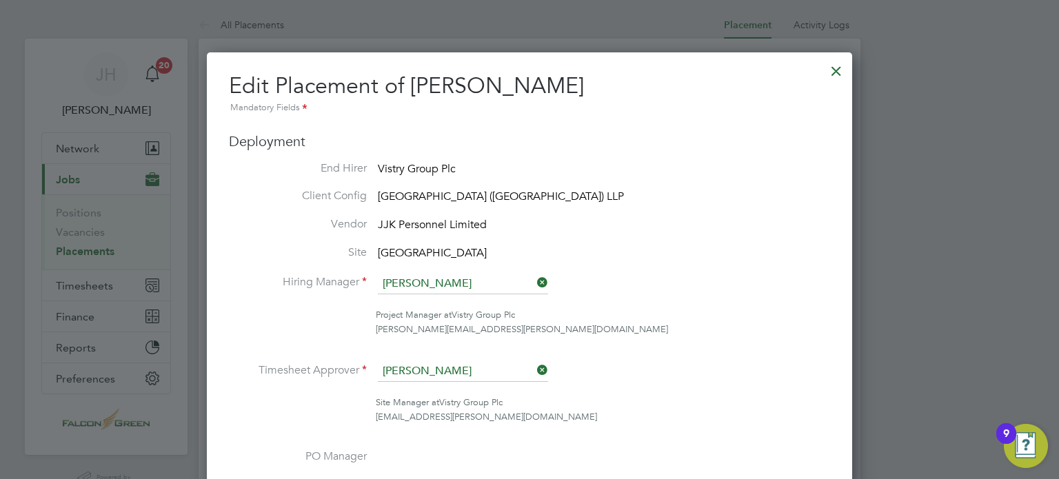
click at [832, 73] on div at bounding box center [836, 67] width 25 height 25
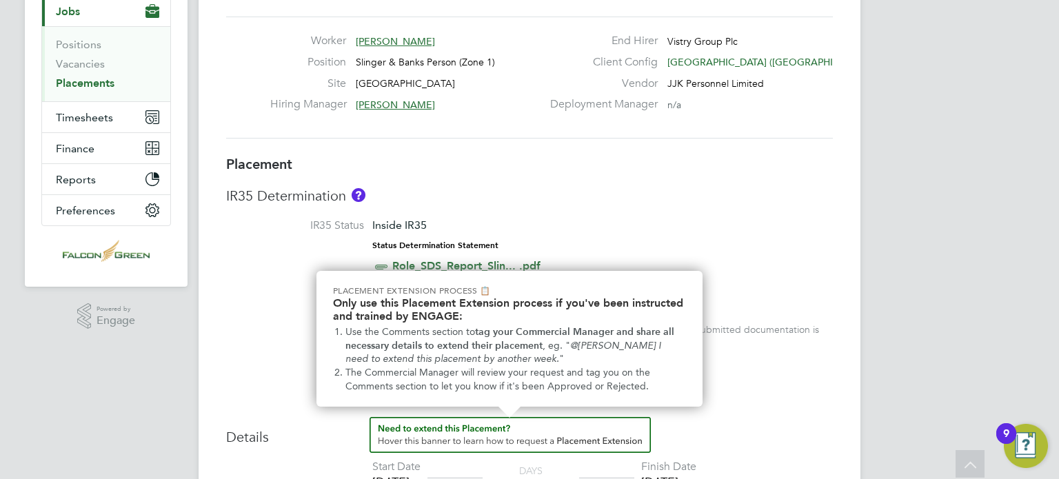
scroll to position [167, 0]
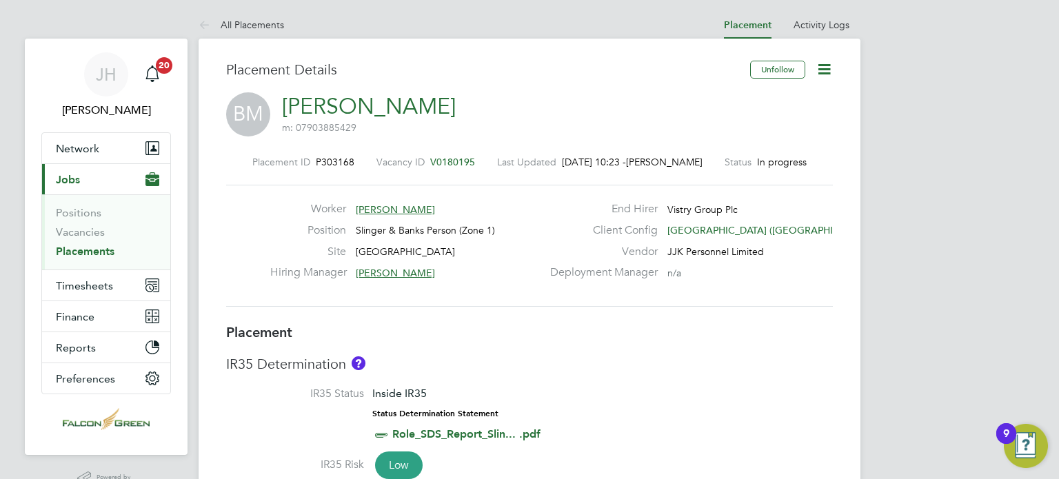
click at [822, 70] on icon at bounding box center [823, 69] width 17 height 17
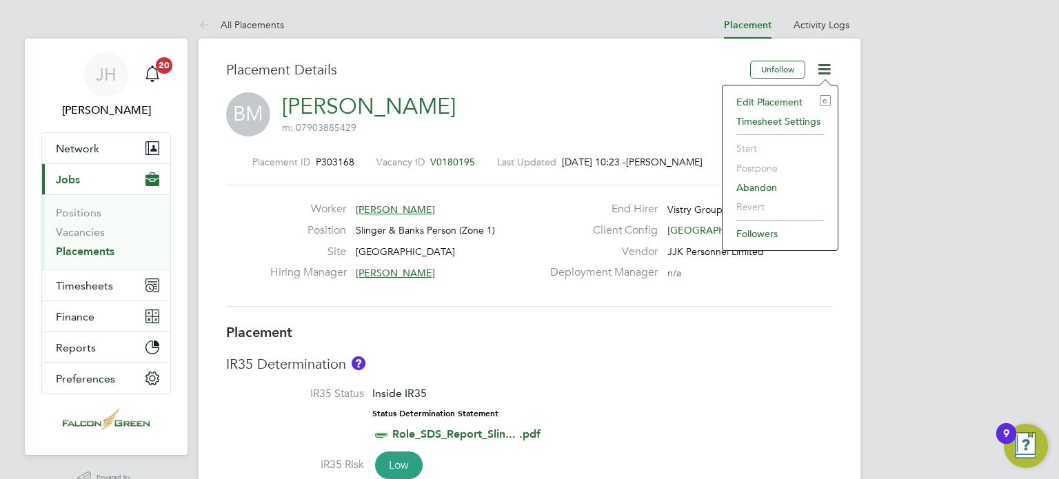
click at [757, 99] on li "Edit Placement e" at bounding box center [779, 101] width 101 height 19
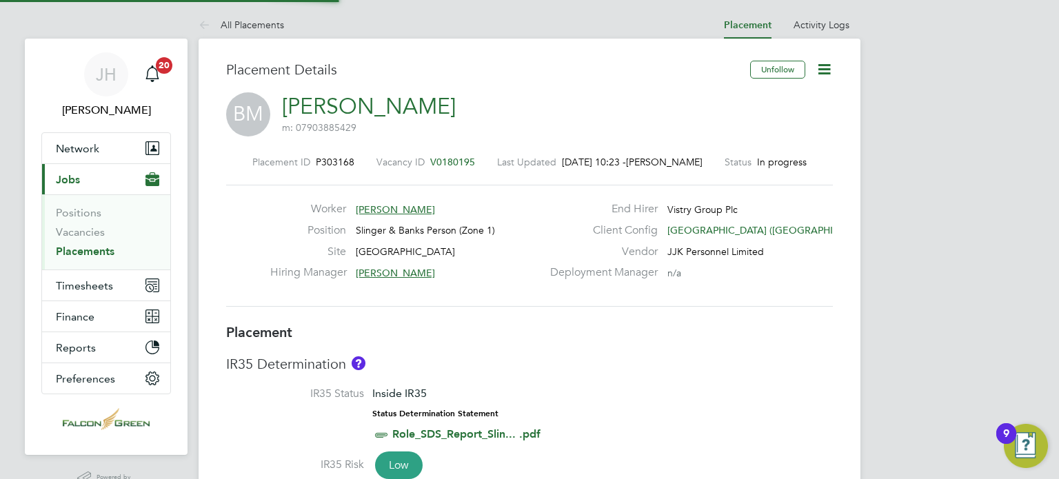
type input "[PERSON_NAME]"
type input "04 Sep 2025"
type input "23 Mar 2026"
type input "08:00"
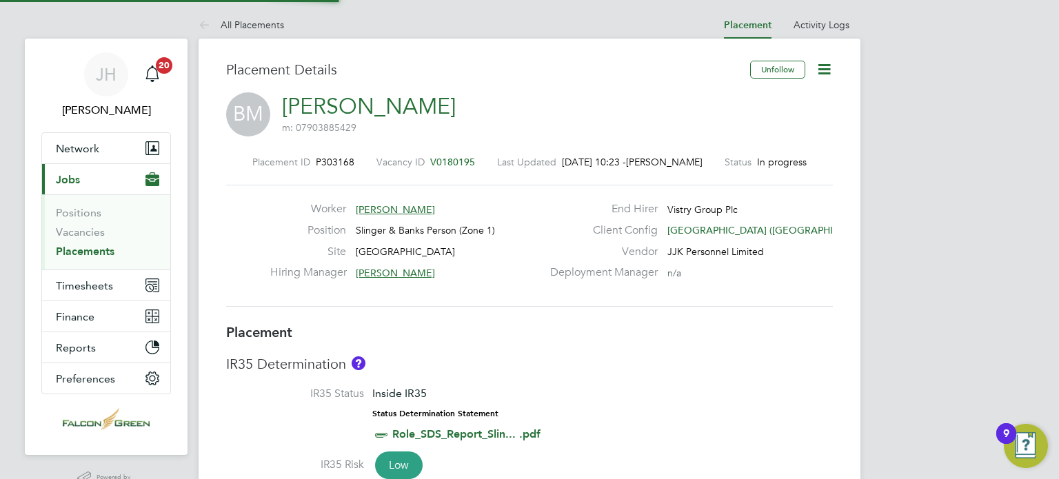
type input "18:00"
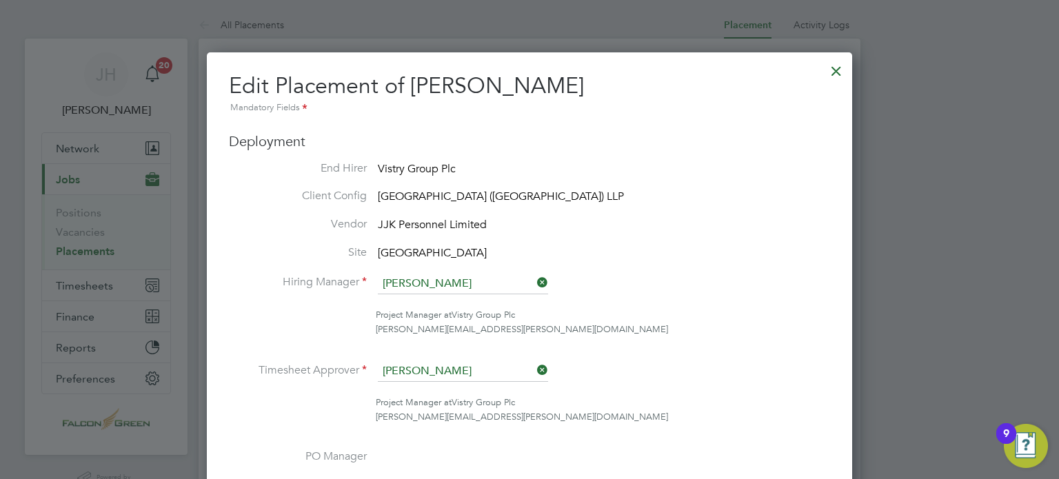
click at [534, 370] on icon at bounding box center [534, 369] width 0 height 19
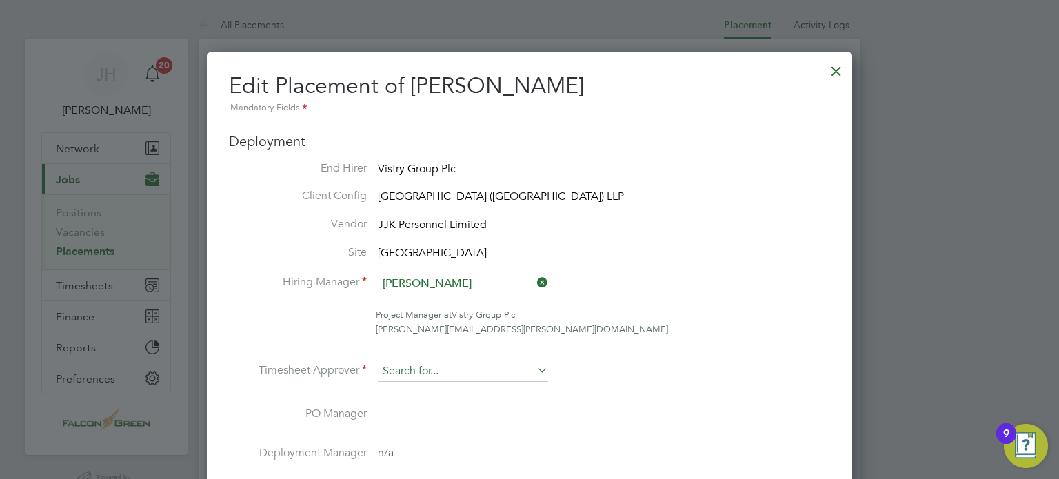
click at [466, 368] on input at bounding box center [463, 371] width 170 height 21
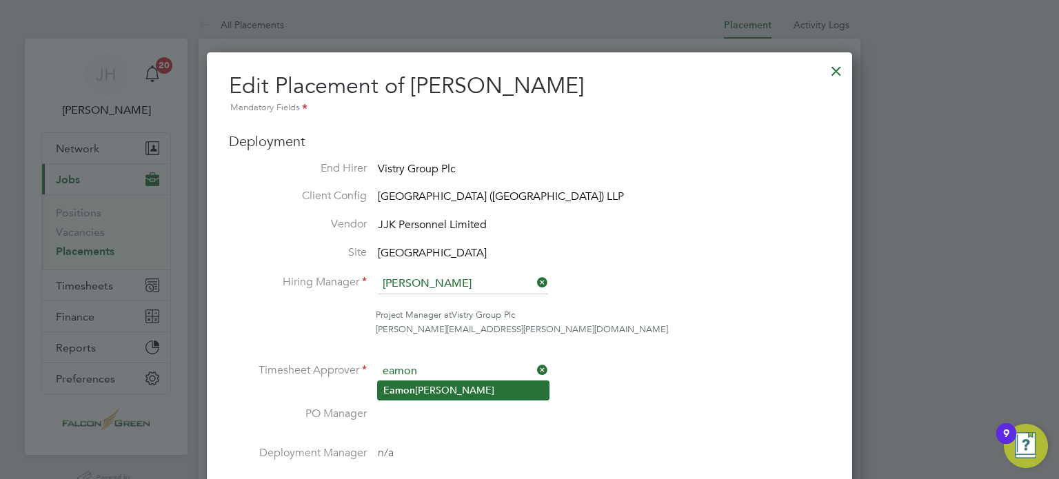
click at [456, 394] on li "[PERSON_NAME]" at bounding box center [463, 390] width 171 height 19
type input "[PERSON_NAME]"
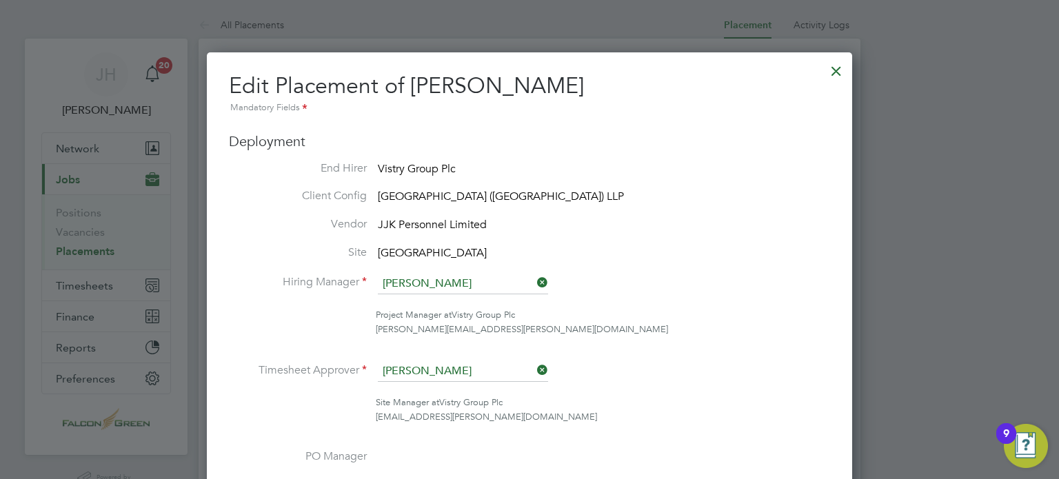
click at [635, 383] on li "Timesheet Approver [PERSON_NAME]" at bounding box center [529, 378] width 601 height 34
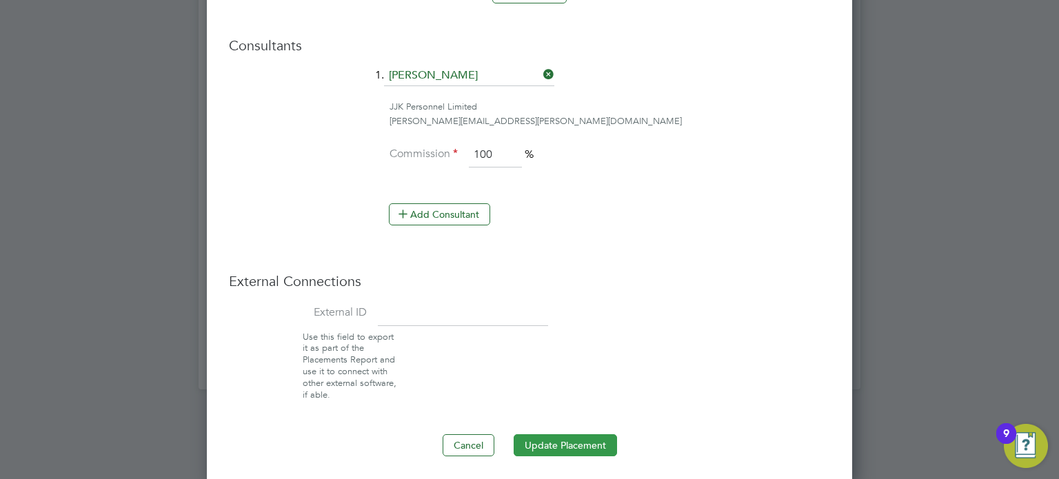
click at [530, 445] on button "Update Placement" at bounding box center [564, 445] width 103 height 22
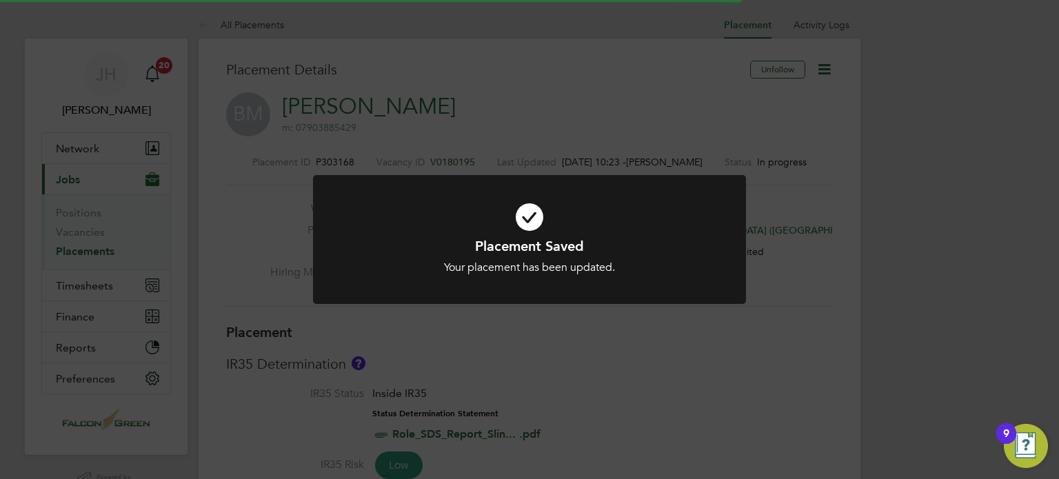
click at [549, 71] on div "Placement Saved Your placement has been updated. Cancel Okay" at bounding box center [529, 239] width 1059 height 479
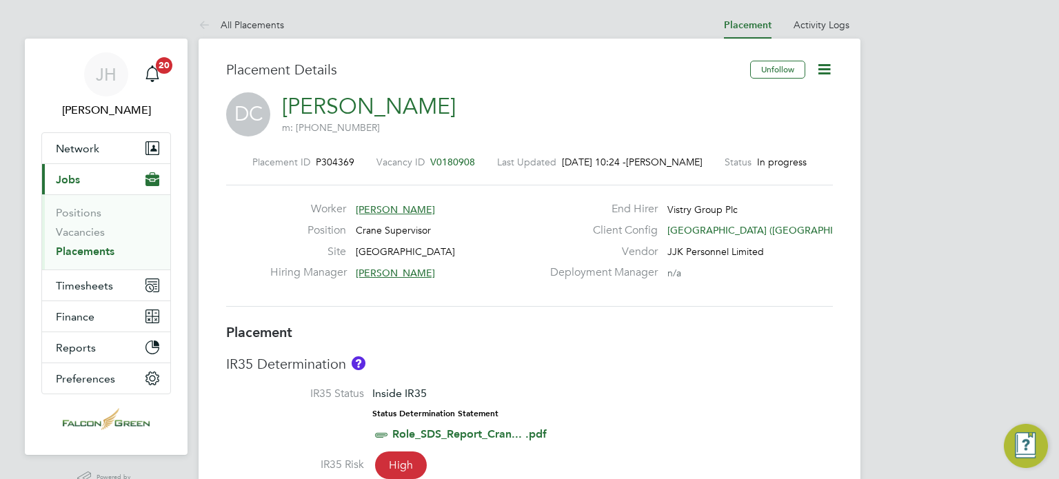
click at [824, 71] on icon at bounding box center [823, 69] width 17 height 17
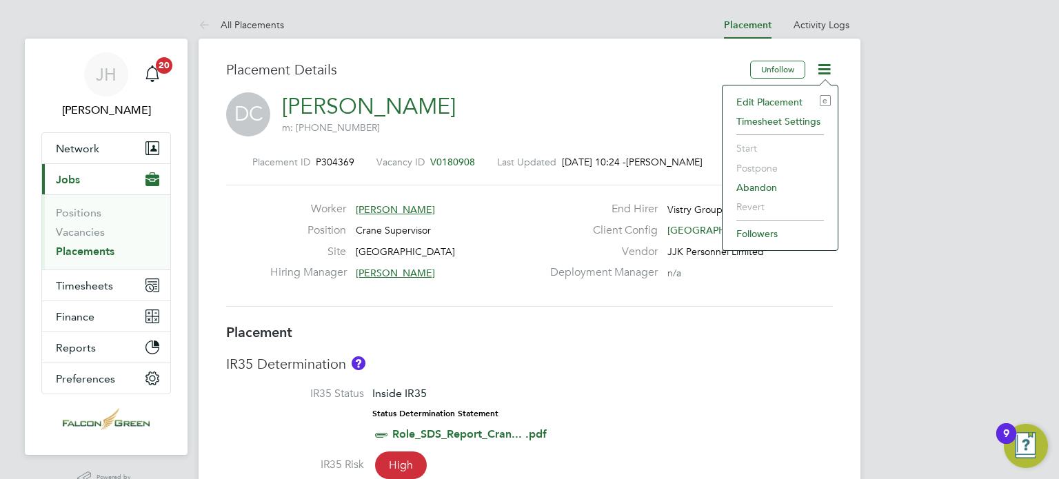
click at [786, 94] on li "Edit Placement e" at bounding box center [779, 101] width 101 height 19
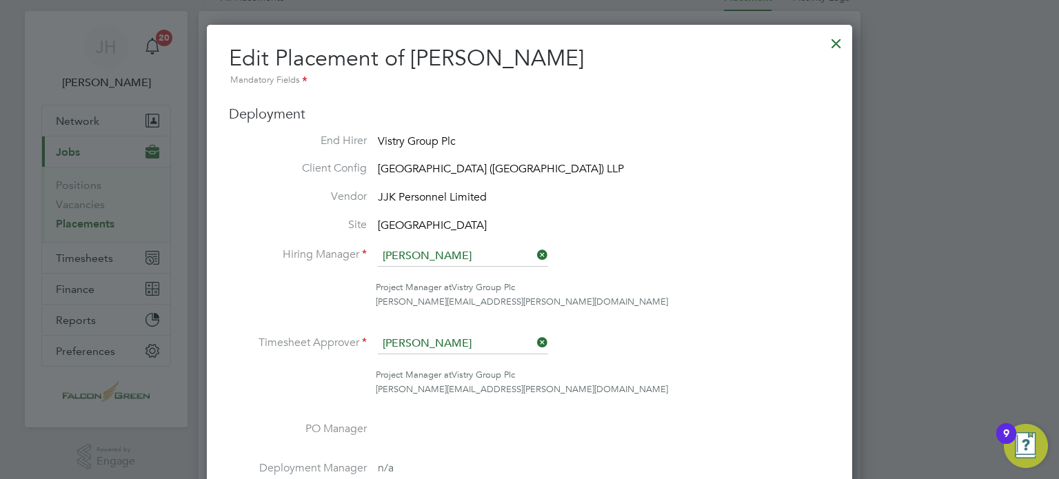
click at [534, 341] on icon at bounding box center [534, 342] width 0 height 19
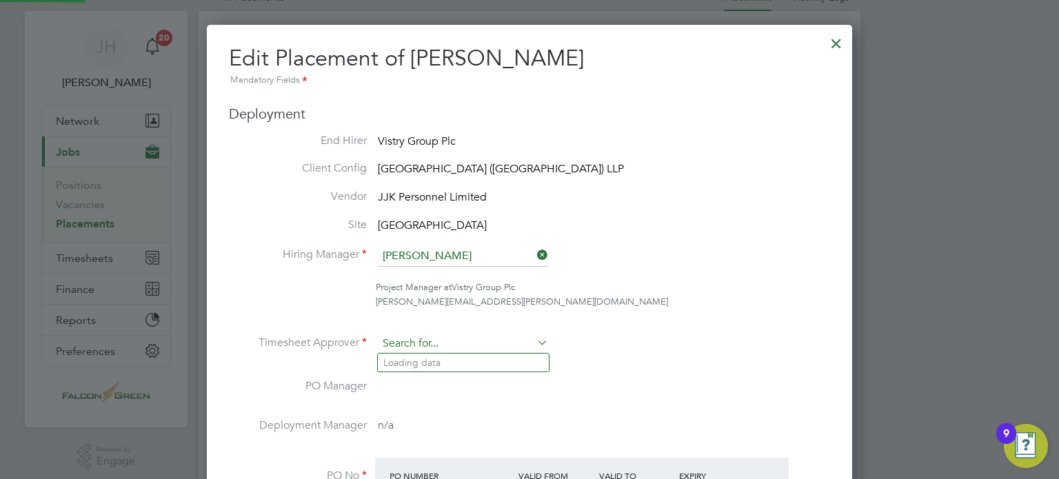
click at [452, 344] on input at bounding box center [463, 344] width 170 height 21
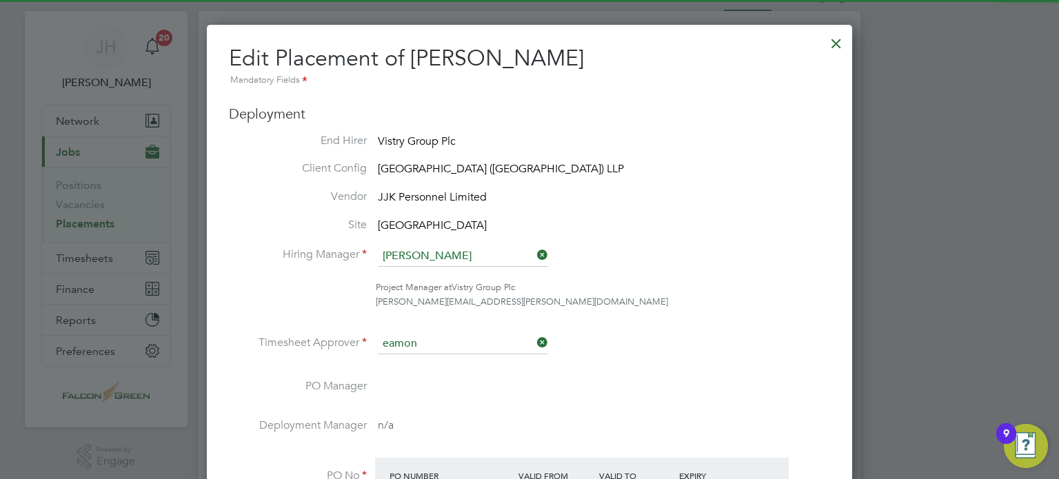
click at [416, 366] on li "Eamon Woods" at bounding box center [463, 363] width 171 height 19
type input "[PERSON_NAME]"
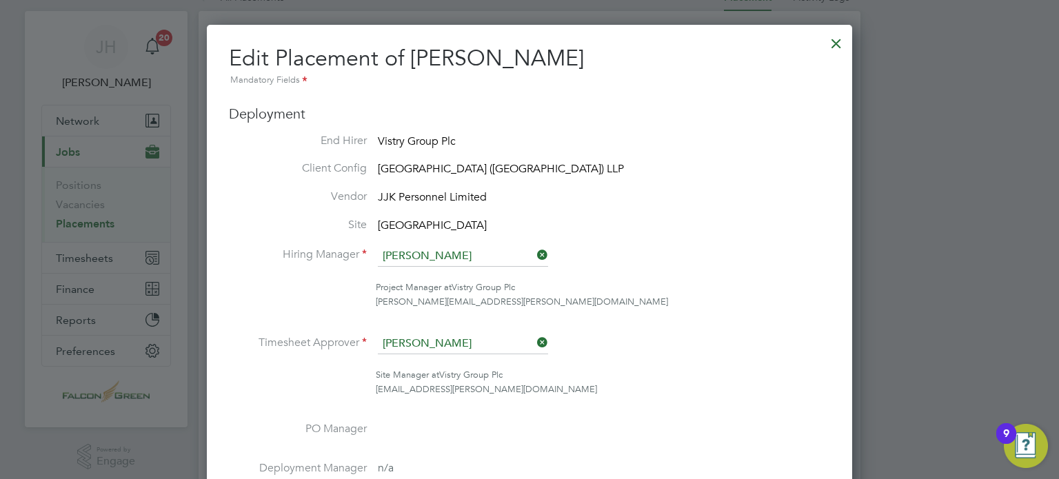
click at [677, 351] on li "Timesheet Approver Eamon Woods" at bounding box center [529, 351] width 601 height 34
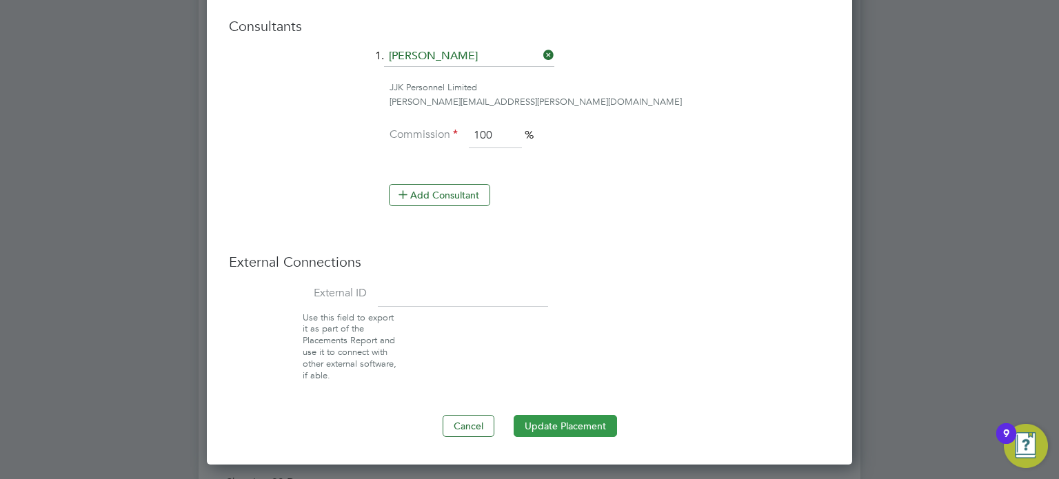
click at [551, 415] on button "Update Placement" at bounding box center [564, 426] width 103 height 22
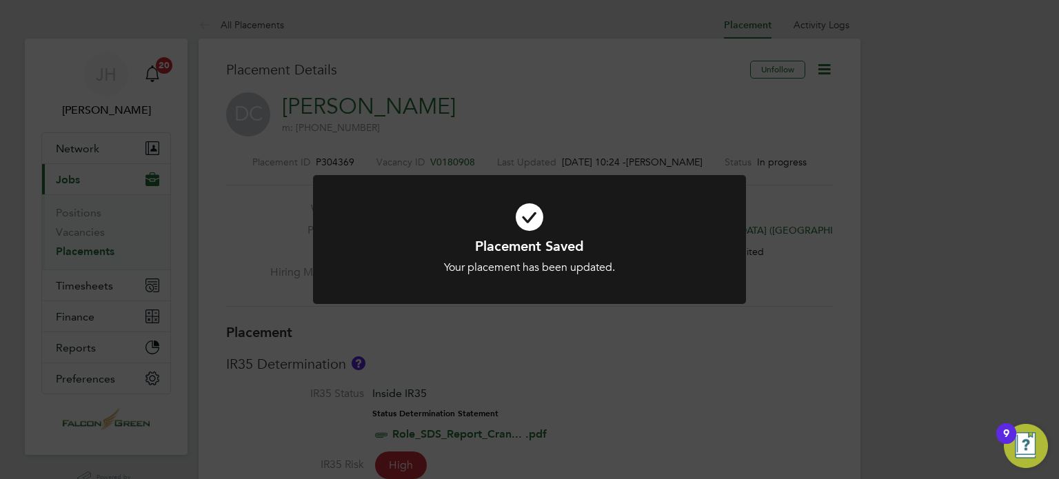
click at [517, 63] on div "Placement Saved Your placement has been updated. Cancel Okay" at bounding box center [529, 239] width 1059 height 479
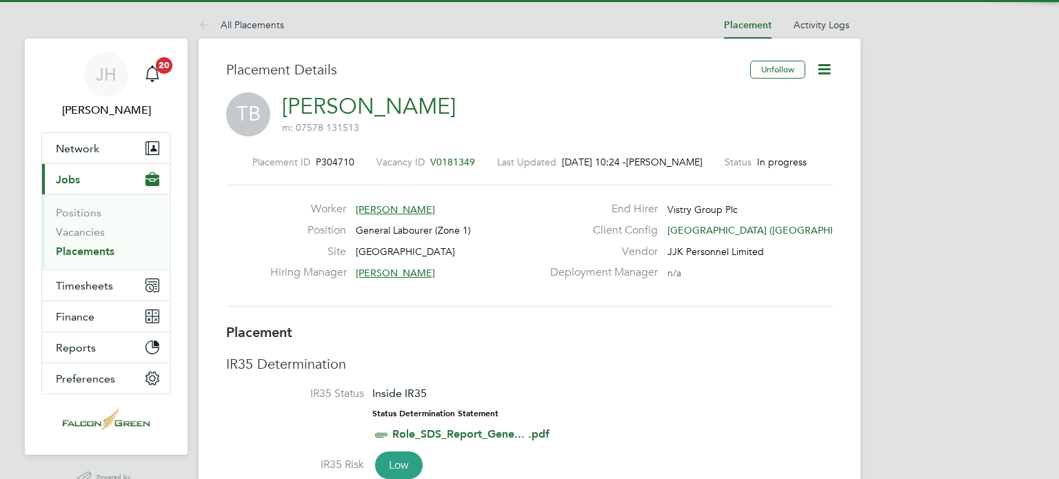
click at [824, 72] on icon at bounding box center [823, 69] width 17 height 17
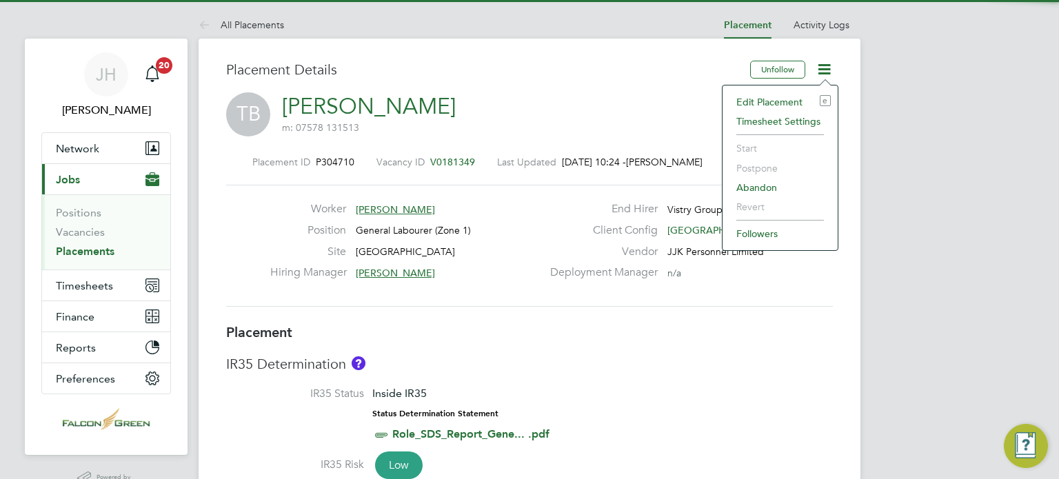
click at [753, 101] on li "Edit Placement e" at bounding box center [779, 101] width 101 height 19
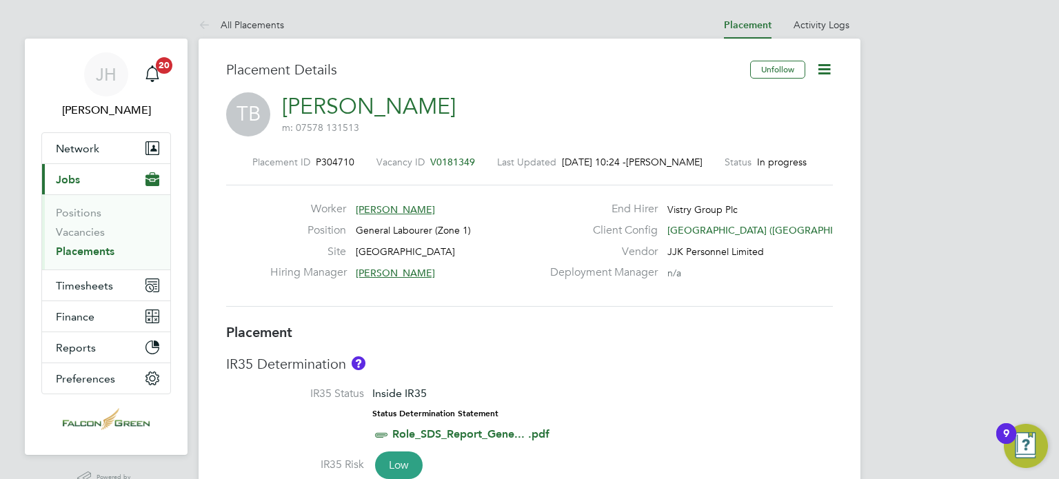
type input "[PERSON_NAME]"
type input "[DATE]"
type input "08:00"
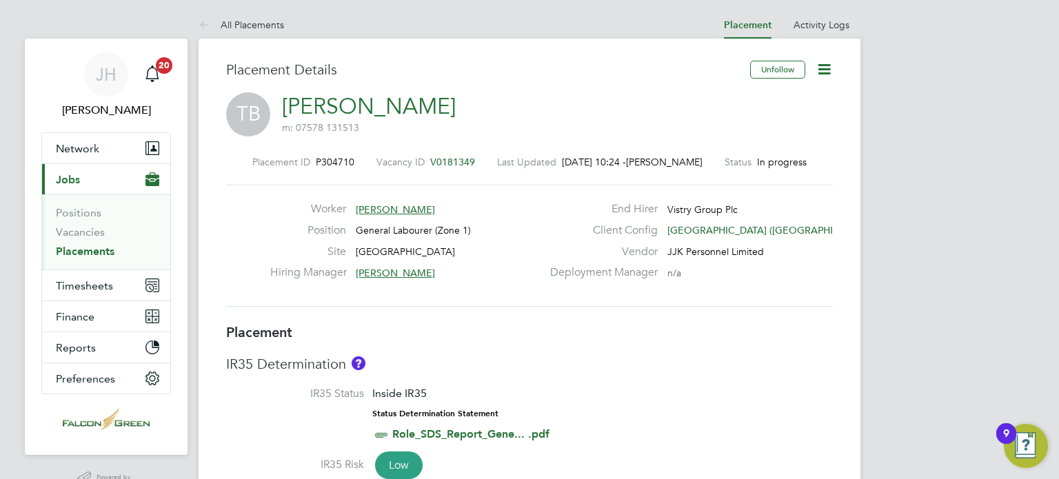
type input "18:00"
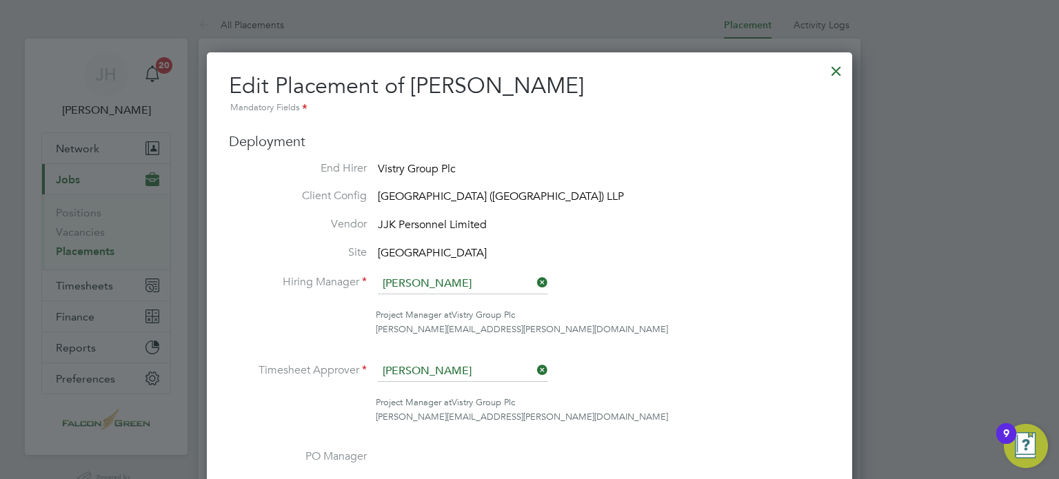
click at [534, 369] on icon at bounding box center [534, 369] width 0 height 19
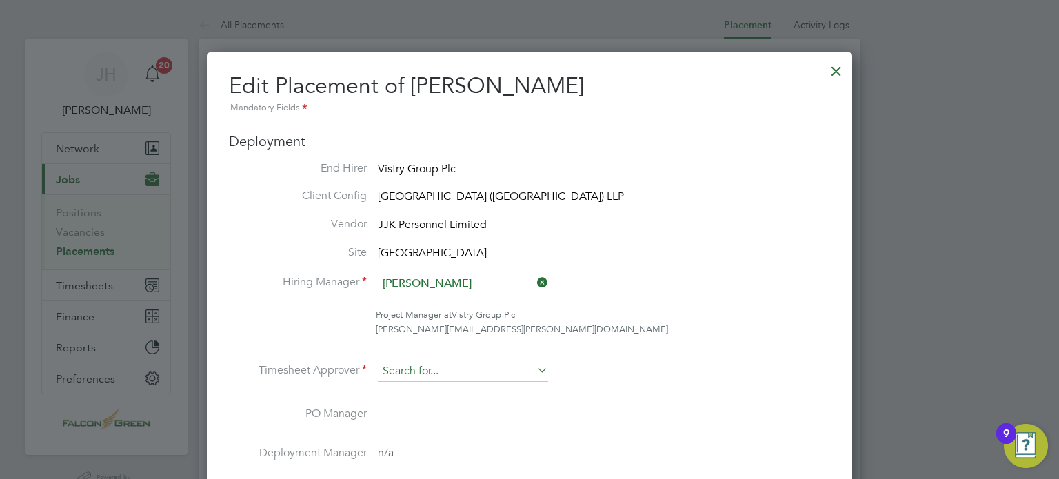
click at [452, 370] on input at bounding box center [463, 371] width 170 height 21
click at [398, 385] on b "Eamon" at bounding box center [399, 391] width 32 height 12
type input "[PERSON_NAME]"
click at [623, 382] on li "Timesheet Approver [PERSON_NAME]" at bounding box center [529, 378] width 601 height 34
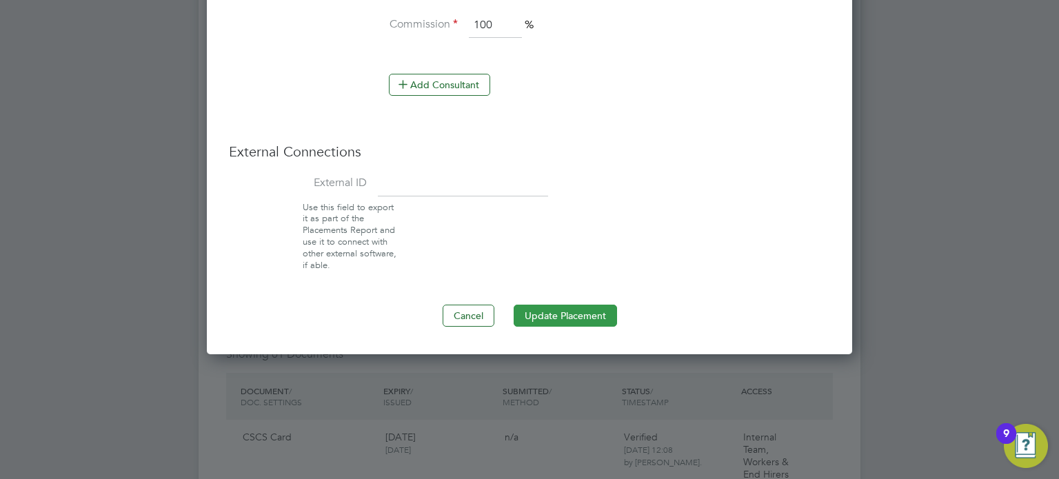
click at [538, 305] on button "Update Placement" at bounding box center [564, 316] width 103 height 22
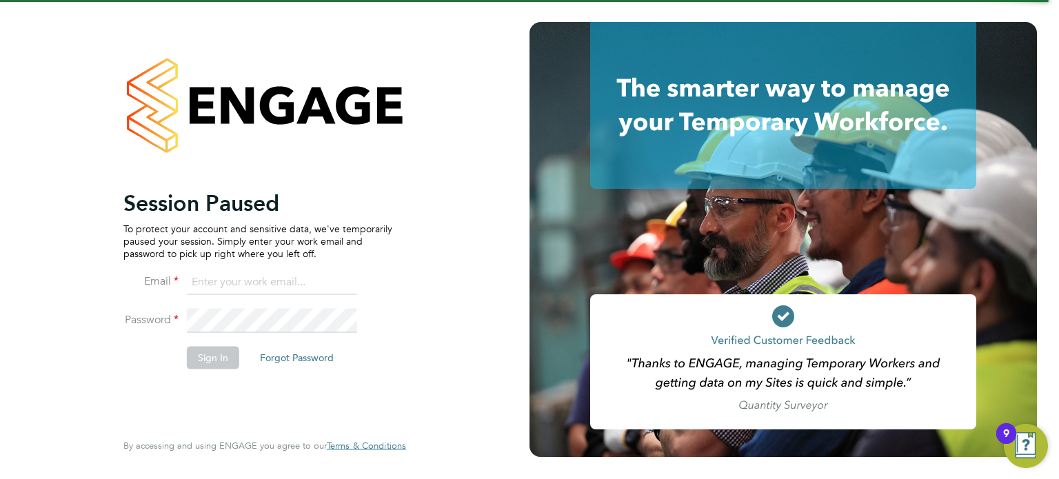
type input "[PERSON_NAME][EMAIL_ADDRESS][PERSON_NAME][DOMAIN_NAME]"
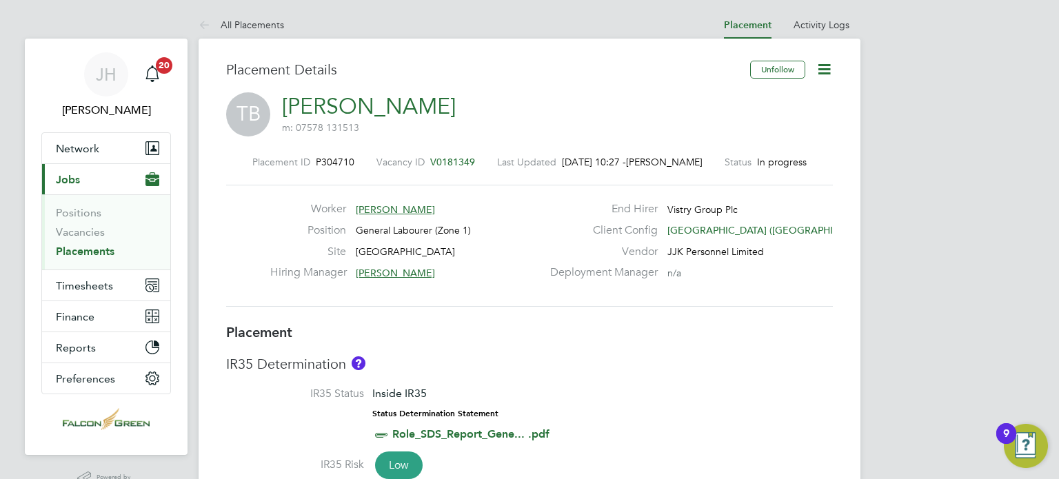
click at [824, 74] on icon at bounding box center [823, 69] width 17 height 17
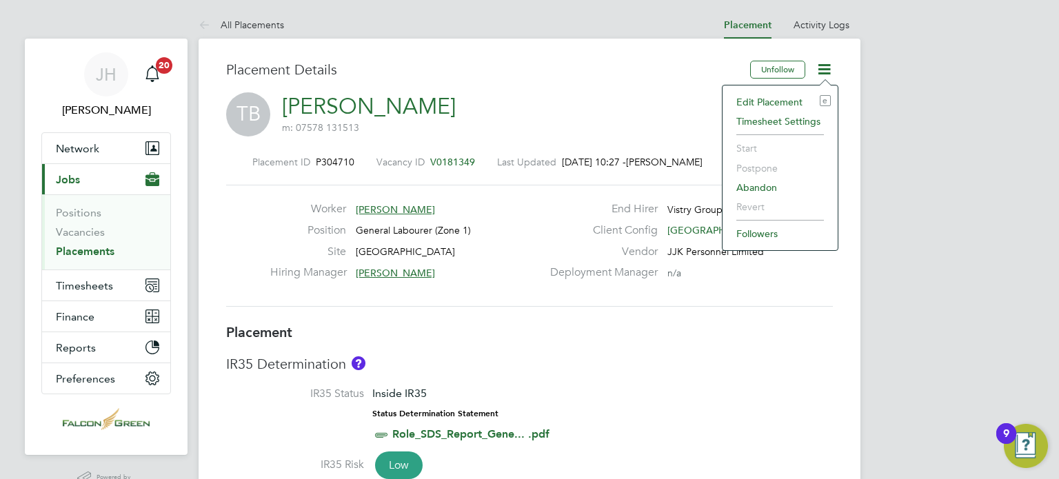
click at [759, 99] on li "Edit Placement e" at bounding box center [779, 101] width 101 height 19
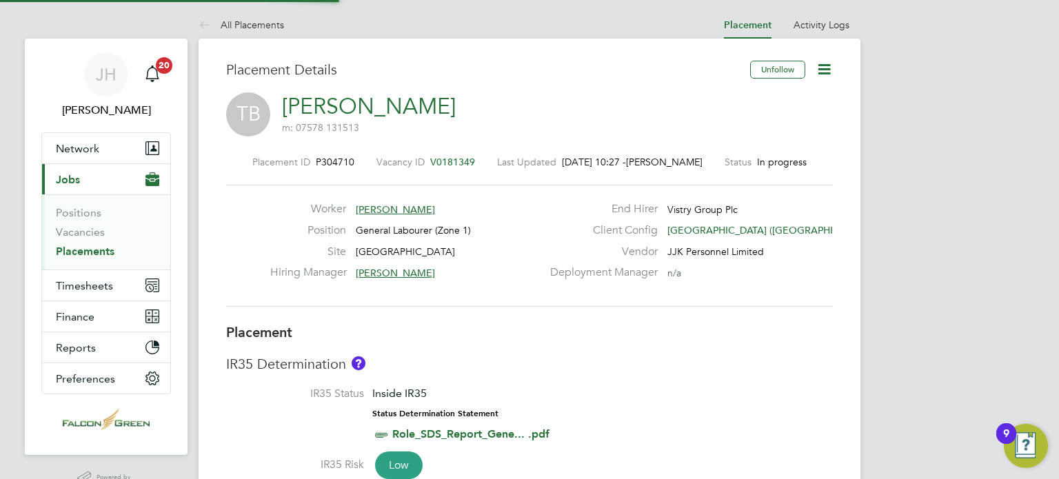
type input "[PERSON_NAME]"
type input "[DATE]"
type input "08:00"
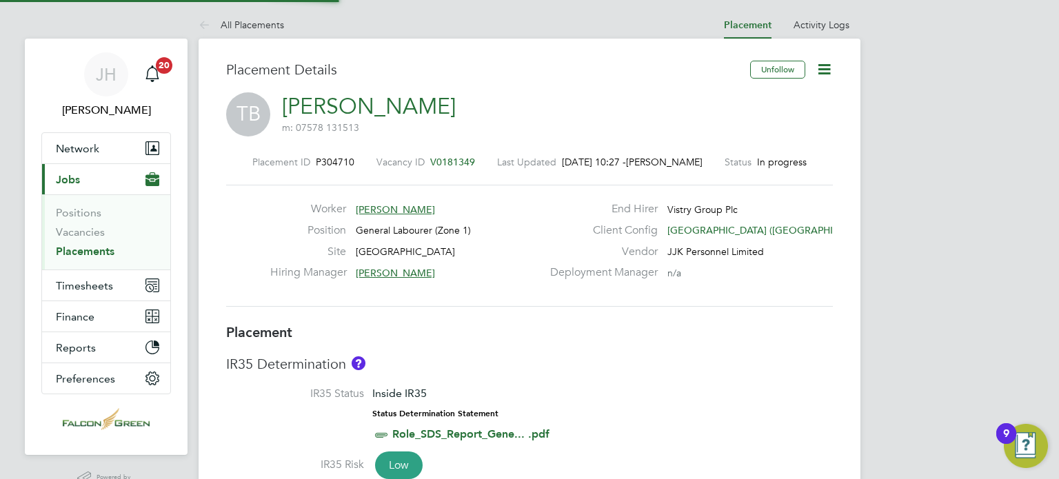
type input "18:00"
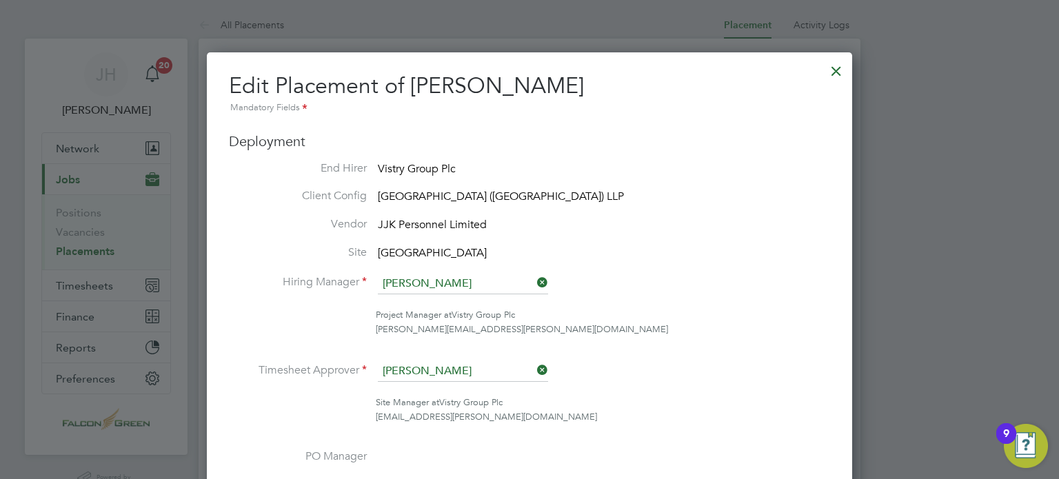
click at [830, 68] on div at bounding box center [836, 67] width 25 height 25
